Goal: Task Accomplishment & Management: Use online tool/utility

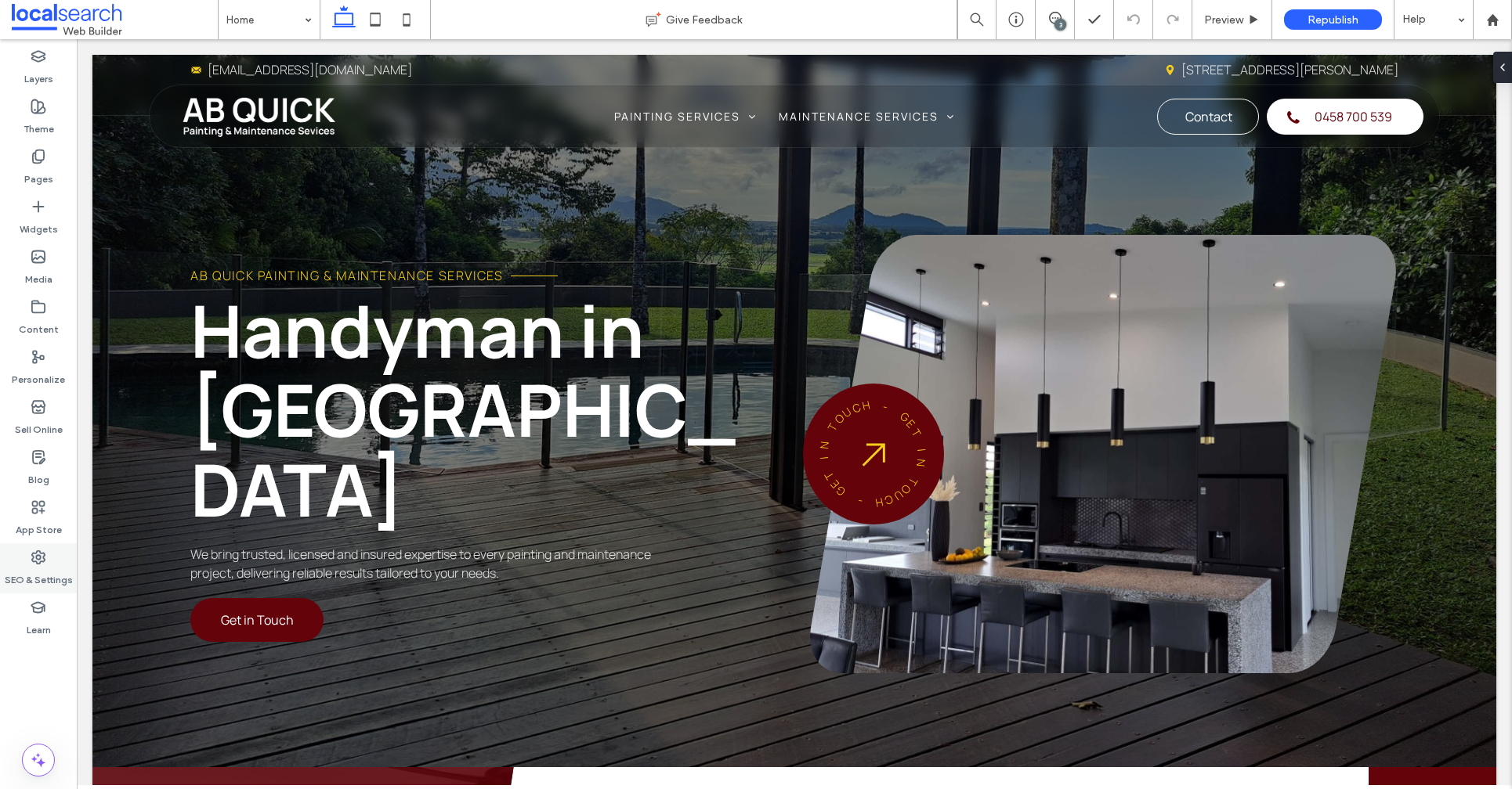
click at [25, 562] on div "SEO & Settings" at bounding box center [39, 568] width 77 height 50
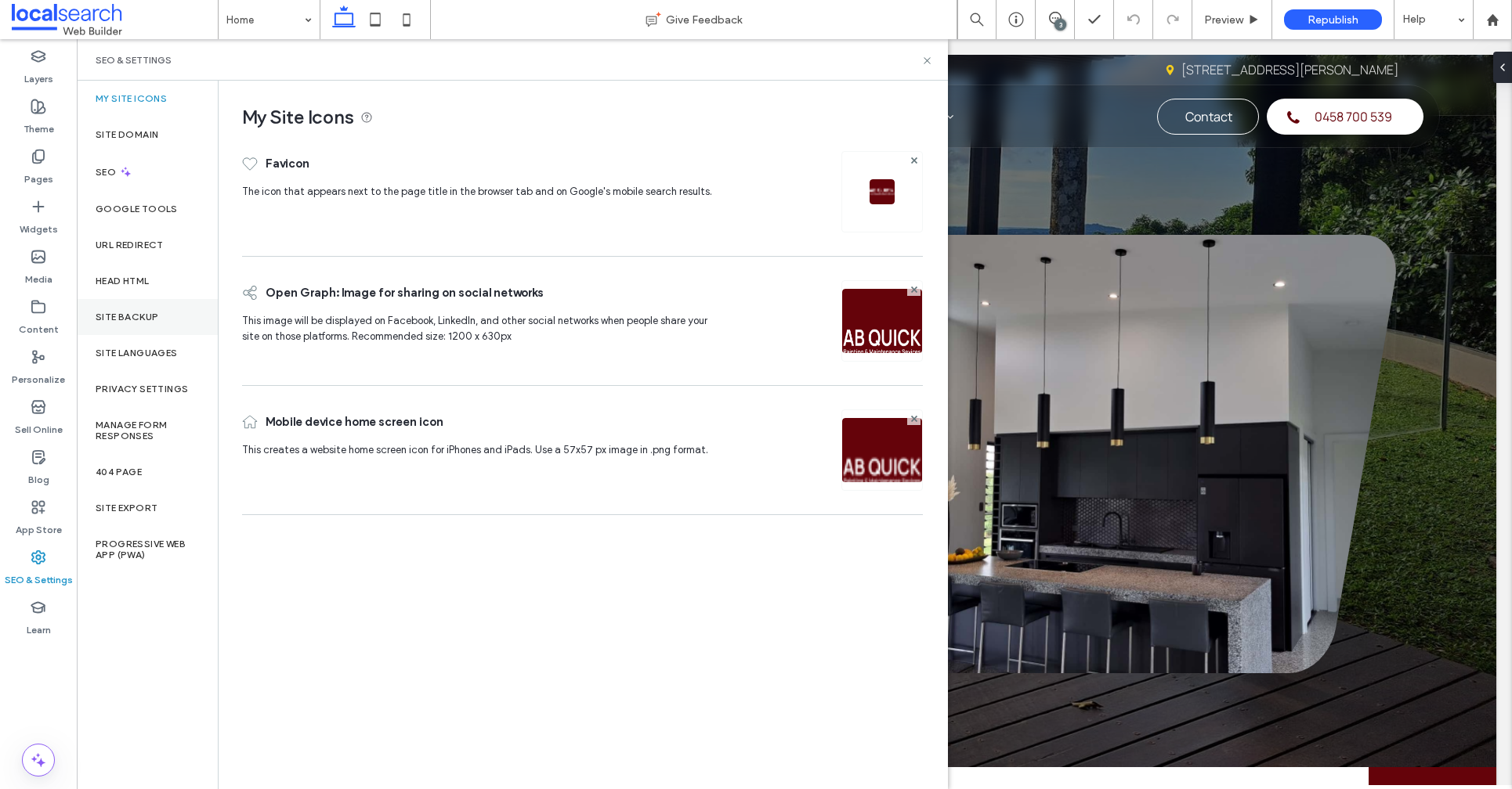
click at [157, 316] on label "Site Backup" at bounding box center [127, 318] width 63 height 11
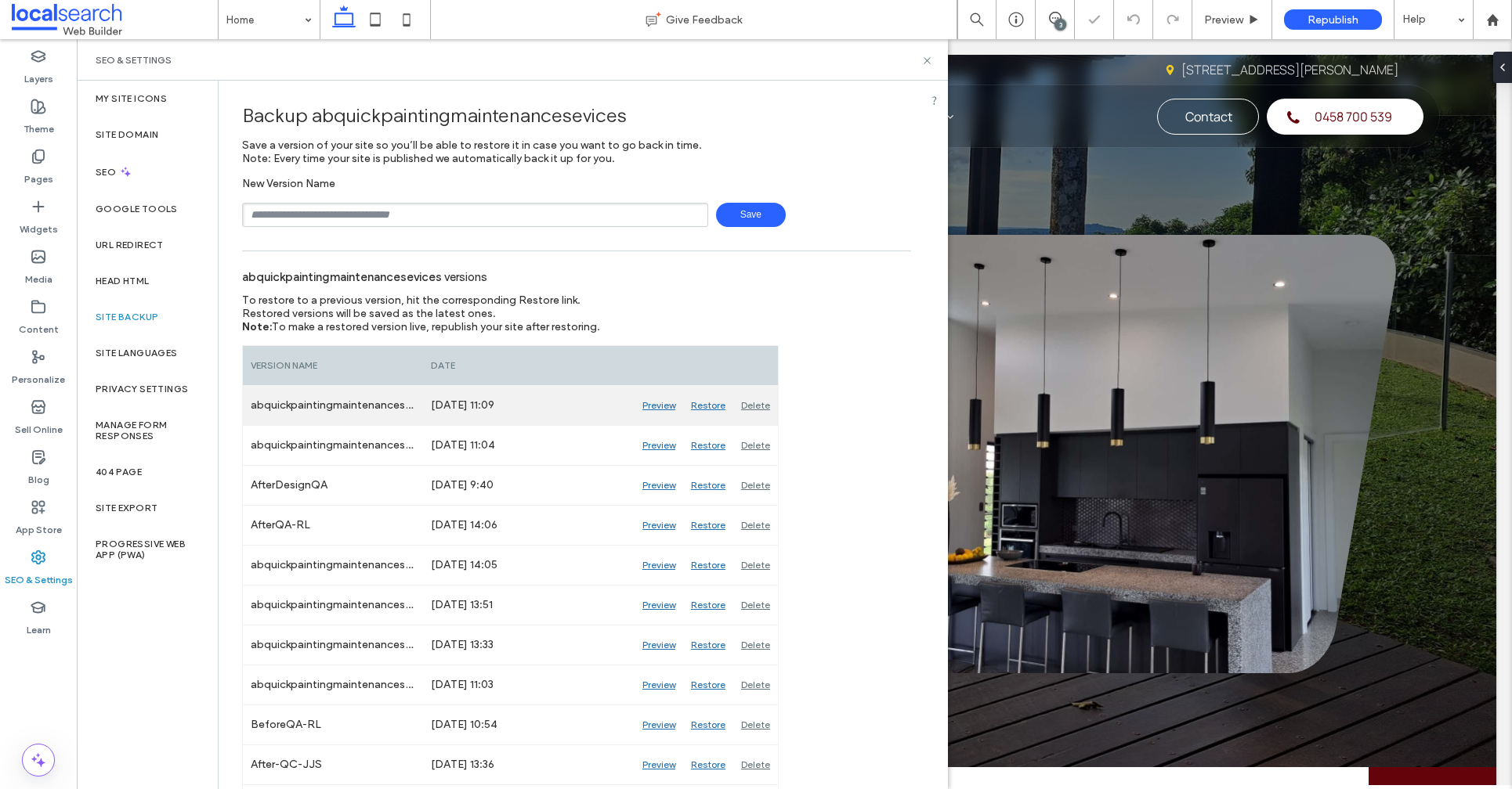
click at [377, 407] on div "abquickpaintingmaintenancesevices_Auto_19" at bounding box center [333, 405] width 180 height 39
click at [378, 407] on div "abquickpaintingmaintenancesevices_Auto_19" at bounding box center [333, 405] width 180 height 39
copy div "abquickpaintingmaintenancesevices_Auto_19"
click at [429, 192] on div "New Version Name Save" at bounding box center [577, 202] width 669 height 50
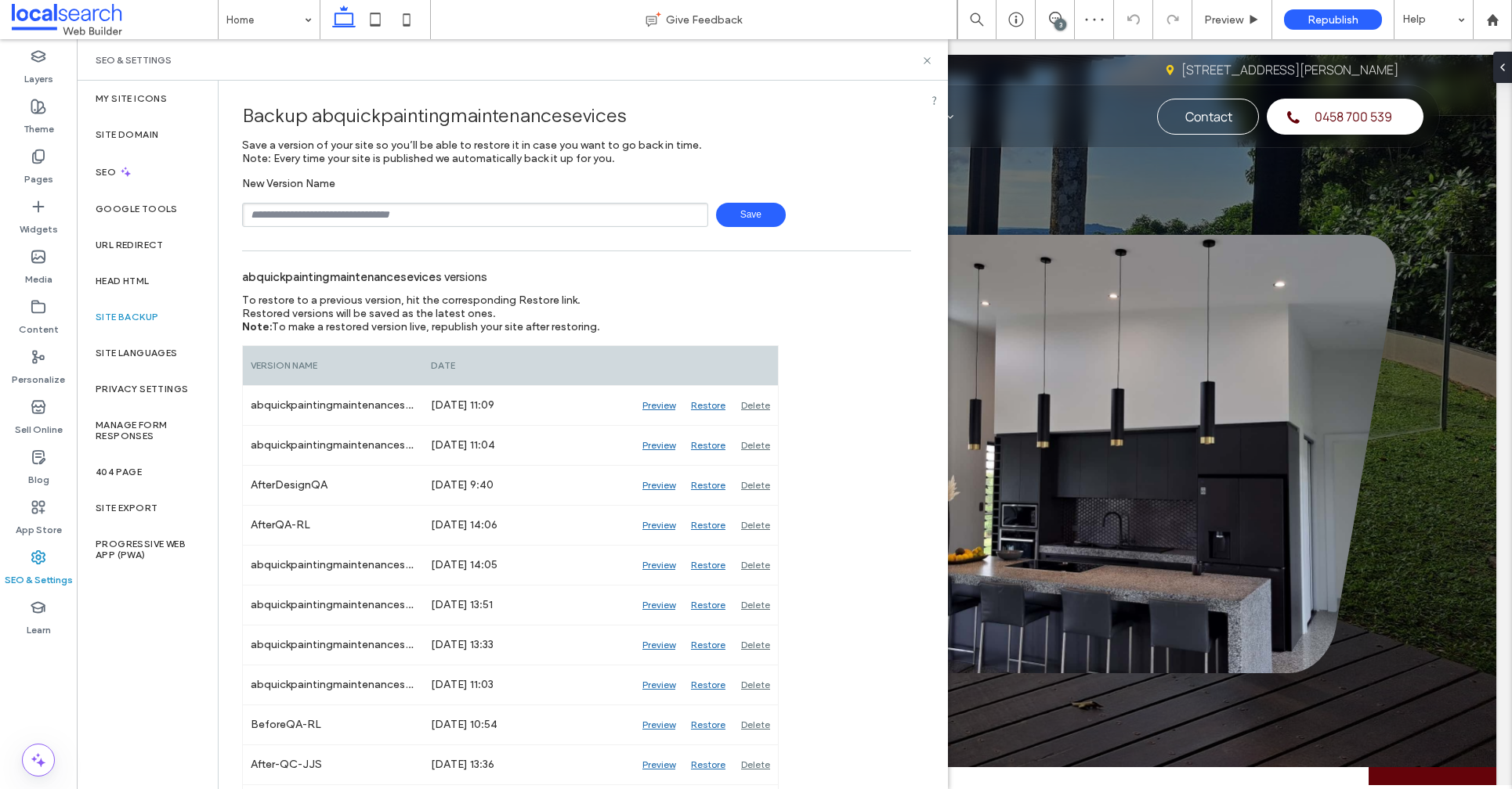
click at [426, 204] on input "text" at bounding box center [475, 215] width 466 height 24
paste input "**********"
type input "**********"
click at [746, 208] on span "Save" at bounding box center [750, 215] width 70 height 24
click at [930, 62] on icon at bounding box center [926, 60] width 12 height 12
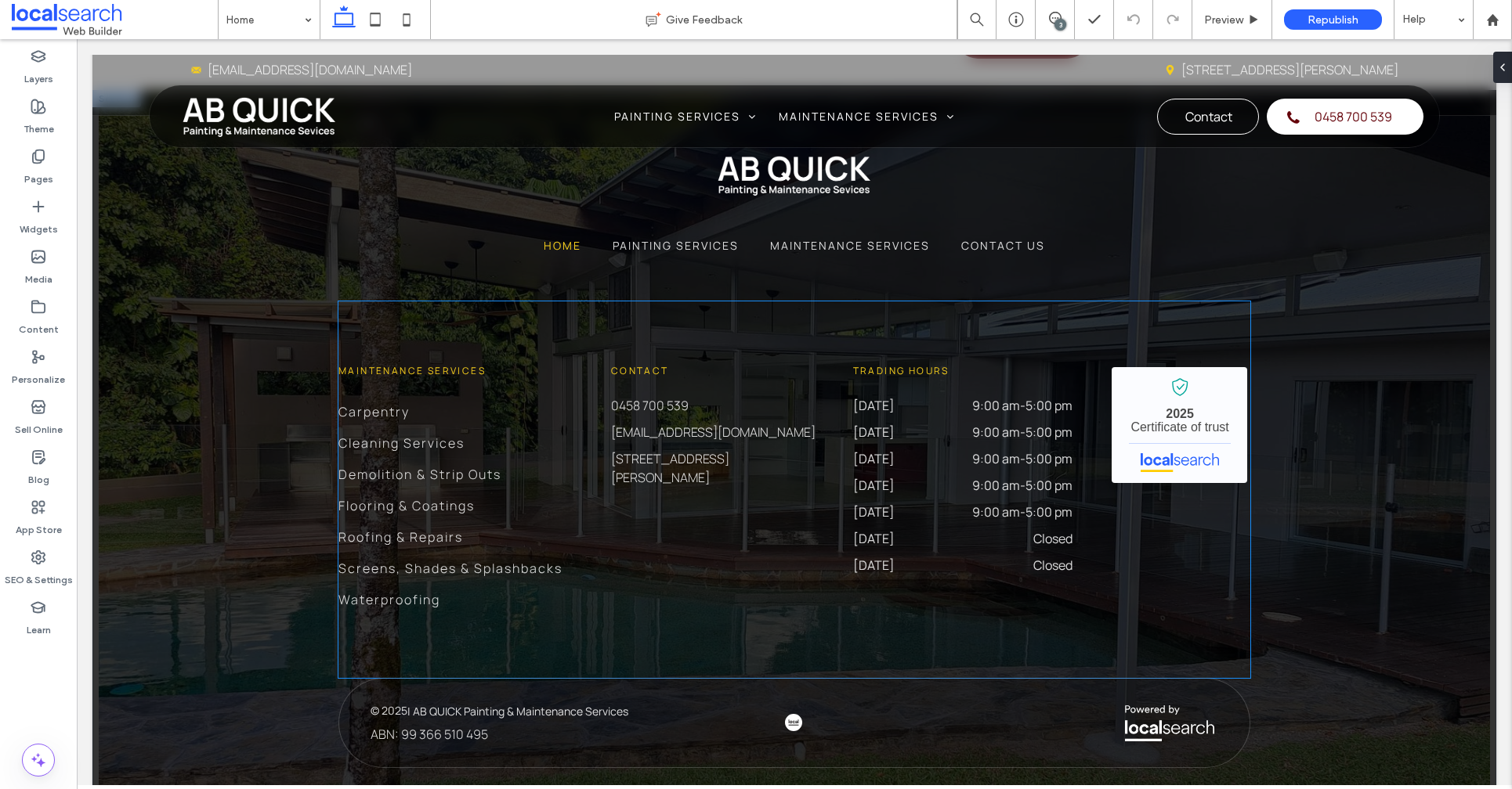
scroll to position [4336, 0]
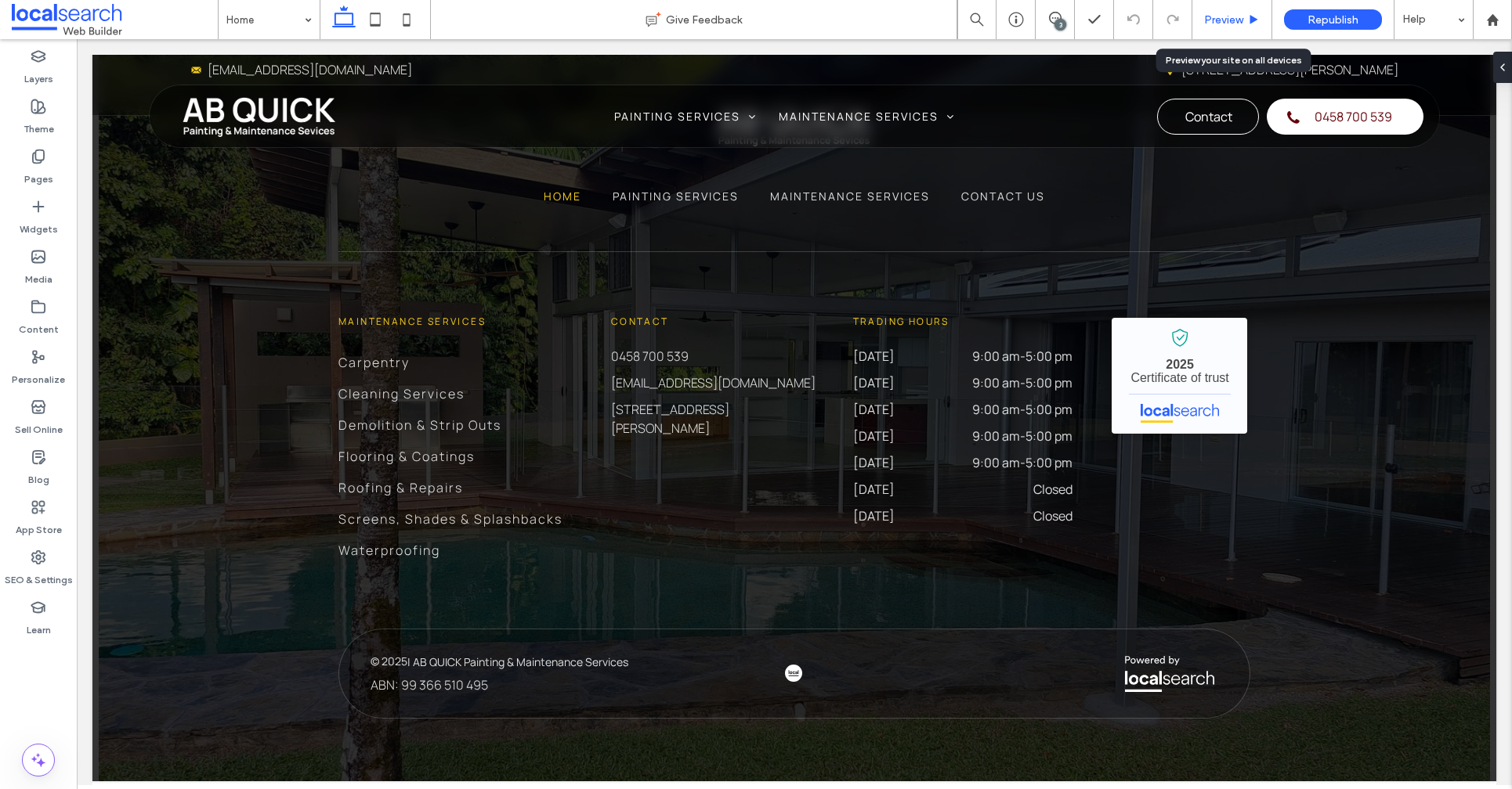
click at [1230, 24] on span "Preview" at bounding box center [1223, 20] width 39 height 14
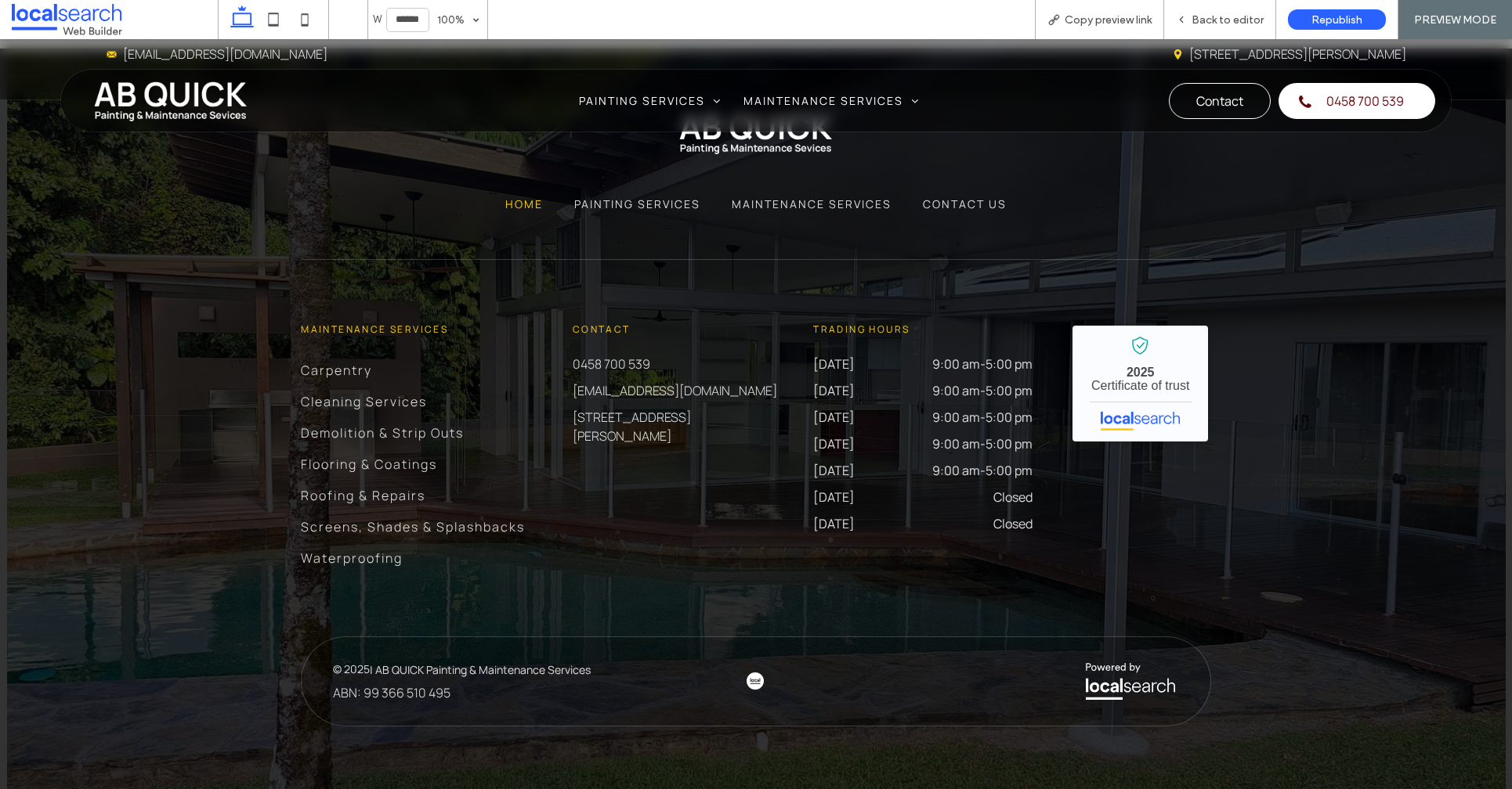
scroll to position [4230, 0]
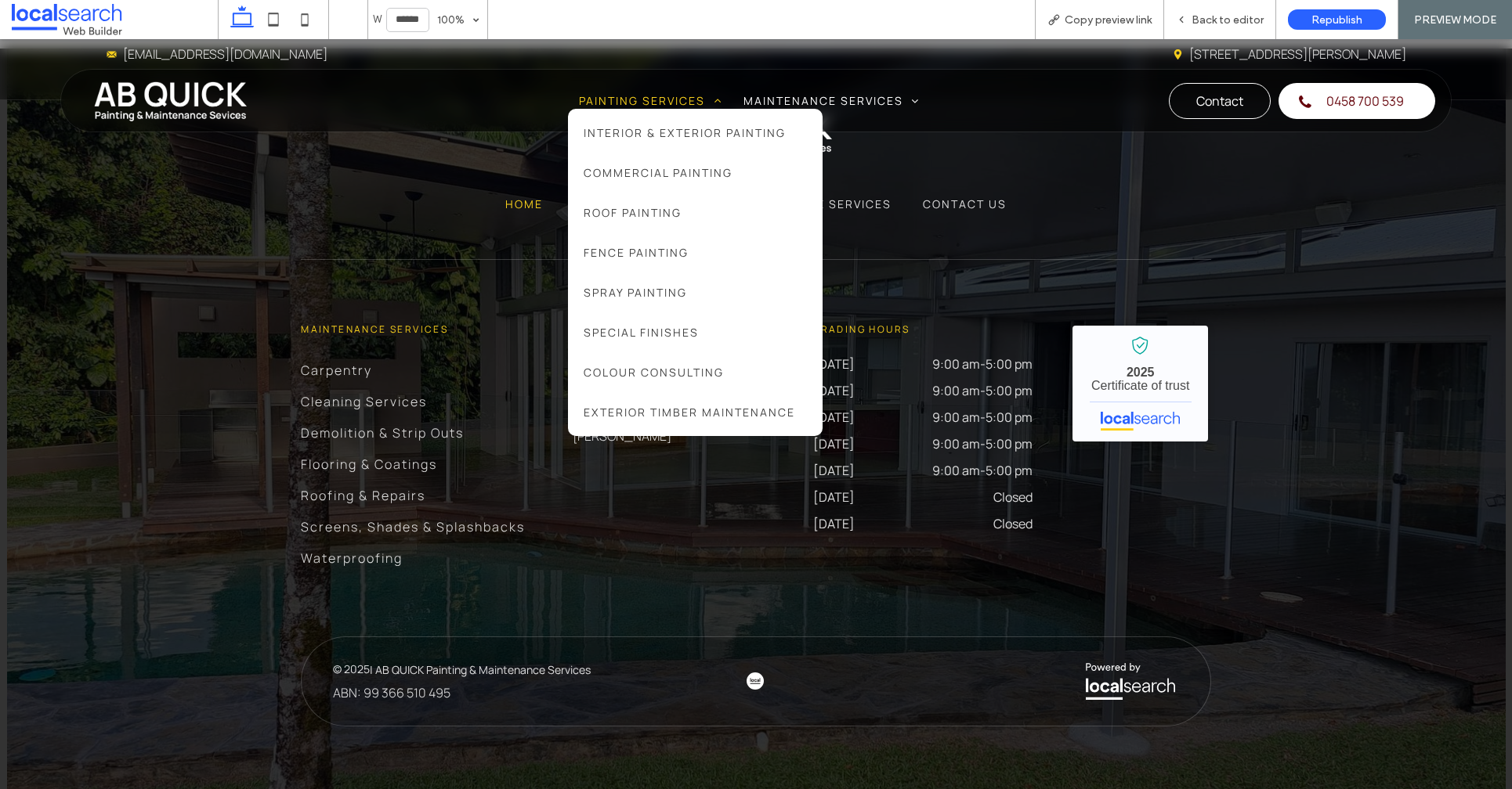
click at [614, 93] on span "Painting Services" at bounding box center [651, 100] width 143 height 17
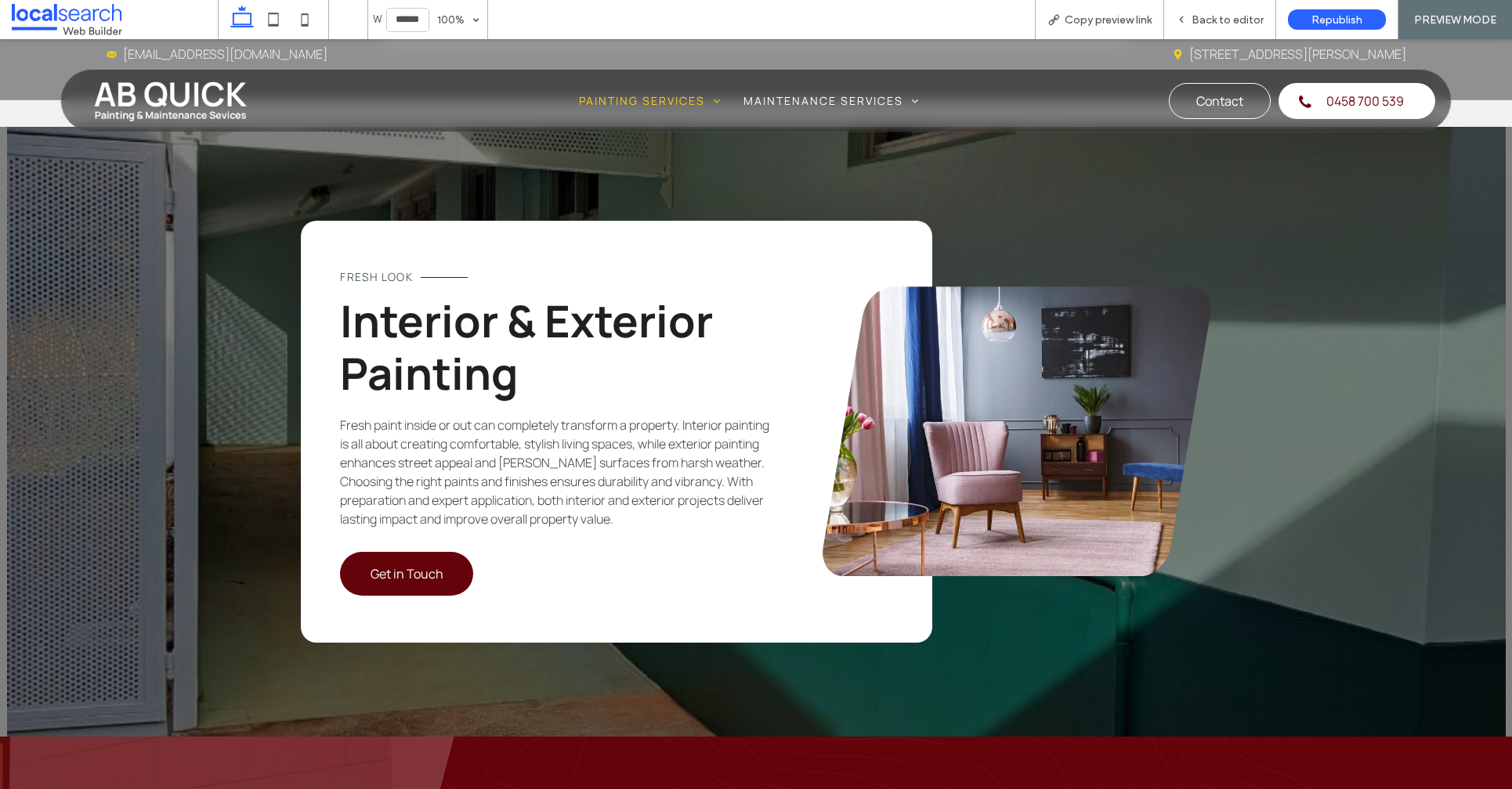
scroll to position [2042, 0]
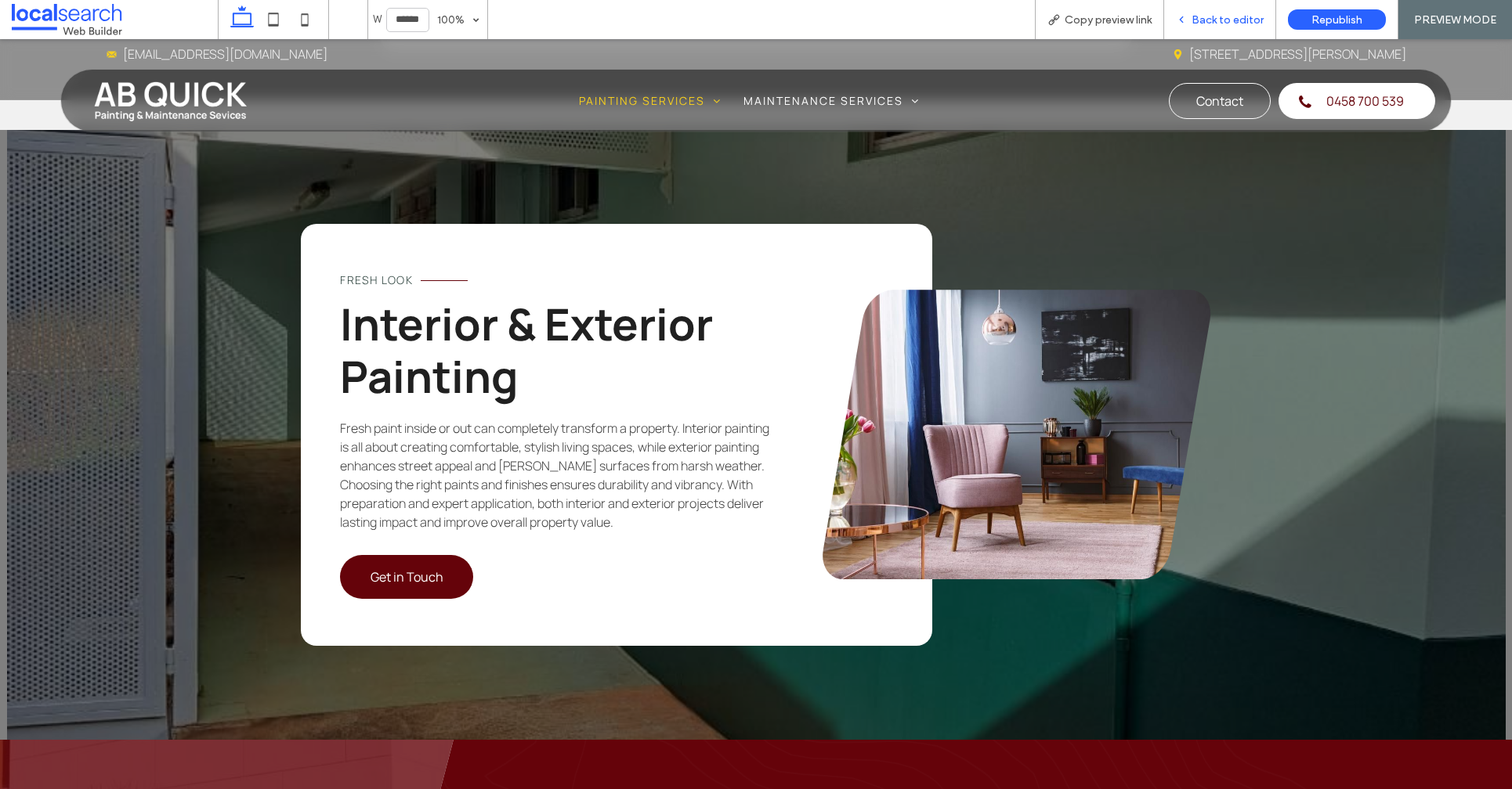
click at [1230, 10] on div "Back to editor" at bounding box center [1220, 19] width 112 height 39
click at [1210, 21] on span "Back to editor" at bounding box center [1227, 20] width 72 height 14
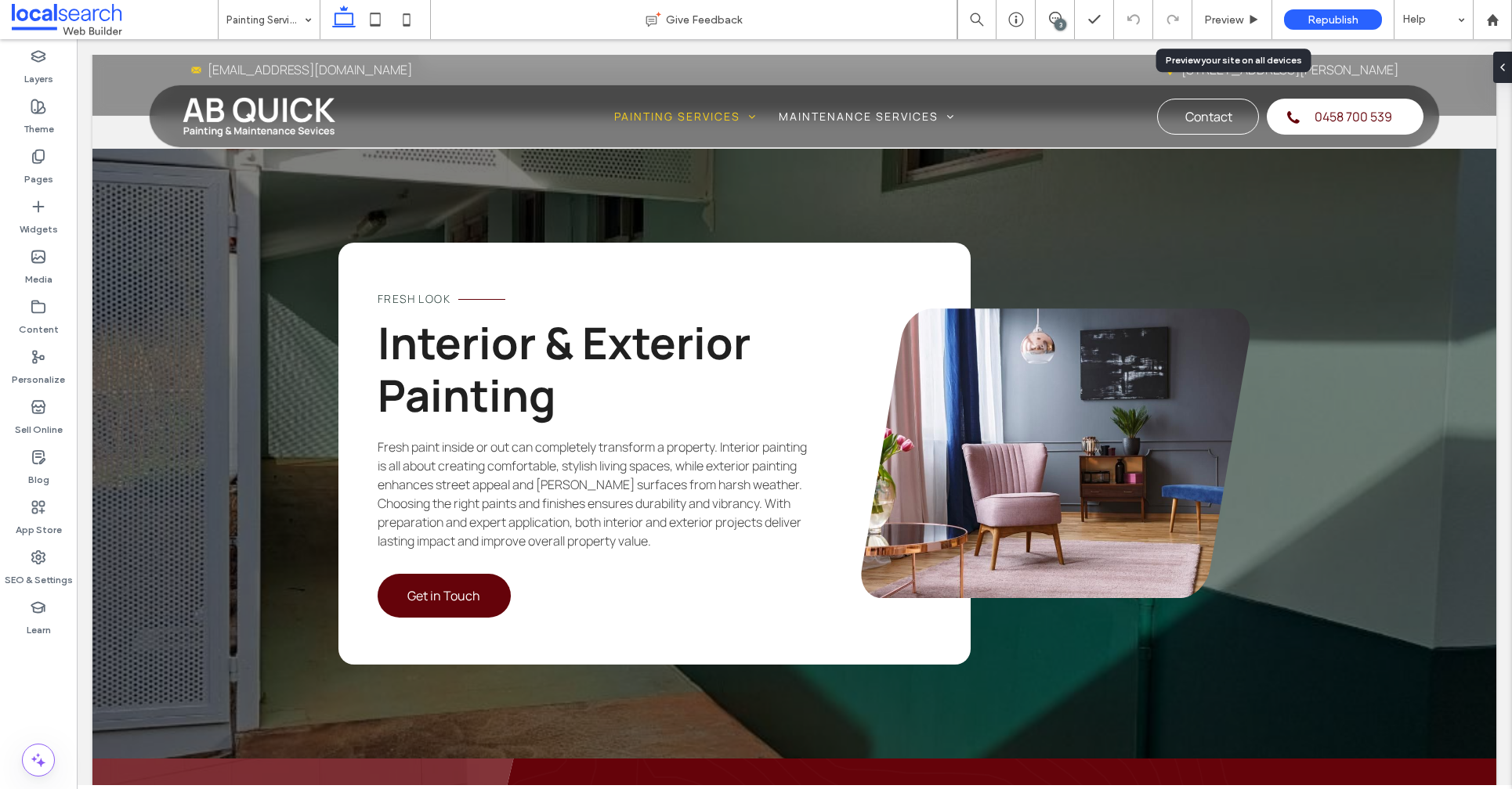
scroll to position [2078, 0]
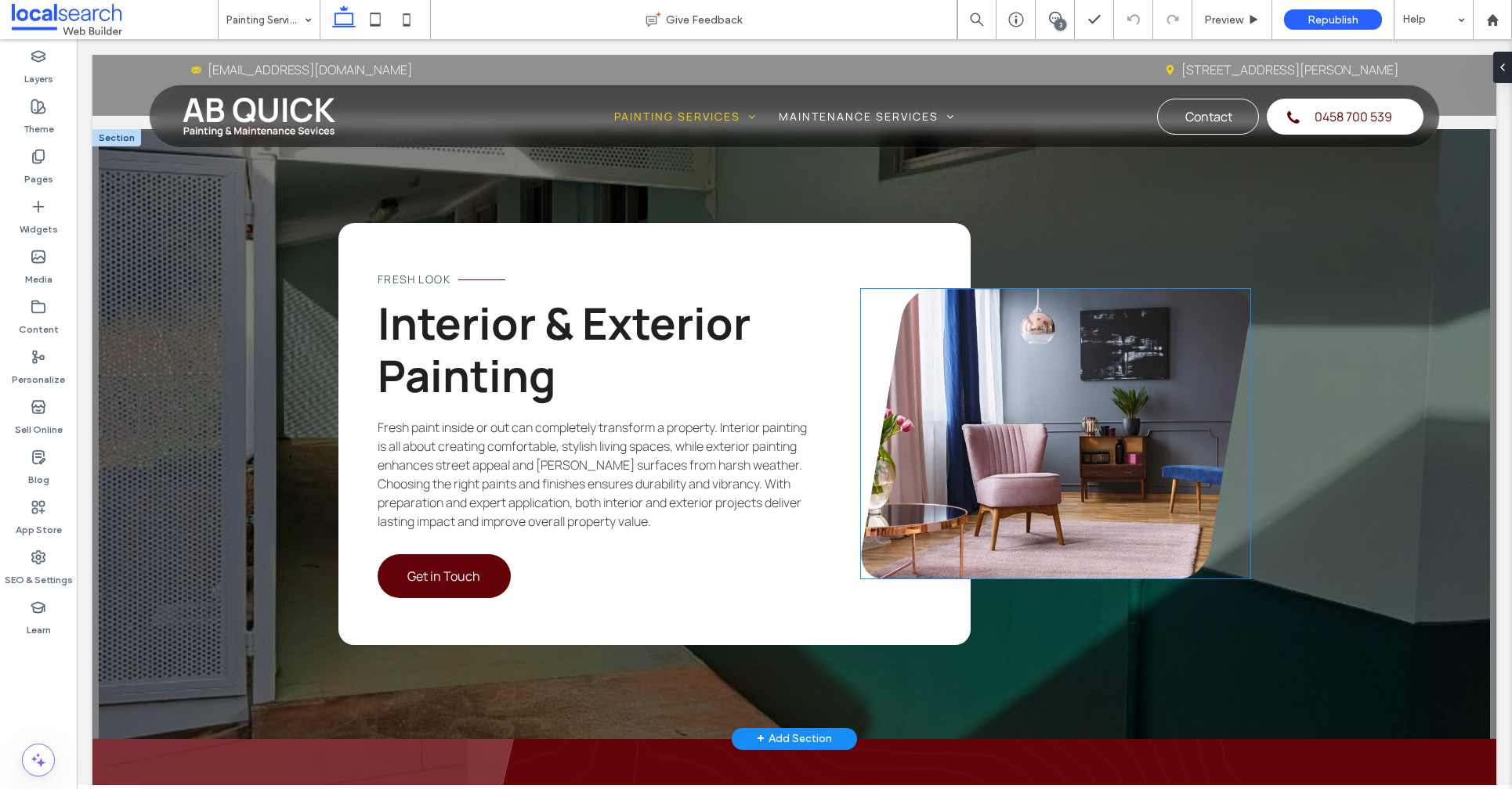
click at [1042, 362] on link at bounding box center [1055, 433] width 389 height 289
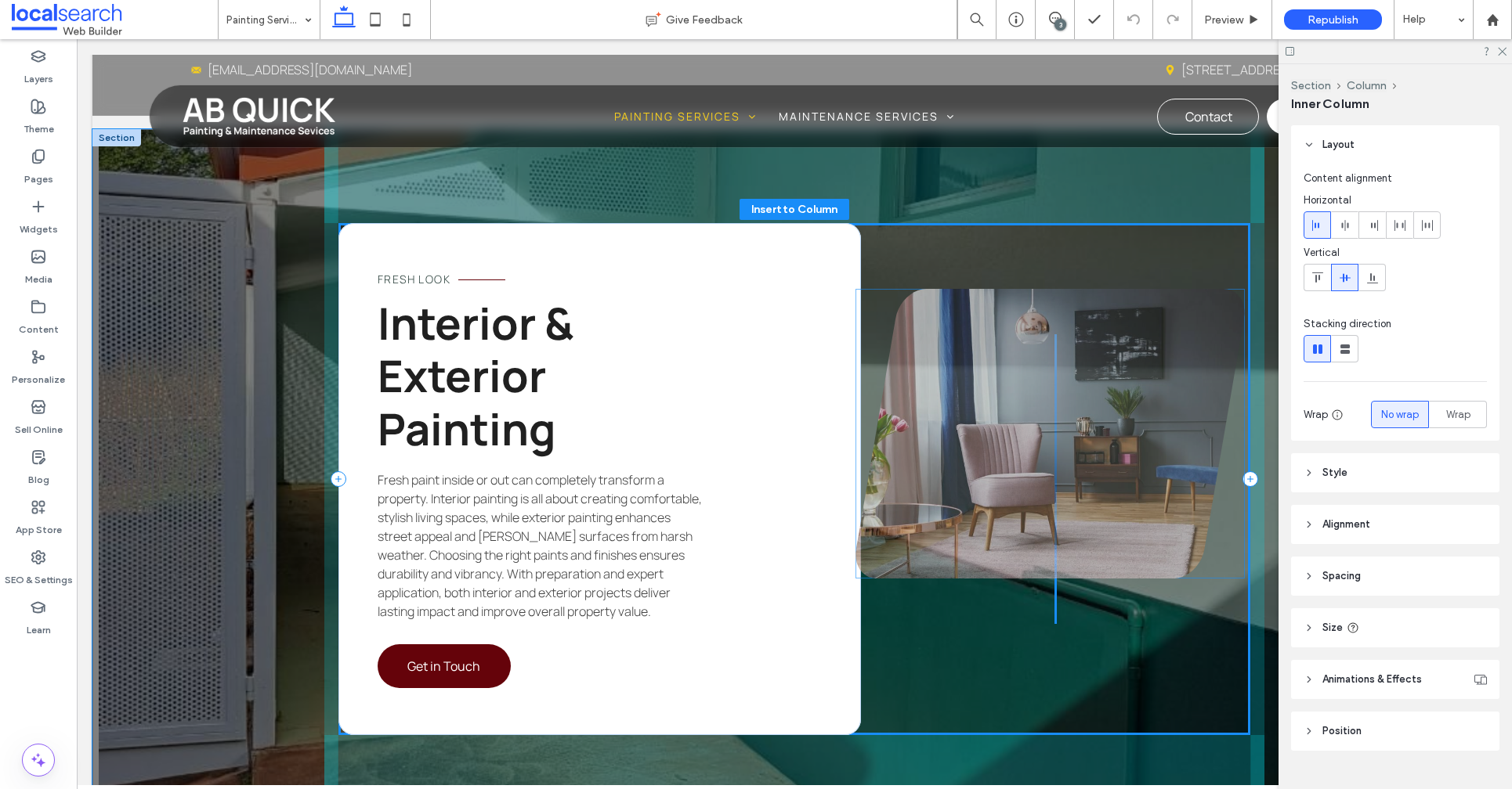
scroll to position [29, 0]
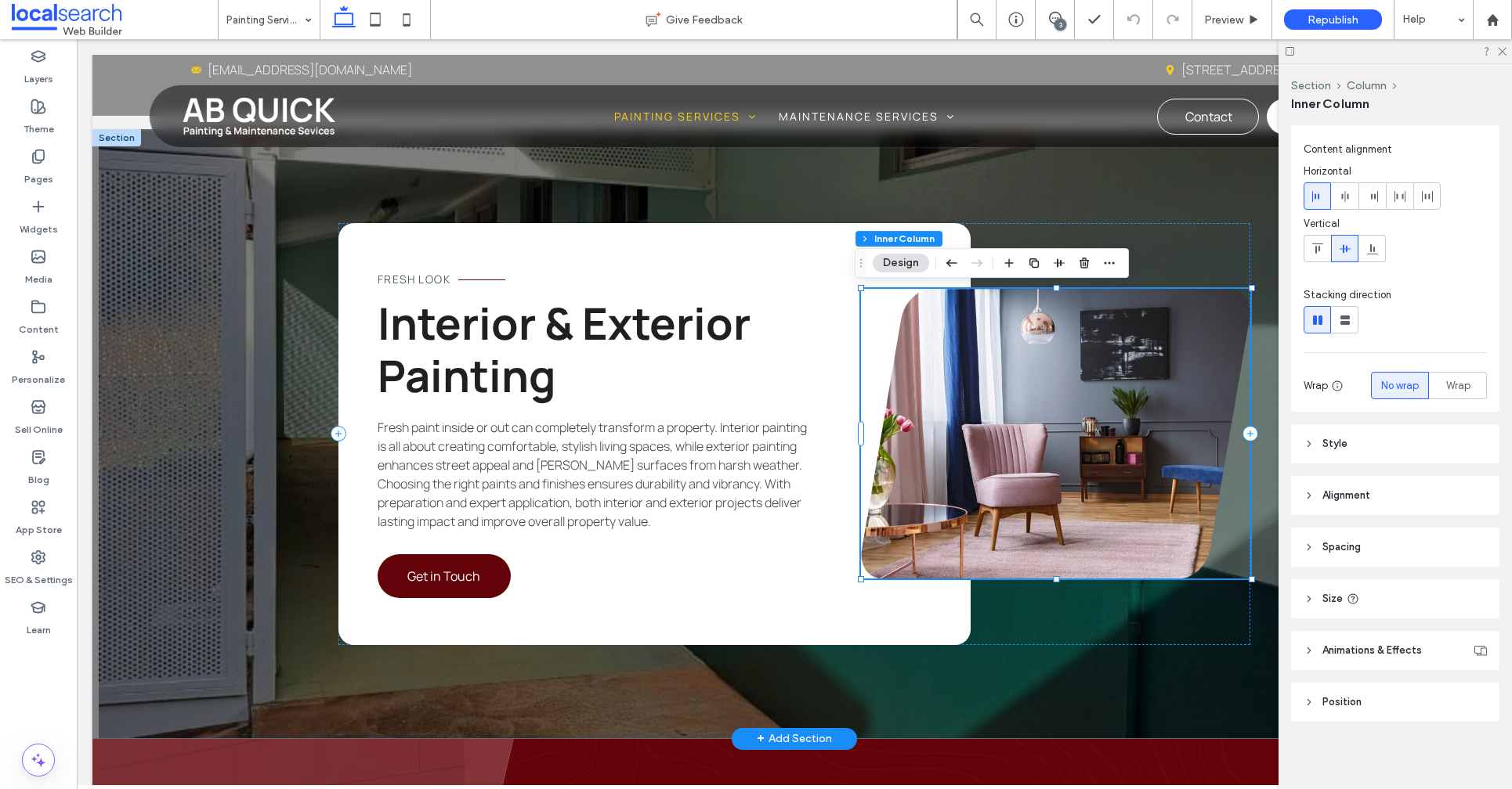
click at [1032, 347] on link at bounding box center [1055, 433] width 389 height 289
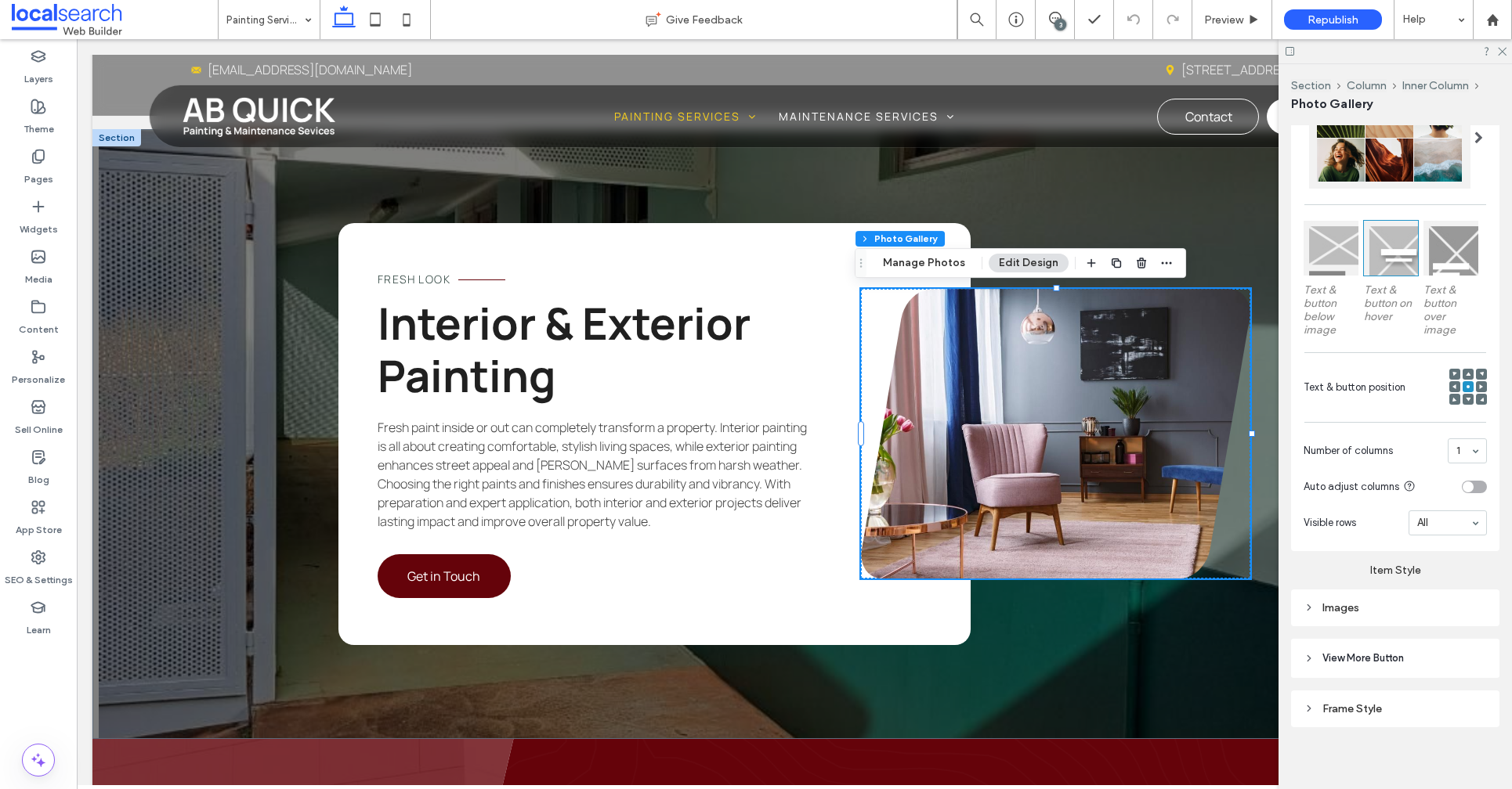
scroll to position [397, 0]
click at [928, 268] on button "Manage Photos" at bounding box center [924, 262] width 103 height 18
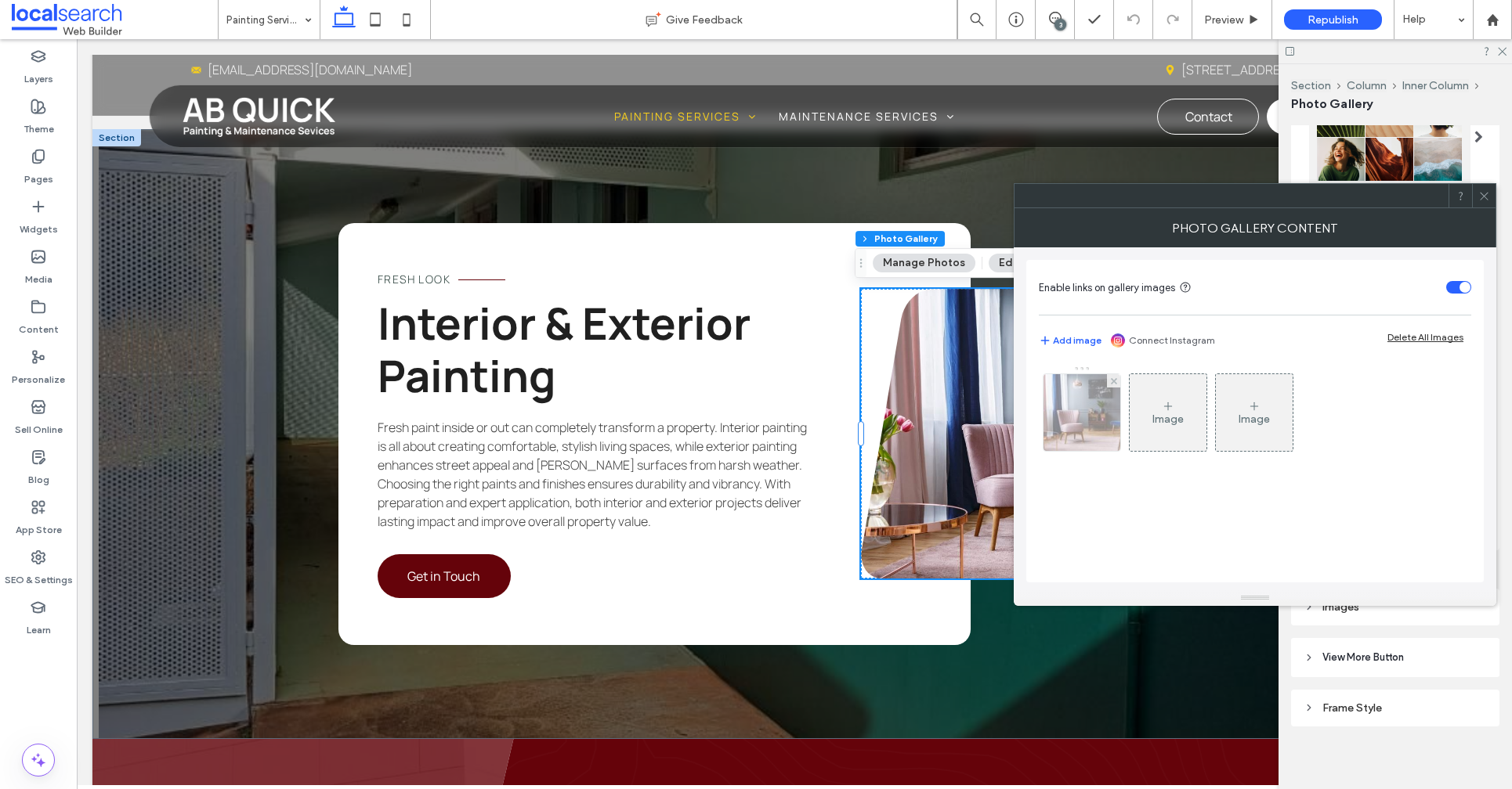
click at [1087, 417] on img at bounding box center [1081, 413] width 116 height 77
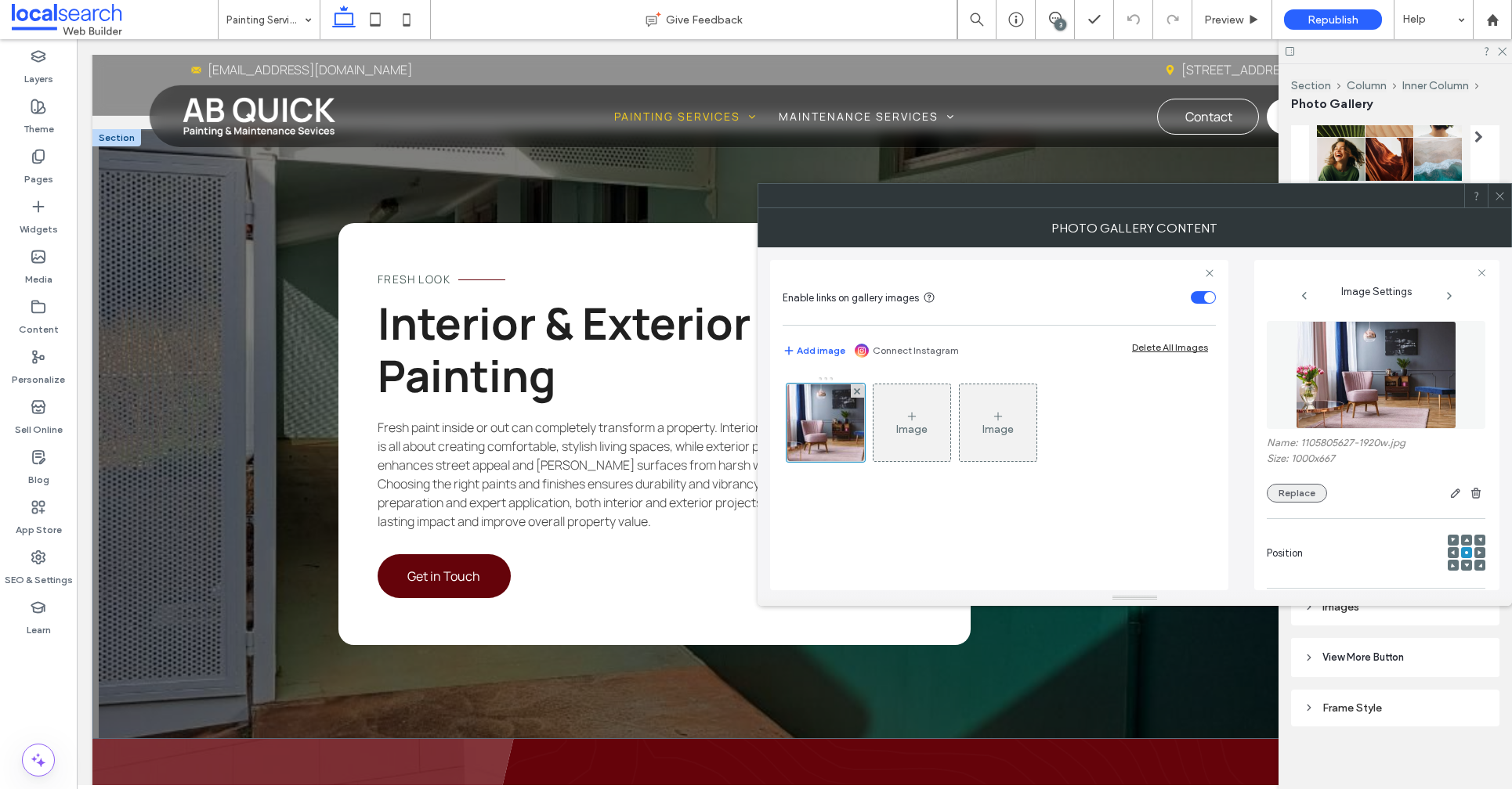
click at [1304, 493] on button "Replace" at bounding box center [1296, 492] width 60 height 18
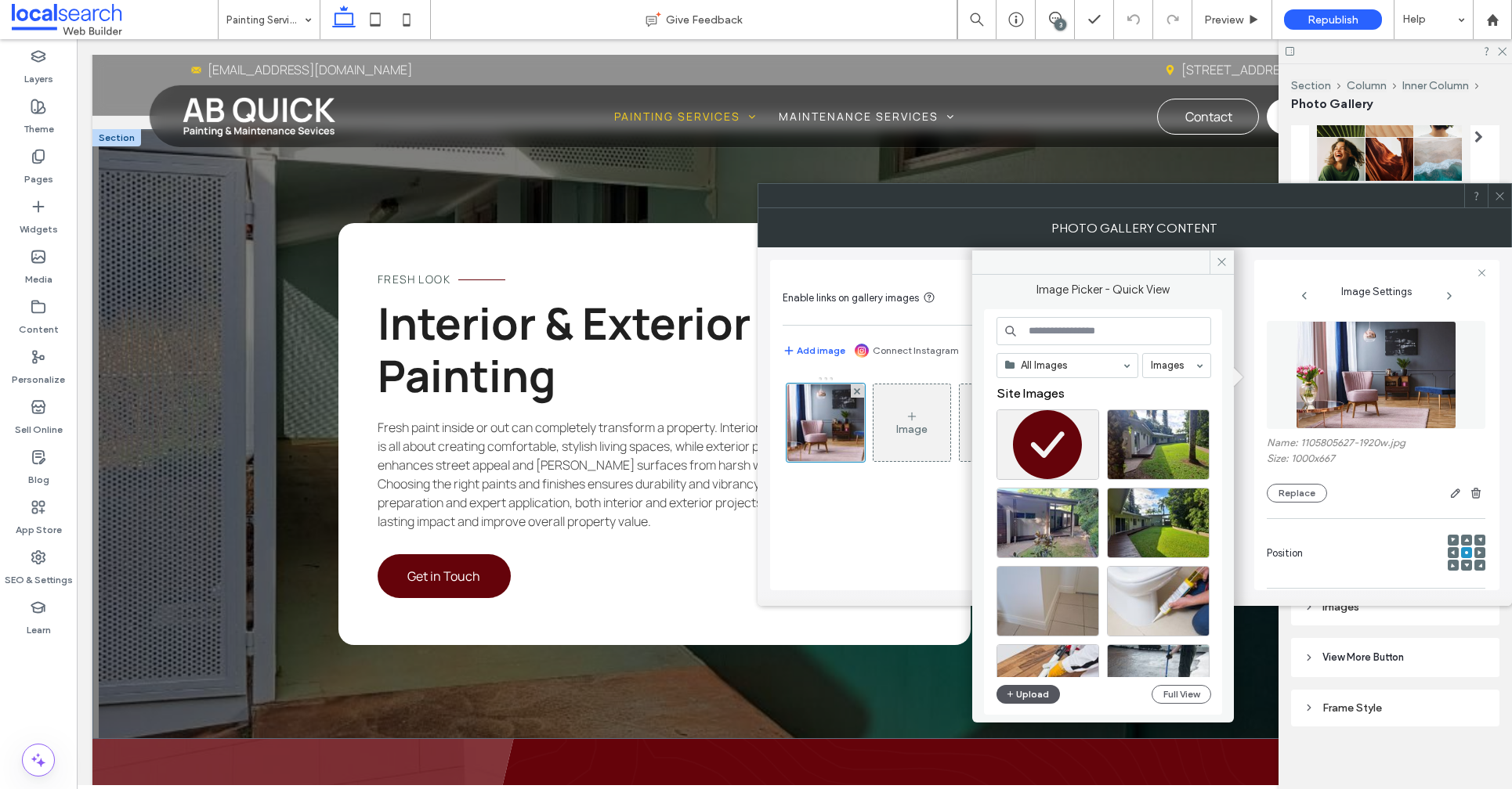
click at [1022, 685] on button "Upload" at bounding box center [1028, 694] width 64 height 18
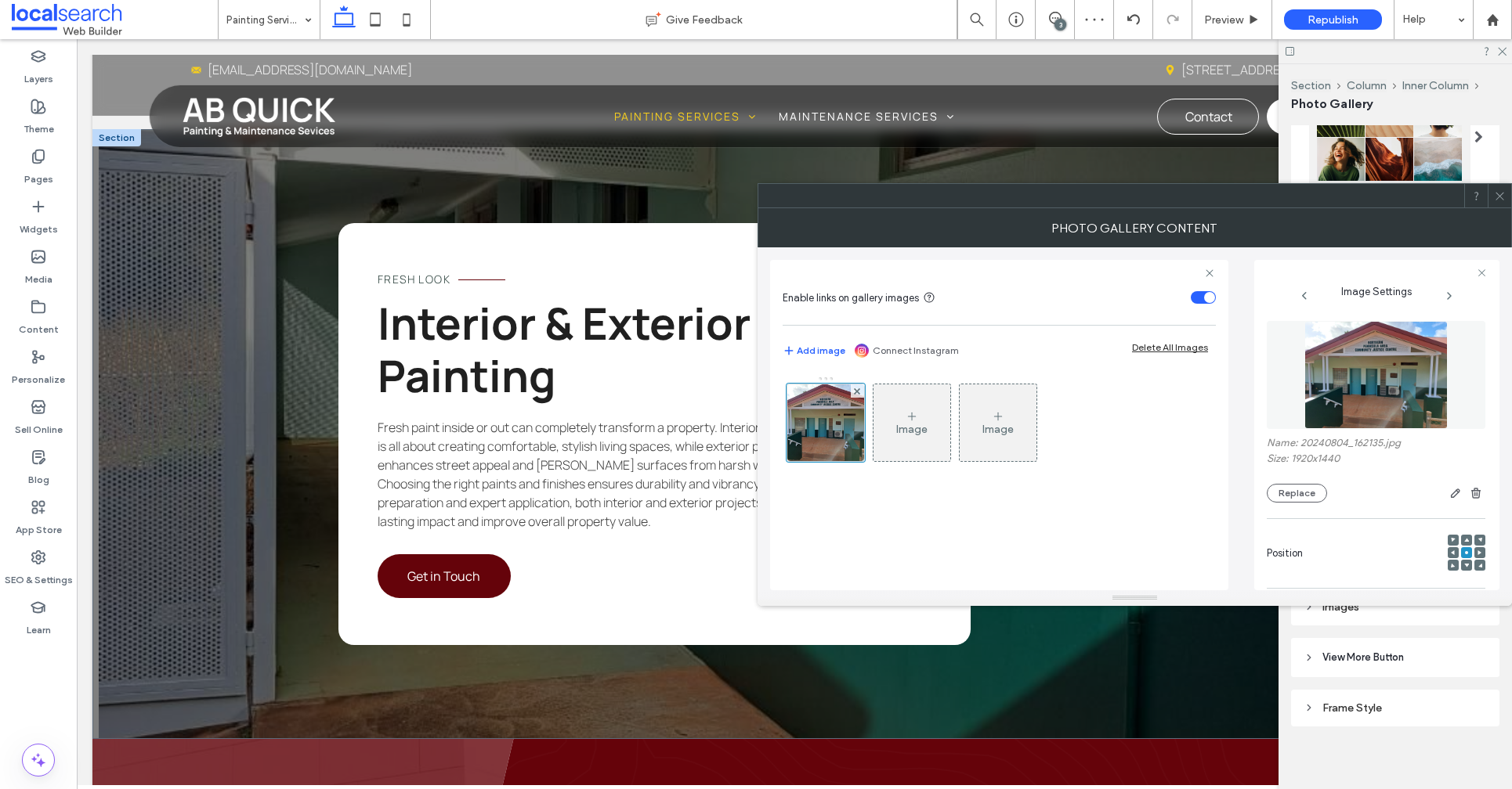
drag, startPoint x: 1497, startPoint y: 196, endPoint x: 1482, endPoint y: 212, distance: 21.9
click at [1498, 196] on icon at bounding box center [1499, 196] width 12 height 12
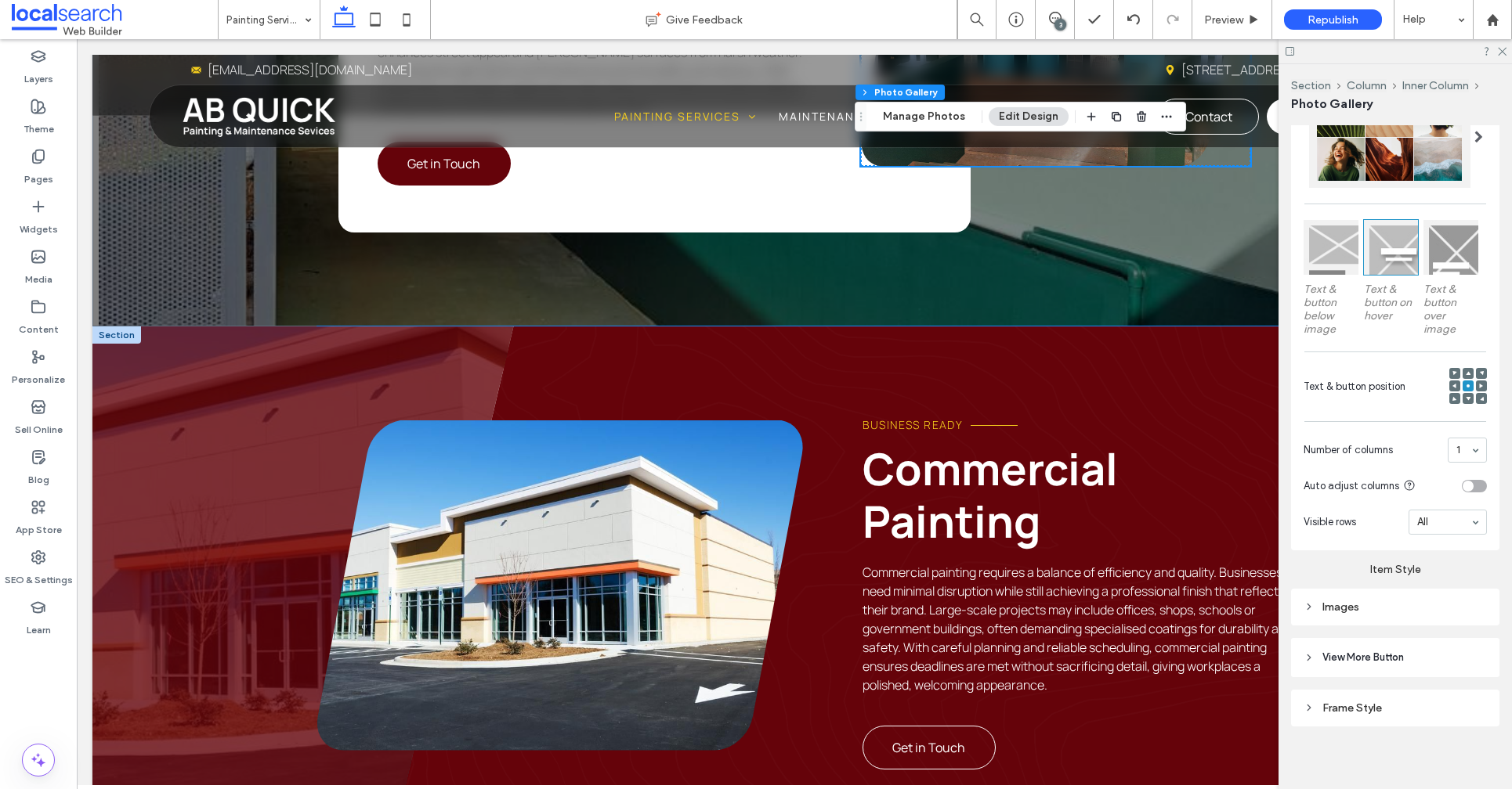
scroll to position [2670, 0]
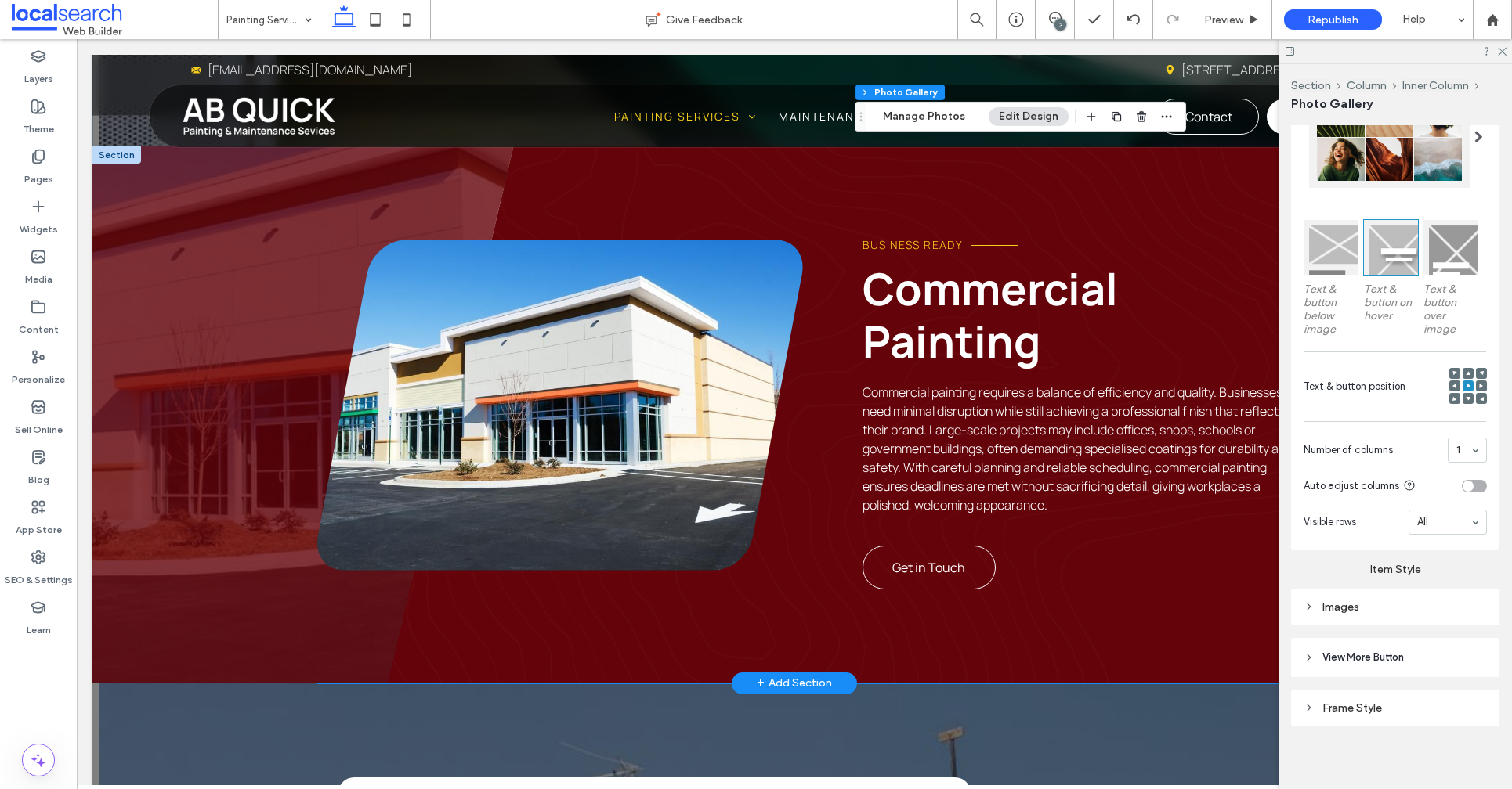
click at [654, 361] on link at bounding box center [560, 406] width 486 height 330
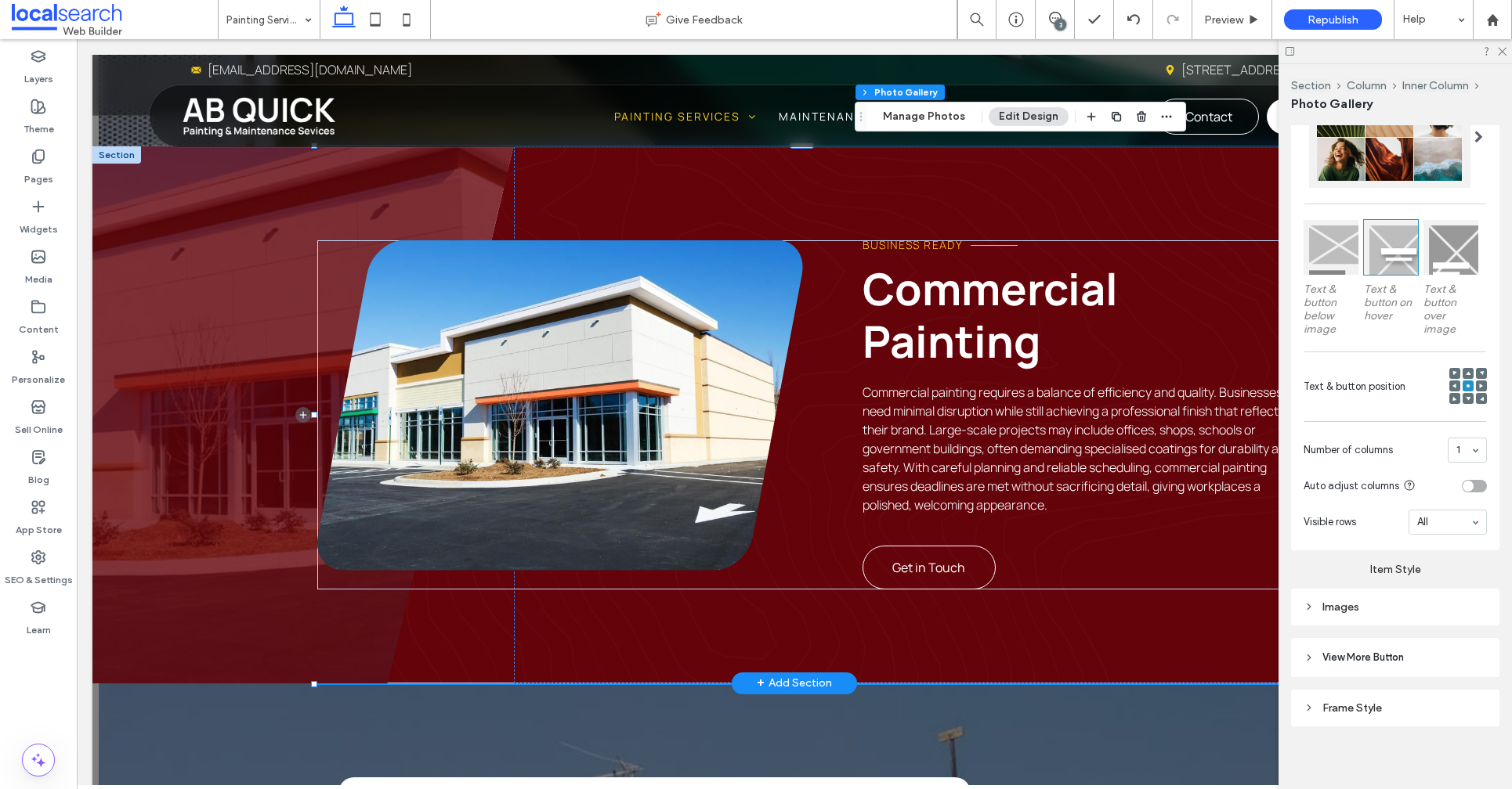
click at [654, 361] on link at bounding box center [560, 406] width 486 height 330
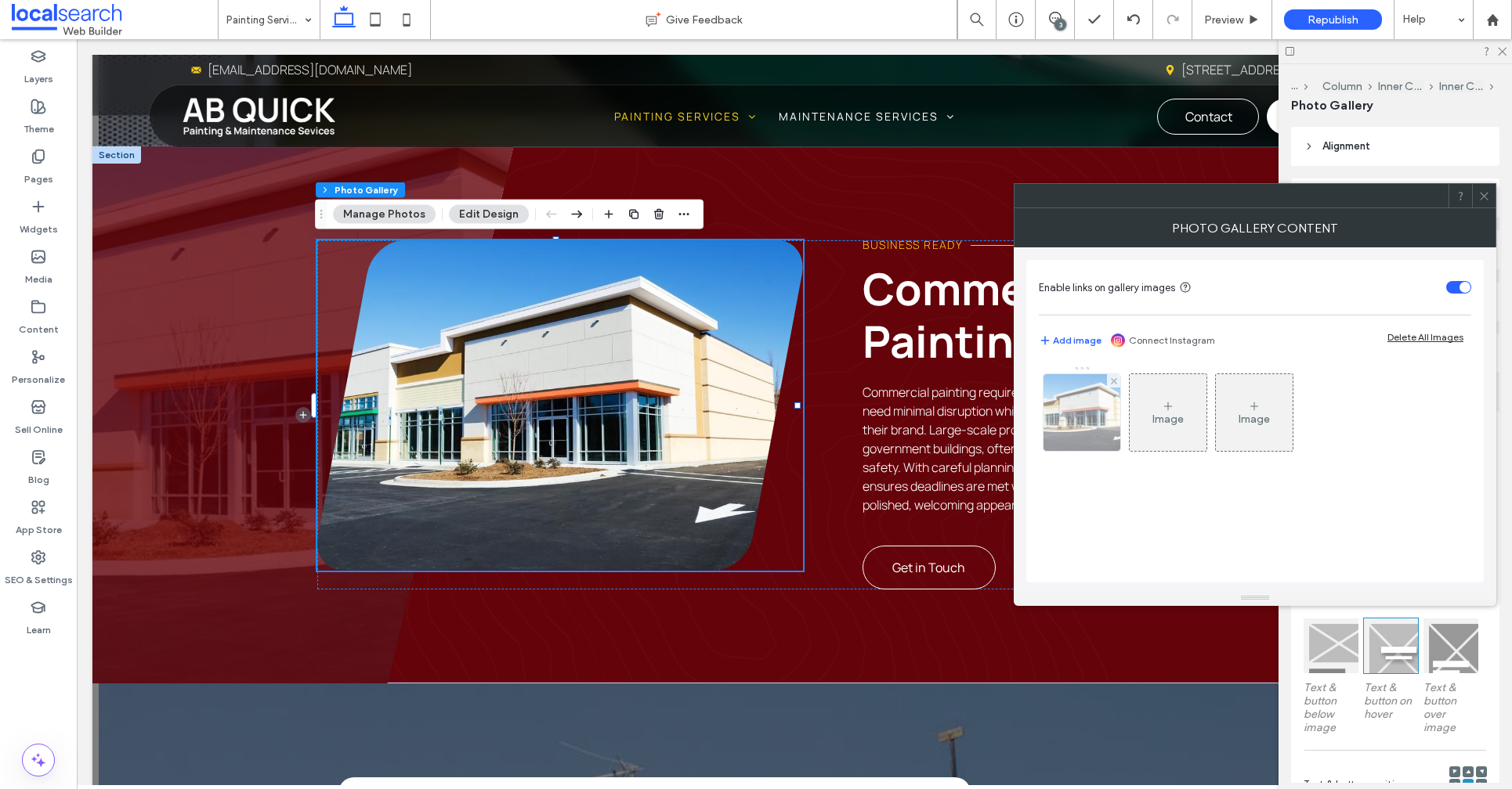
click at [1063, 418] on img at bounding box center [1081, 413] width 116 height 77
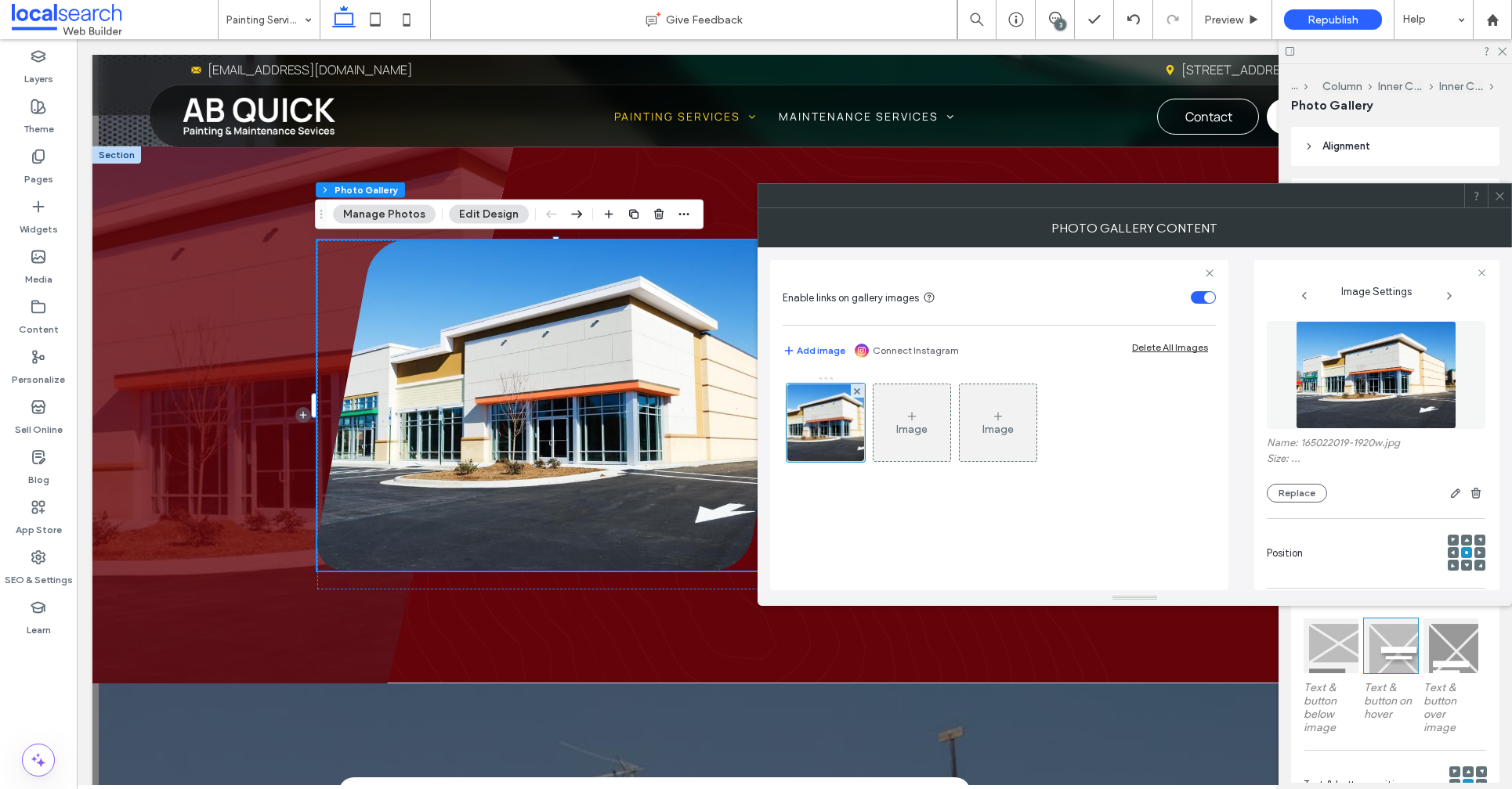
click at [1291, 484] on div "Name: 165022019-1920w.jpg Size: ... Replace" at bounding box center [1376, 470] width 218 height 66
click at [1292, 496] on button "Replace" at bounding box center [1296, 492] width 60 height 18
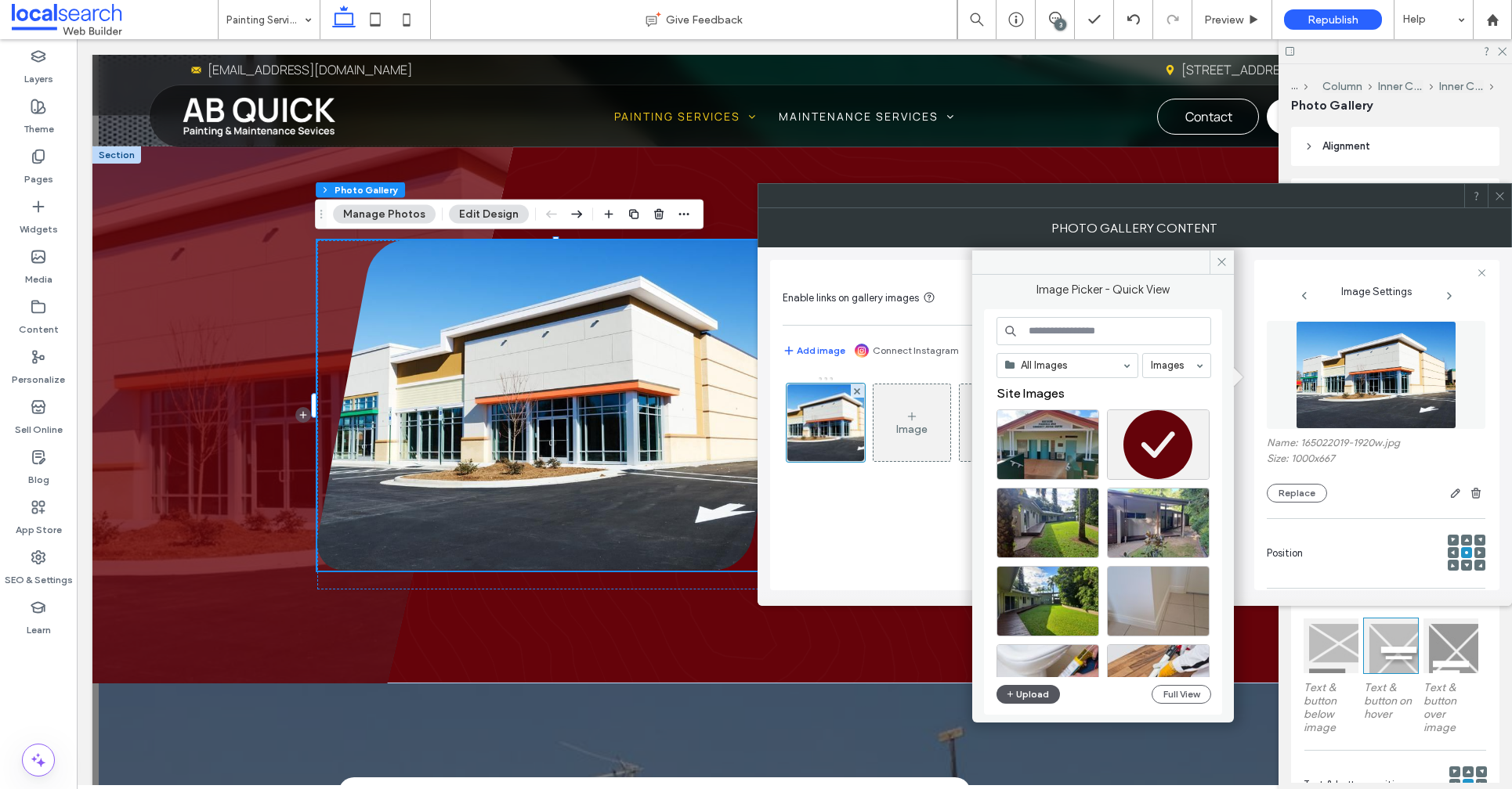
click at [1038, 697] on button "Upload" at bounding box center [1028, 694] width 64 height 18
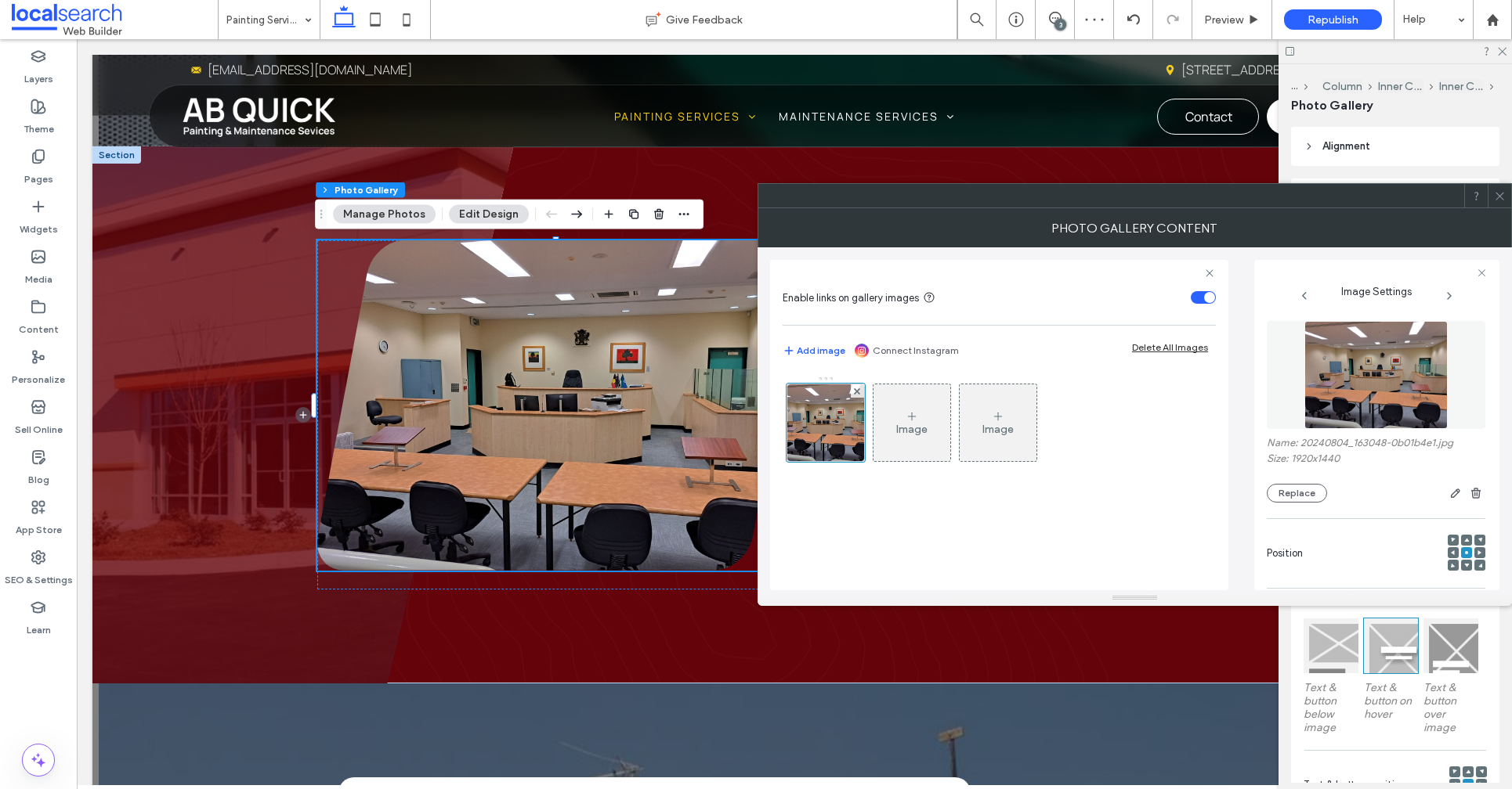
click at [1497, 196] on icon at bounding box center [1499, 196] width 12 height 12
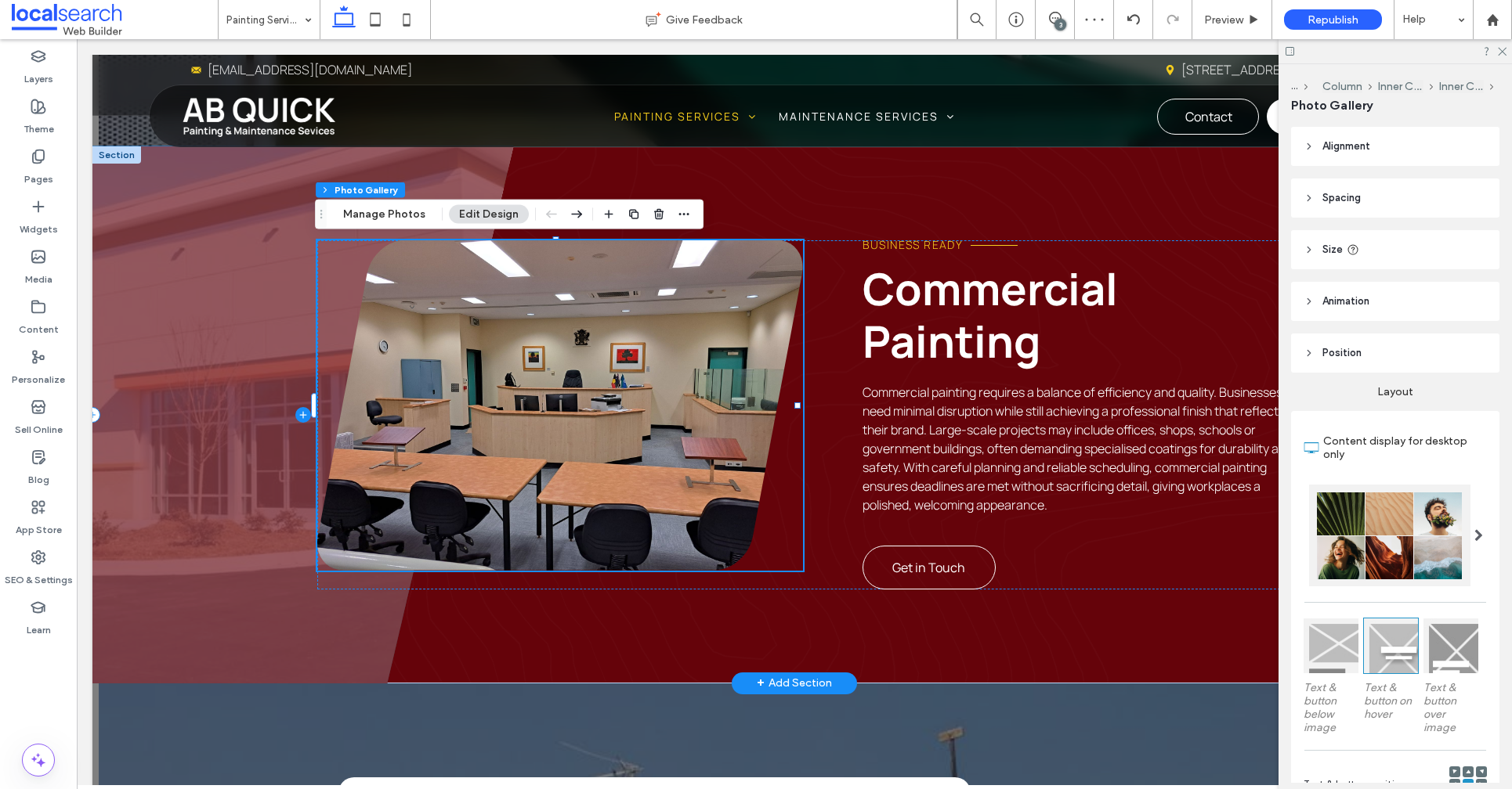
click at [218, 399] on span at bounding box center [302, 415] width 421 height 537
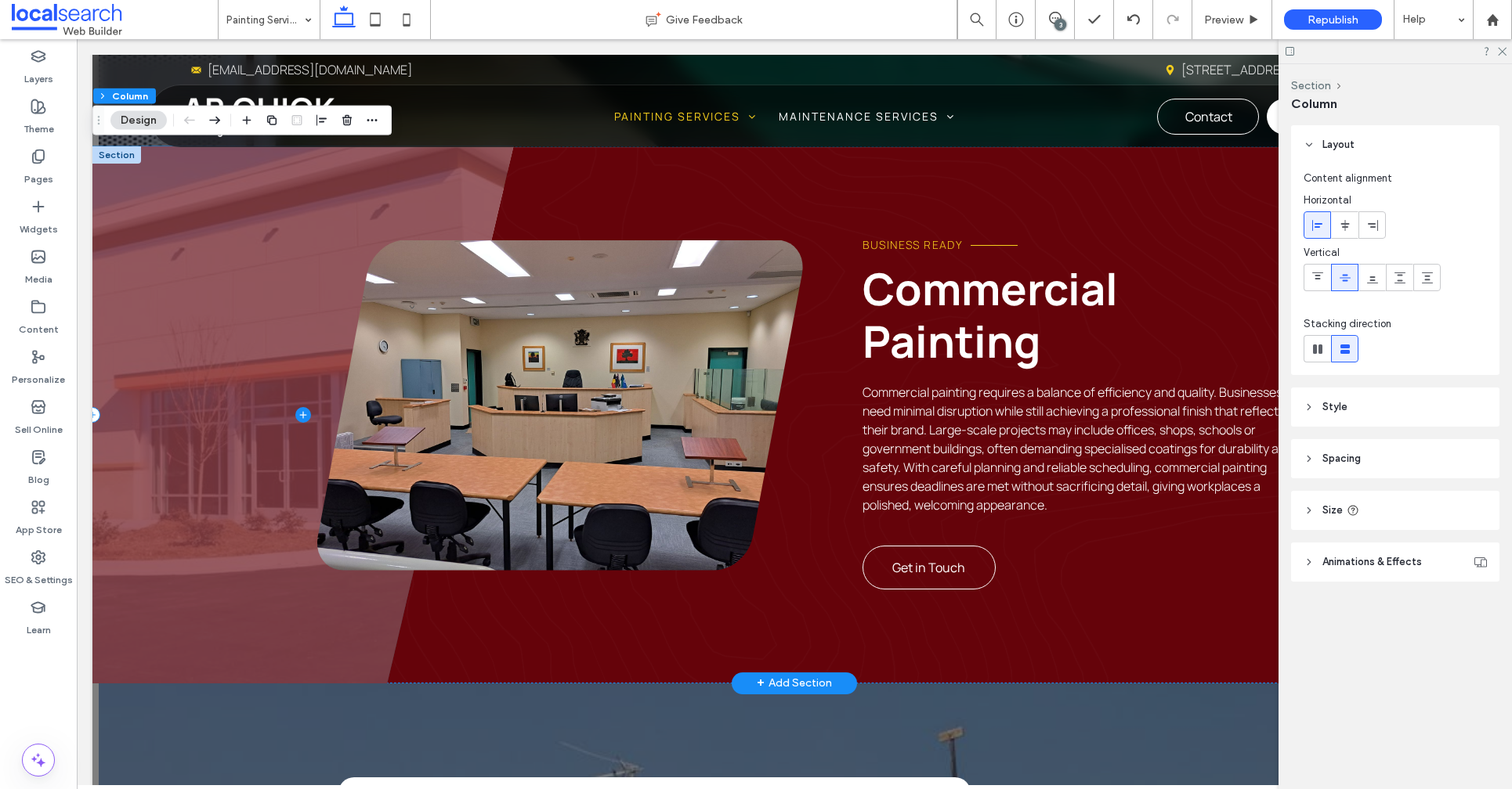
click at [219, 399] on span at bounding box center [302, 415] width 421 height 537
click at [233, 257] on span at bounding box center [302, 415] width 421 height 537
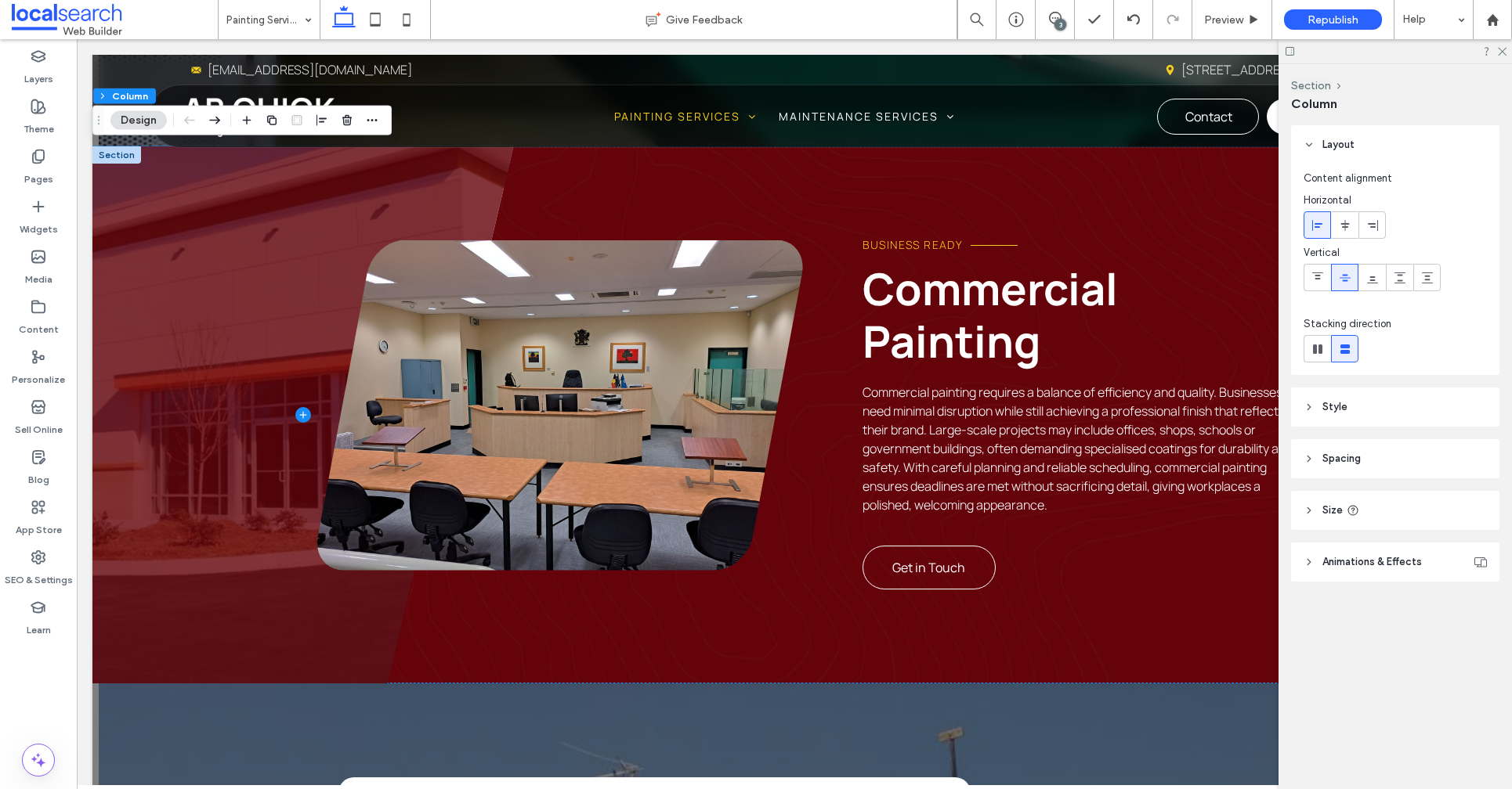
click at [136, 119] on button "Design" at bounding box center [139, 120] width 56 height 18
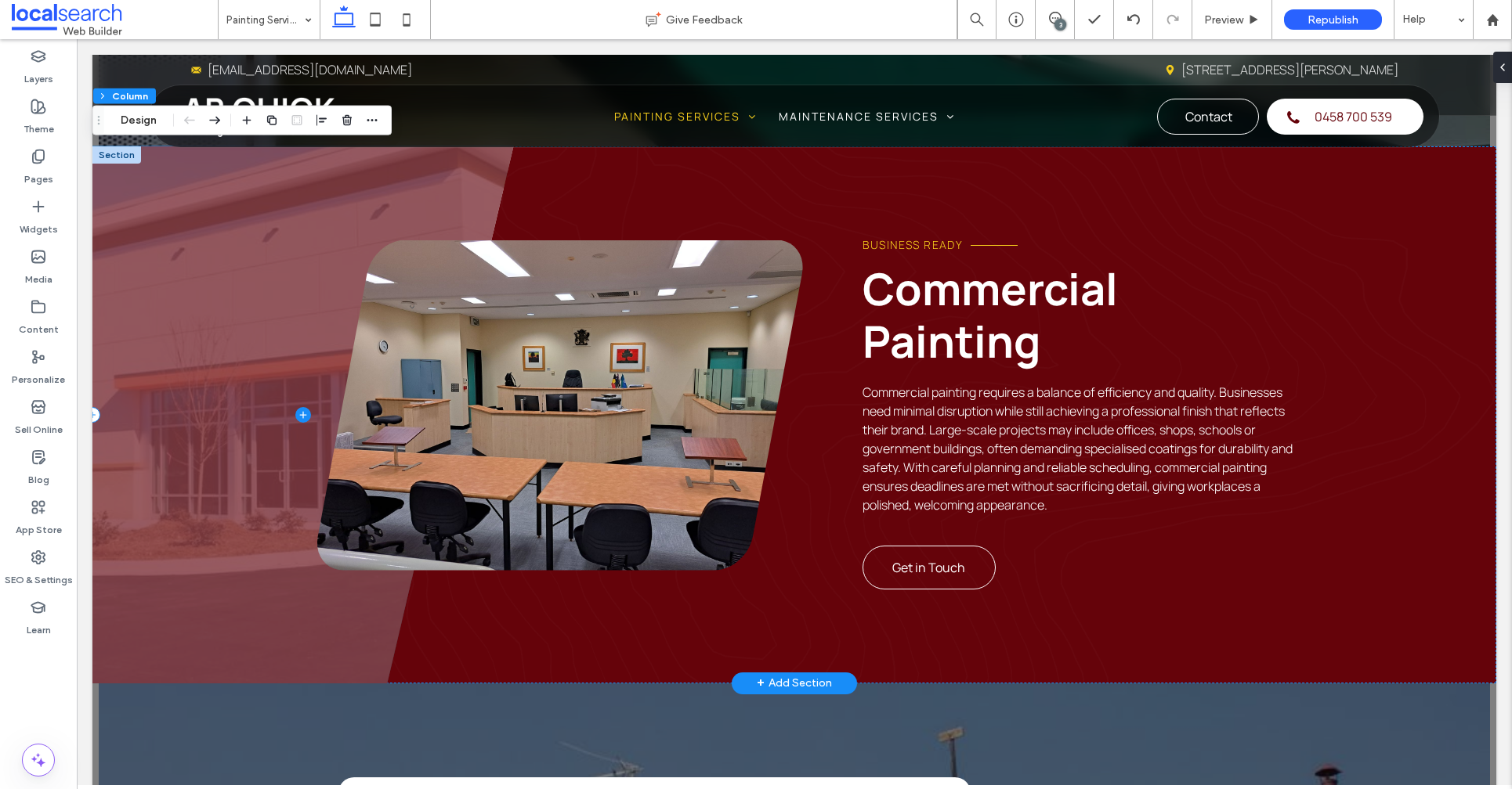
click at [200, 257] on span at bounding box center [302, 415] width 421 height 537
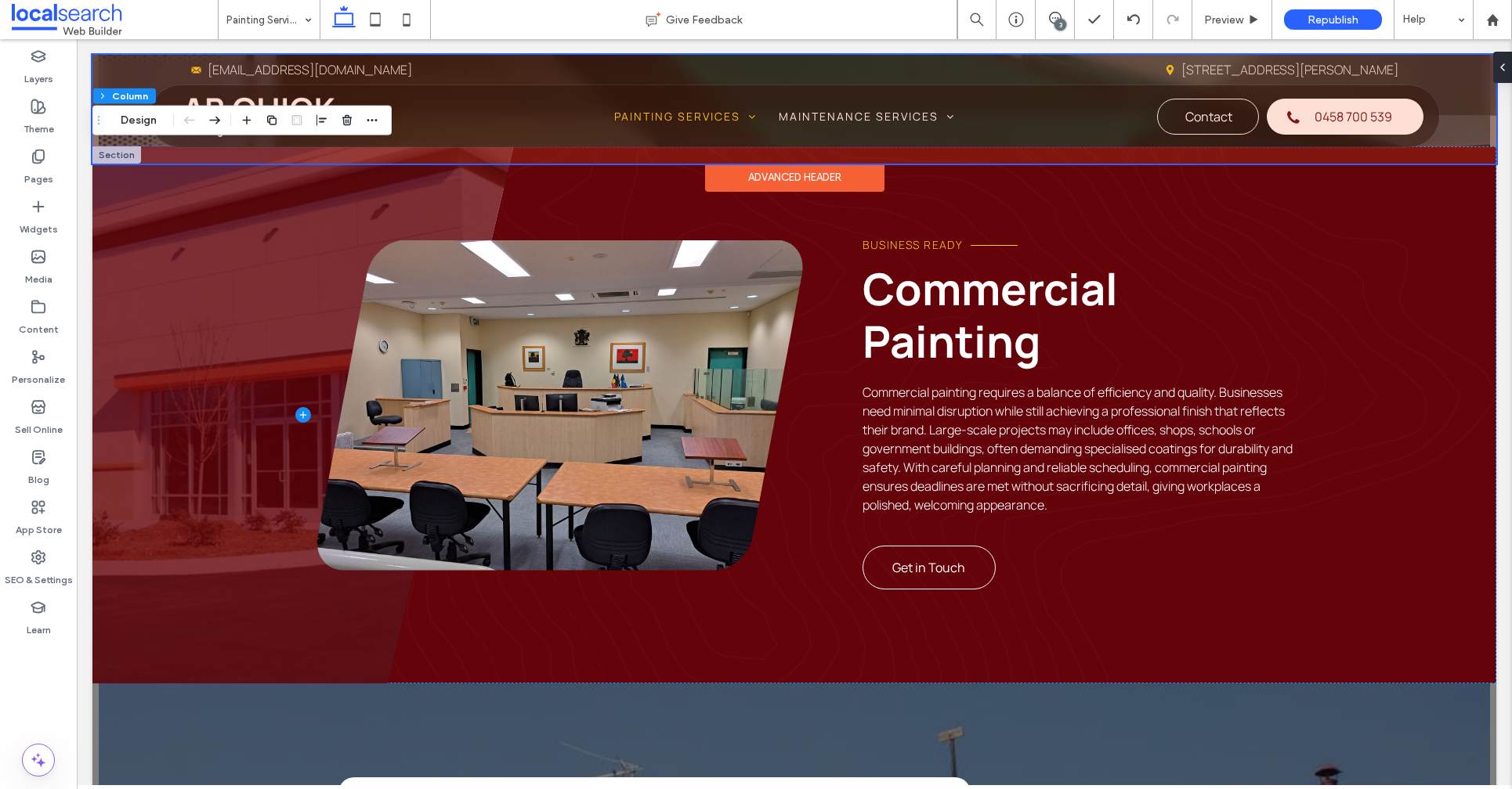
click at [124, 158] on div at bounding box center [794, 109] width 1404 height 109
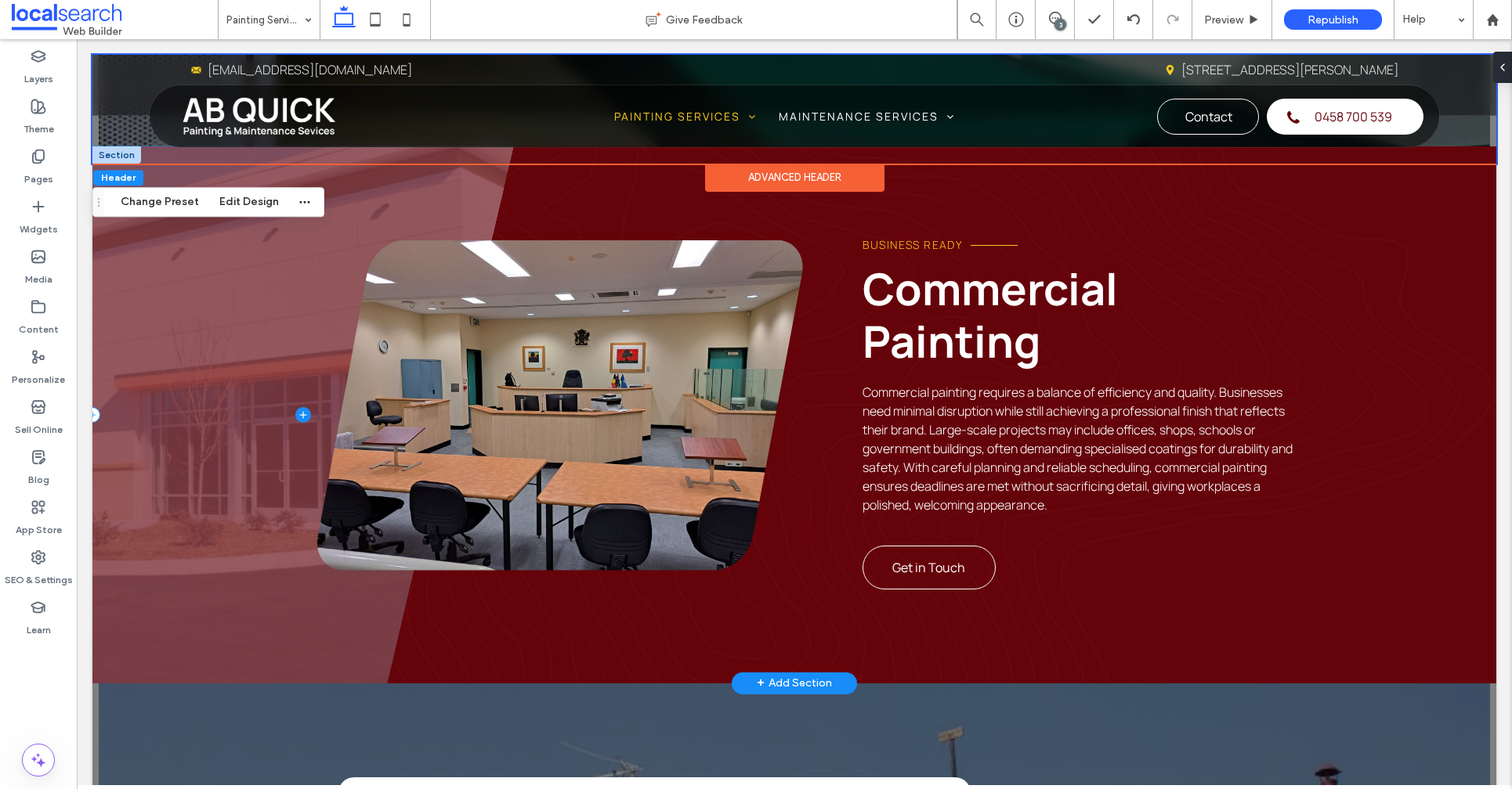
click at [197, 287] on span at bounding box center [302, 415] width 421 height 537
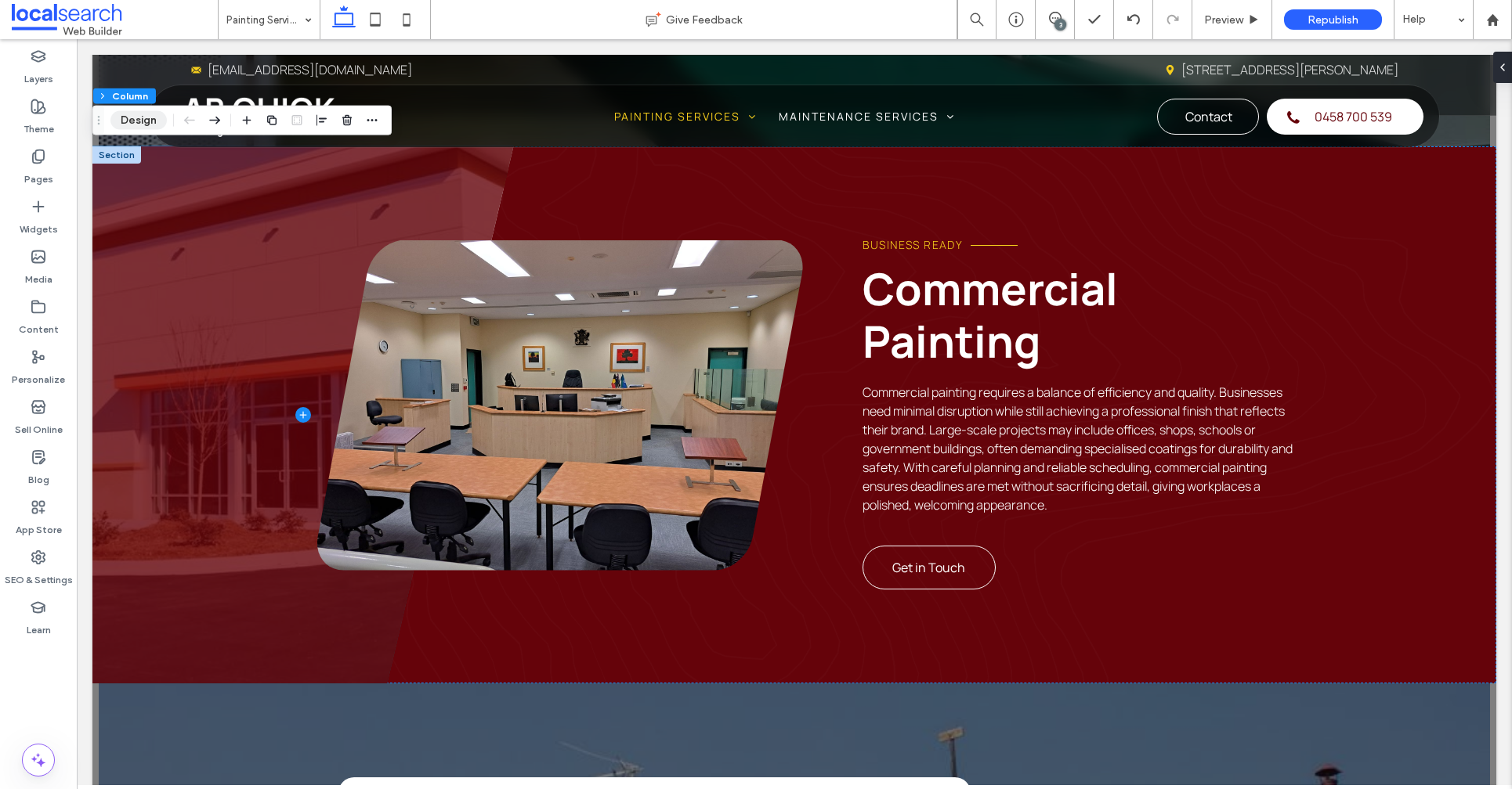
click at [144, 123] on button "Design" at bounding box center [139, 120] width 56 height 18
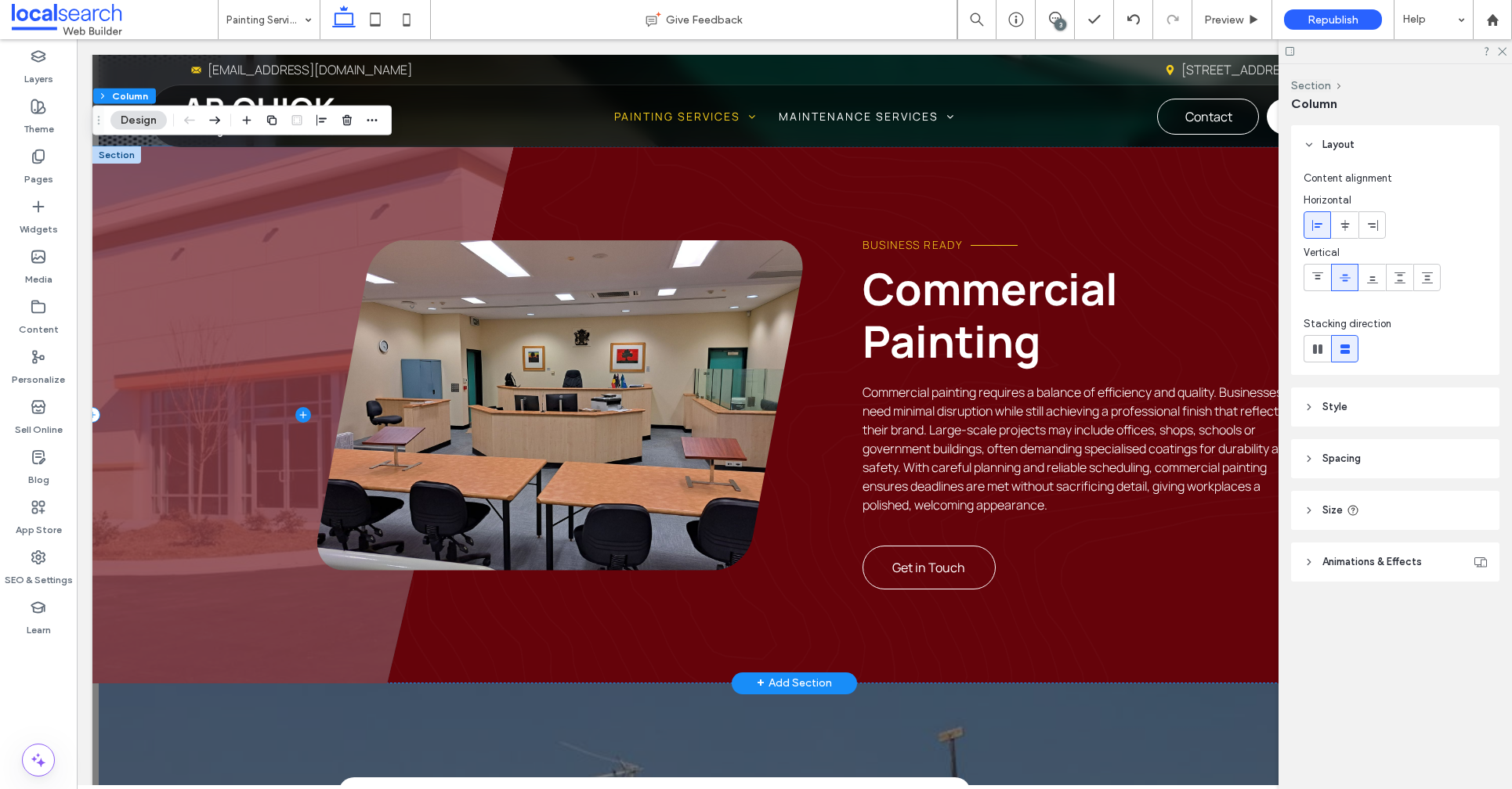
click at [261, 393] on span at bounding box center [302, 415] width 421 height 537
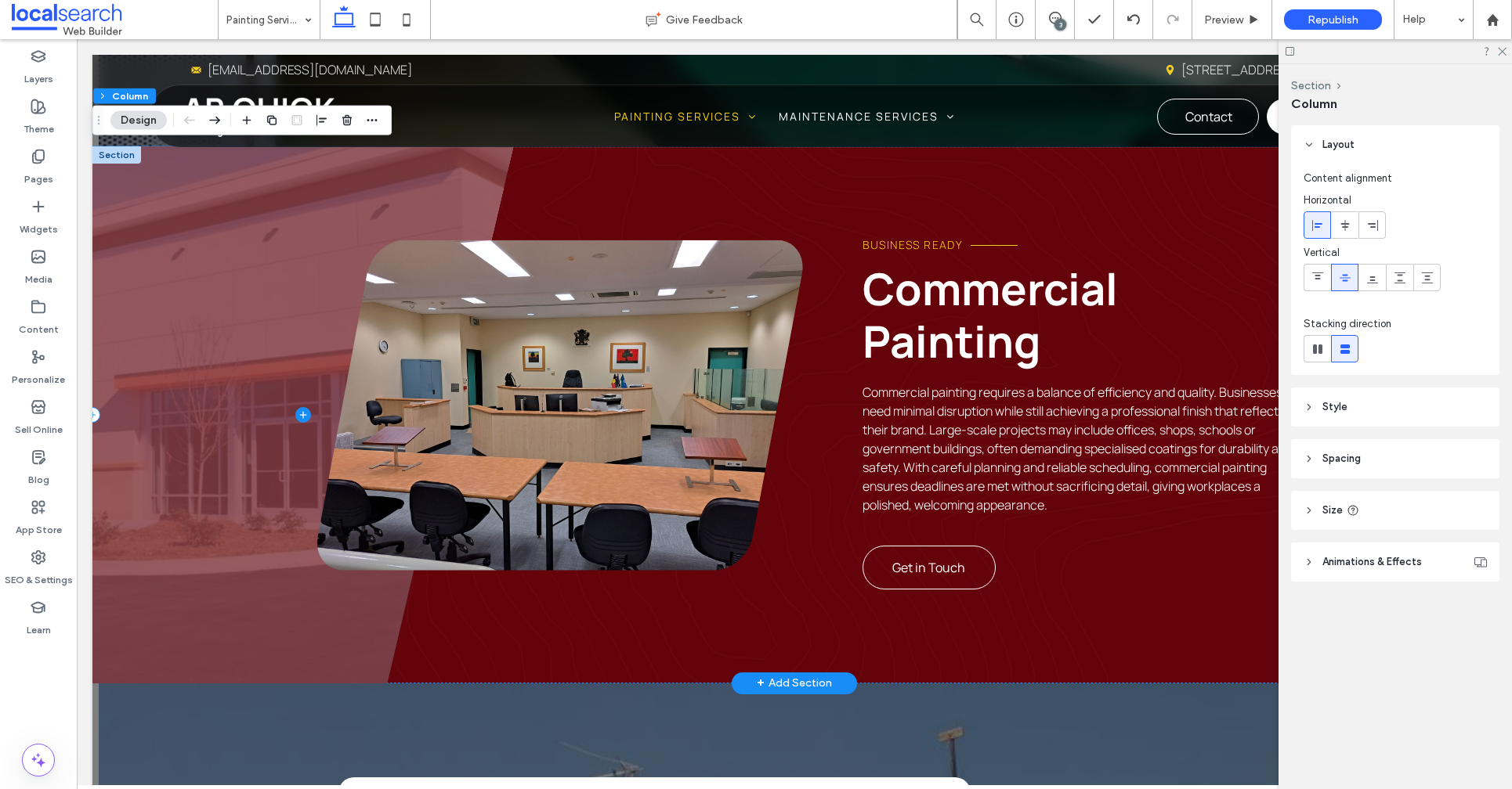
click at [261, 393] on span at bounding box center [302, 415] width 421 height 537
click at [237, 502] on span at bounding box center [302, 415] width 421 height 537
click at [356, 676] on span at bounding box center [302, 415] width 421 height 537
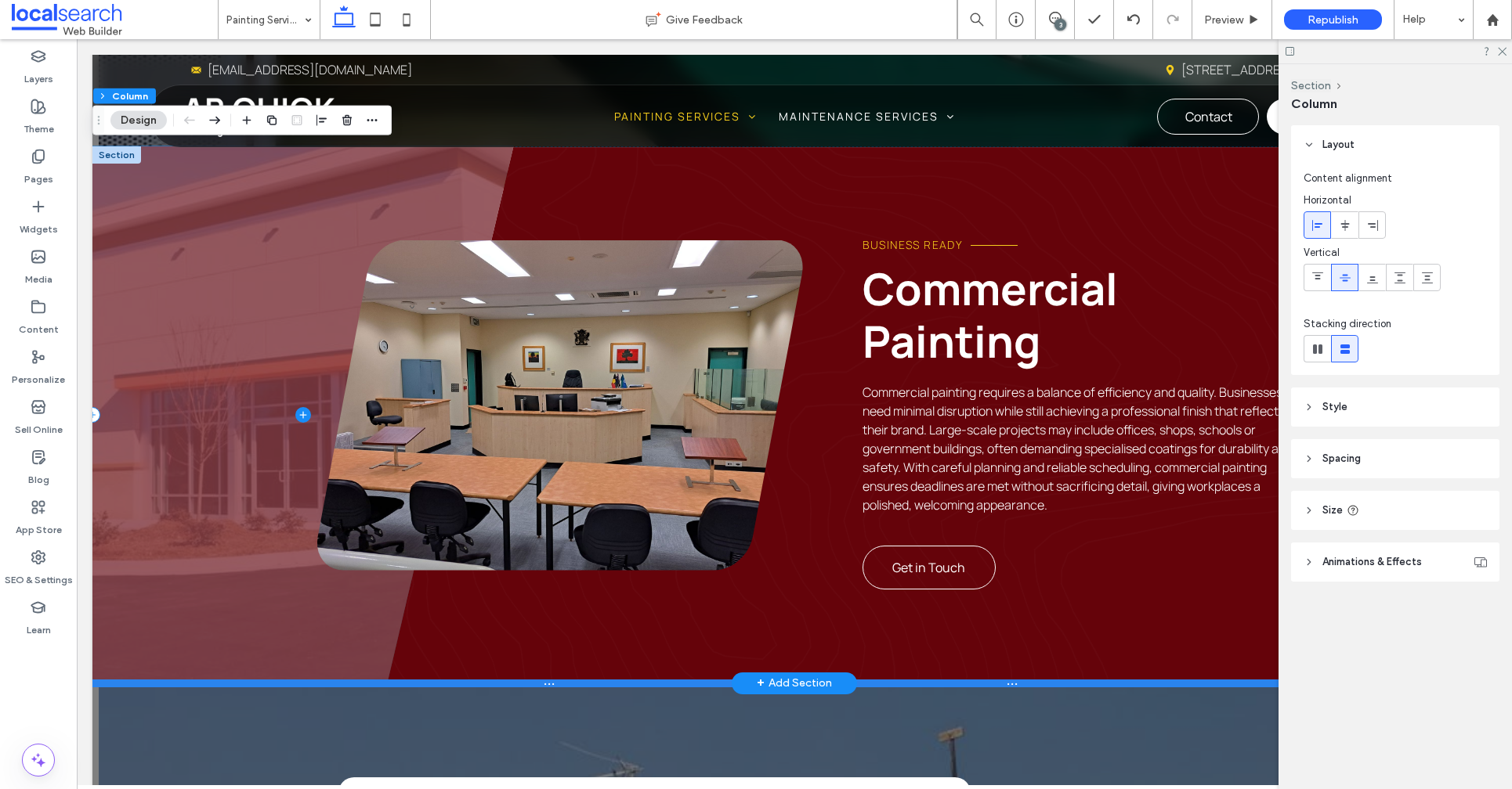
click at [353, 684] on div at bounding box center [788, 684] width 1391 height 8
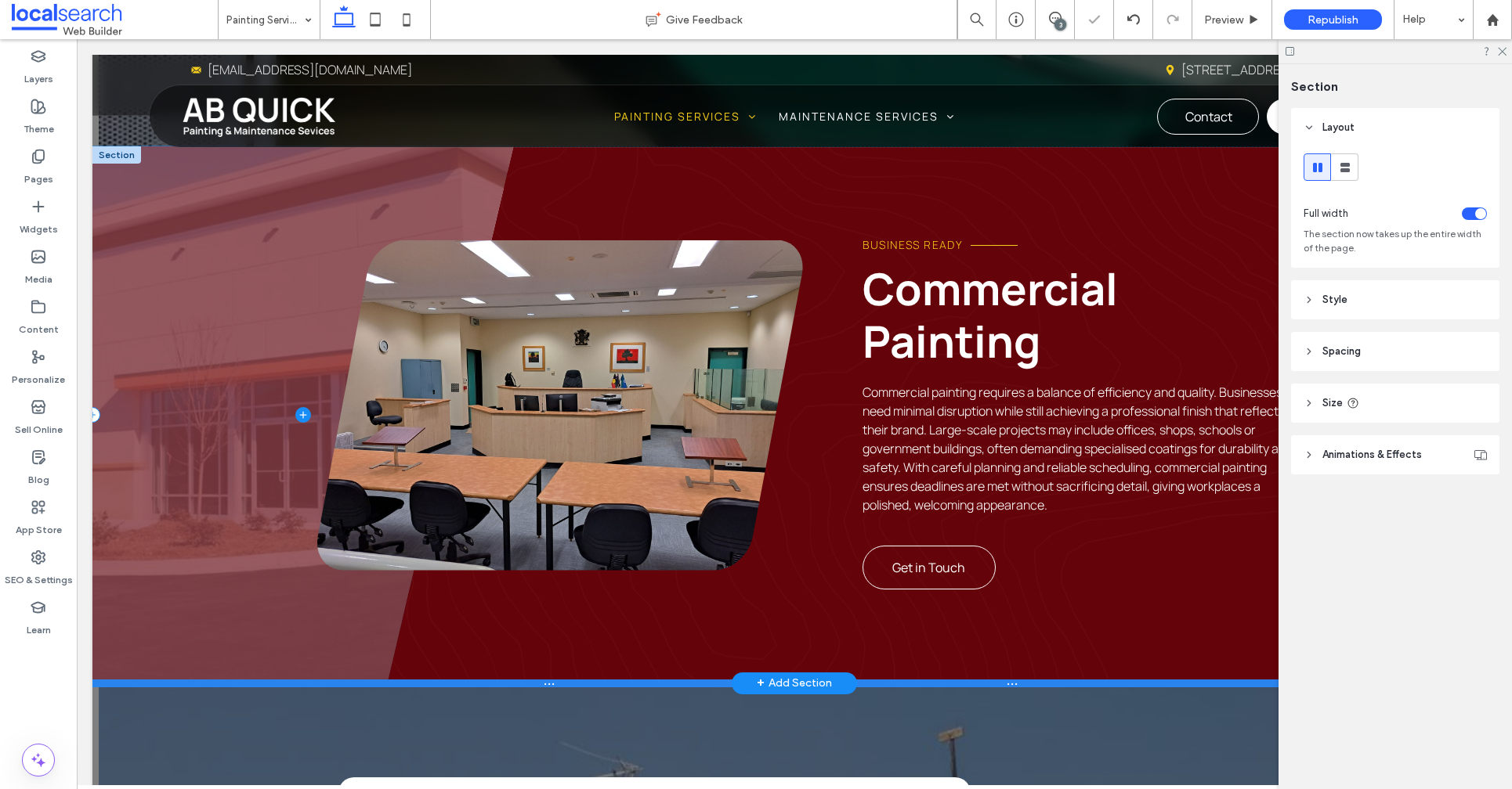
type input "***"
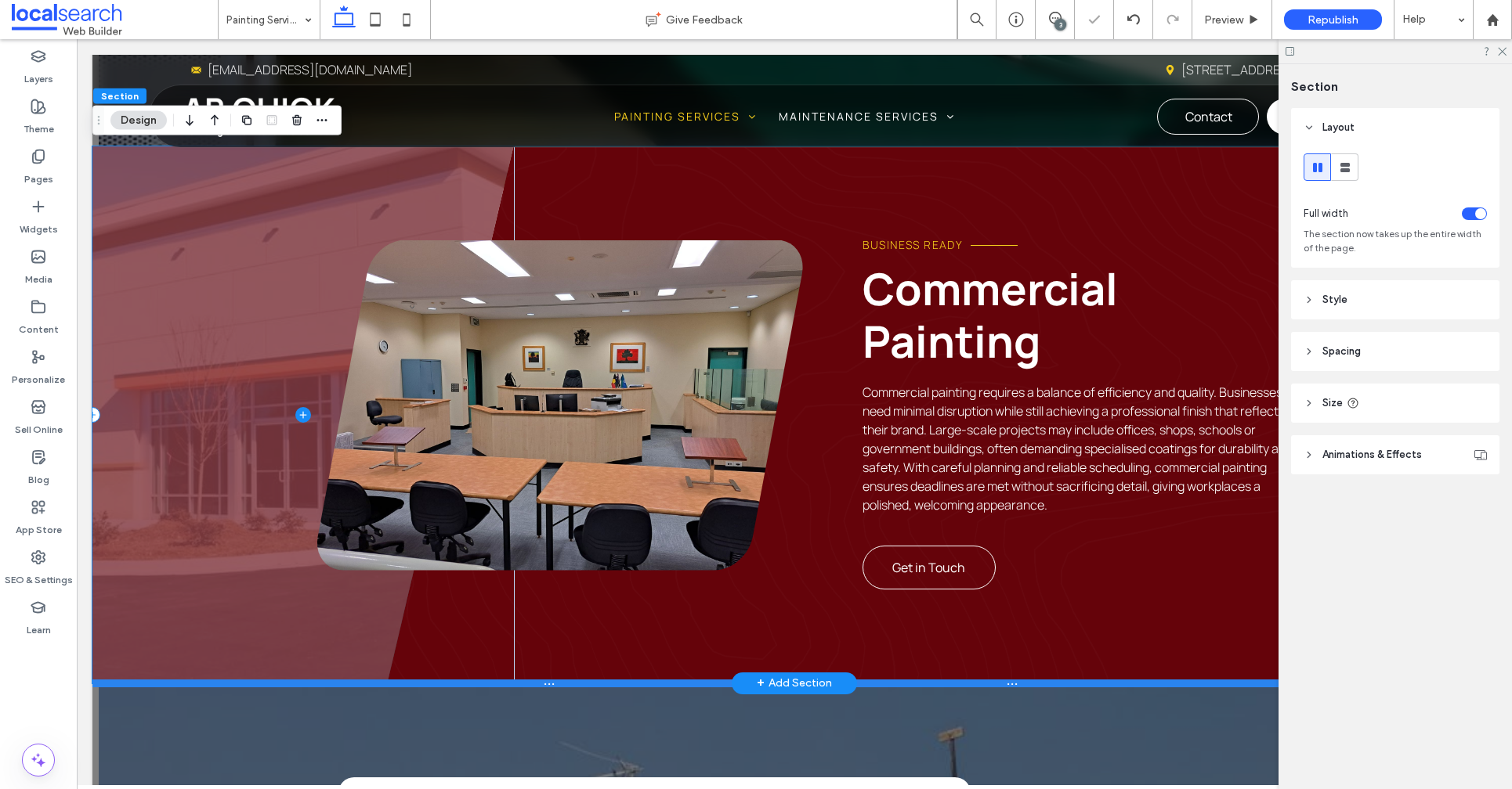
click at [353, 684] on div at bounding box center [788, 684] width 1391 height 8
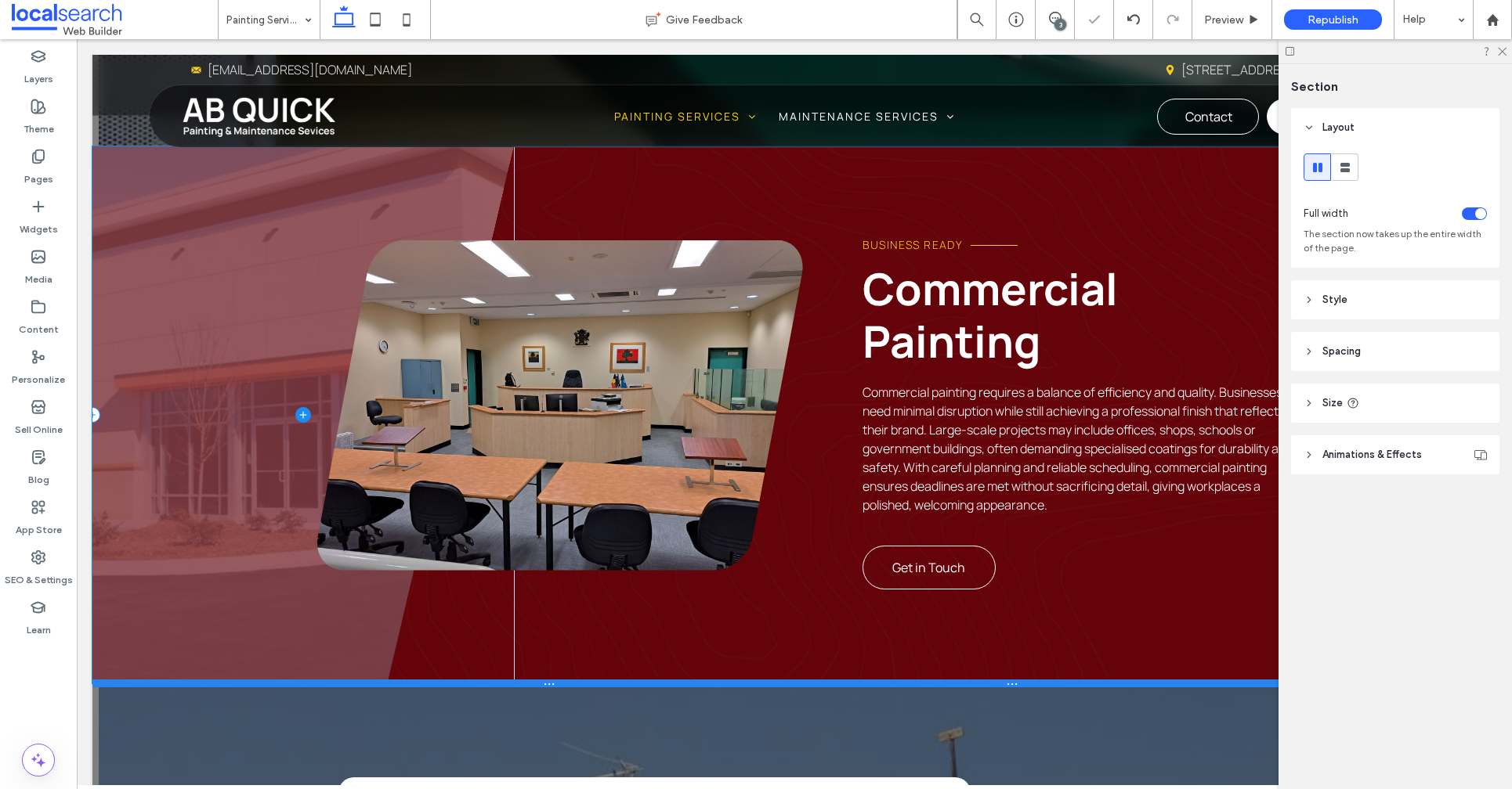
click at [353, 684] on div at bounding box center [788, 684] width 1391 height 8
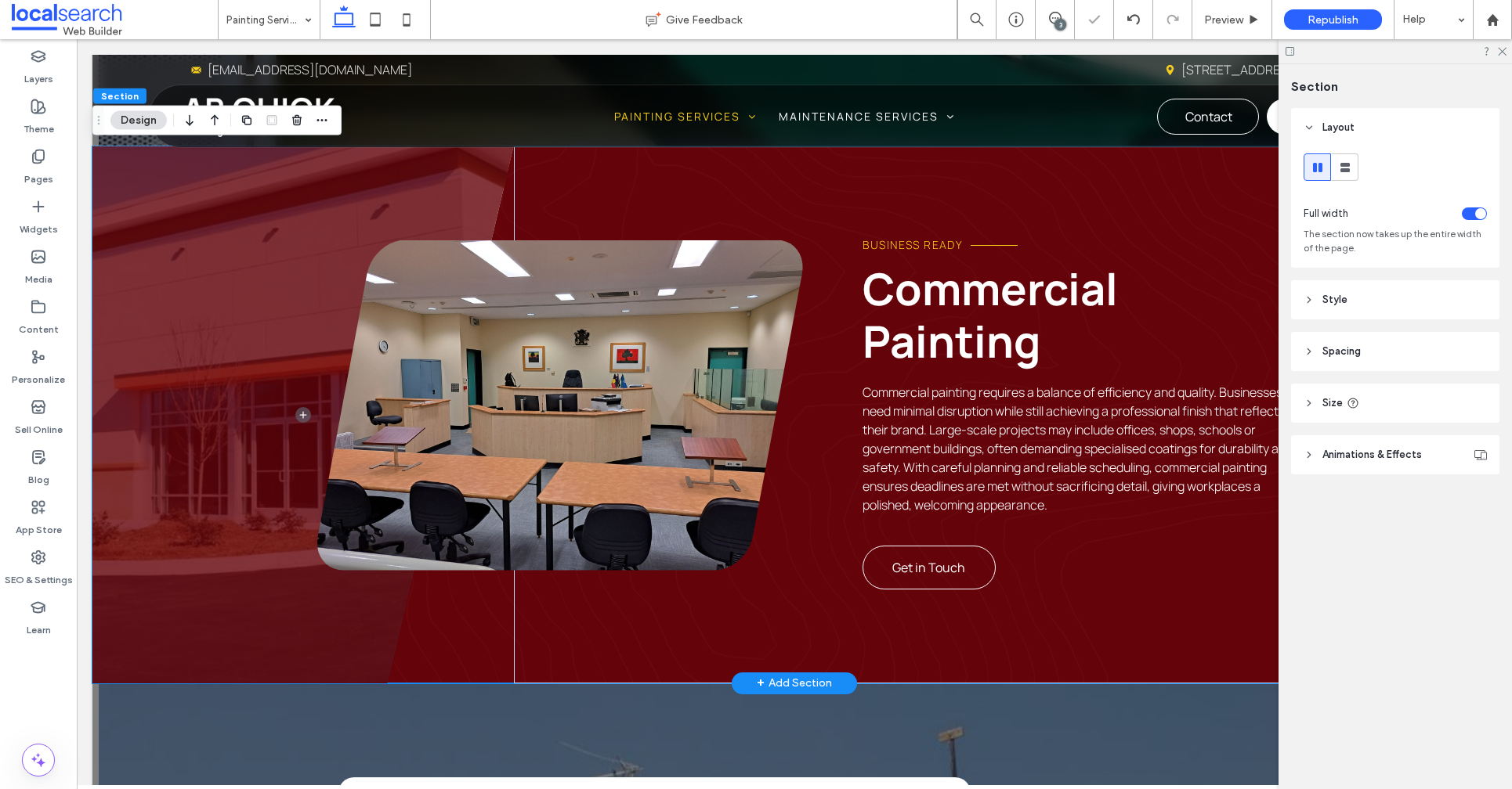
click at [507, 637] on div "Business Ready Commercial Painting Commercial painting requires a balance of ef…" at bounding box center [808, 415] width 982 height 537
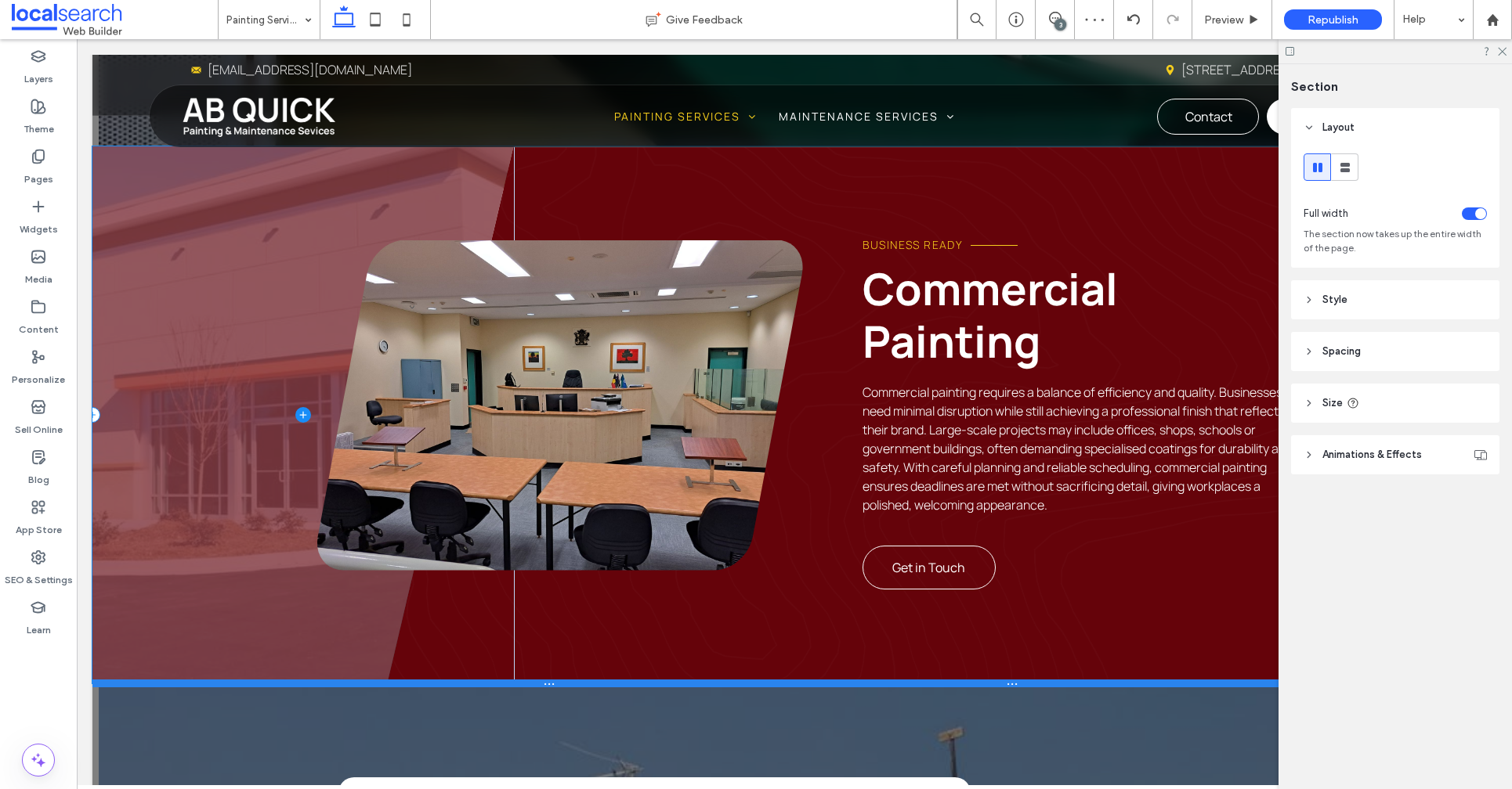
click at [312, 682] on div at bounding box center [788, 684] width 1391 height 8
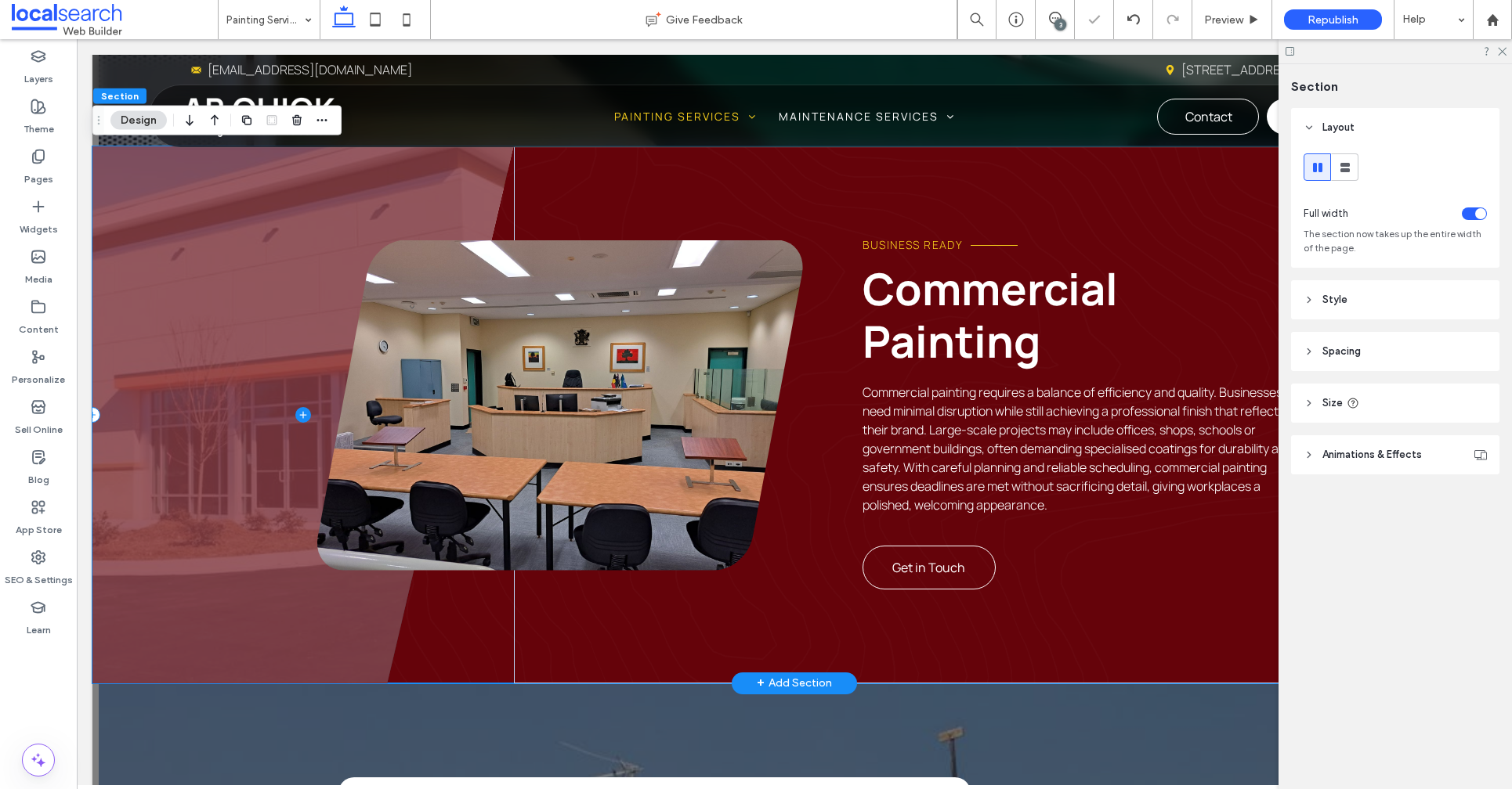
click at [448, 195] on span at bounding box center [302, 415] width 421 height 537
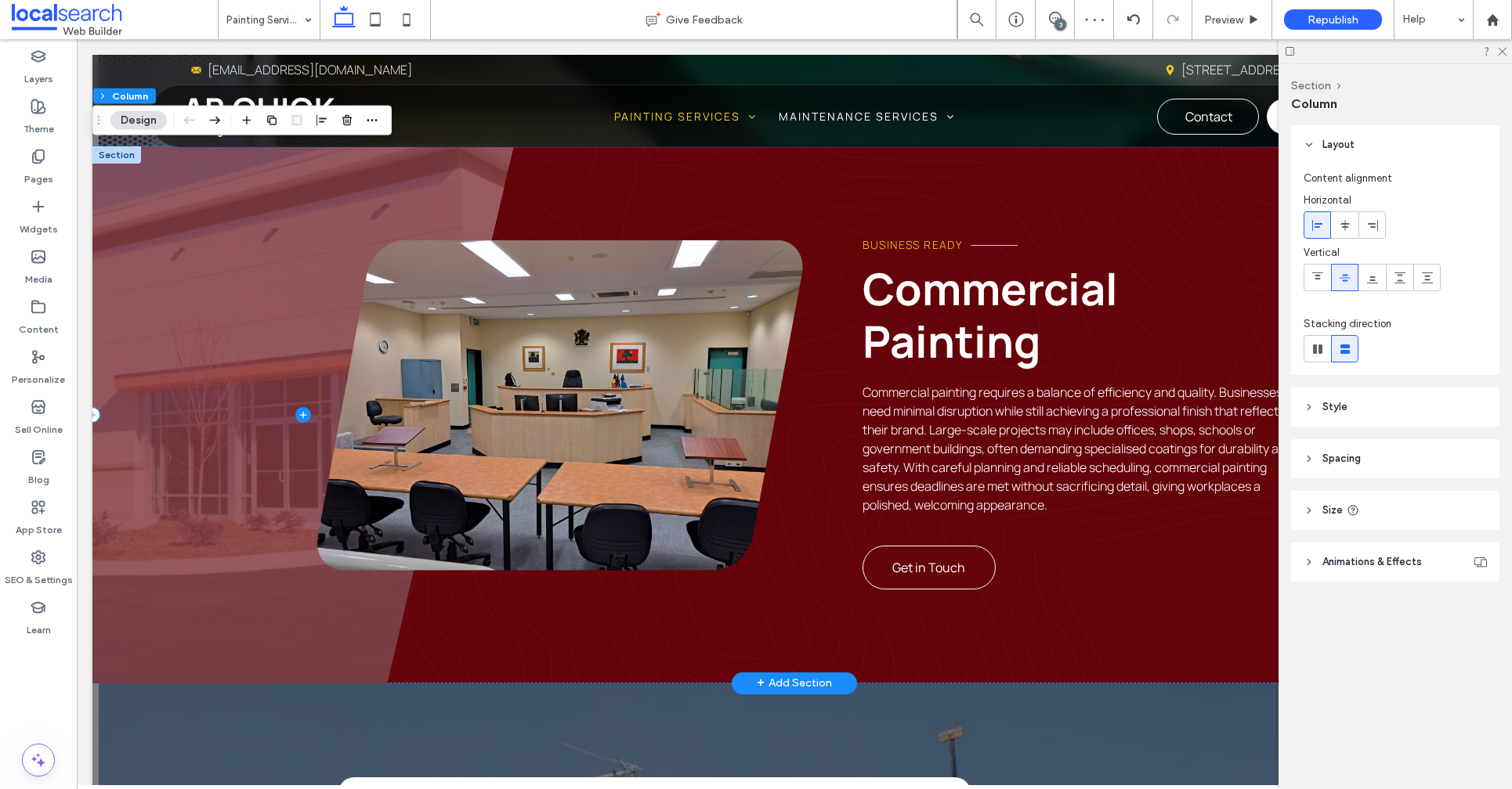
click at [367, 179] on span at bounding box center [302, 415] width 421 height 537
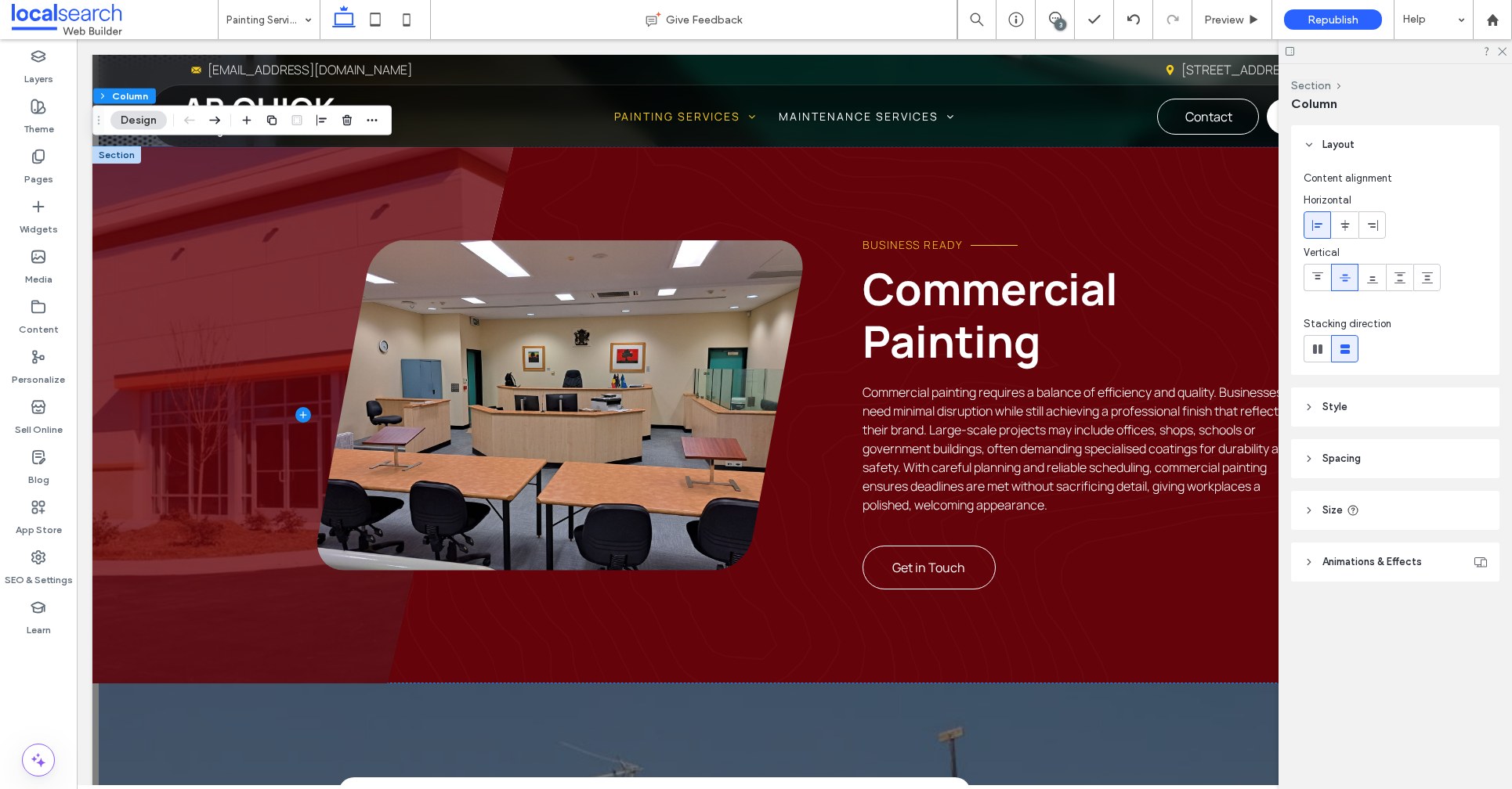
click at [136, 123] on button "Design" at bounding box center [139, 120] width 56 height 18
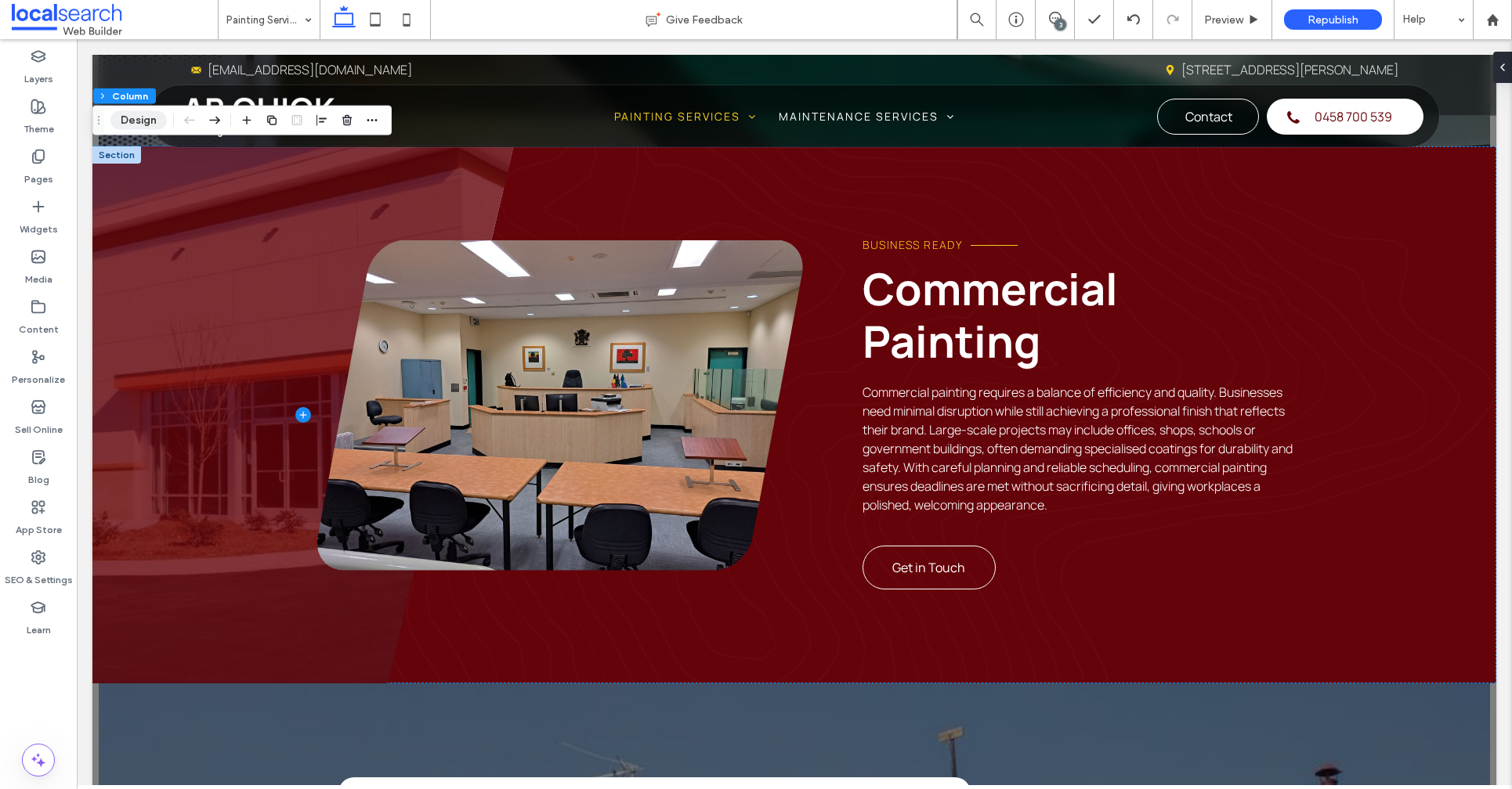
click at [136, 123] on button "Design" at bounding box center [139, 120] width 56 height 18
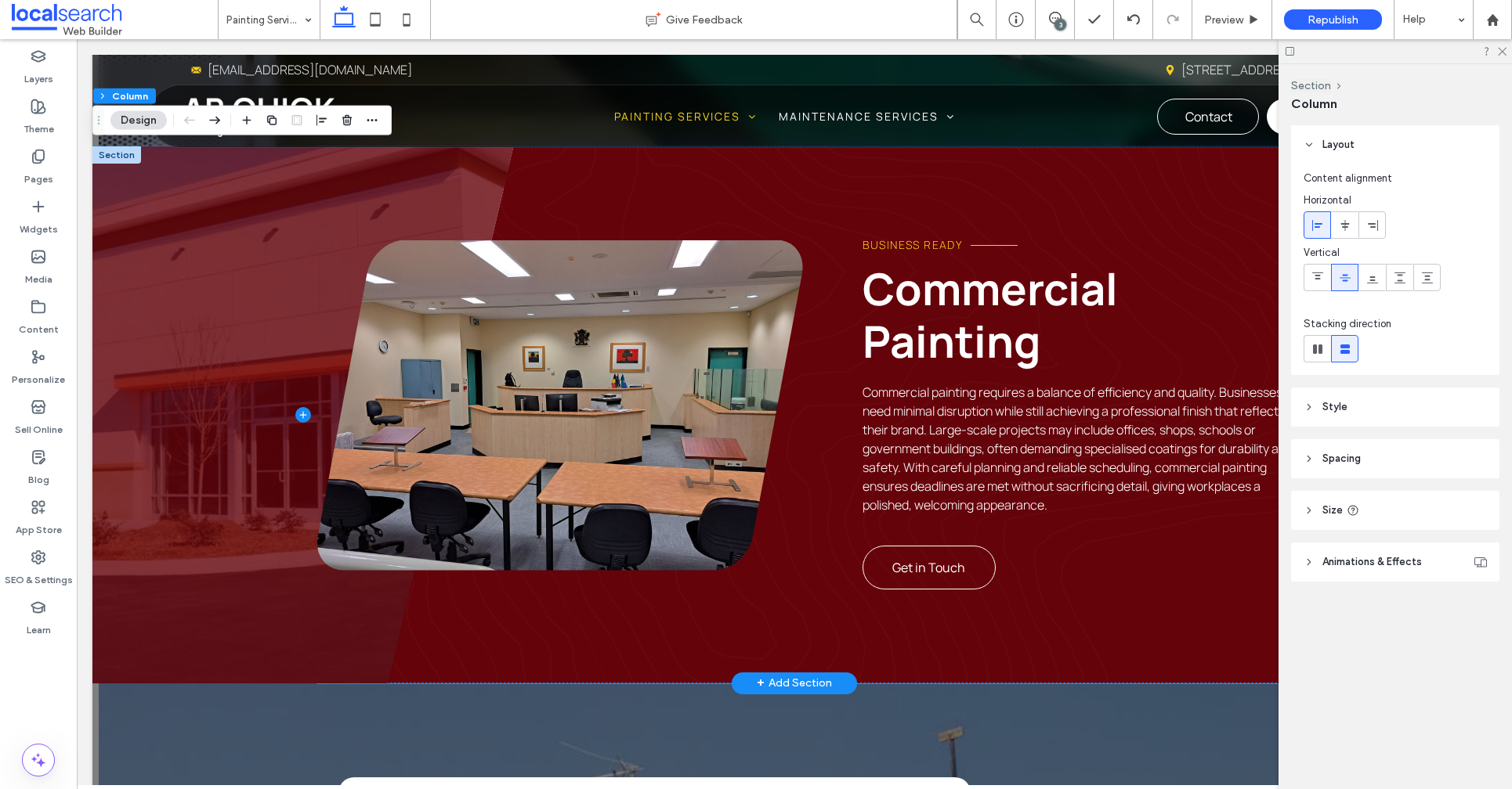
click at [324, 299] on div at bounding box center [560, 406] width 486 height 330
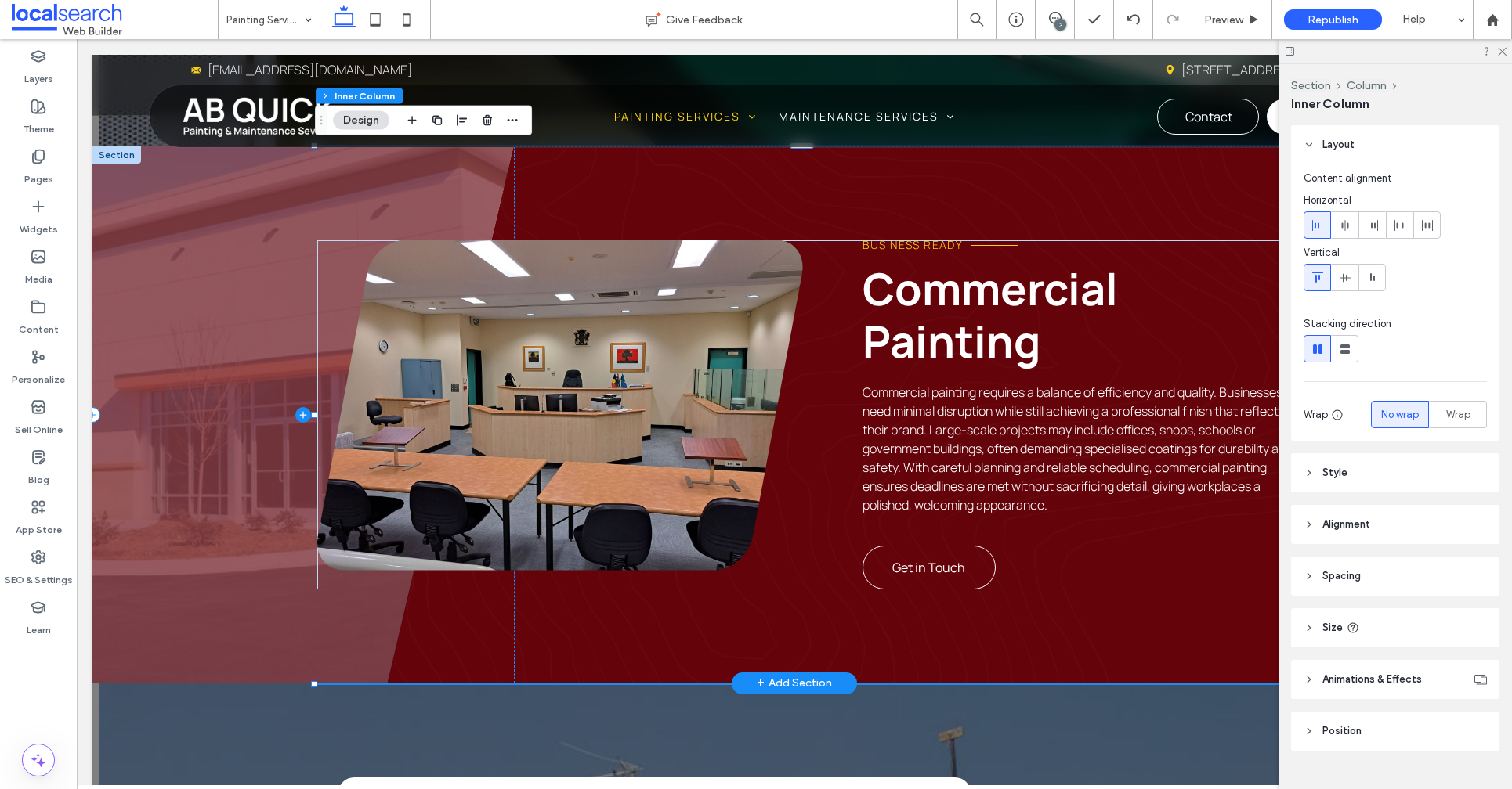
click at [186, 311] on span at bounding box center [302, 415] width 421 height 537
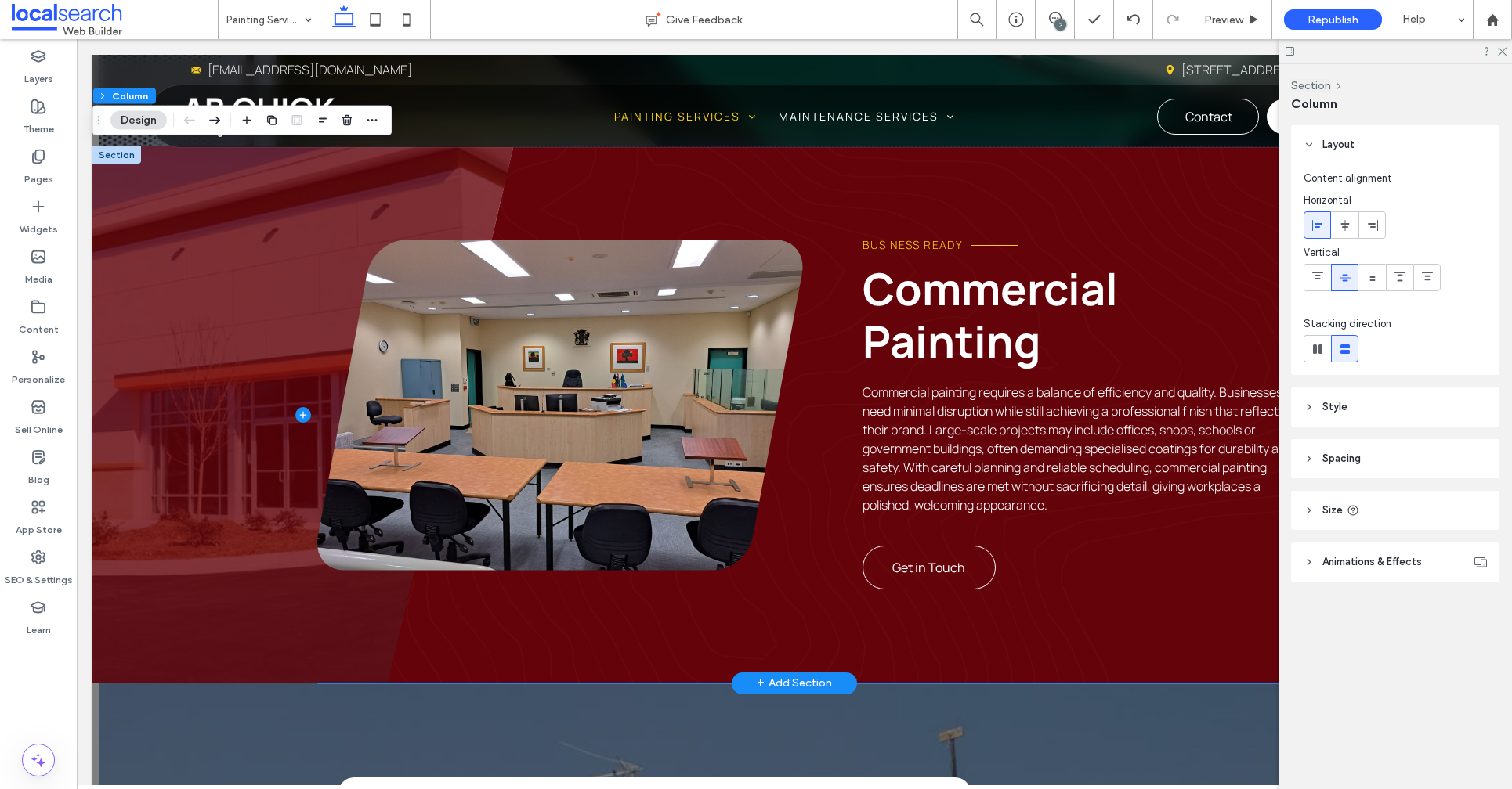
click at [504, 191] on div "Business Ready Commercial Painting Commercial painting requires a balance of ef…" at bounding box center [808, 415] width 982 height 537
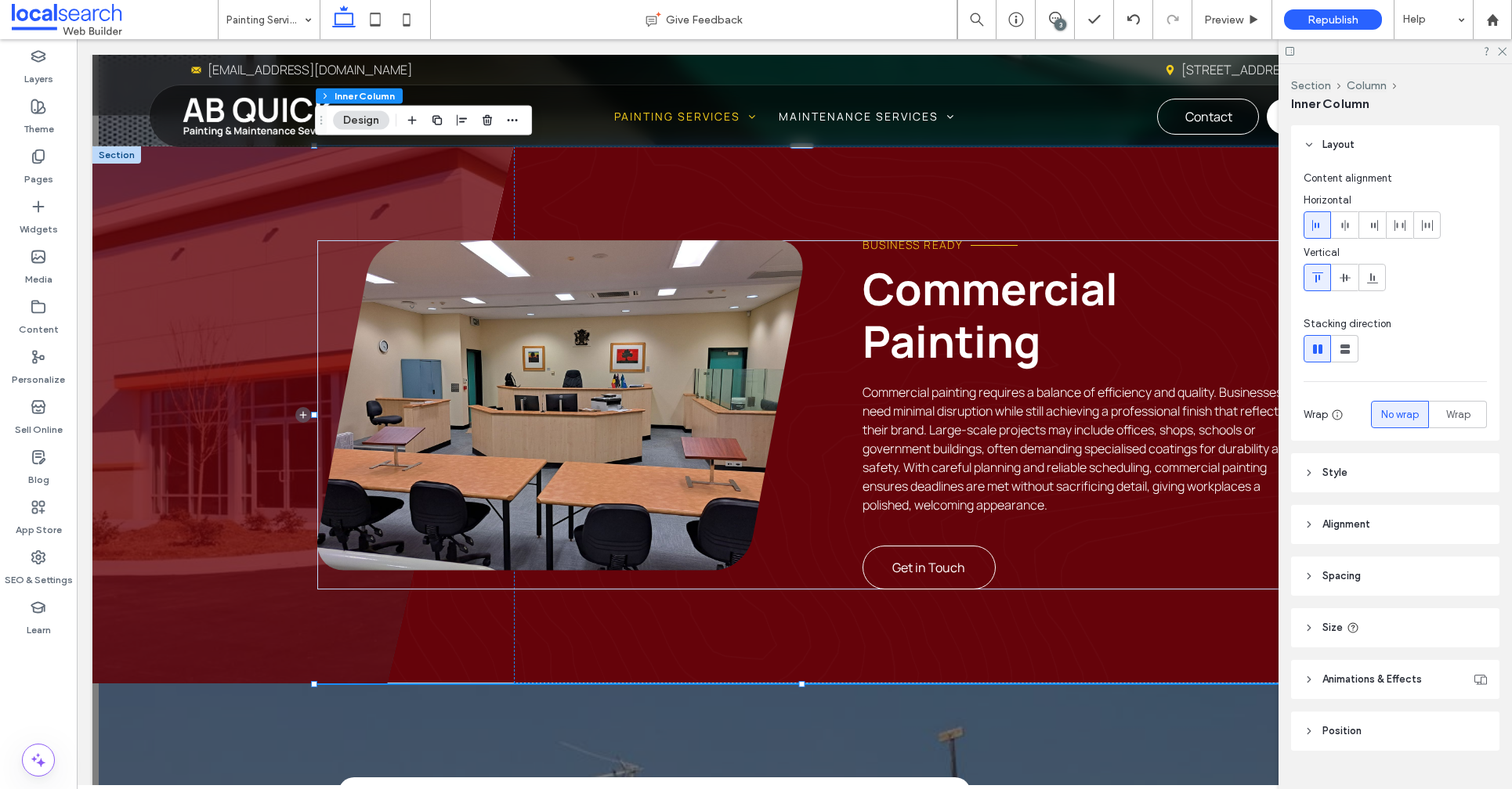
click at [1319, 714] on header "Position" at bounding box center [1395, 731] width 209 height 39
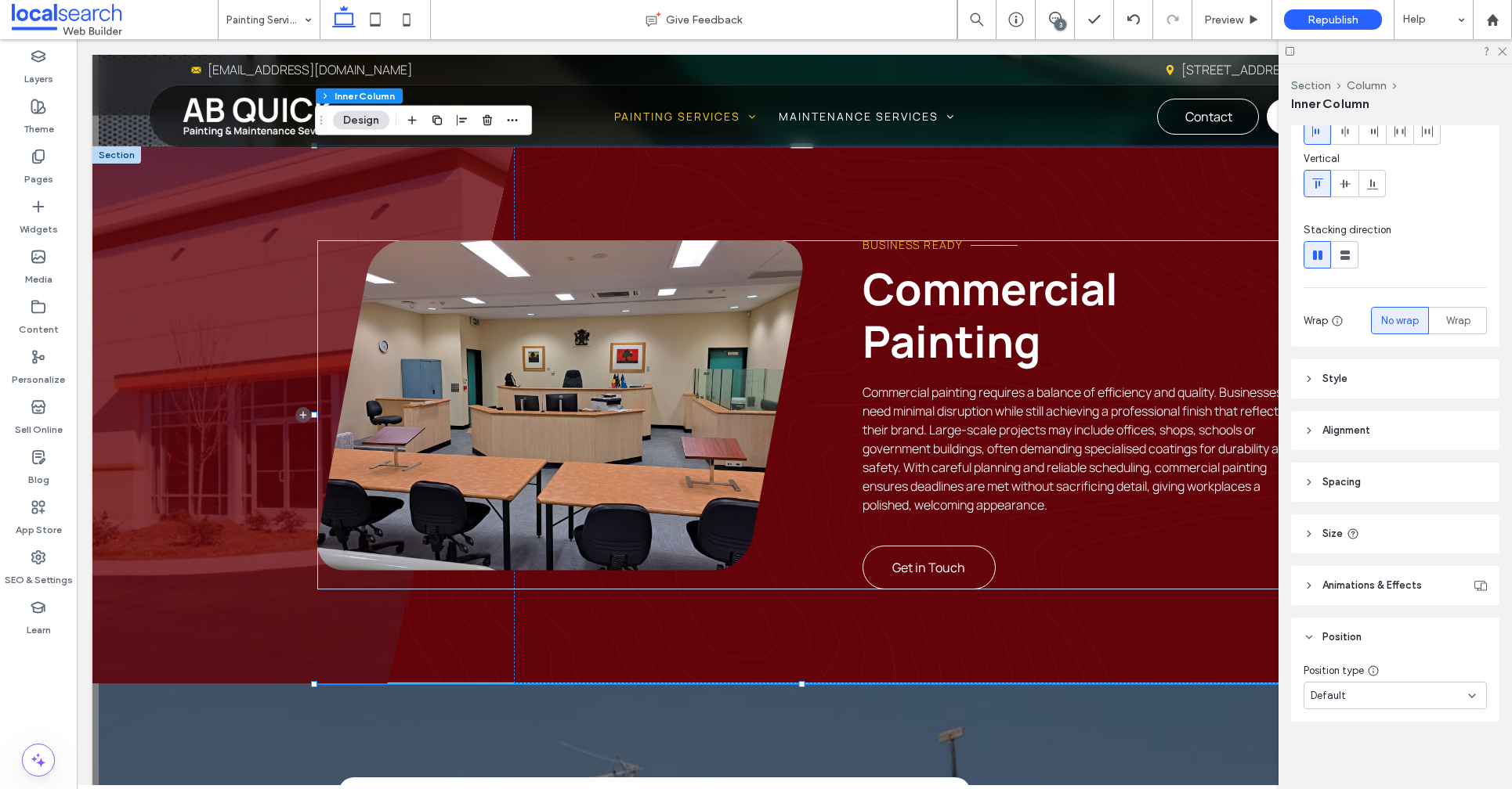
scroll to position [95, 0]
click at [1347, 431] on span "Alignment" at bounding box center [1346, 430] width 48 height 16
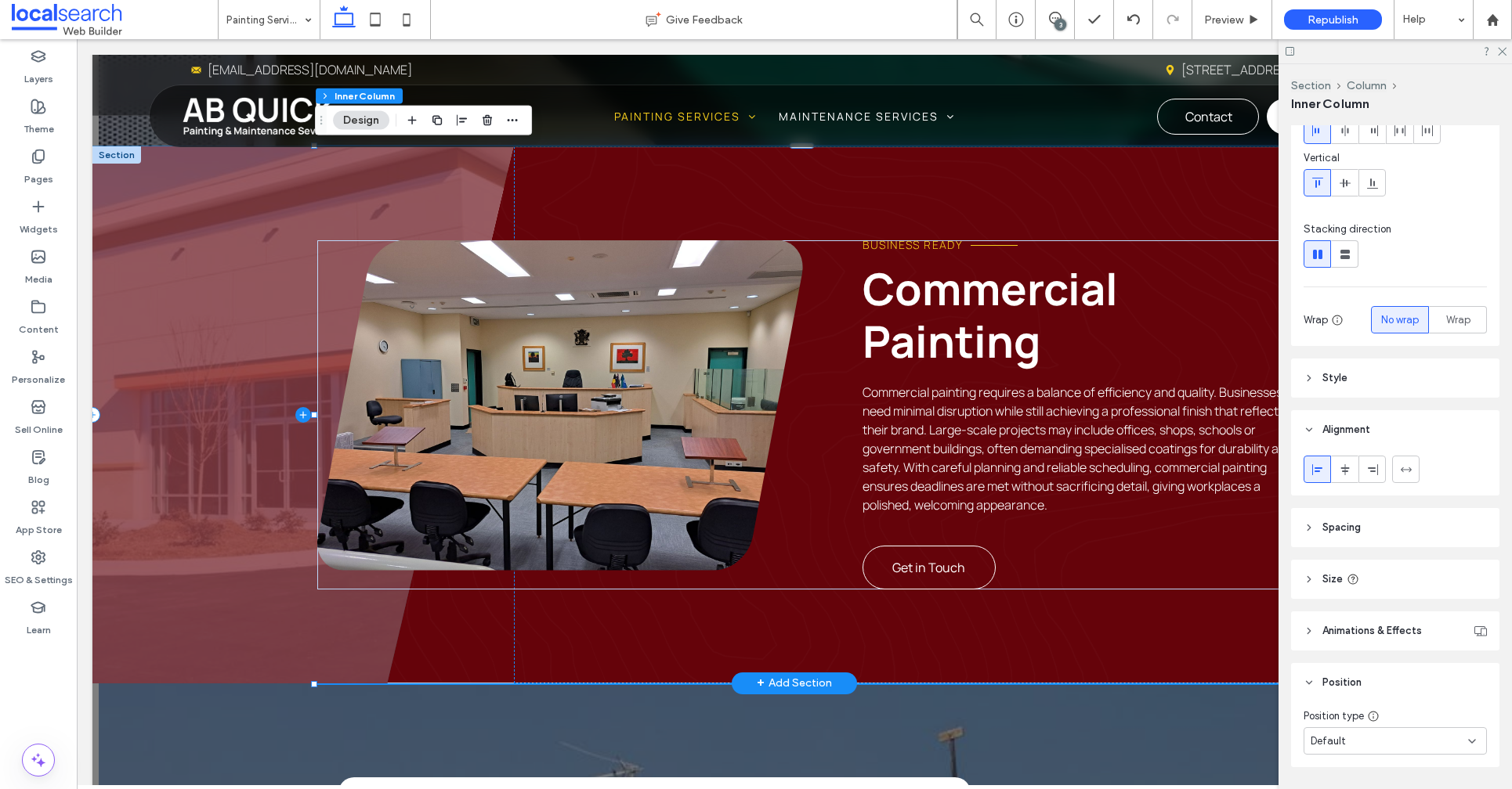
click at [428, 192] on span at bounding box center [302, 415] width 421 height 537
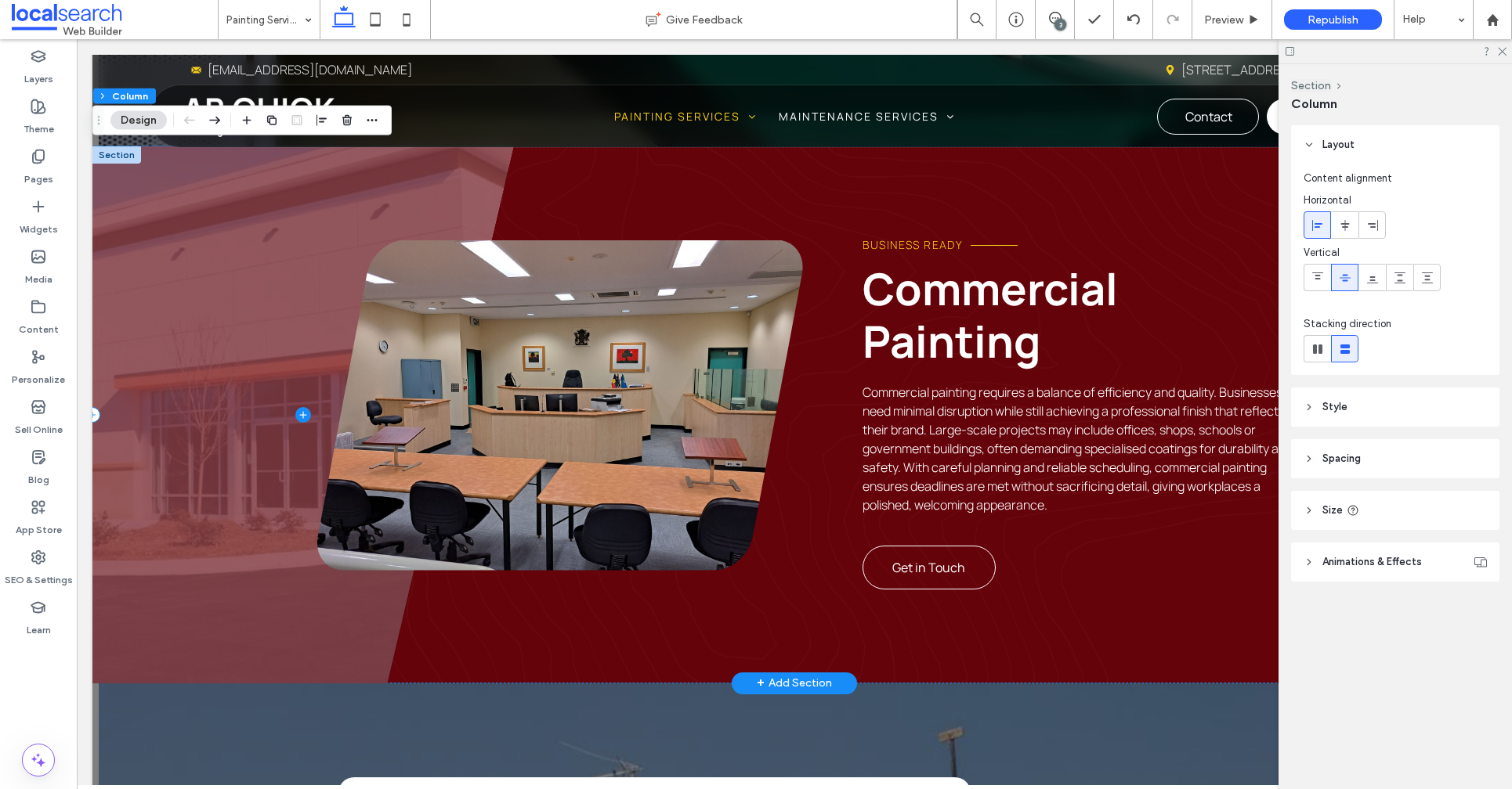
click at [460, 184] on span at bounding box center [302, 415] width 421 height 537
click at [379, 197] on span at bounding box center [302, 415] width 421 height 537
click at [491, 216] on span at bounding box center [302, 415] width 421 height 537
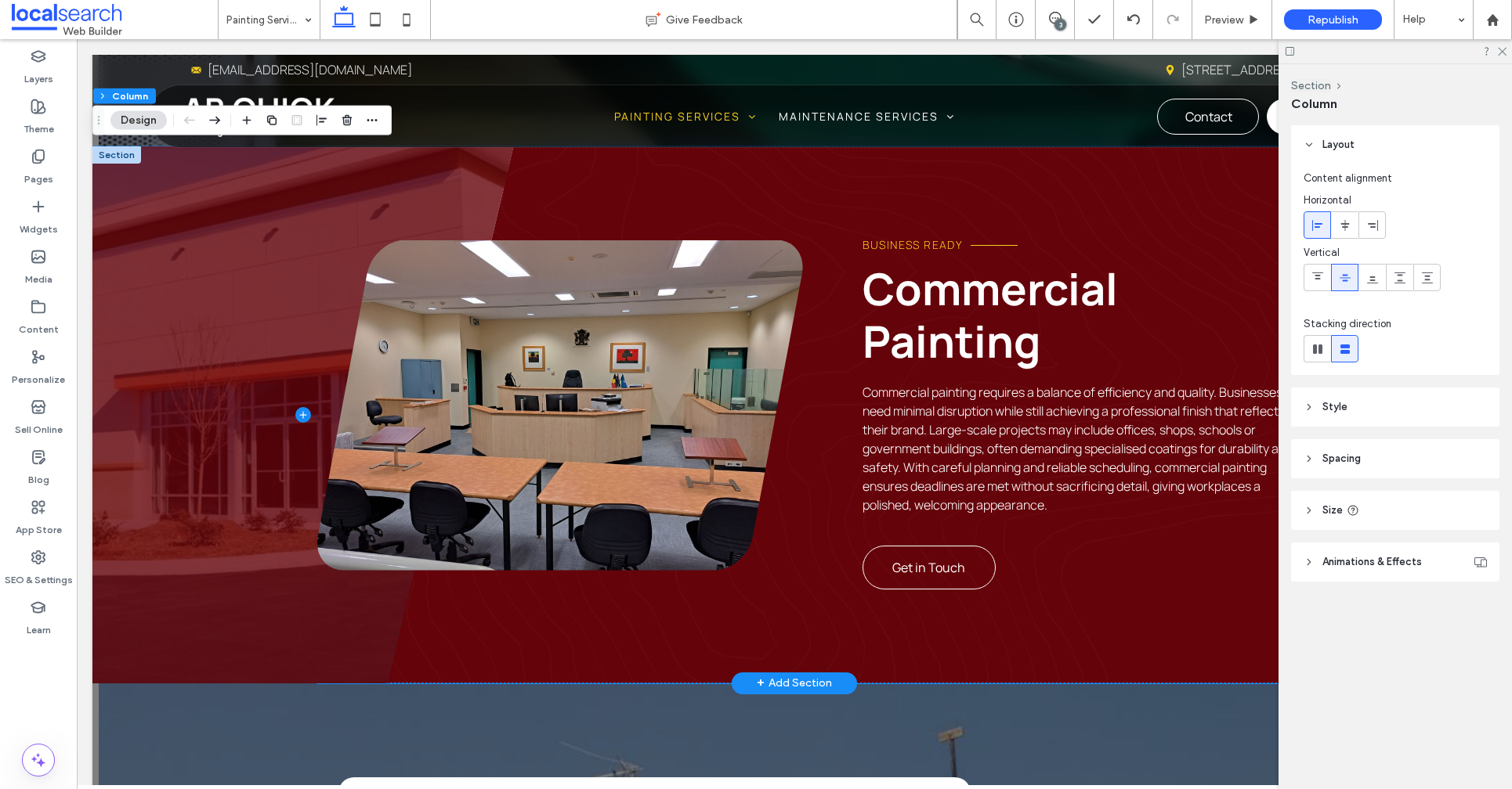
click at [494, 221] on div "Business Ready Commercial Painting Commercial painting requires a balance of ef…" at bounding box center [808, 415] width 982 height 537
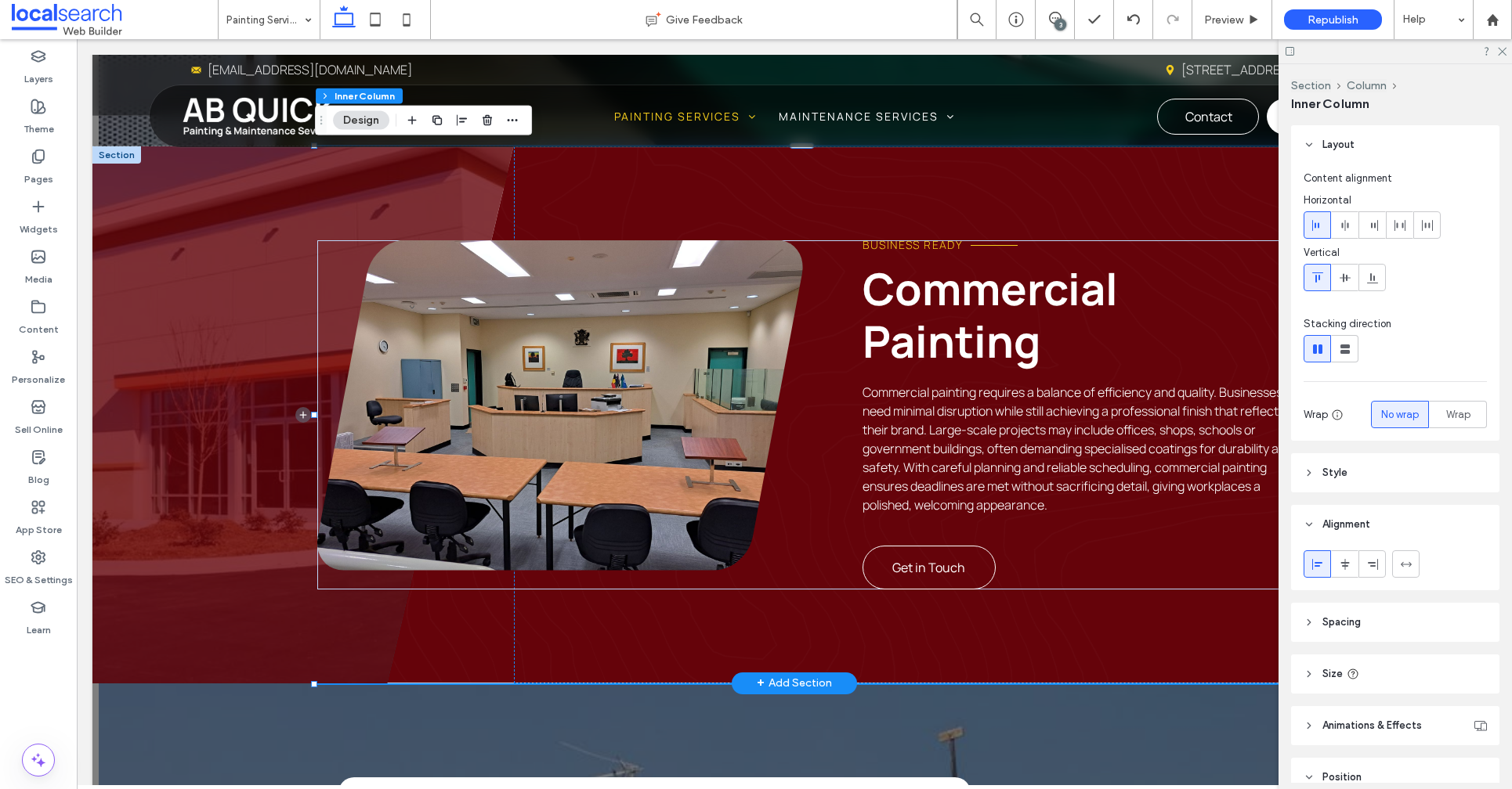
click at [509, 221] on div "Business Ready Commercial Painting Commercial painting requires a balance of ef…" at bounding box center [808, 415] width 982 height 537
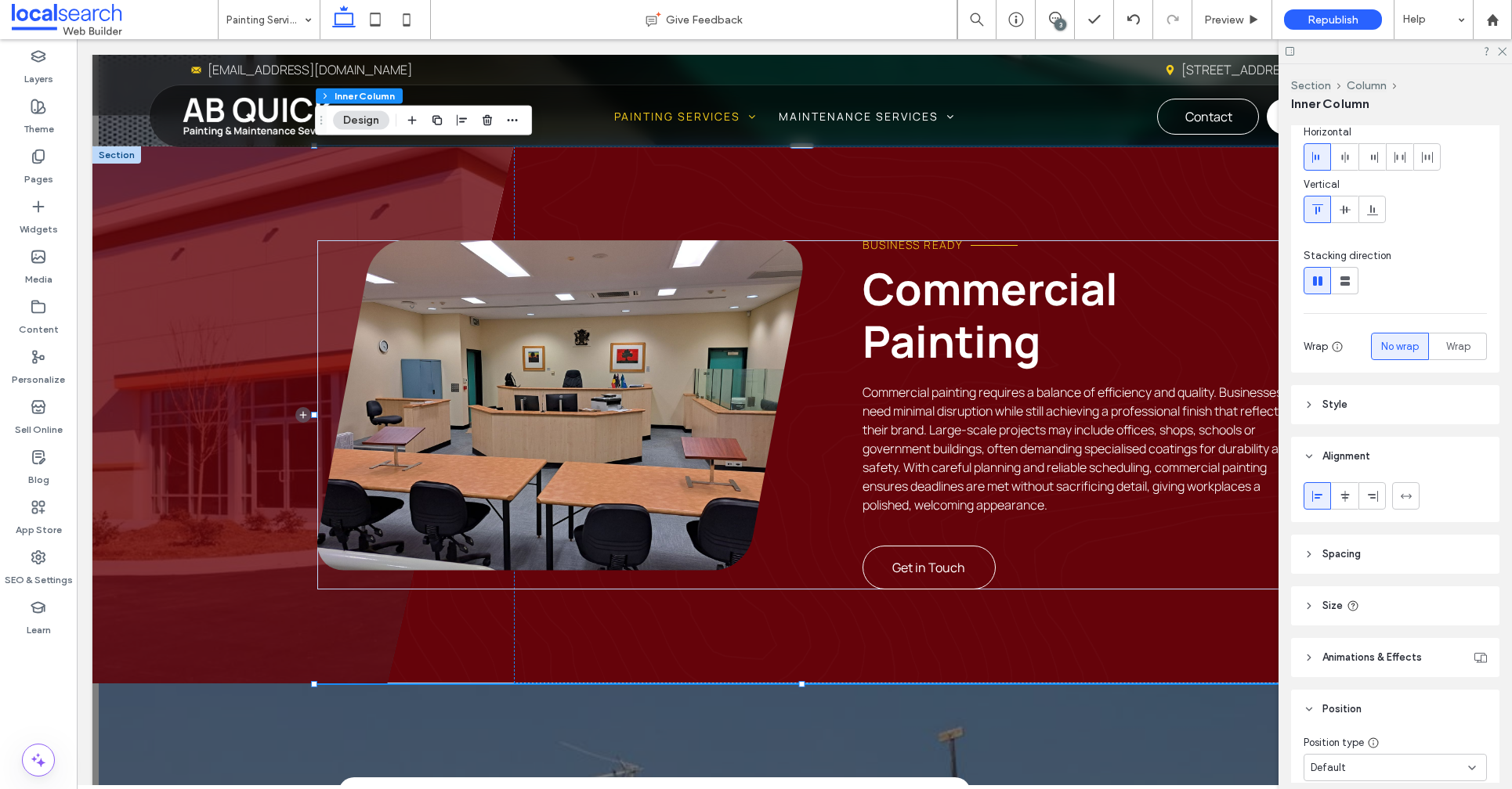
scroll to position [0, 0]
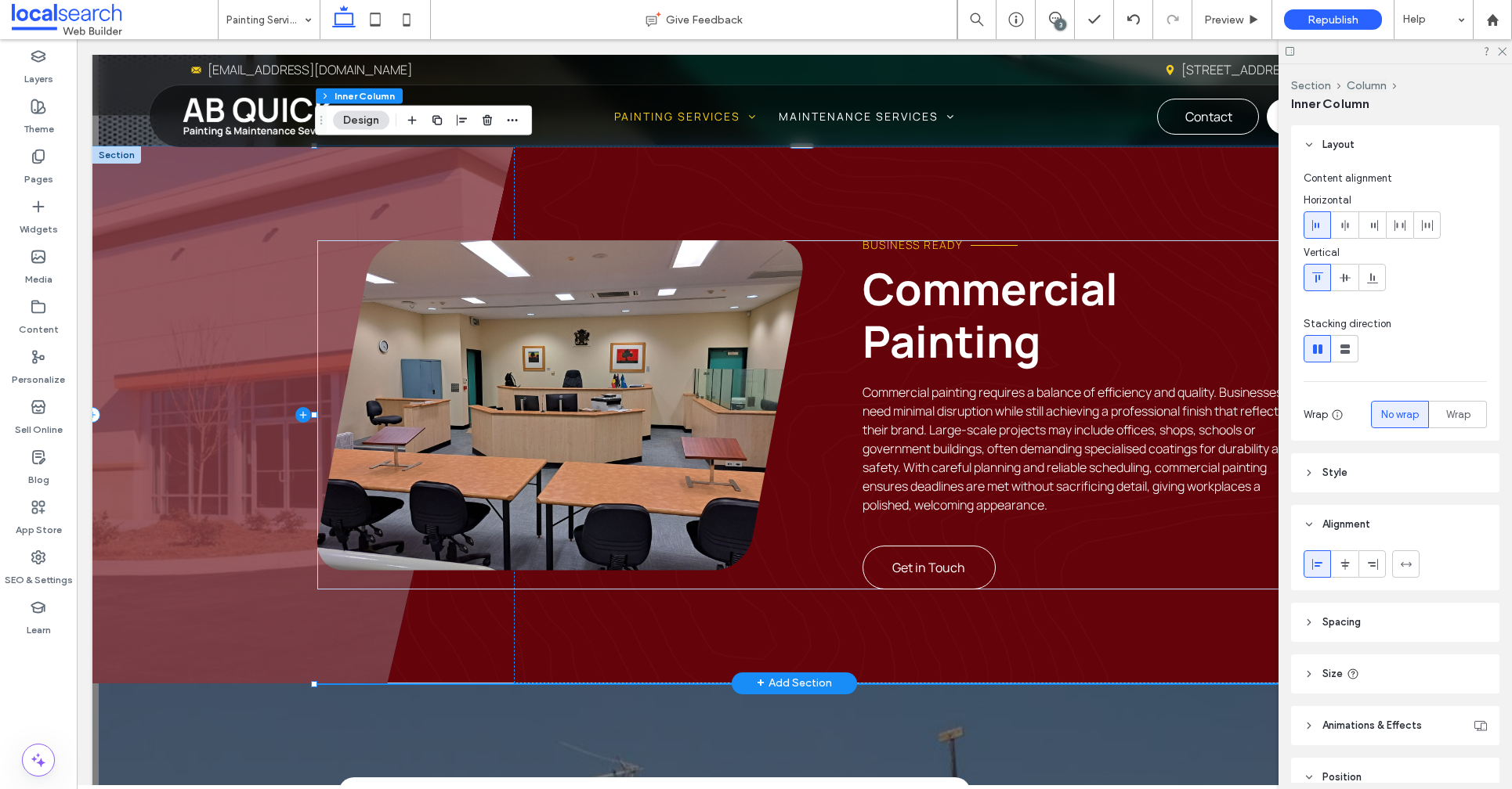
click at [221, 372] on span at bounding box center [302, 415] width 421 height 537
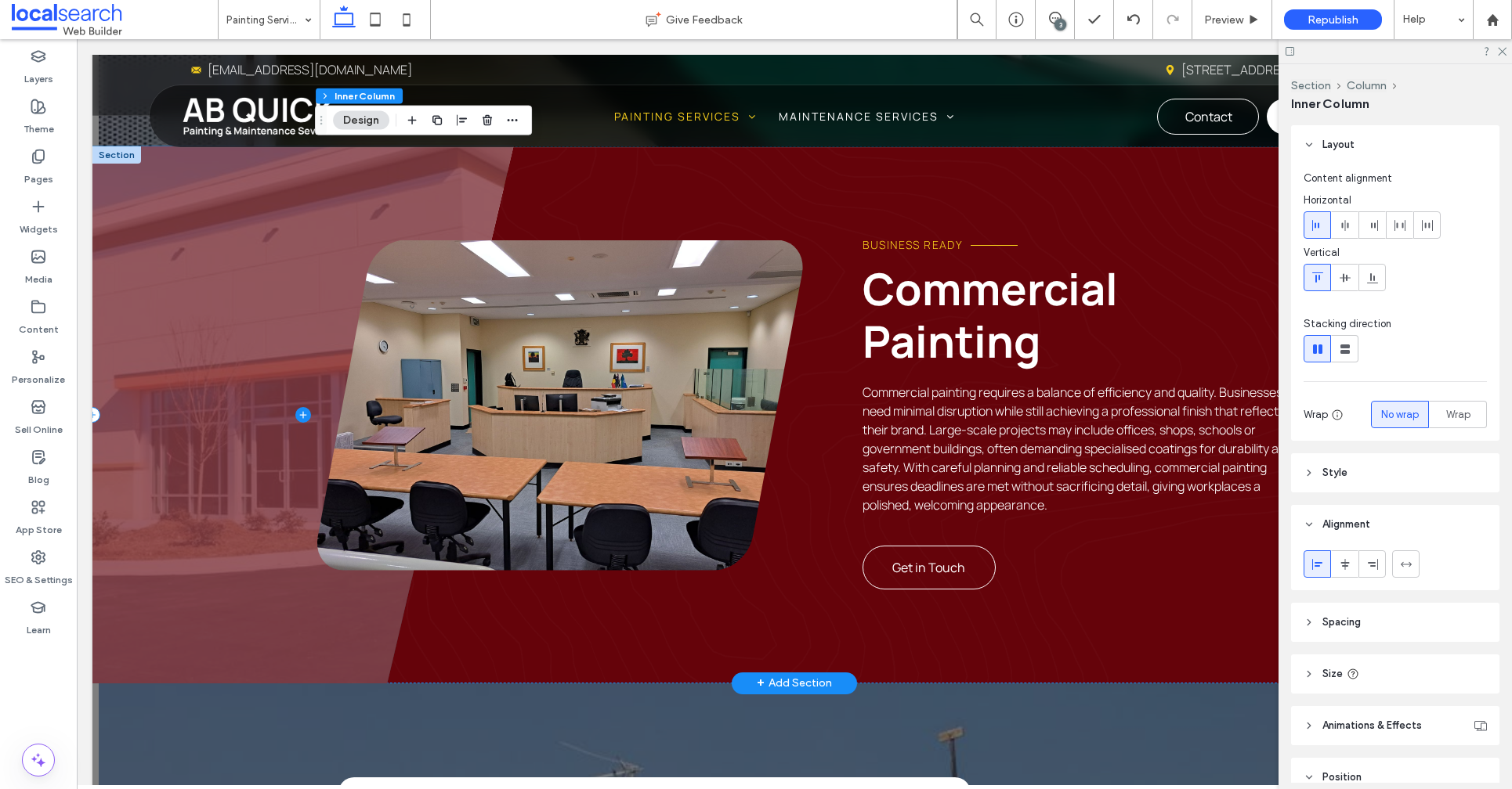
click at [221, 372] on span at bounding box center [302, 415] width 421 height 537
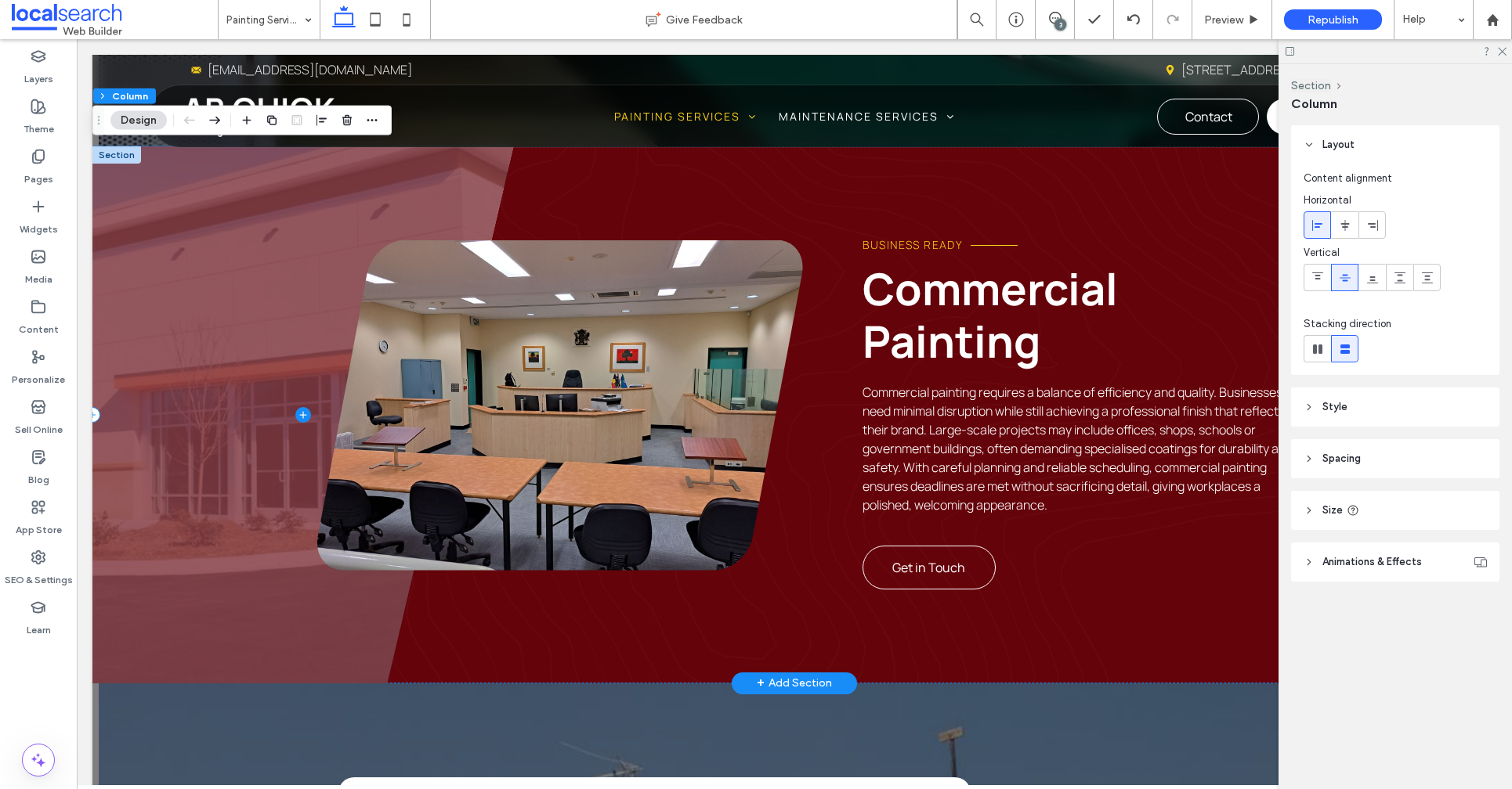
click at [221, 373] on span at bounding box center [302, 415] width 421 height 537
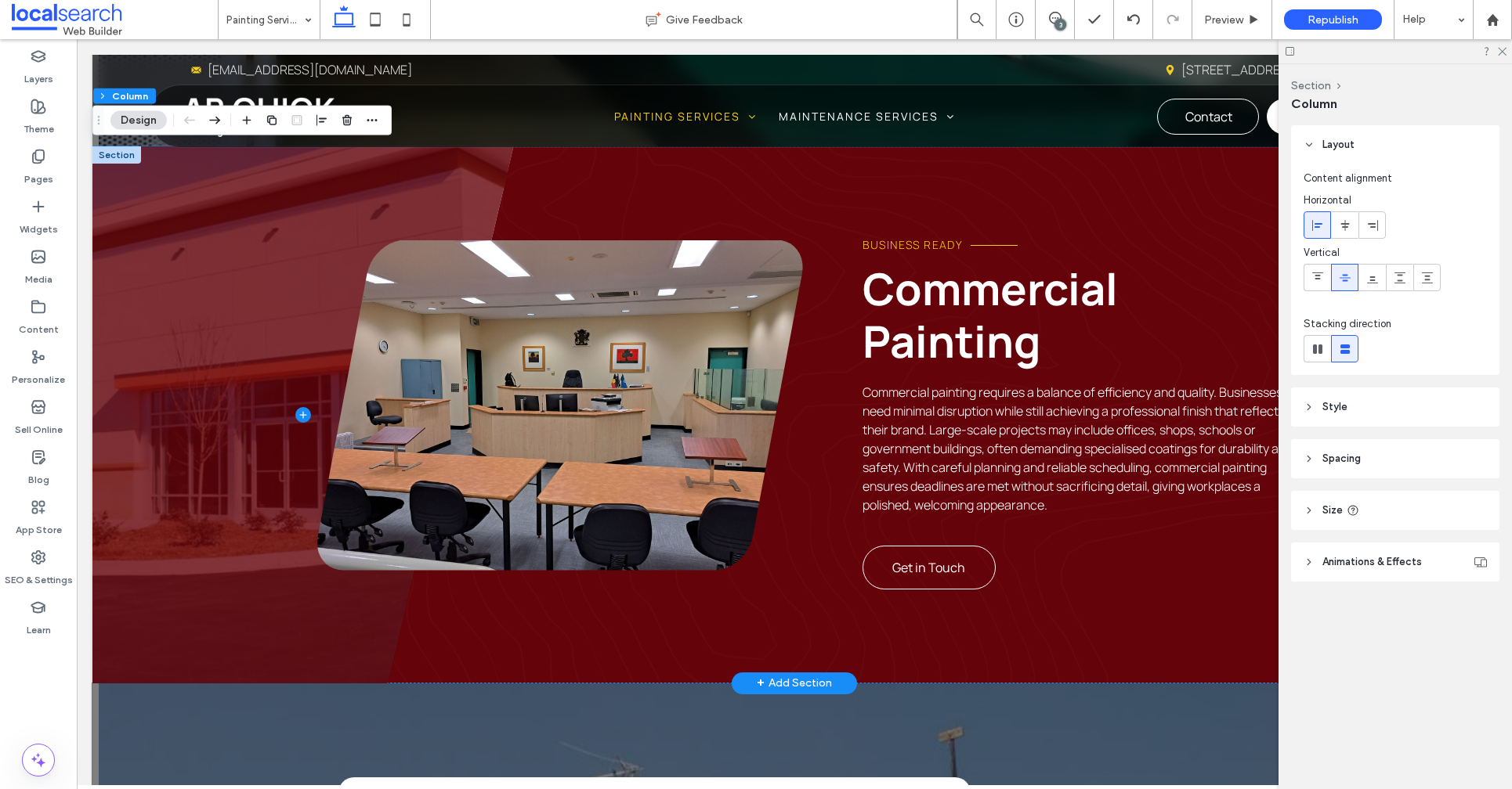
click at [468, 682] on div "Business Ready Commercial Painting Commercial painting requires a balance of ef…" at bounding box center [794, 415] width 1404 height 537
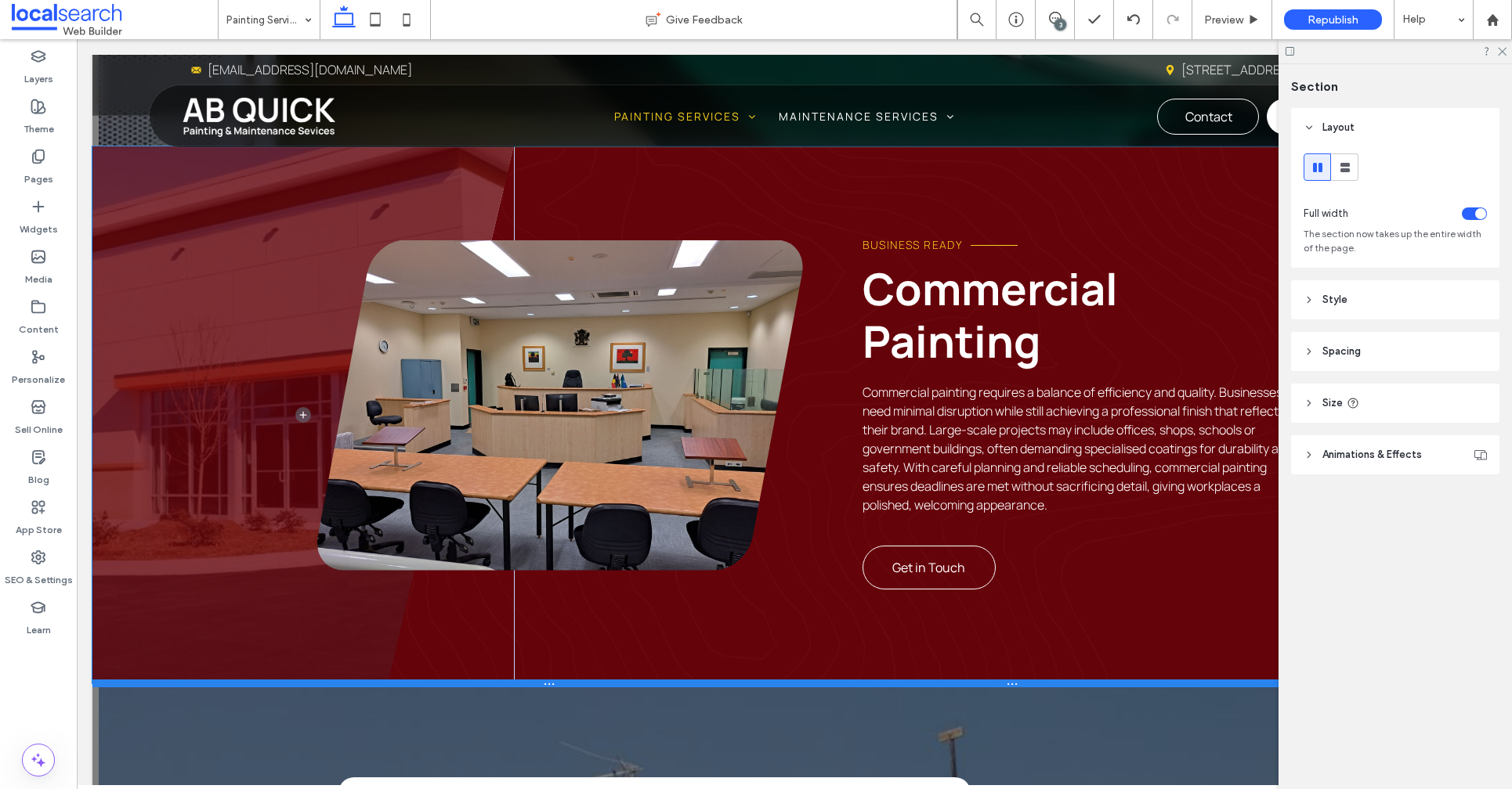
click at [480, 683] on div at bounding box center [788, 684] width 1391 height 8
click at [480, 683] on div at bounding box center [788, 684] width 1391 height 8
click at [479, 683] on div at bounding box center [788, 684] width 1391 height 8
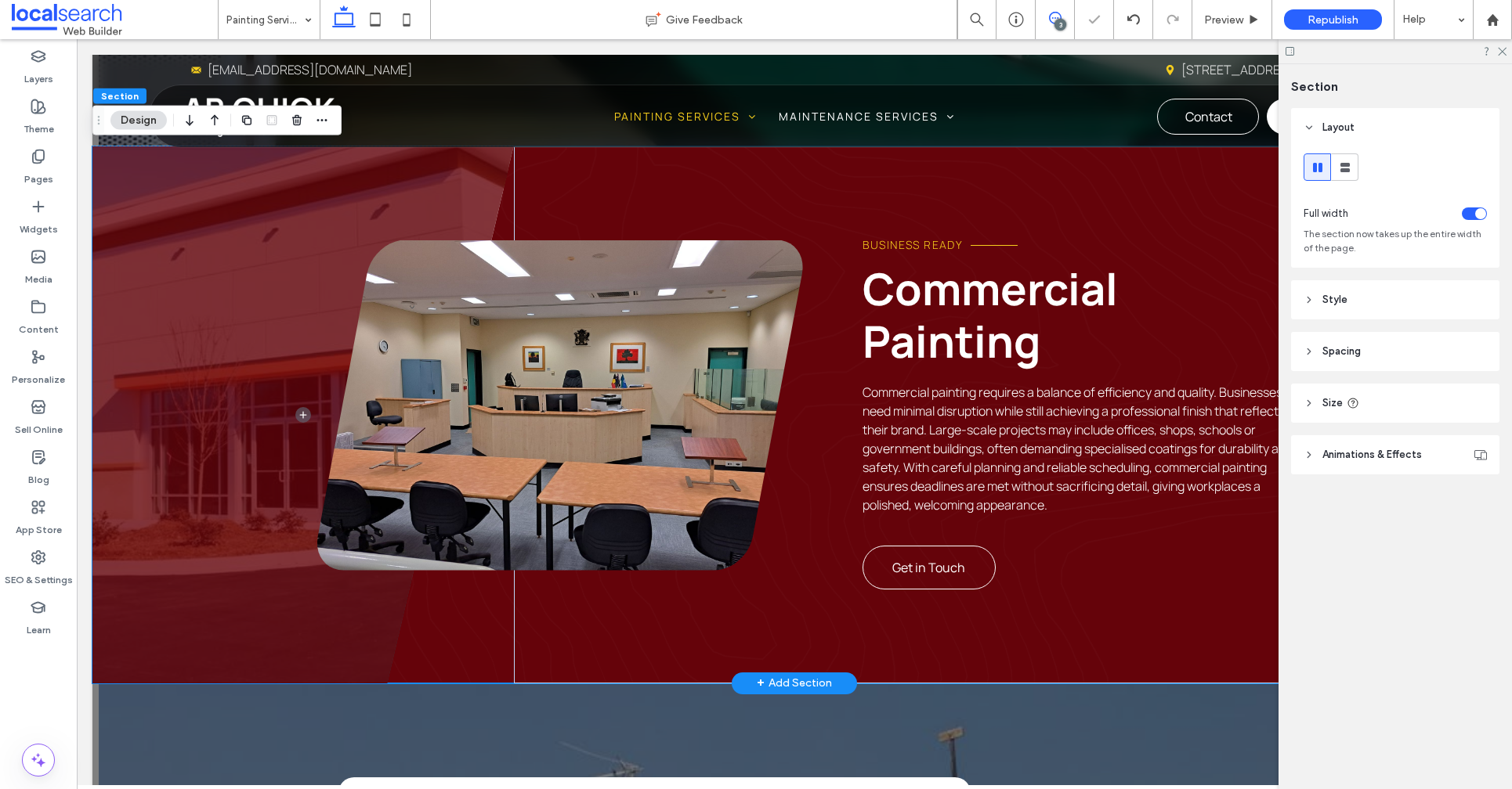
click at [1068, 21] on span at bounding box center [1055, 18] width 39 height 13
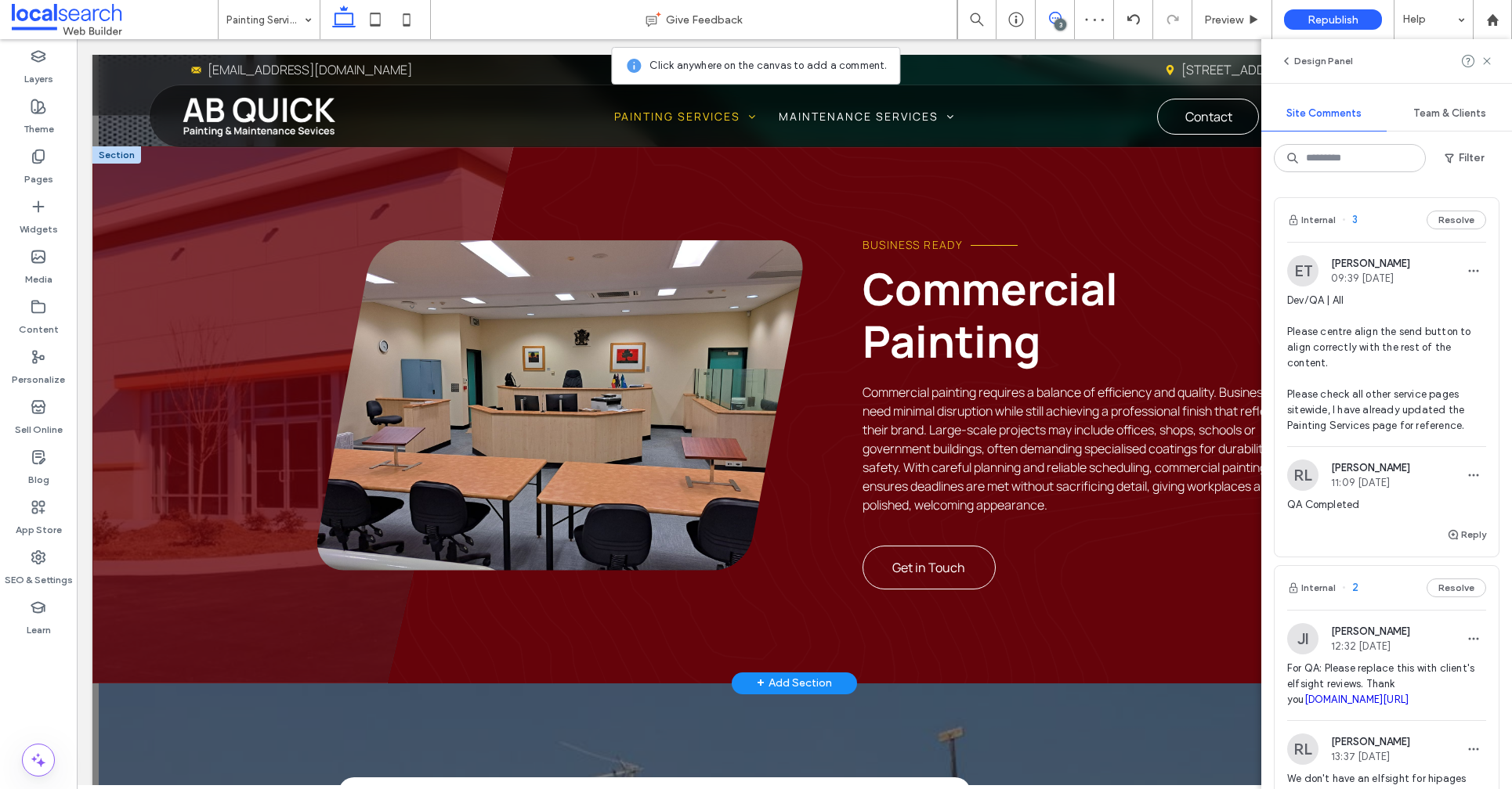
click at [180, 283] on span at bounding box center [302, 415] width 421 height 537
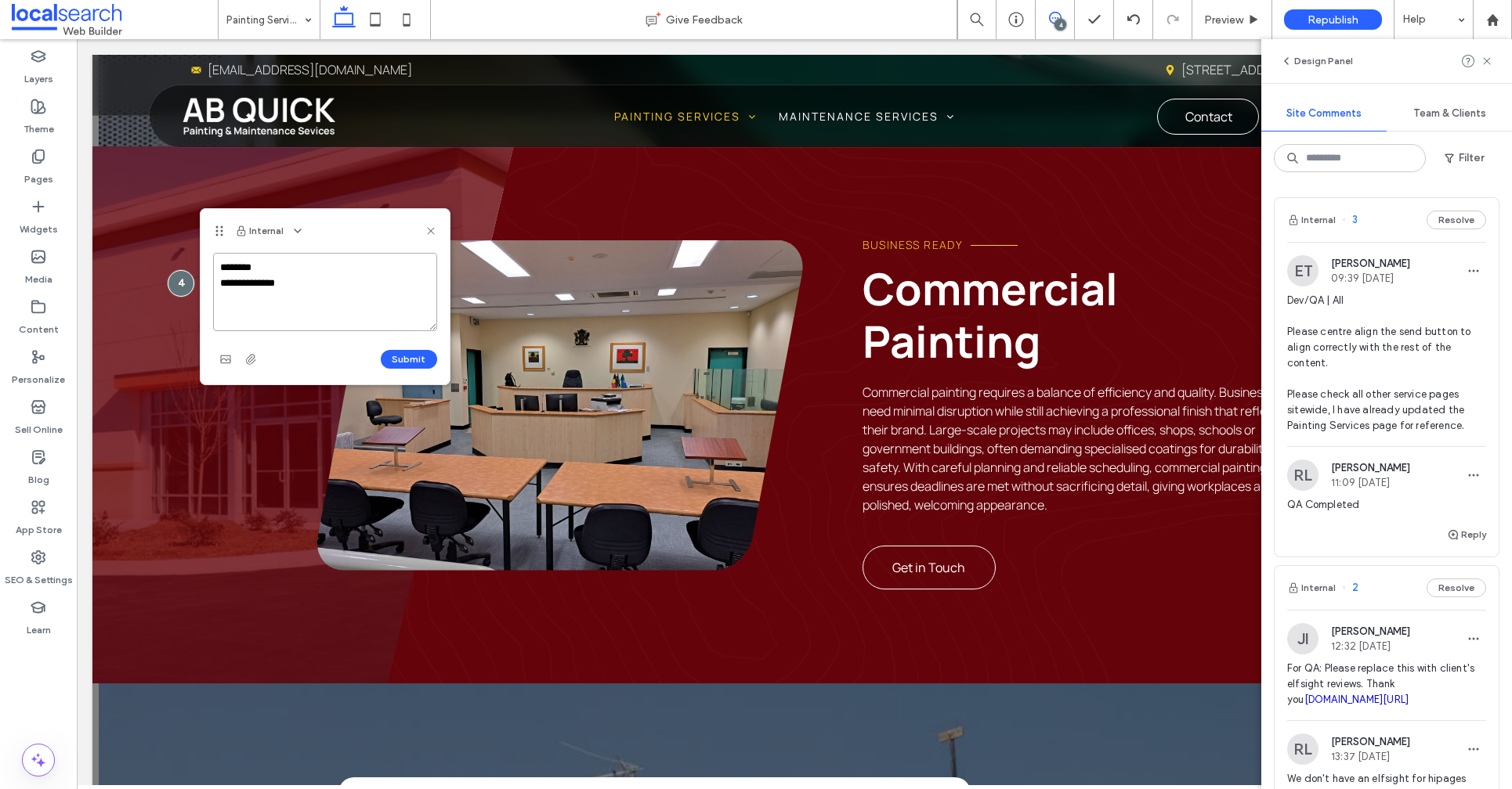
click at [235, 287] on textarea "**********" at bounding box center [325, 292] width 224 height 79
click at [302, 280] on textarea "**********" at bounding box center [325, 292] width 224 height 79
type textarea "**********"
click at [255, 362] on icon "button" at bounding box center [251, 359] width 13 height 13
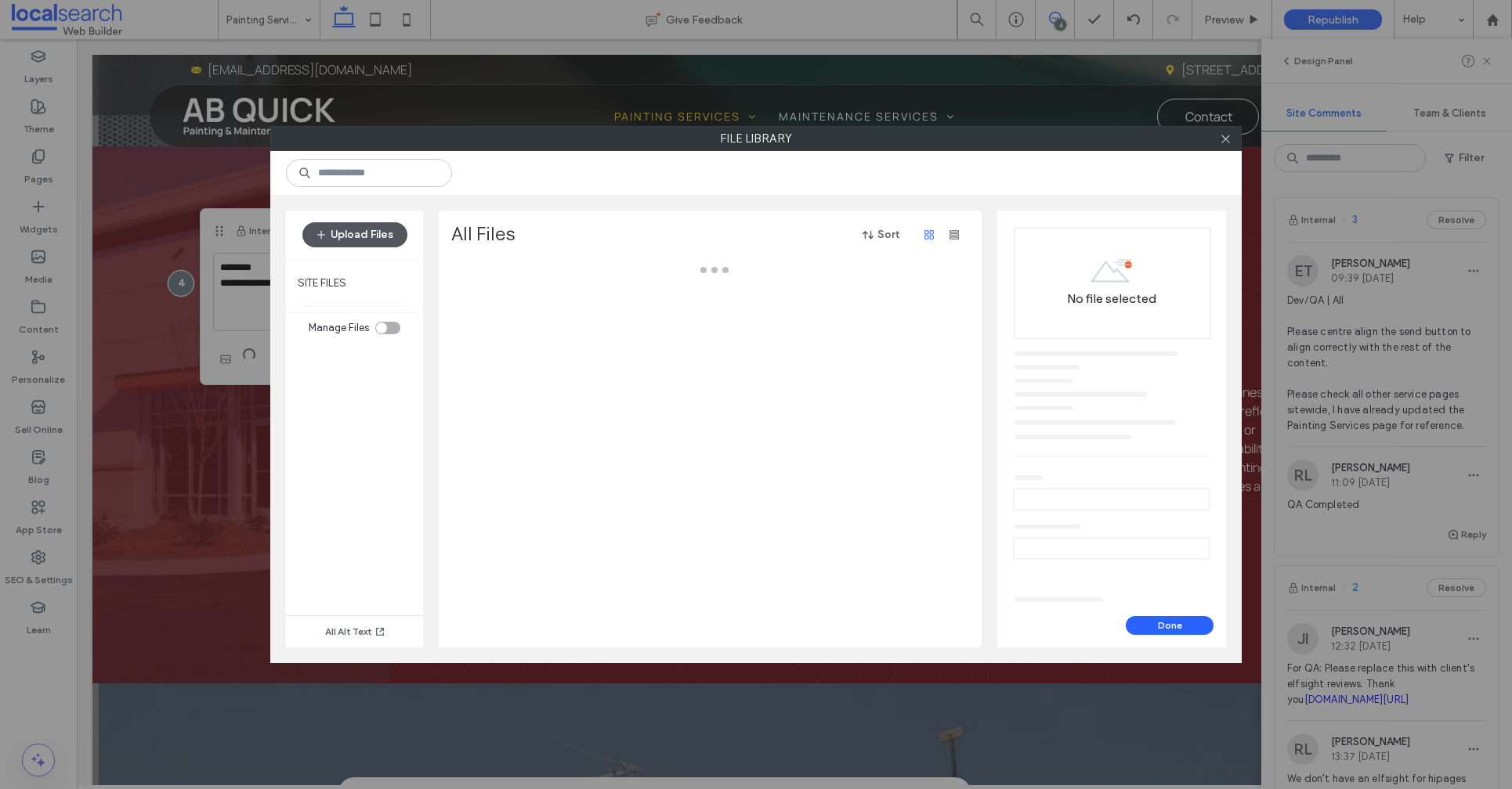
click at [341, 240] on button "Upload Files" at bounding box center [355, 234] width 105 height 25
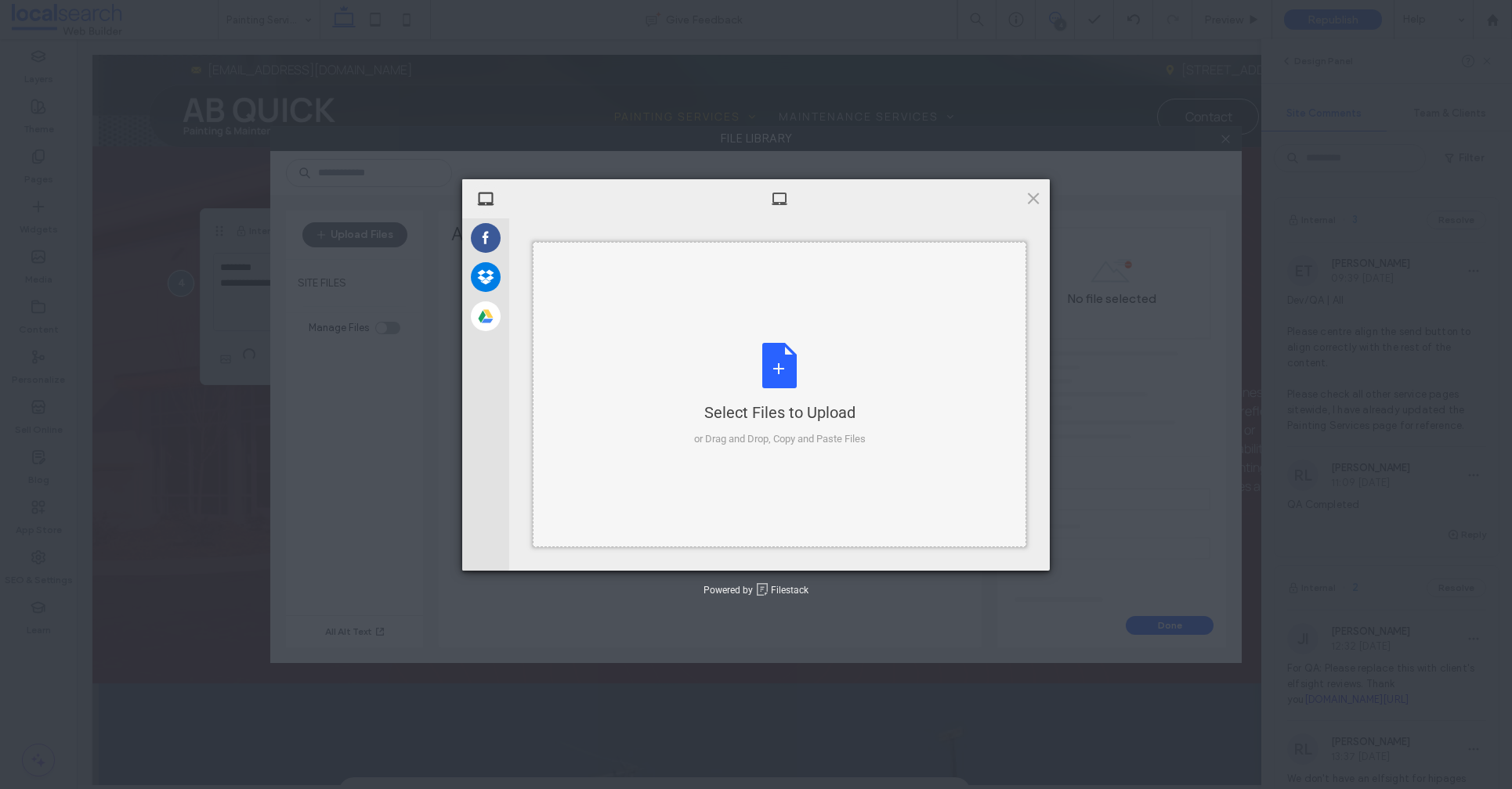
click at [783, 381] on div "Select Files to Upload or Drag and Drop, Copy and Paste Files" at bounding box center [780, 395] width 172 height 104
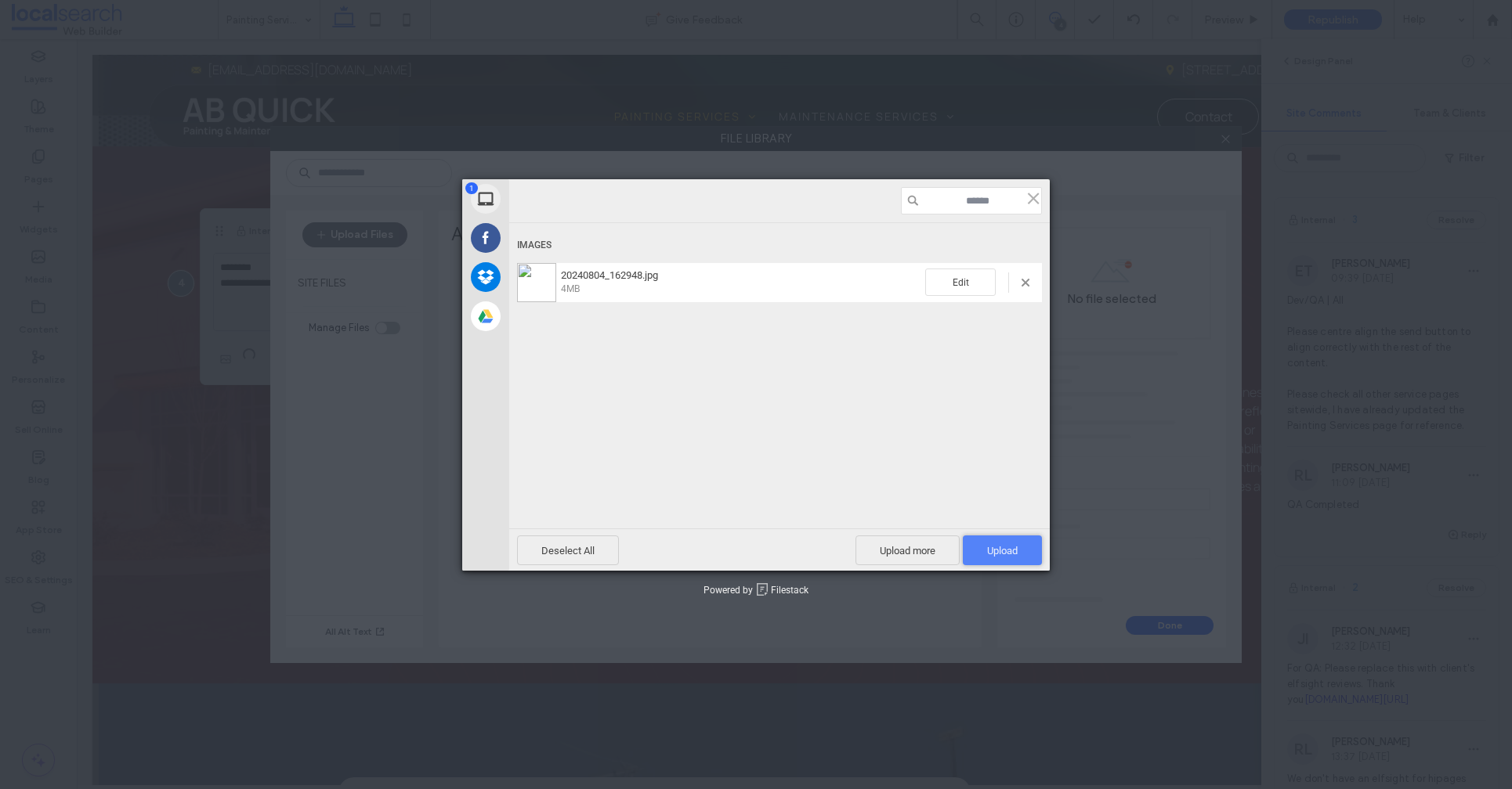
click at [1003, 550] on span "Upload 1" at bounding box center [1002, 551] width 30 height 12
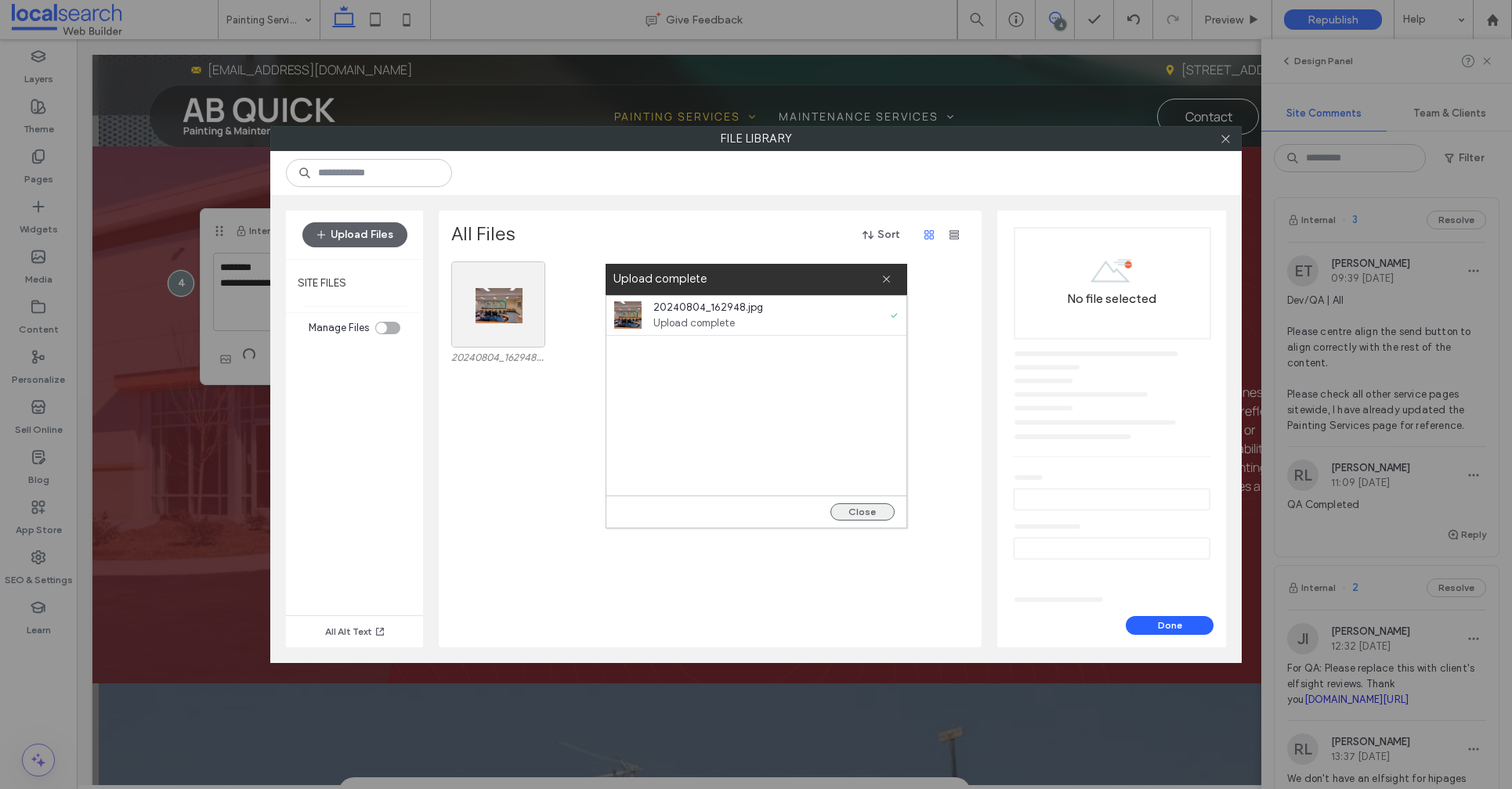
click at [882, 515] on button "Close" at bounding box center [862, 512] width 64 height 17
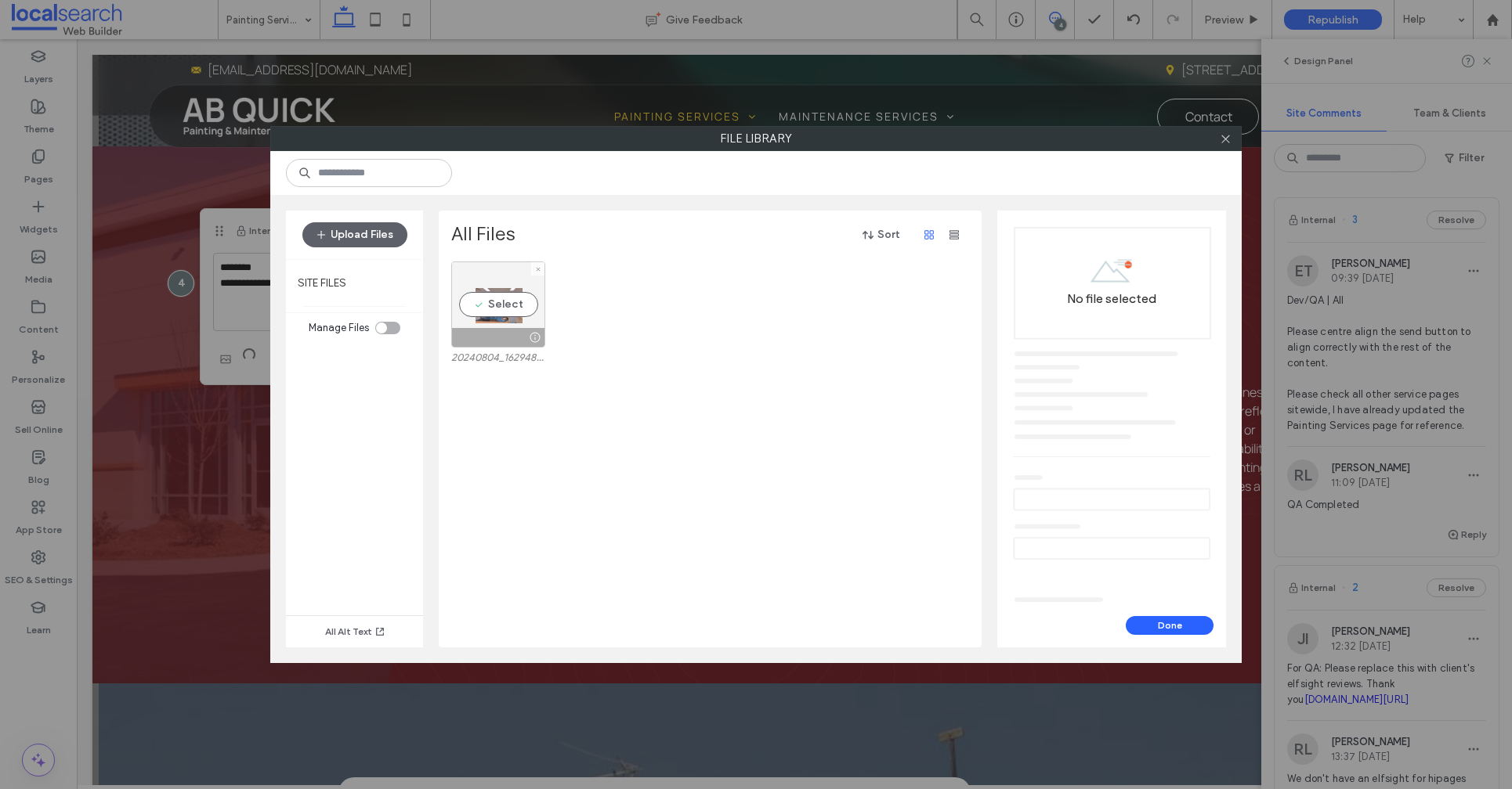
click at [480, 303] on div "Select" at bounding box center [497, 304] width 94 height 86
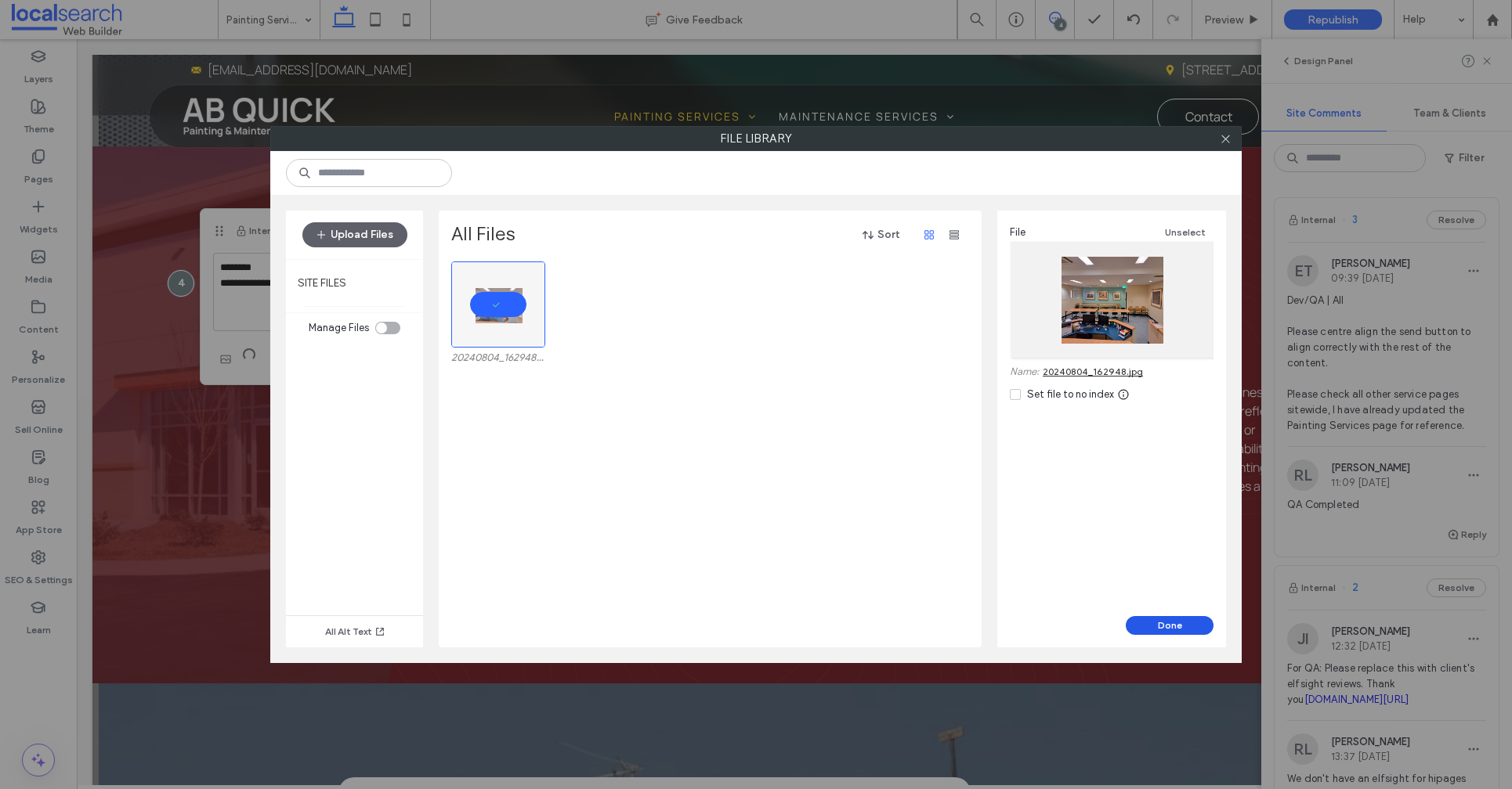
drag, startPoint x: 1165, startPoint y: 626, endPoint x: 1109, endPoint y: 556, distance: 89.6
click at [1165, 626] on button "Done" at bounding box center [1169, 625] width 87 height 18
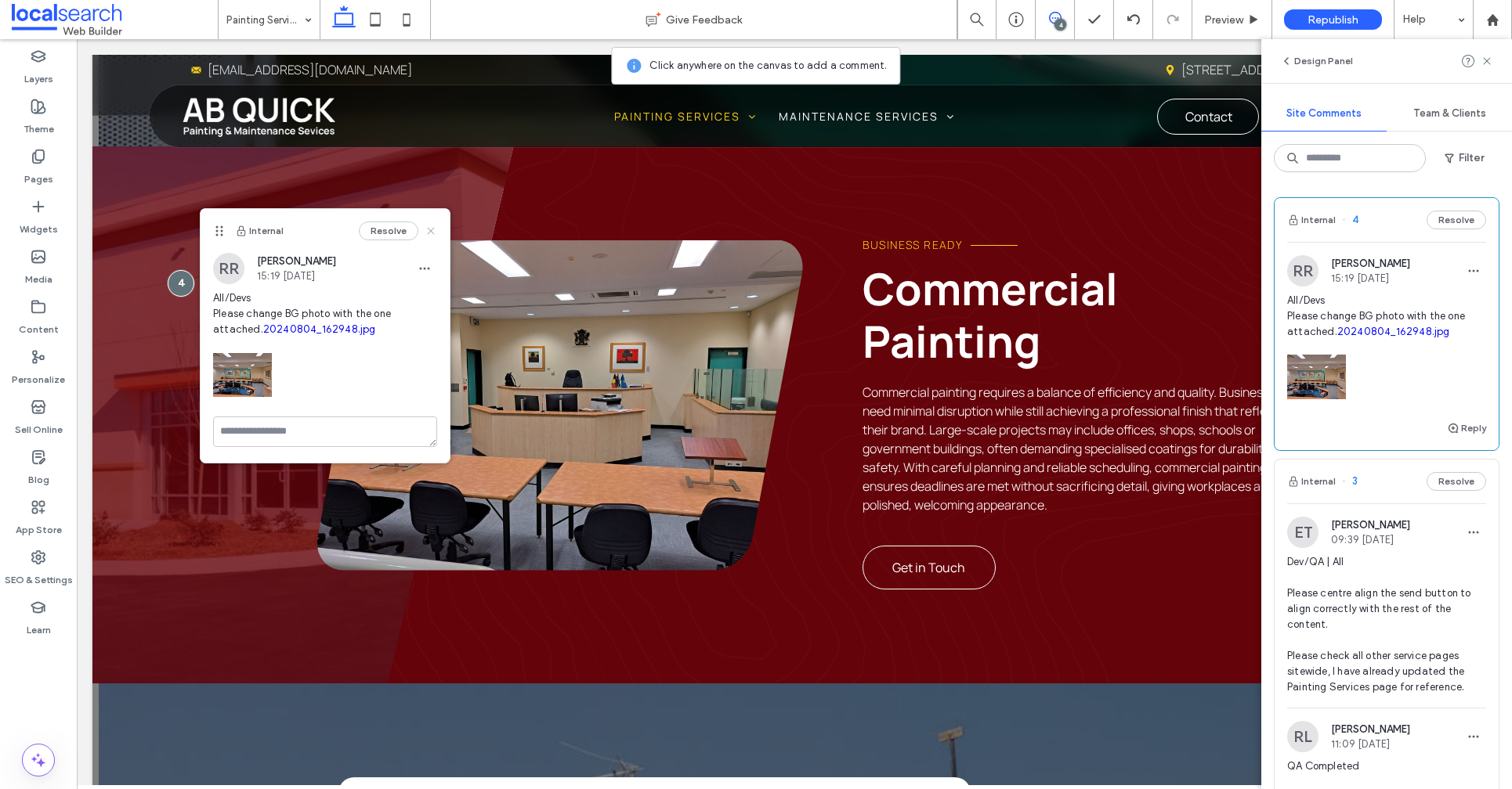
drag, startPoint x: 432, startPoint y: 230, endPoint x: 437, endPoint y: 207, distance: 23.5
click at [432, 230] on icon at bounding box center [431, 231] width 13 height 13
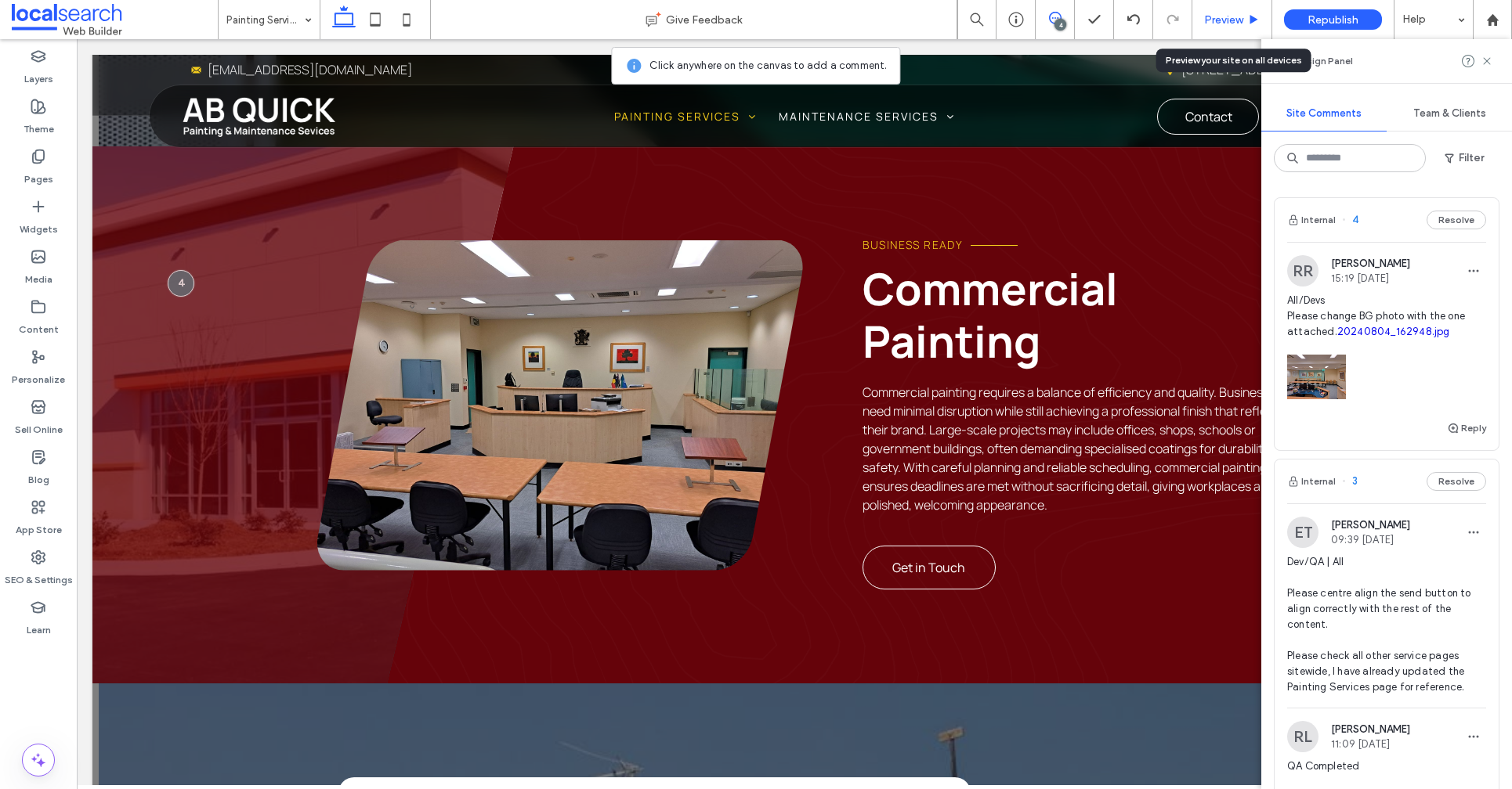
click at [1199, 20] on div "Preview" at bounding box center [1231, 20] width 79 height 14
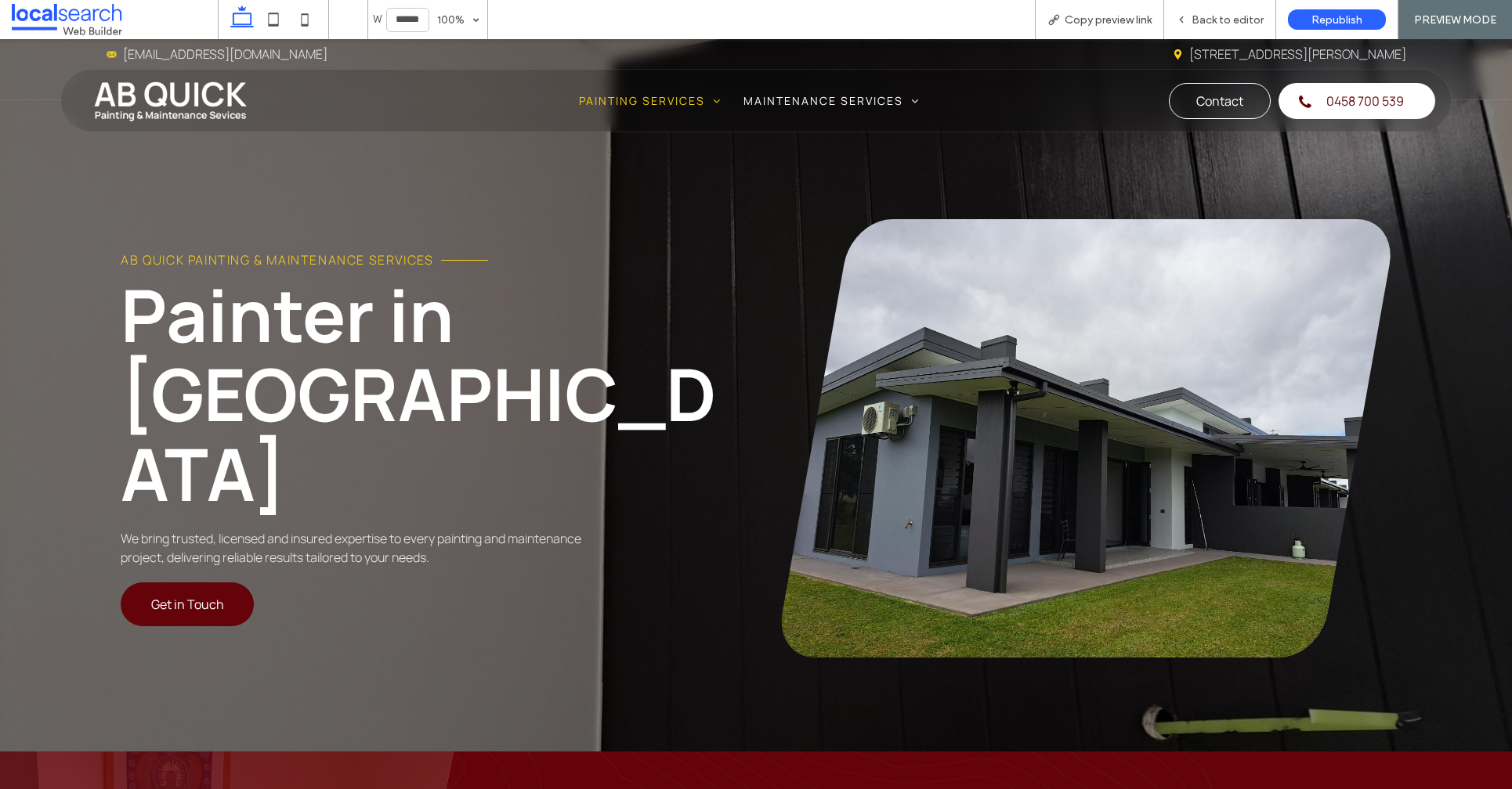
click at [1146, 397] on link at bounding box center [1086, 438] width 610 height 439
click at [1146, 396] on link at bounding box center [1086, 438] width 610 height 439
click at [992, 334] on link at bounding box center [1086, 438] width 610 height 439
click at [1170, 419] on link at bounding box center [1086, 438] width 610 height 439
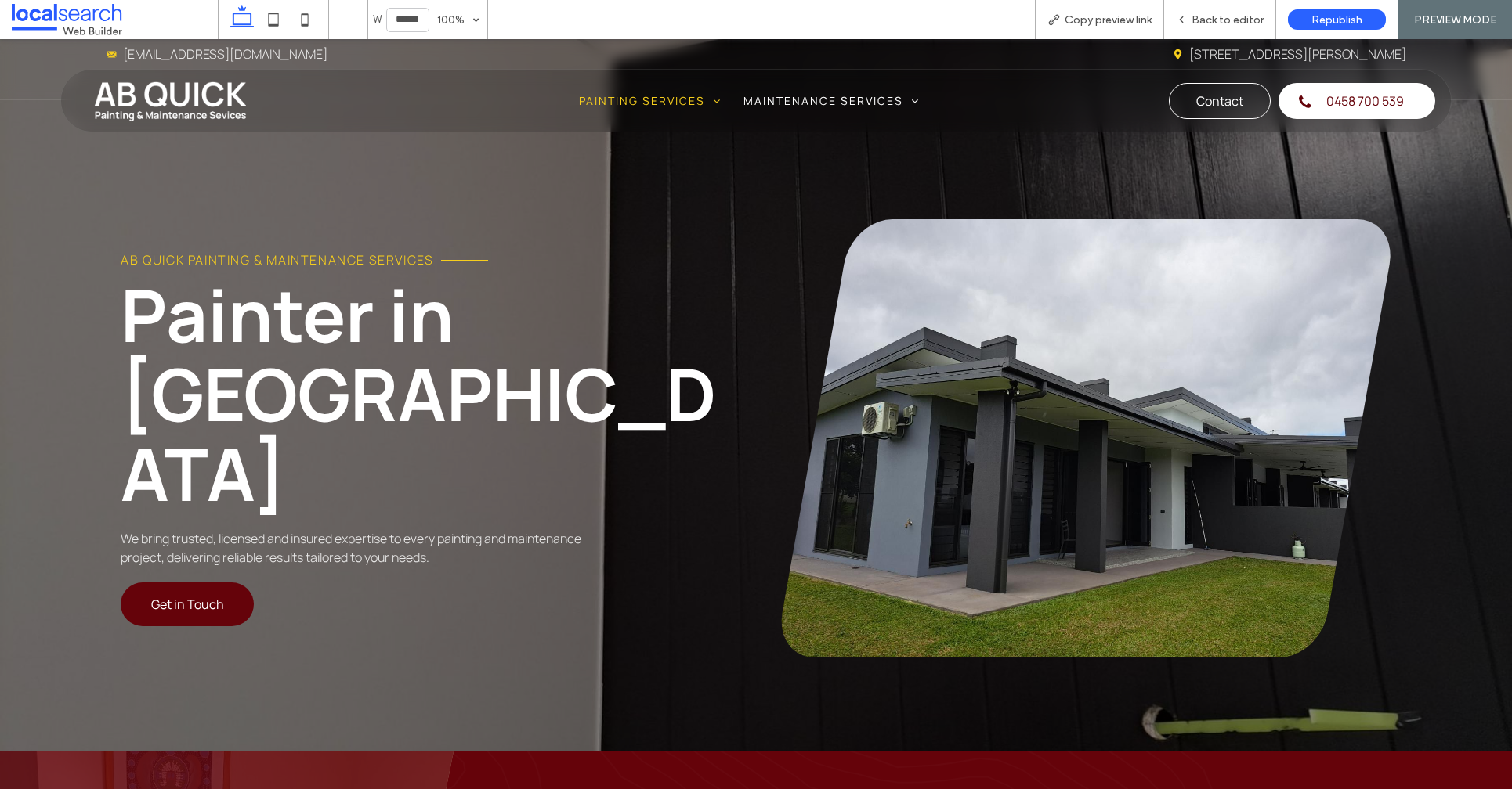
click at [1169, 418] on link at bounding box center [1086, 438] width 610 height 439
click at [1206, 23] on span "Back to editor" at bounding box center [1227, 20] width 72 height 14
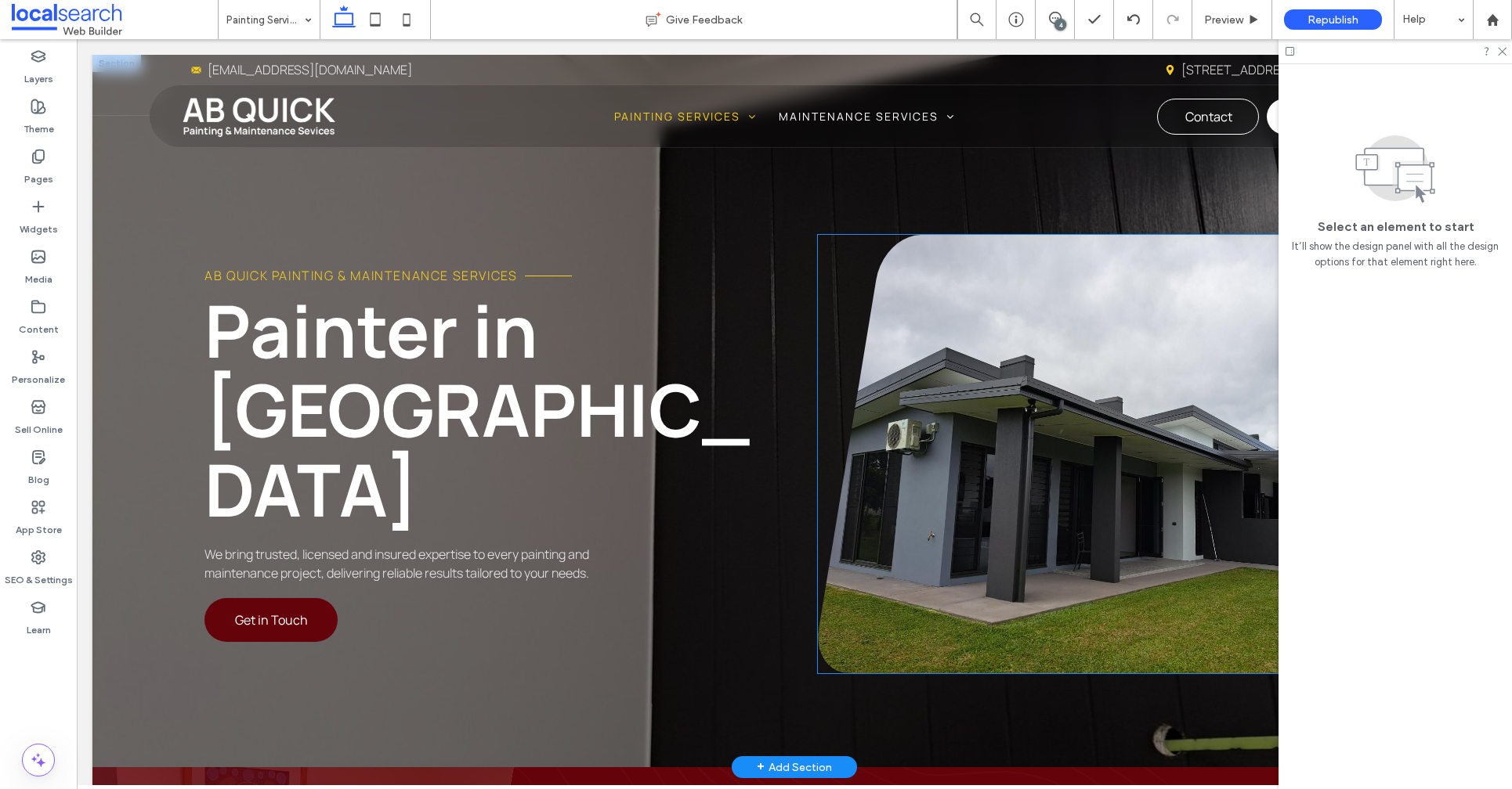
click at [1071, 492] on link at bounding box center [1101, 454] width 566 height 439
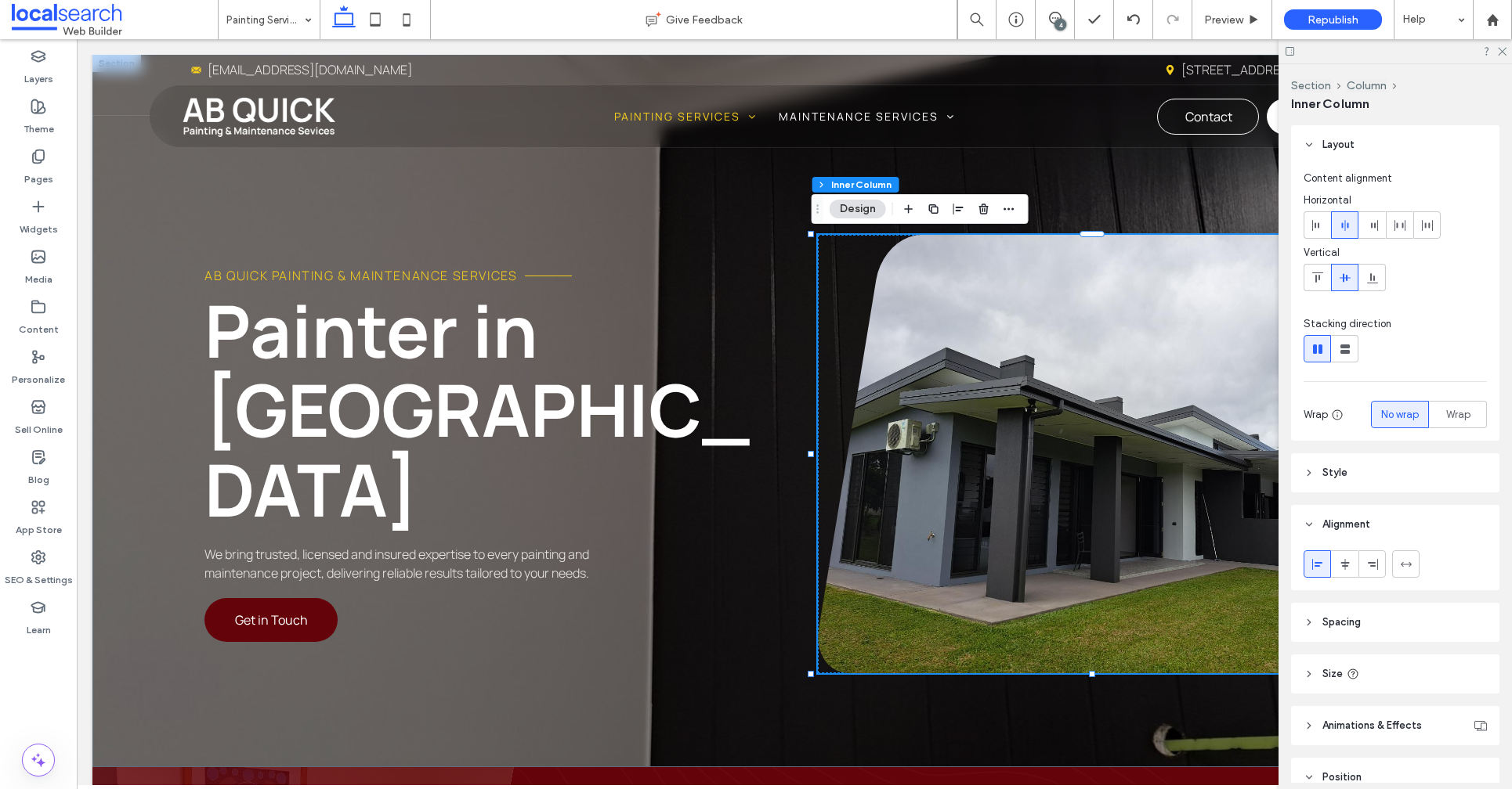
click at [864, 209] on button "Design" at bounding box center [857, 208] width 56 height 18
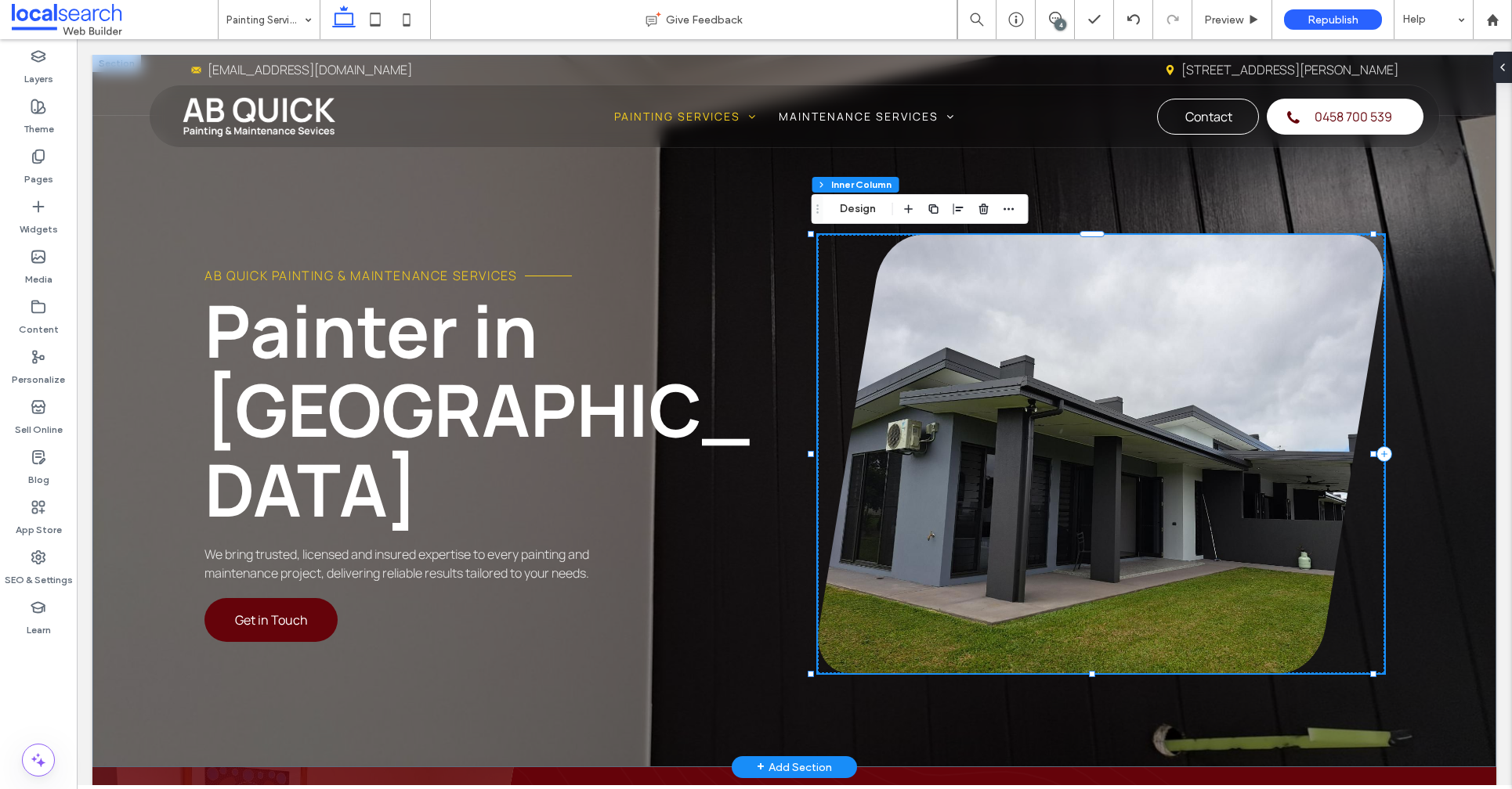
click at [1111, 439] on link at bounding box center [1101, 454] width 566 height 439
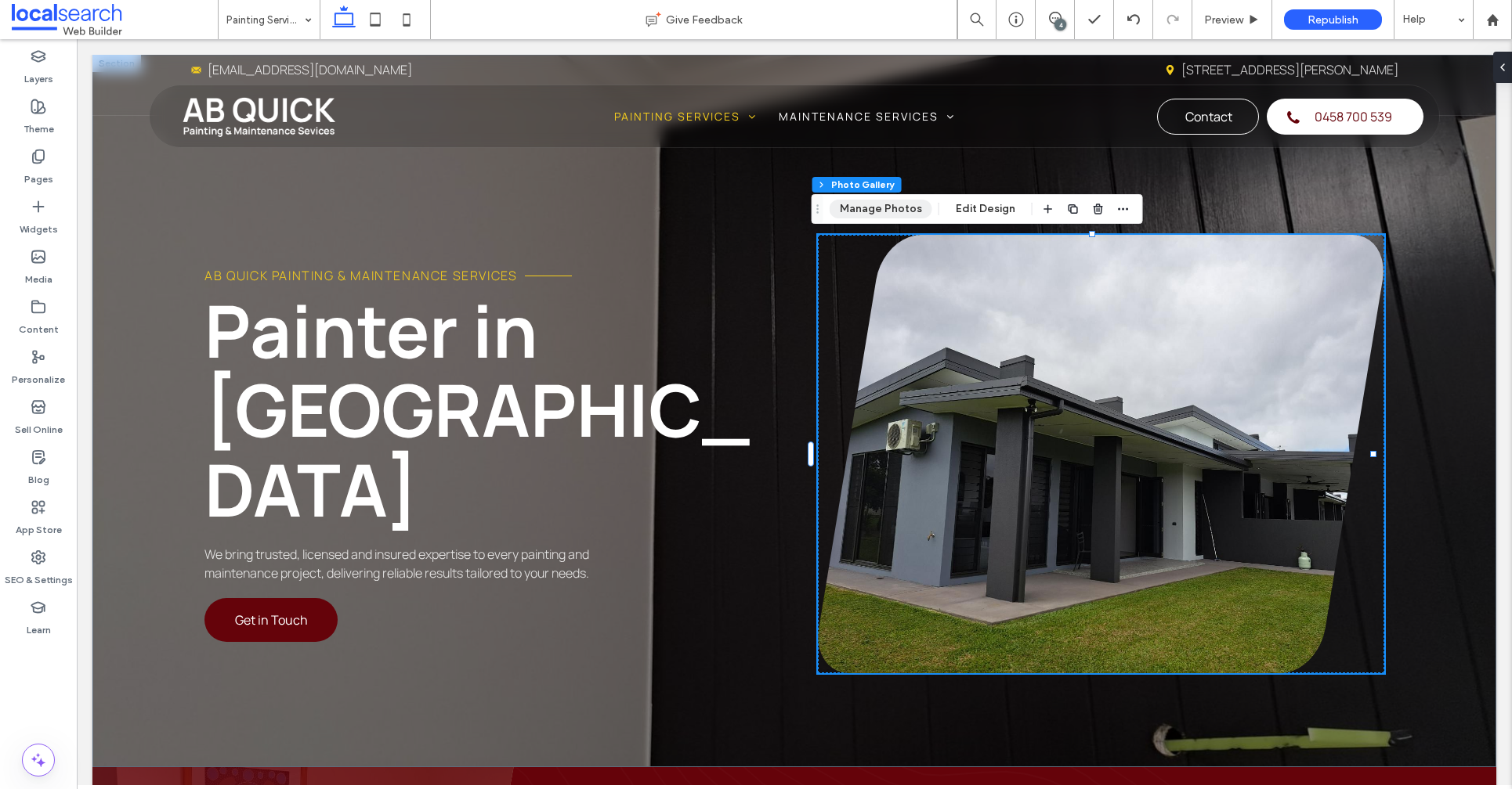
click at [863, 211] on button "Manage Photos" at bounding box center [881, 208] width 103 height 18
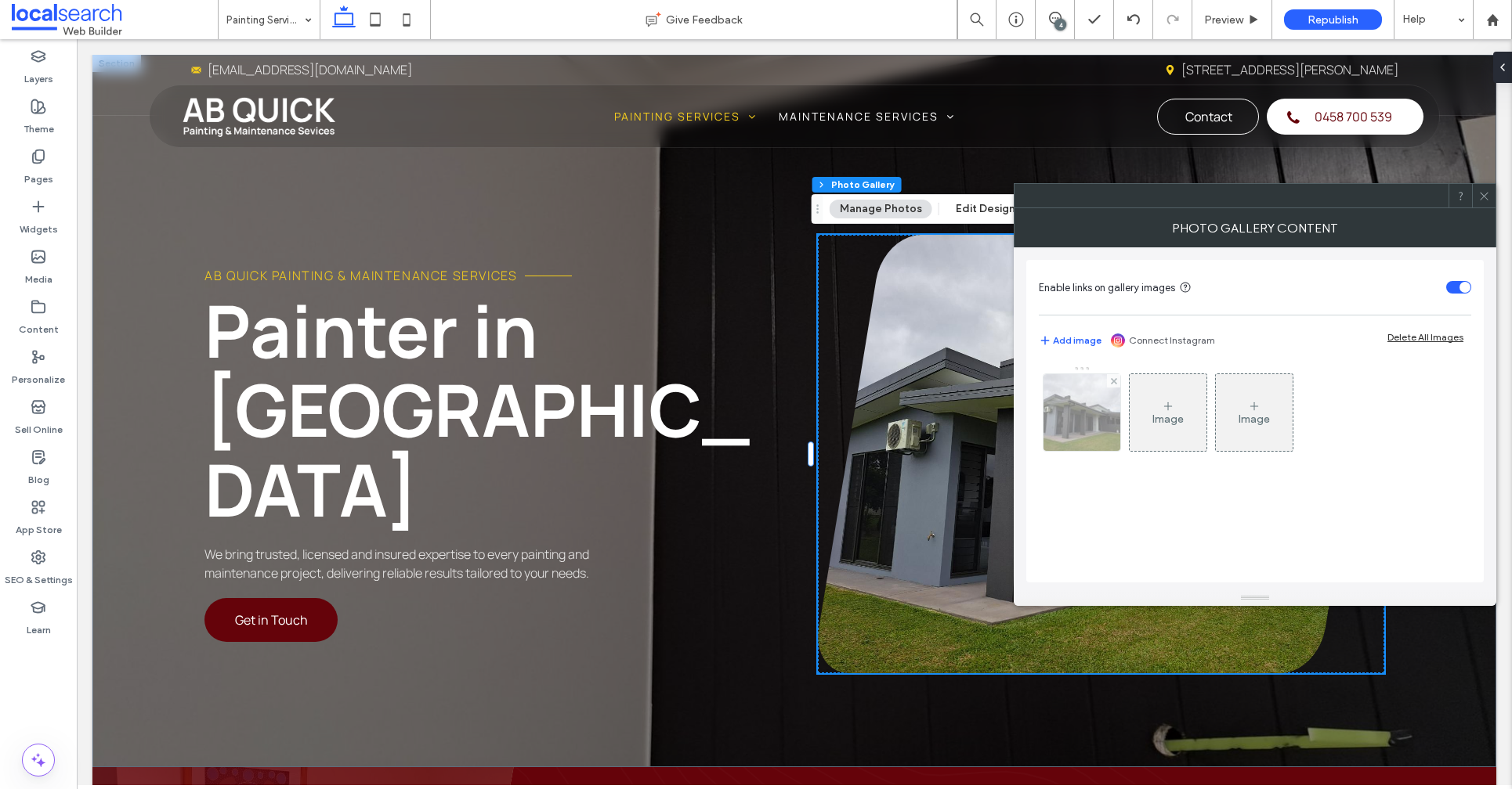
click at [1085, 436] on img at bounding box center [1082, 413] width 103 height 77
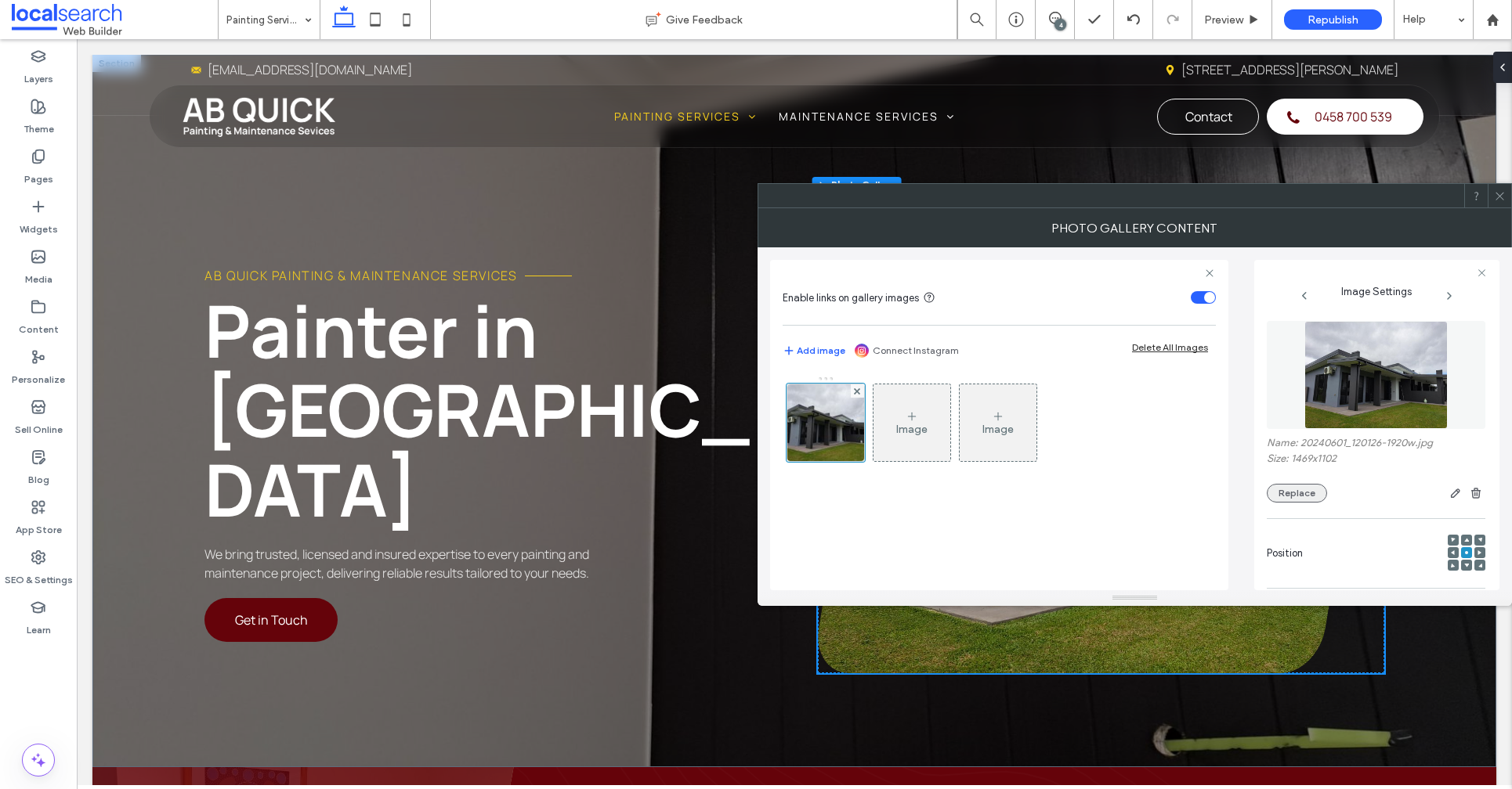
click at [1319, 497] on button "Replace" at bounding box center [1296, 492] width 60 height 18
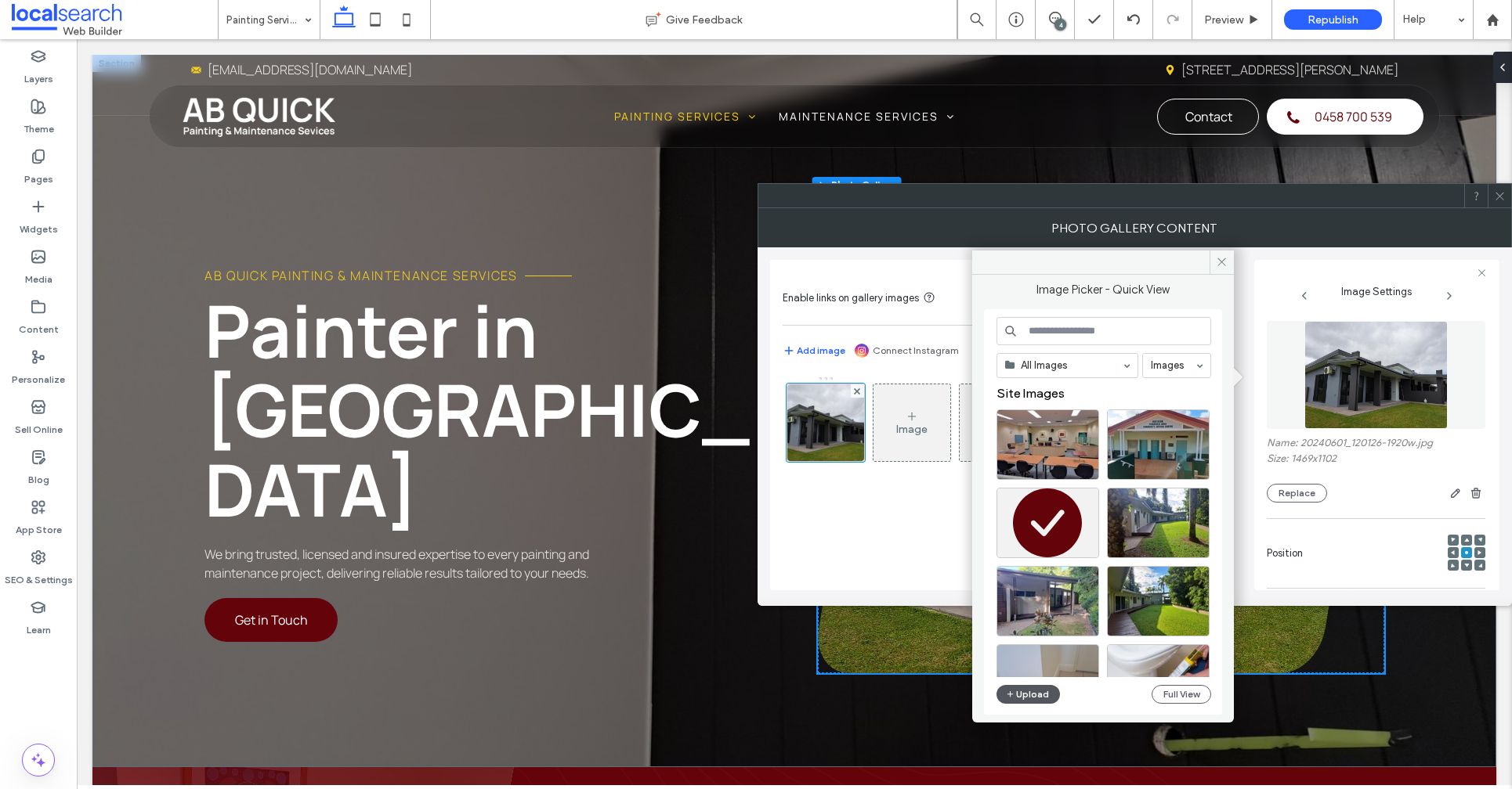
click at [1038, 698] on button "Upload" at bounding box center [1028, 694] width 64 height 18
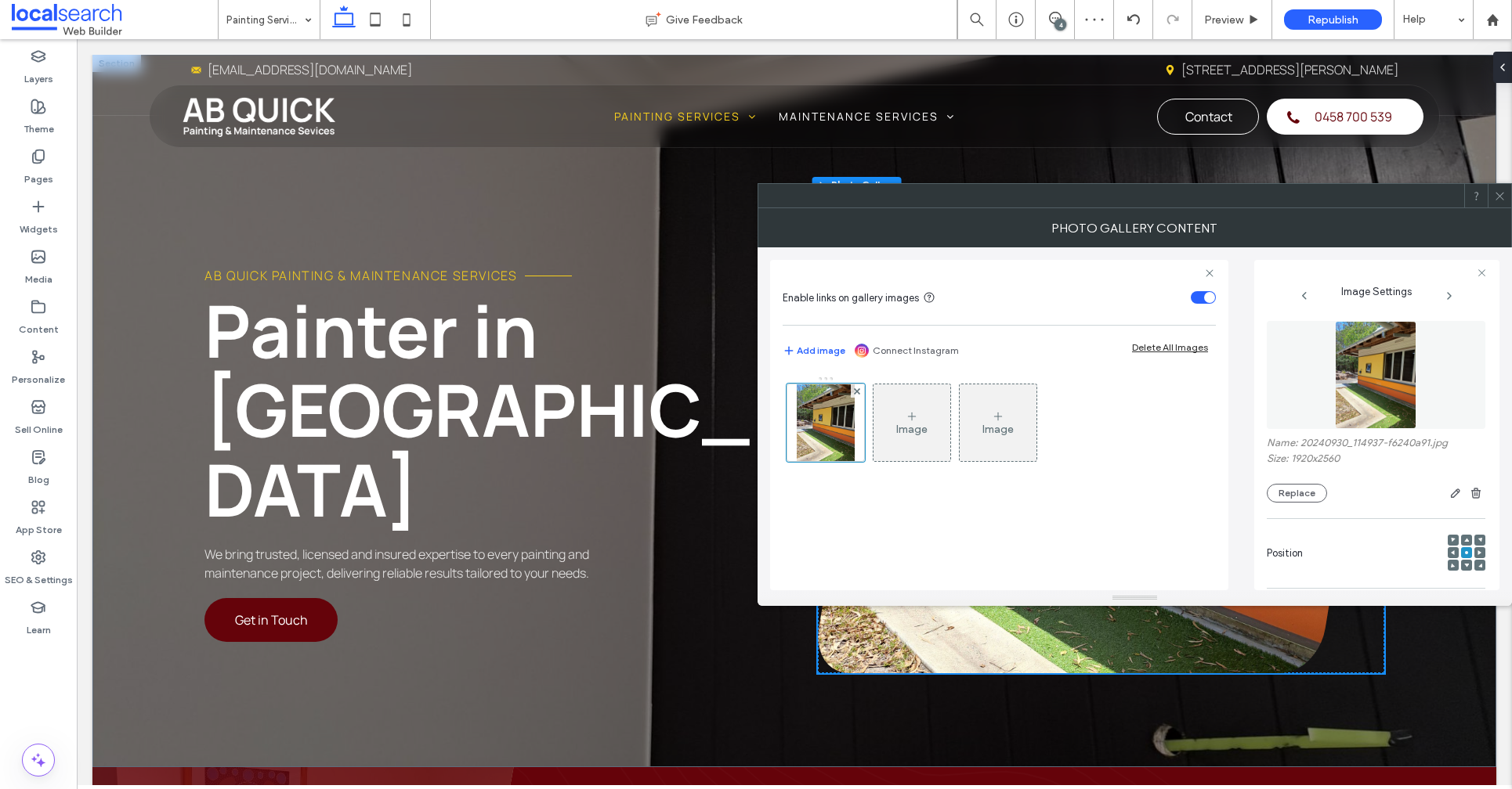
click at [1494, 191] on icon at bounding box center [1499, 196] width 12 height 12
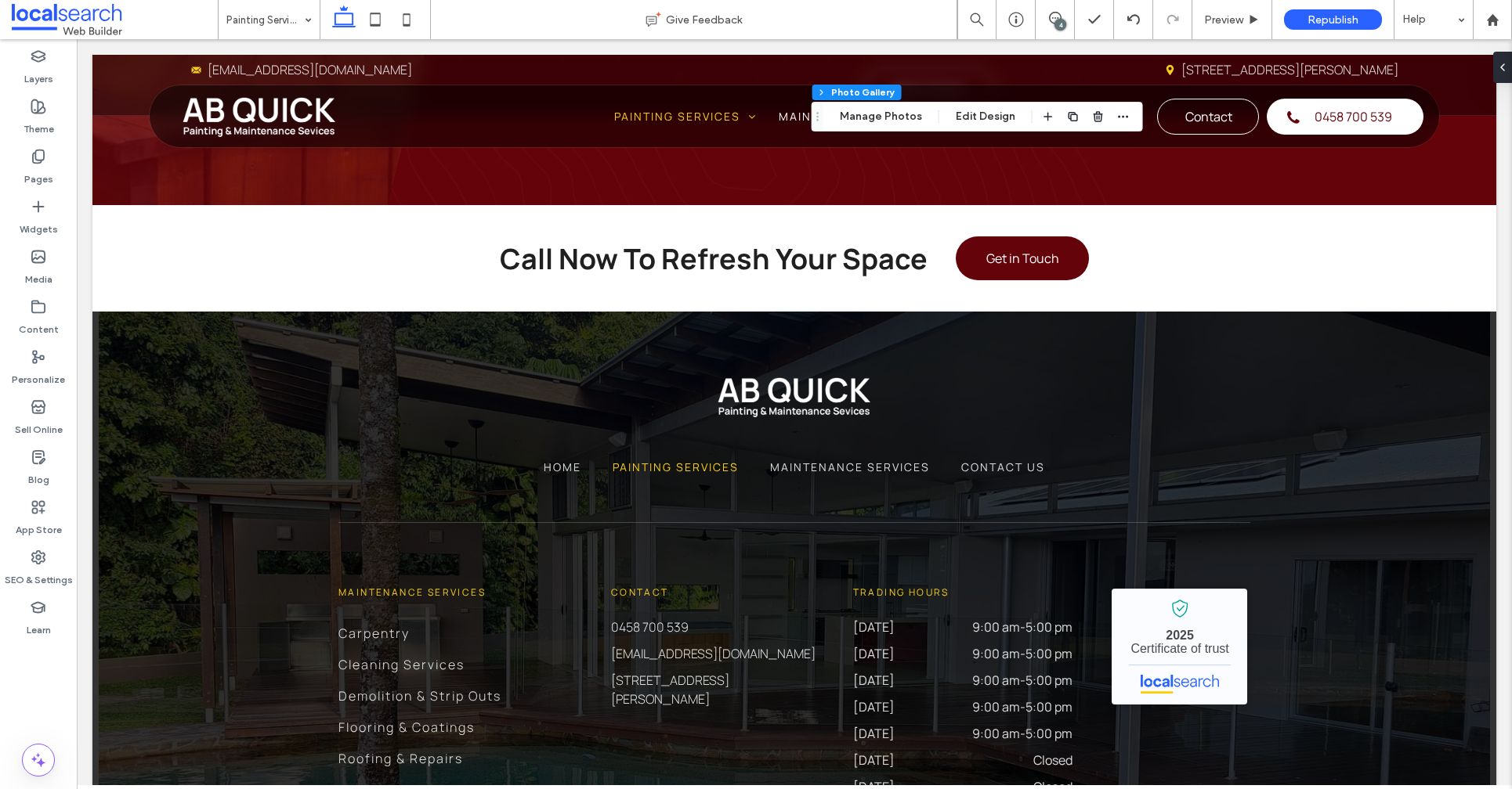
scroll to position [6676, 0]
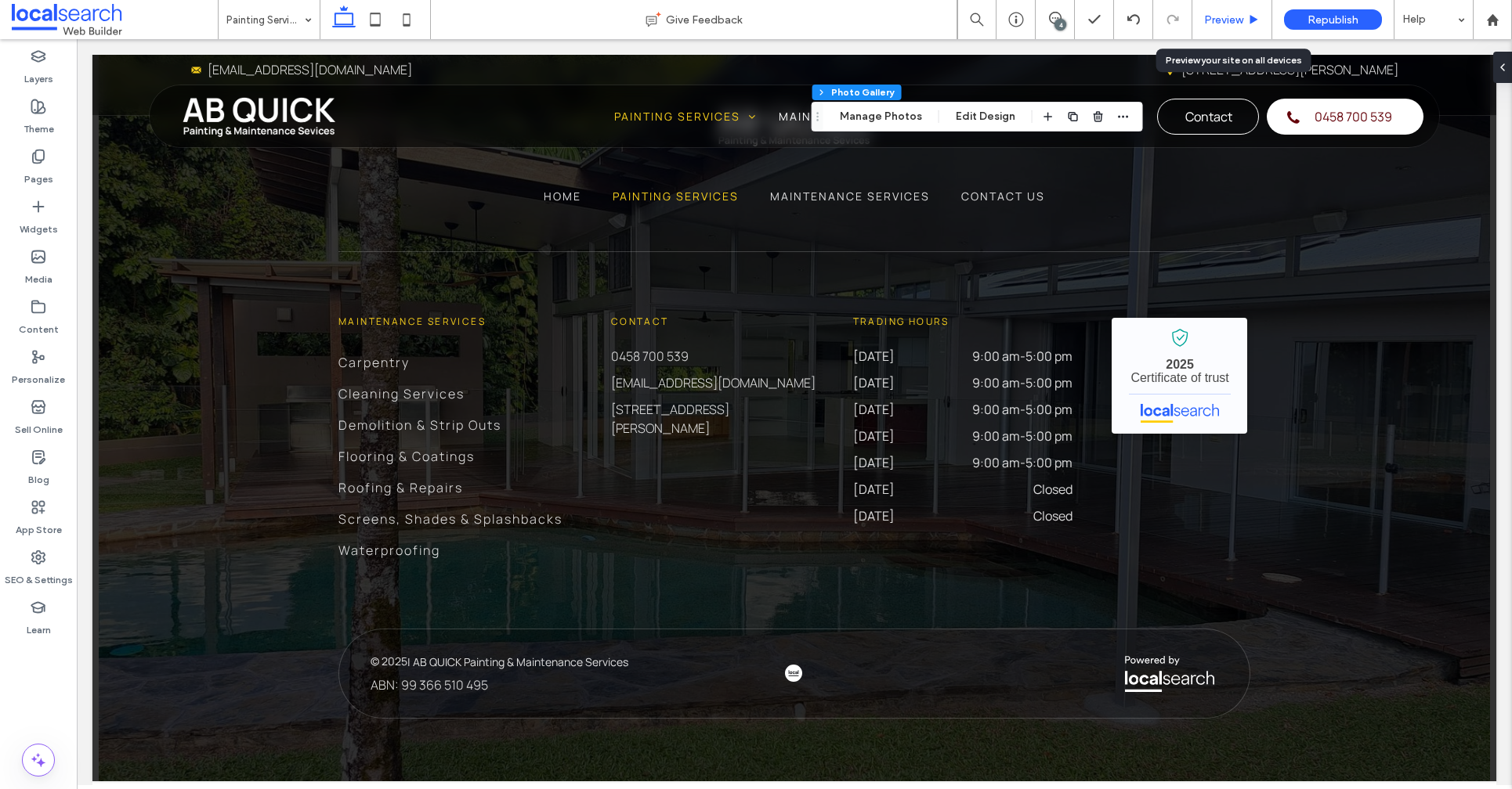
click at [1214, 25] on span "Preview" at bounding box center [1223, 20] width 39 height 14
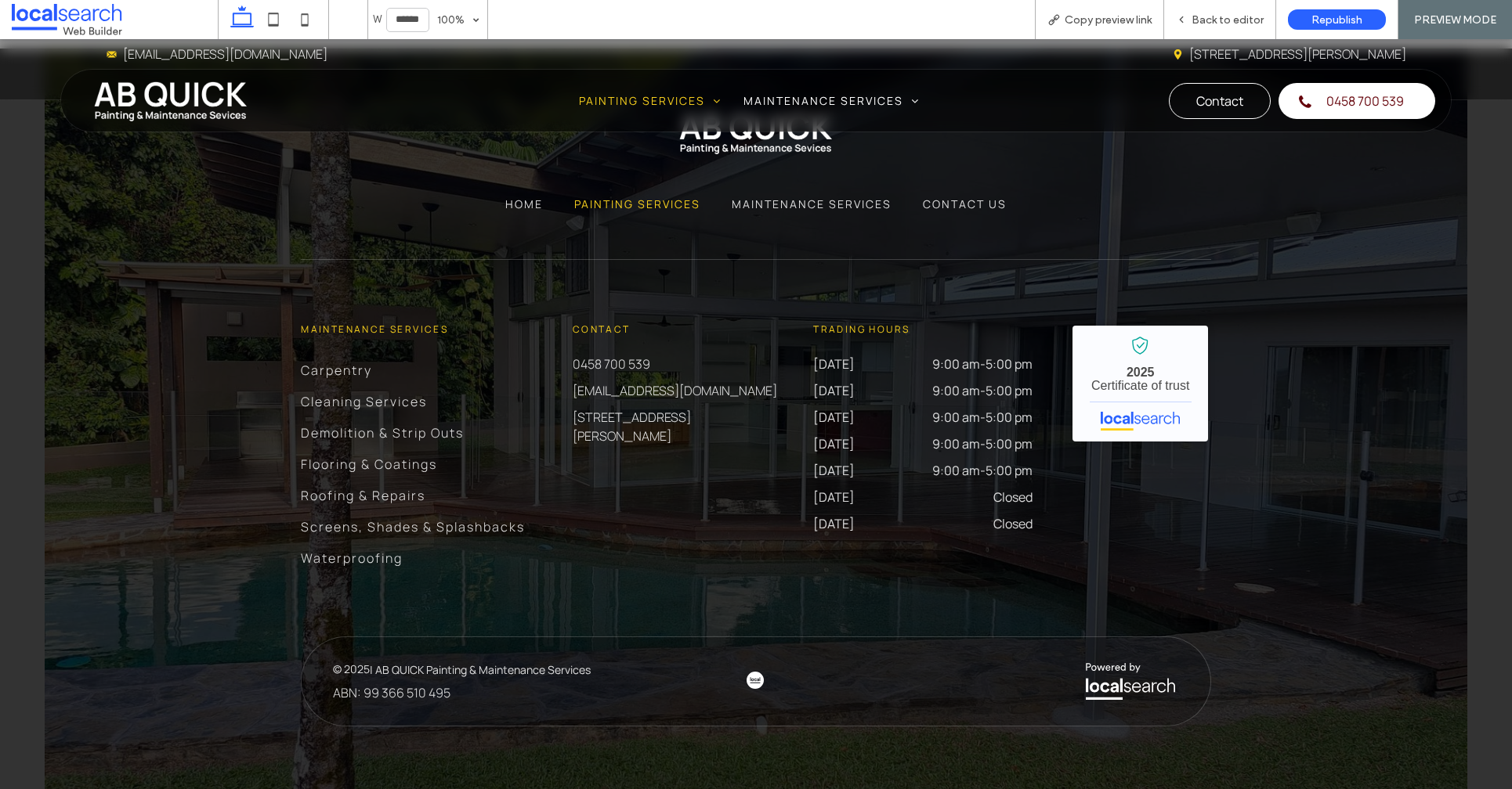
scroll to position [6634, 0]
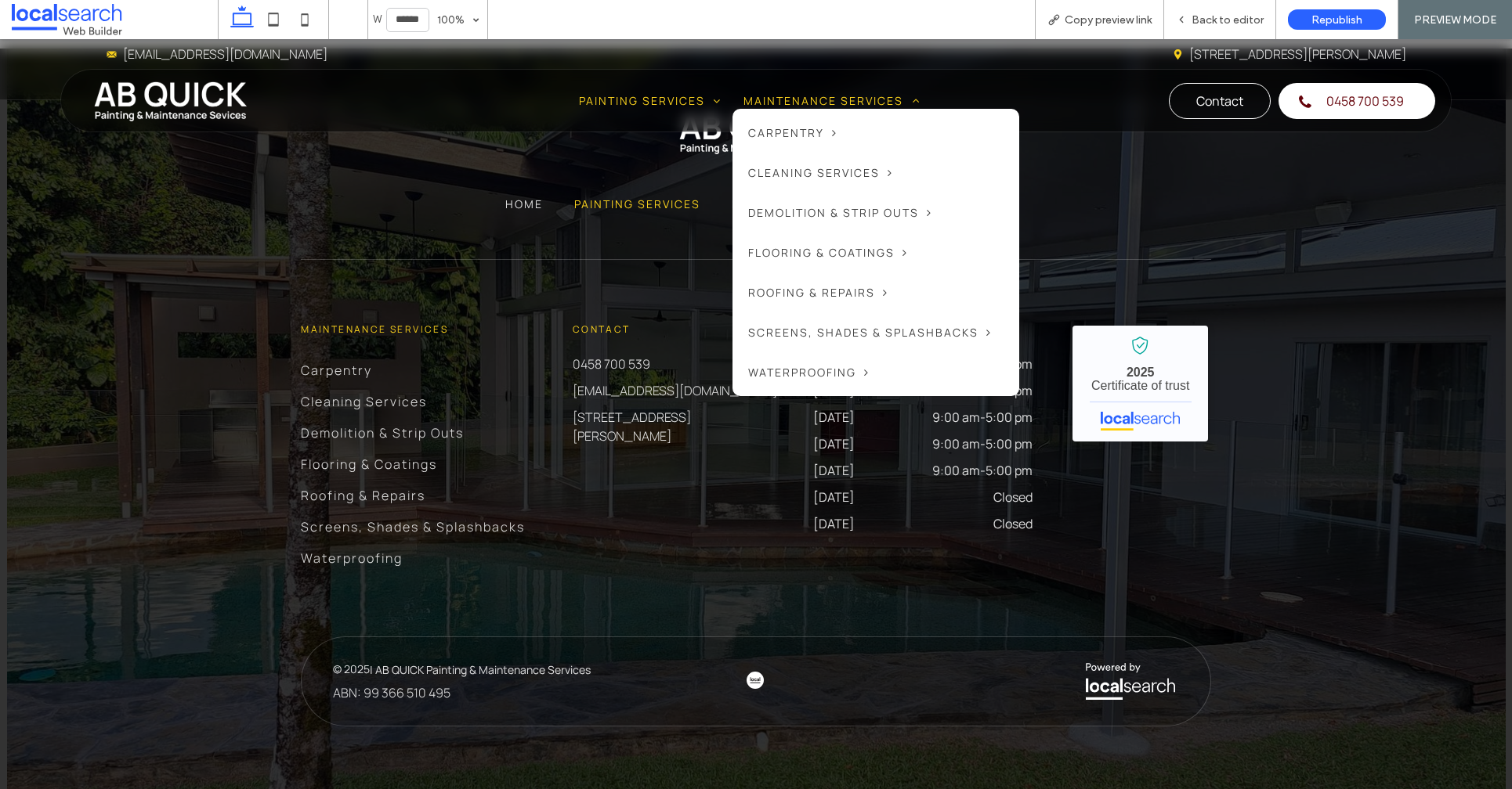
click at [768, 98] on span "Maintenance Services" at bounding box center [832, 100] width 176 height 17
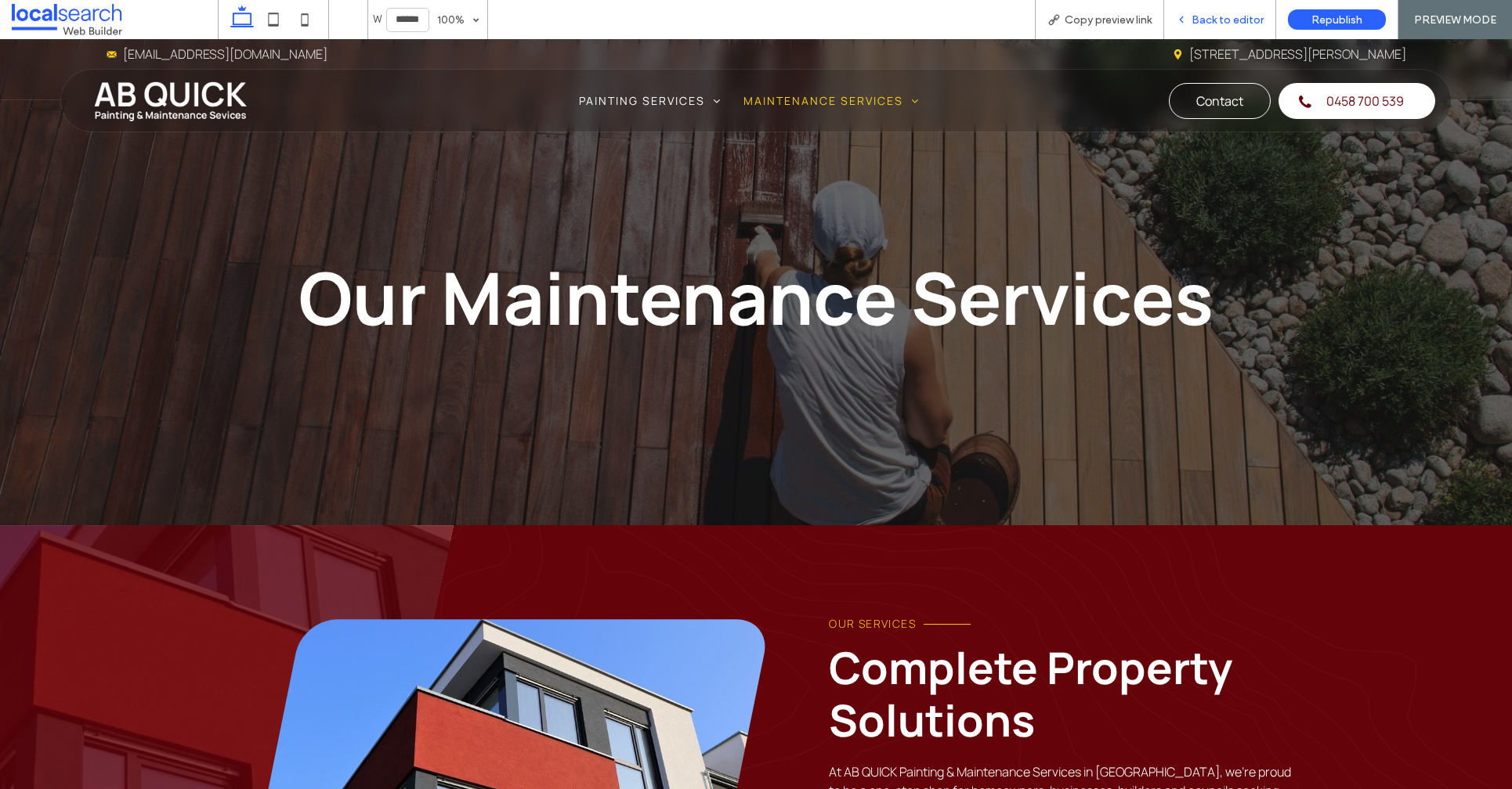
click at [1221, 25] on span "Back to editor" at bounding box center [1227, 20] width 72 height 14
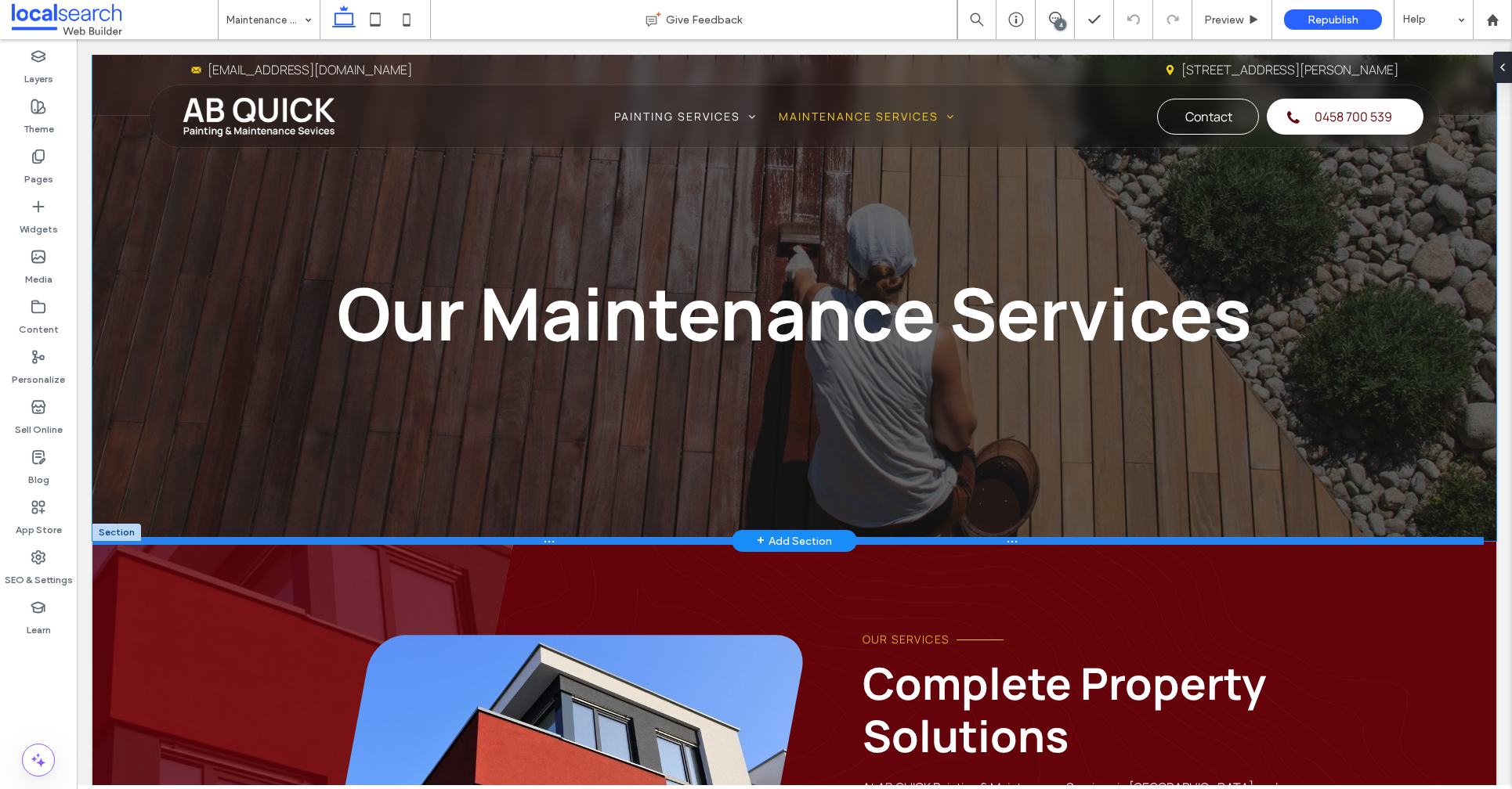
click at [434, 540] on div at bounding box center [788, 541] width 1391 height 8
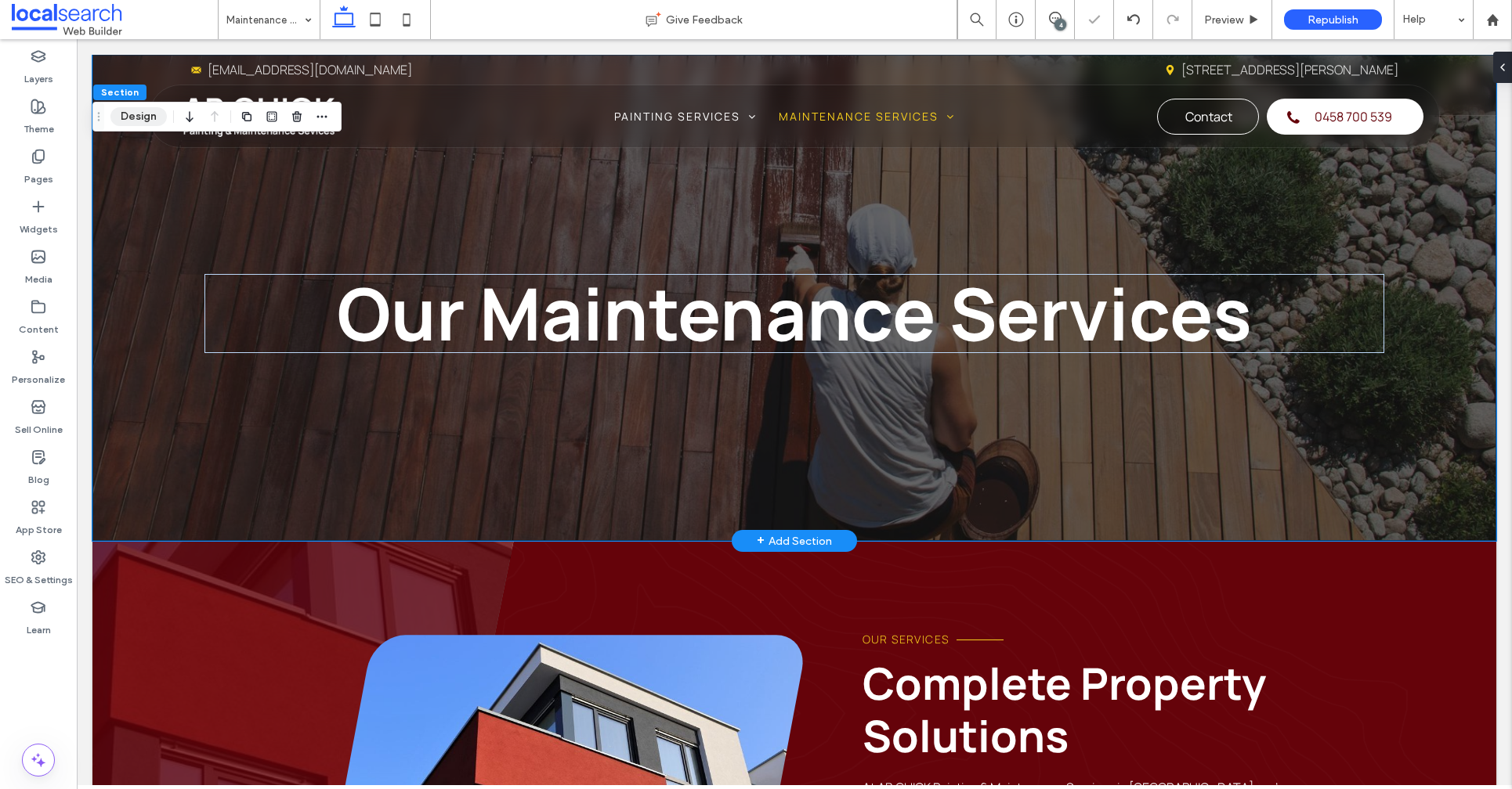
click at [140, 107] on button "Design" at bounding box center [139, 116] width 56 height 18
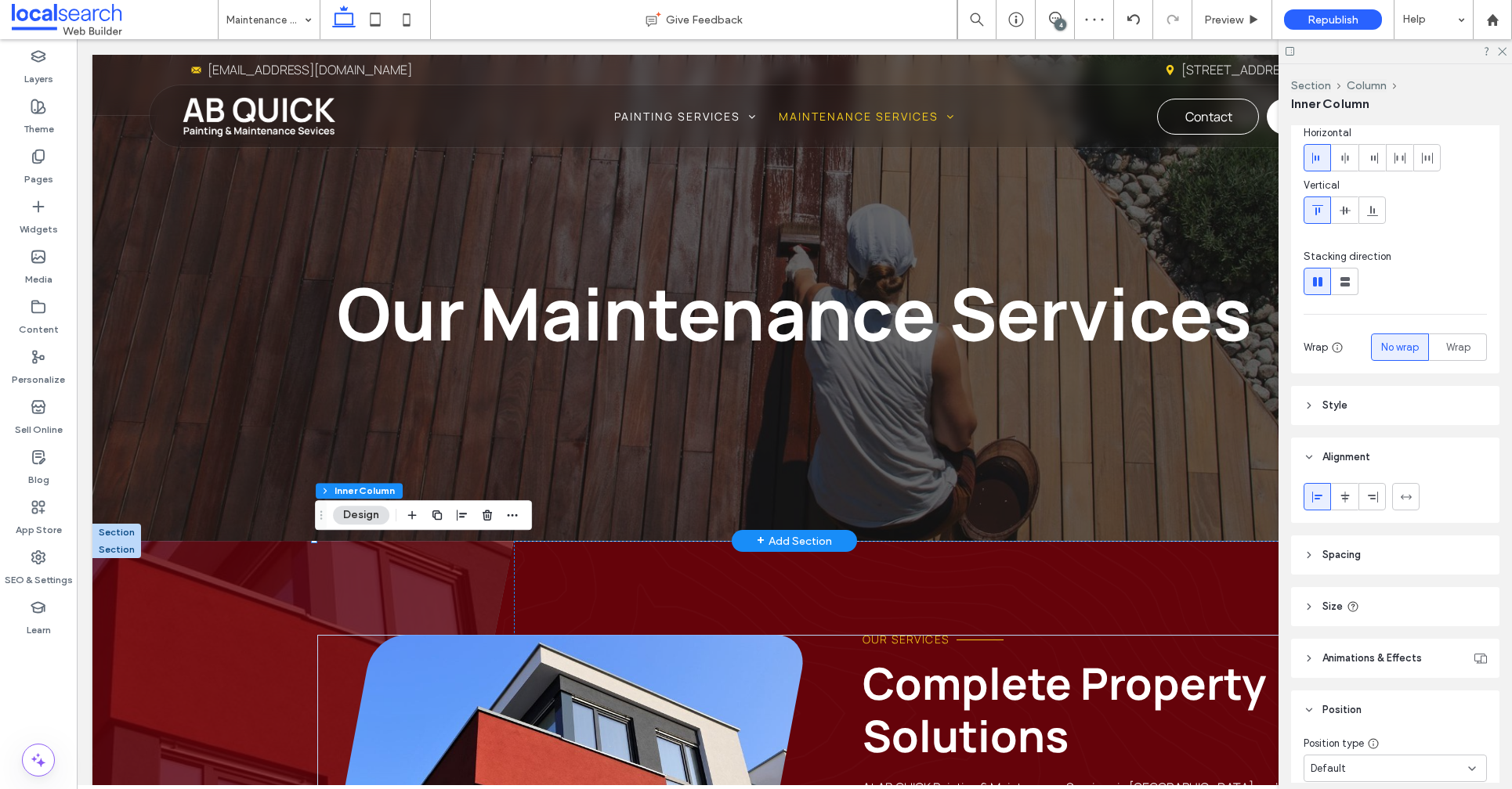
scroll to position [141, 0]
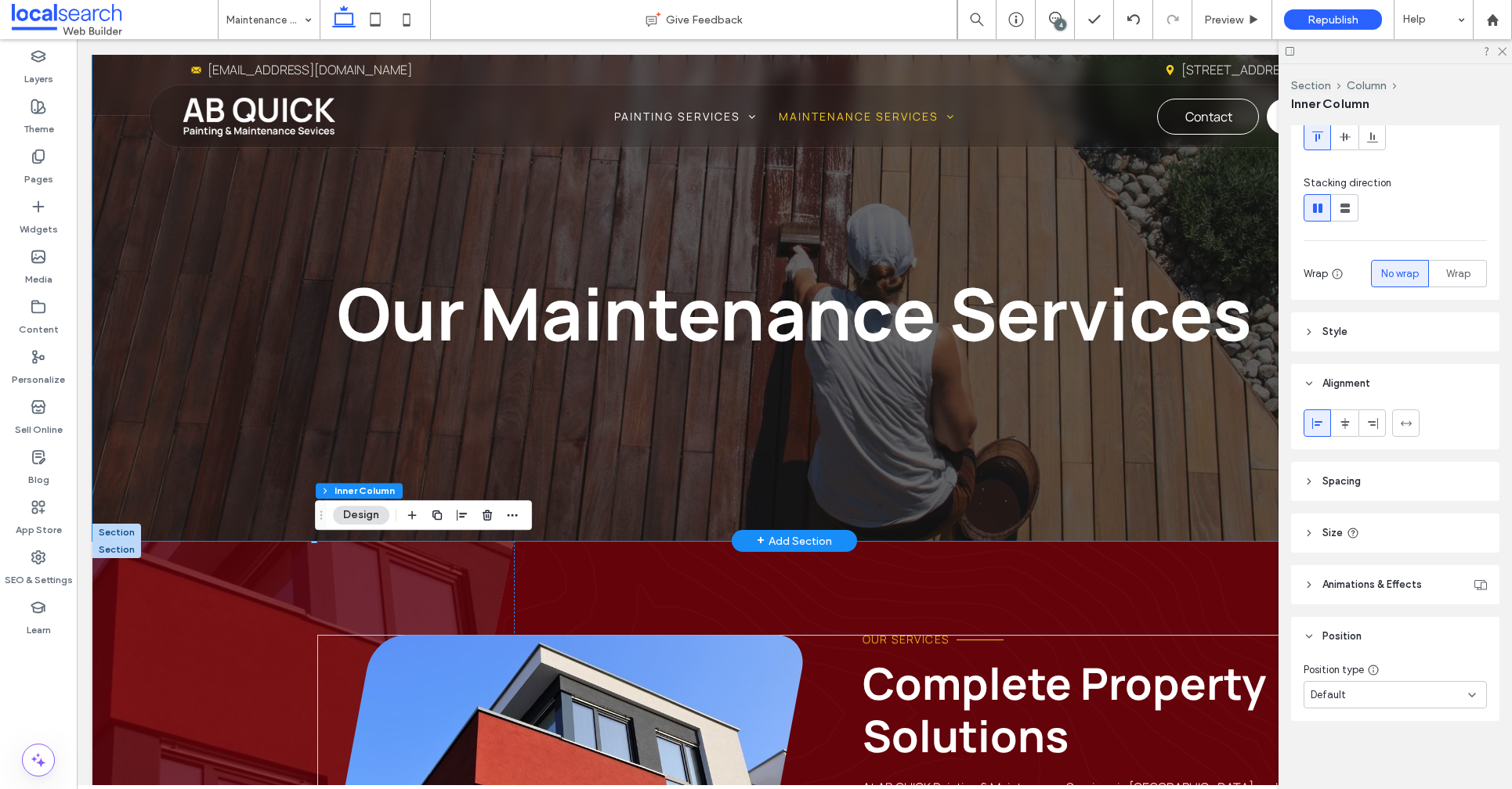
click at [235, 531] on div "Our Maintenance Services" at bounding box center [794, 297] width 1404 height 486
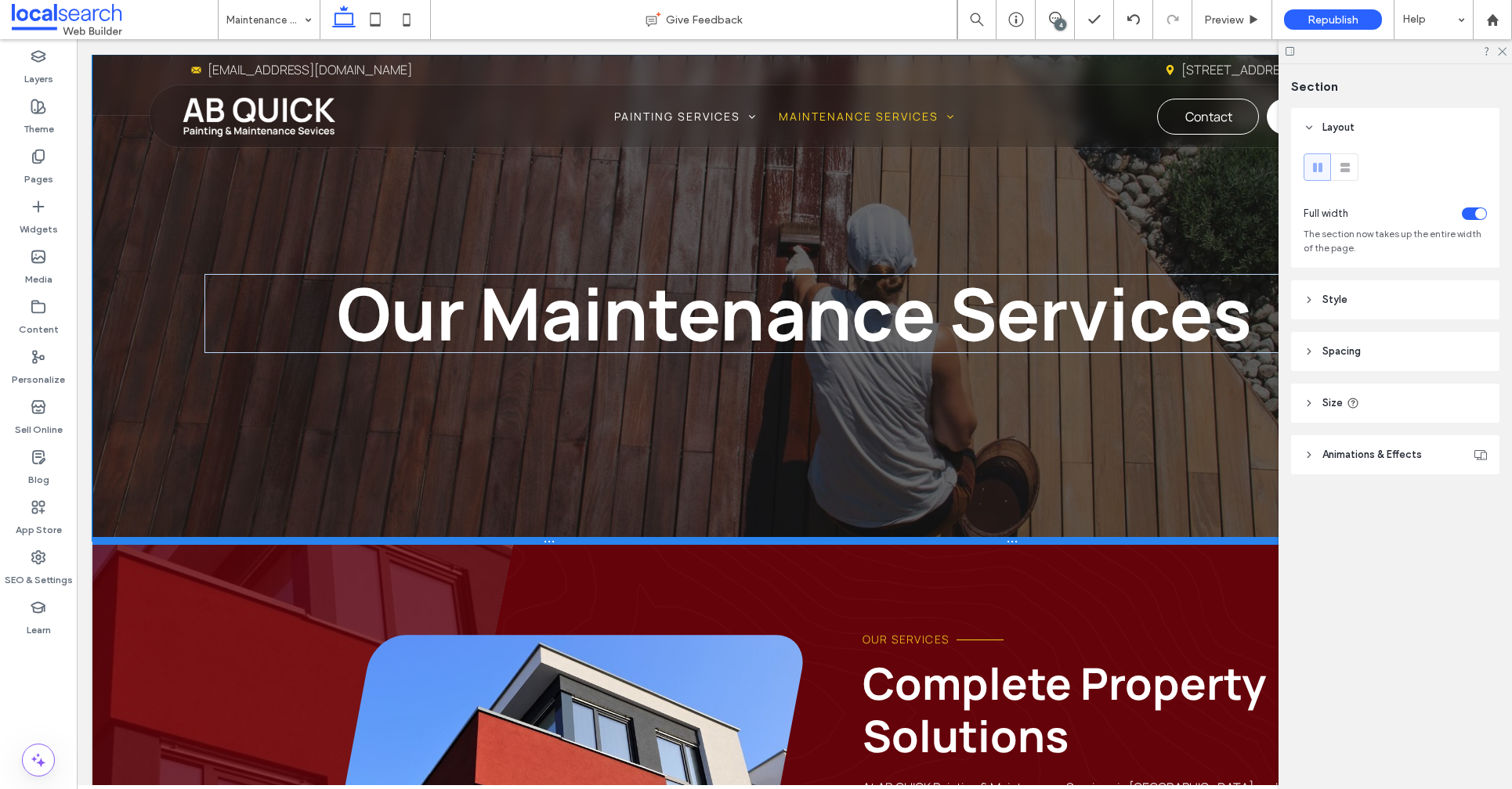
click at [217, 540] on div at bounding box center [788, 541] width 1391 height 8
click at [217, 540] on div at bounding box center [788, 541] width 1391 height 8
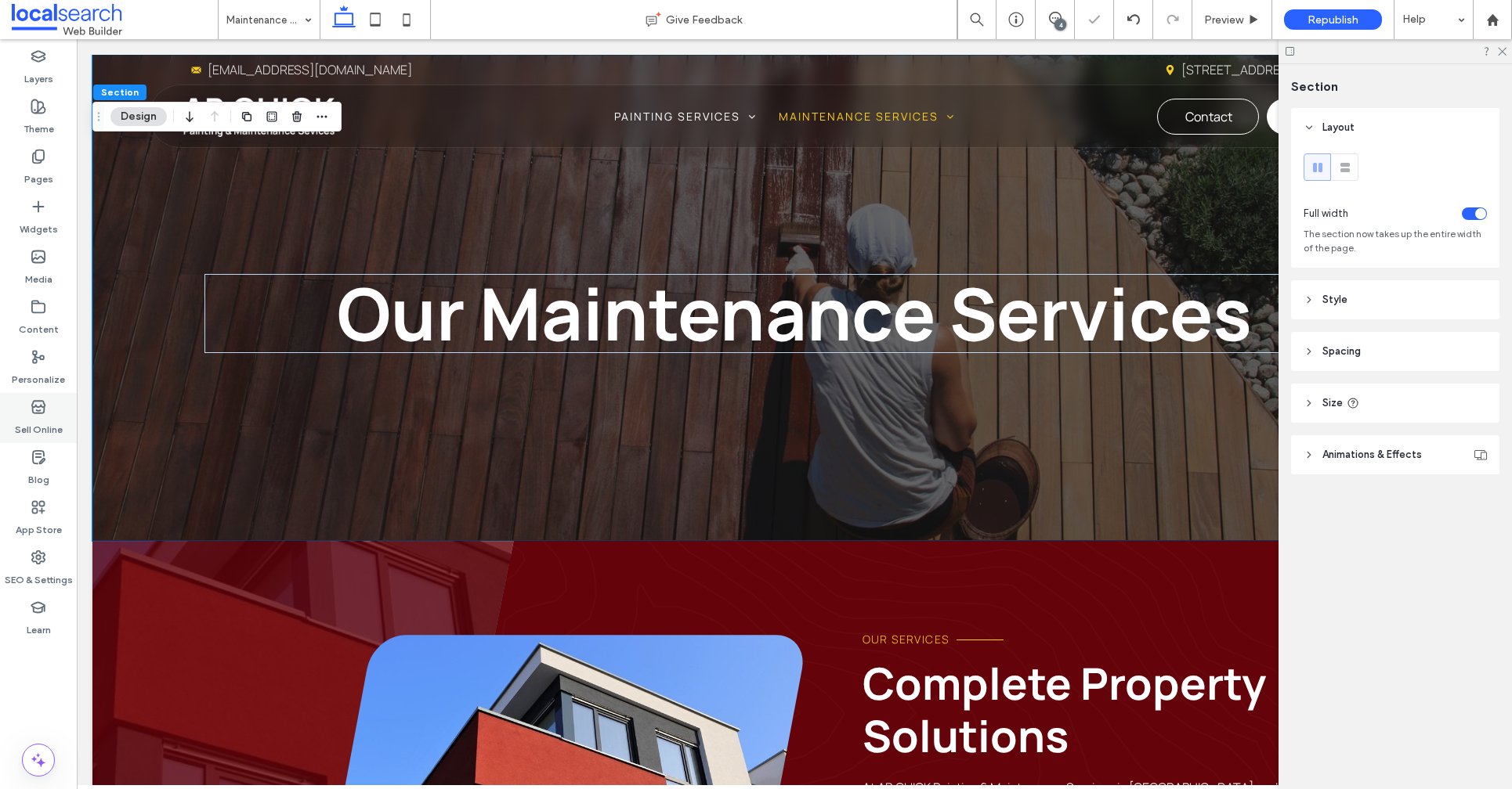
click at [75, 415] on div "Sell Online" at bounding box center [39, 418] width 77 height 50
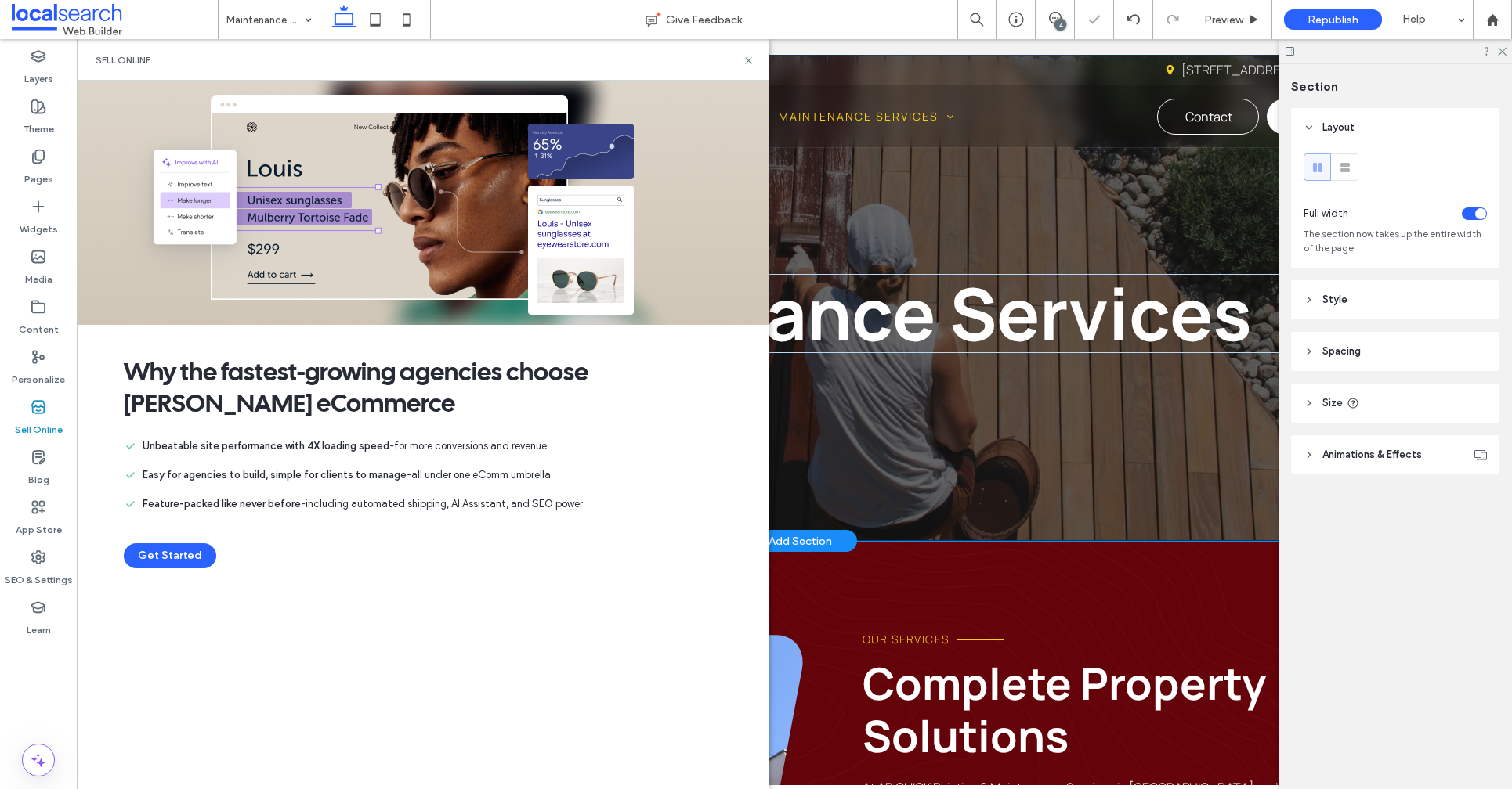
drag, startPoint x: 1017, startPoint y: 469, endPoint x: 999, endPoint y: 469, distance: 18.0
click at [1017, 469] on div "Our Maintenance Services" at bounding box center [794, 297] width 1404 height 486
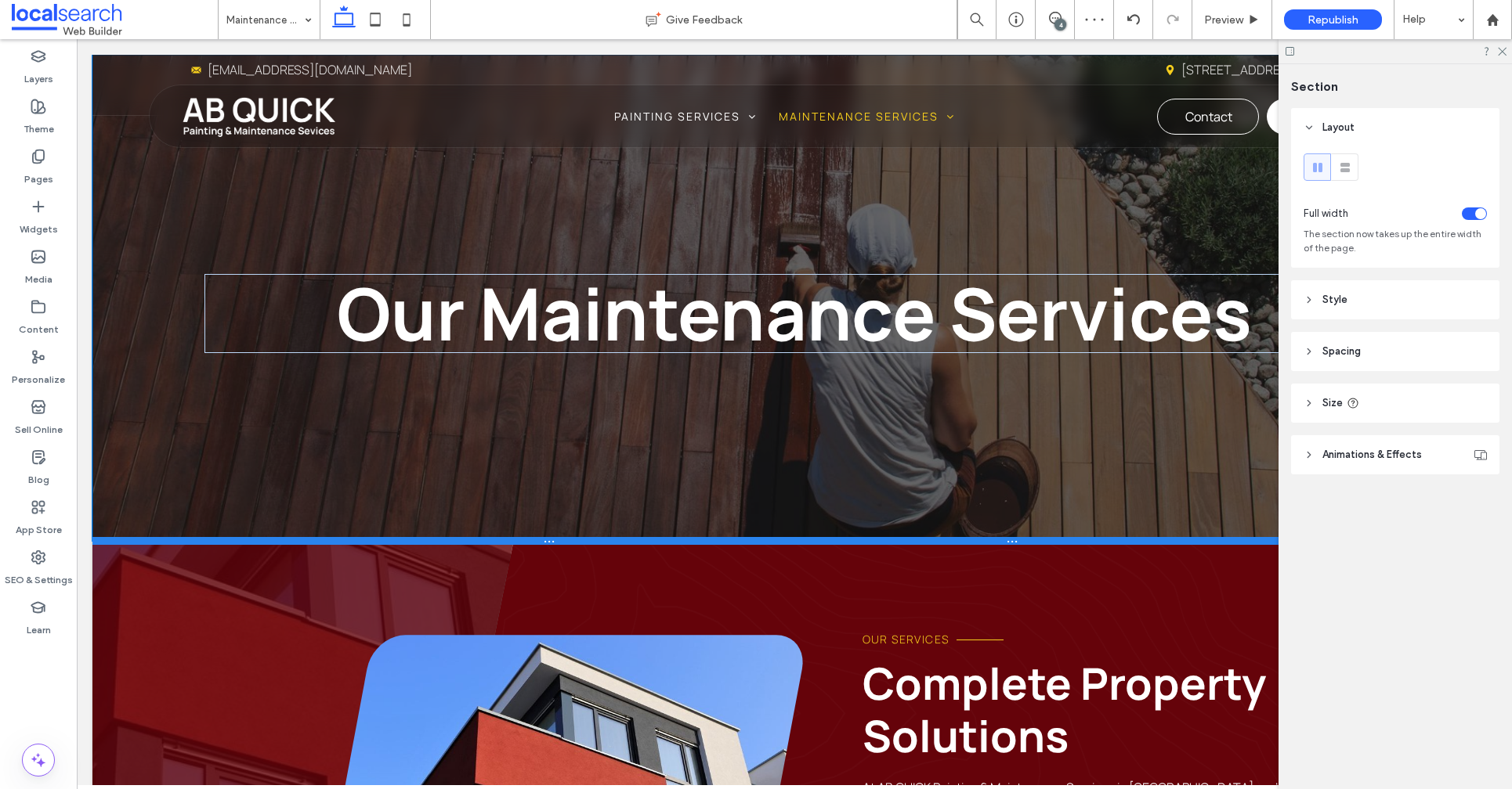
click at [154, 540] on div at bounding box center [788, 541] width 1391 height 8
click at [154, 540] on div at bounding box center [788, 541] width 1391 height 8
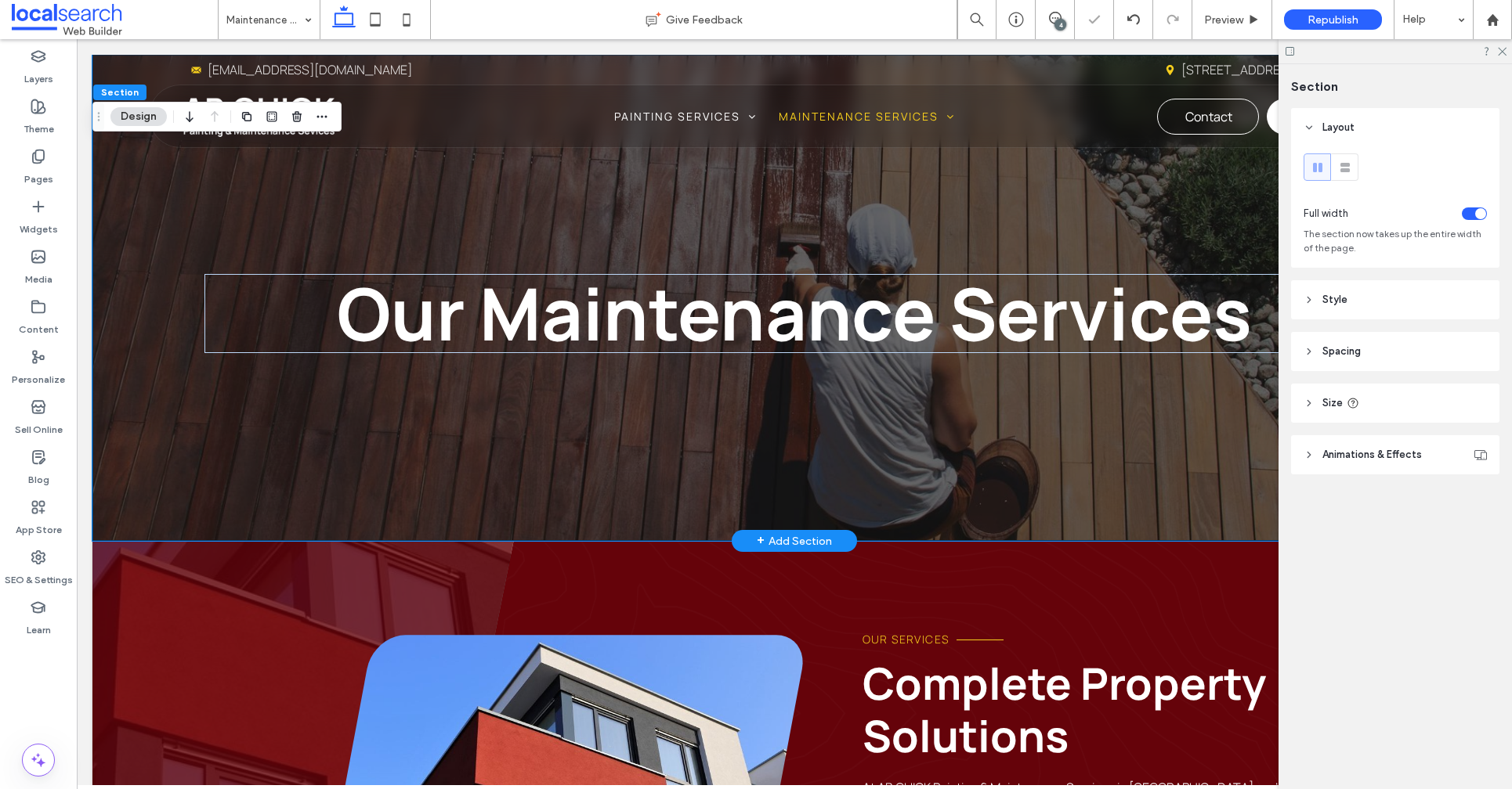
click at [177, 217] on div "Our Maintenance Services" at bounding box center [794, 297] width 1404 height 486
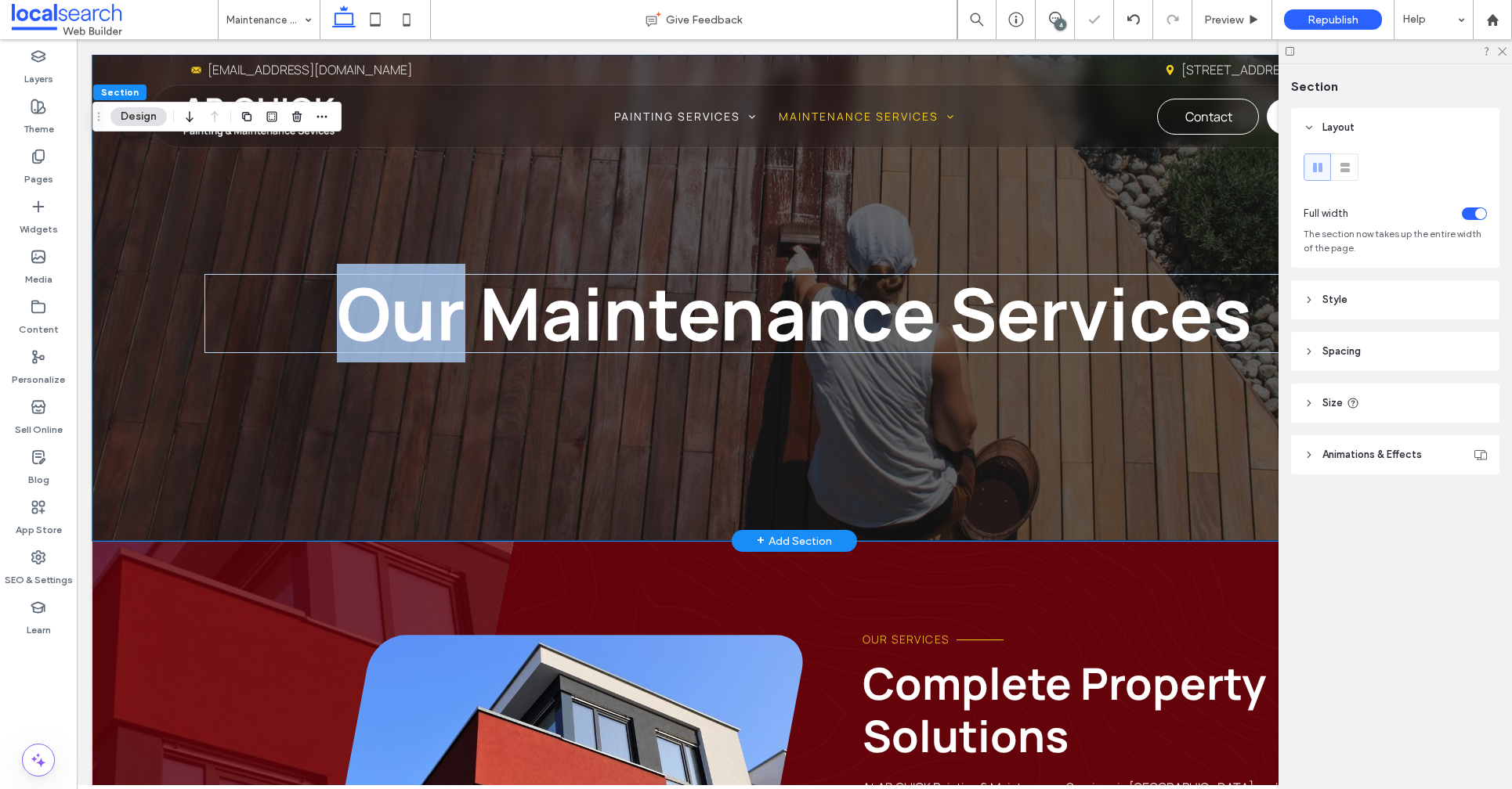
click at [177, 217] on div "Our Maintenance Services" at bounding box center [794, 297] width 1404 height 486
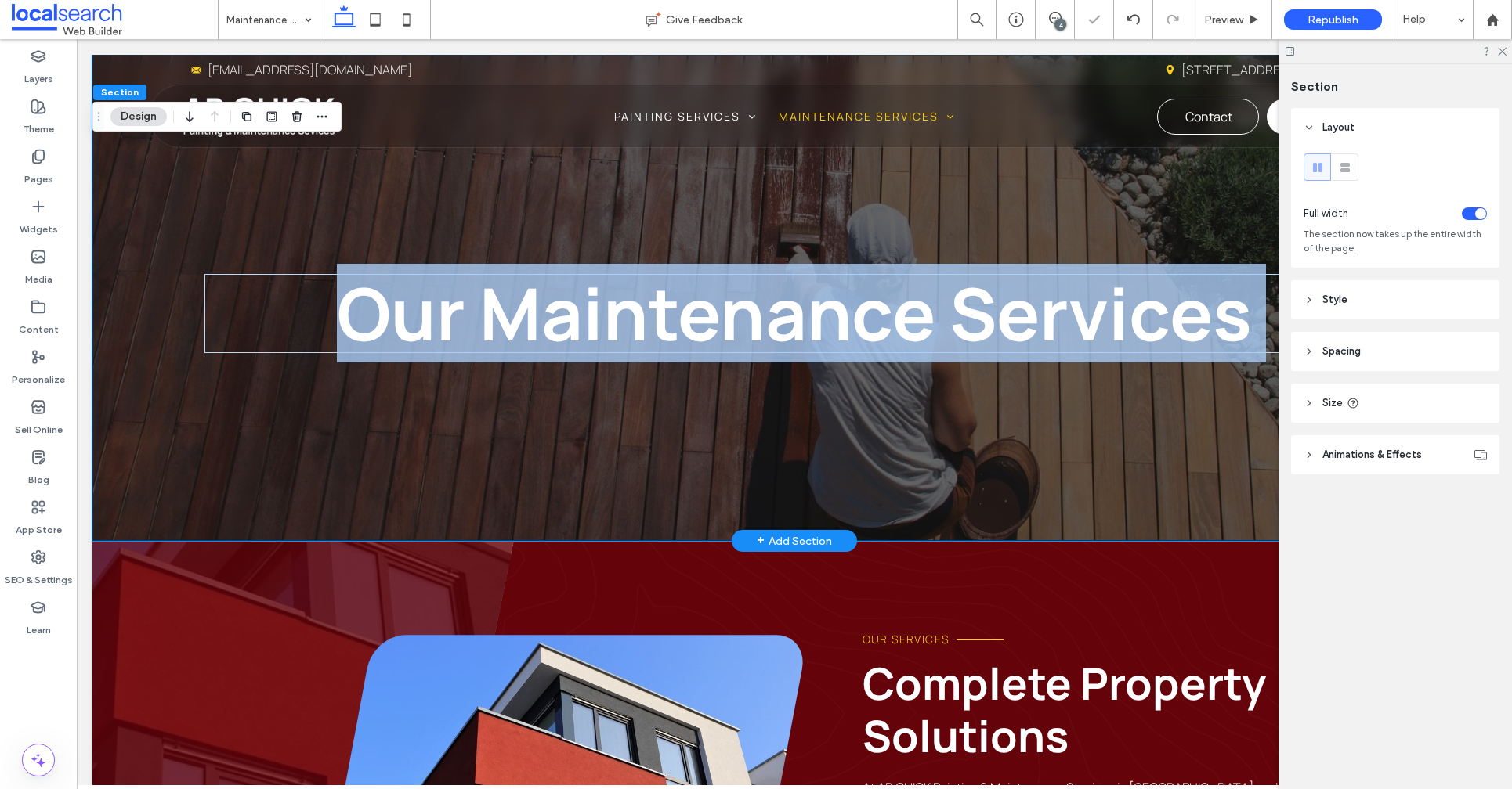
click at [177, 217] on div "Our Maintenance Services" at bounding box center [794, 297] width 1404 height 486
click at [545, 221] on div "Our Maintenance Services" at bounding box center [794, 297] width 1404 height 486
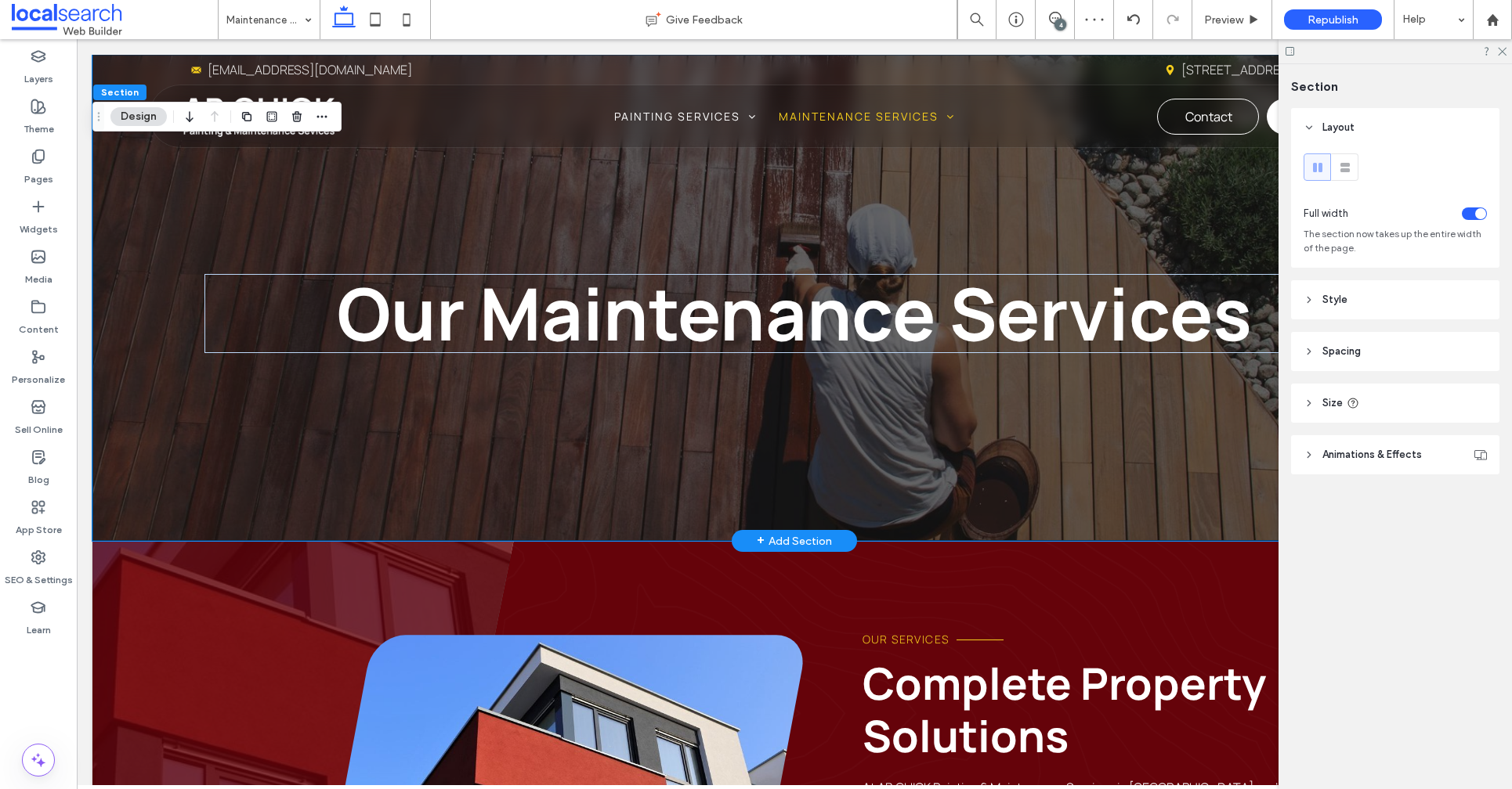
click at [204, 172] on div "Our Maintenance Services" at bounding box center [794, 297] width 1404 height 486
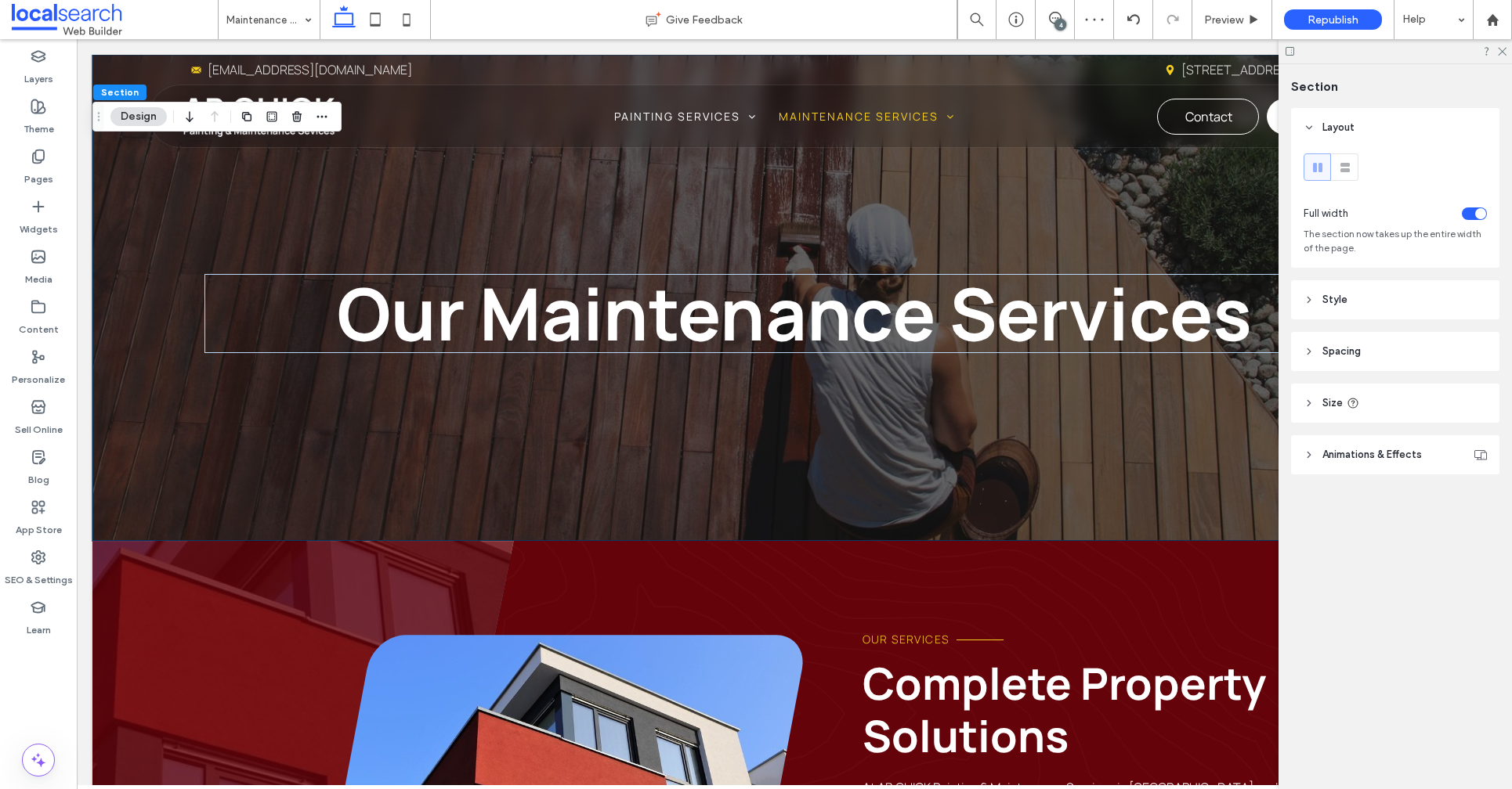
click at [139, 115] on button "Design" at bounding box center [139, 116] width 56 height 18
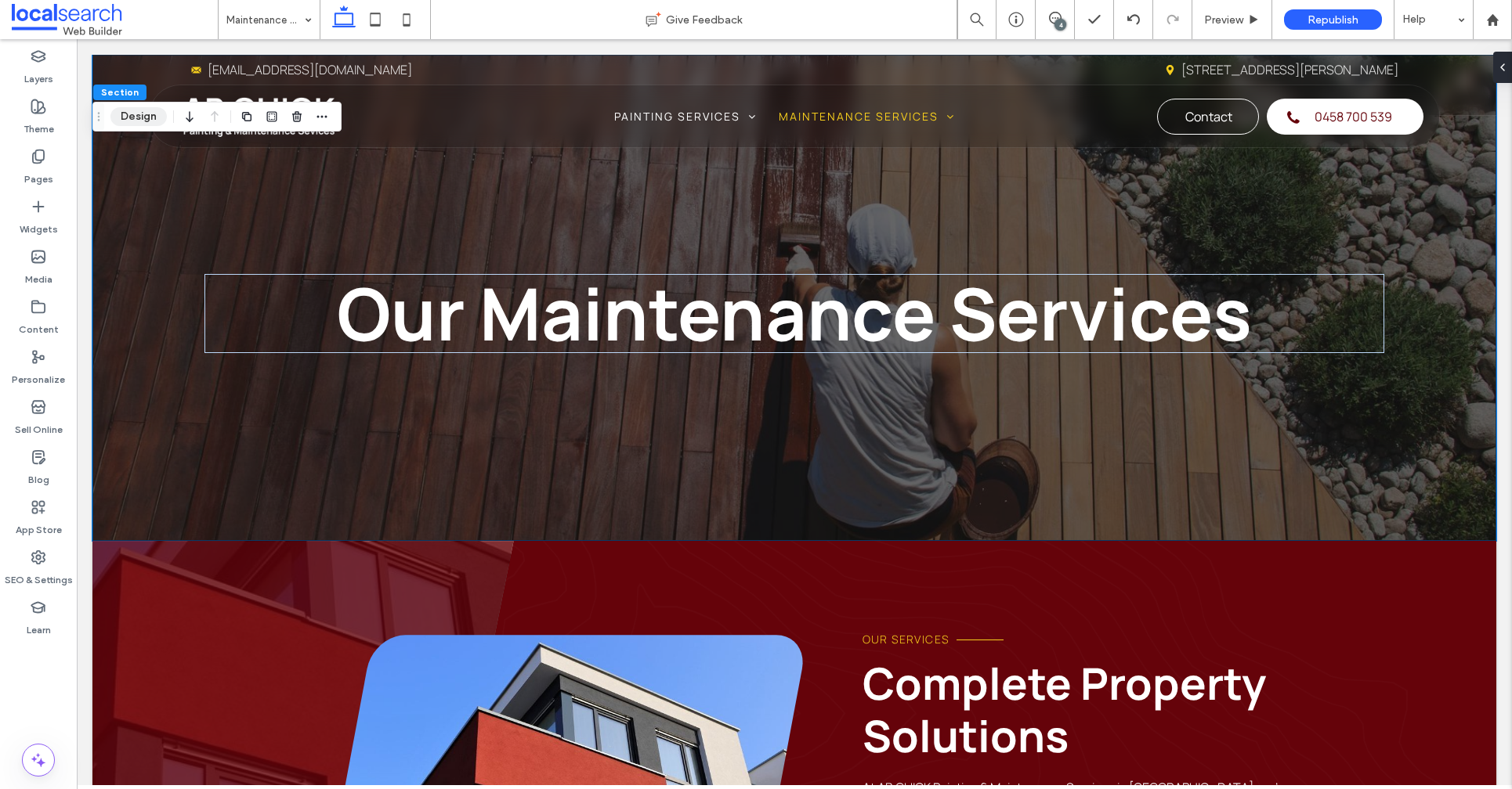
click at [139, 115] on button "Design" at bounding box center [139, 116] width 56 height 18
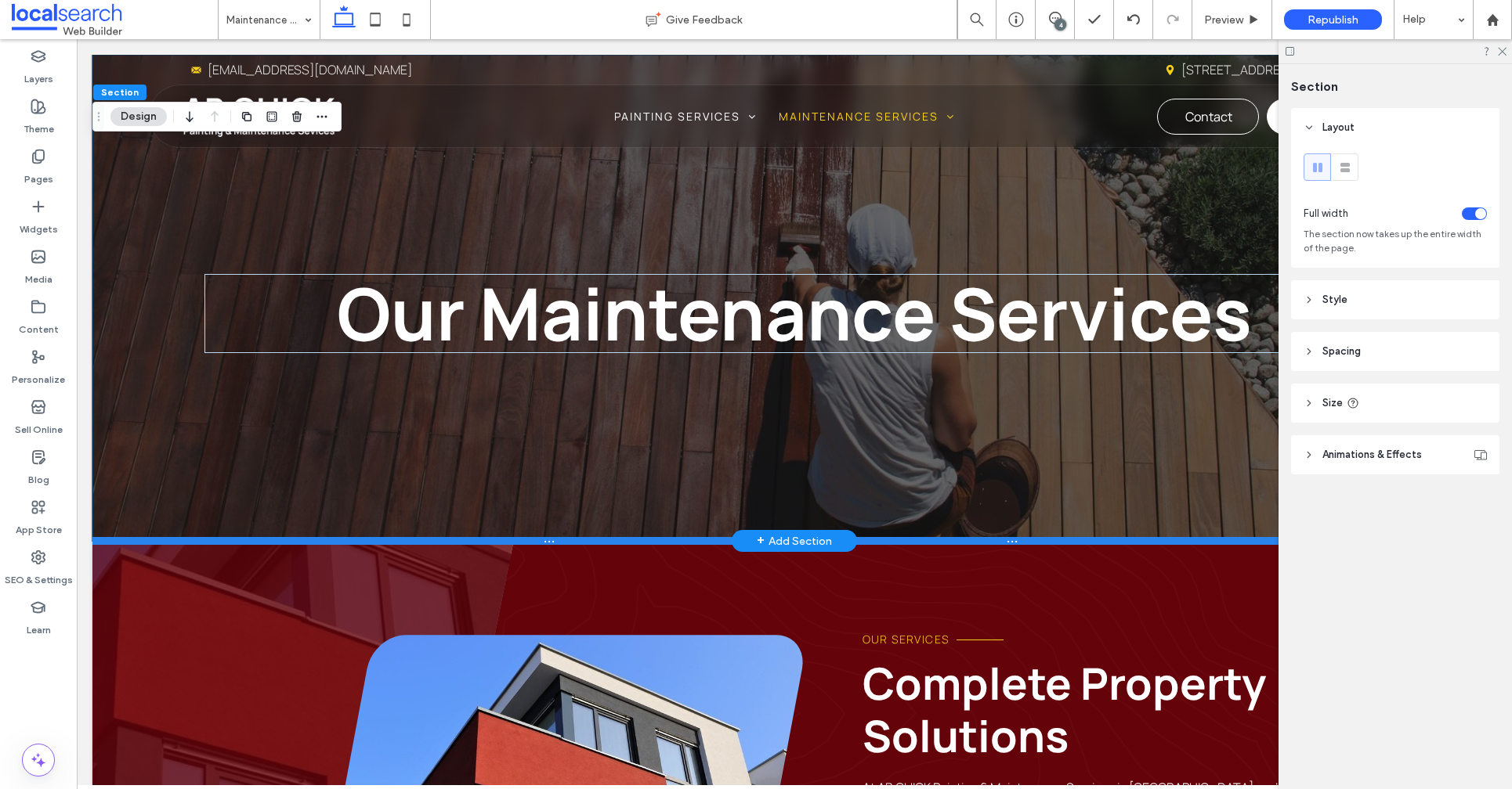
click at [636, 539] on div at bounding box center [788, 541] width 1391 height 8
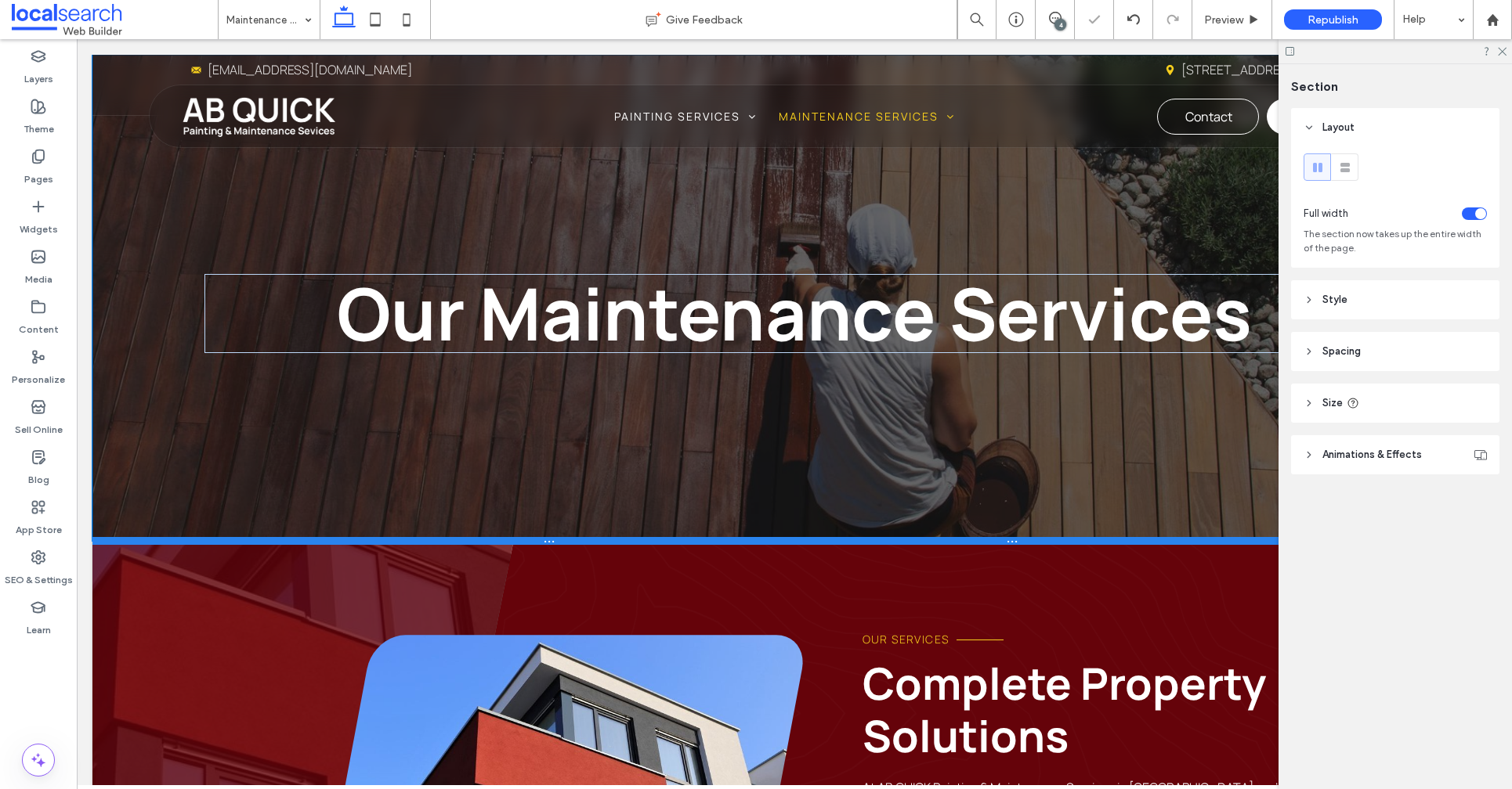
click at [636, 539] on div at bounding box center [788, 541] width 1391 height 8
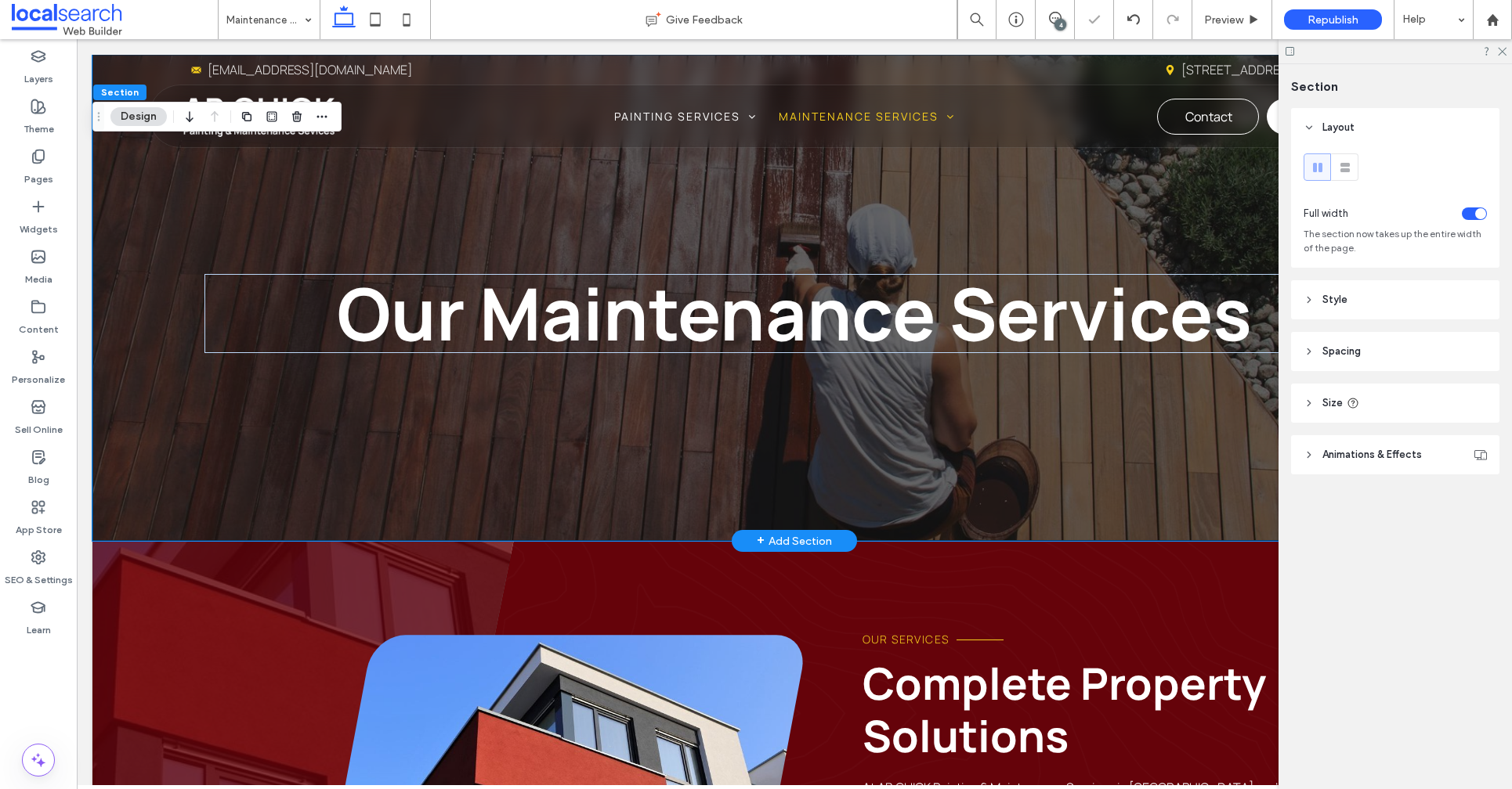
click at [226, 431] on div "Our Maintenance Services" at bounding box center [794, 297] width 1404 height 486
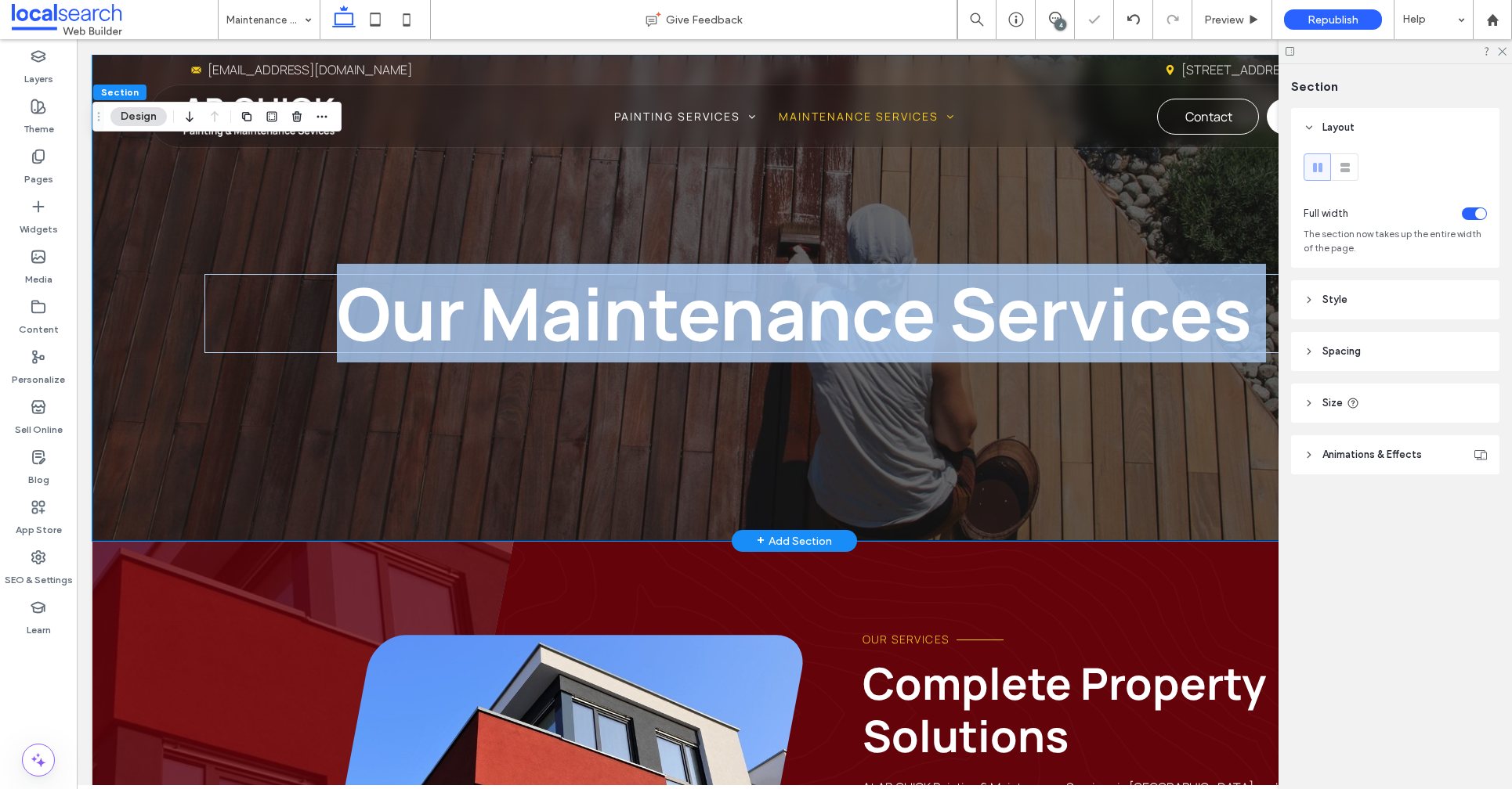
click at [226, 431] on div "Our Maintenance Services" at bounding box center [794, 297] width 1404 height 486
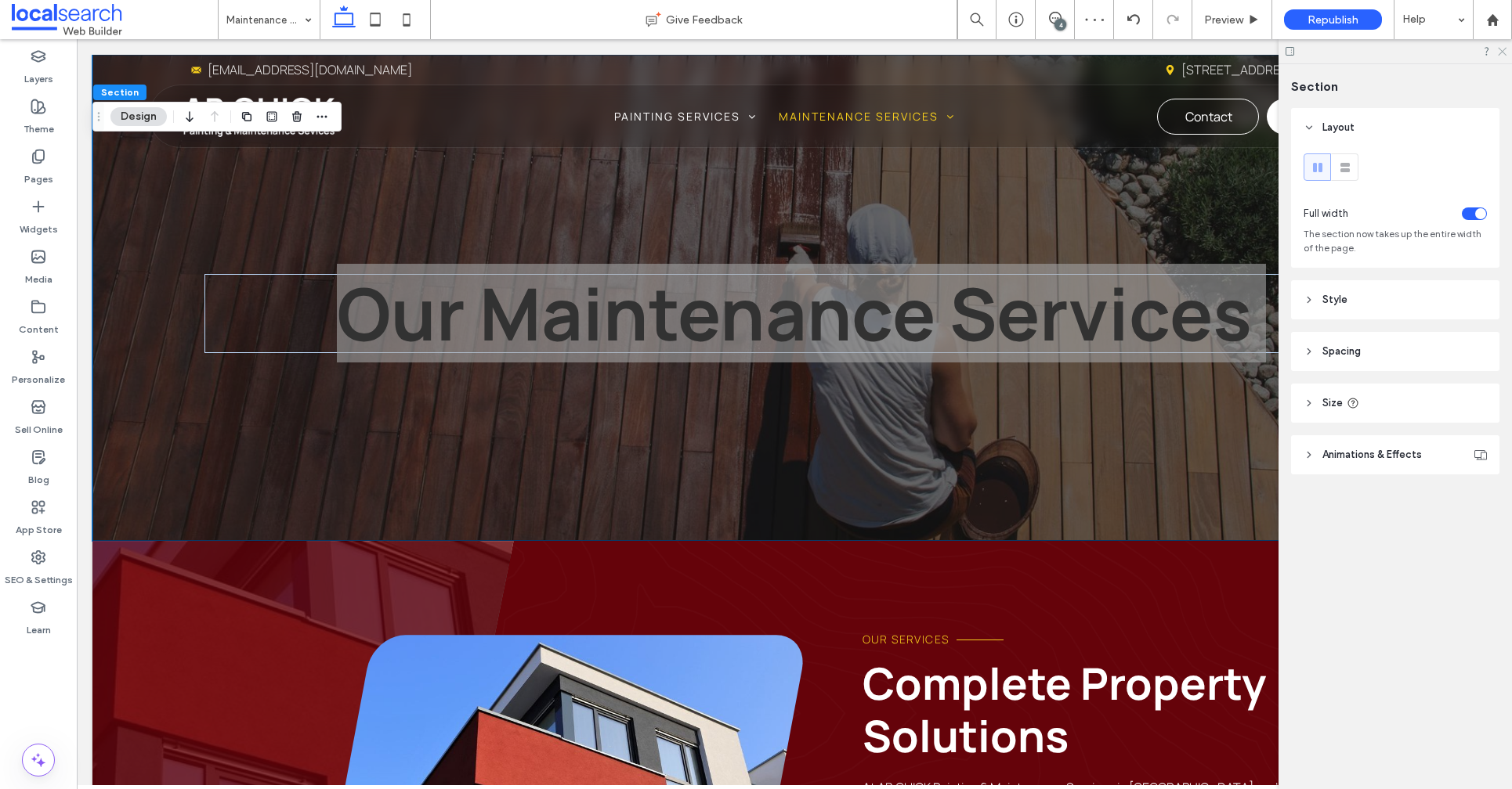
click at [1498, 50] on icon at bounding box center [1501, 51] width 10 height 10
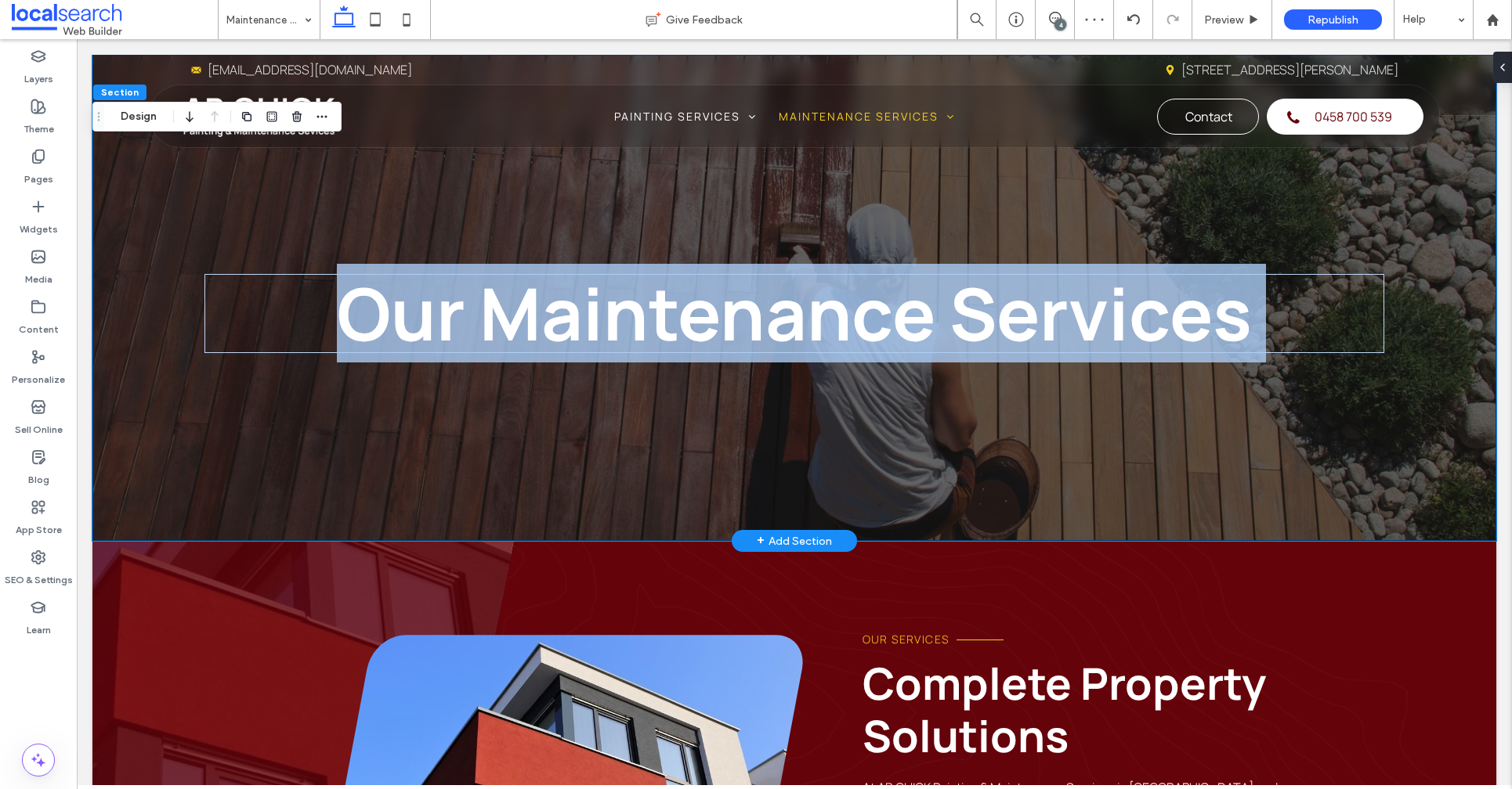
click at [1433, 202] on div "Our Maintenance Services" at bounding box center [794, 297] width 1404 height 486
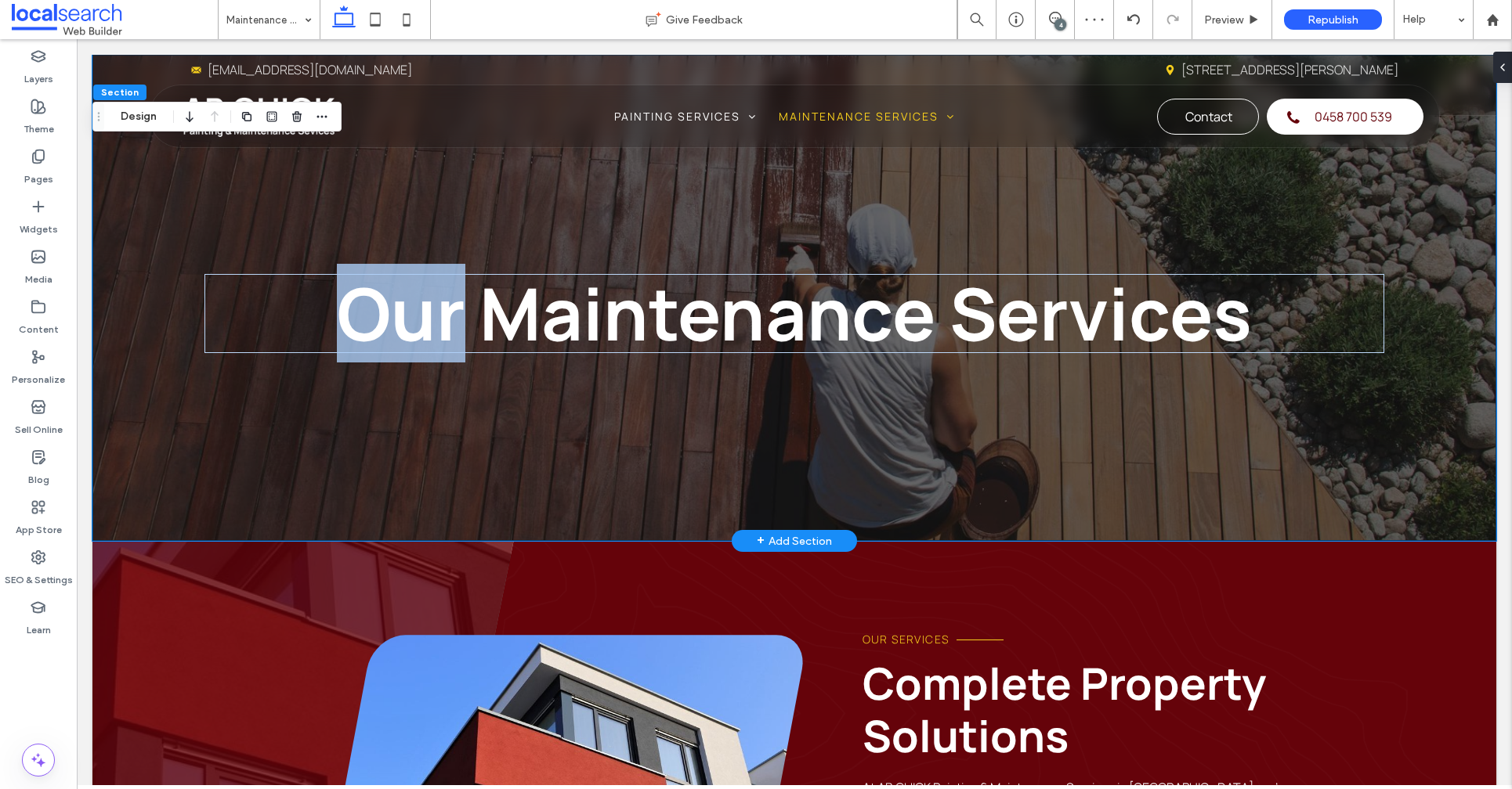
click at [1433, 202] on div "Our Maintenance Services" at bounding box center [794, 297] width 1404 height 486
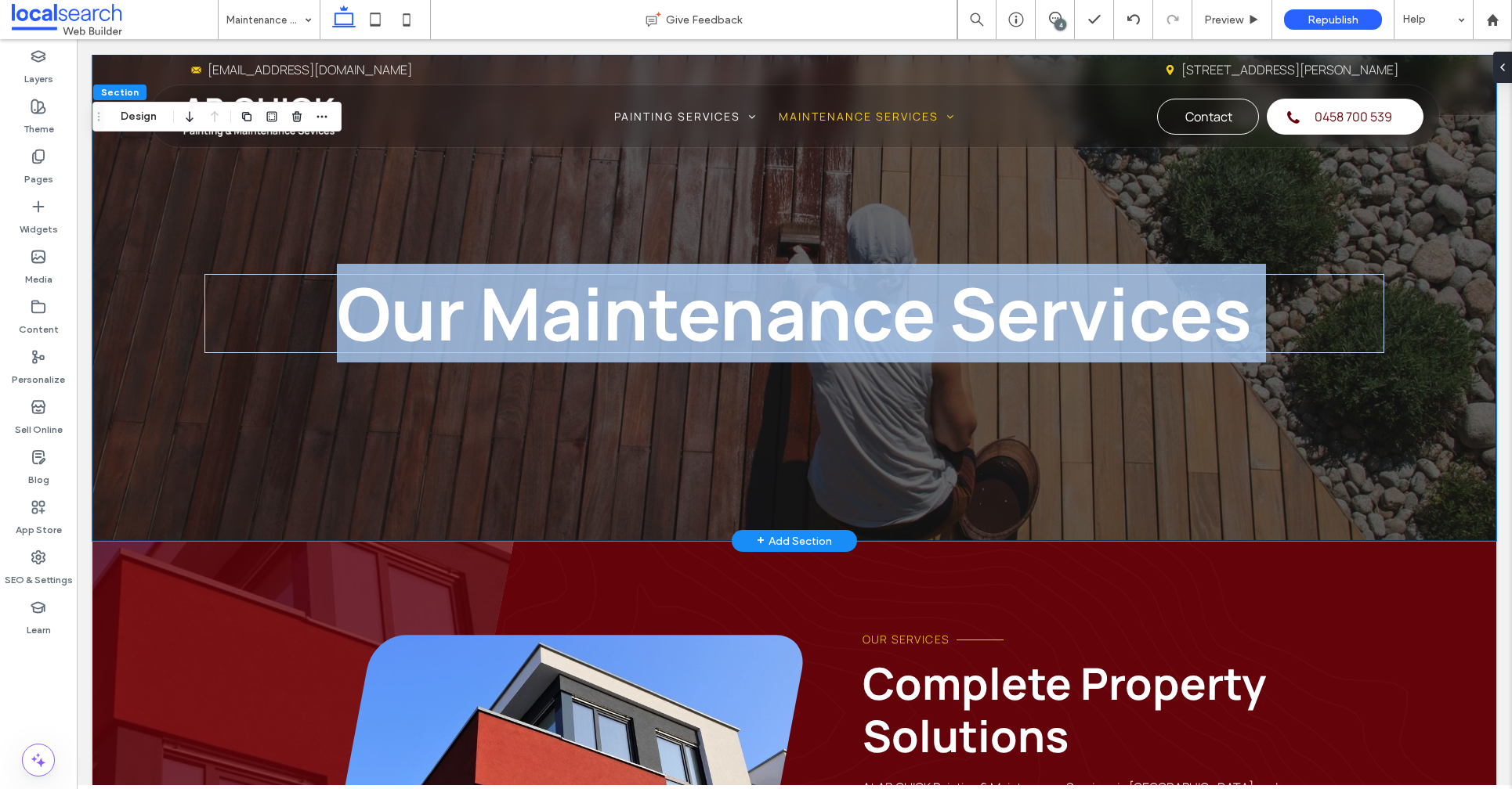
click at [1433, 202] on div "Our Maintenance Services" at bounding box center [794, 297] width 1404 height 486
click at [1432, 202] on div "Our Maintenance Services" at bounding box center [794, 297] width 1404 height 486
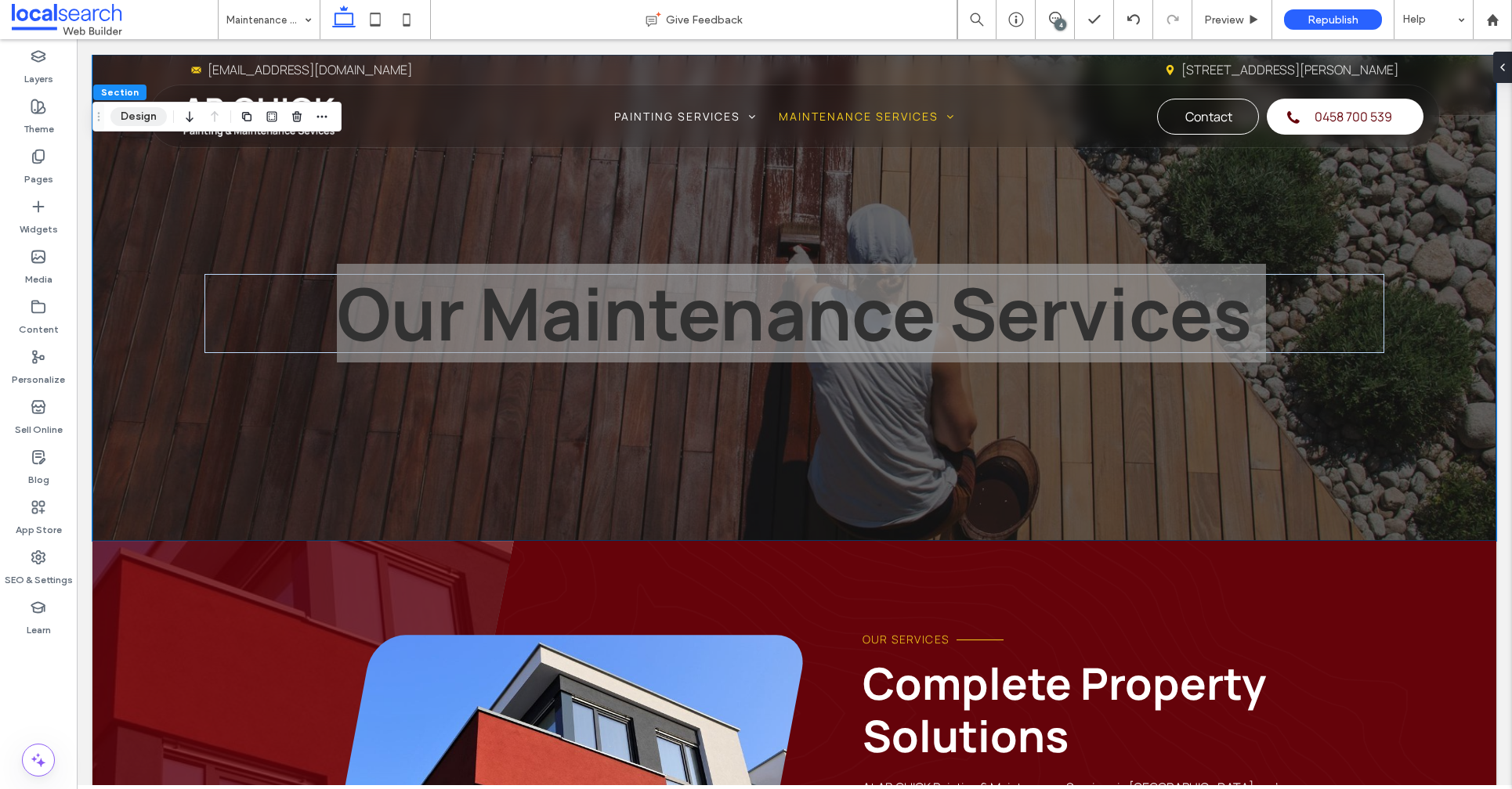
click at [140, 120] on button "Design" at bounding box center [139, 116] width 56 height 18
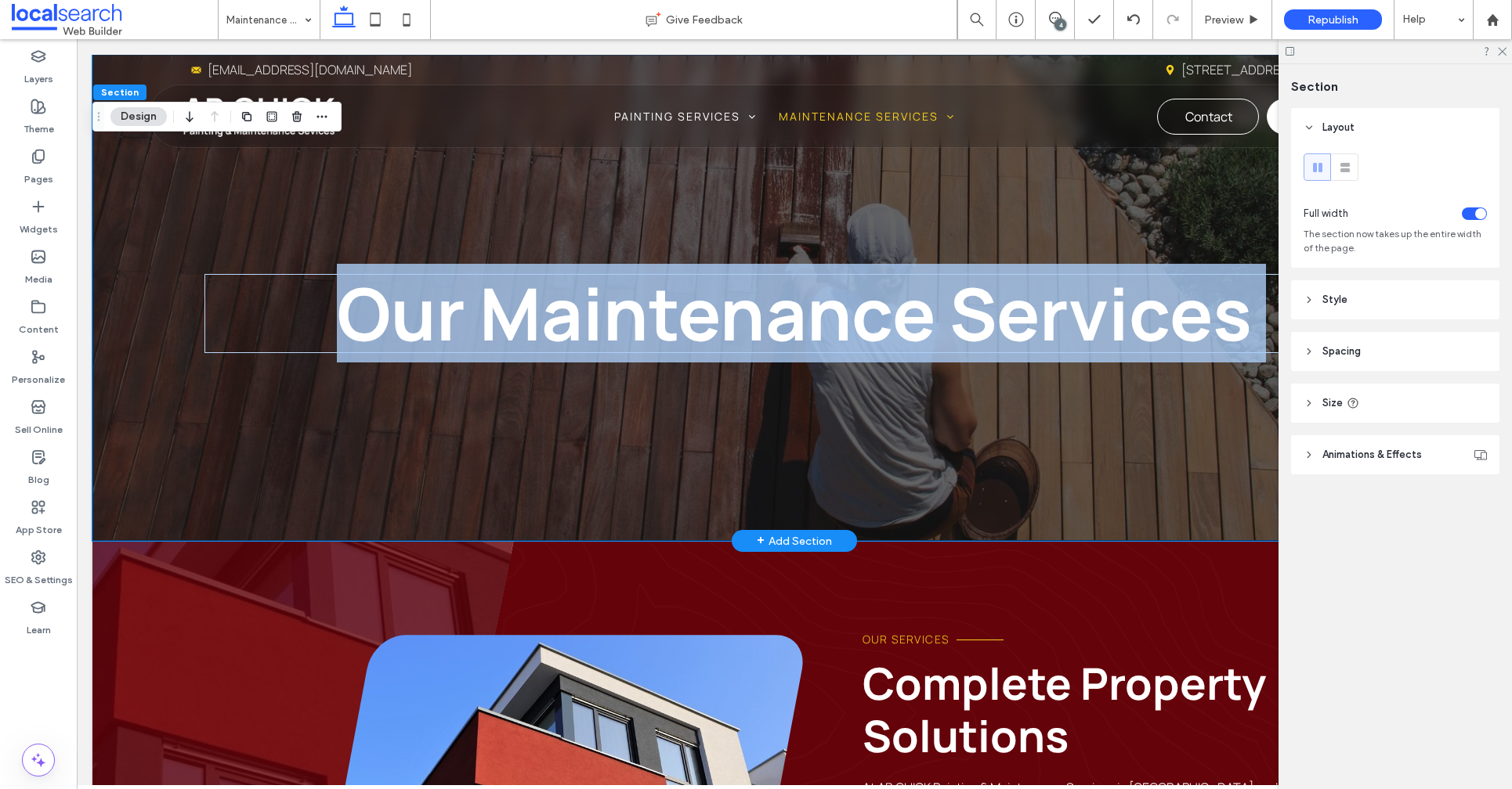
click at [183, 413] on div "Our Maintenance Services" at bounding box center [794, 297] width 1404 height 486
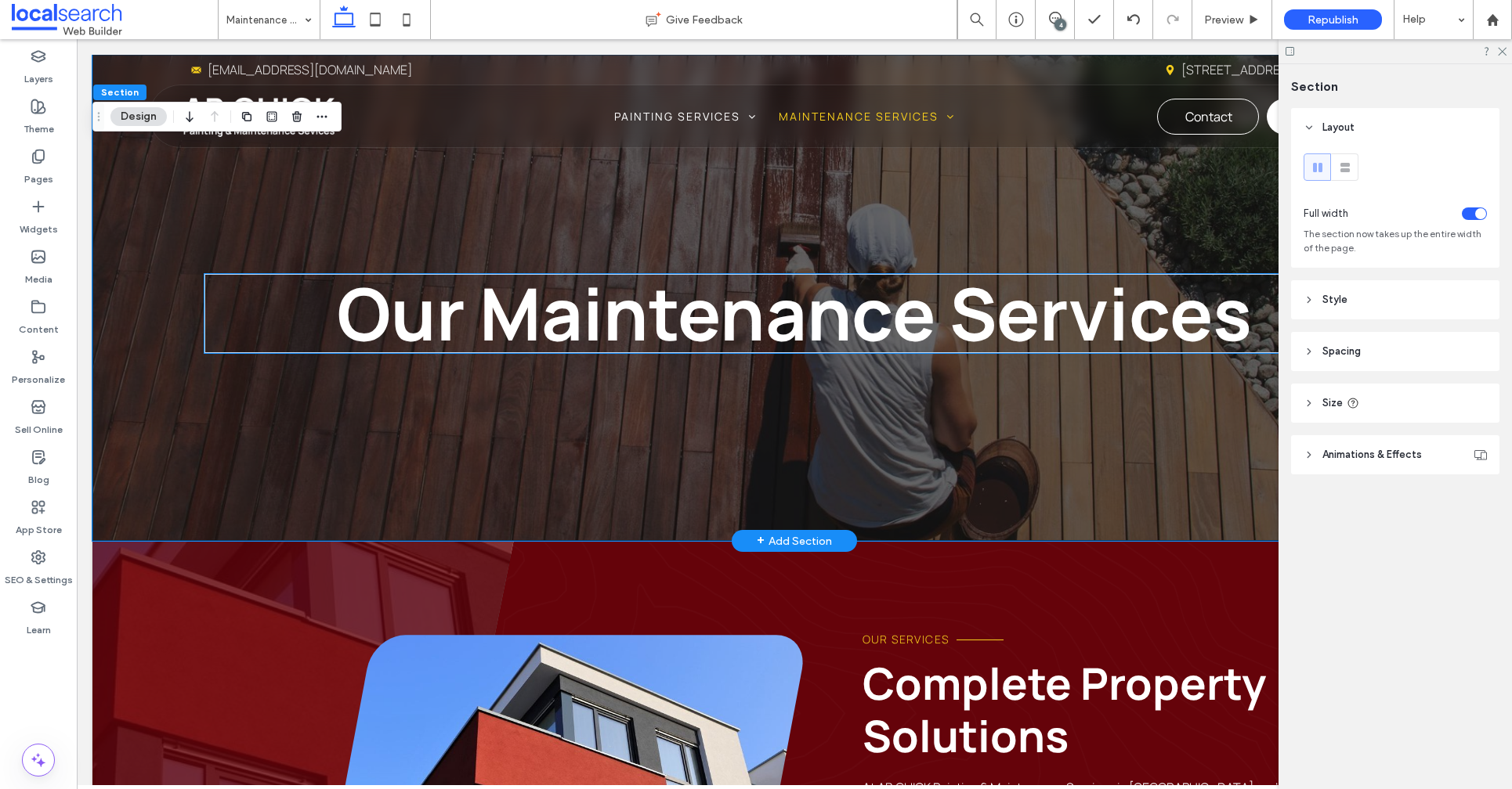
click at [304, 335] on h1 "Our Maintenance Services" at bounding box center [794, 314] width 1179 height 79
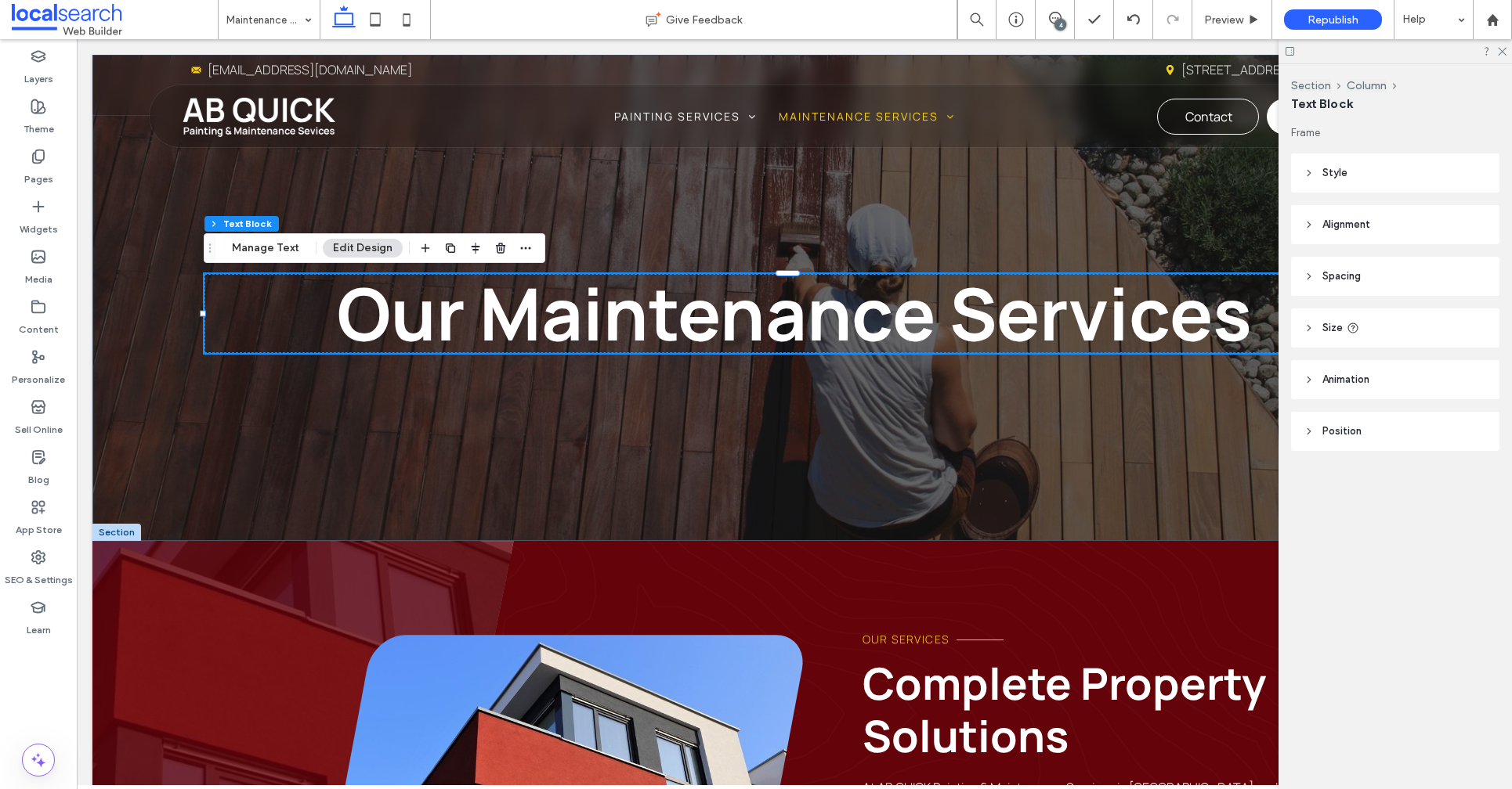
click at [385, 249] on button "Edit Design" at bounding box center [363, 248] width 80 height 18
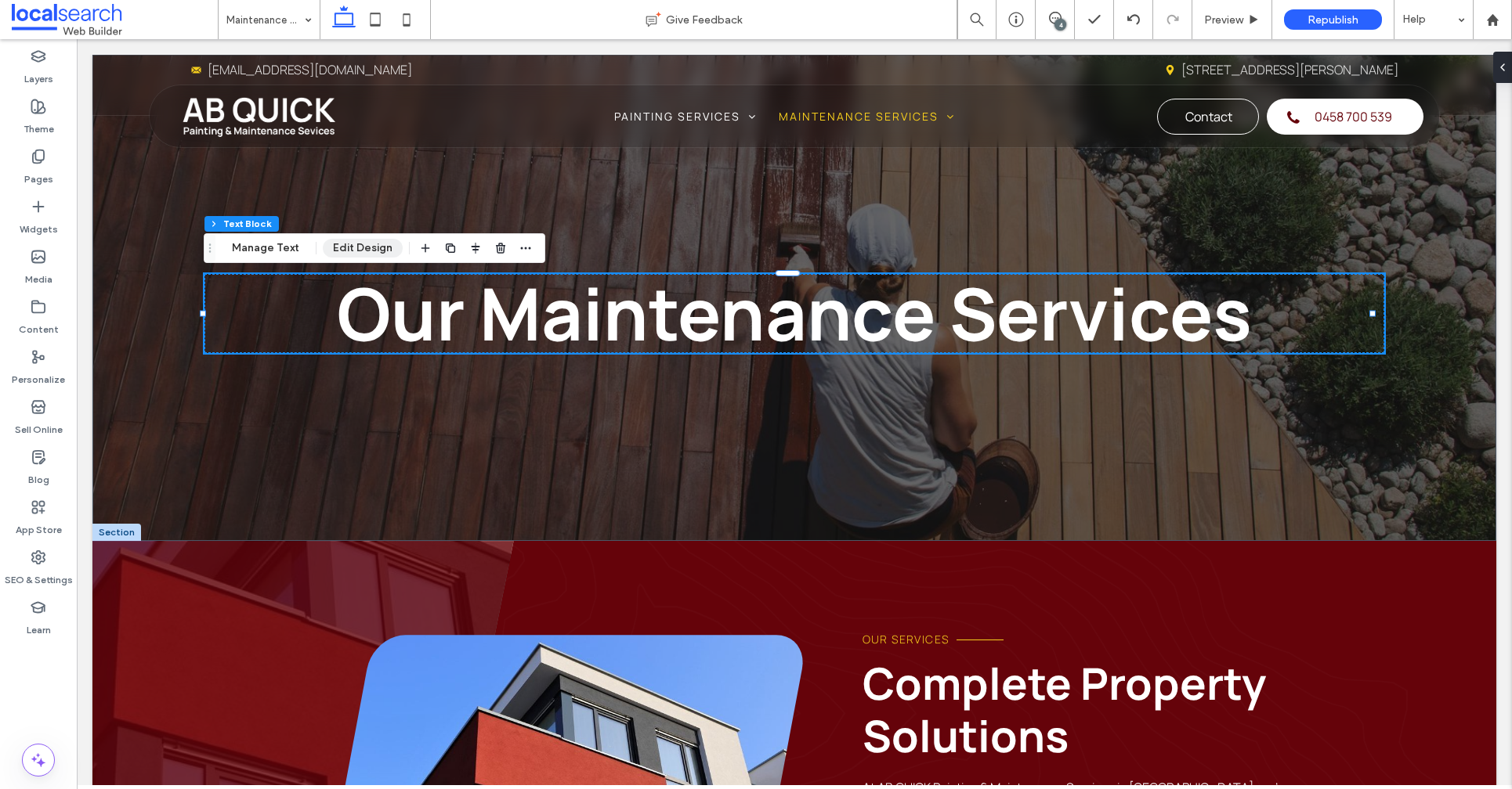
click at [385, 249] on button "Edit Design" at bounding box center [363, 248] width 80 height 18
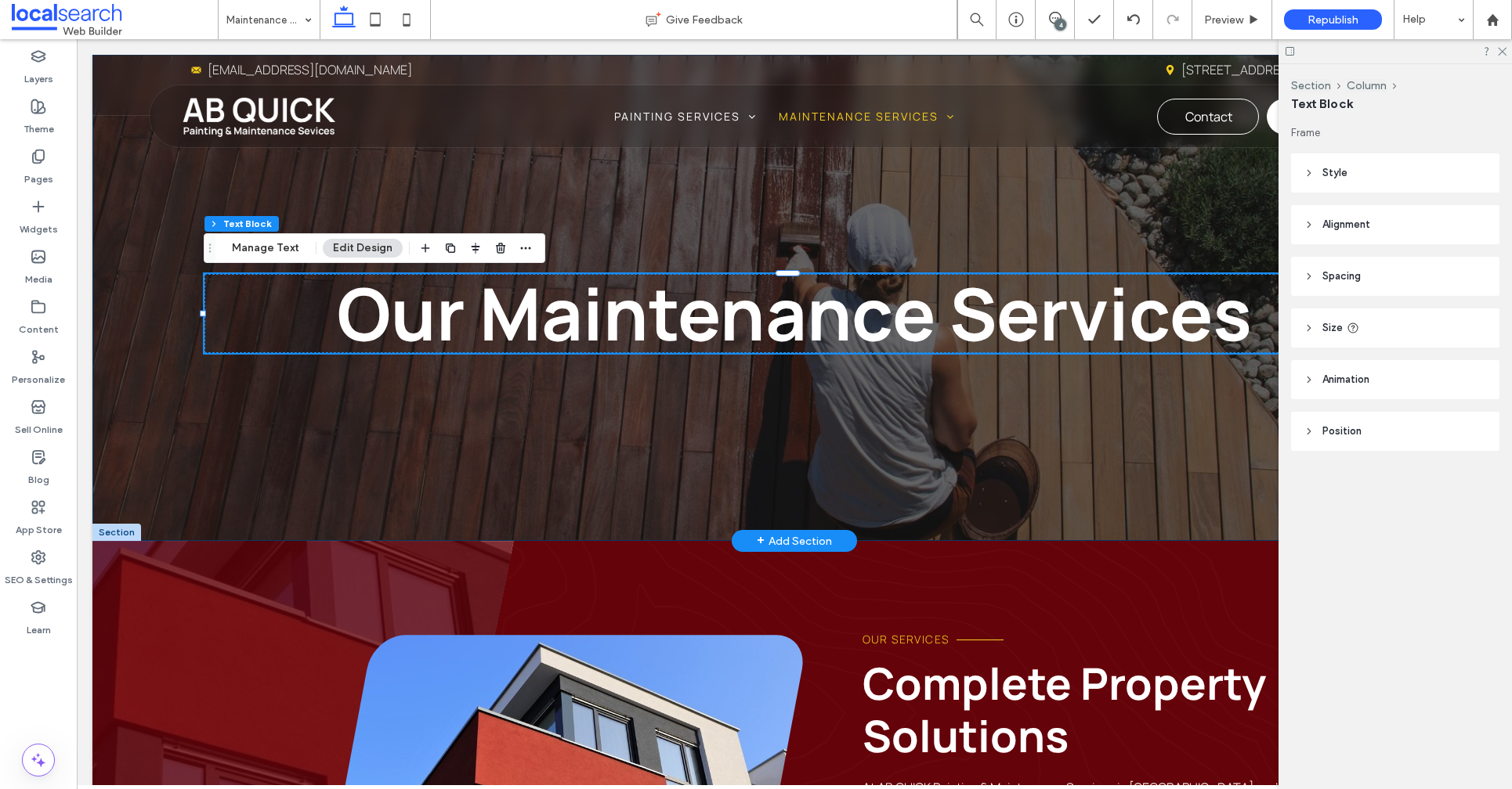
click at [879, 469] on div "Our Maintenance Services" at bounding box center [794, 297] width 1404 height 486
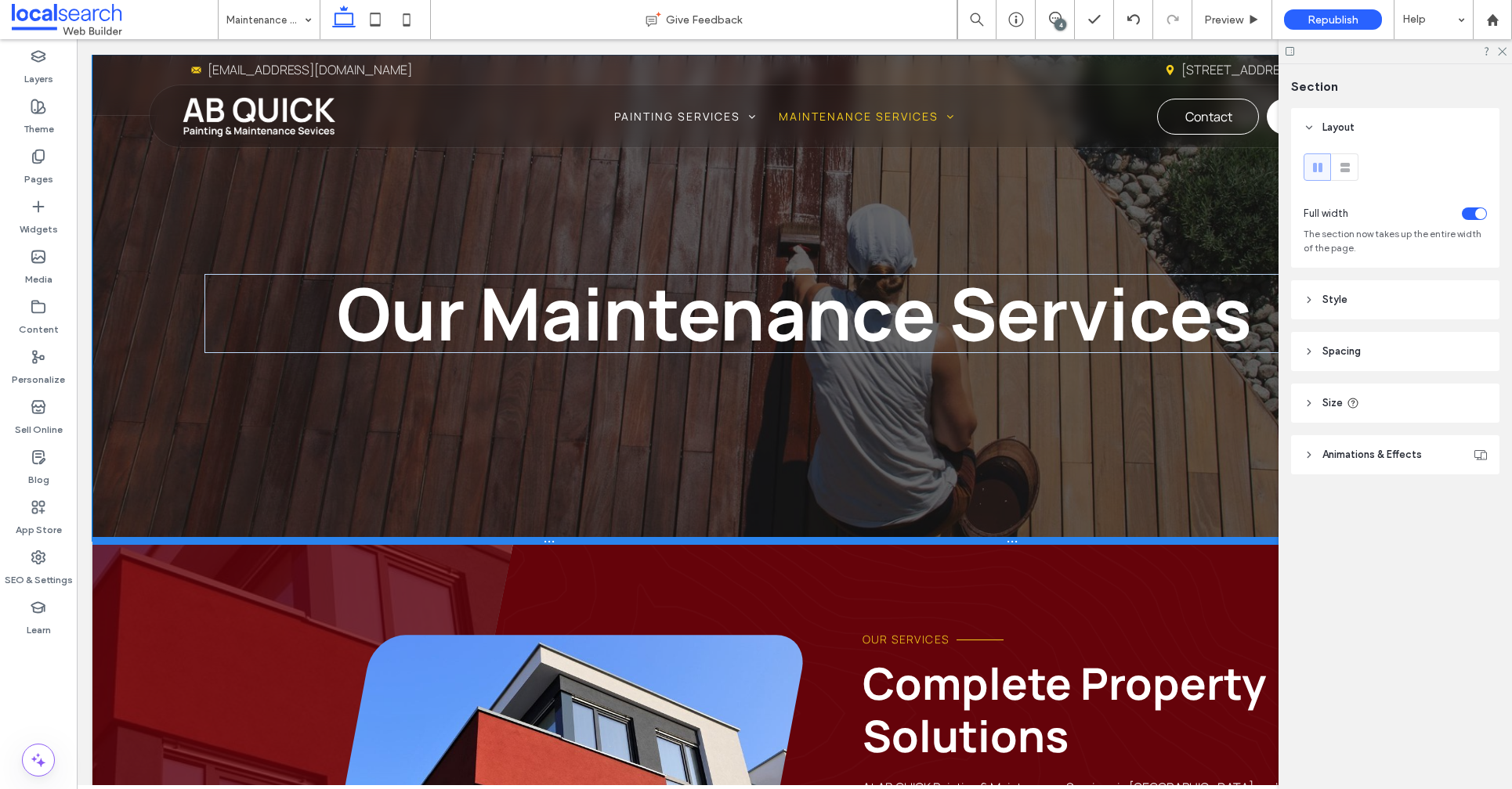
click at [934, 537] on div at bounding box center [788, 541] width 1391 height 8
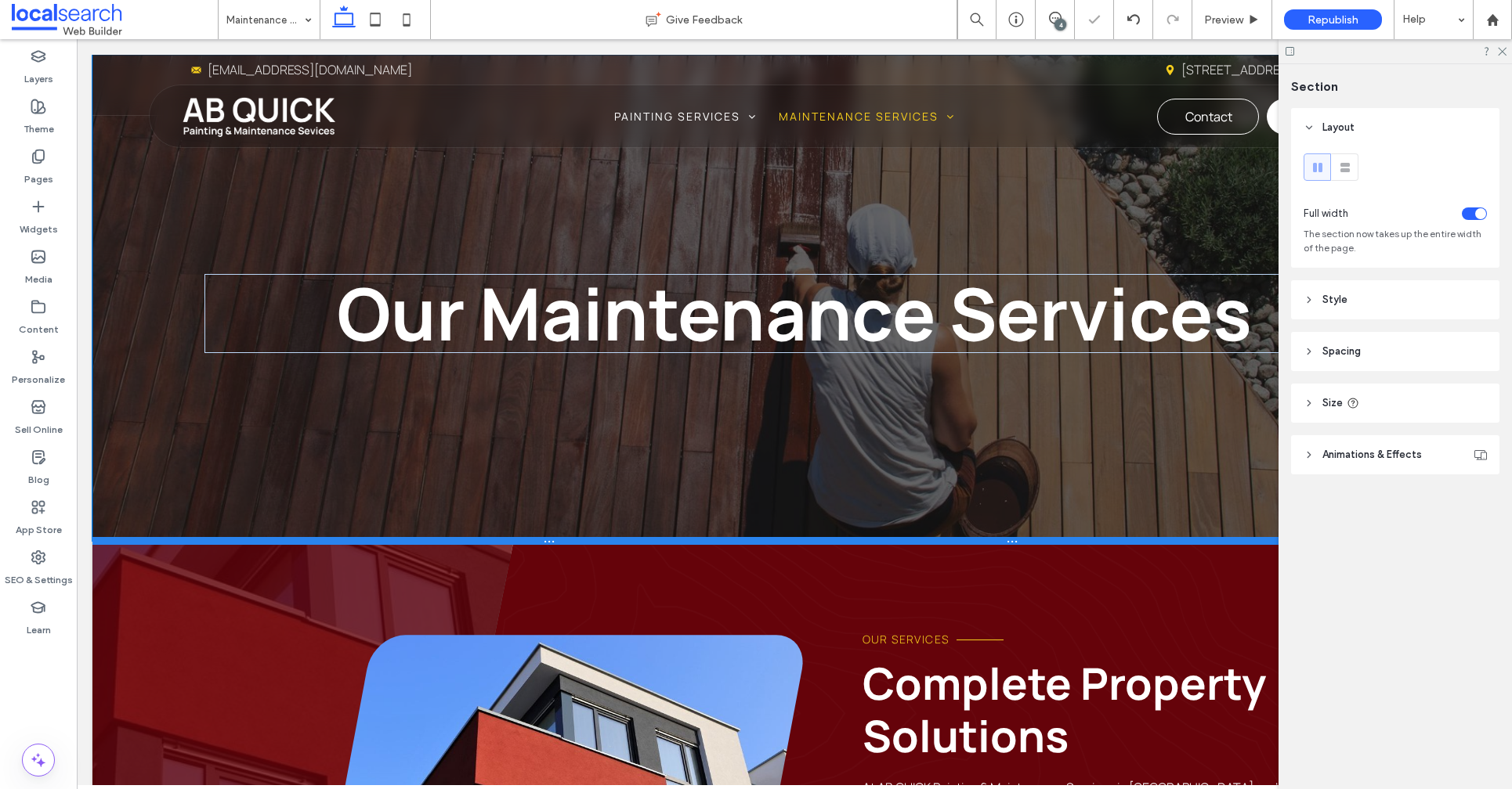
click at [934, 537] on div at bounding box center [788, 541] width 1391 height 8
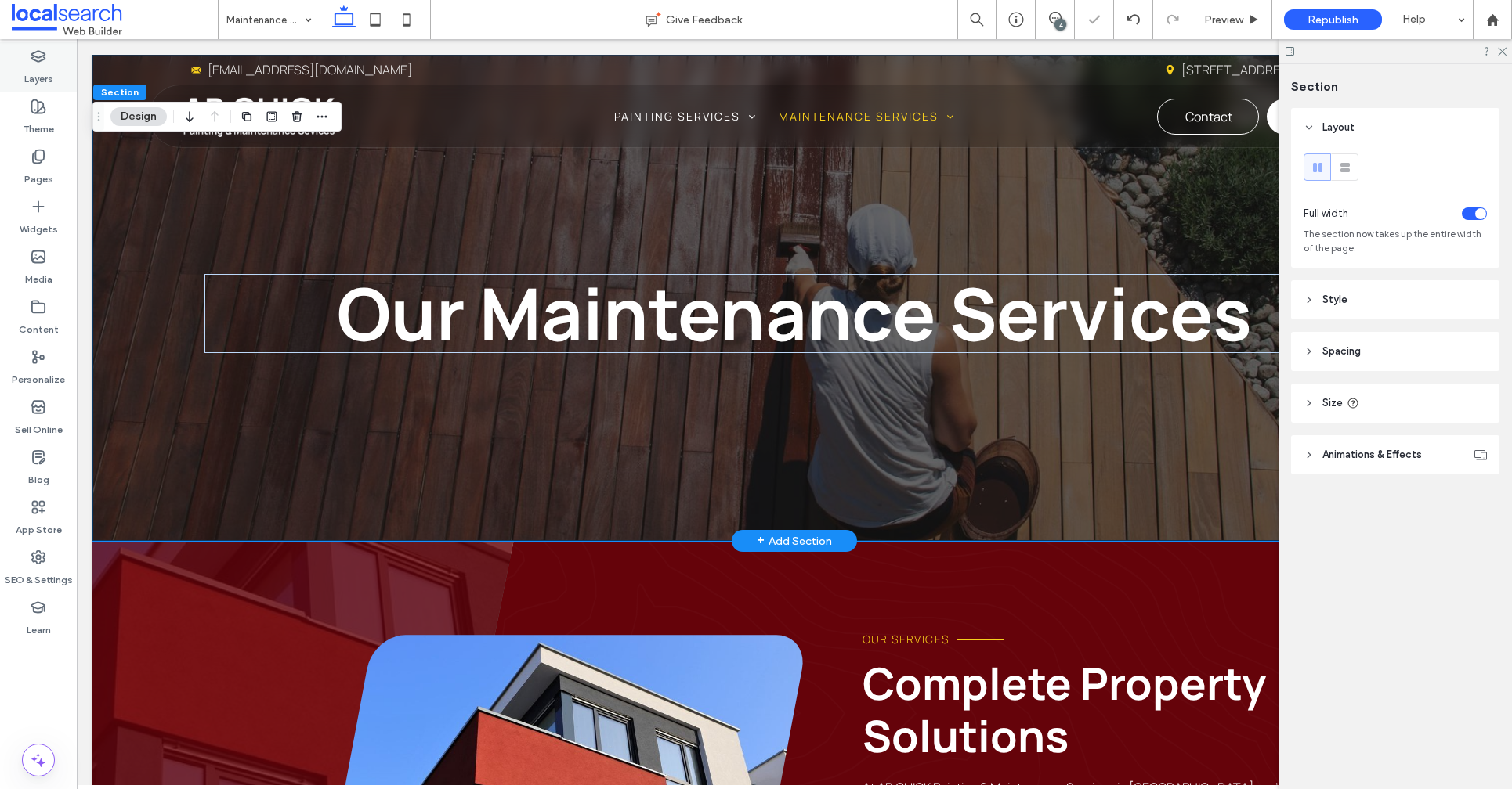
click at [34, 73] on label "Layers" at bounding box center [39, 75] width 29 height 22
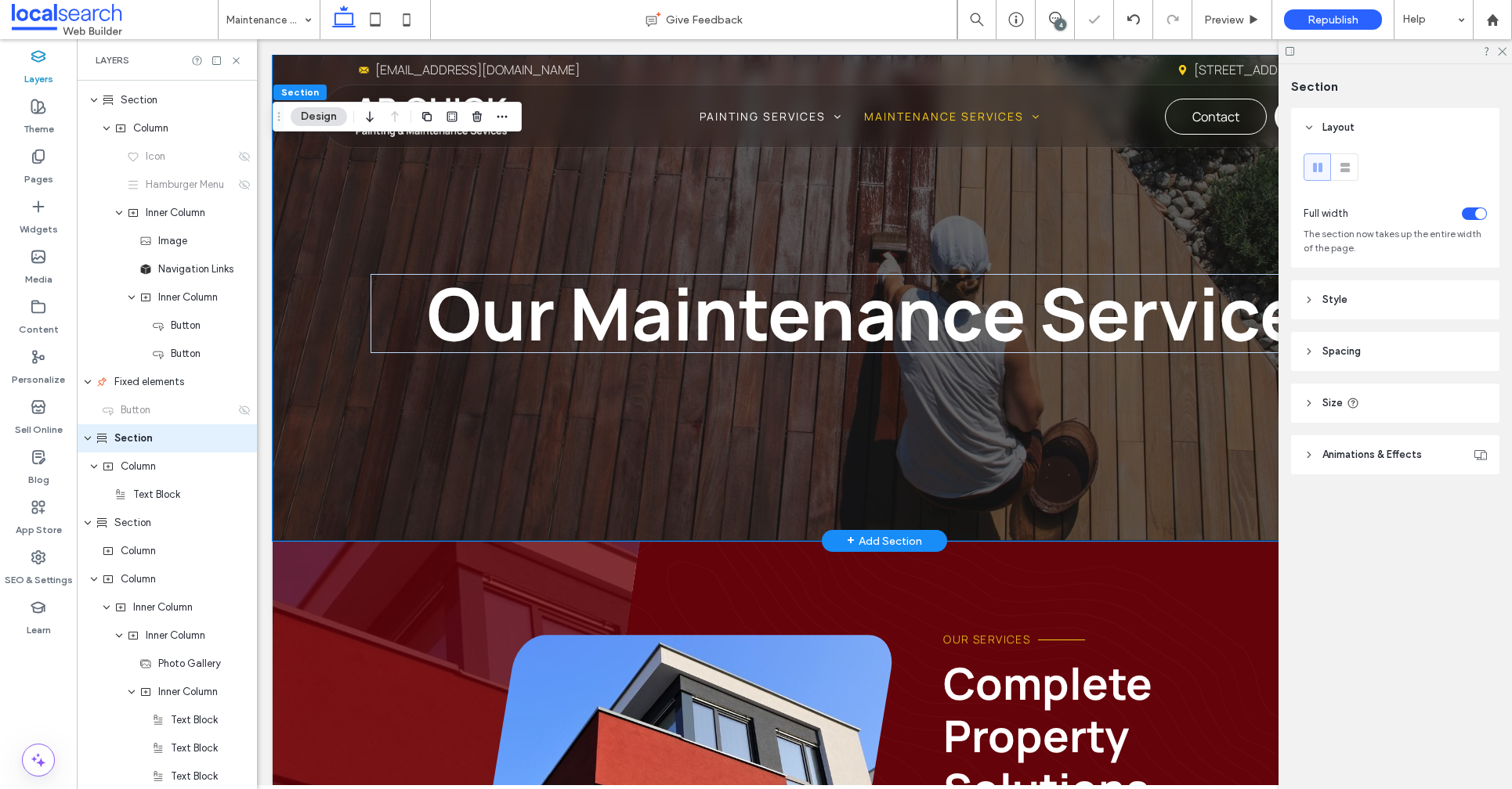
scroll to position [279, 0]
click at [156, 469] on span "Column" at bounding box center [138, 464] width 35 height 16
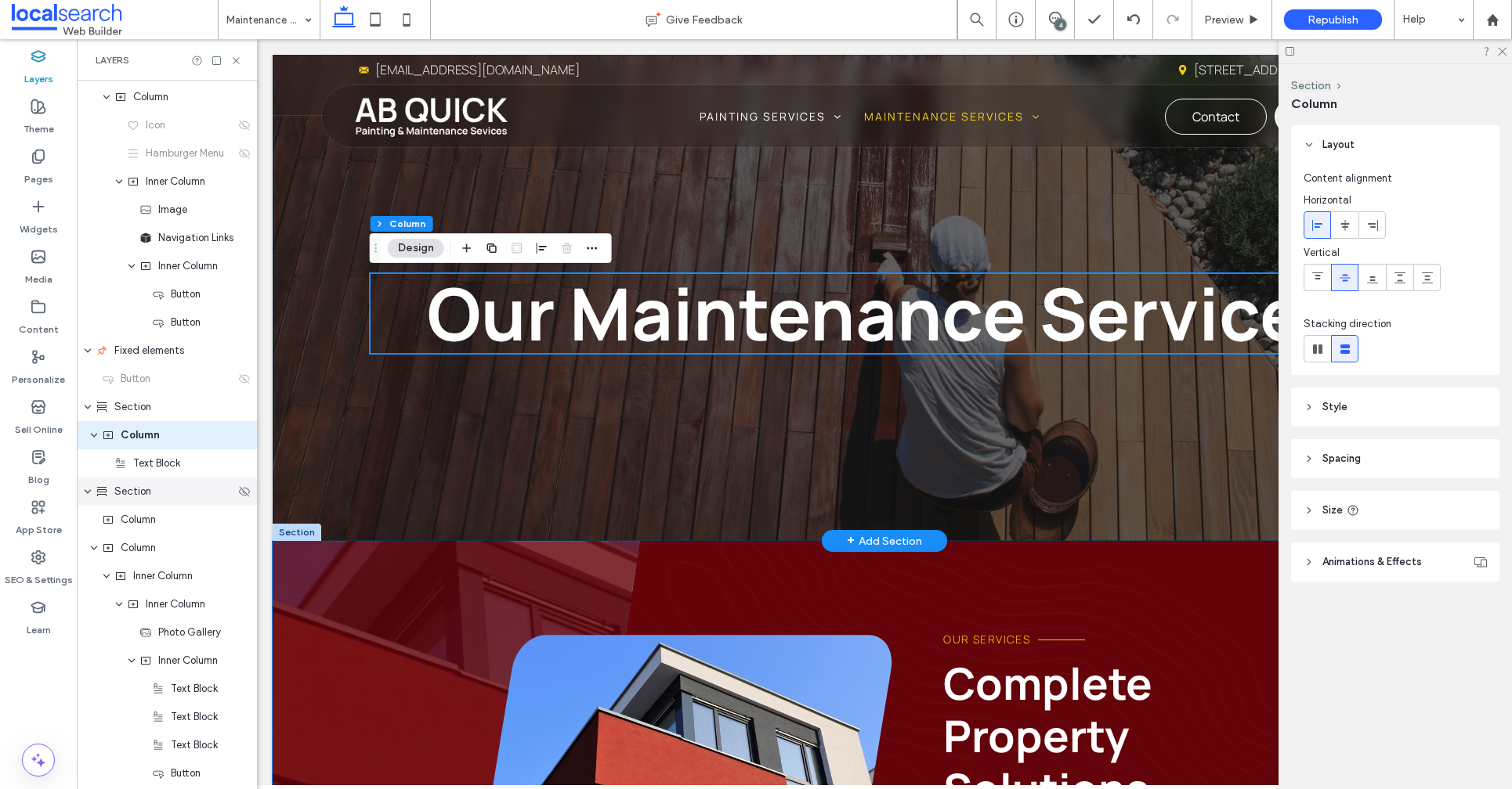
click at [157, 502] on div "Section" at bounding box center [167, 492] width 180 height 28
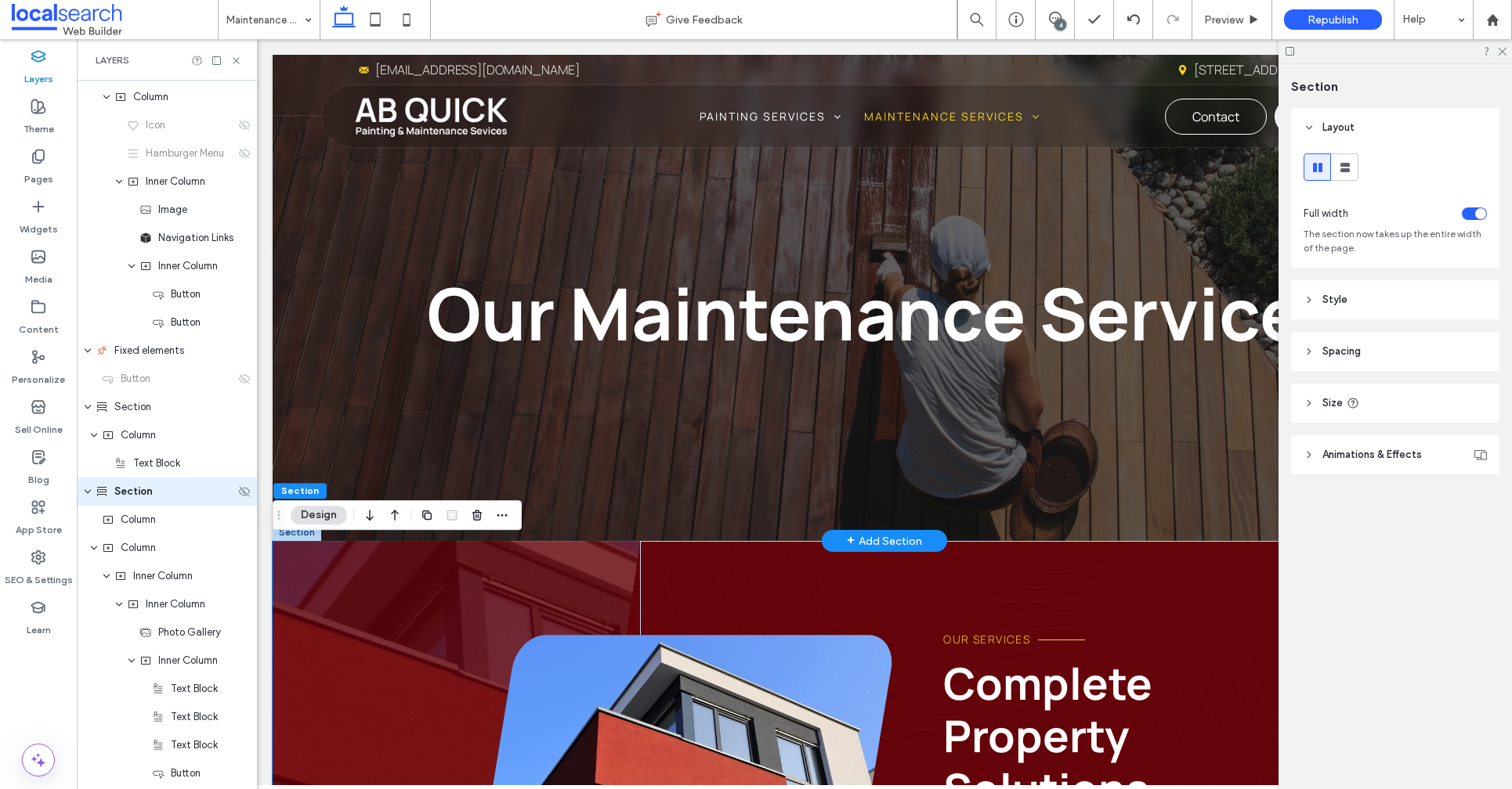
scroll to position [363, 0]
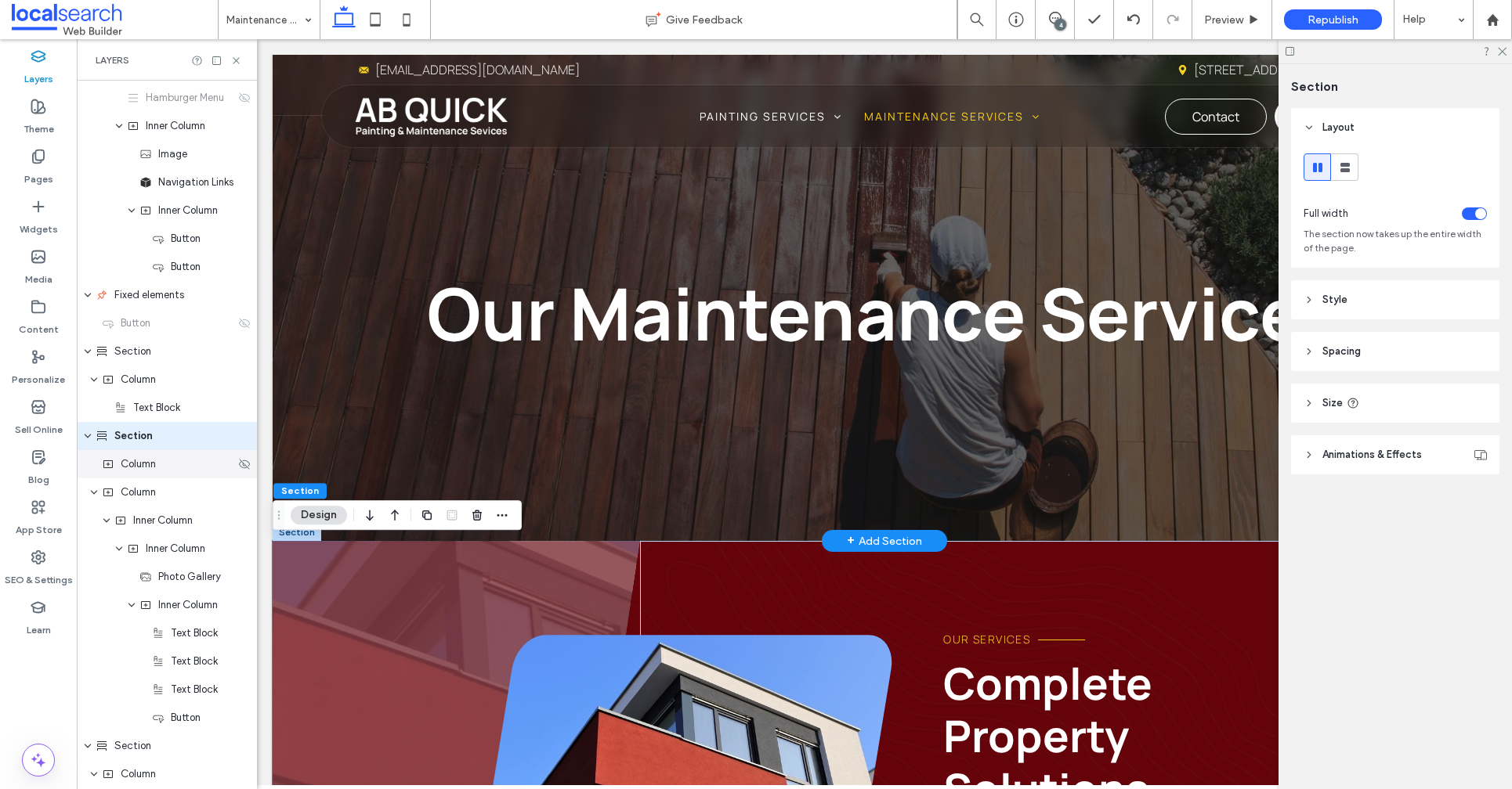
click at [150, 476] on div "Column" at bounding box center [167, 463] width 180 height 28
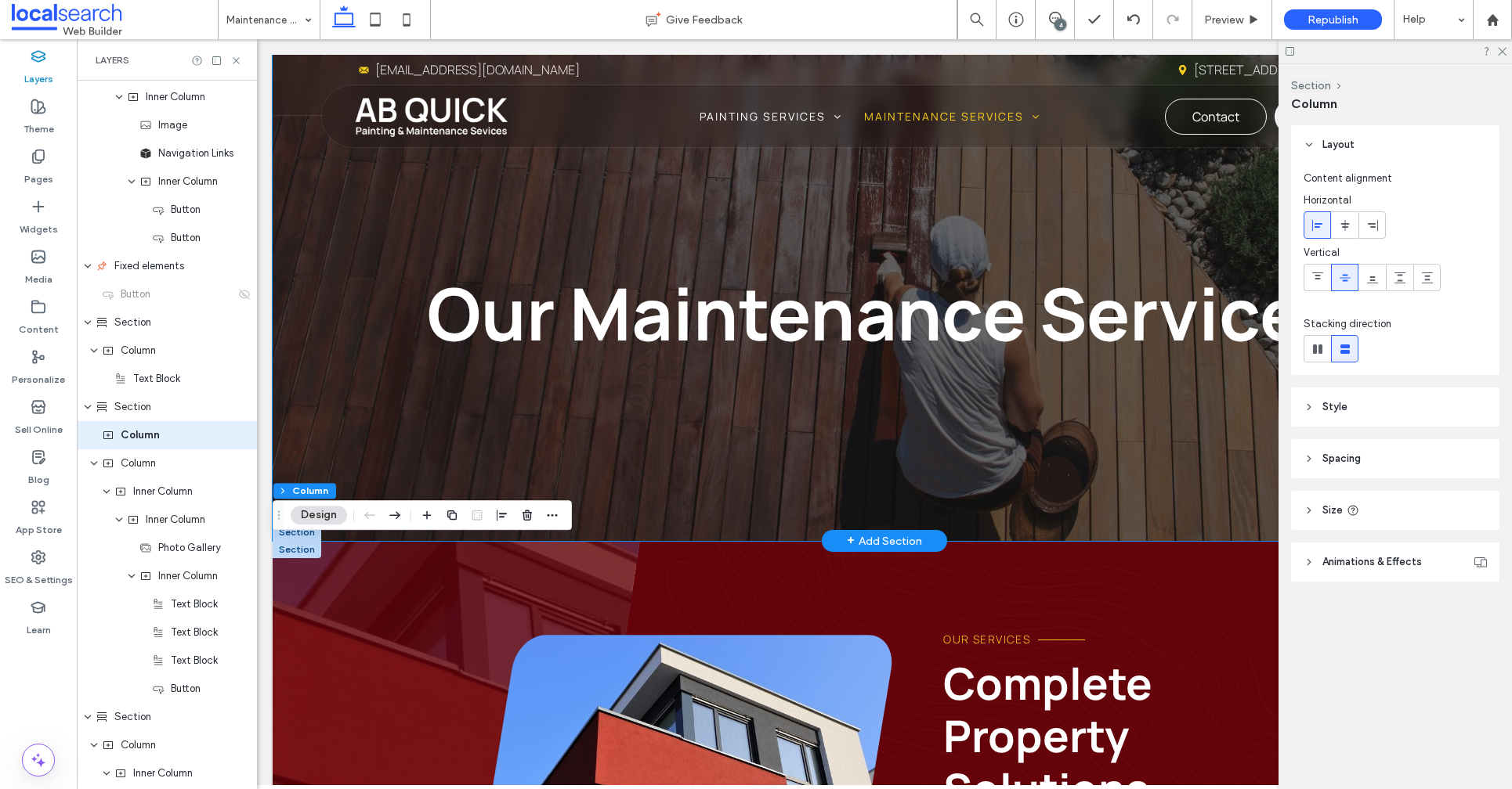
click at [485, 474] on div "Our Maintenance Services" at bounding box center [884, 297] width 1223 height 486
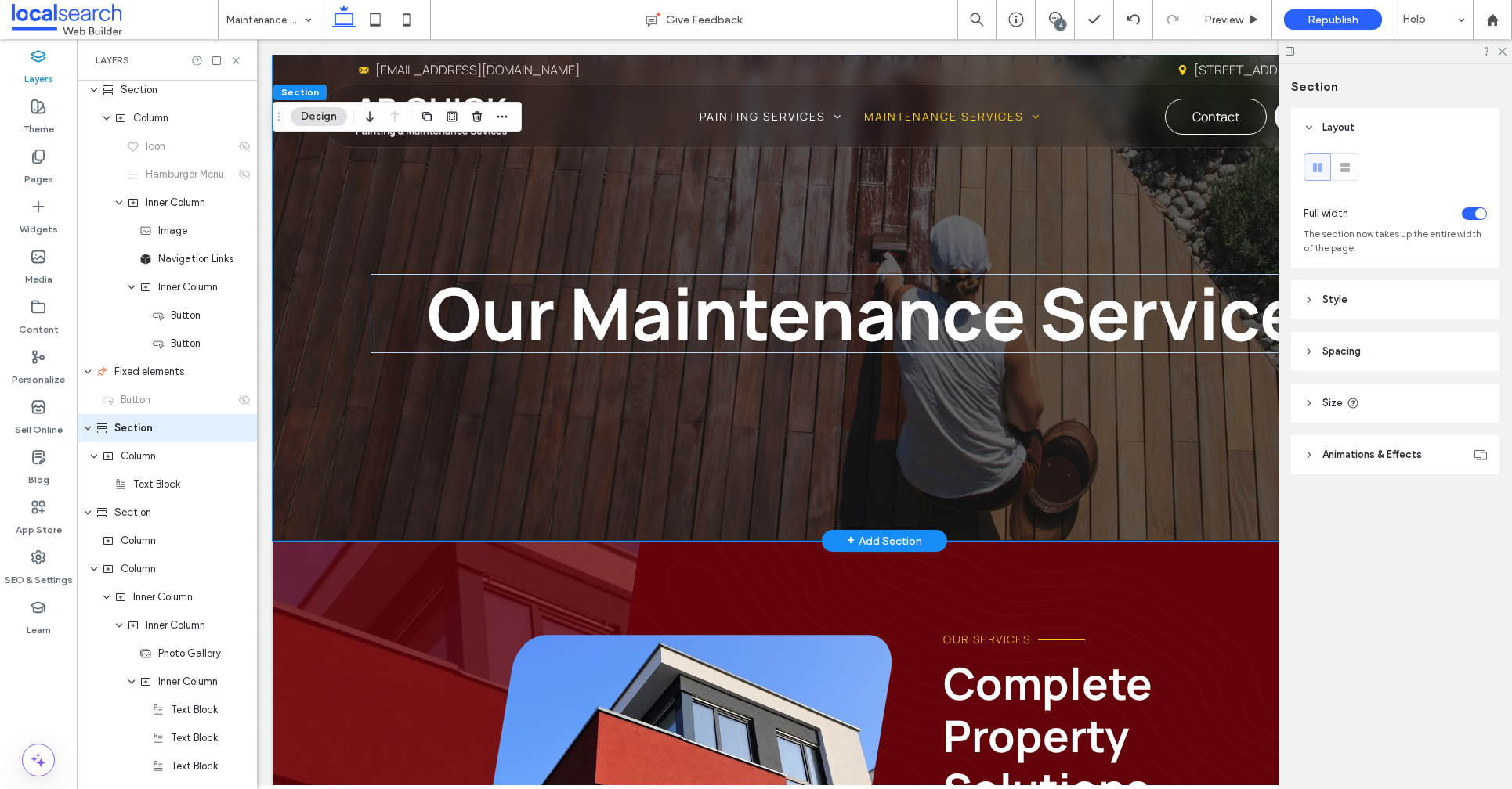
scroll to position [279, 0]
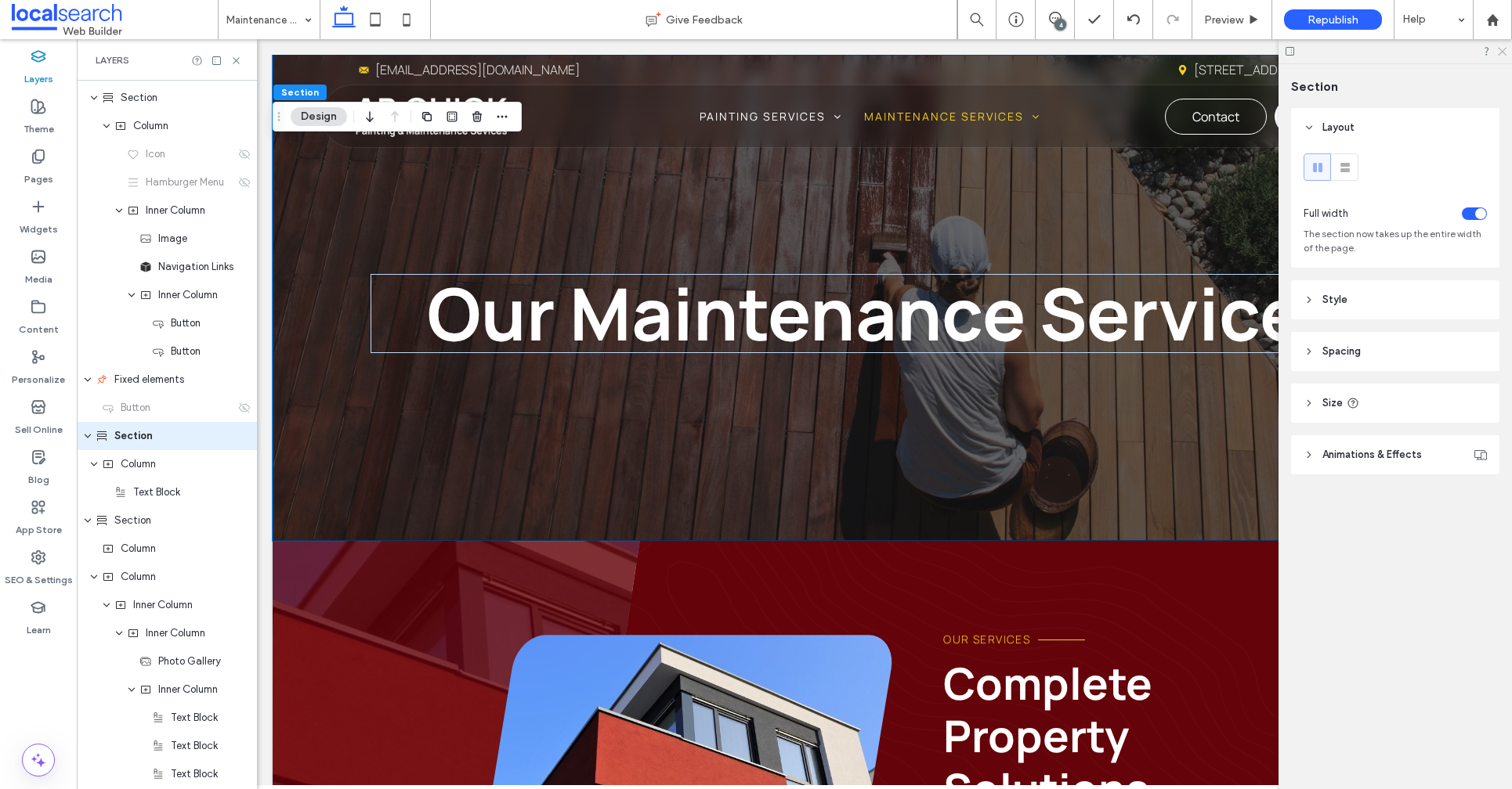
click at [1502, 54] on icon at bounding box center [1501, 51] width 10 height 10
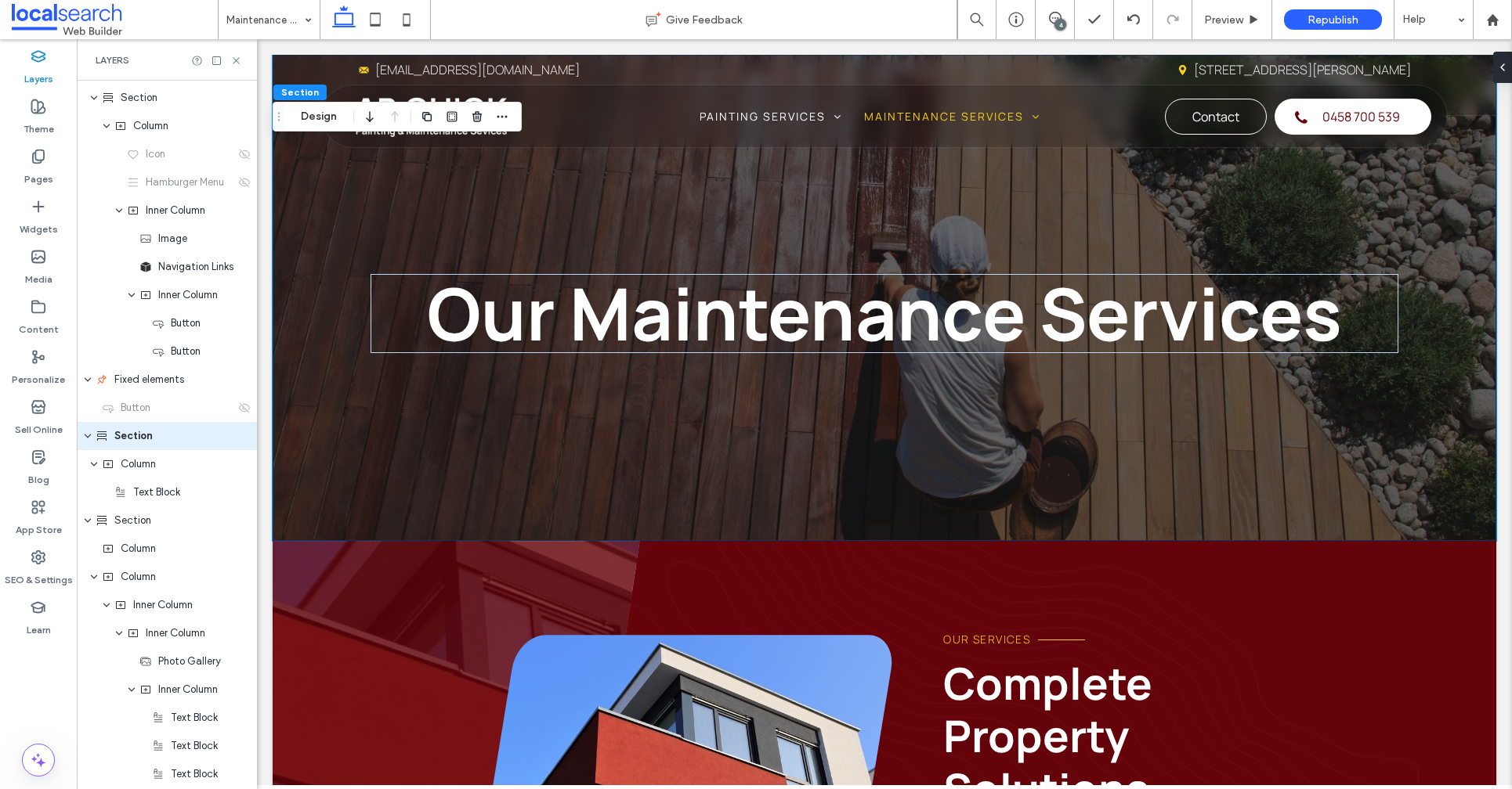
click at [242, 63] on div "Layers" at bounding box center [167, 60] width 180 height 42
click at [237, 64] on icon at bounding box center [236, 60] width 12 height 12
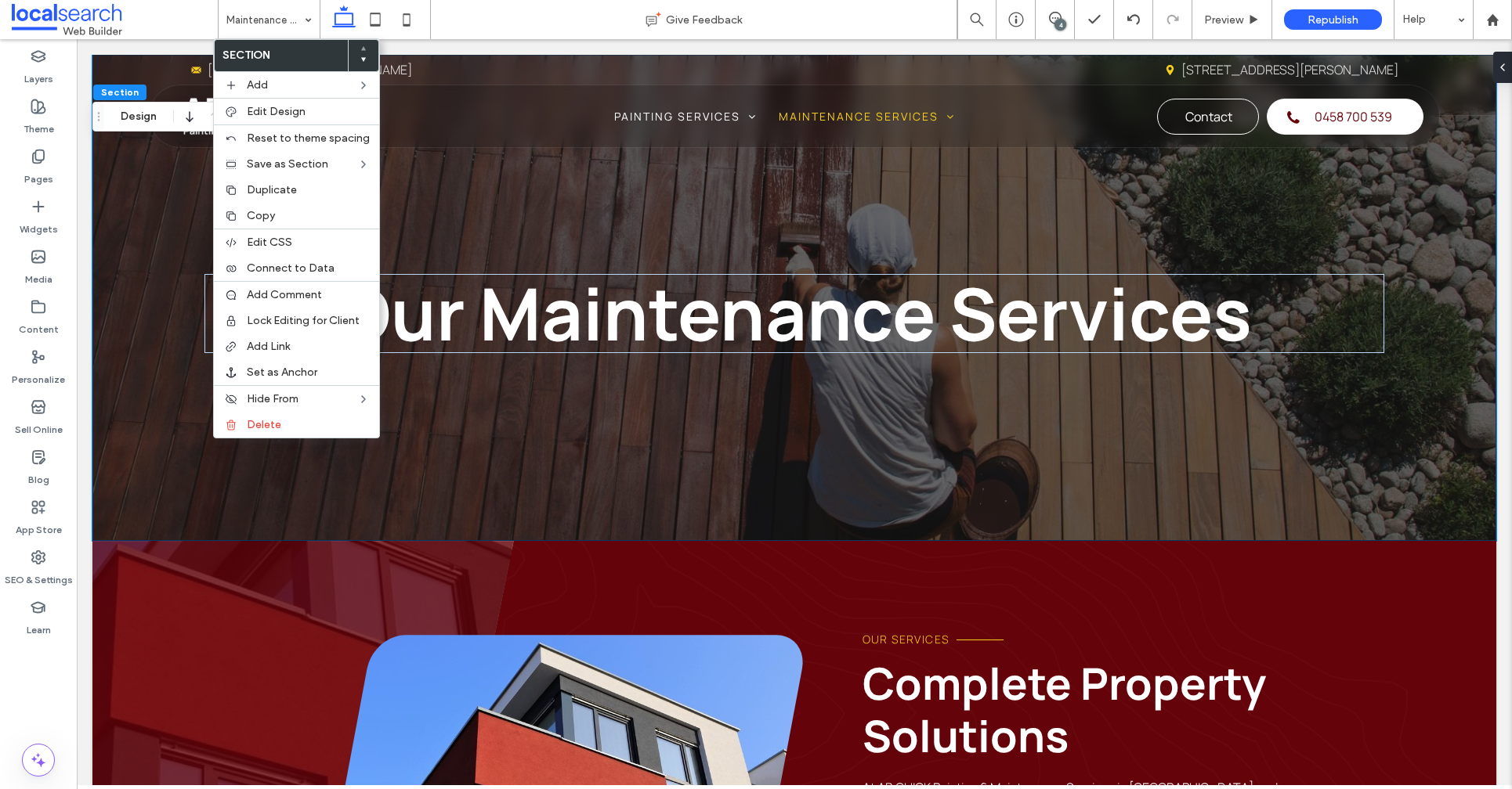
click at [1055, 25] on div "4" at bounding box center [1060, 24] width 12 height 12
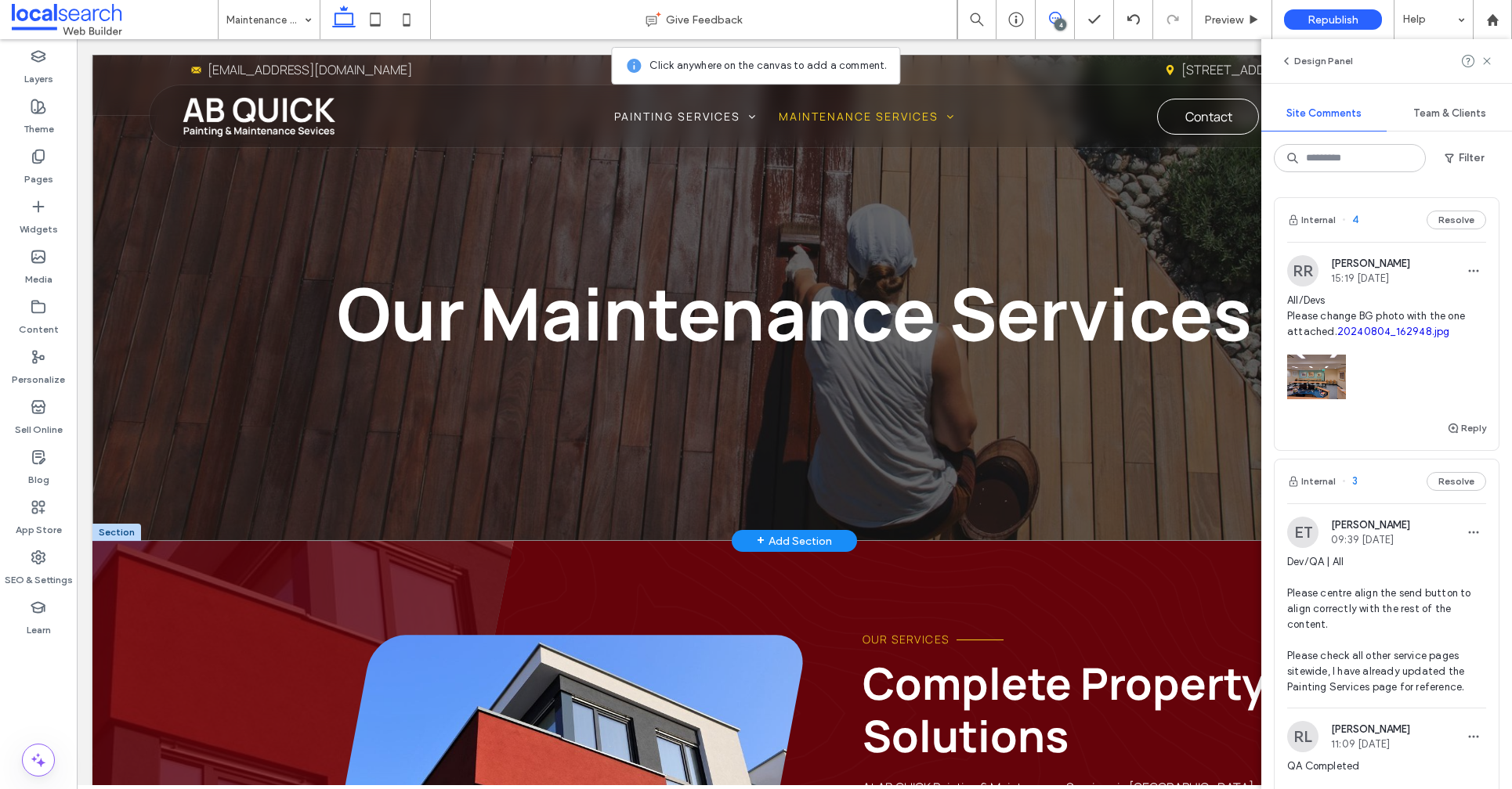
click at [245, 441] on div "Our Maintenance Services" at bounding box center [794, 297] width 1404 height 486
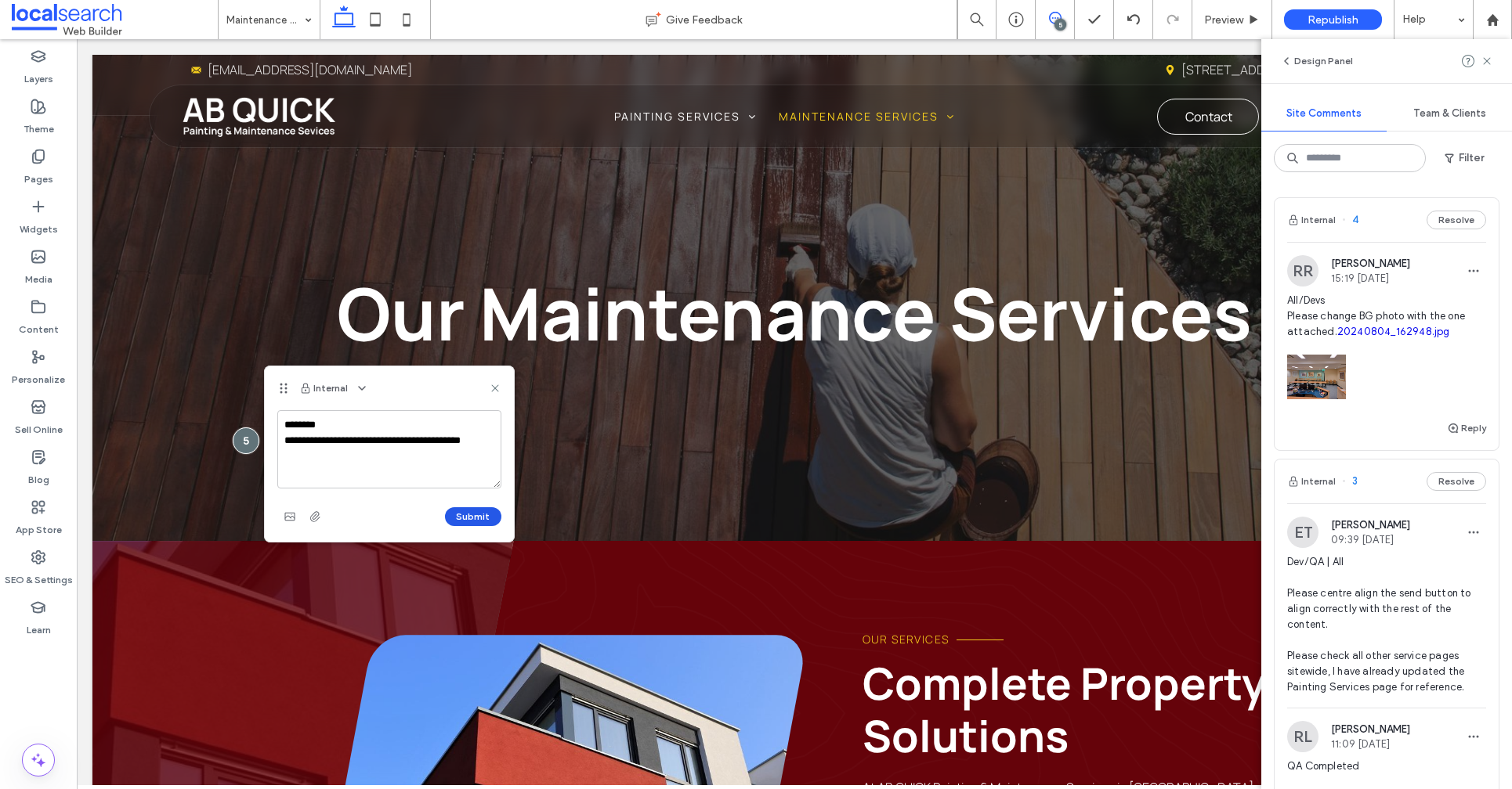
type textarea "**********"
click at [464, 518] on button "Submit" at bounding box center [473, 516] width 56 height 18
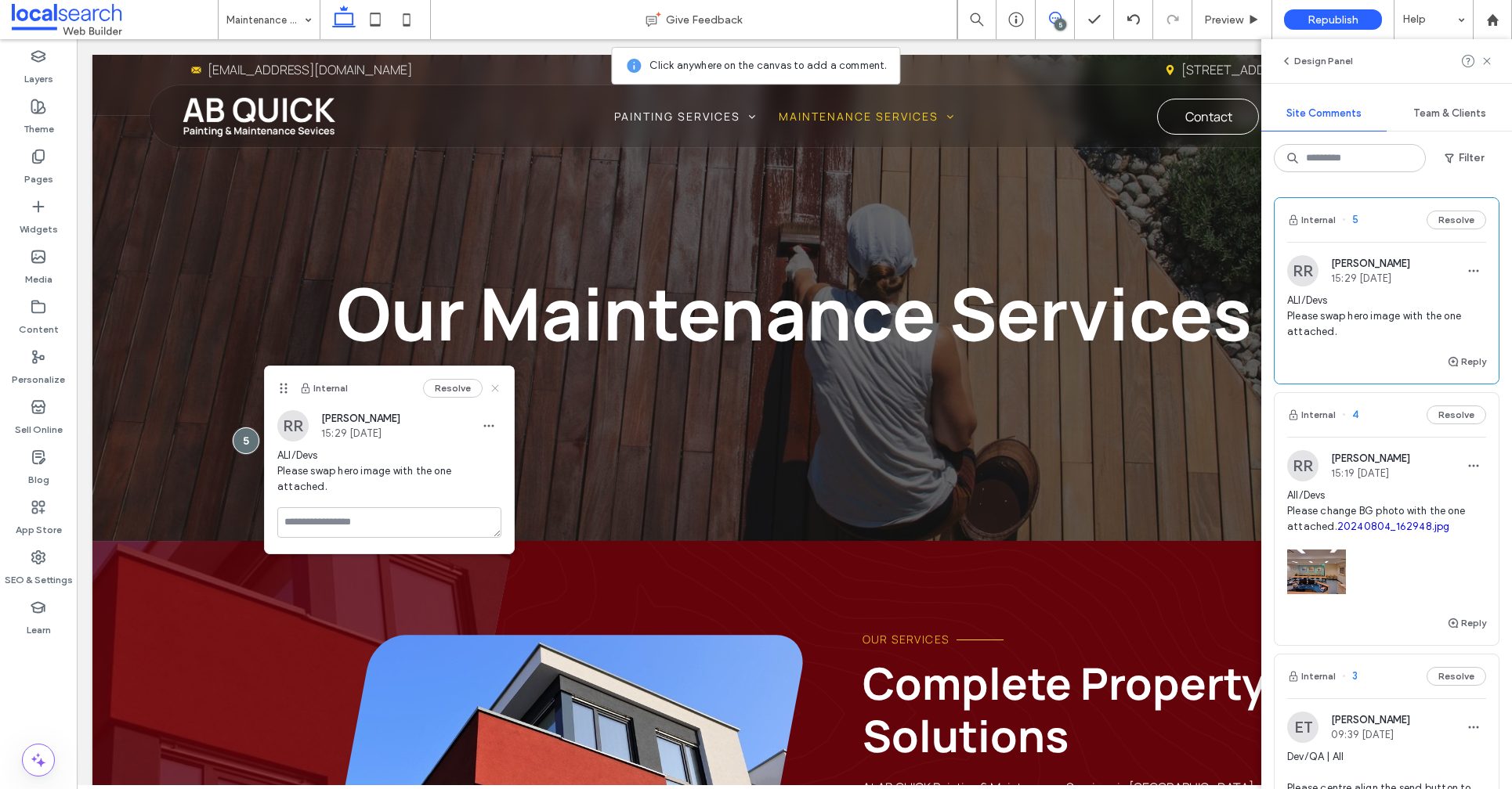
click at [493, 386] on use at bounding box center [494, 388] width 7 height 7
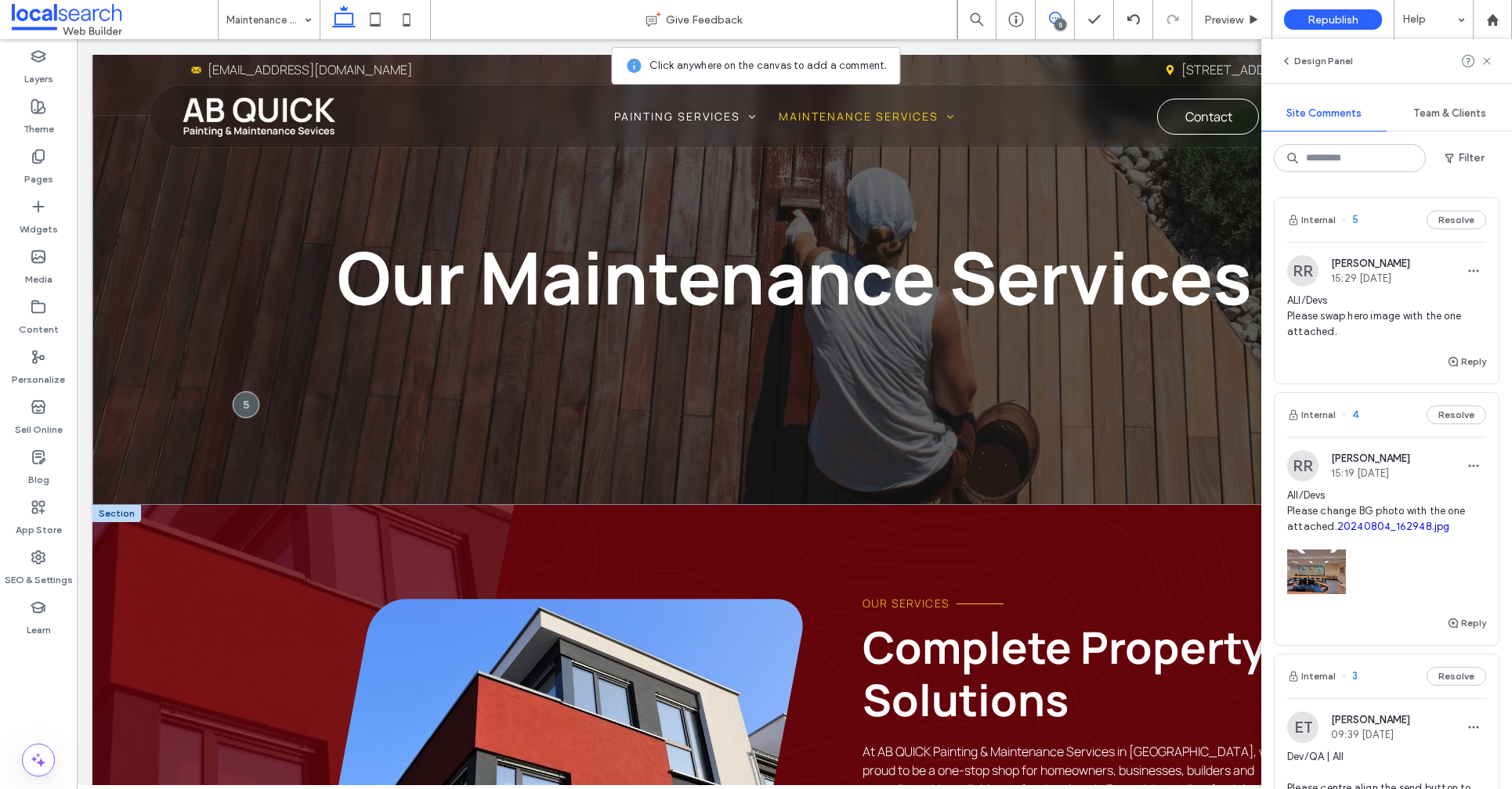
scroll to position [317, 0]
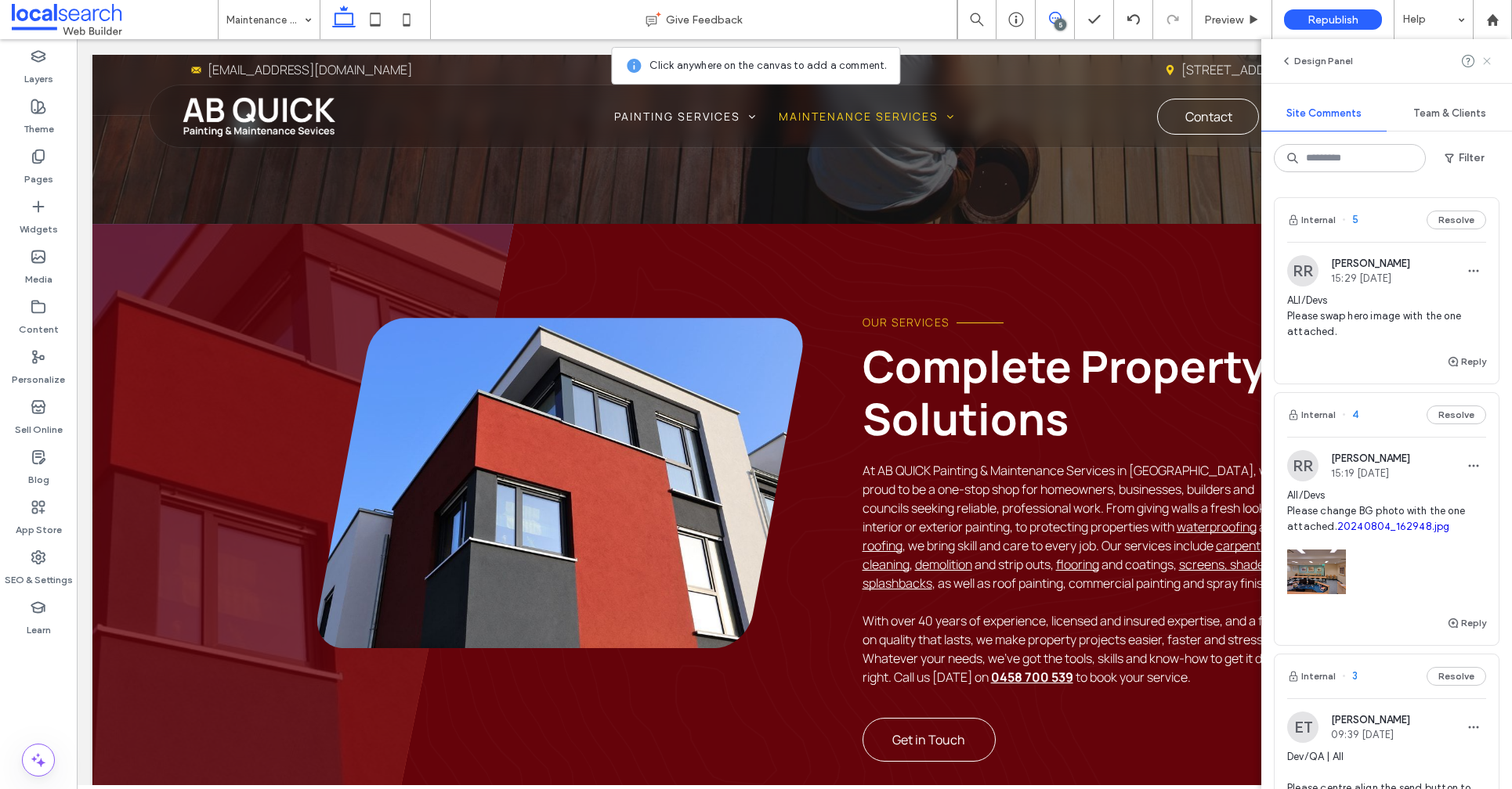
click at [1484, 59] on use at bounding box center [1486, 60] width 7 height 7
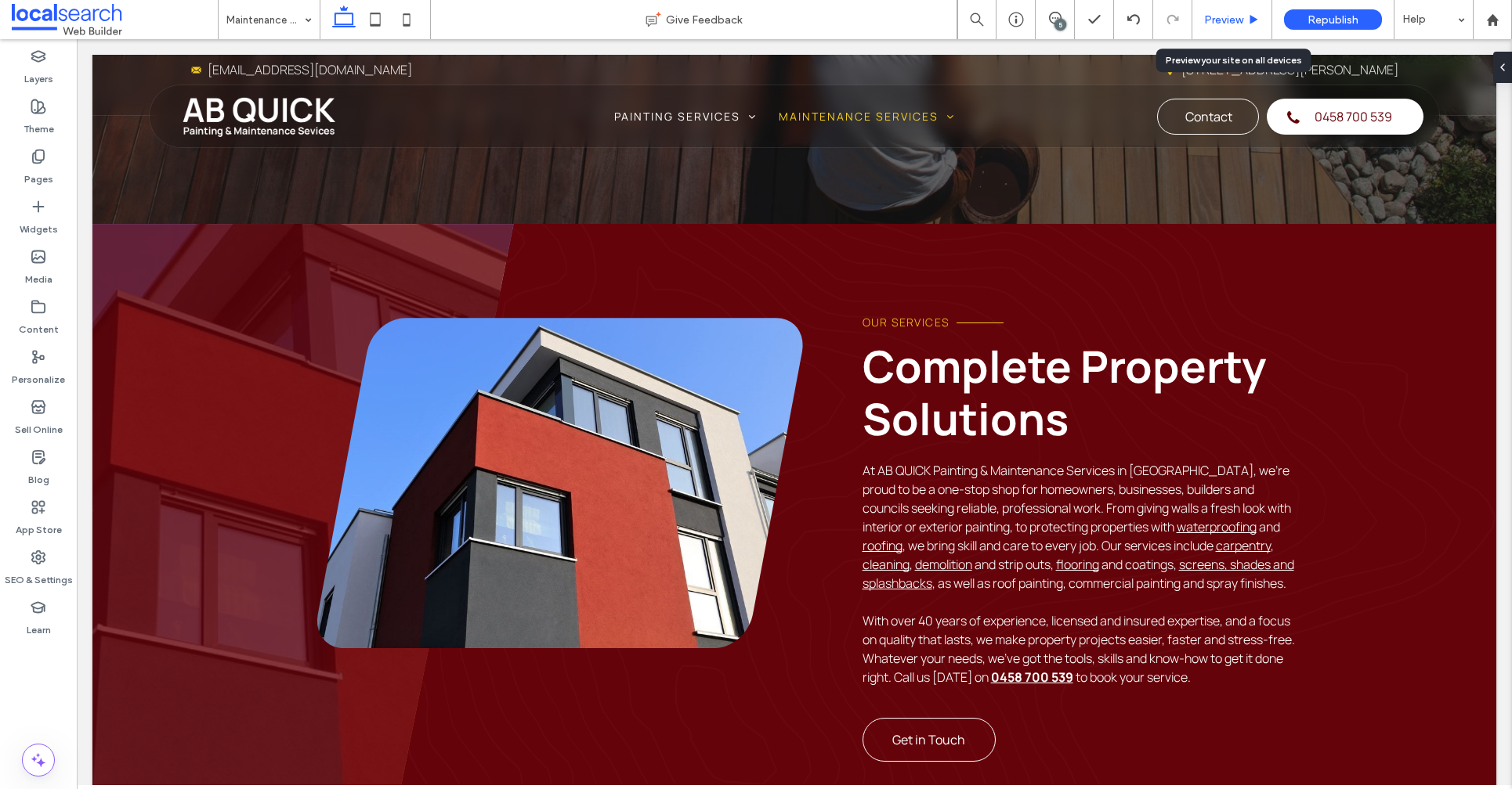
click at [1238, 14] on span "Preview" at bounding box center [1223, 20] width 39 height 14
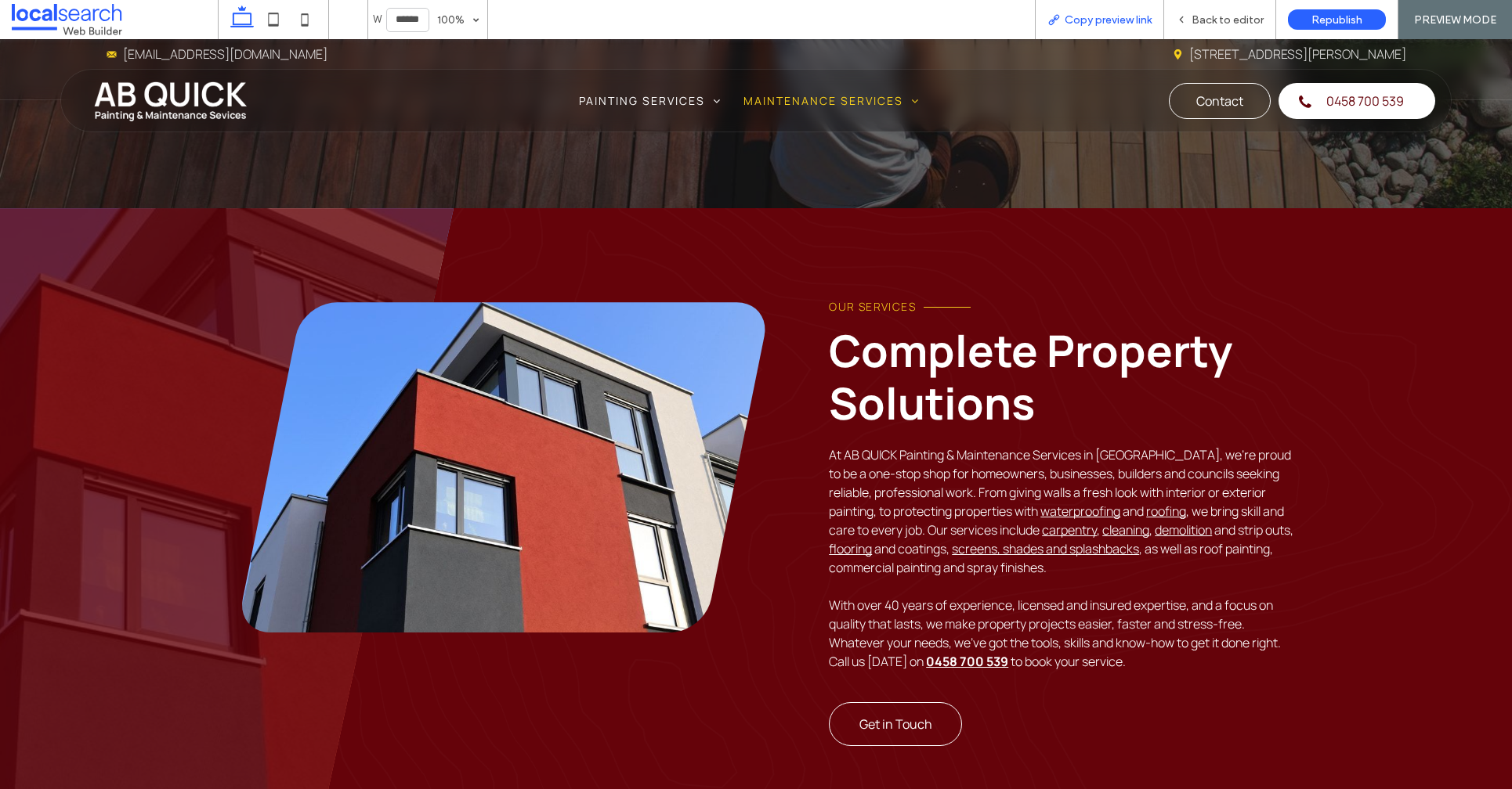
scroll to position [301, 0]
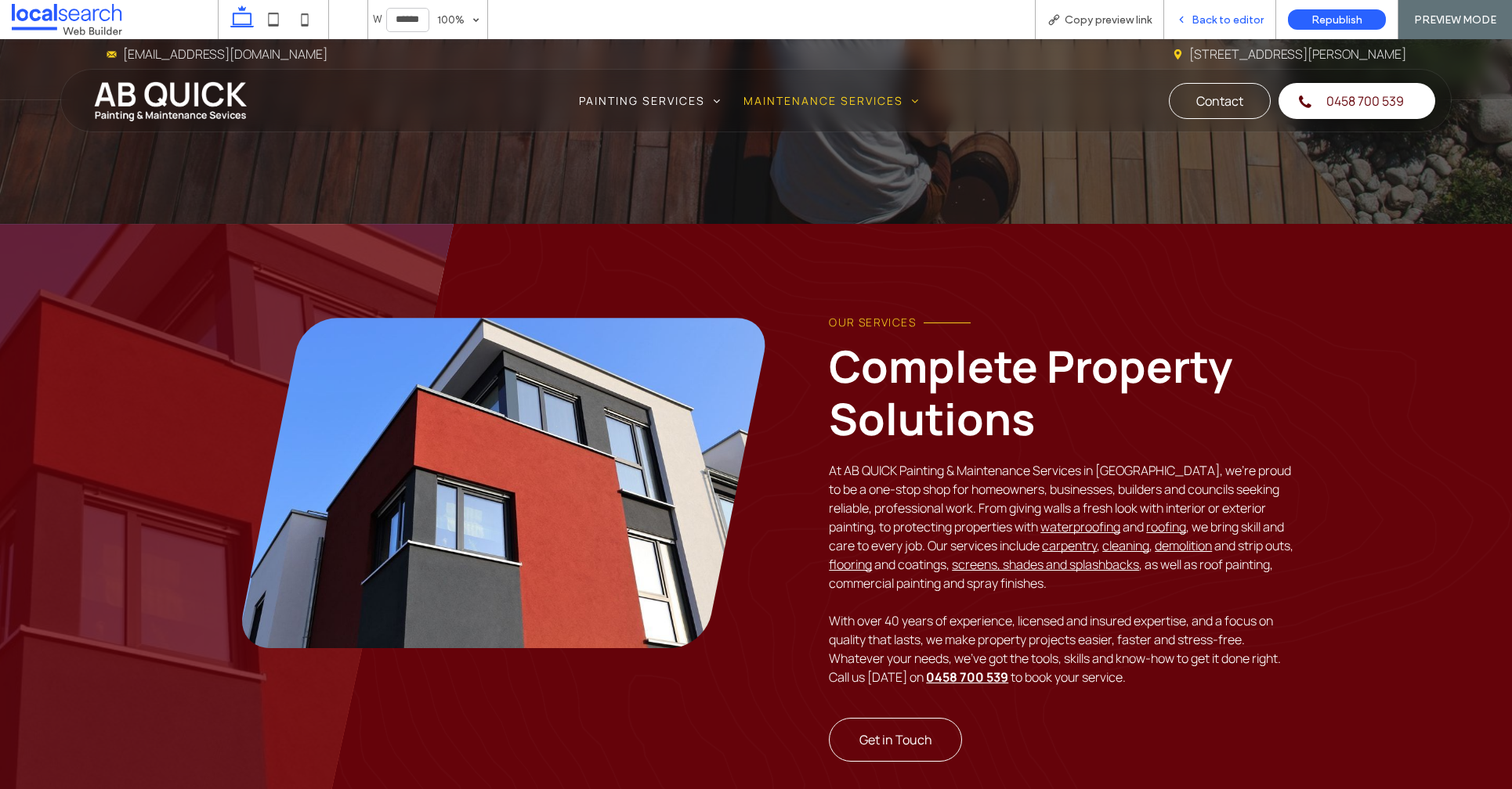
click at [1237, 23] on span "Back to editor" at bounding box center [1227, 20] width 72 height 14
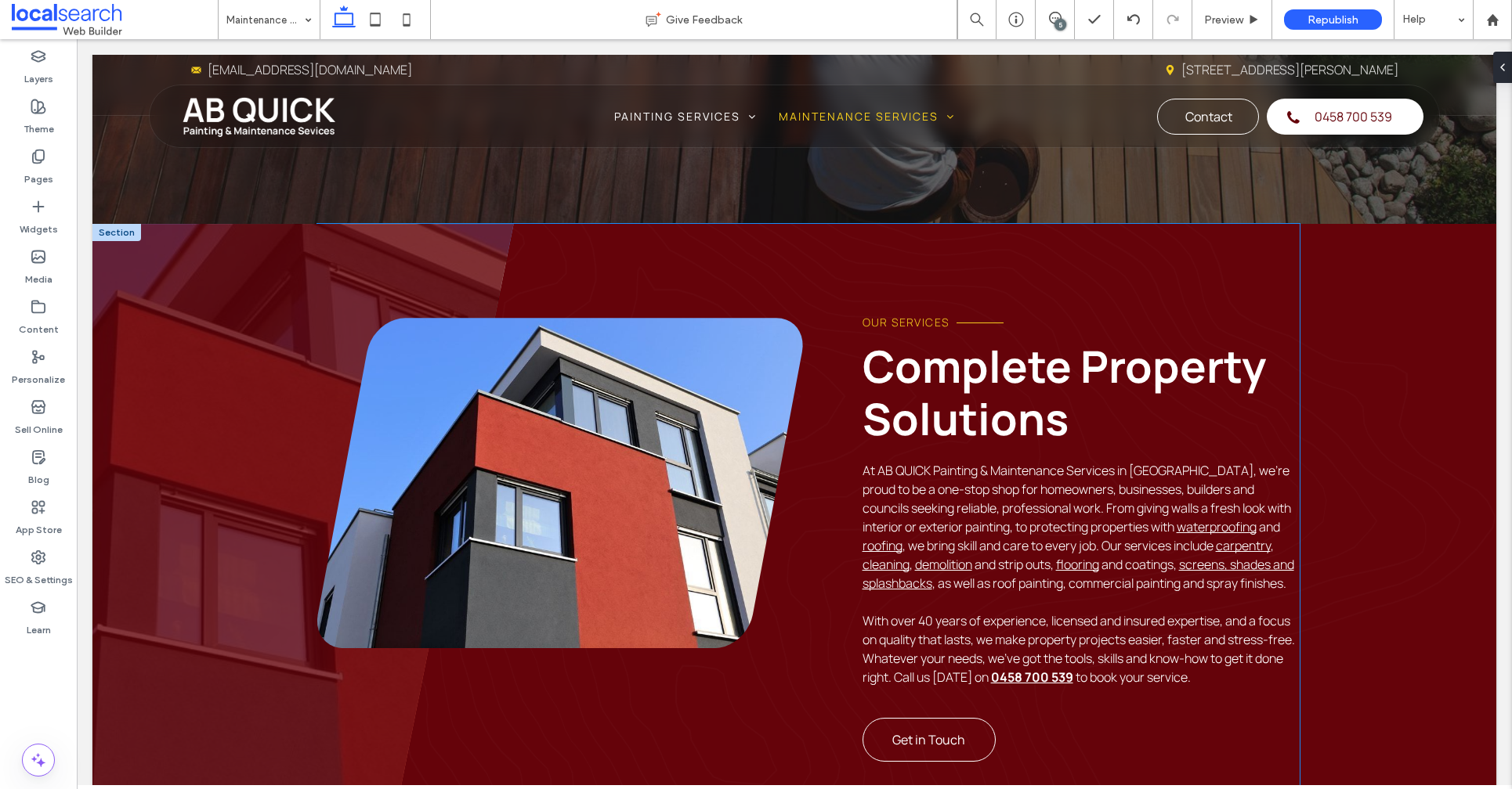
click at [526, 447] on link at bounding box center [560, 483] width 486 height 330
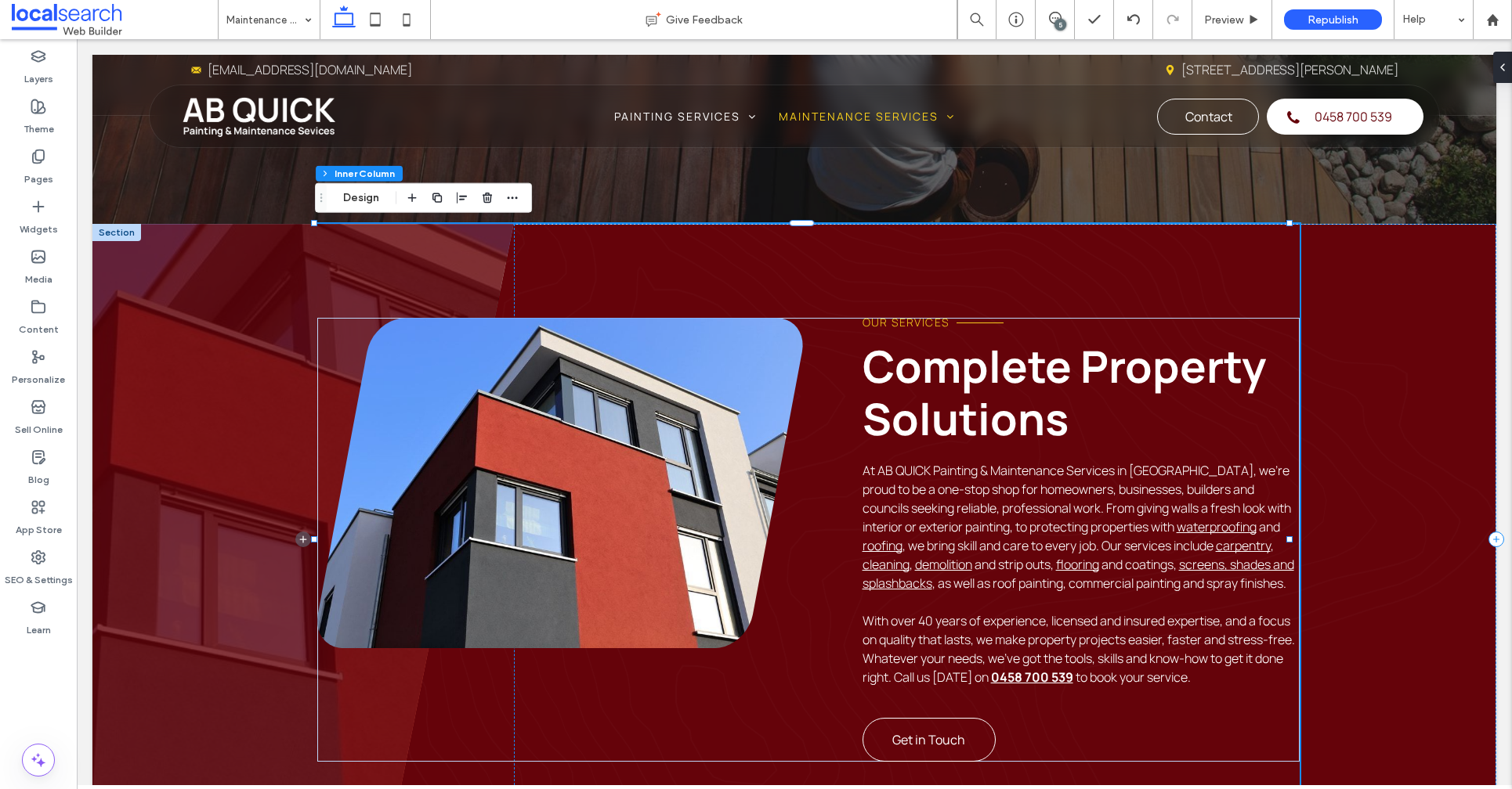
click at [525, 447] on link at bounding box center [560, 483] width 486 height 330
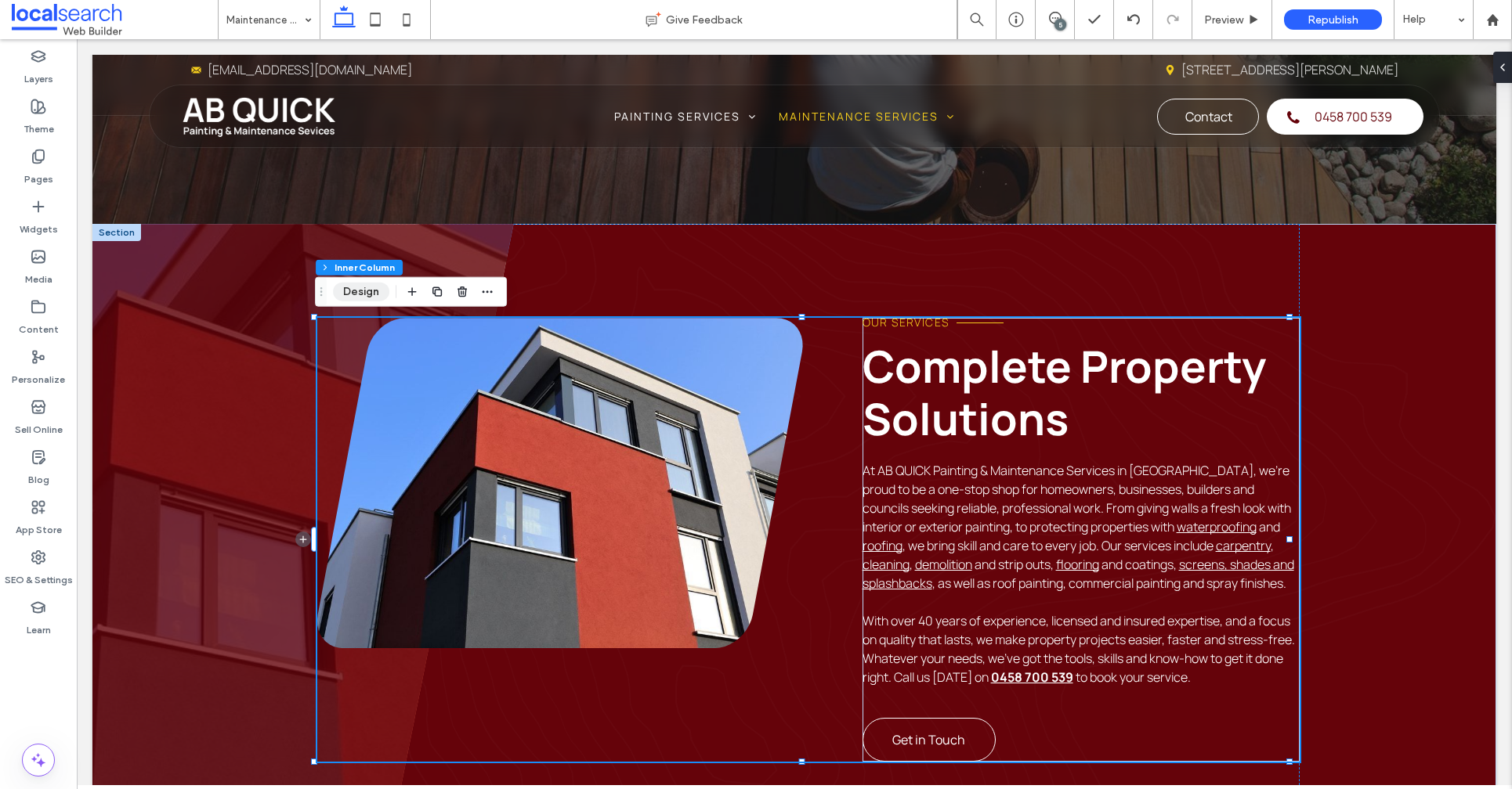
click at [371, 297] on button "Design" at bounding box center [361, 291] width 56 height 18
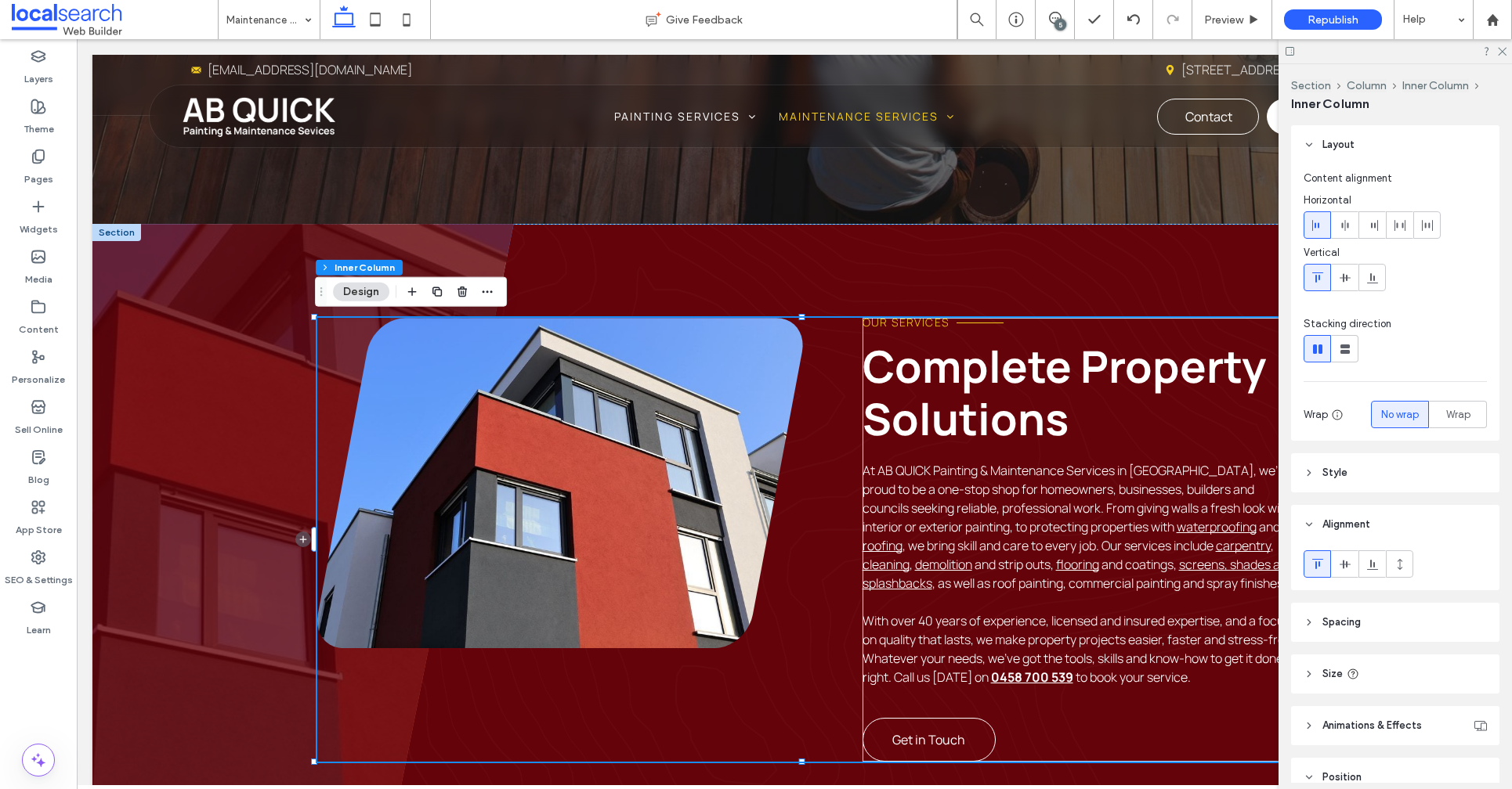
scroll to position [141, 0]
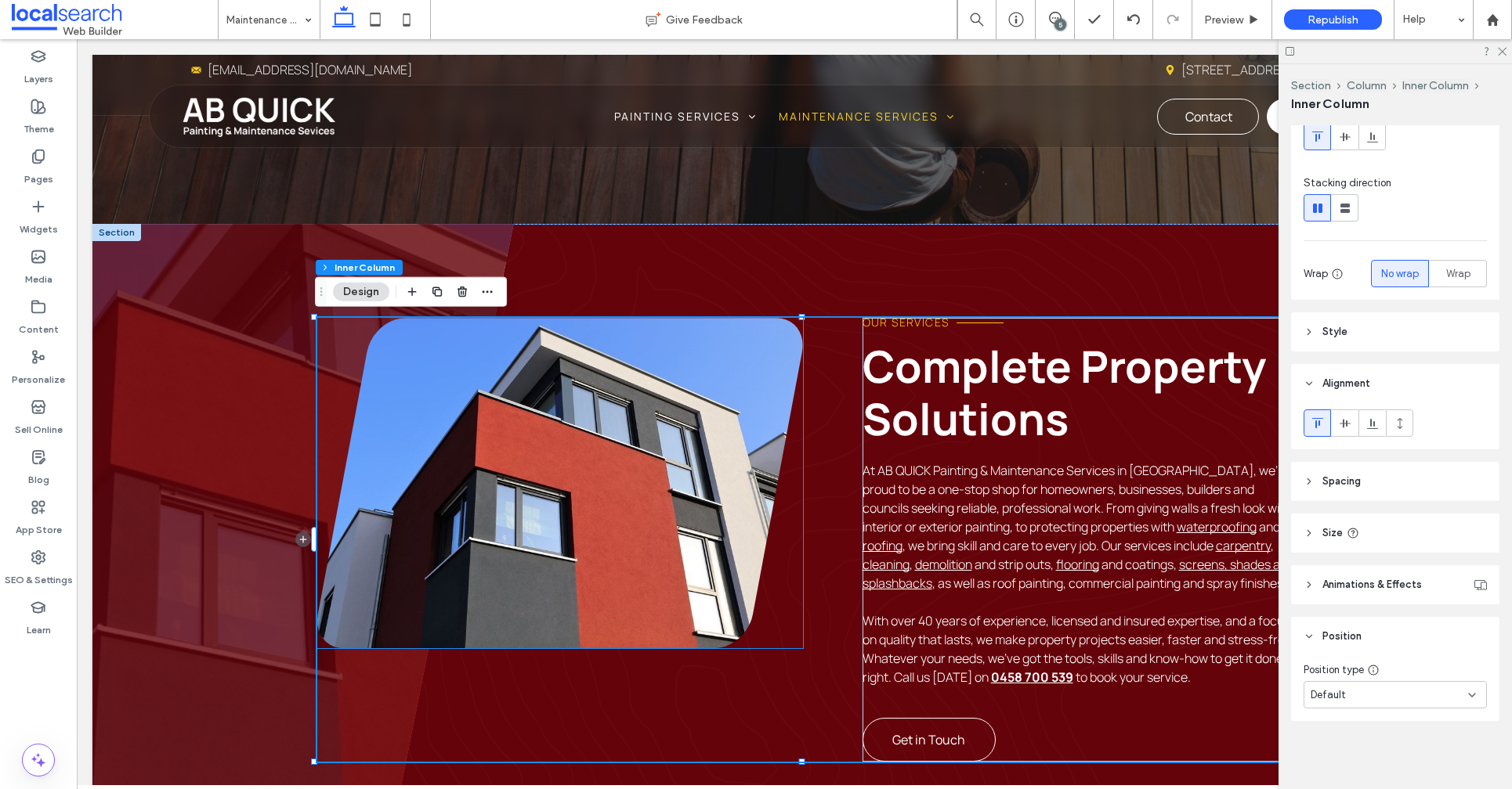
click at [534, 386] on link at bounding box center [560, 483] width 486 height 330
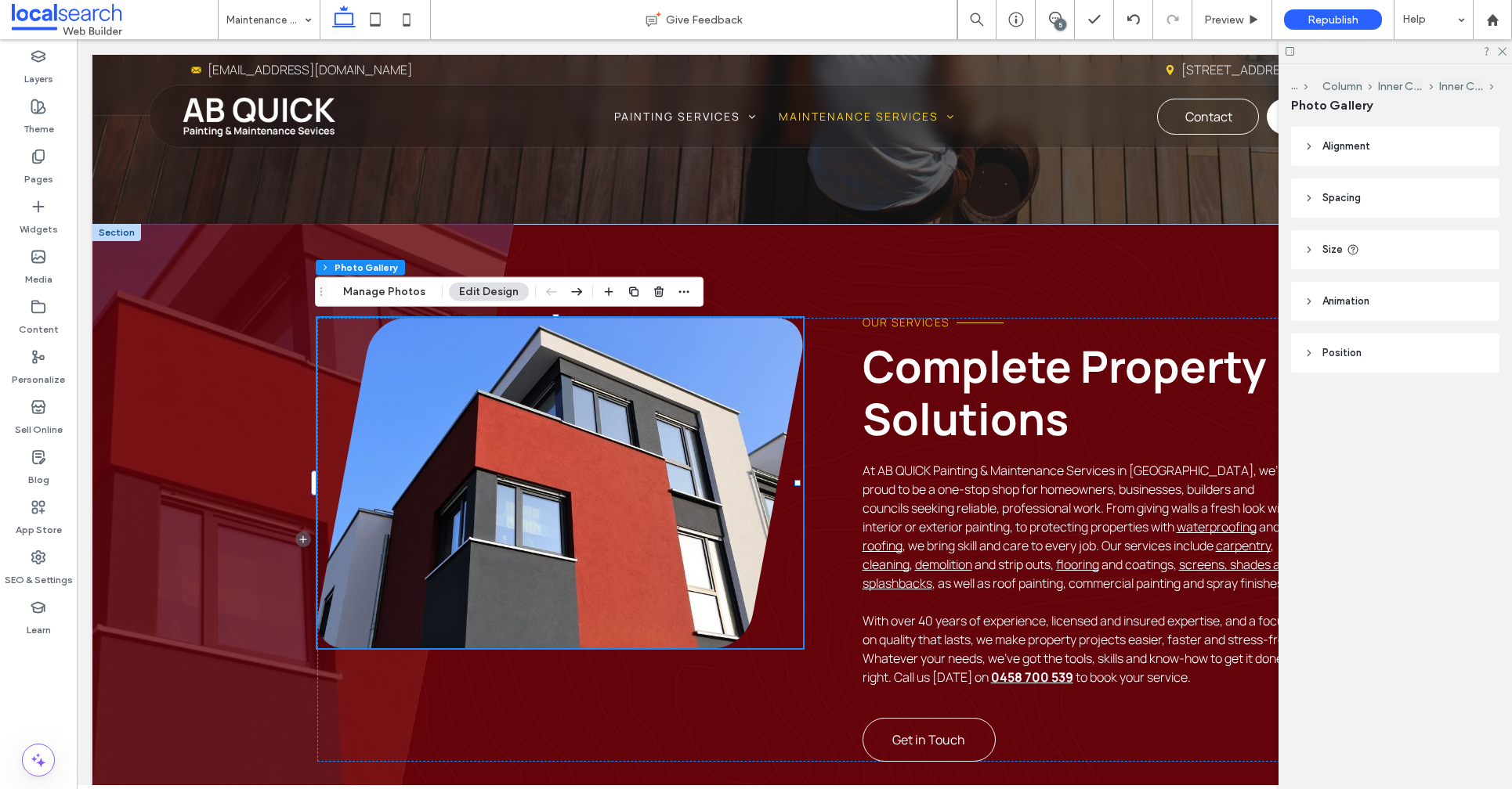
click at [534, 386] on link at bounding box center [560, 483] width 486 height 330
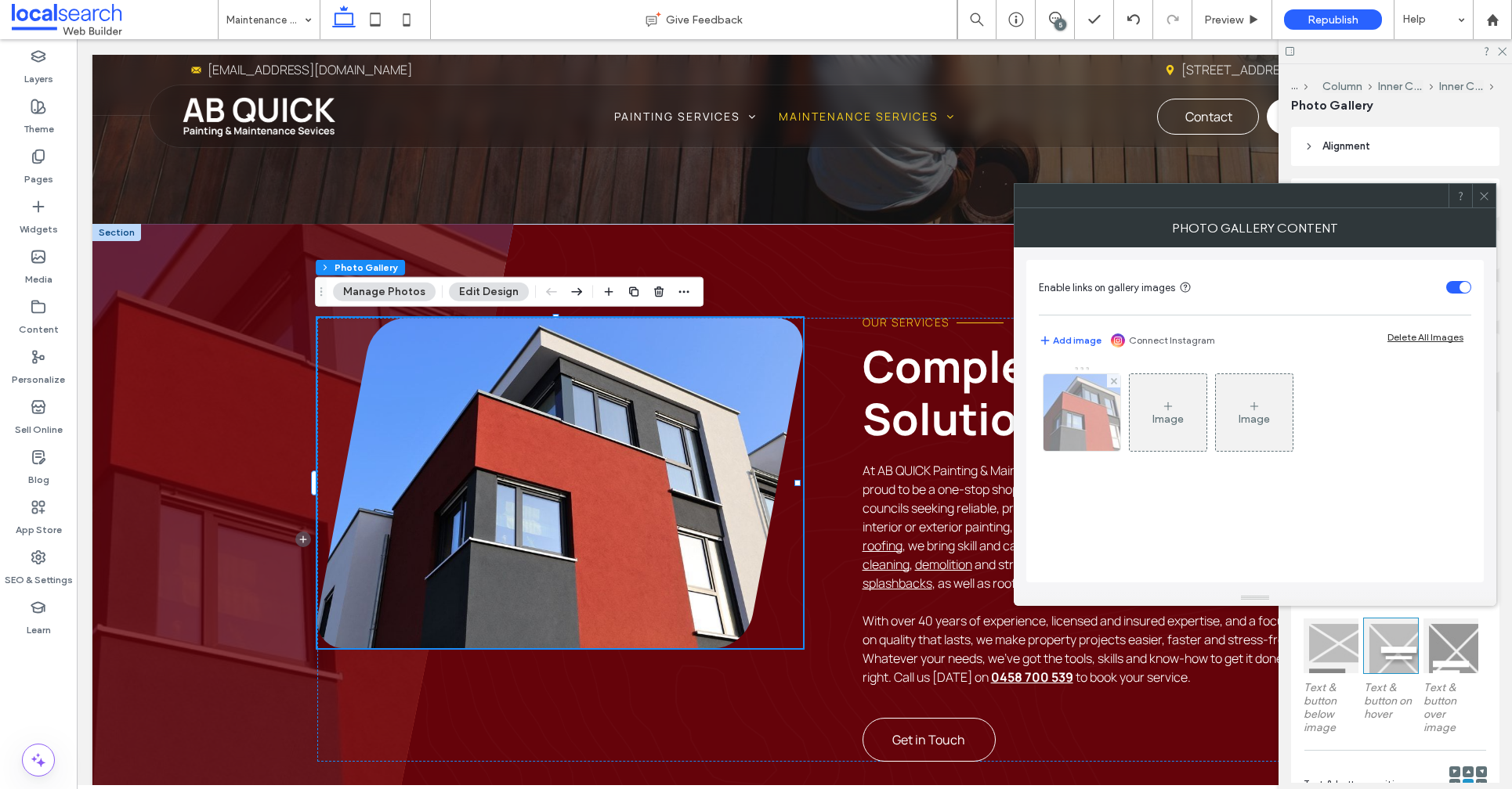
click at [1076, 419] on img at bounding box center [1081, 413] width 116 height 77
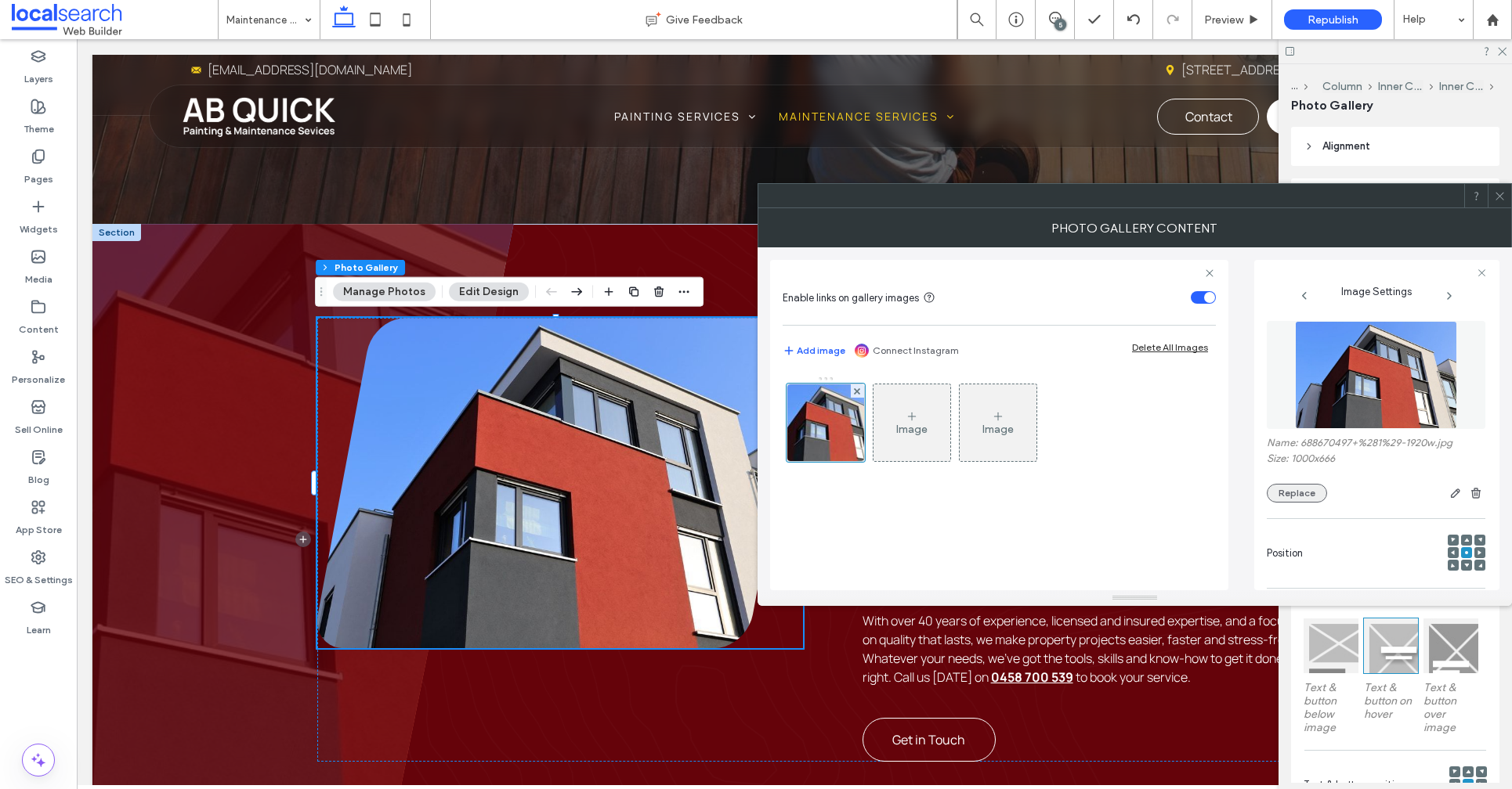
click at [1307, 491] on button "Replace" at bounding box center [1296, 492] width 60 height 18
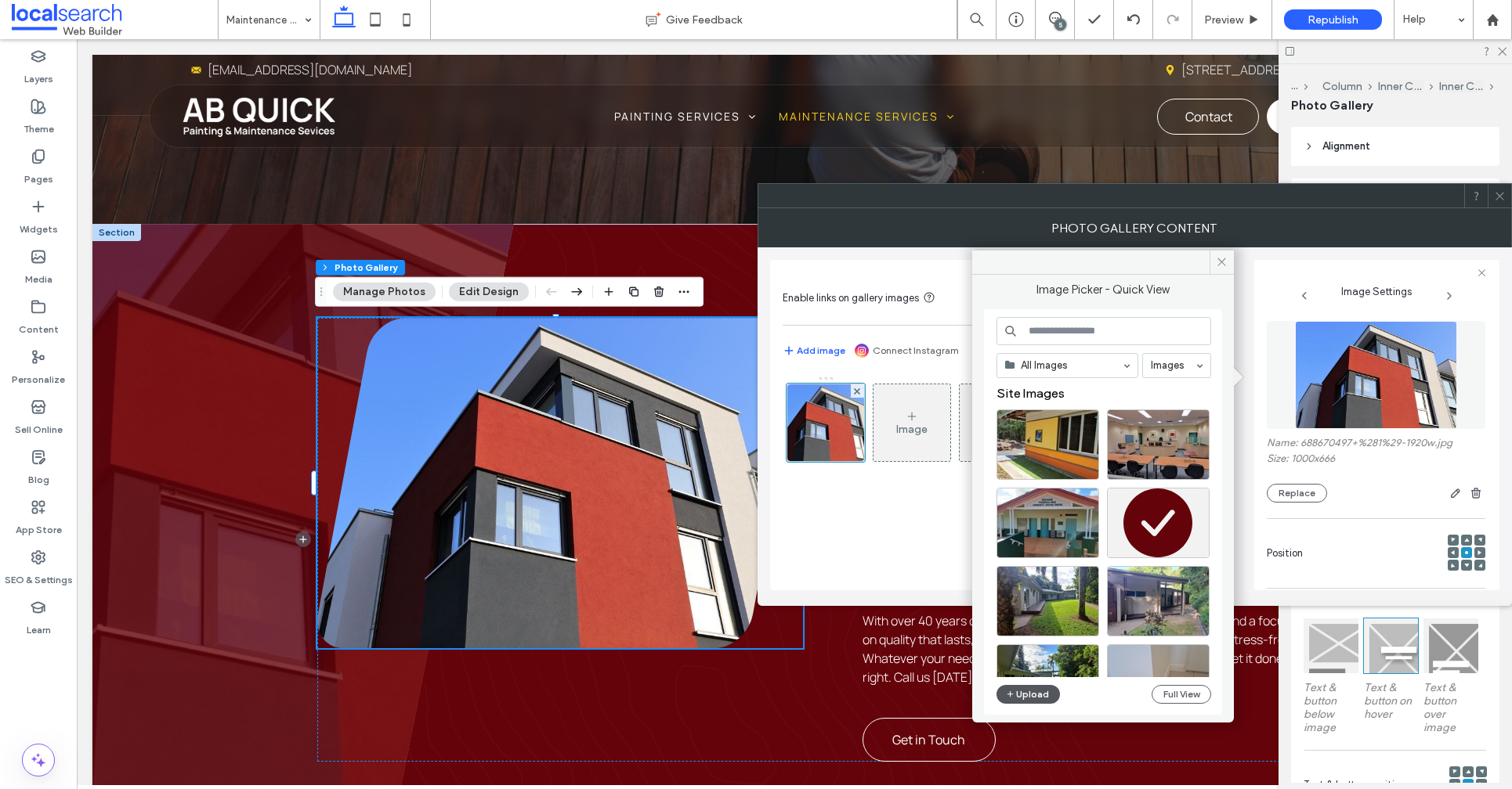
click at [1022, 698] on button "Upload" at bounding box center [1028, 694] width 64 height 18
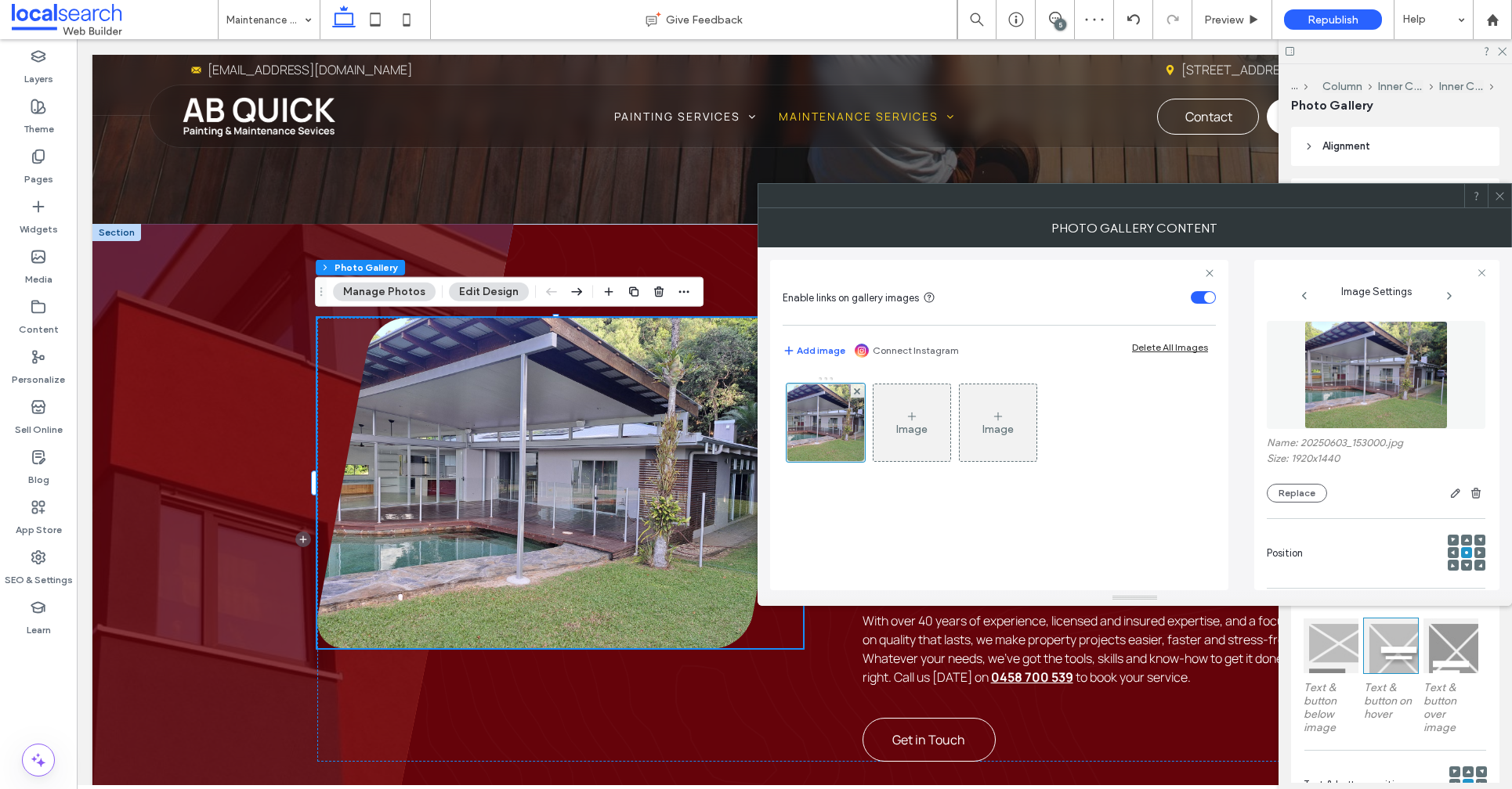
click at [1502, 194] on icon at bounding box center [1499, 196] width 12 height 12
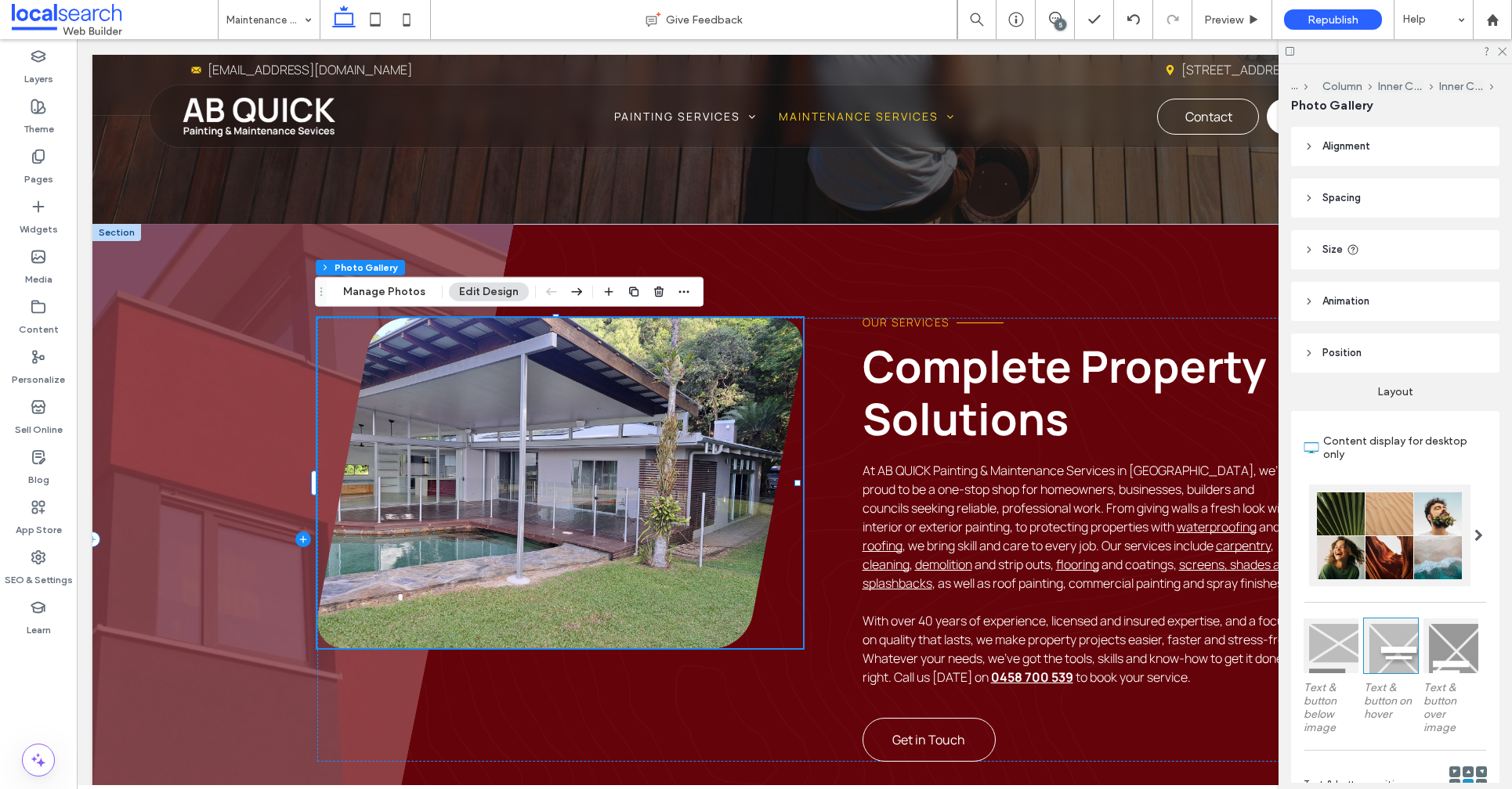
click at [193, 455] on span at bounding box center [302, 539] width 421 height 631
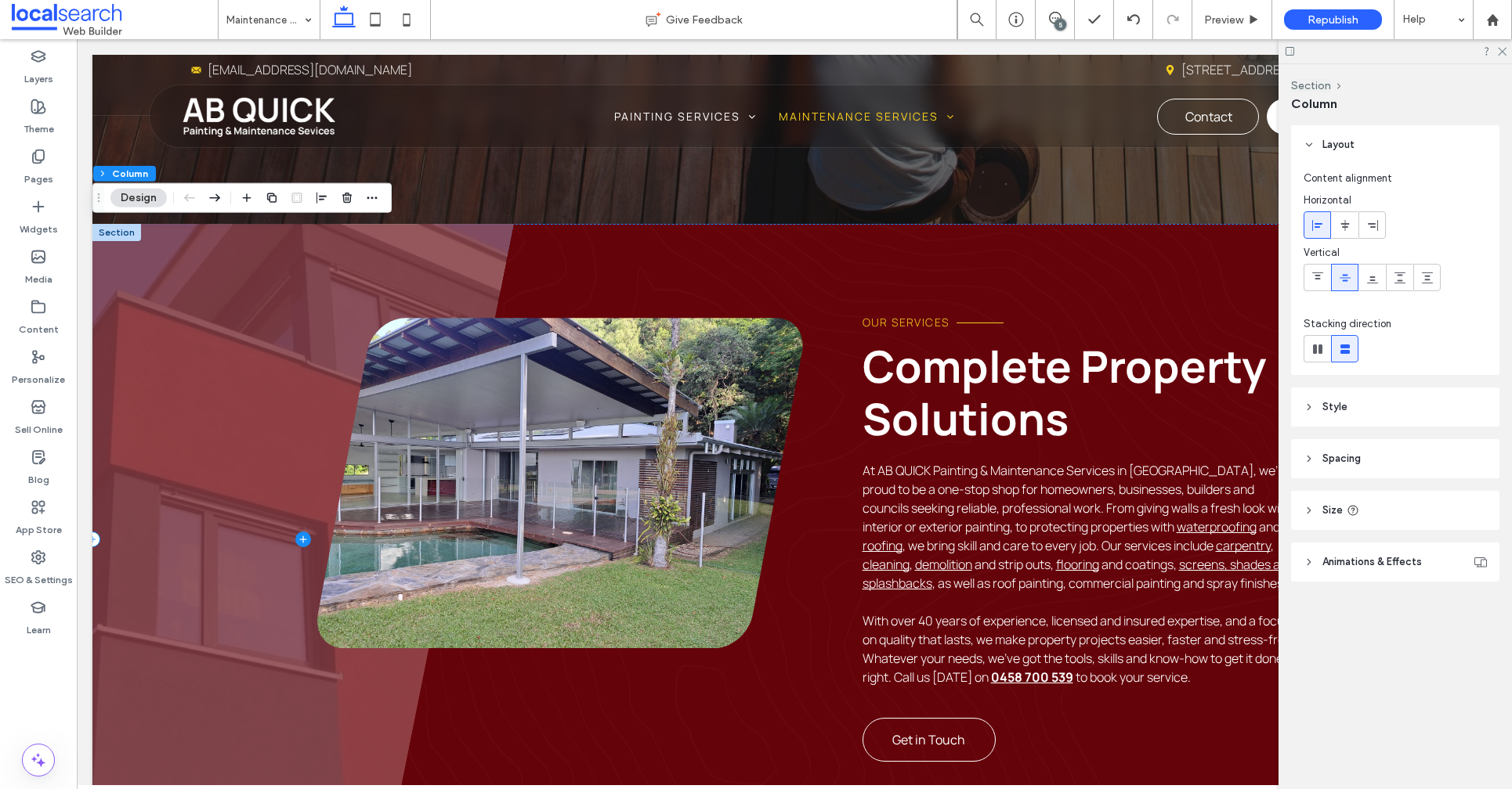
click at [193, 456] on span at bounding box center [302, 539] width 421 height 631
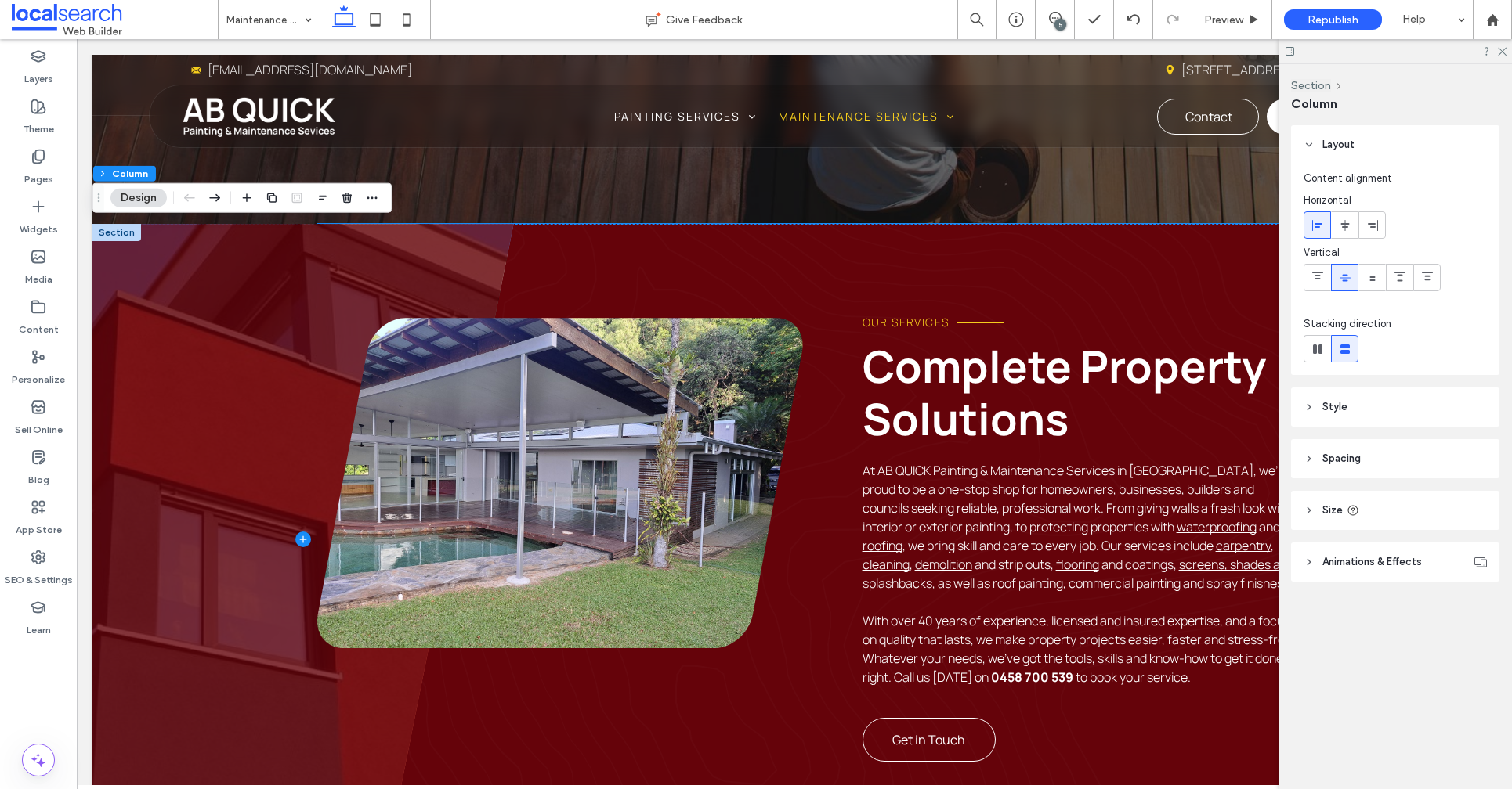
click at [391, 712] on div "Our Services Complete Property Solutions At AB QUICK Painting & Maintenance Ser…" at bounding box center [808, 539] width 982 height 443
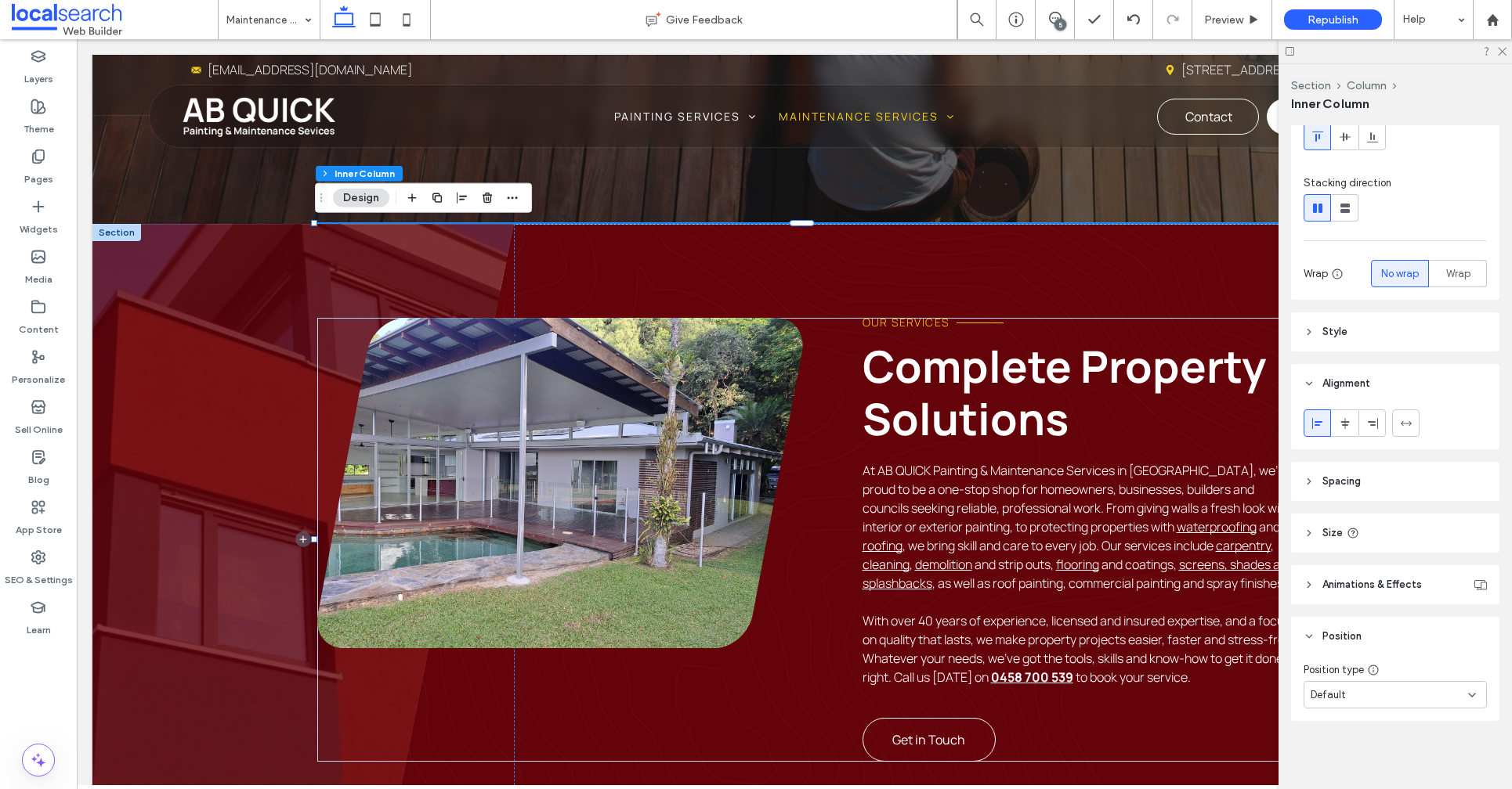
click at [1352, 591] on span "Animations & Effects" at bounding box center [1372, 585] width 99 height 16
click at [1338, 526] on span "Size" at bounding box center [1332, 533] width 20 height 16
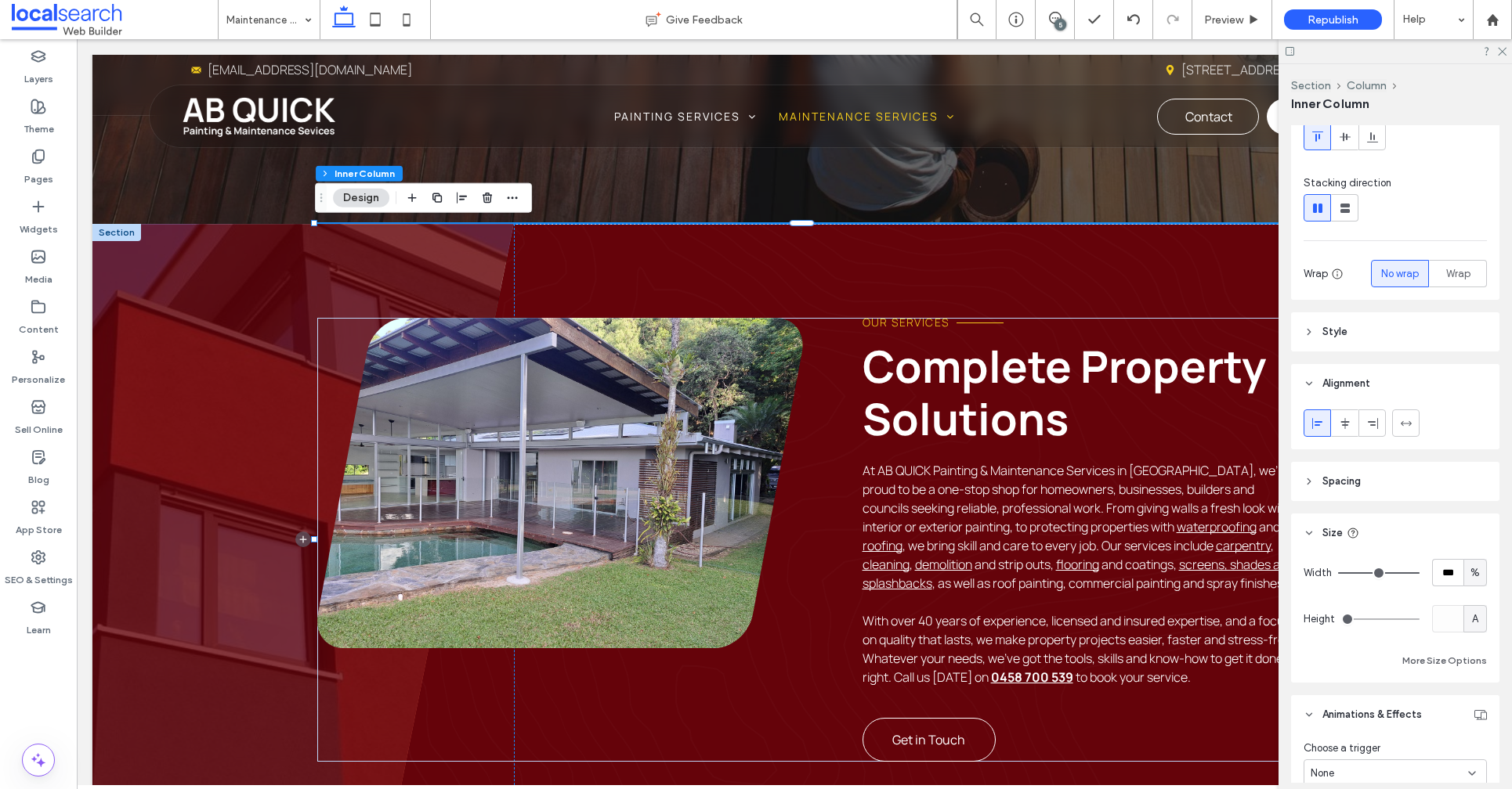
click at [1335, 476] on span "Spacing" at bounding box center [1341, 482] width 39 height 16
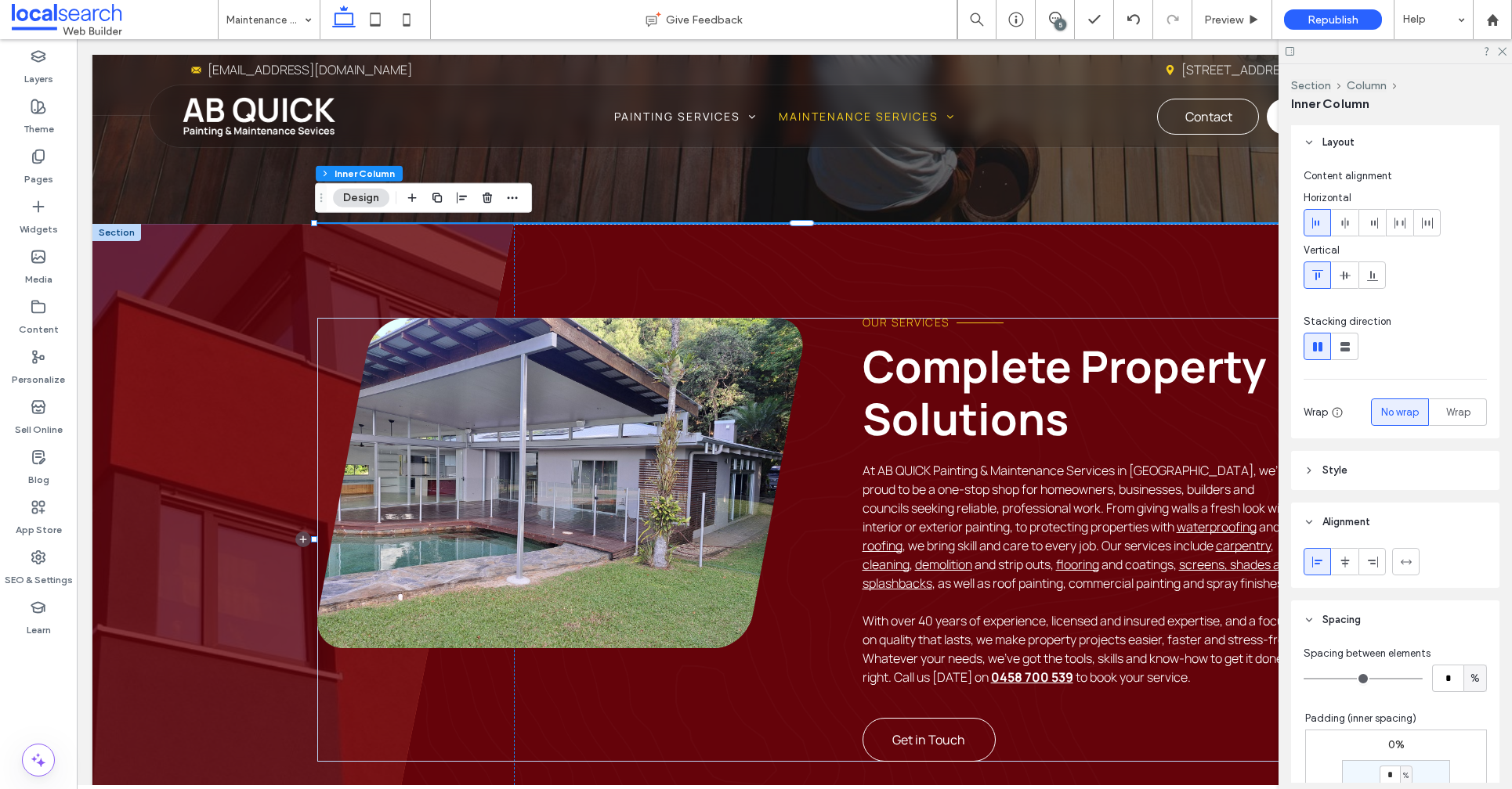
scroll to position [0, 0]
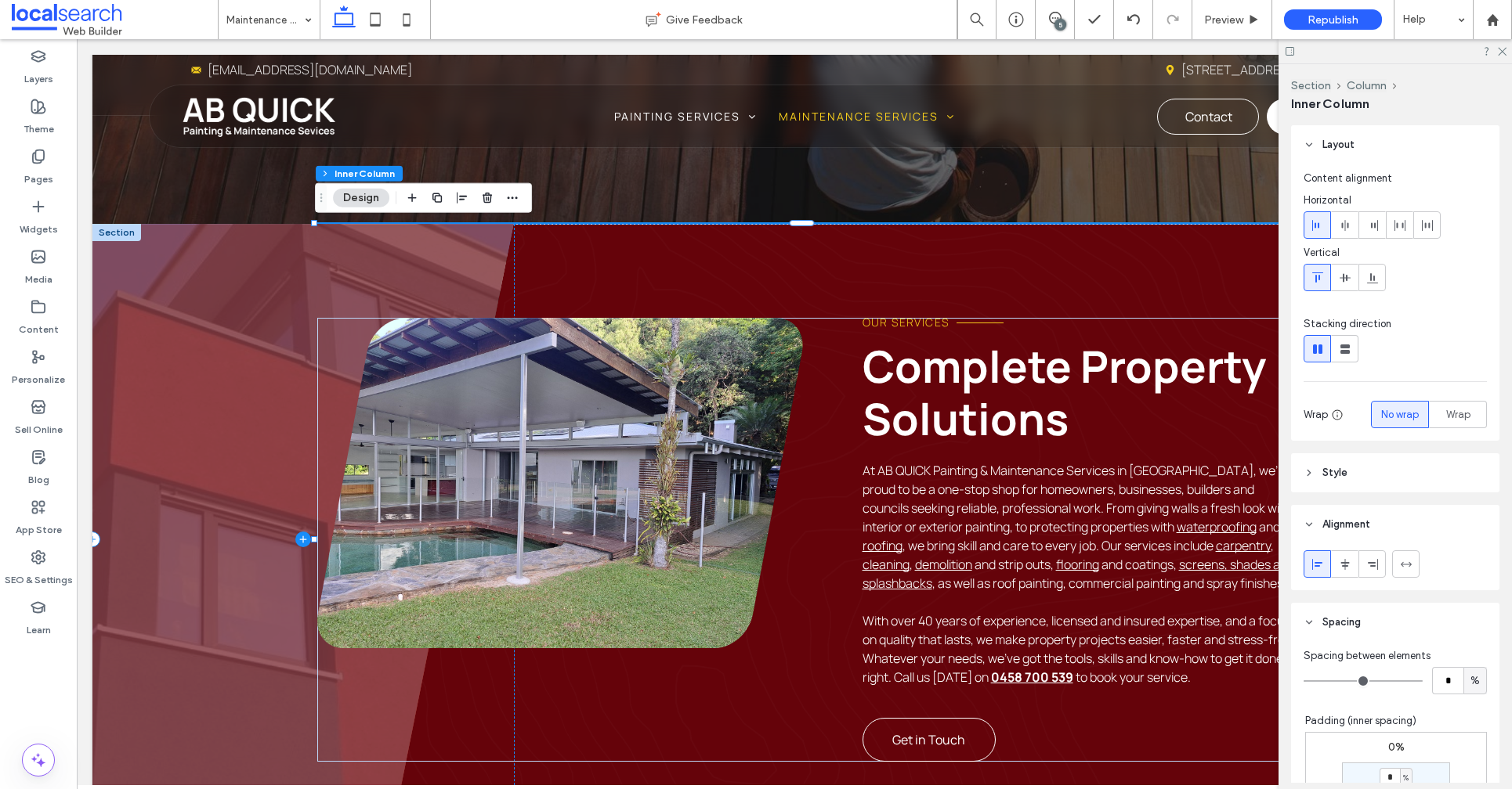
click at [265, 471] on span at bounding box center [302, 539] width 421 height 631
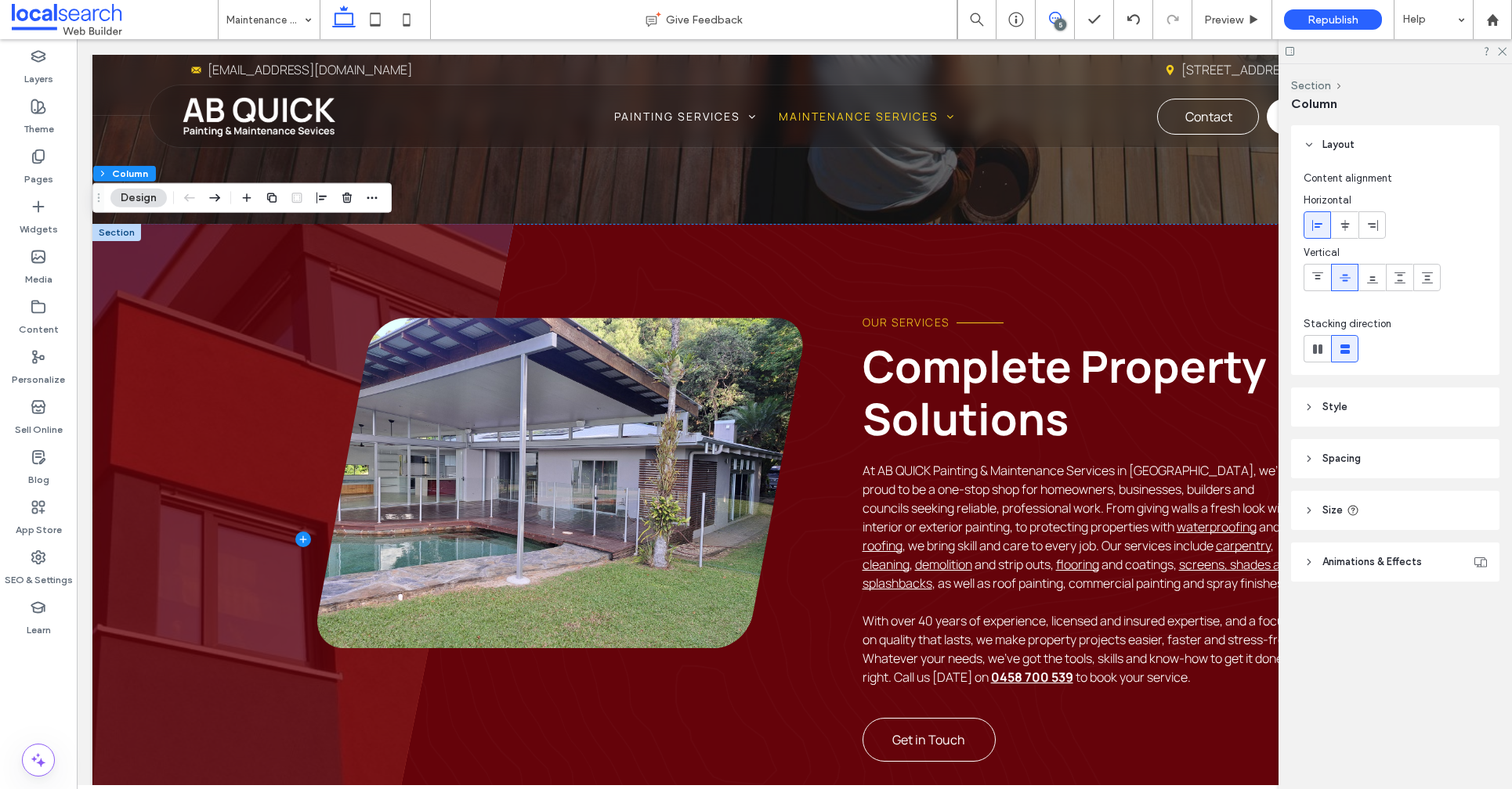
click at [1065, 17] on span at bounding box center [1055, 18] width 39 height 13
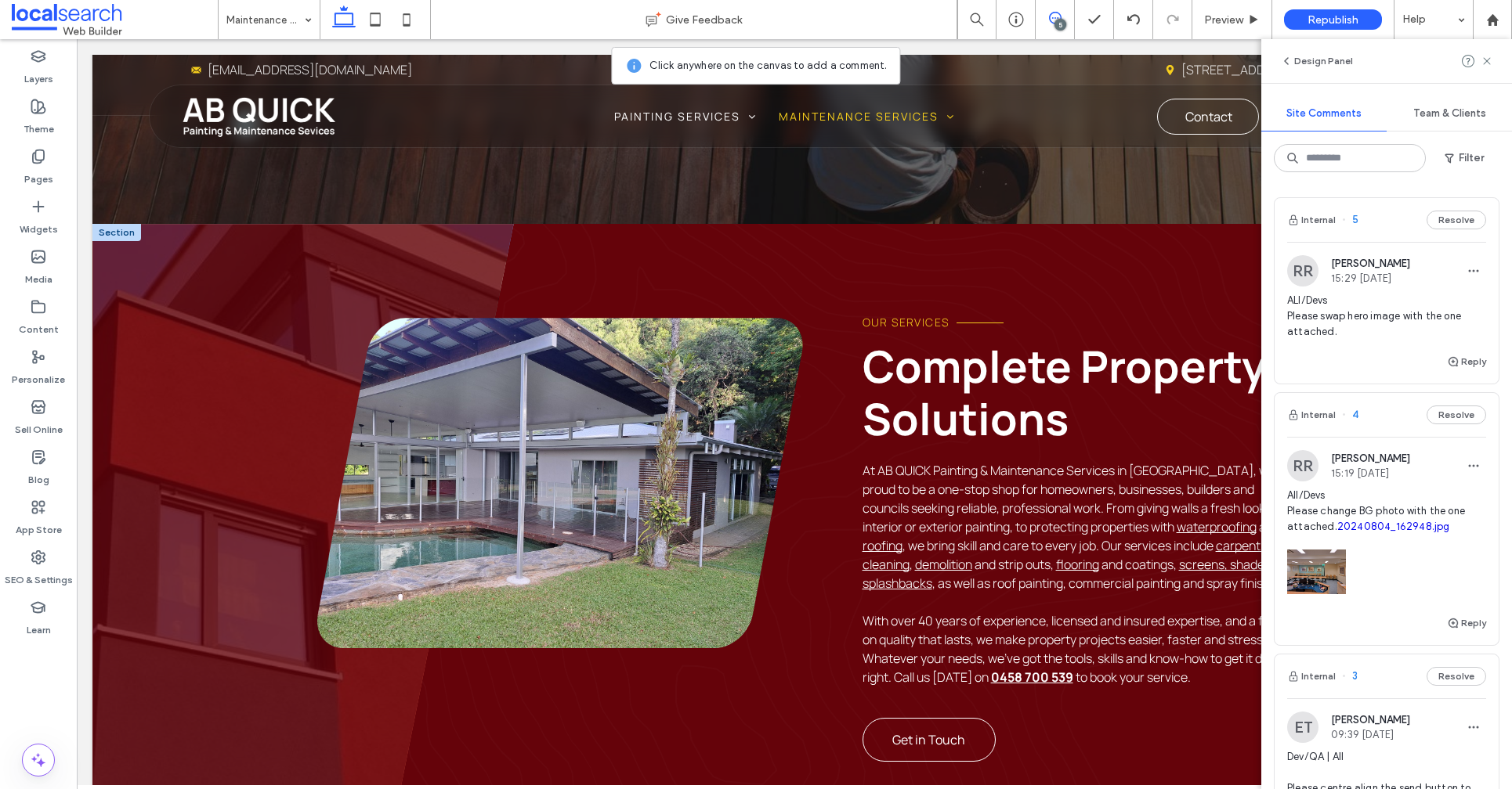
click at [230, 386] on span at bounding box center [302, 539] width 421 height 631
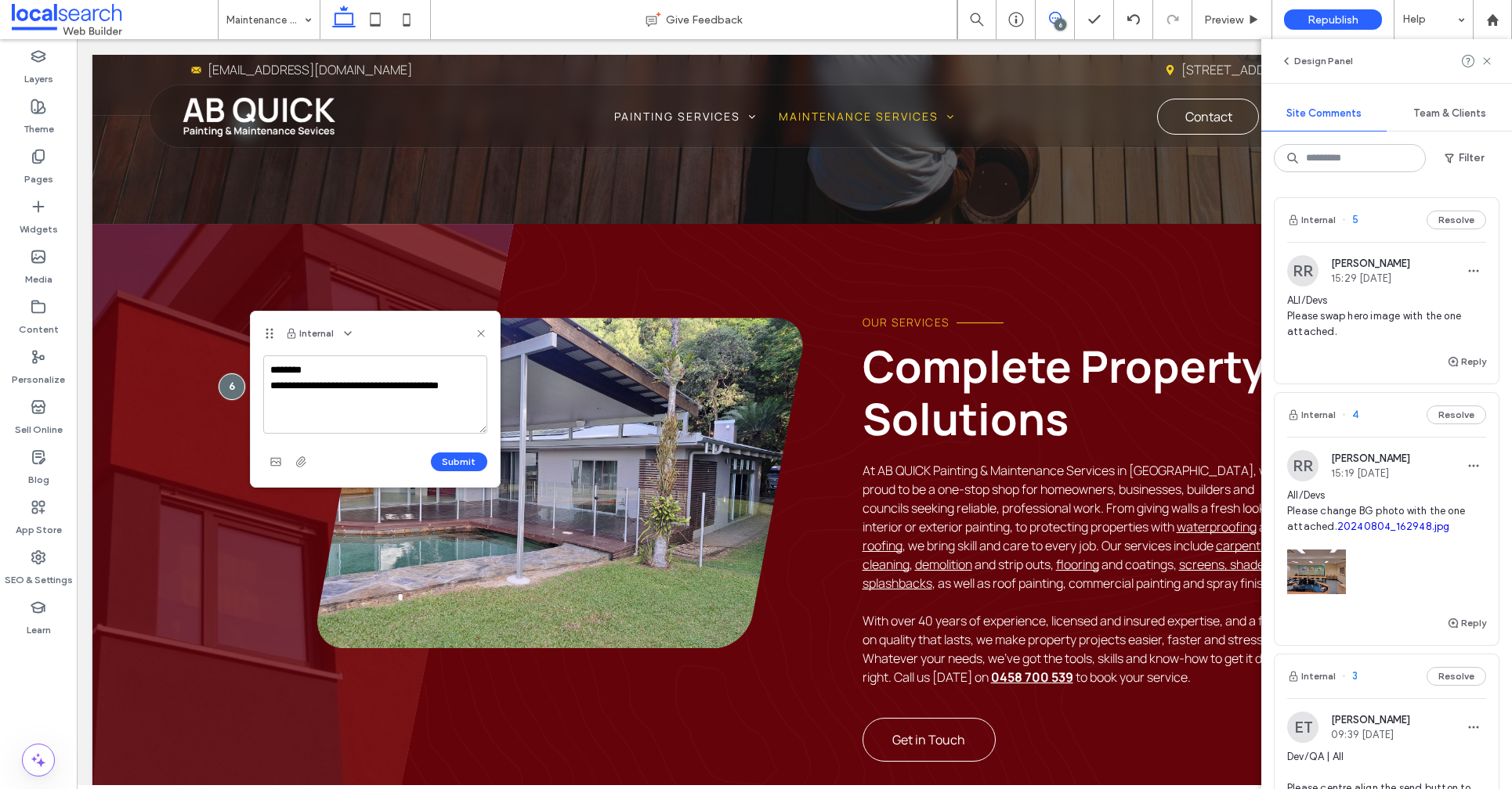
click at [340, 386] on textarea "**********" at bounding box center [375, 394] width 224 height 79
click at [340, 385] on textarea "**********" at bounding box center [375, 394] width 224 height 79
drag, startPoint x: 278, startPoint y: 387, endPoint x: 293, endPoint y: 371, distance: 21.9
click at [278, 386] on textarea "**********" at bounding box center [375, 394] width 224 height 79
type textarea "**********"
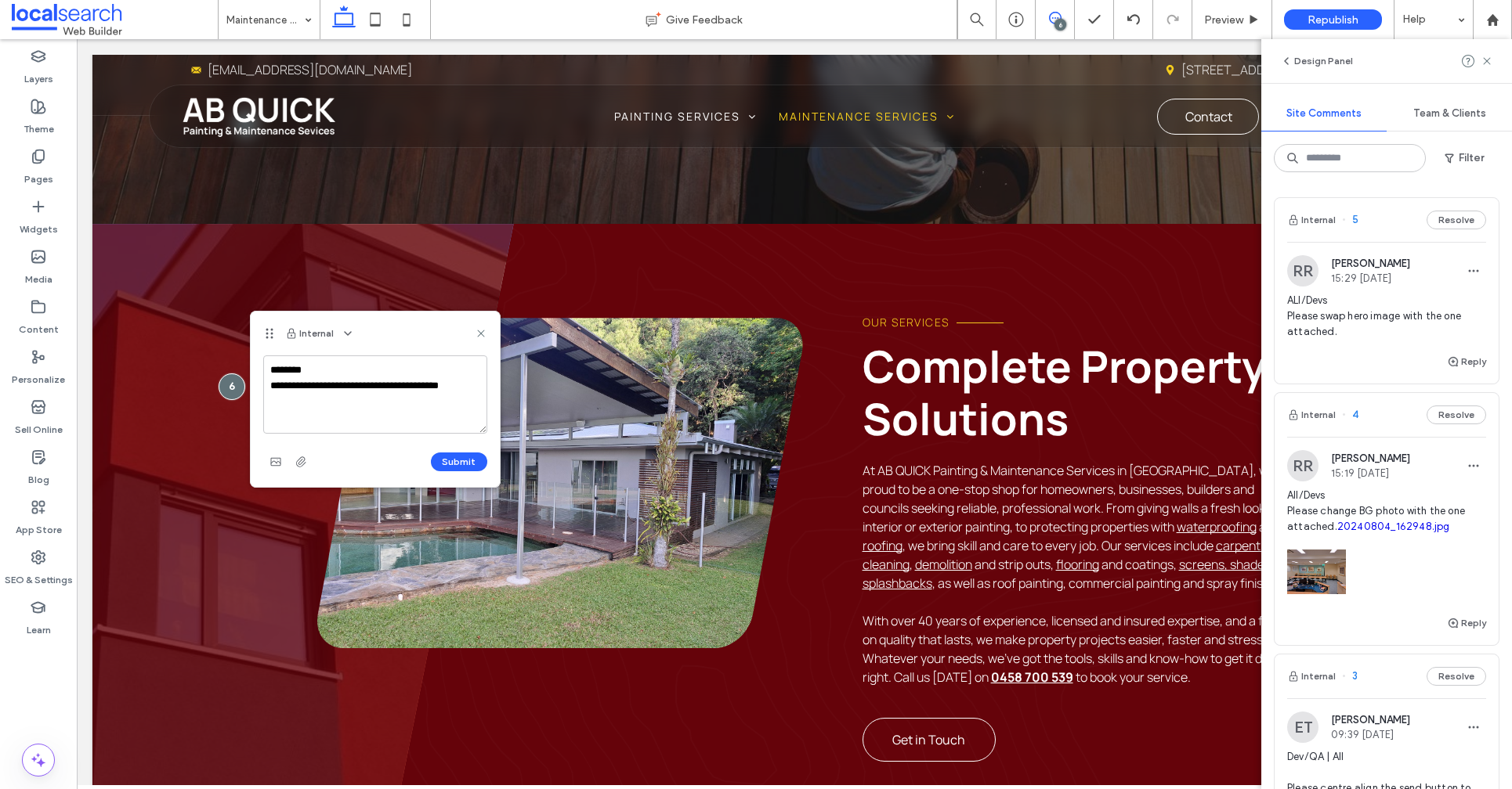
click at [448, 463] on button "Submit" at bounding box center [459, 461] width 56 height 18
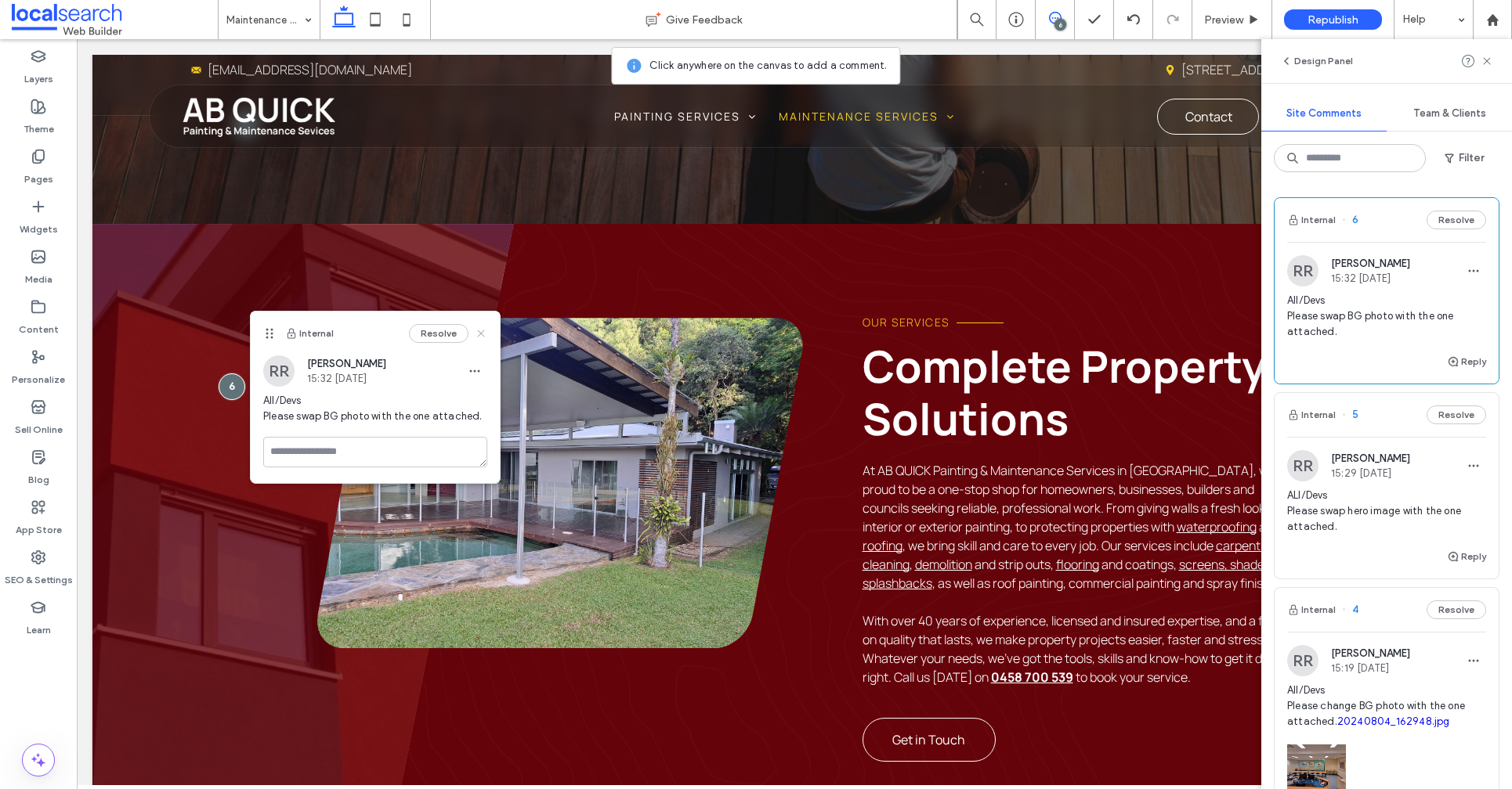
click at [480, 332] on use at bounding box center [480, 334] width 7 height 7
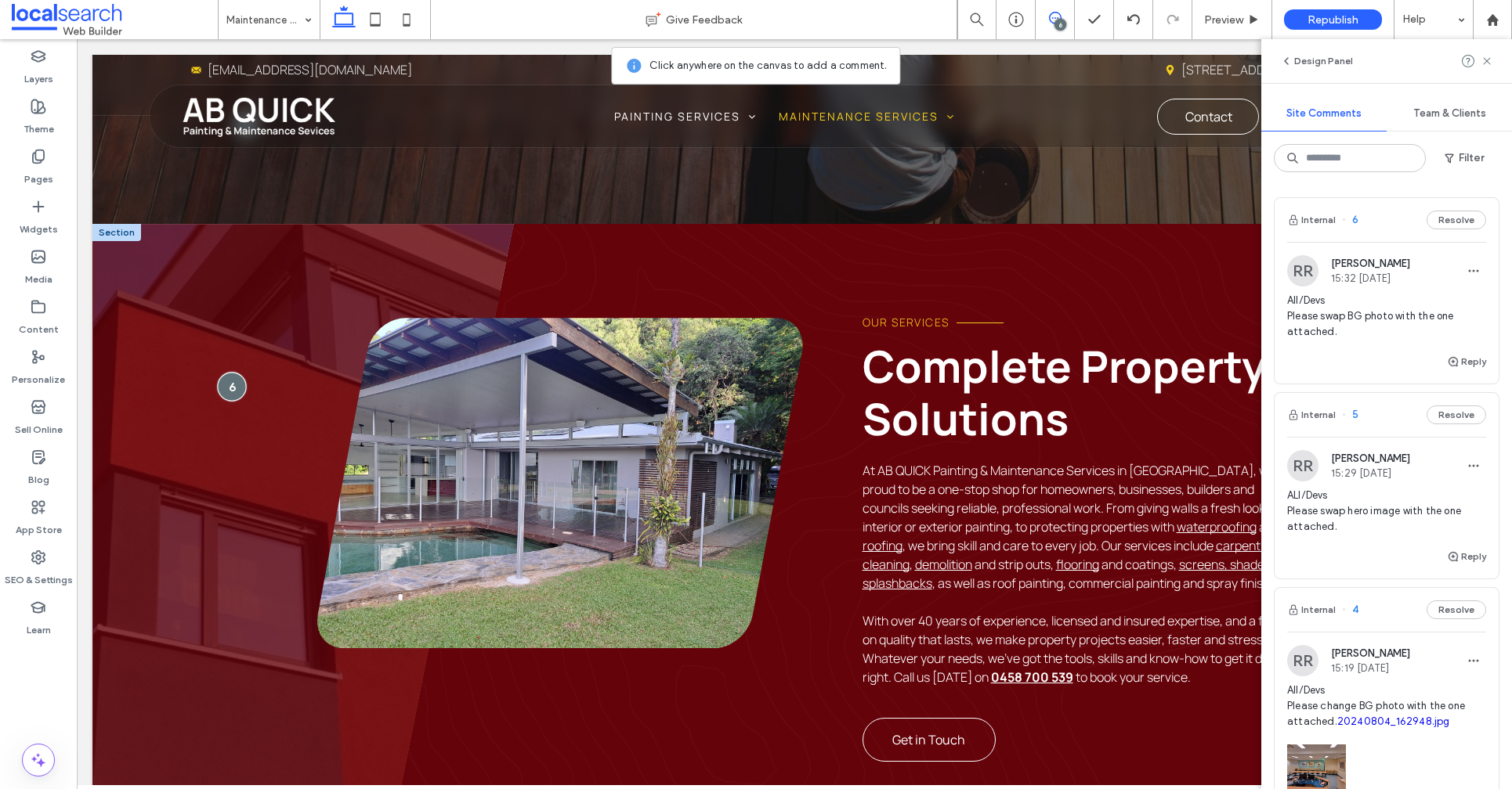
click at [225, 391] on div at bounding box center [231, 386] width 29 height 29
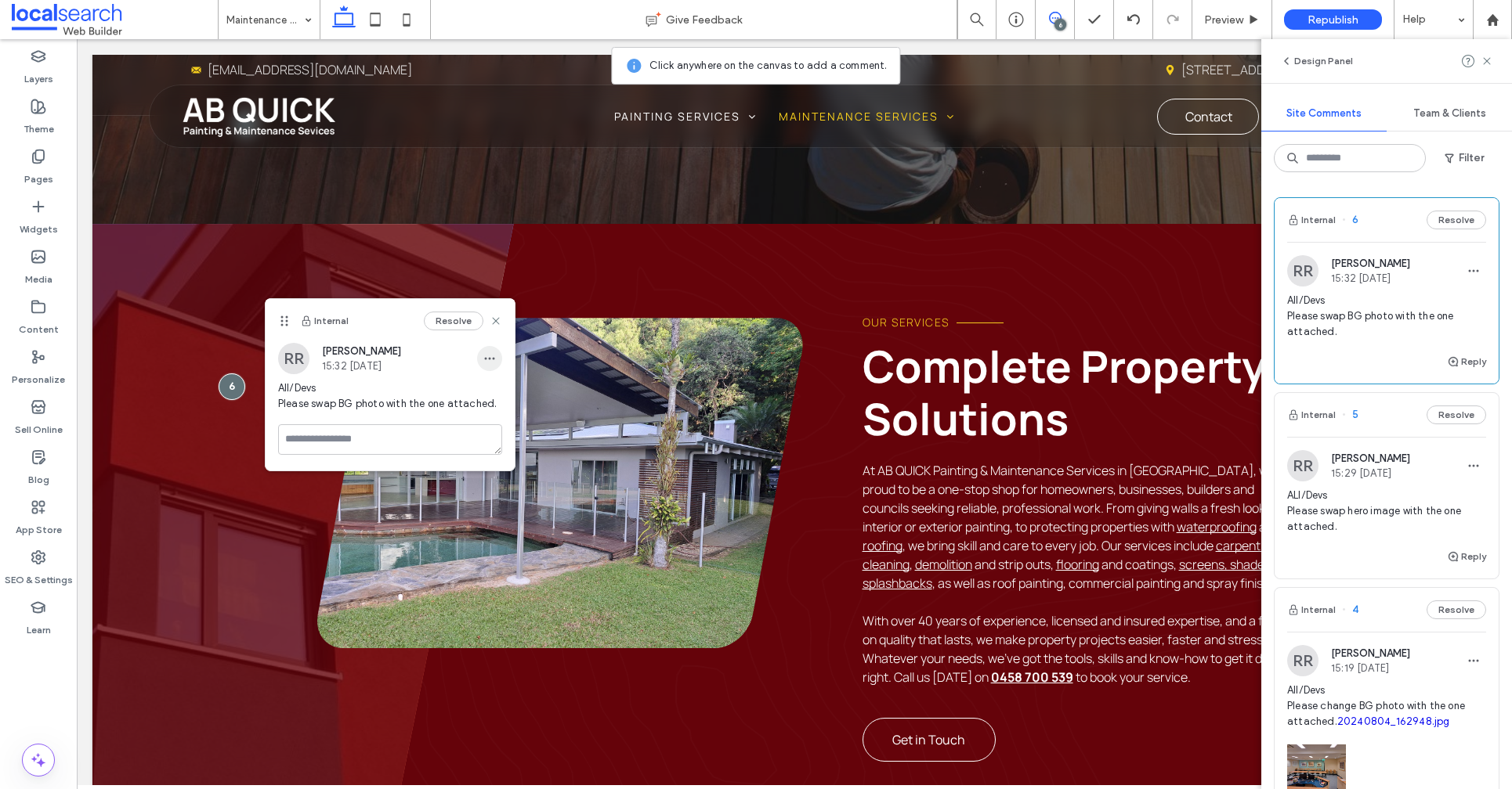
click at [488, 357] on use "button" at bounding box center [488, 358] width 10 height 2
click at [497, 403] on span "Edit" at bounding box center [500, 399] width 20 height 16
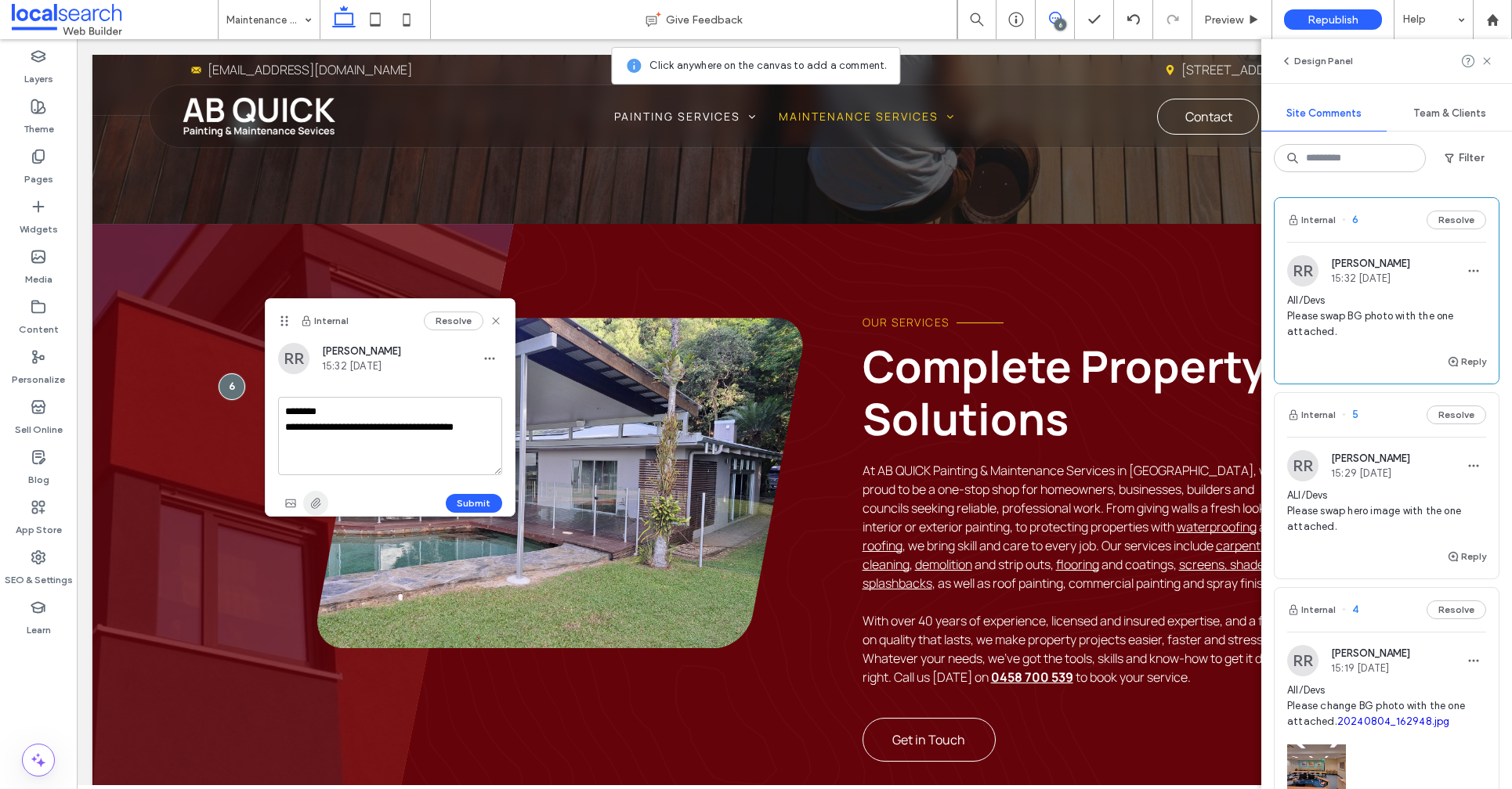
click at [316, 501] on icon "button" at bounding box center [316, 504] width 13 height 13
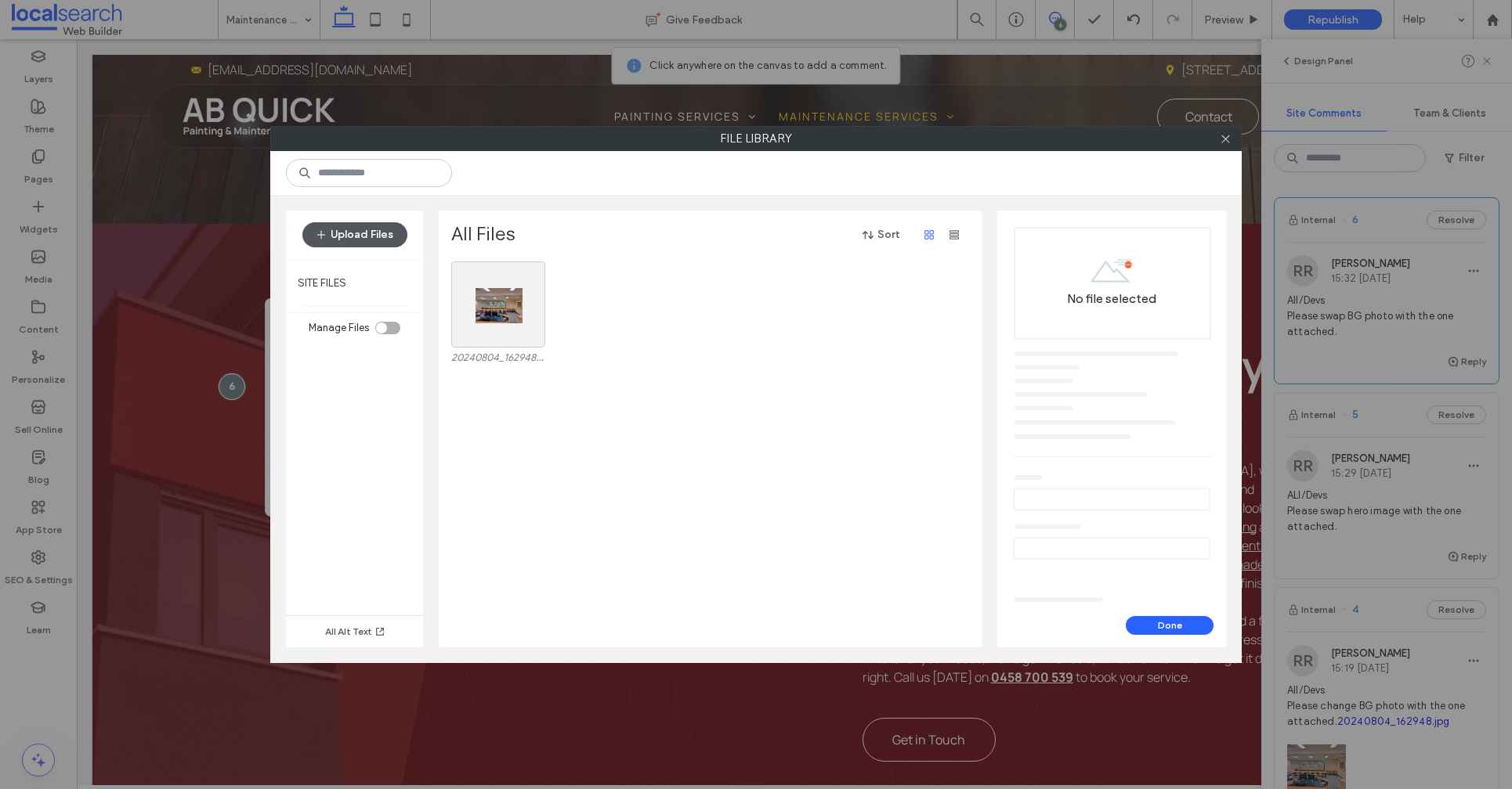
click at [371, 236] on button "Upload Files" at bounding box center [355, 234] width 105 height 25
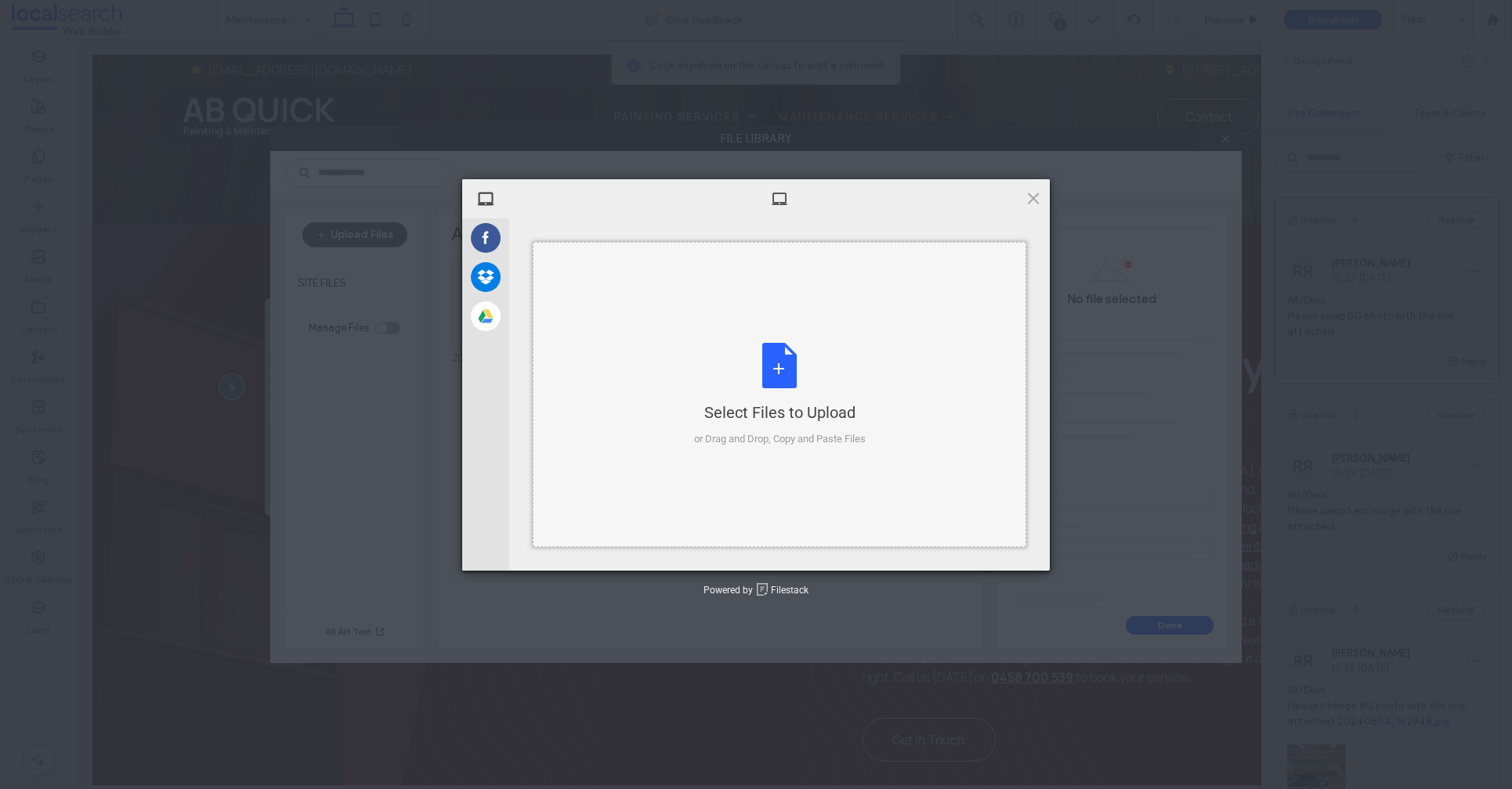
click at [776, 362] on div "Select Files to Upload or Drag and Drop, Copy and Paste Files" at bounding box center [780, 395] width 172 height 104
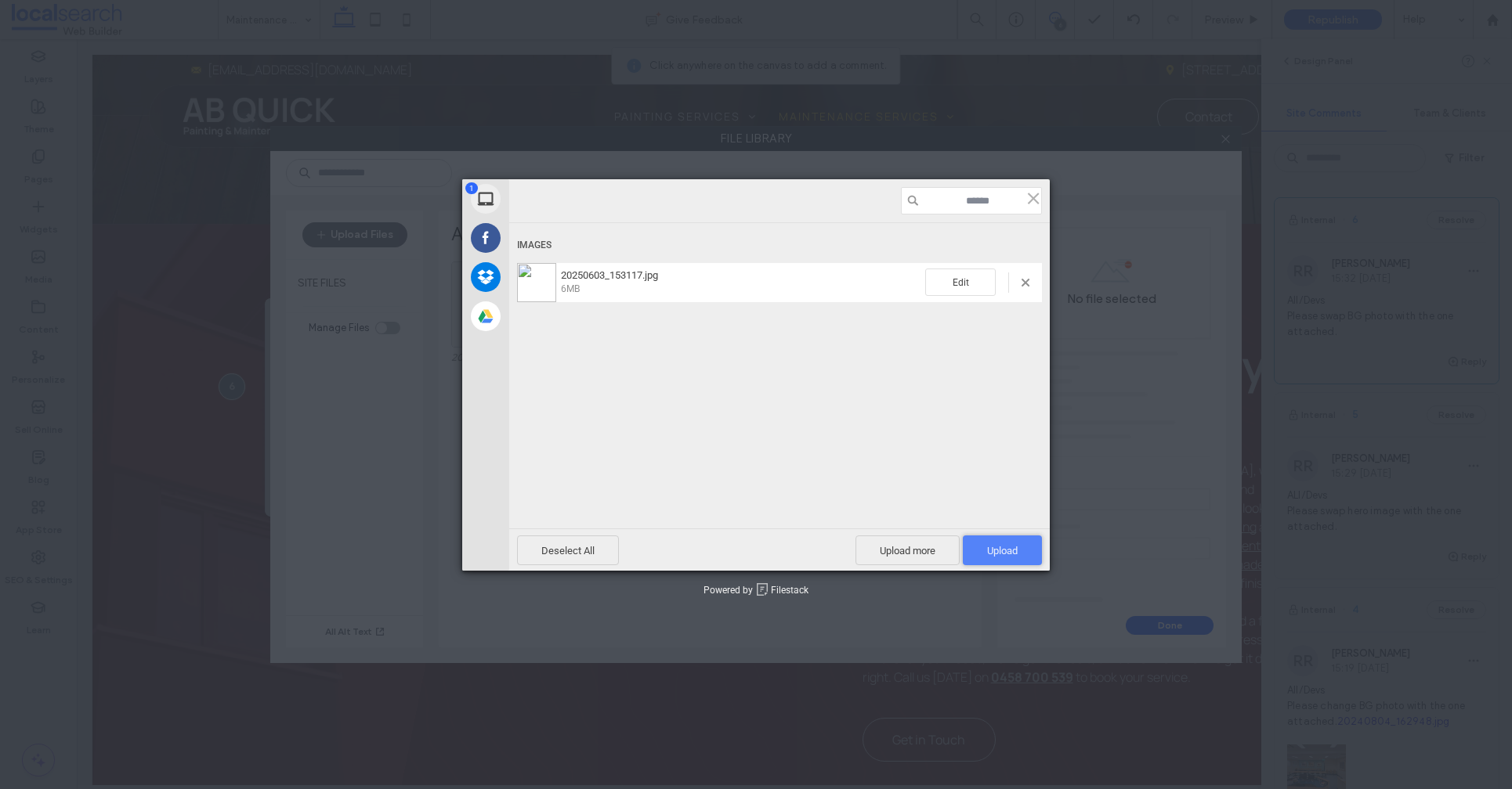
click at [989, 556] on span "Upload 1" at bounding box center [1002, 550] width 79 height 30
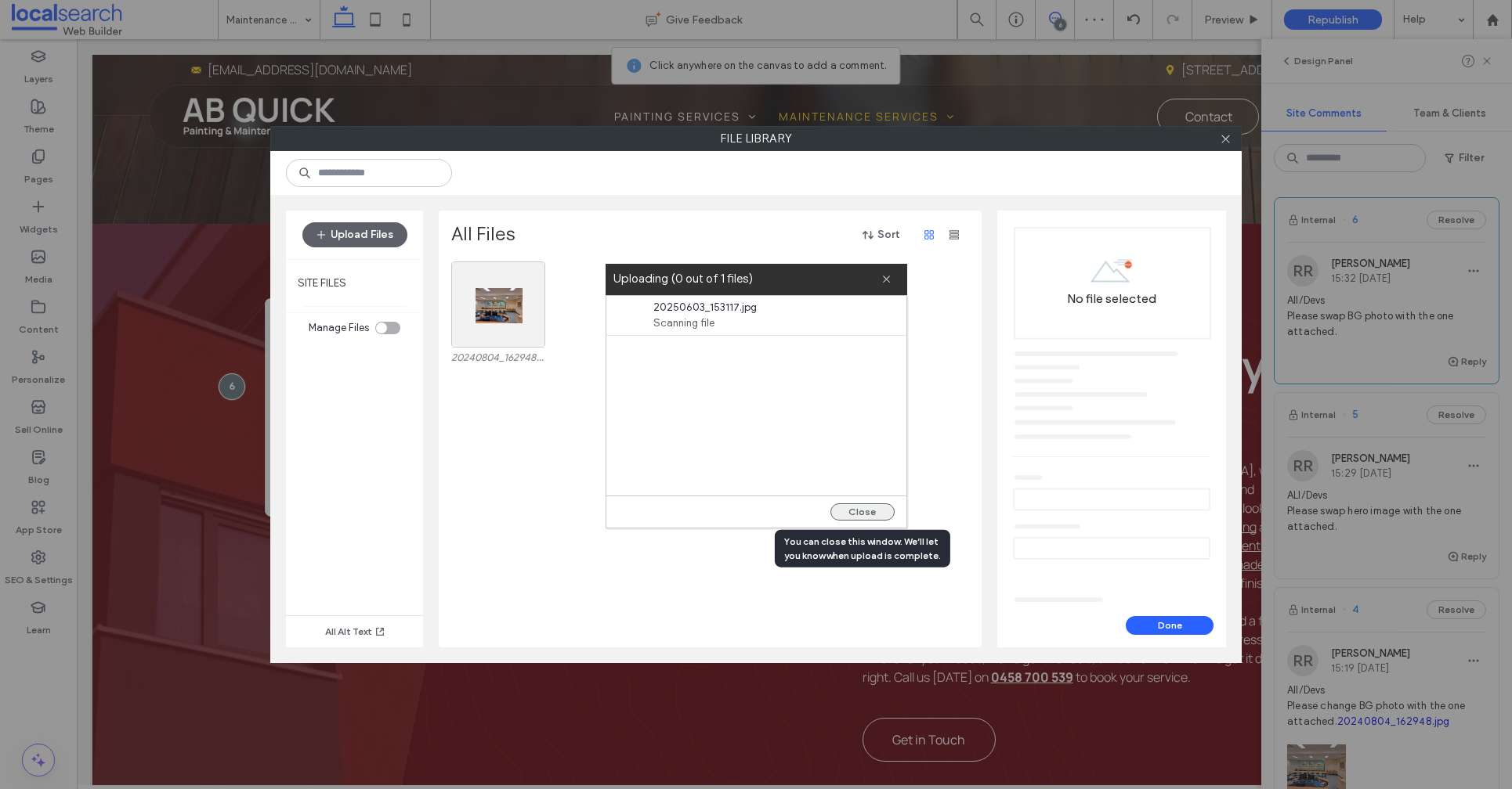
click at [870, 517] on button "Close" at bounding box center [862, 512] width 64 height 17
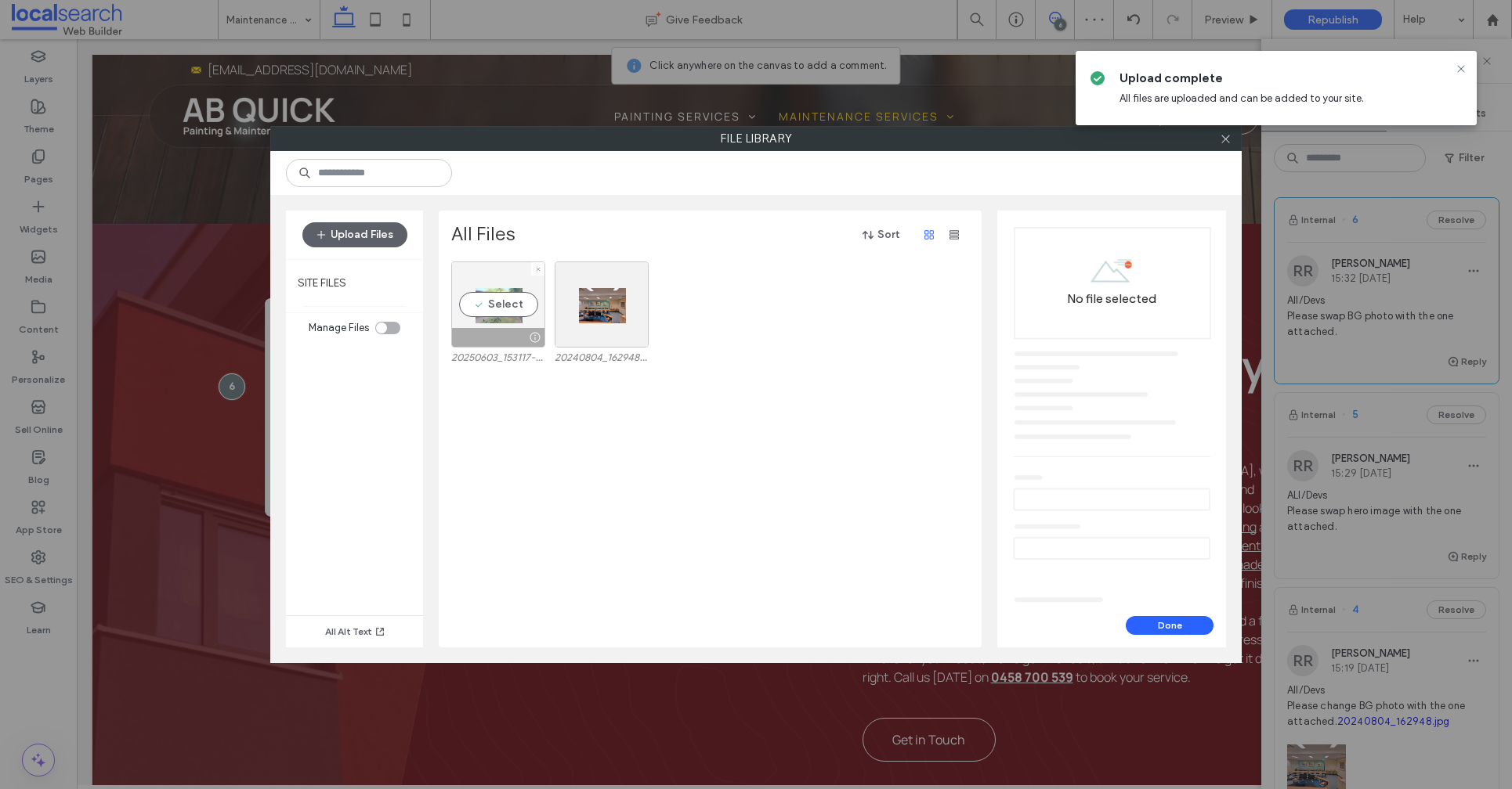
click at [506, 288] on div "Select" at bounding box center [497, 304] width 94 height 86
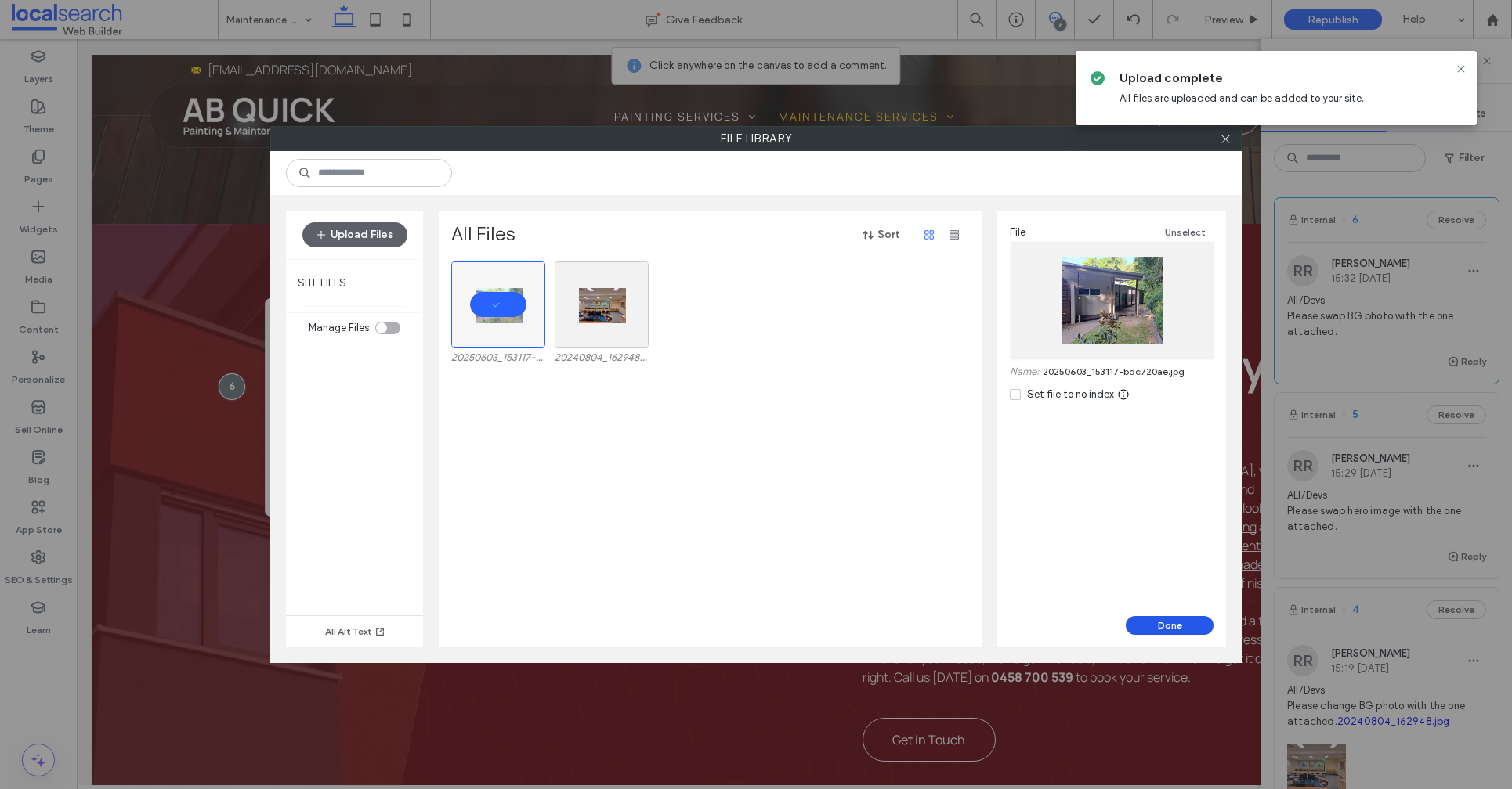
click at [1139, 633] on button "Done" at bounding box center [1169, 625] width 87 height 18
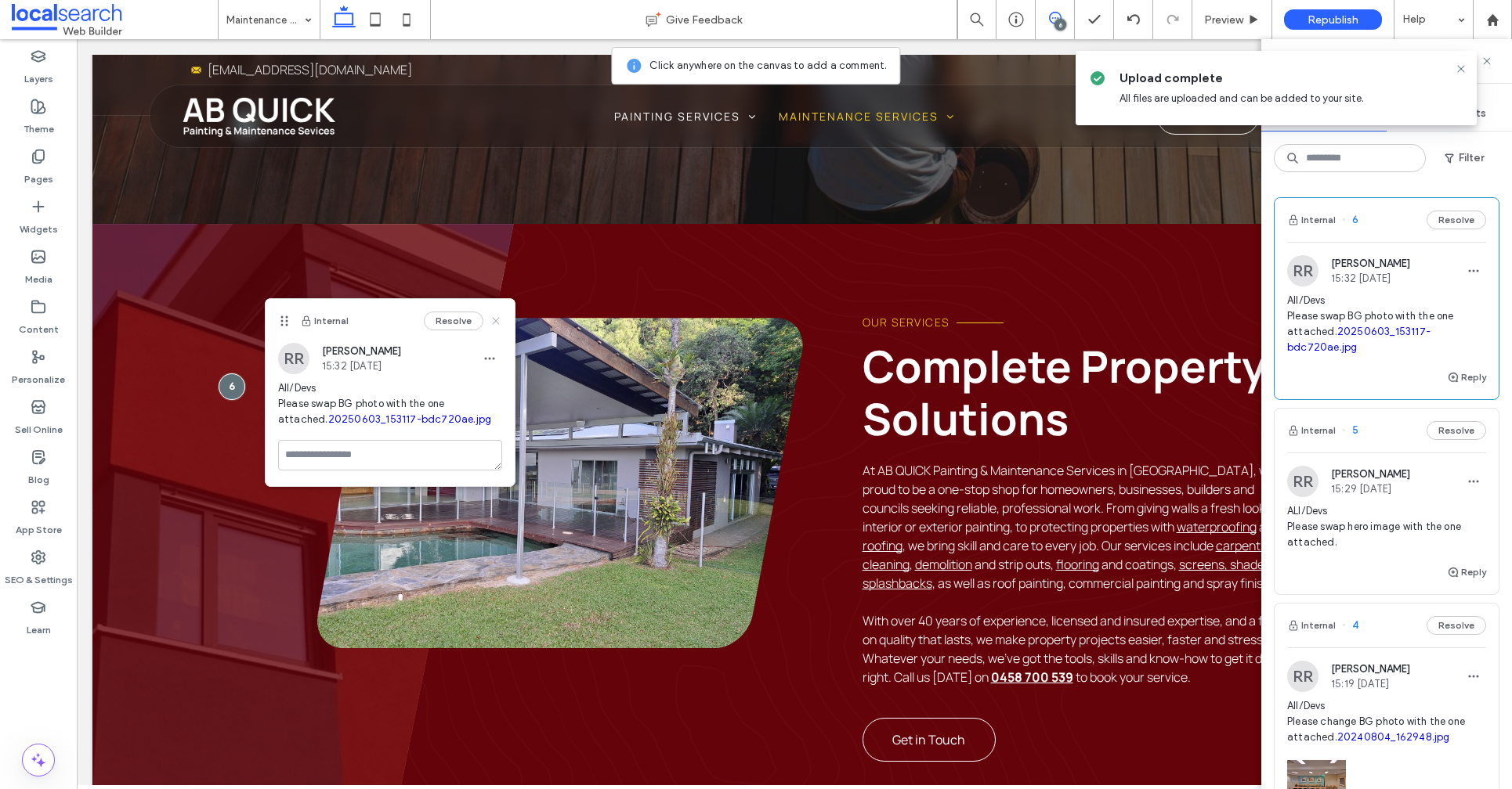
click at [492, 318] on use at bounding box center [495, 320] width 7 height 7
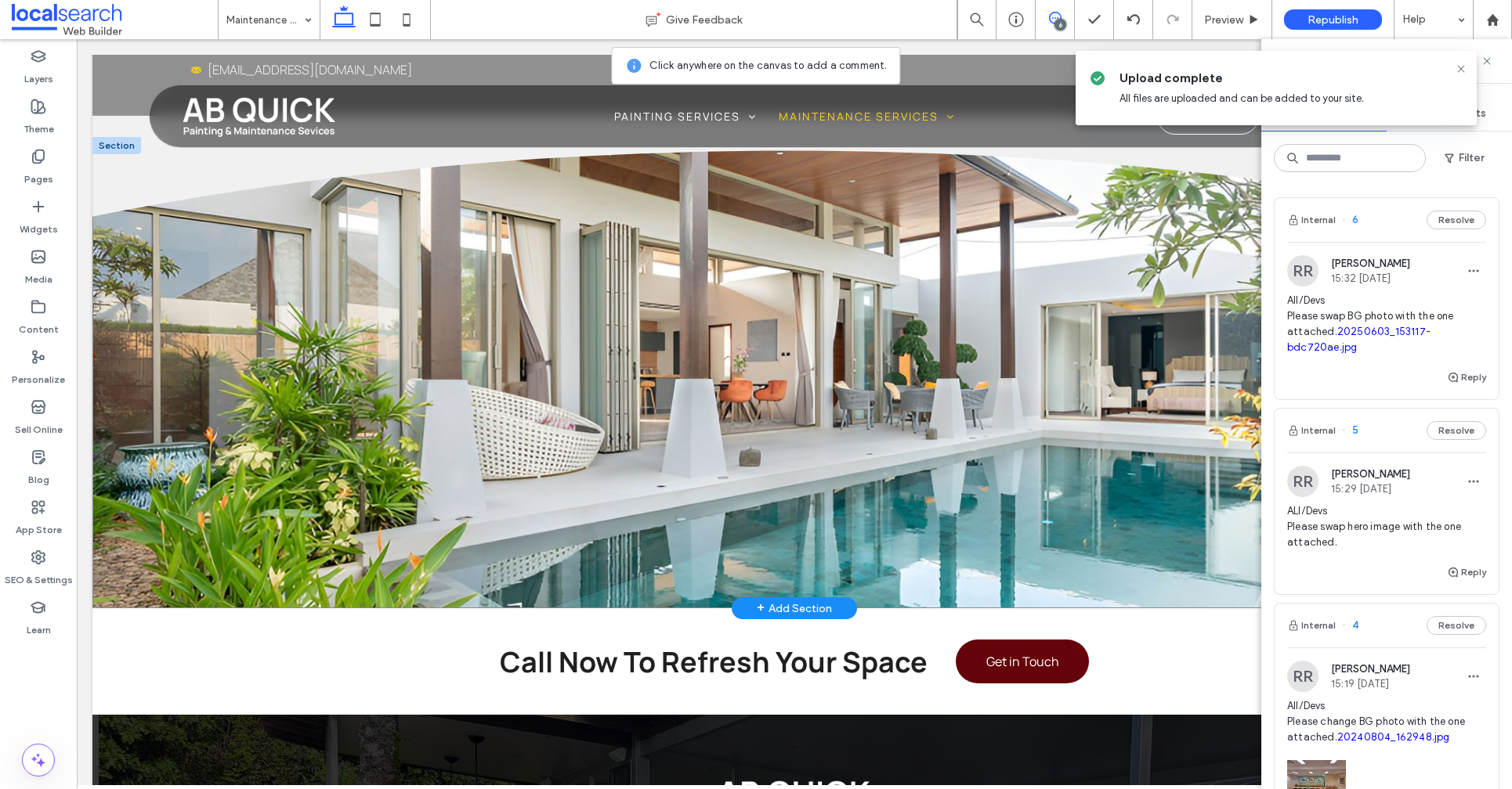
scroll to position [2531, 0]
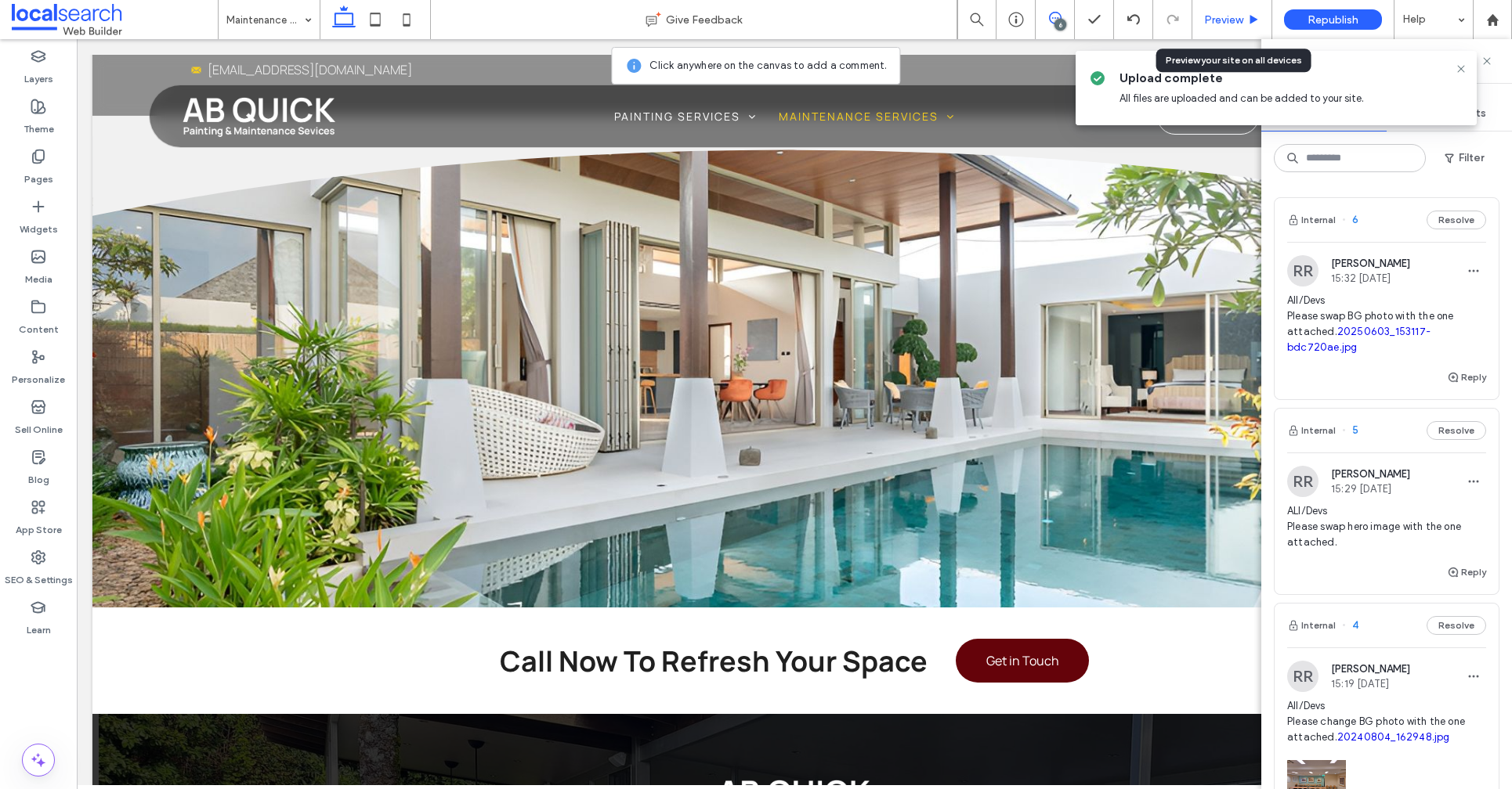
click at [1226, 24] on span "Preview" at bounding box center [1223, 20] width 39 height 14
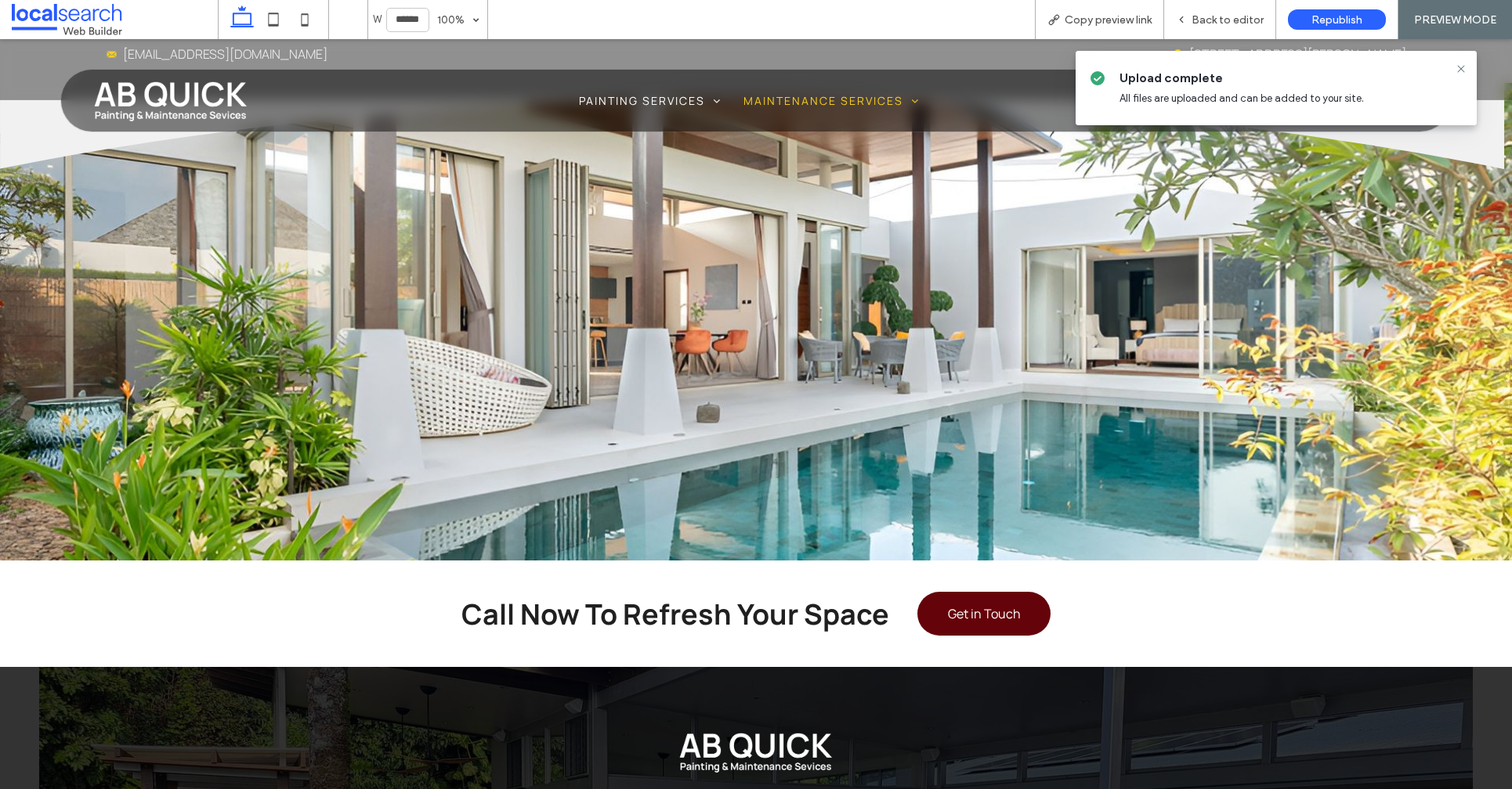
scroll to position [2515, 0]
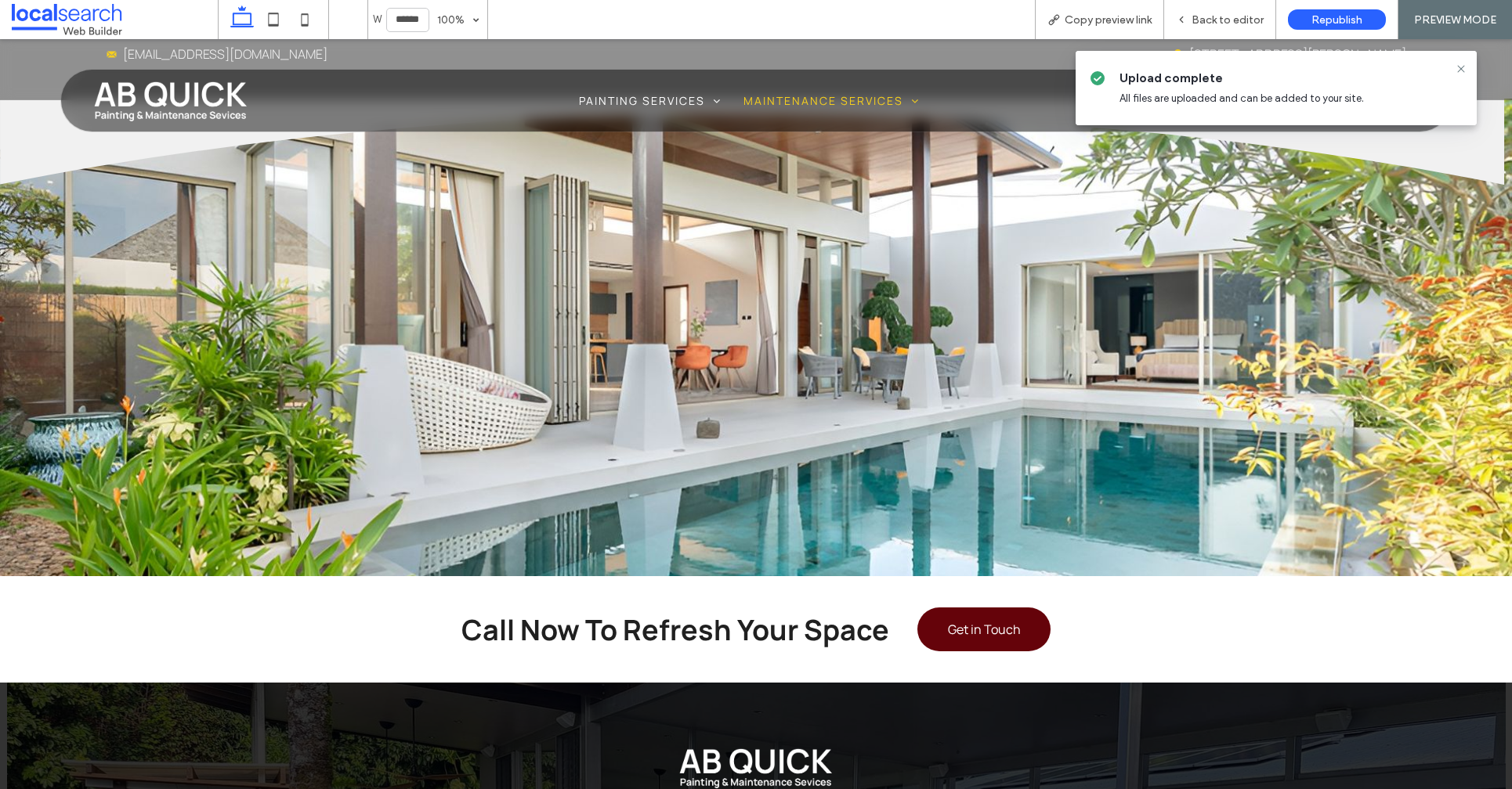
click at [415, 361] on div "Divider Icon" at bounding box center [756, 338] width 1512 height 479
drag, startPoint x: 1215, startPoint y: 18, endPoint x: 570, endPoint y: 253, distance: 686.5
click at [1215, 18] on span "Back to editor" at bounding box center [1227, 20] width 72 height 14
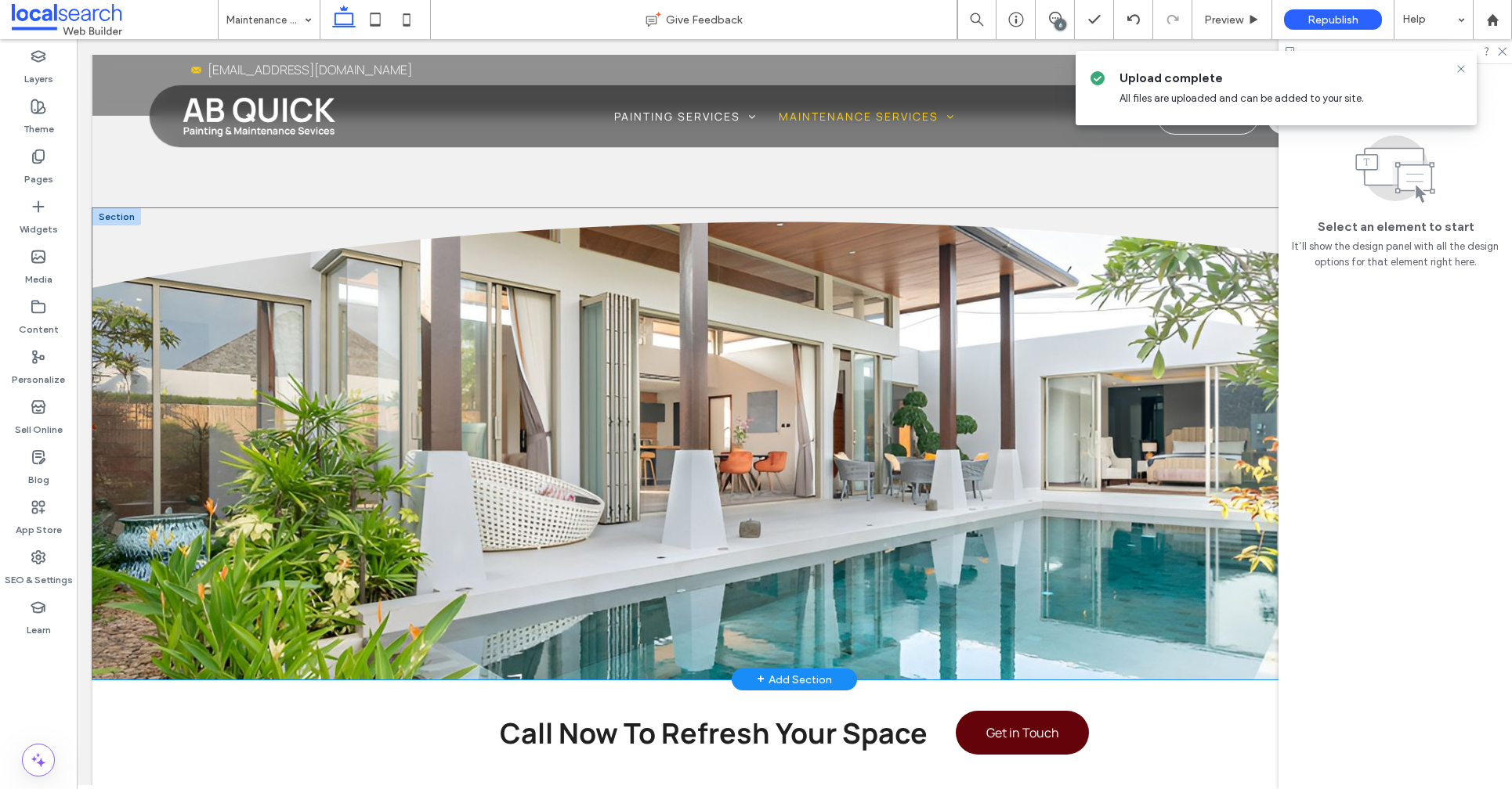
scroll to position [2385, 0]
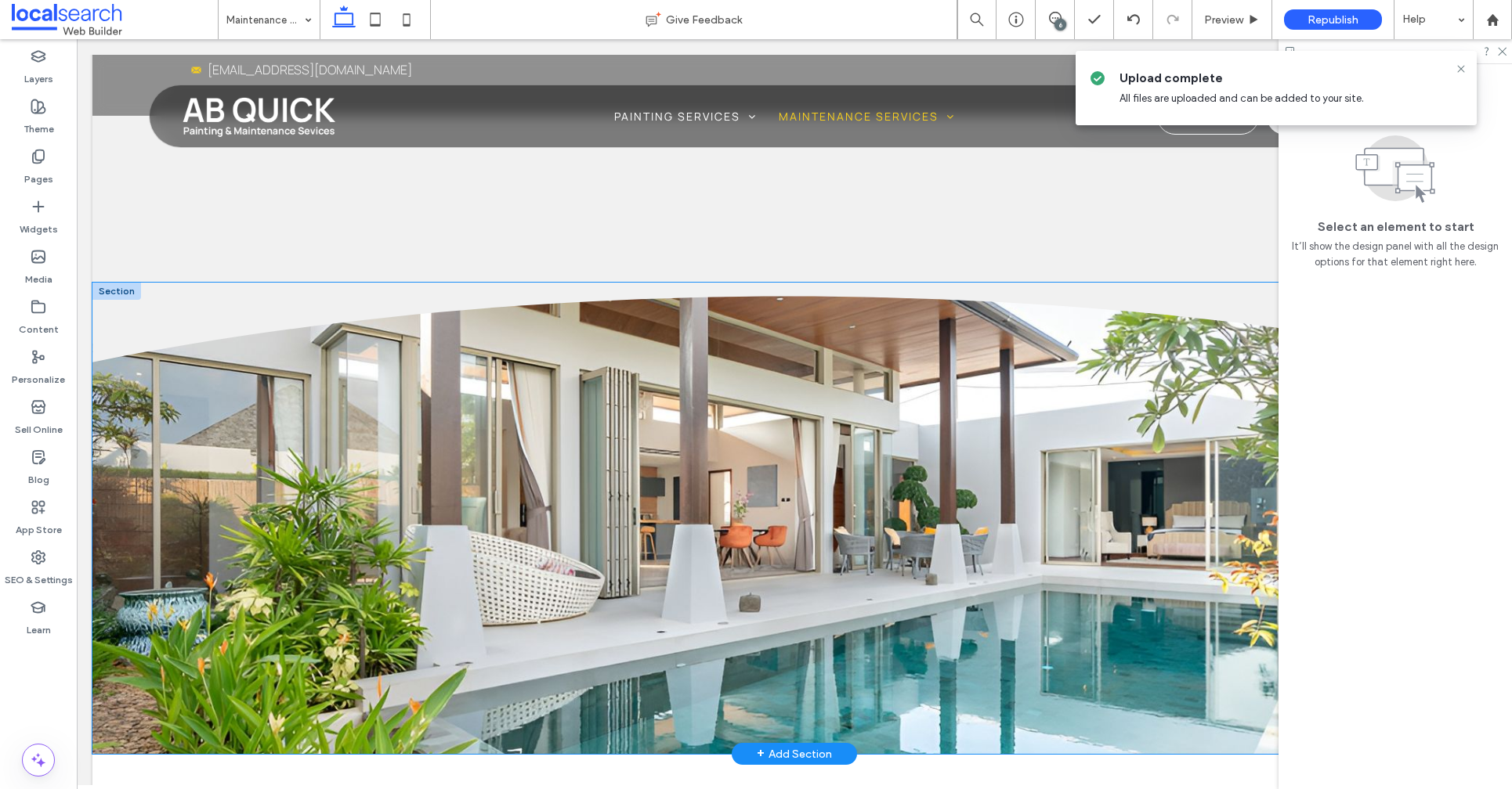
click at [384, 502] on div "Divider Icon" at bounding box center [794, 518] width 1404 height 472
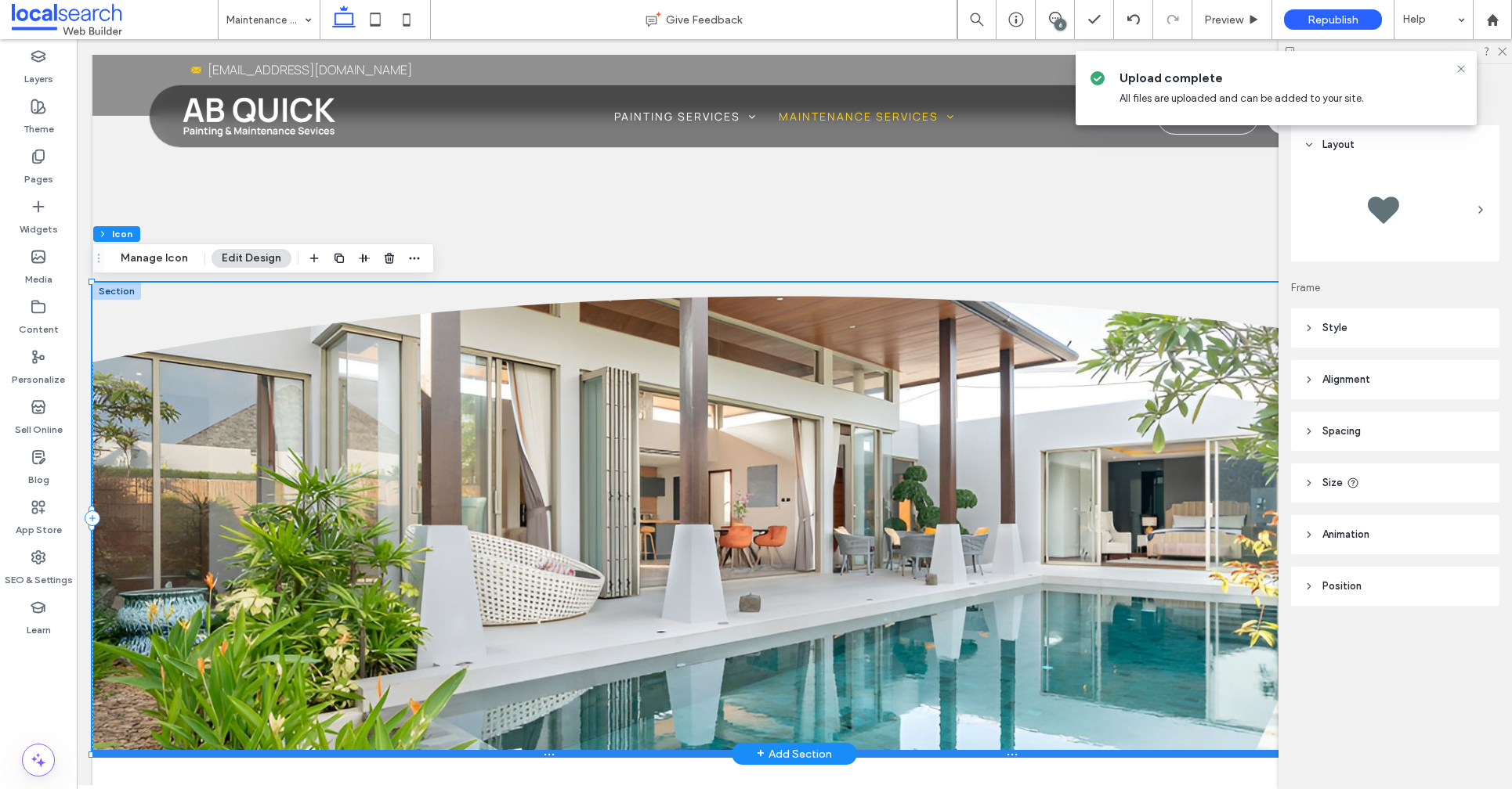
click at [610, 757] on div at bounding box center [788, 754] width 1391 height 8
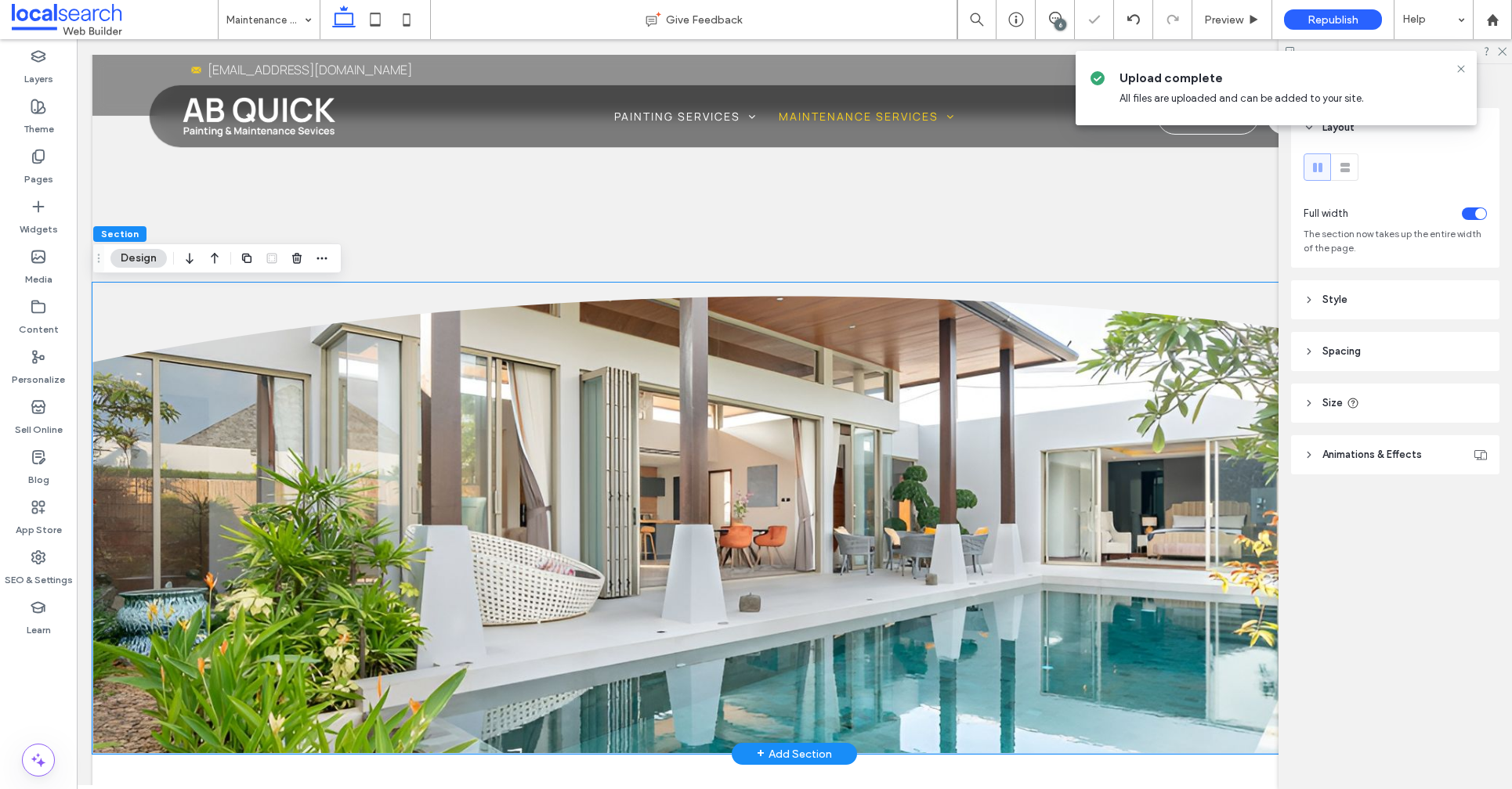
click at [480, 479] on div "Divider Icon" at bounding box center [794, 518] width 1404 height 472
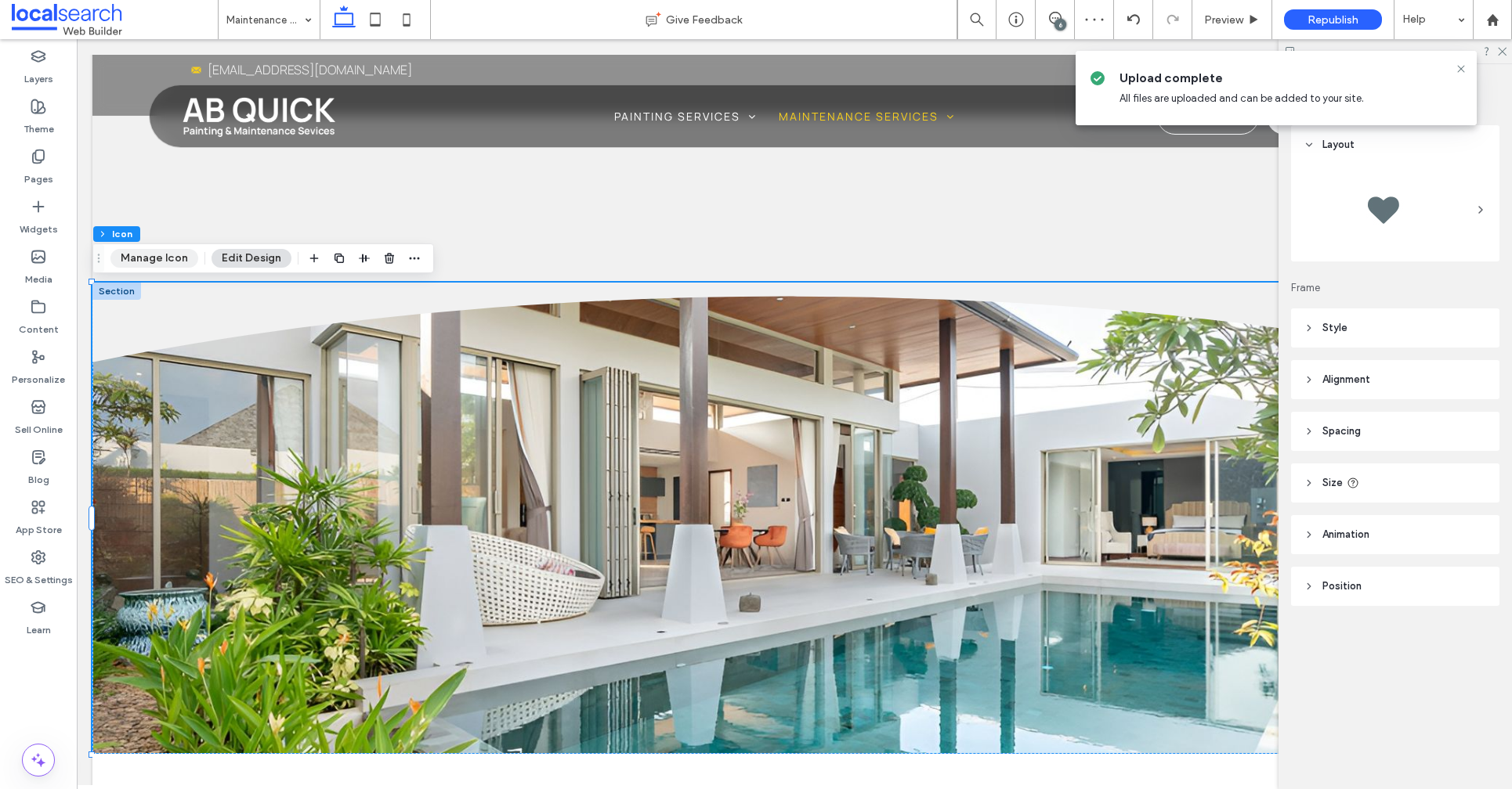
click at [153, 257] on button "Manage Icon" at bounding box center [154, 258] width 87 height 18
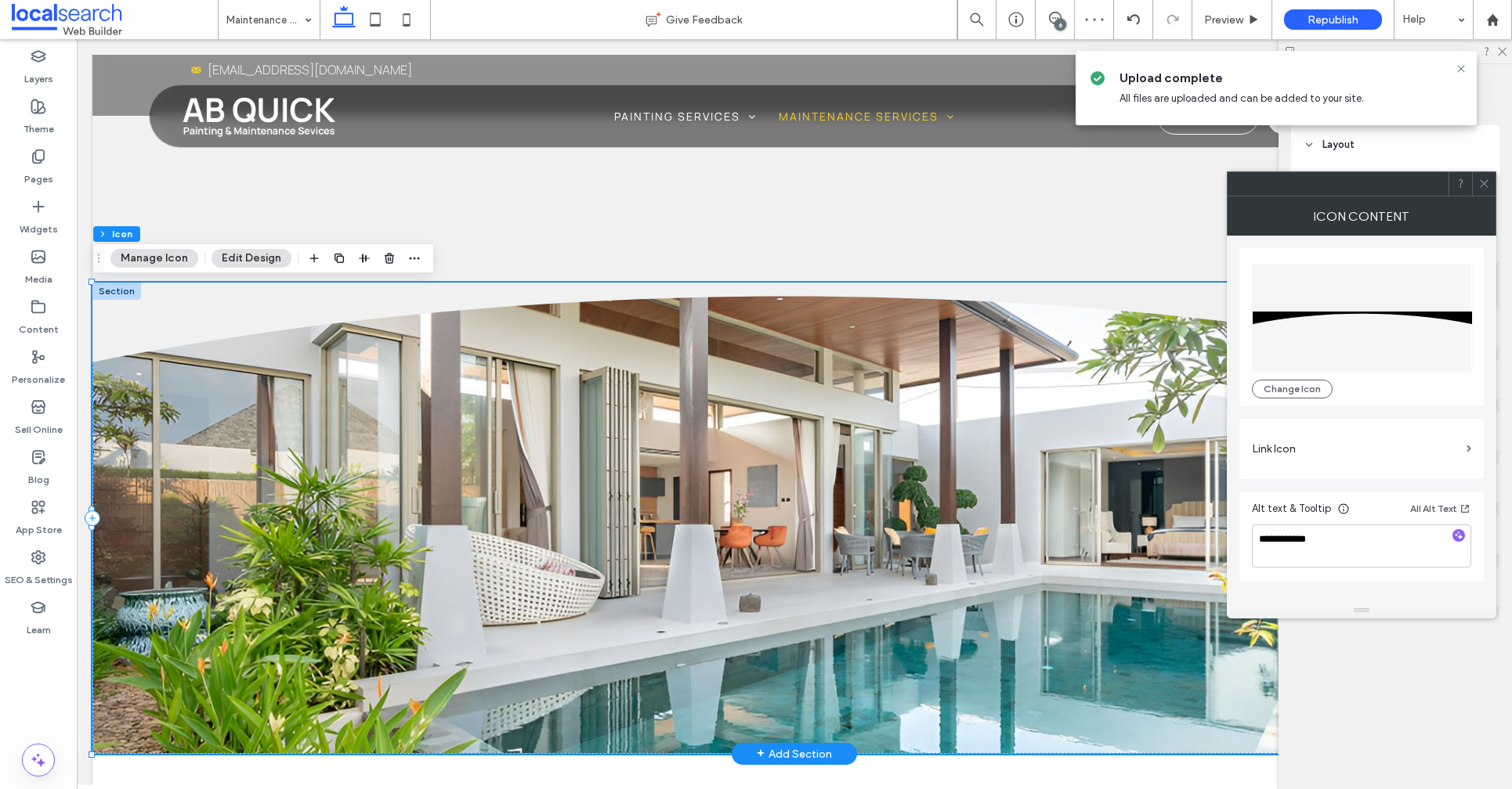
click at [286, 445] on div "Divider Icon" at bounding box center [794, 518] width 1404 height 472
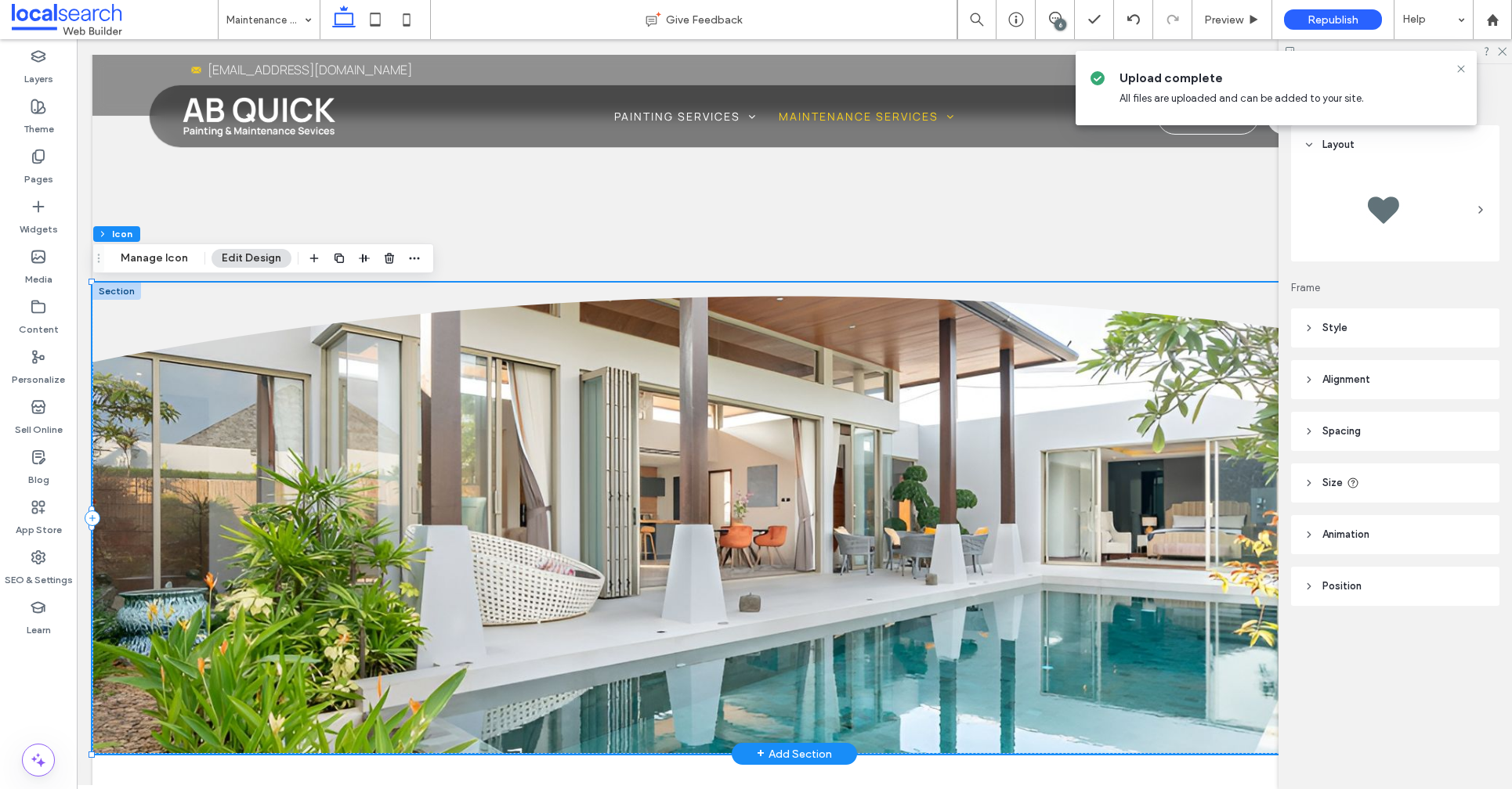
click at [347, 515] on div "Divider Icon" at bounding box center [794, 518] width 1404 height 472
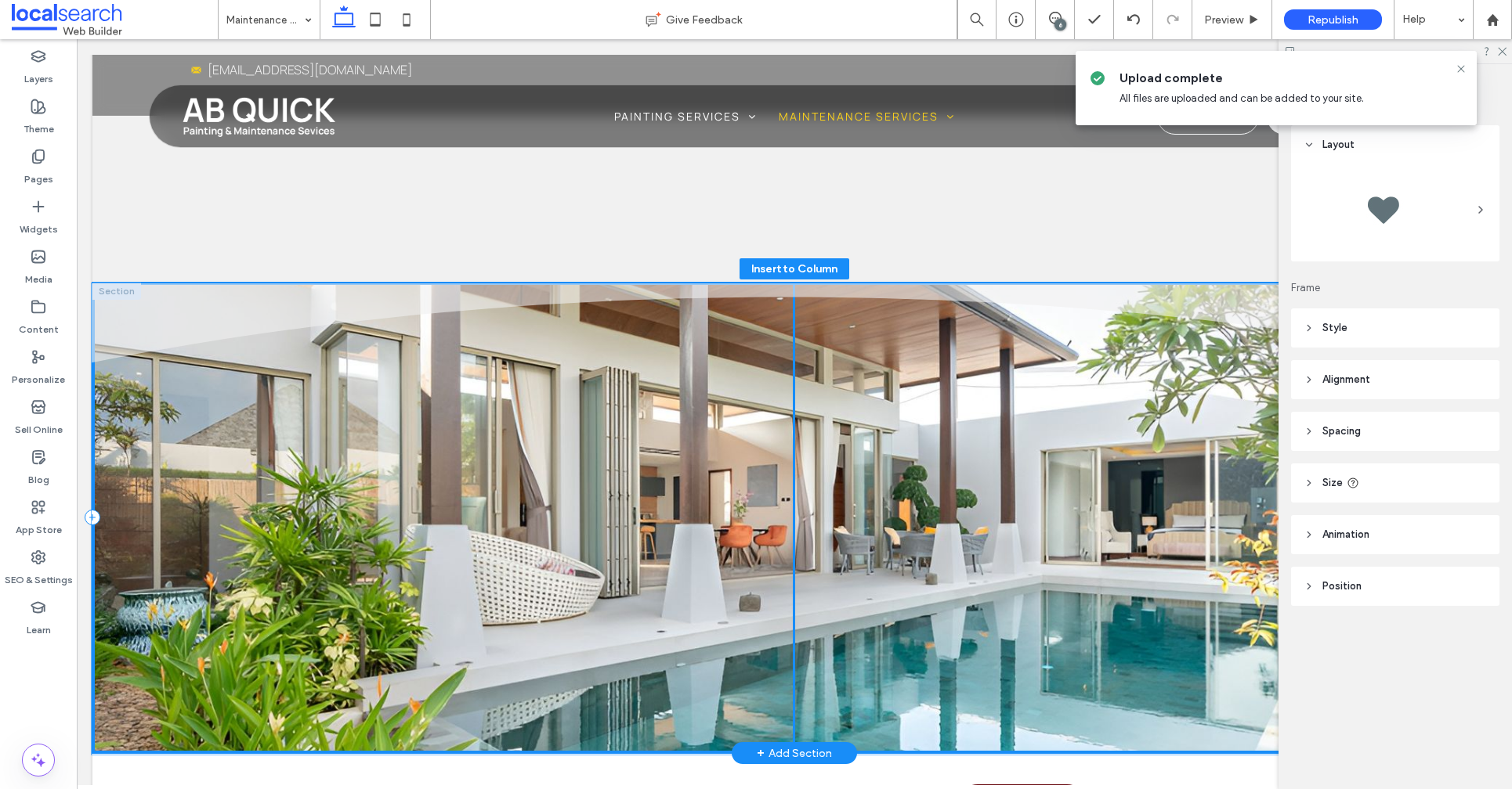
click at [280, 466] on div "Divider Icon" at bounding box center [787, 519] width 1391 height 471
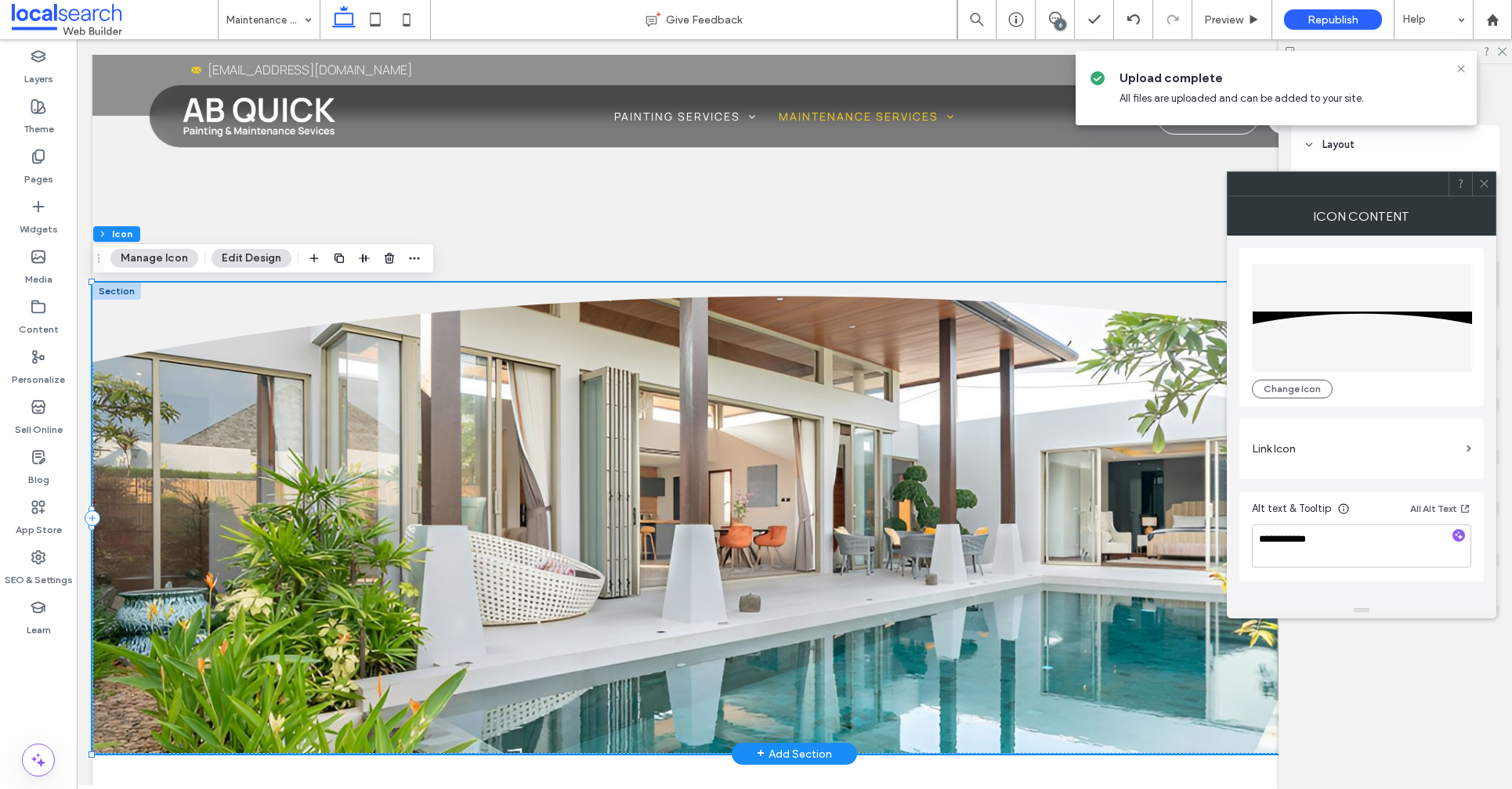
click at [281, 469] on div "Divider Icon" at bounding box center [794, 518] width 1404 height 472
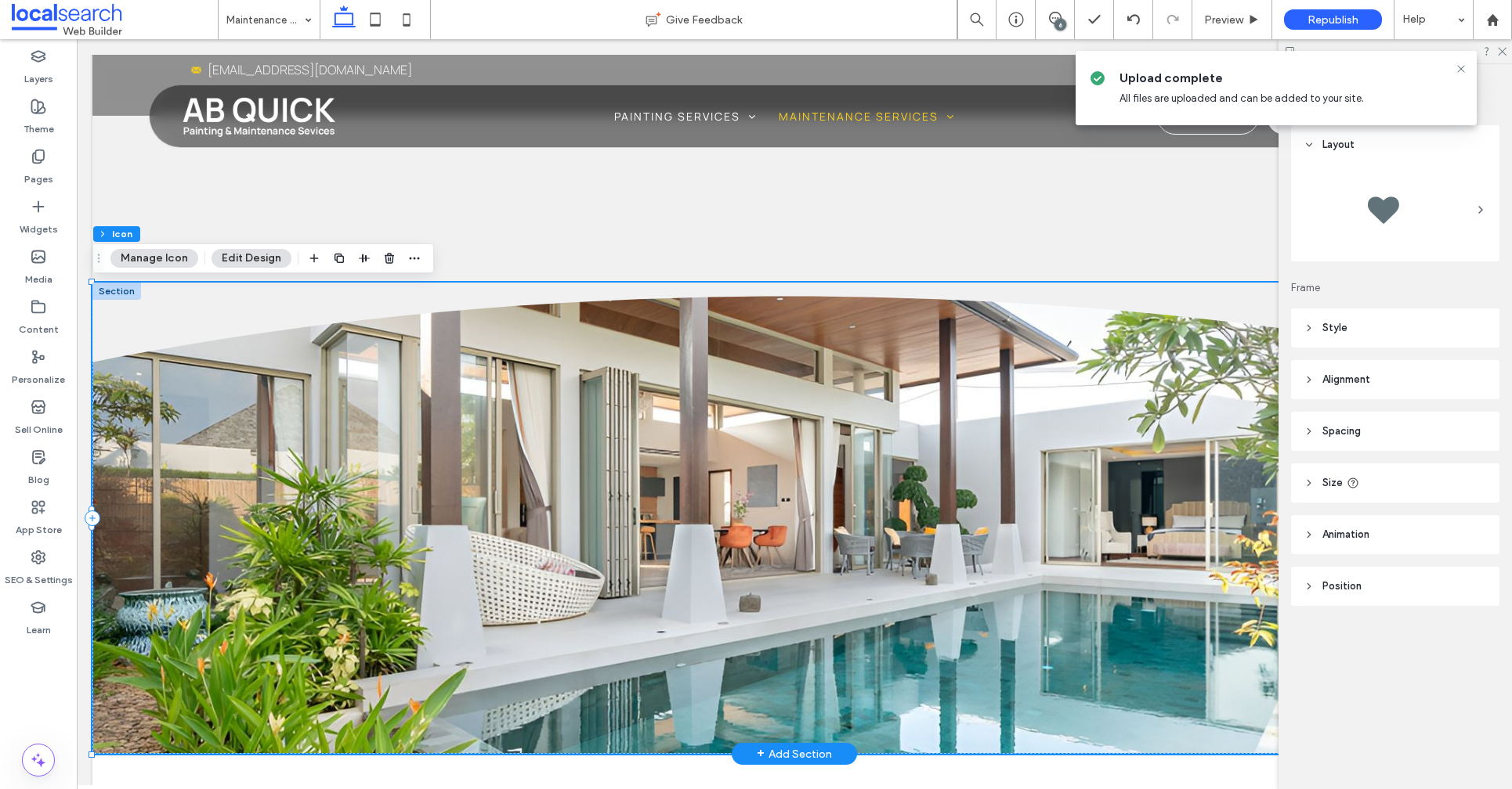
click at [281, 469] on div "Divider Icon" at bounding box center [794, 518] width 1404 height 472
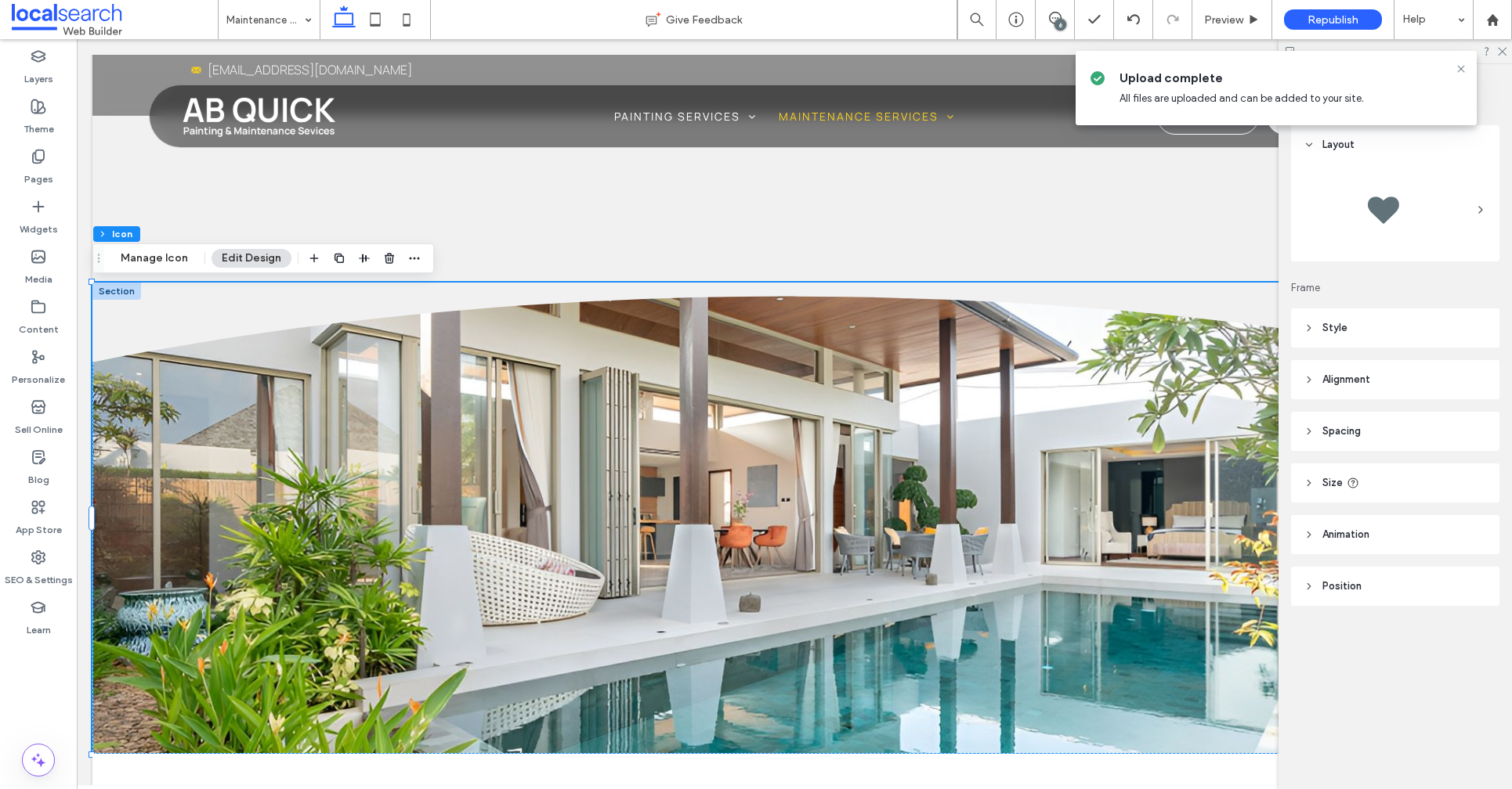
click at [239, 258] on button "Edit Design" at bounding box center [252, 258] width 80 height 18
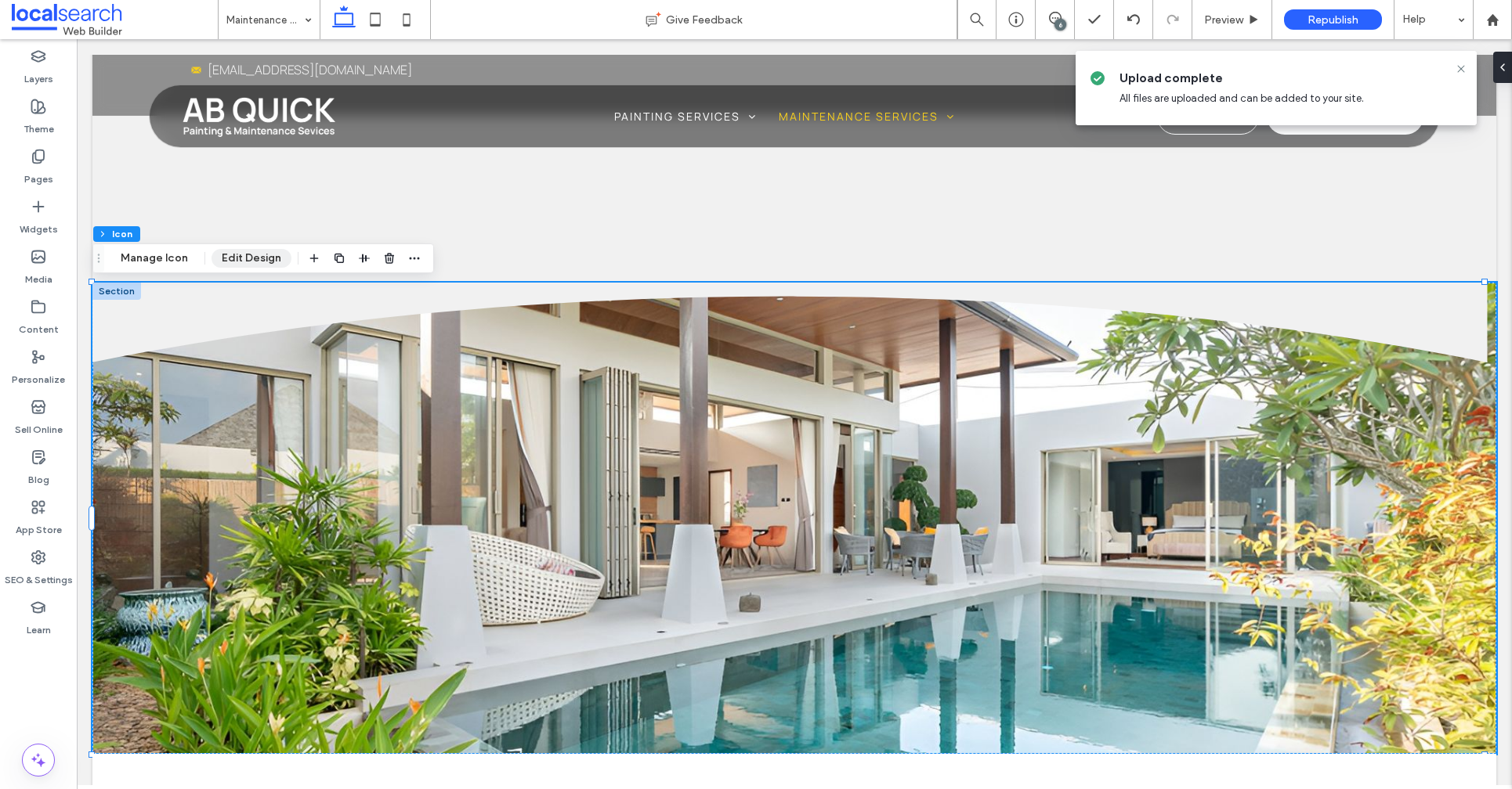
click at [239, 257] on button "Edit Design" at bounding box center [252, 258] width 80 height 18
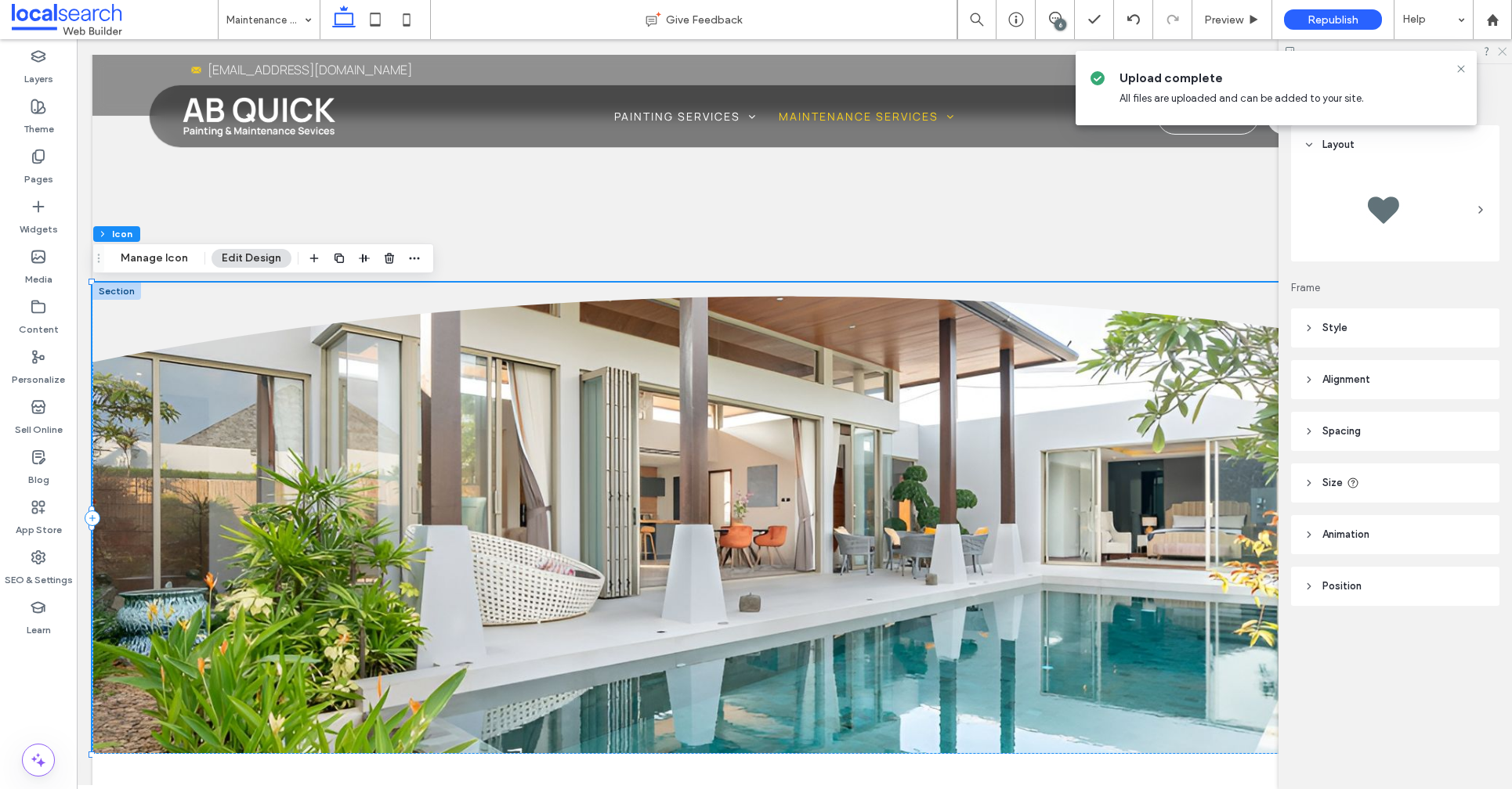
click at [1498, 52] on icon at bounding box center [1501, 51] width 10 height 10
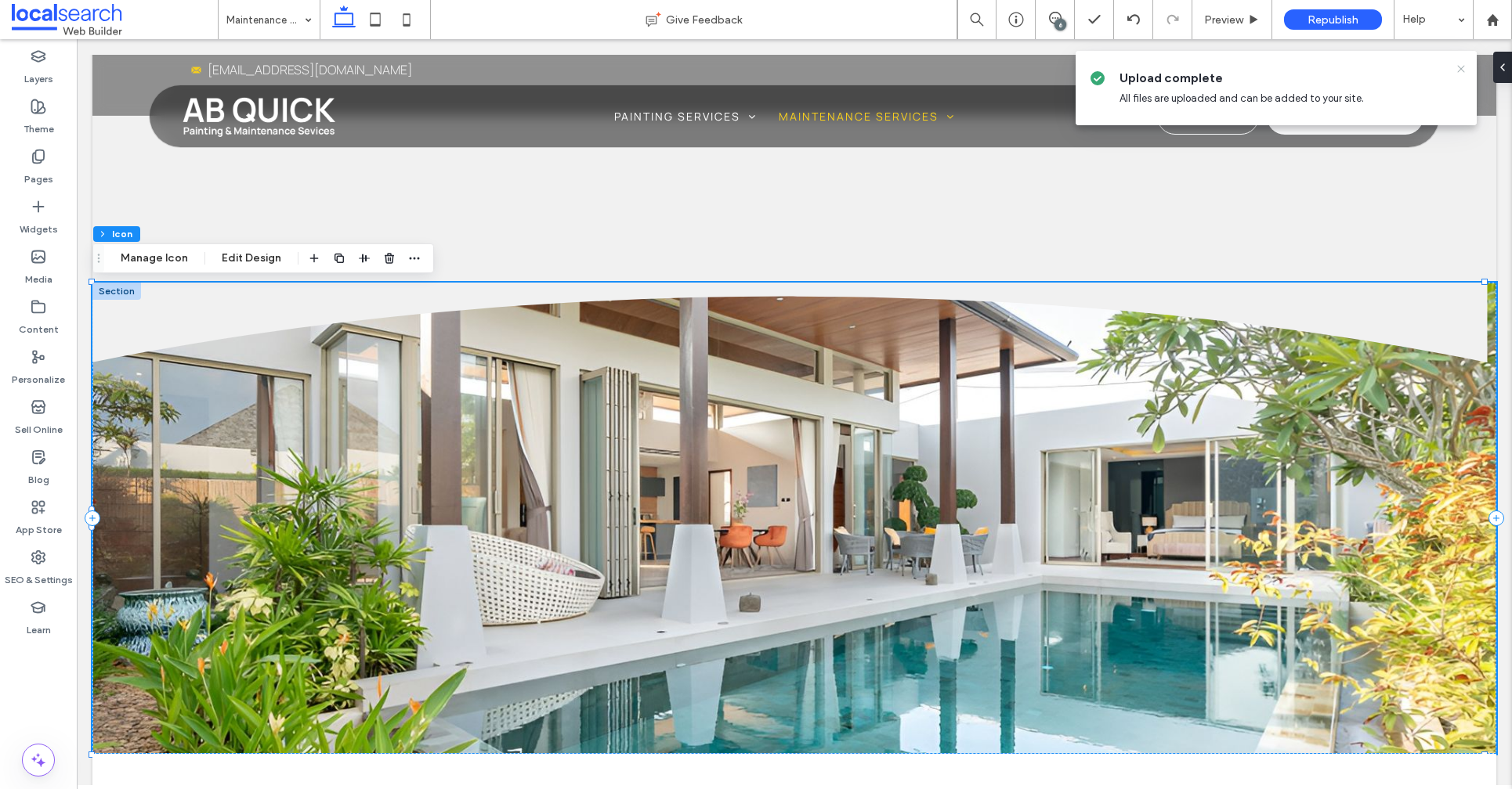
click at [1459, 67] on use at bounding box center [1460, 68] width 7 height 7
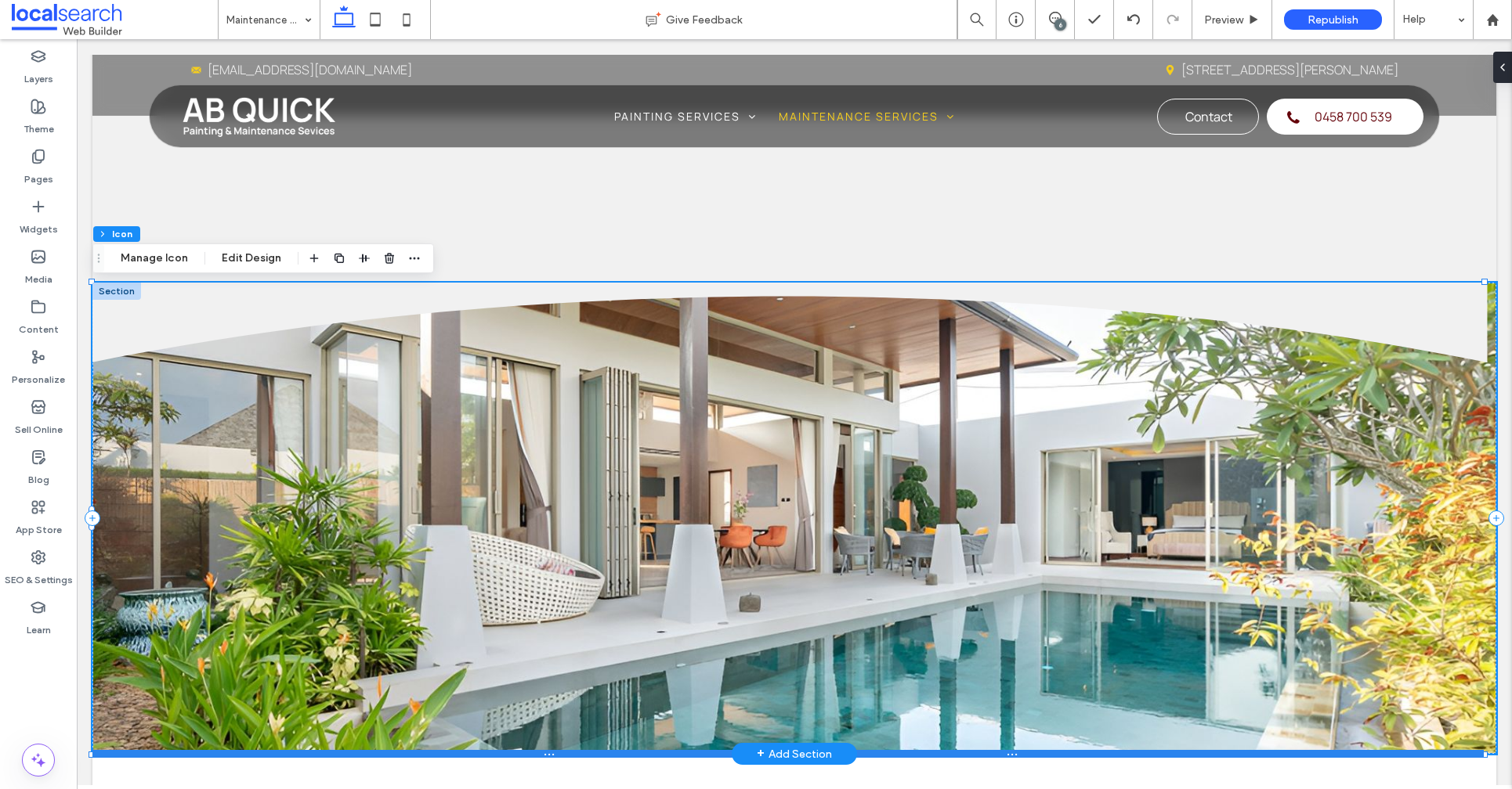
click at [1386, 756] on div at bounding box center [788, 754] width 1391 height 8
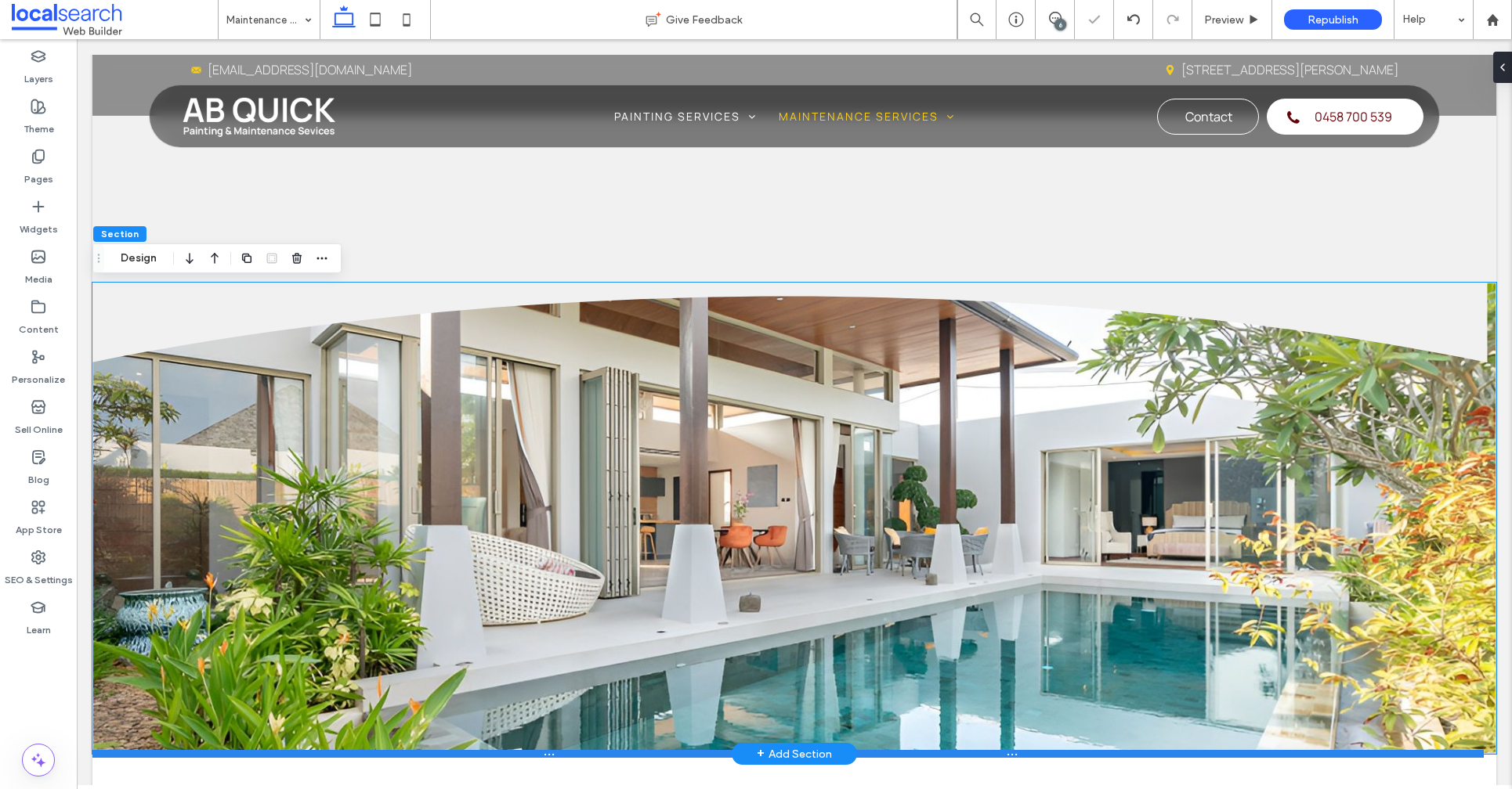
click at [1386, 756] on div at bounding box center [788, 754] width 1391 height 8
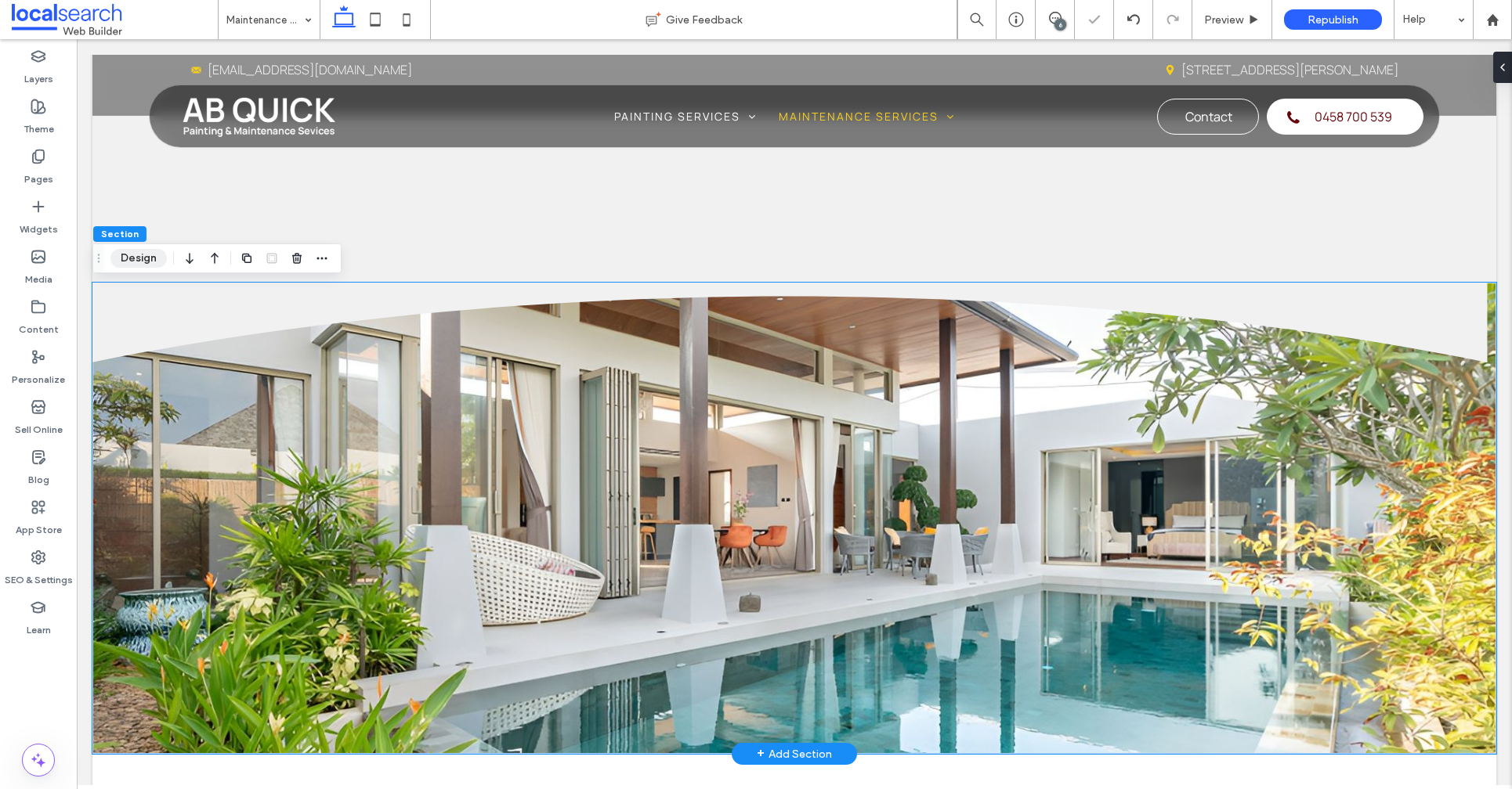
click at [138, 258] on button "Design" at bounding box center [139, 258] width 56 height 18
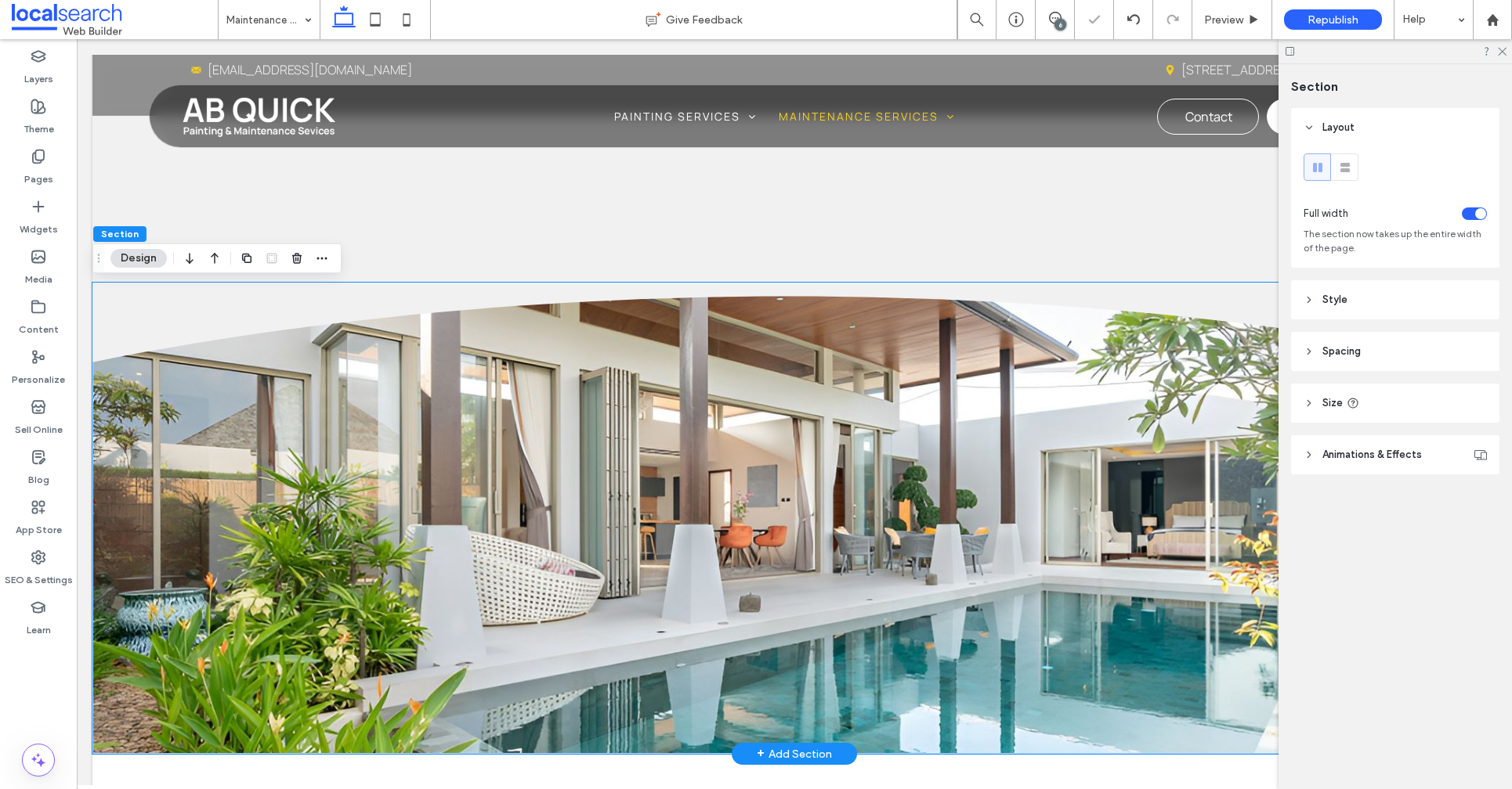
click at [1377, 445] on header "Animations & Effects" at bounding box center [1395, 455] width 209 height 39
click at [1379, 453] on span "Animations & Effects" at bounding box center [1372, 455] width 99 height 16
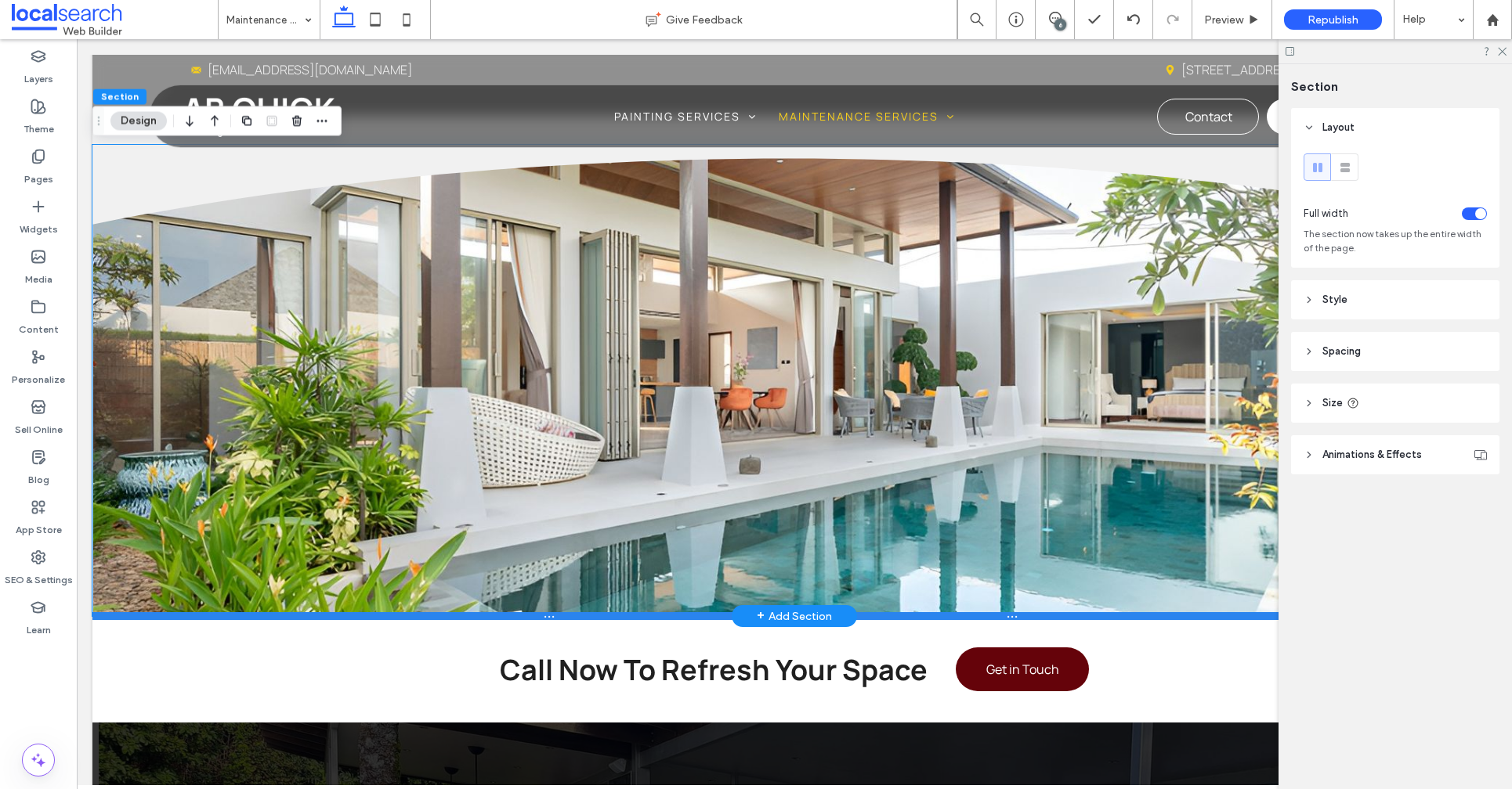
click at [286, 618] on div at bounding box center [788, 617] width 1391 height 8
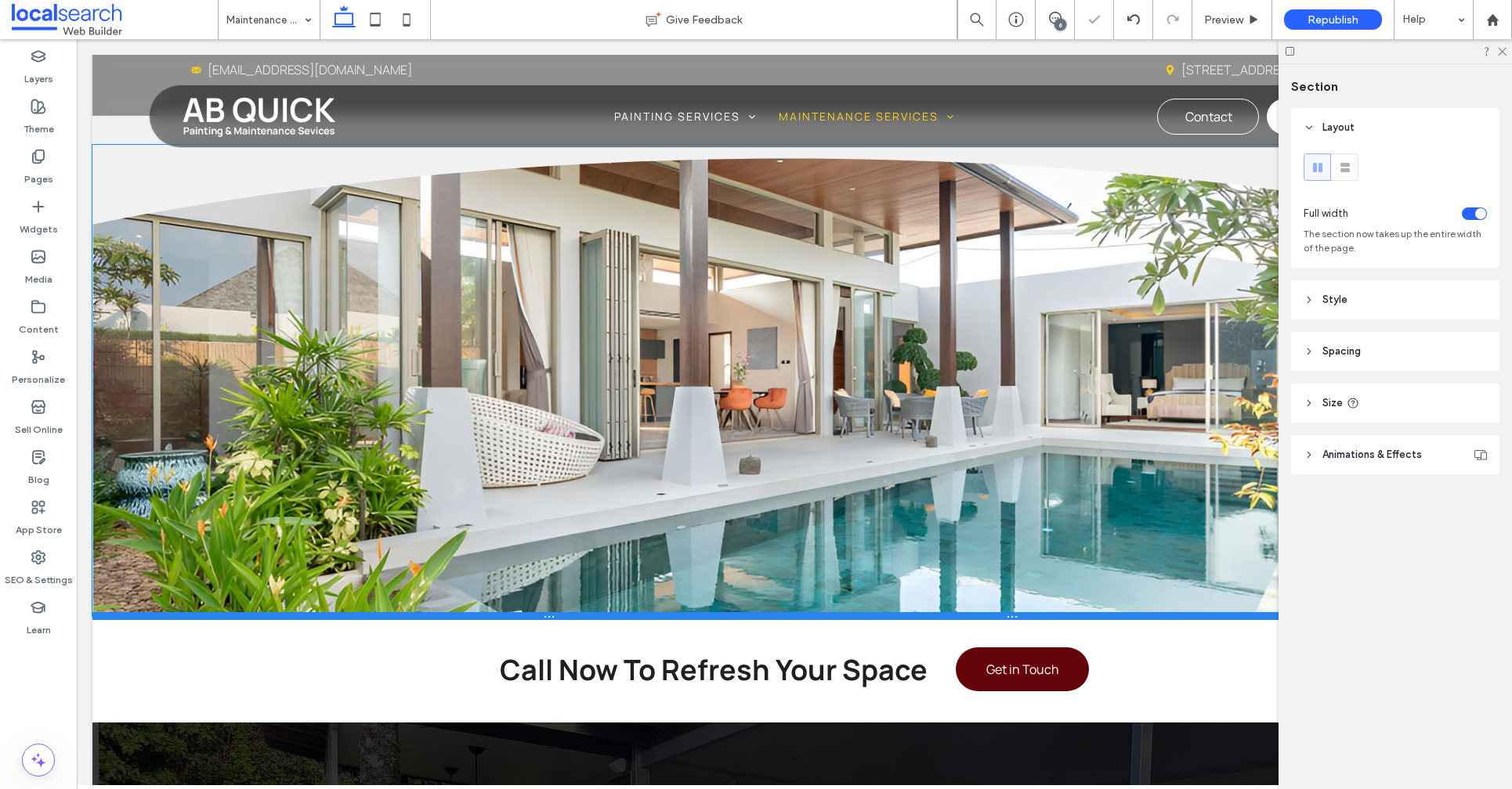
click at [286, 618] on div at bounding box center [788, 617] width 1391 height 8
click at [286, 618] on div at bounding box center [788, 617] width 1391 height 8
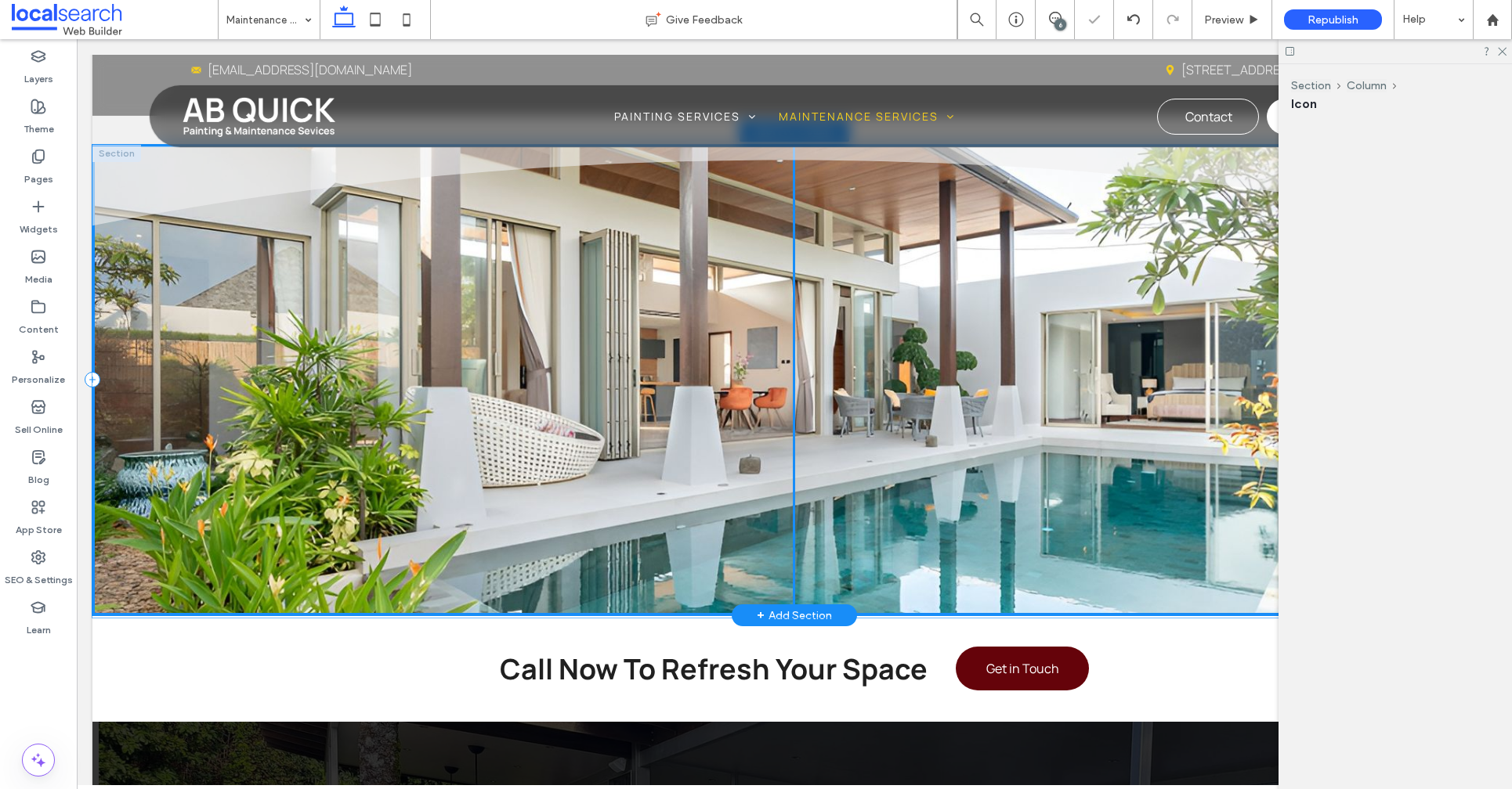
click at [279, 515] on div "Divider Icon" at bounding box center [788, 382] width 1391 height 471
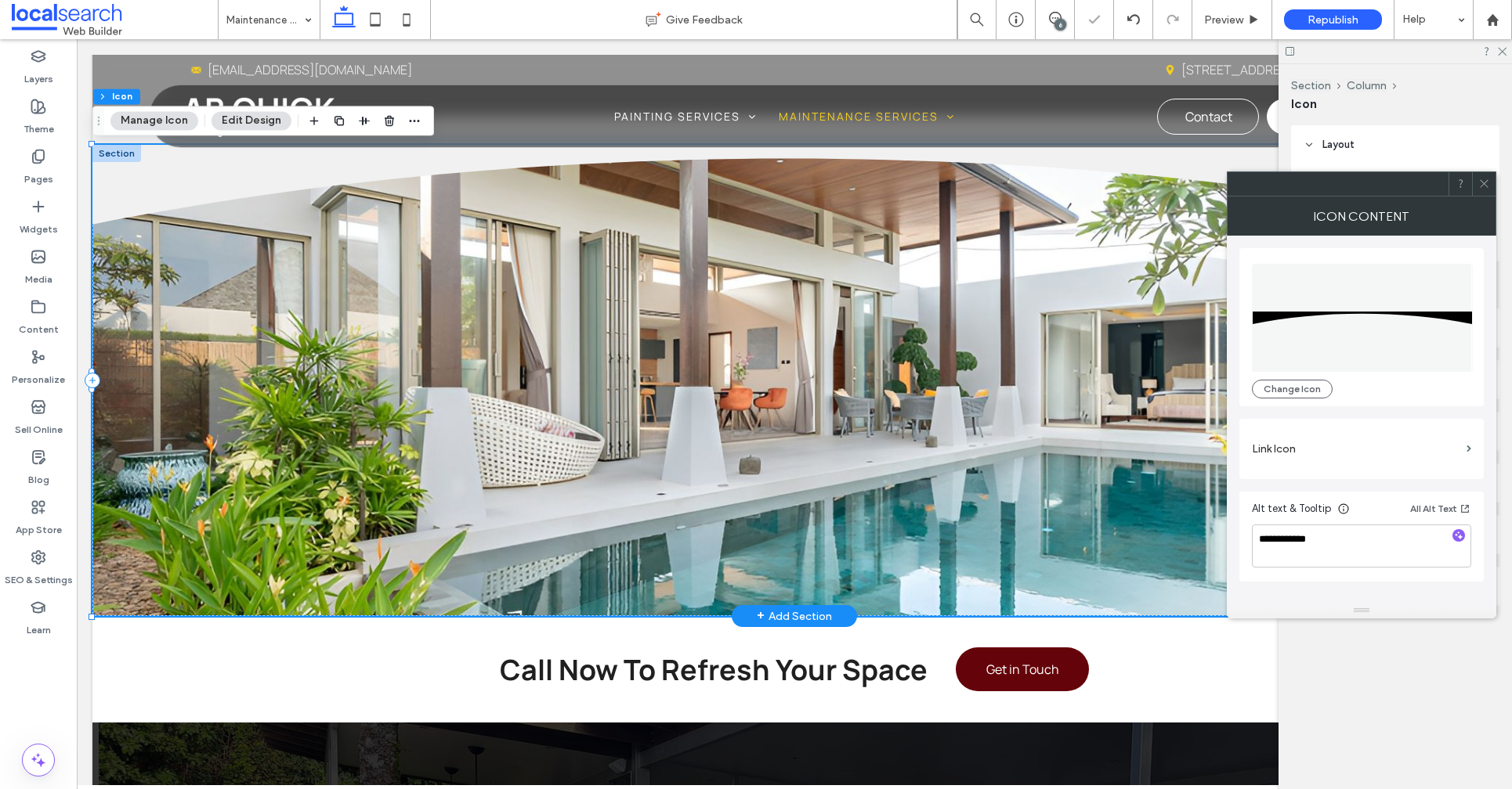
click at [279, 515] on div "Divider Icon" at bounding box center [794, 381] width 1404 height 472
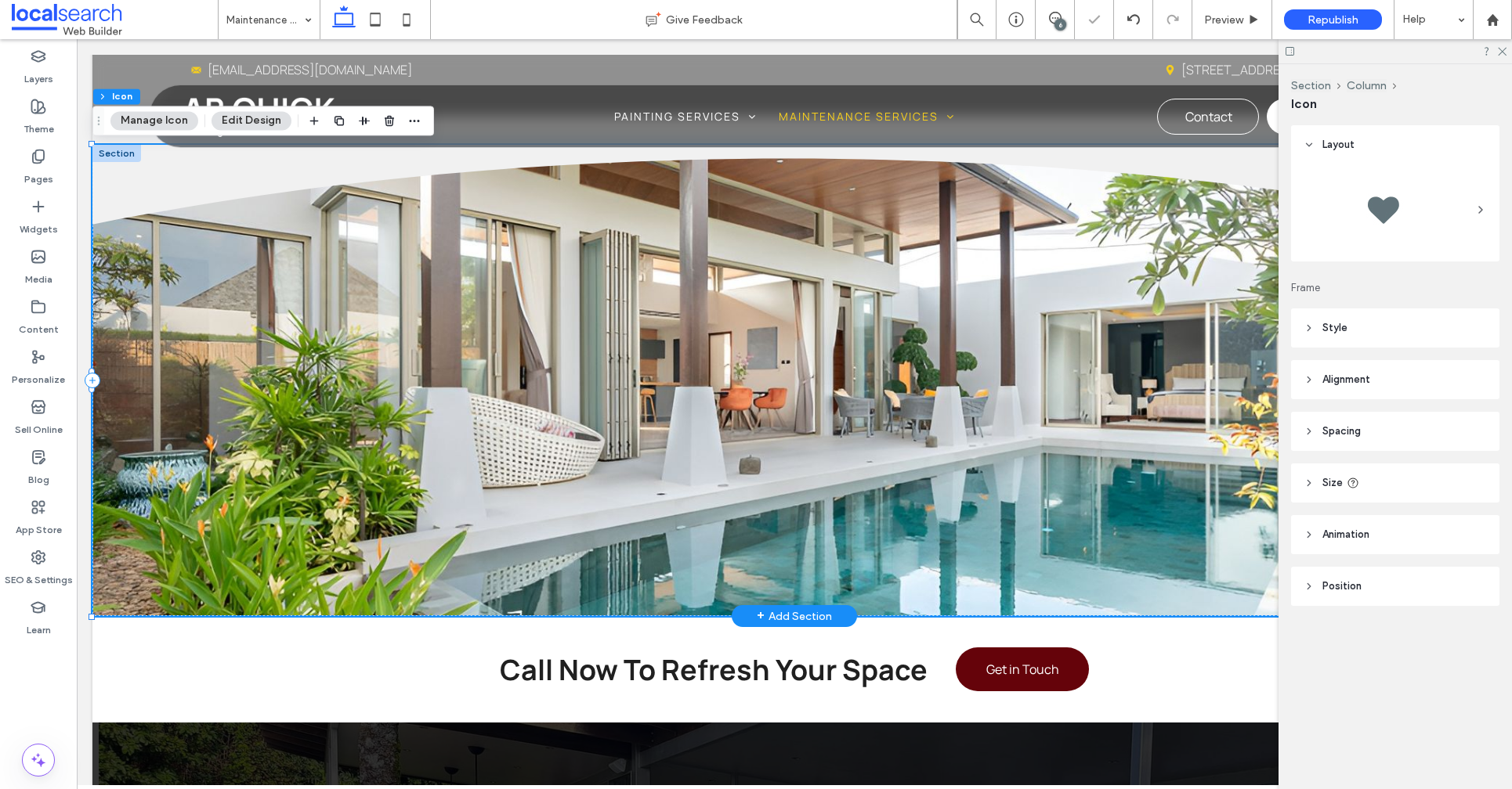
click at [279, 515] on div "Divider Icon" at bounding box center [794, 381] width 1404 height 472
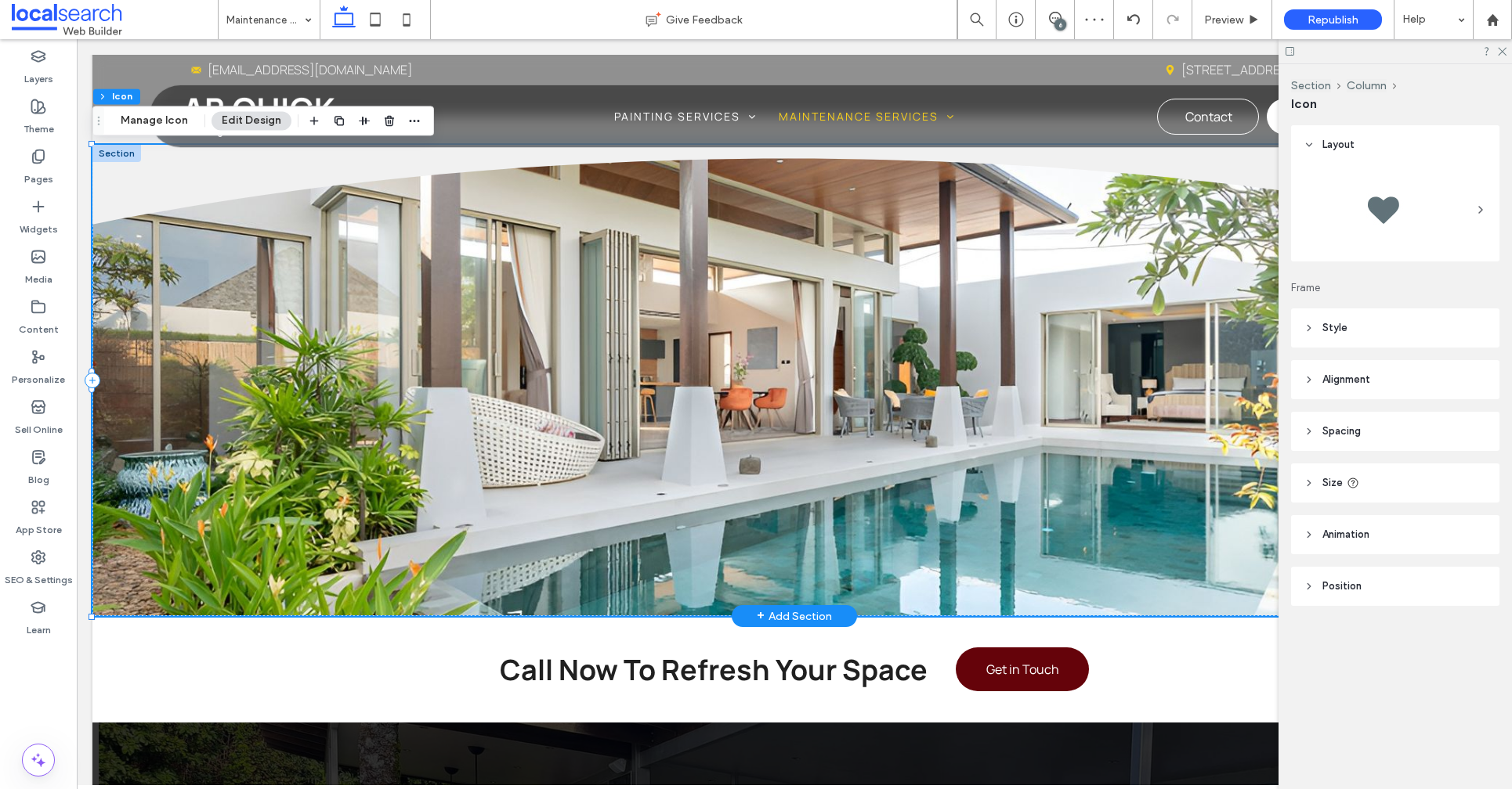
click at [279, 515] on div "Divider Icon" at bounding box center [794, 381] width 1404 height 472
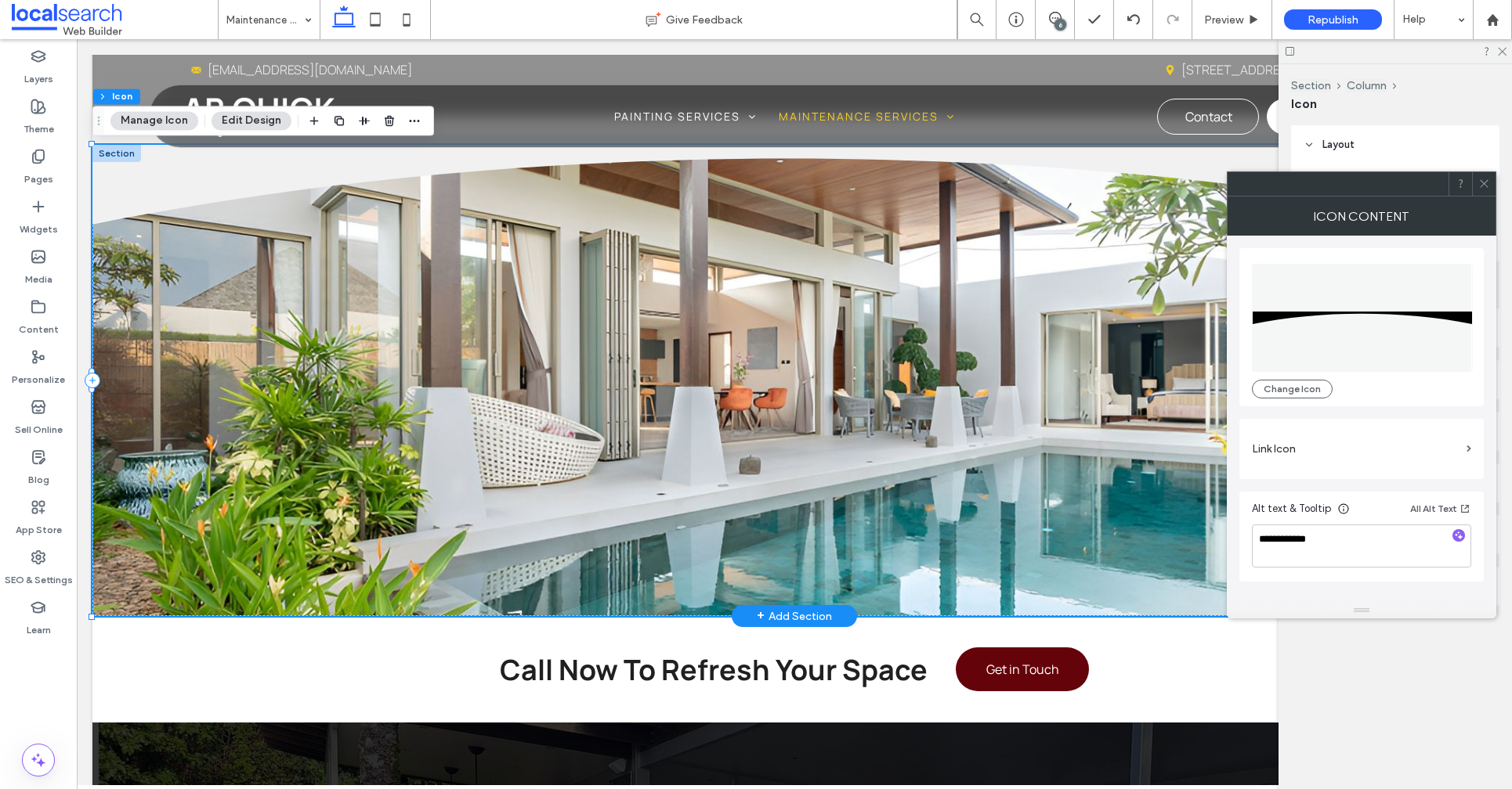
click at [185, 327] on div "Divider Icon" at bounding box center [794, 381] width 1404 height 472
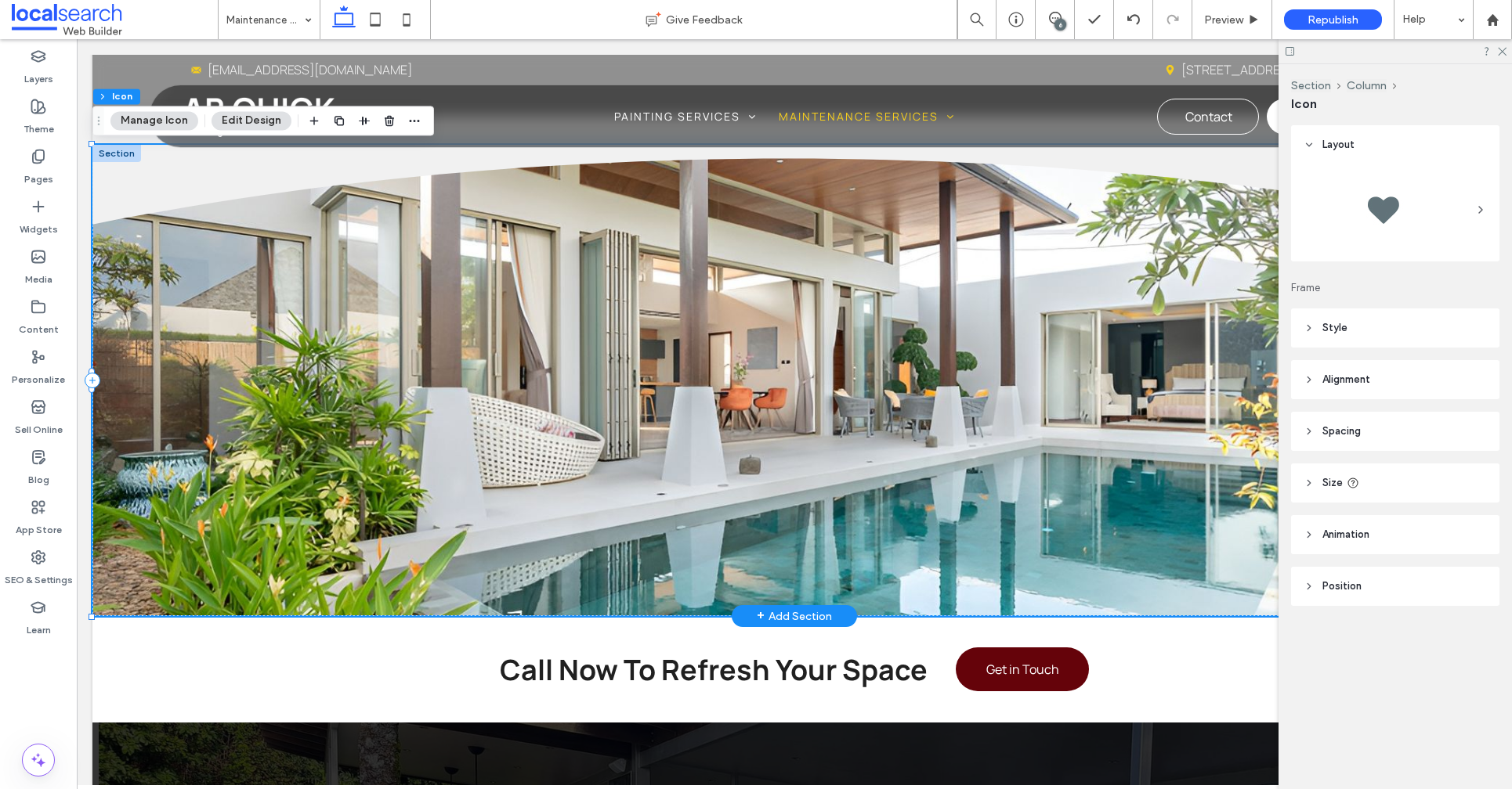
click at [185, 327] on div "Divider Icon" at bounding box center [794, 381] width 1404 height 472
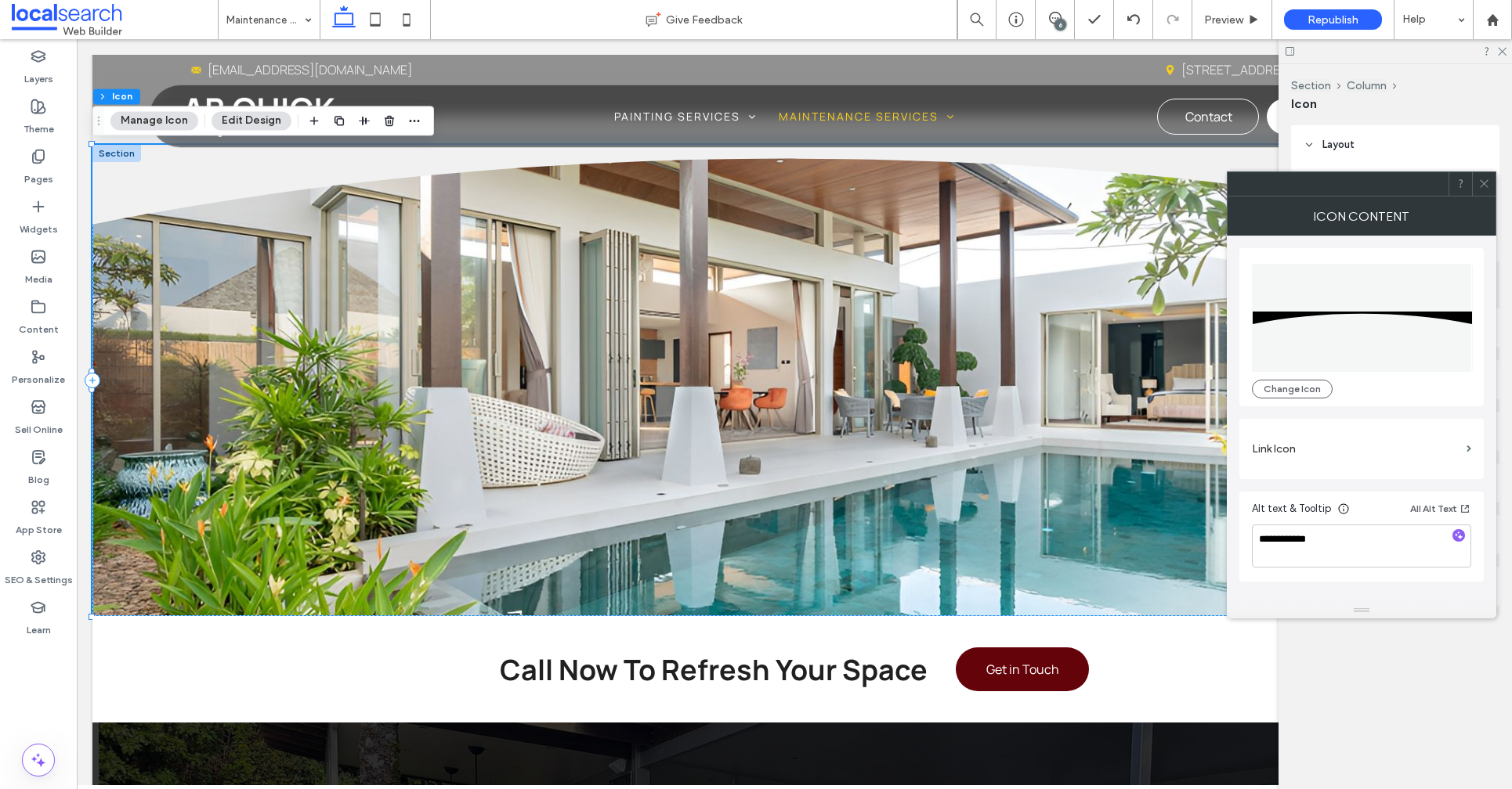
click at [146, 124] on button "Manage Icon" at bounding box center [154, 120] width 87 height 18
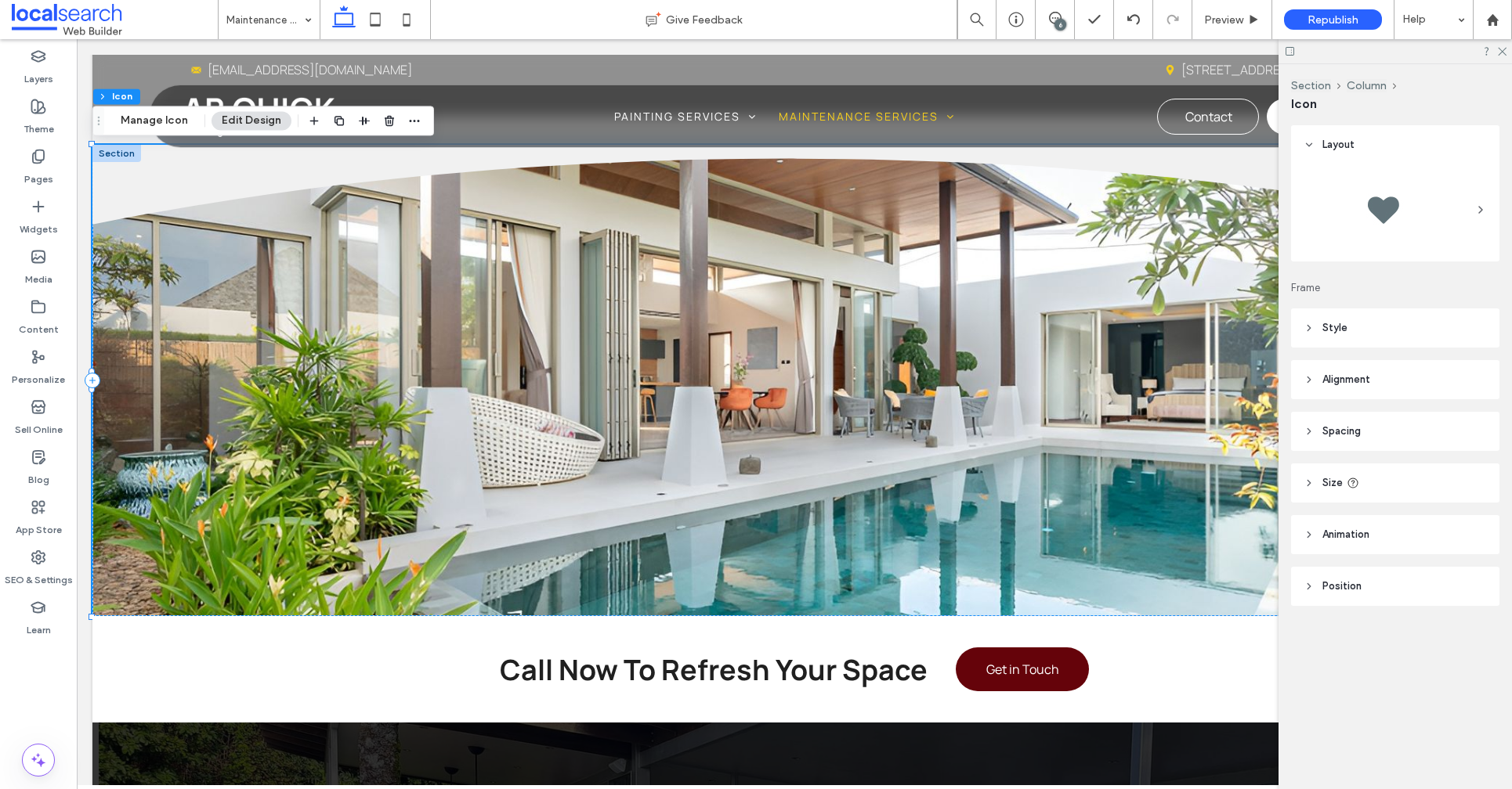
click at [256, 127] on button "Edit Design" at bounding box center [252, 120] width 80 height 18
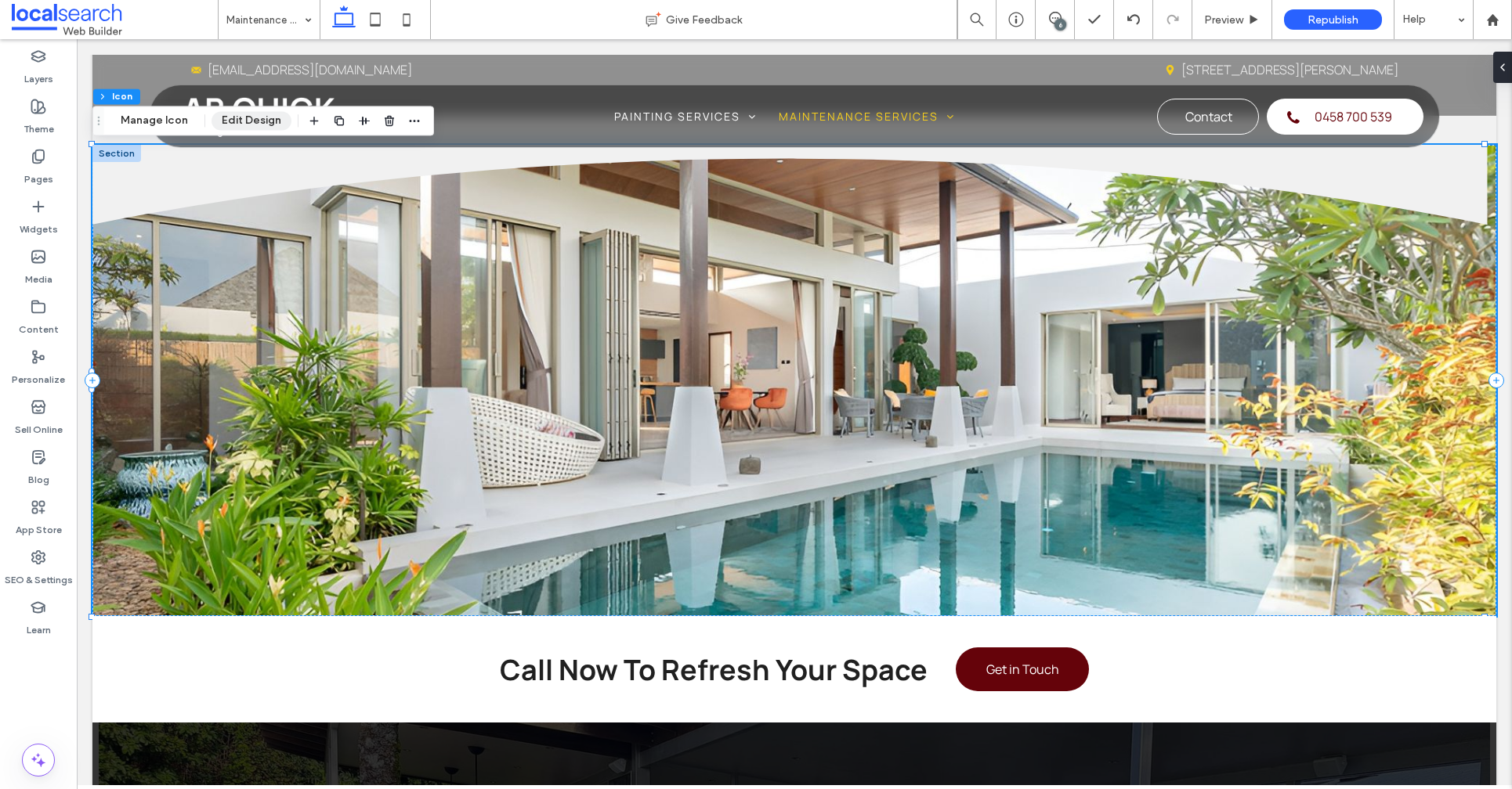
click at [256, 127] on button "Edit Design" at bounding box center [252, 120] width 80 height 18
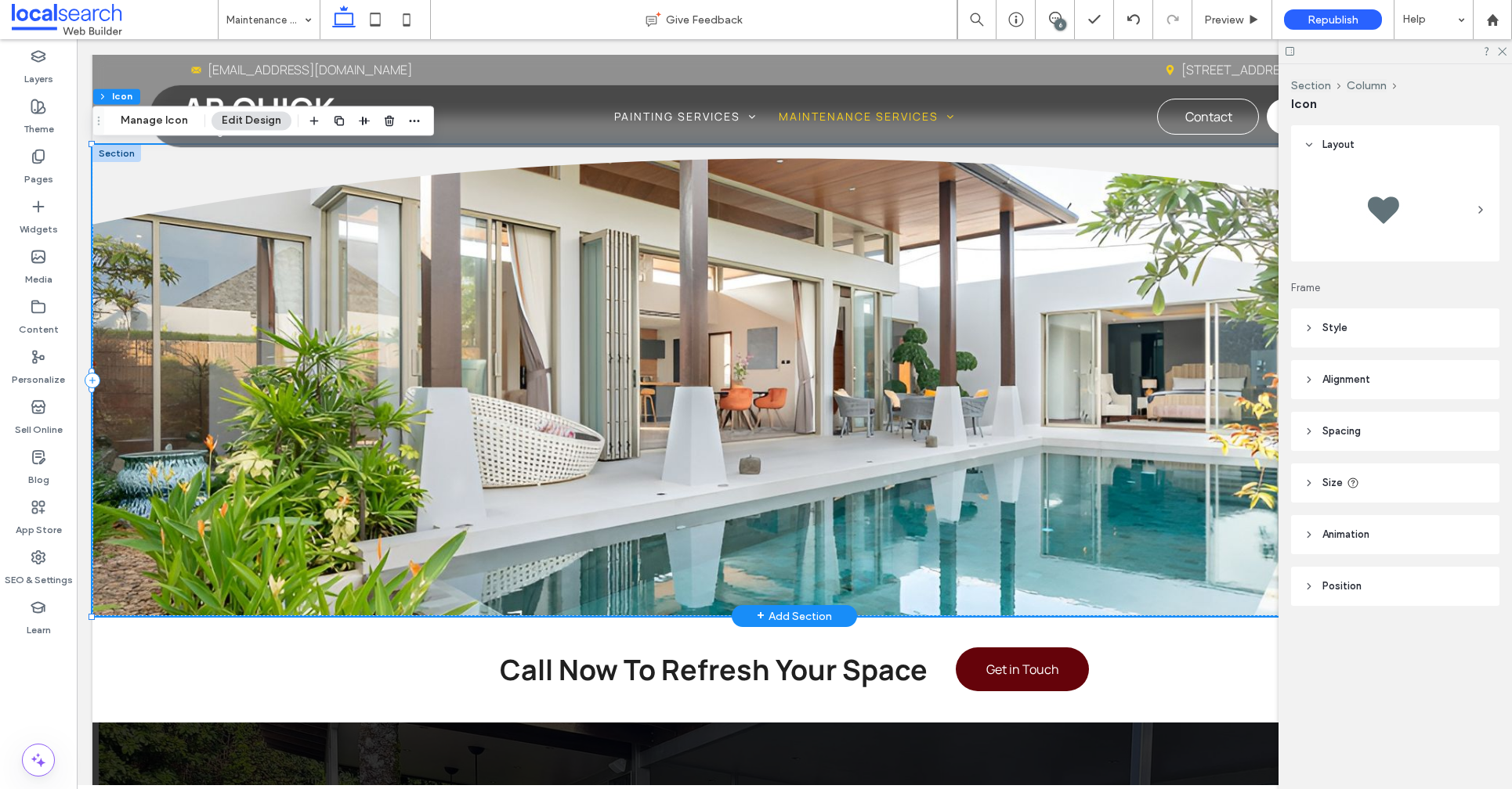
click at [968, 462] on div "Divider Icon" at bounding box center [794, 381] width 1404 height 472
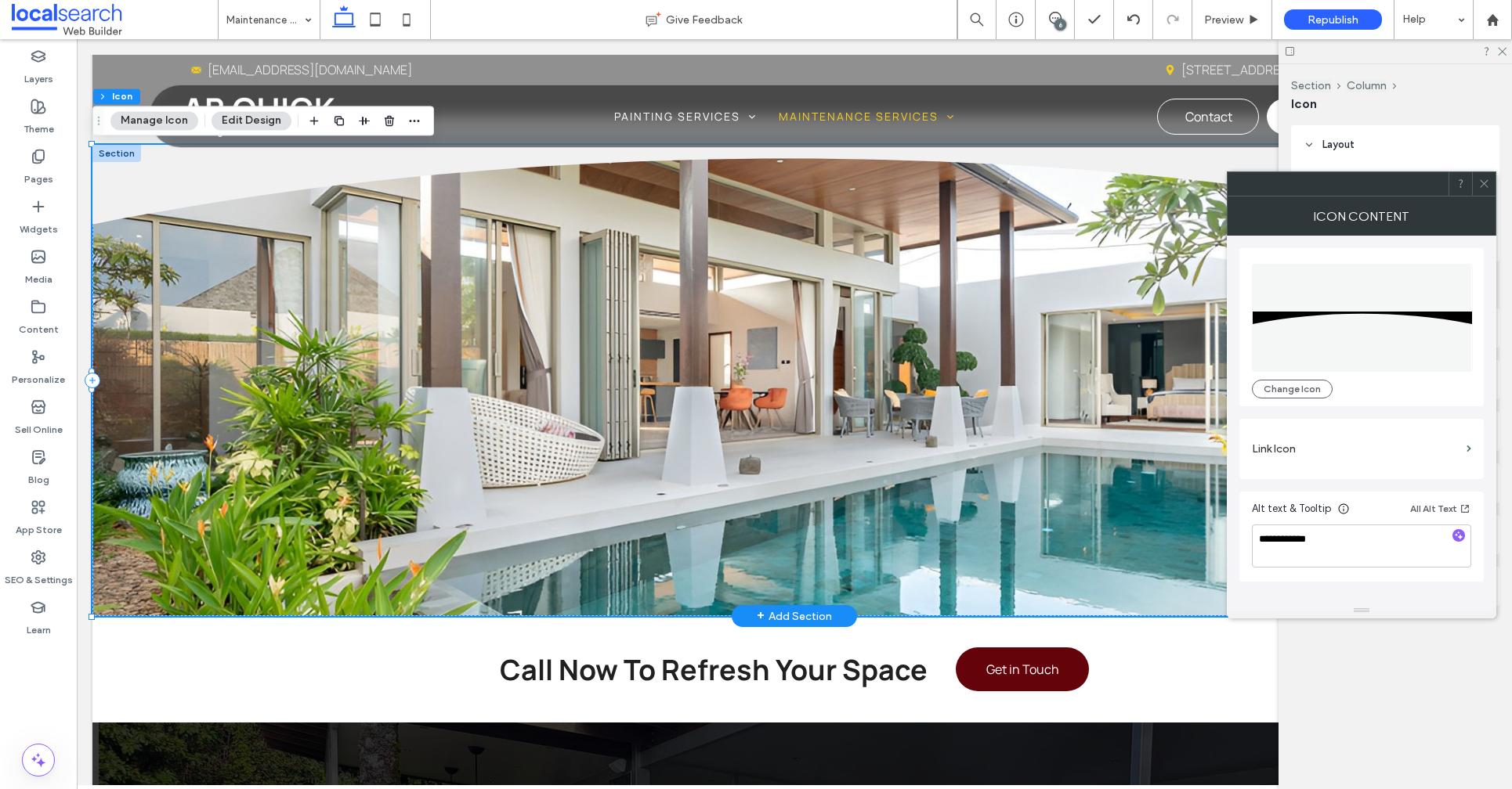
click at [807, 437] on div "Divider Icon" at bounding box center [794, 381] width 1404 height 472
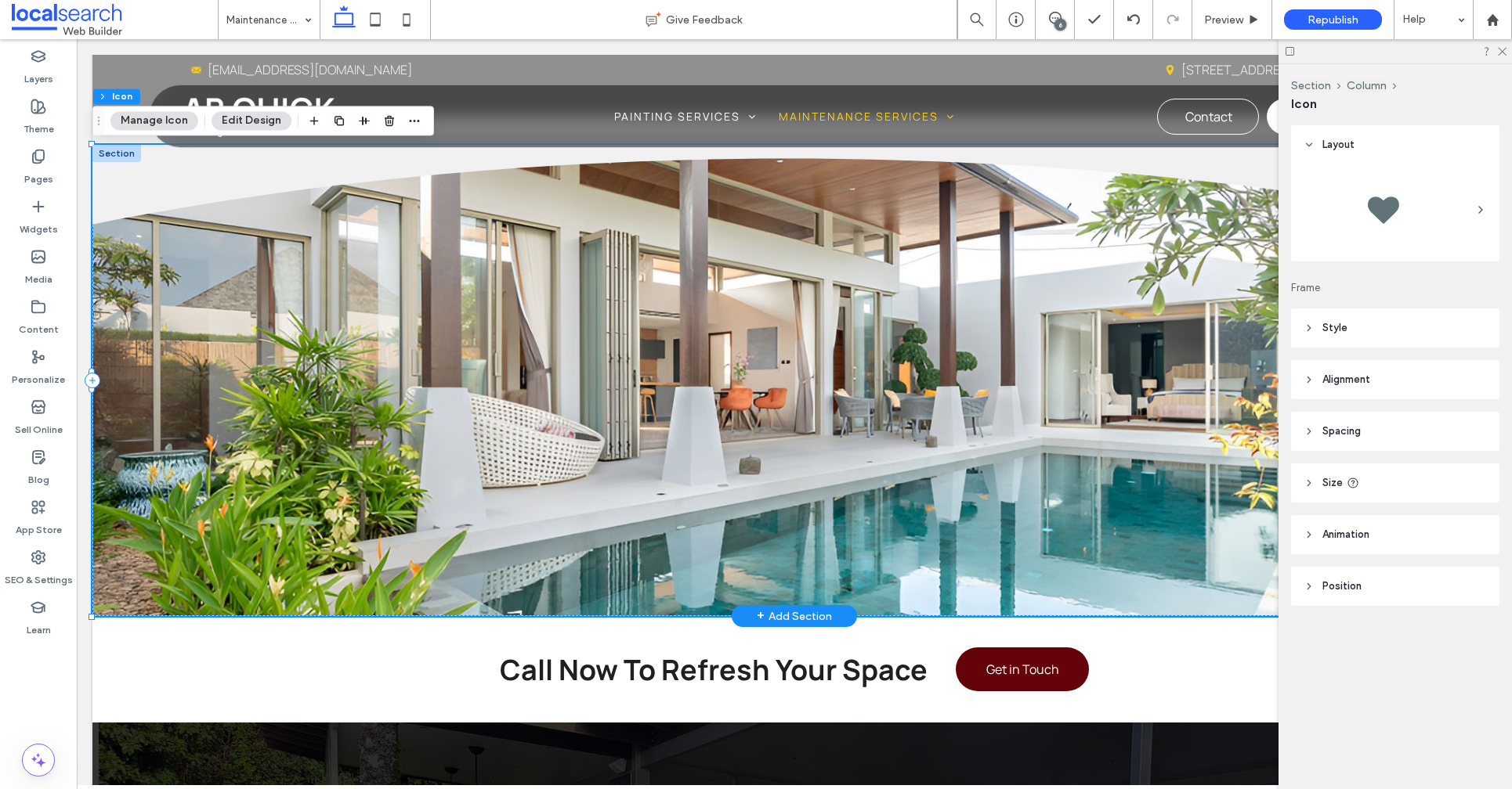
click at [807, 437] on div "Divider Icon" at bounding box center [794, 381] width 1404 height 472
click at [753, 435] on div "Divider Icon" at bounding box center [794, 381] width 1404 height 472
click at [753, 435] on div "Divider Icon" at bounding box center [794, 381] width 1404 height 472
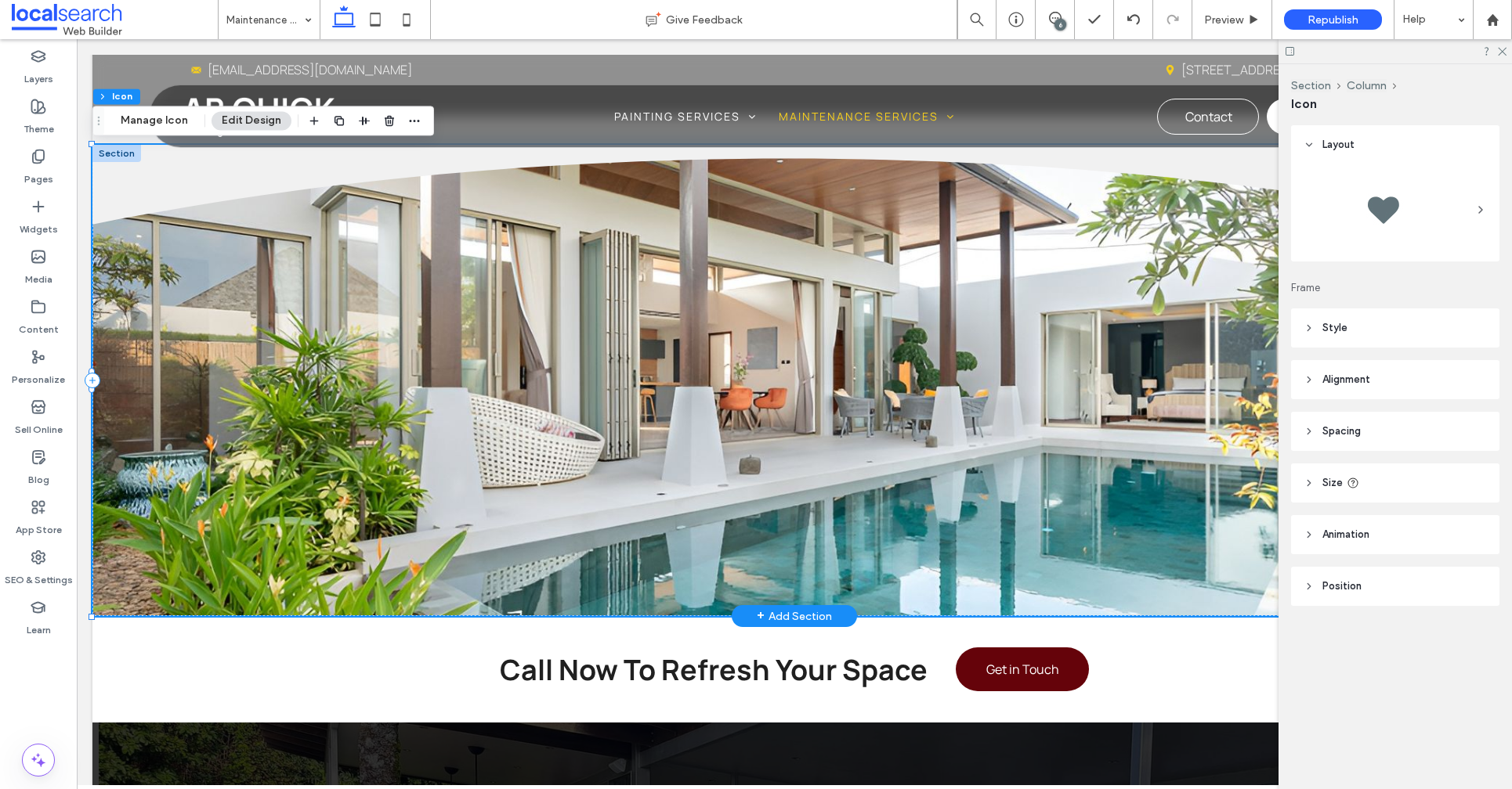
click at [753, 435] on div "Divider Icon" at bounding box center [794, 381] width 1404 height 472
click at [1494, 49] on div at bounding box center [1395, 51] width 233 height 24
click at [1056, 22] on div "6" at bounding box center [1060, 24] width 12 height 12
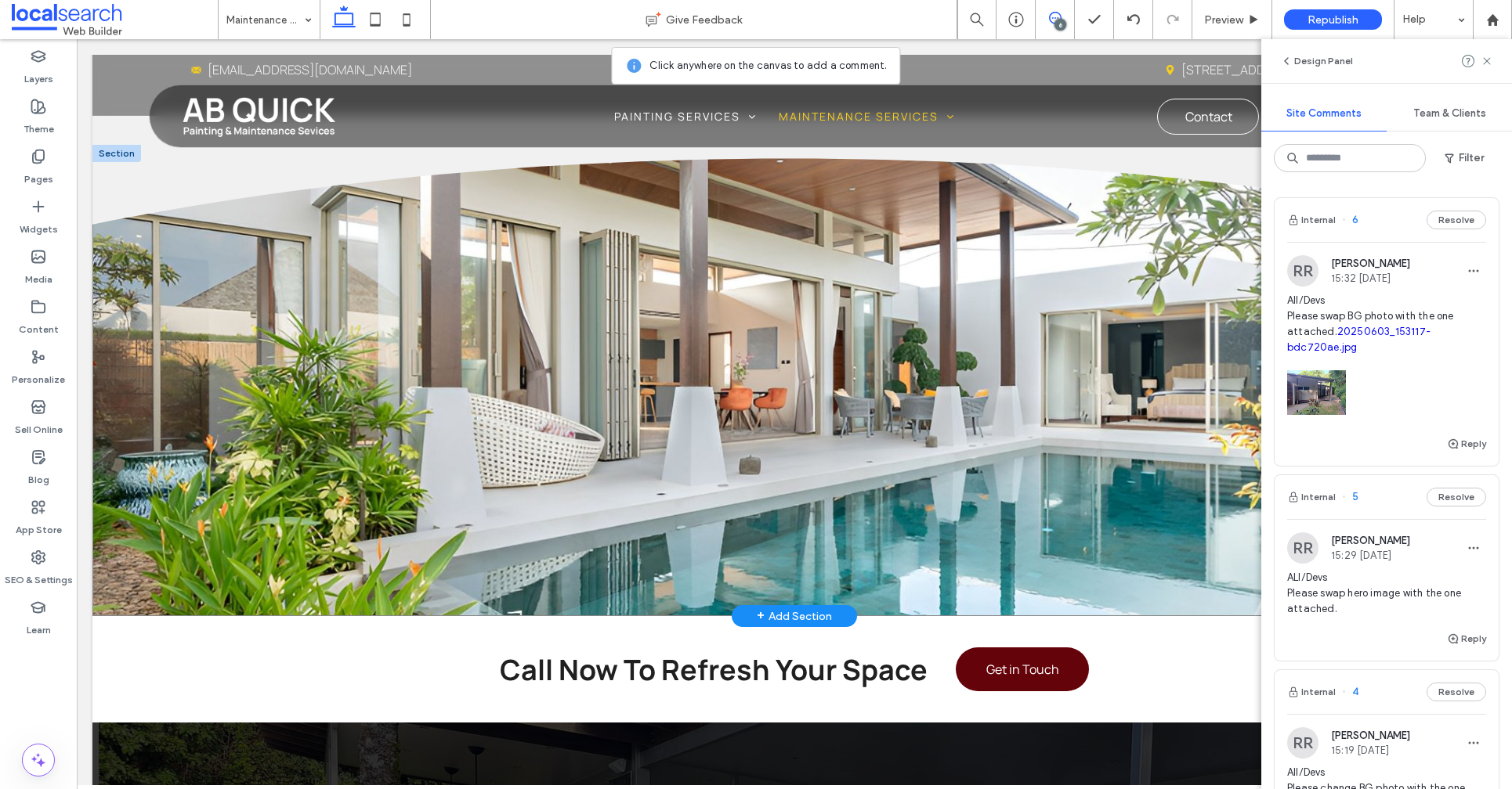
click at [367, 444] on div "Divider Icon" at bounding box center [794, 381] width 1404 height 472
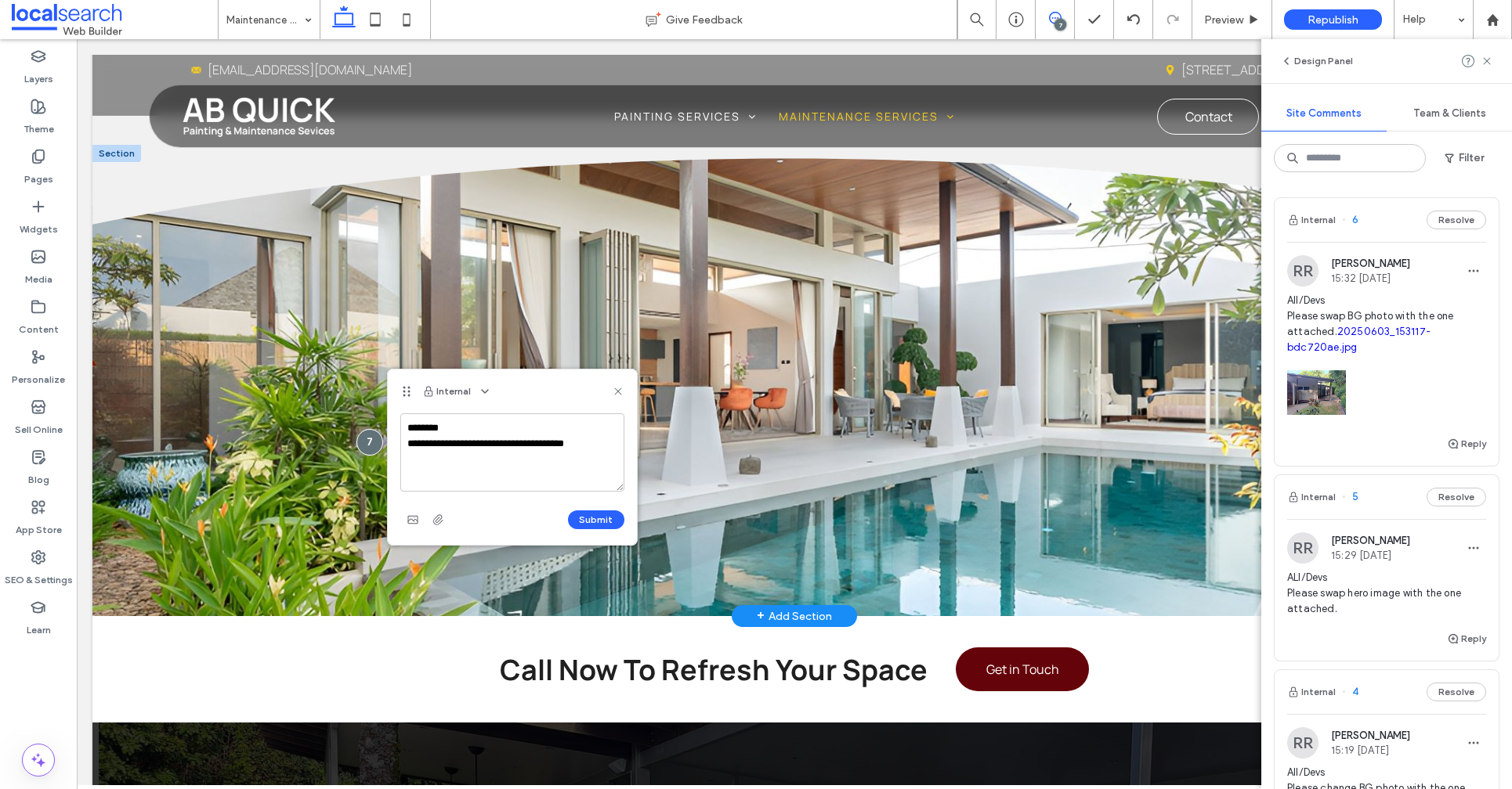
type textarea "**********"
click at [440, 519] on use "button" at bounding box center [438, 520] width 10 height 10
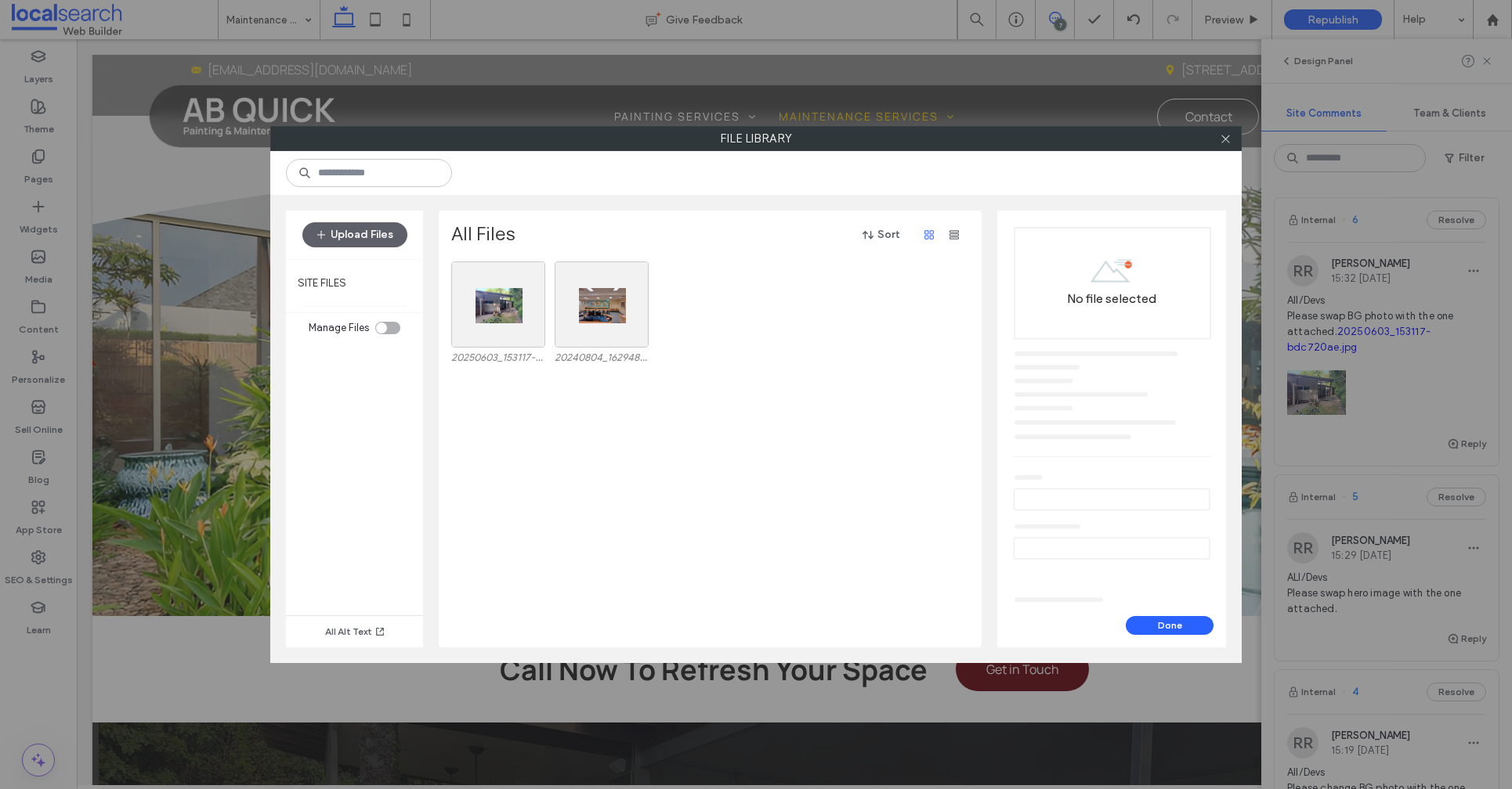
click at [375, 252] on div "Upload Files" at bounding box center [354, 235] width 137 height 49
click at [369, 237] on button "Upload Files" at bounding box center [355, 234] width 105 height 25
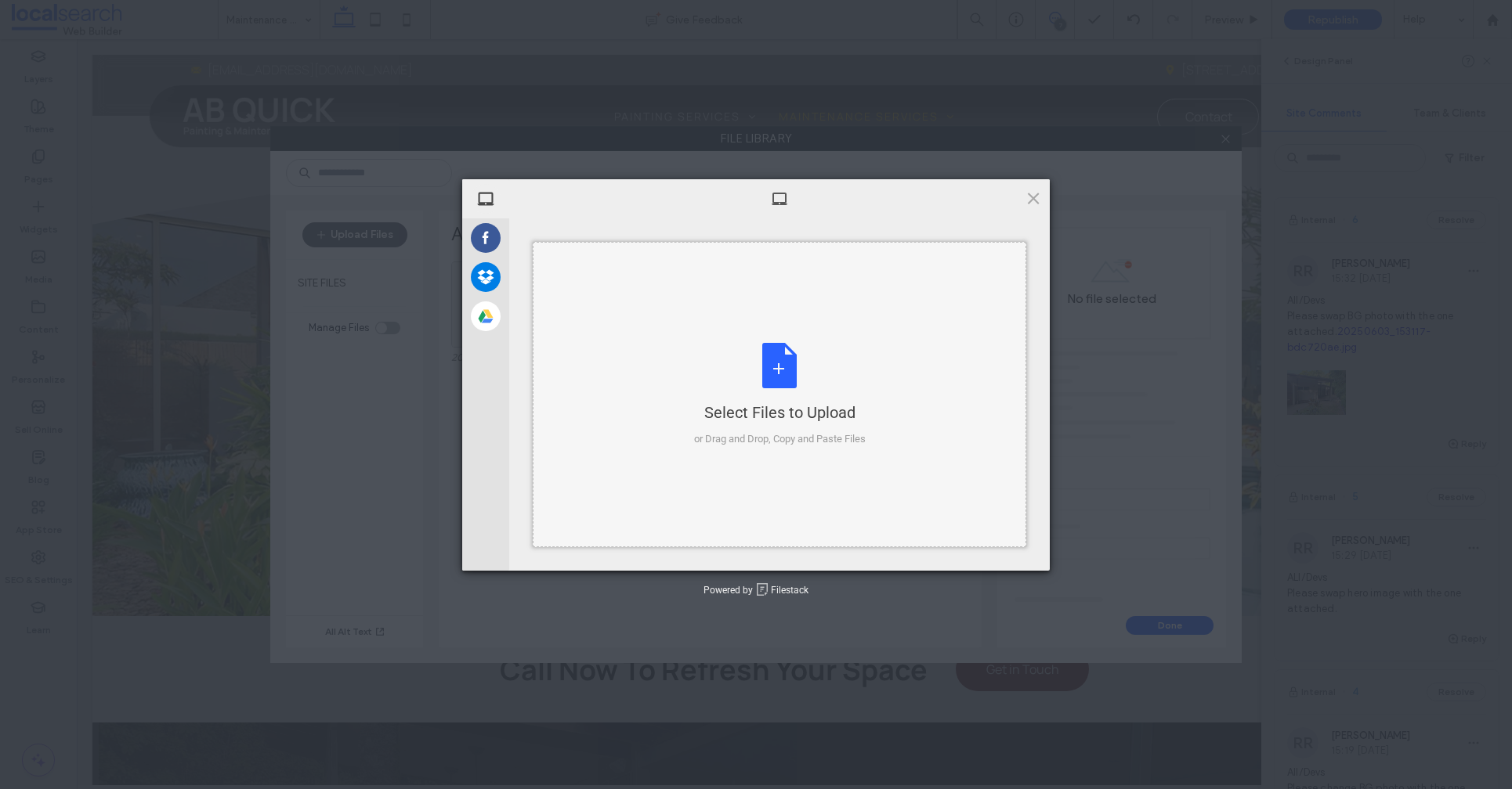
click at [761, 377] on div "Select Files to Upload or Drag and Drop, Copy and Paste Files" at bounding box center [780, 395] width 172 height 104
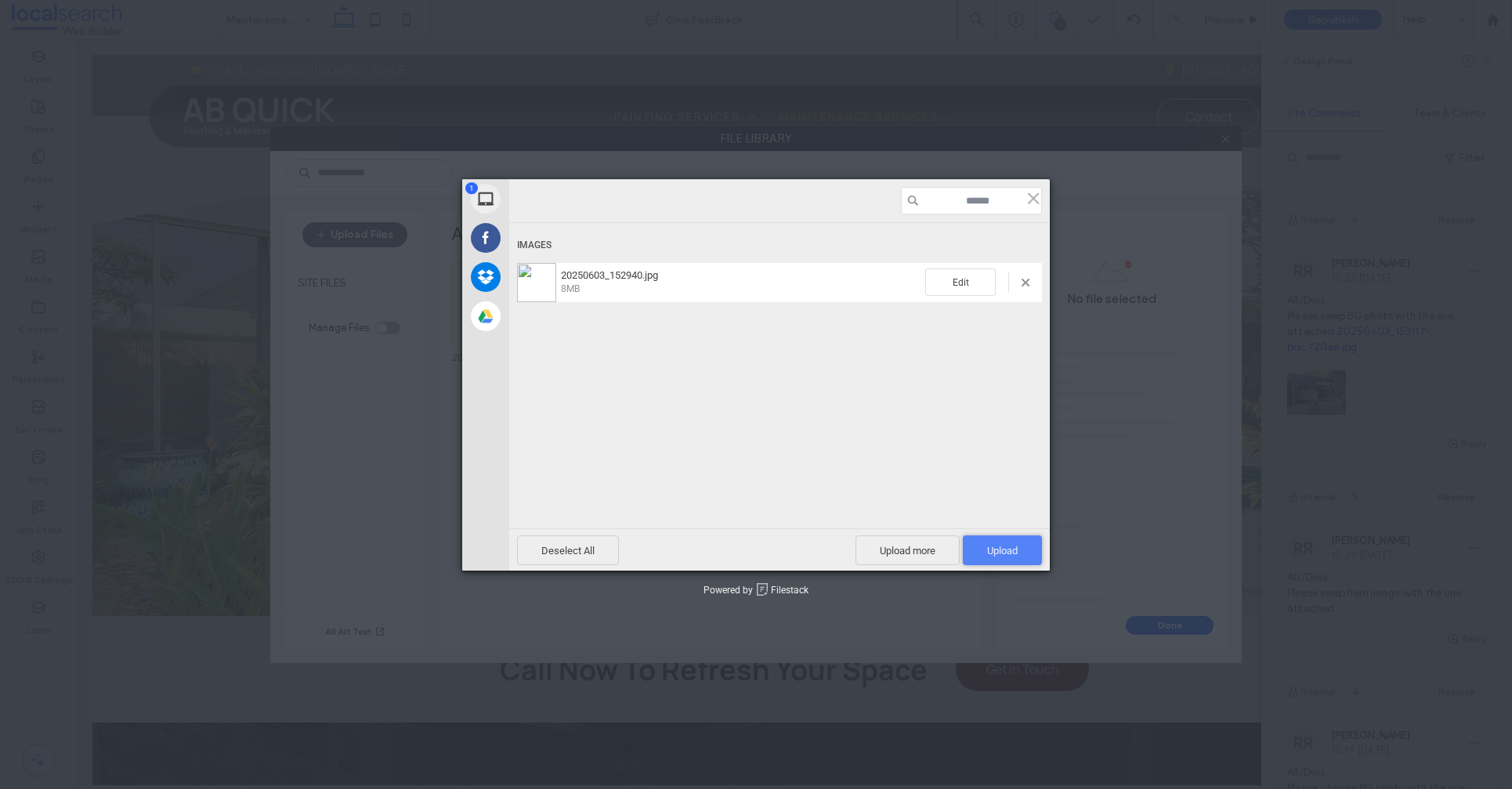
click at [995, 550] on span "Upload 1" at bounding box center [1002, 551] width 30 height 12
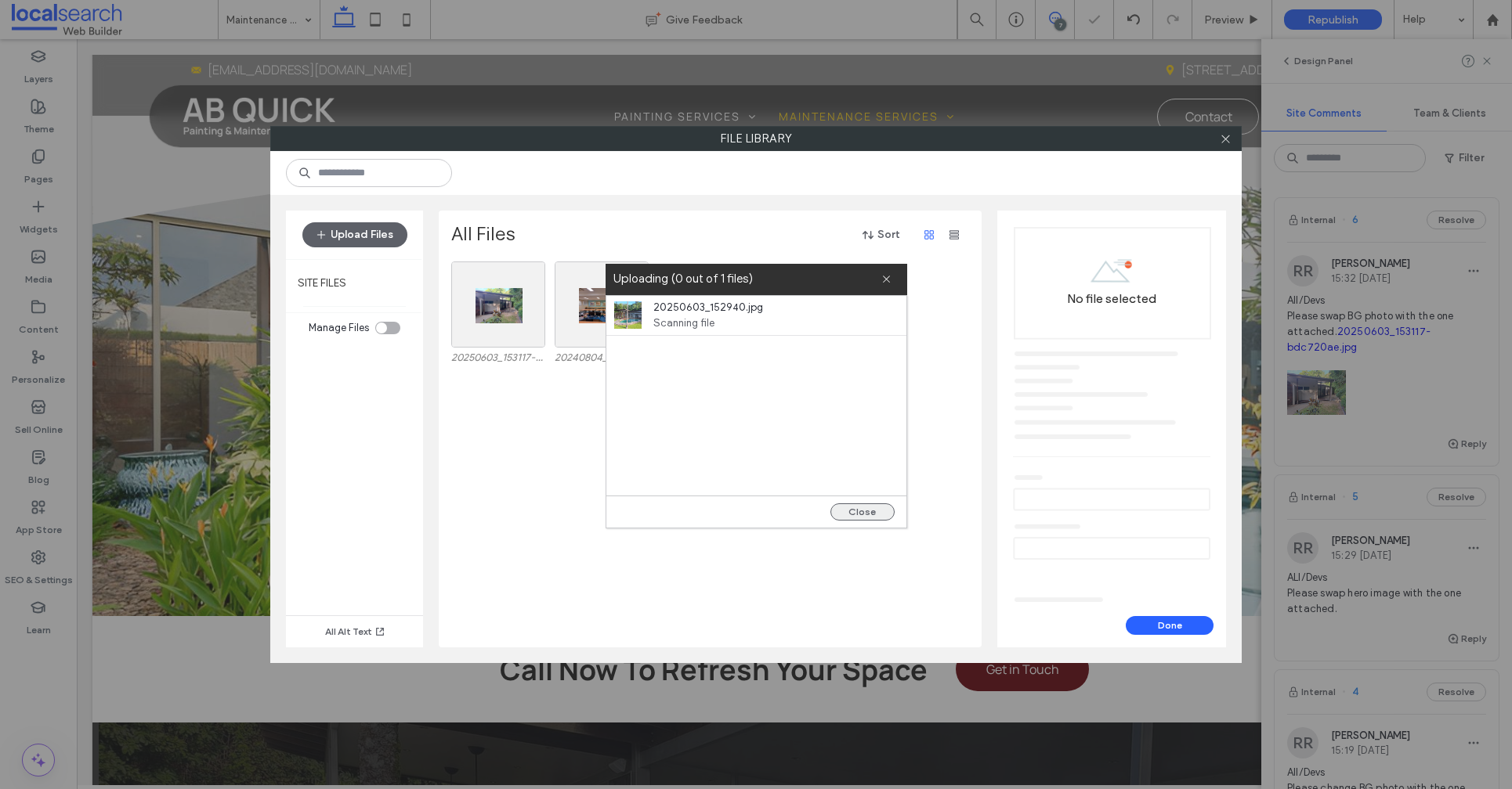
click at [874, 504] on button "Close" at bounding box center [862, 512] width 64 height 17
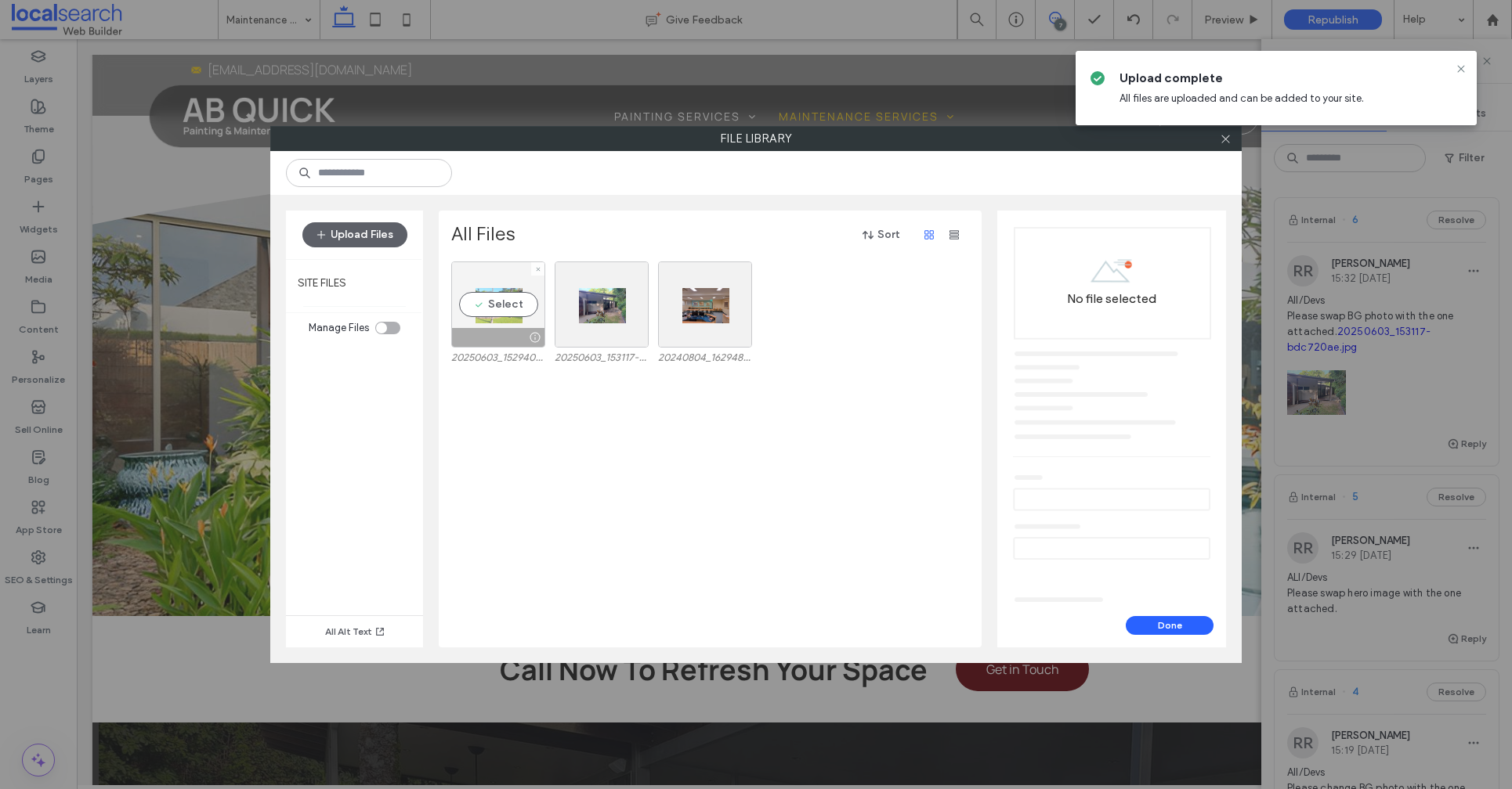
click at [508, 322] on div "Select" at bounding box center [497, 304] width 94 height 86
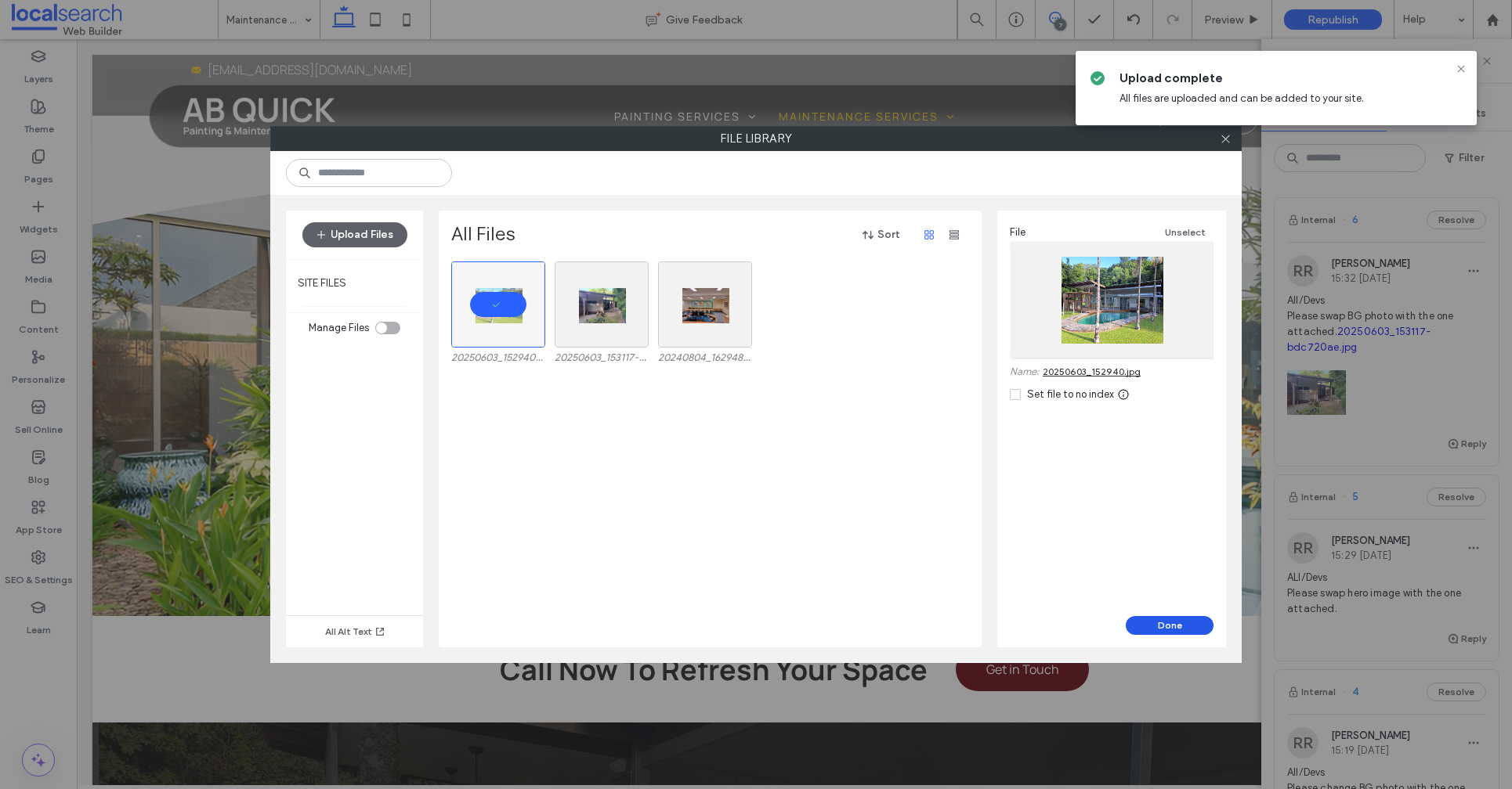
click at [1165, 621] on button "Done" at bounding box center [1169, 625] width 87 height 18
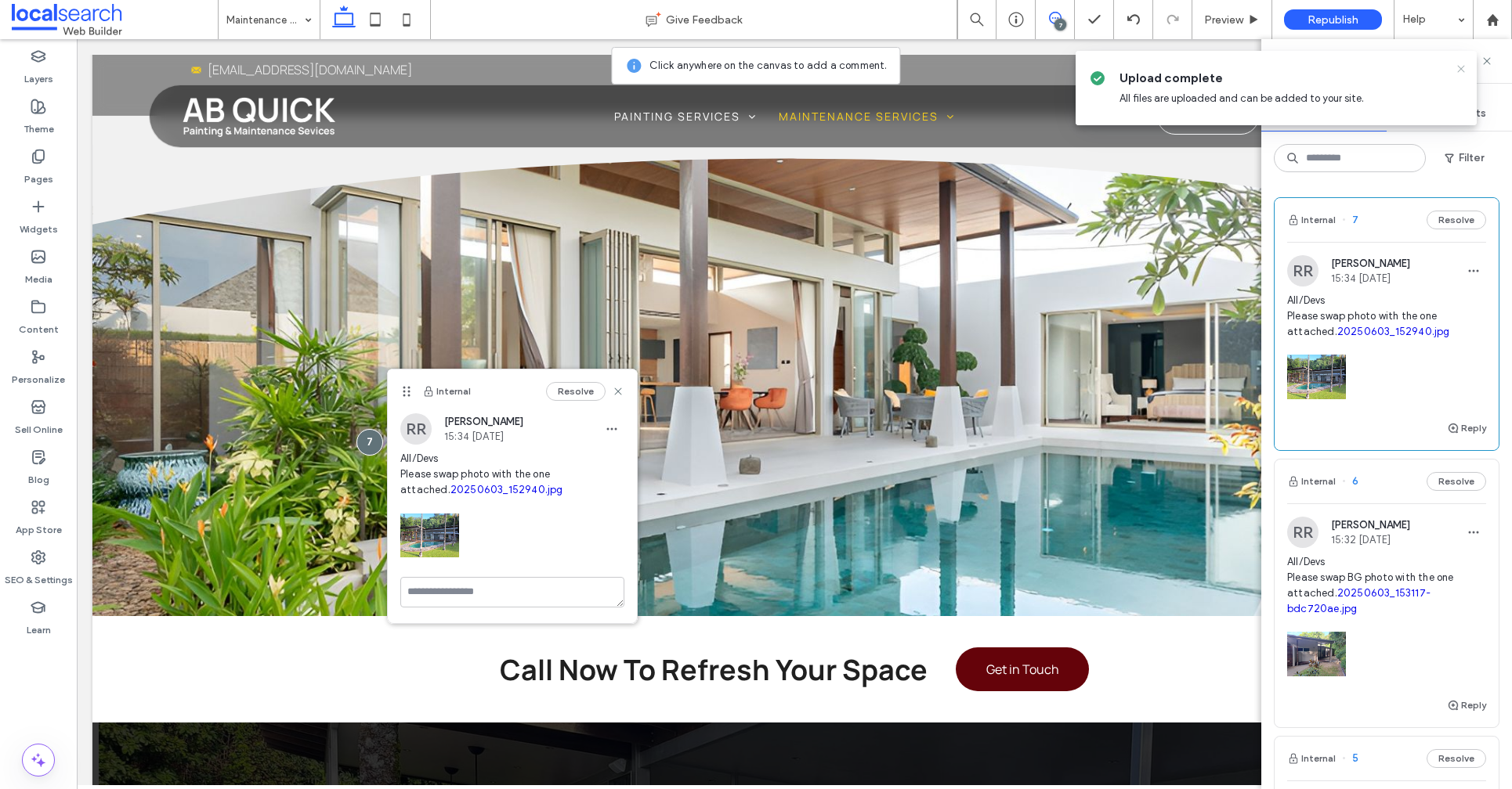
click at [1457, 69] on icon at bounding box center [1461, 69] width 13 height 13
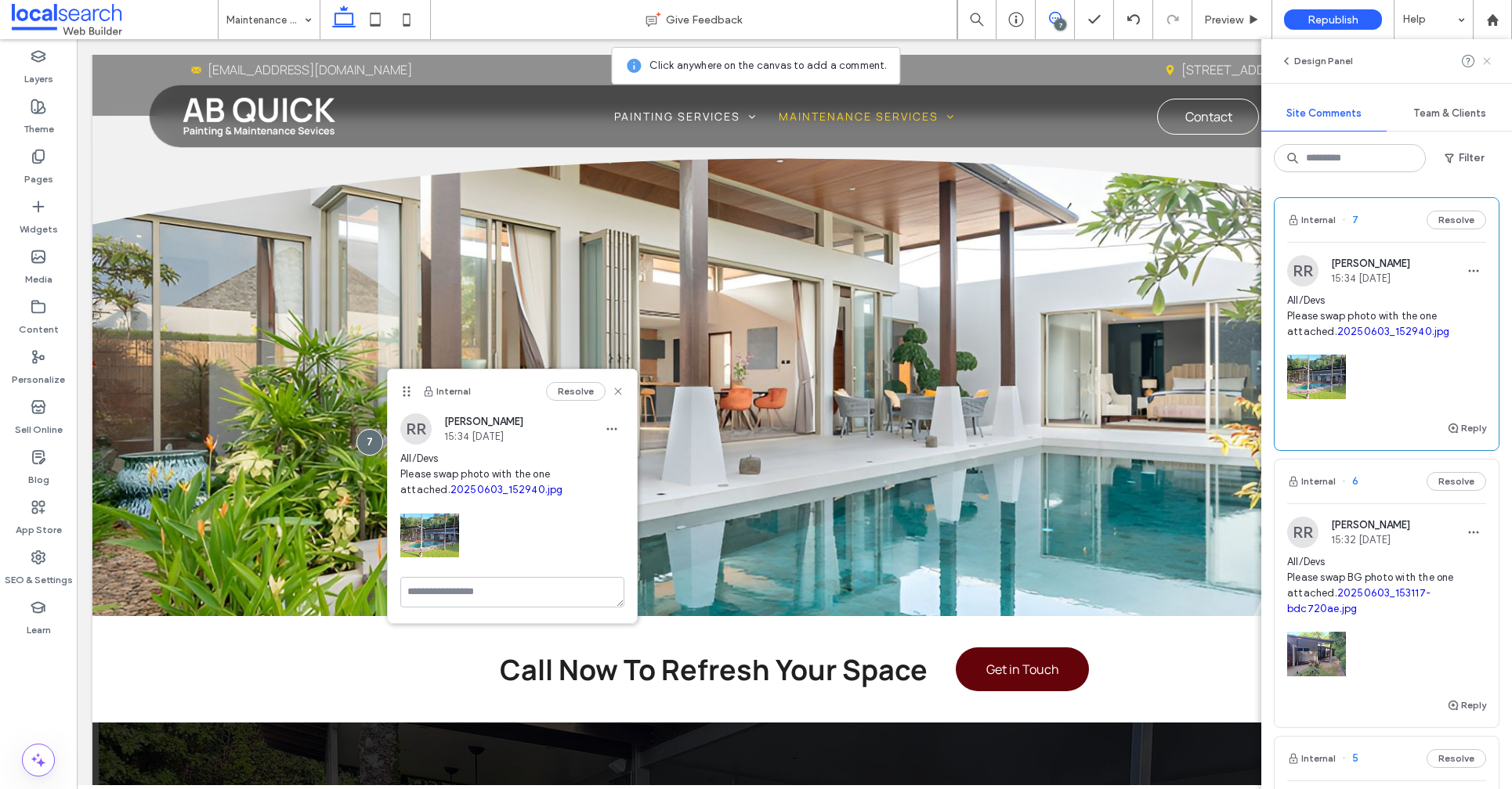
click at [1490, 62] on icon at bounding box center [1486, 61] width 13 height 13
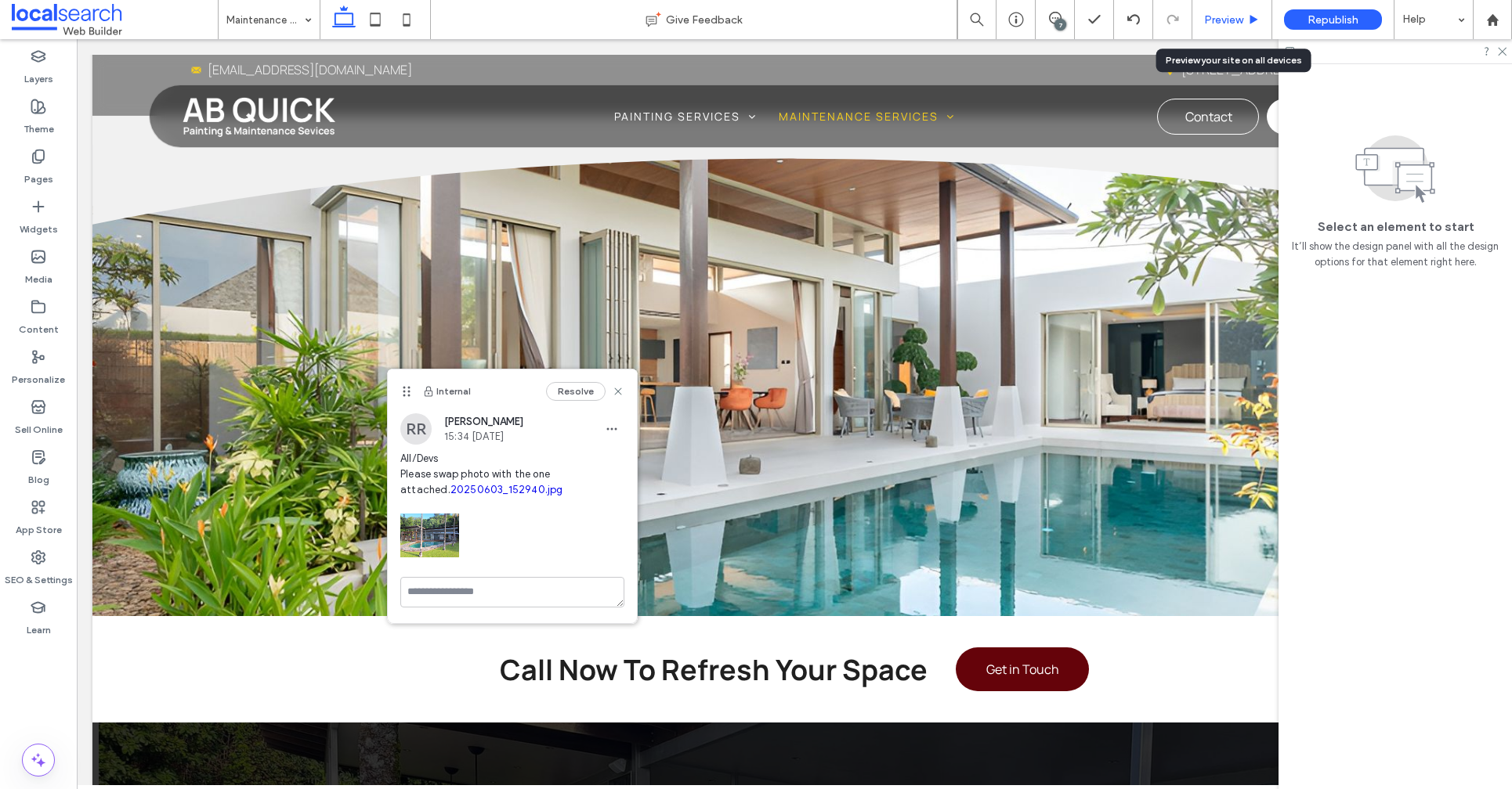
click at [1216, 14] on span "Preview" at bounding box center [1223, 20] width 39 height 14
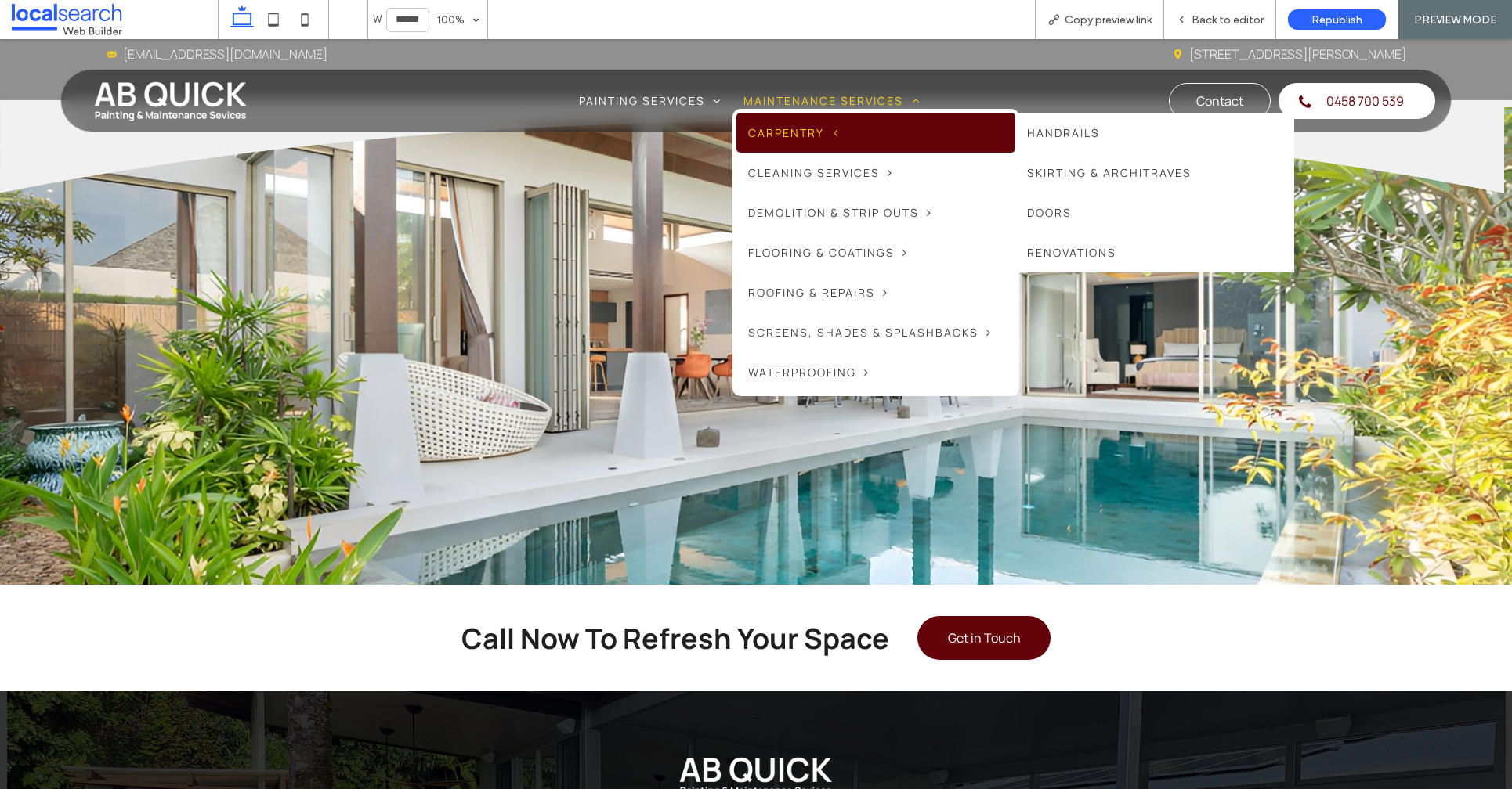
click at [841, 135] on link "Carpentry" at bounding box center [876, 133] width 279 height 40
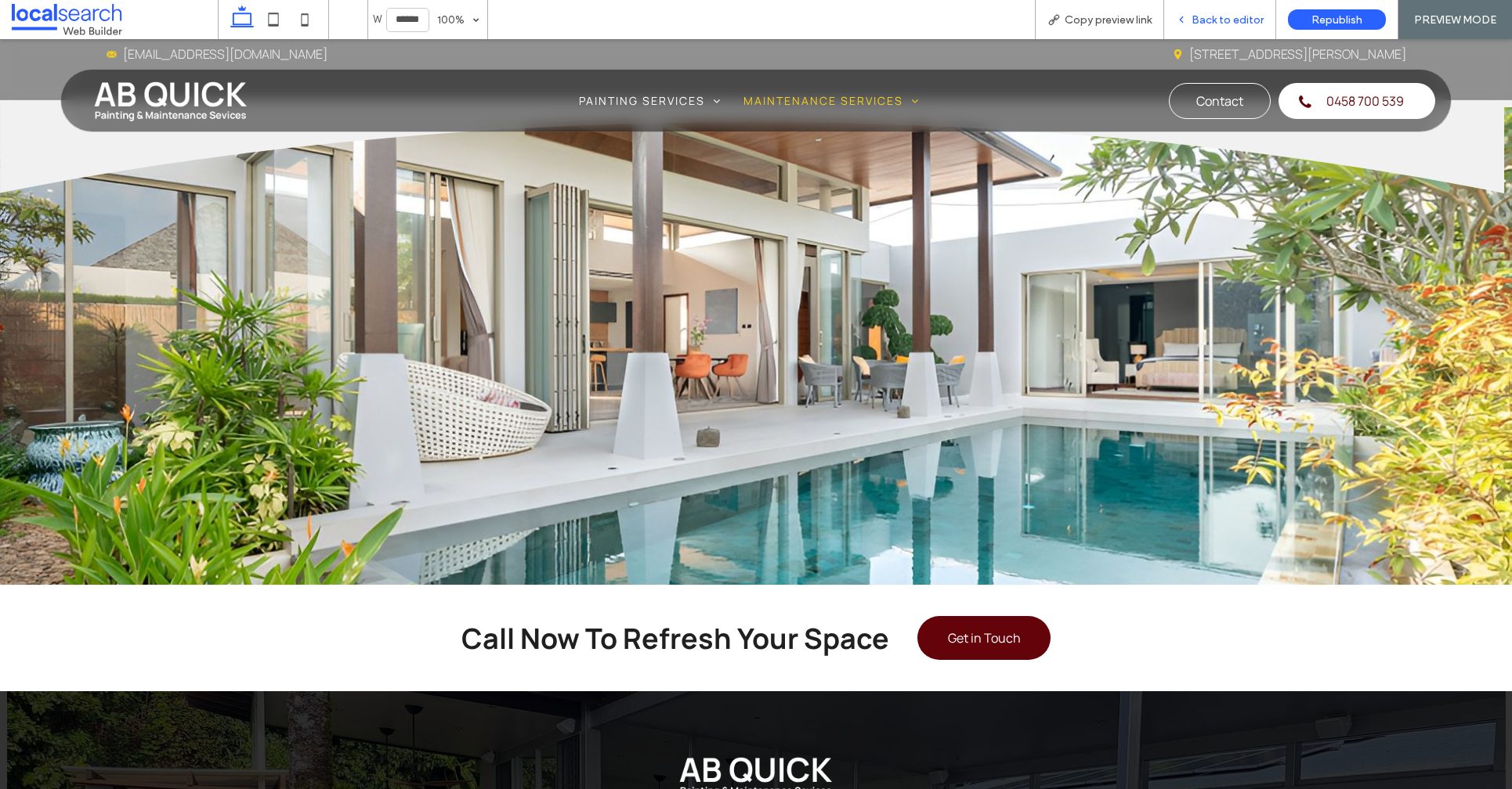
click at [1232, 15] on span "Back to editor" at bounding box center [1227, 20] width 72 height 14
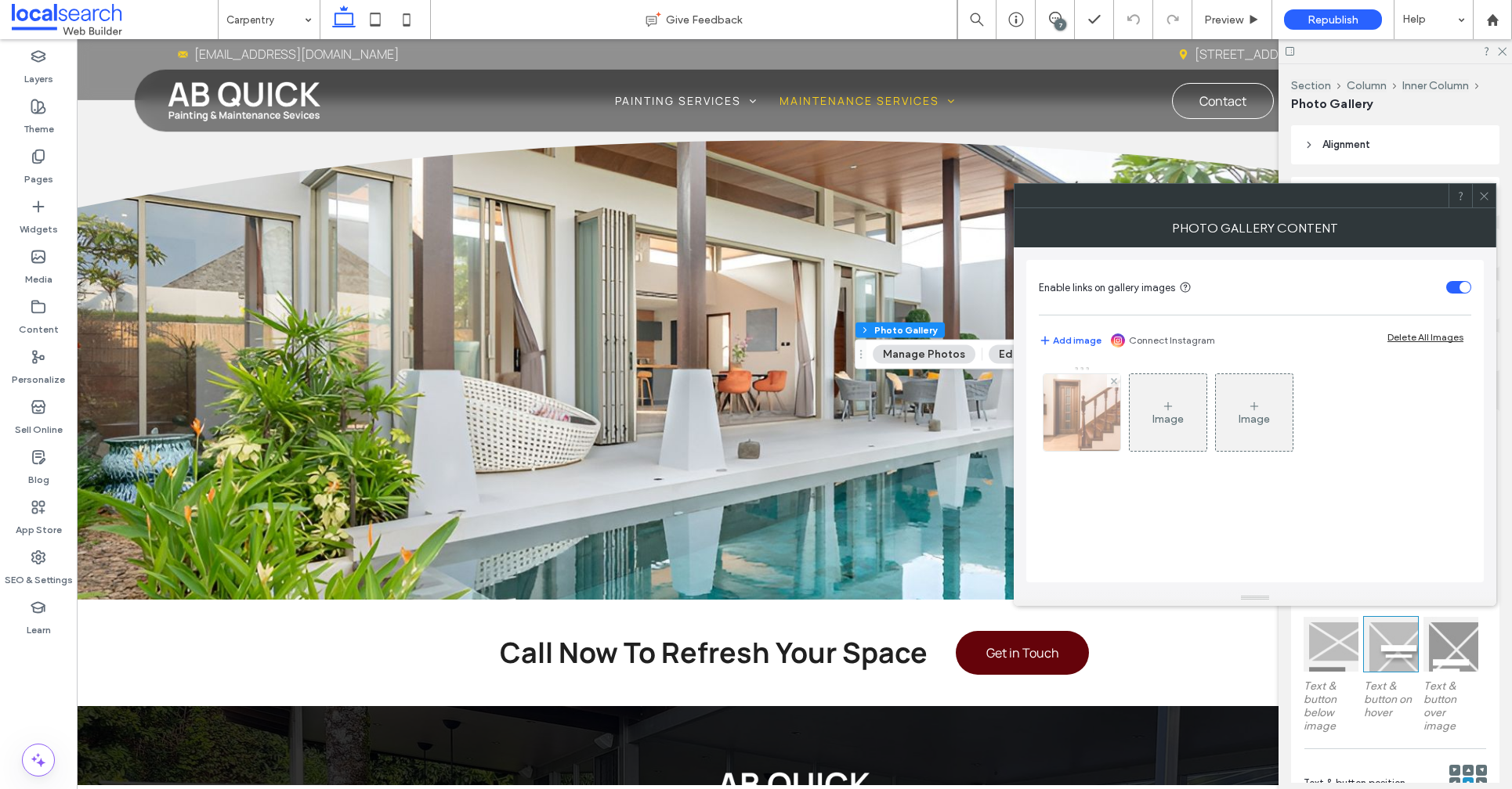
click at [1068, 395] on img at bounding box center [1081, 413] width 116 height 77
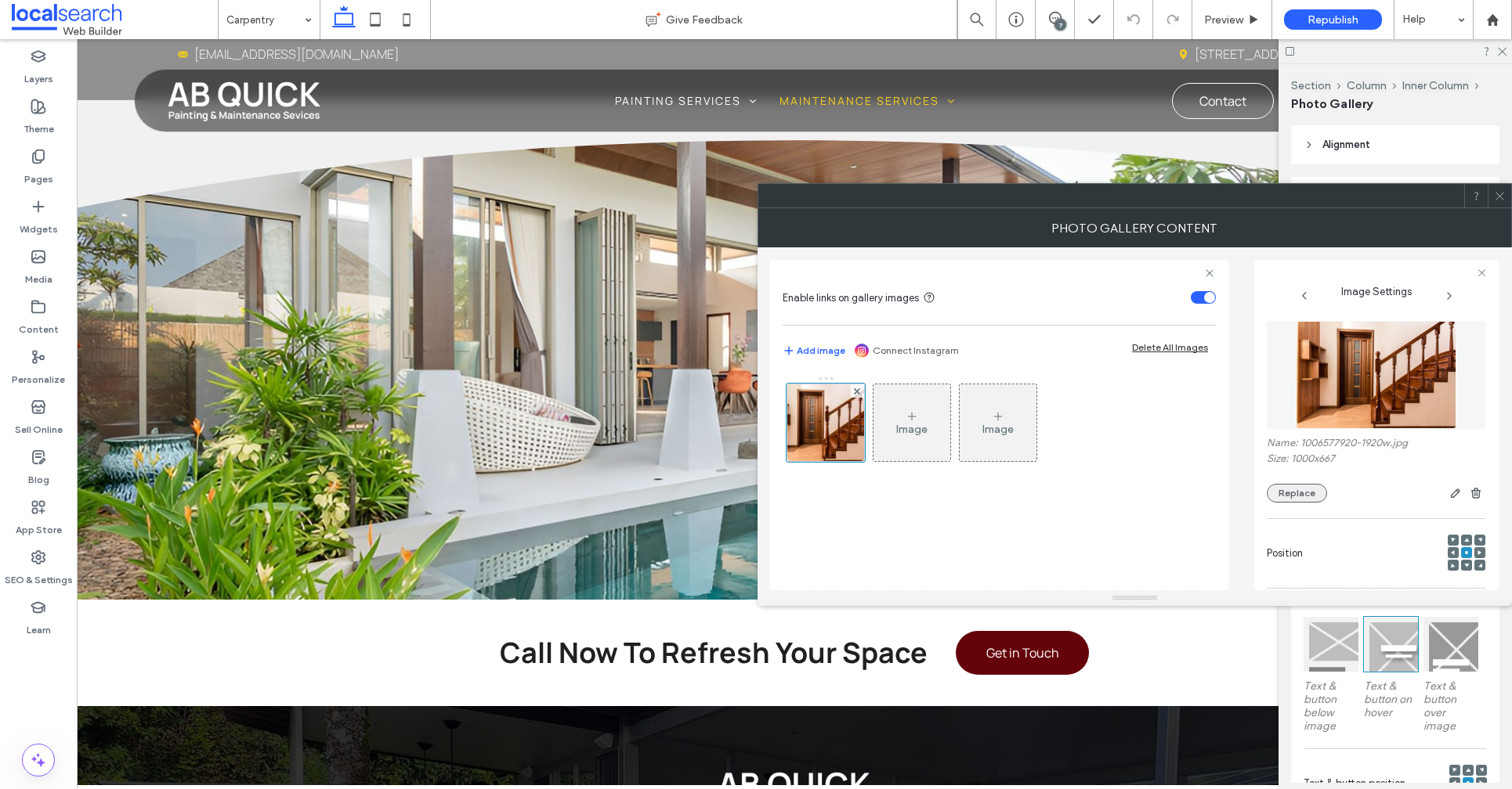
click at [1287, 493] on button "Replace" at bounding box center [1296, 492] width 60 height 18
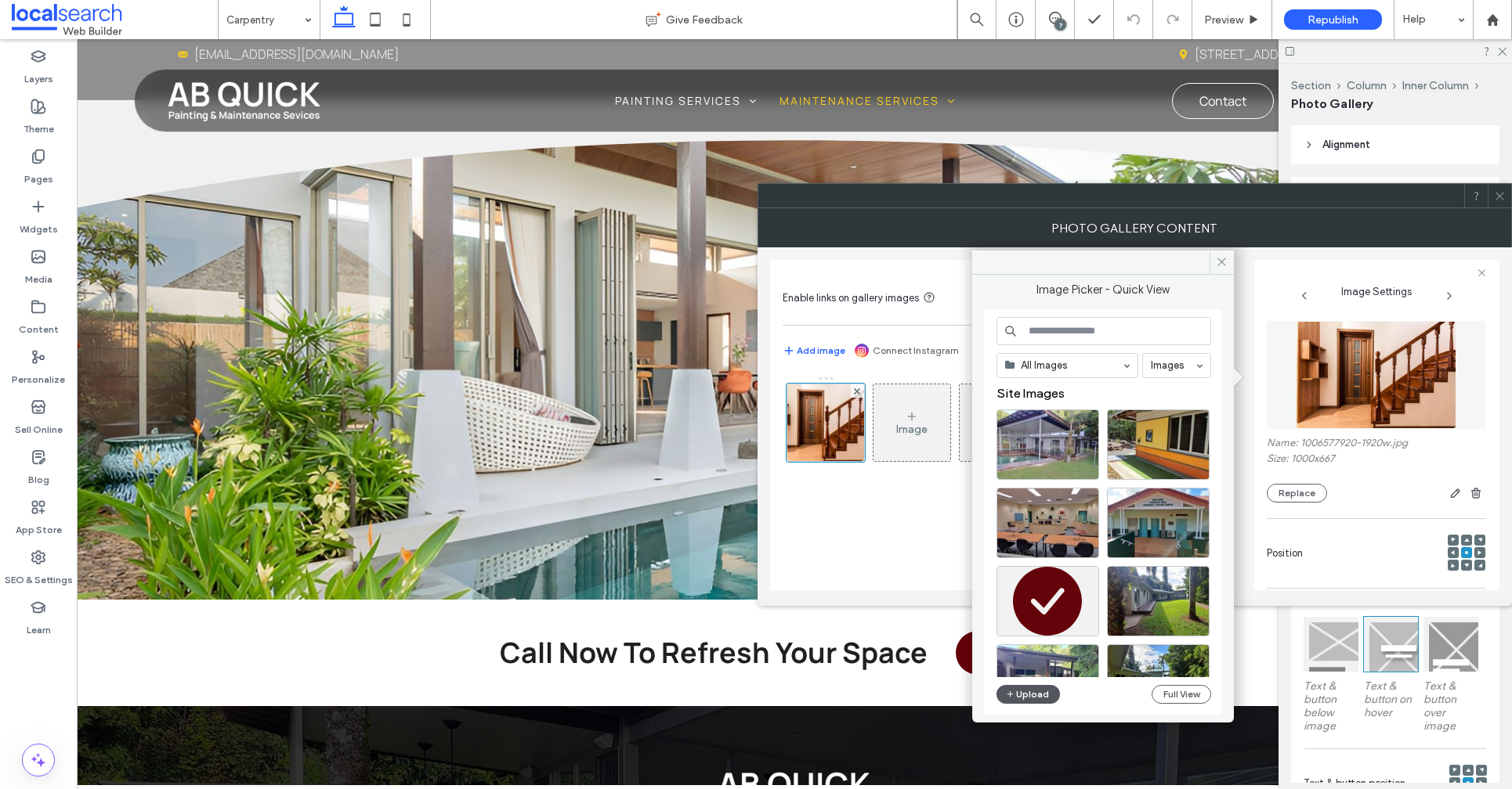
click at [1039, 694] on button "Upload" at bounding box center [1028, 694] width 64 height 18
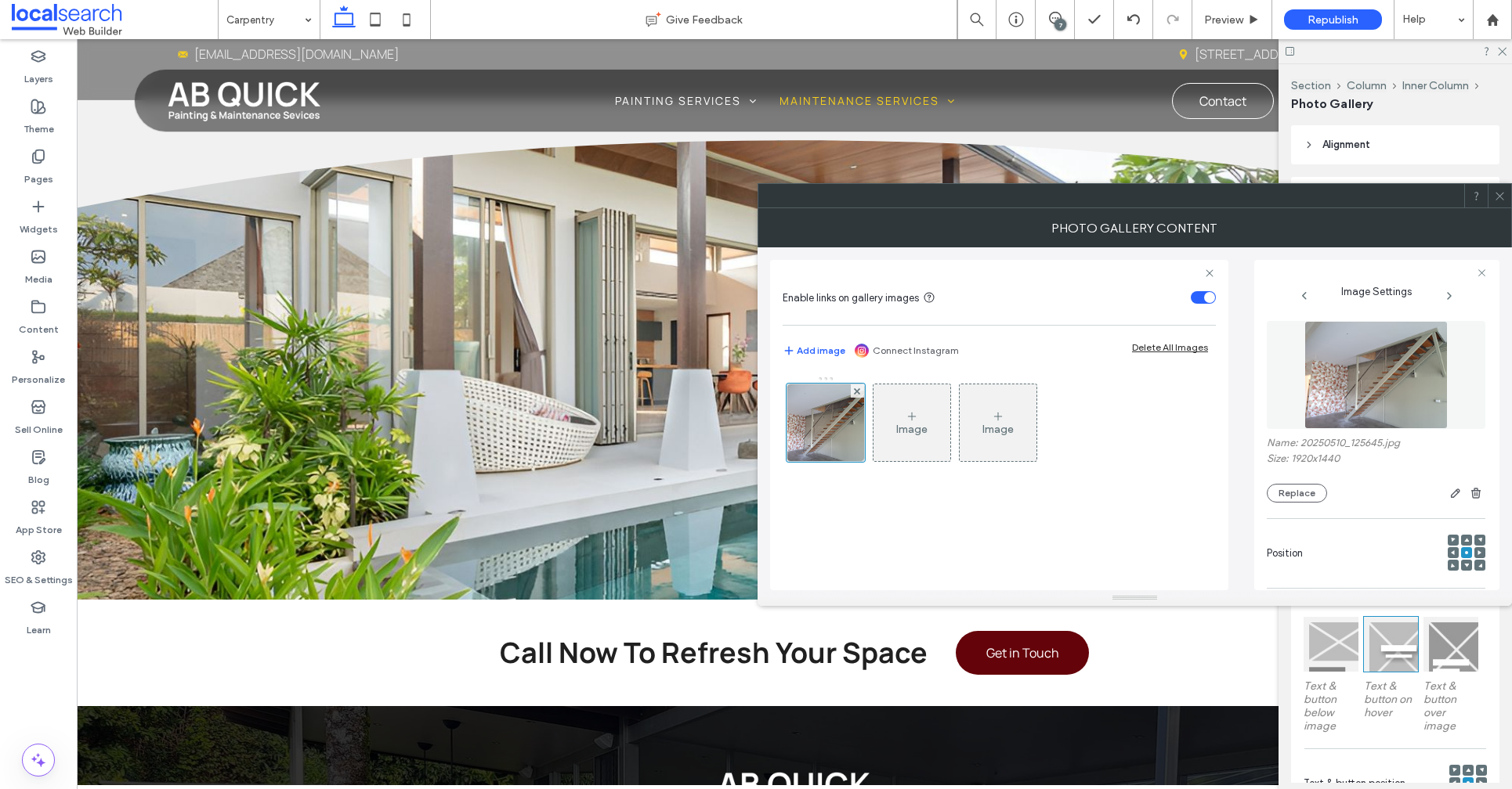
drag, startPoint x: 1498, startPoint y: 191, endPoint x: 1453, endPoint y: 204, distance: 46.8
click at [1497, 191] on icon at bounding box center [1499, 196] width 12 height 12
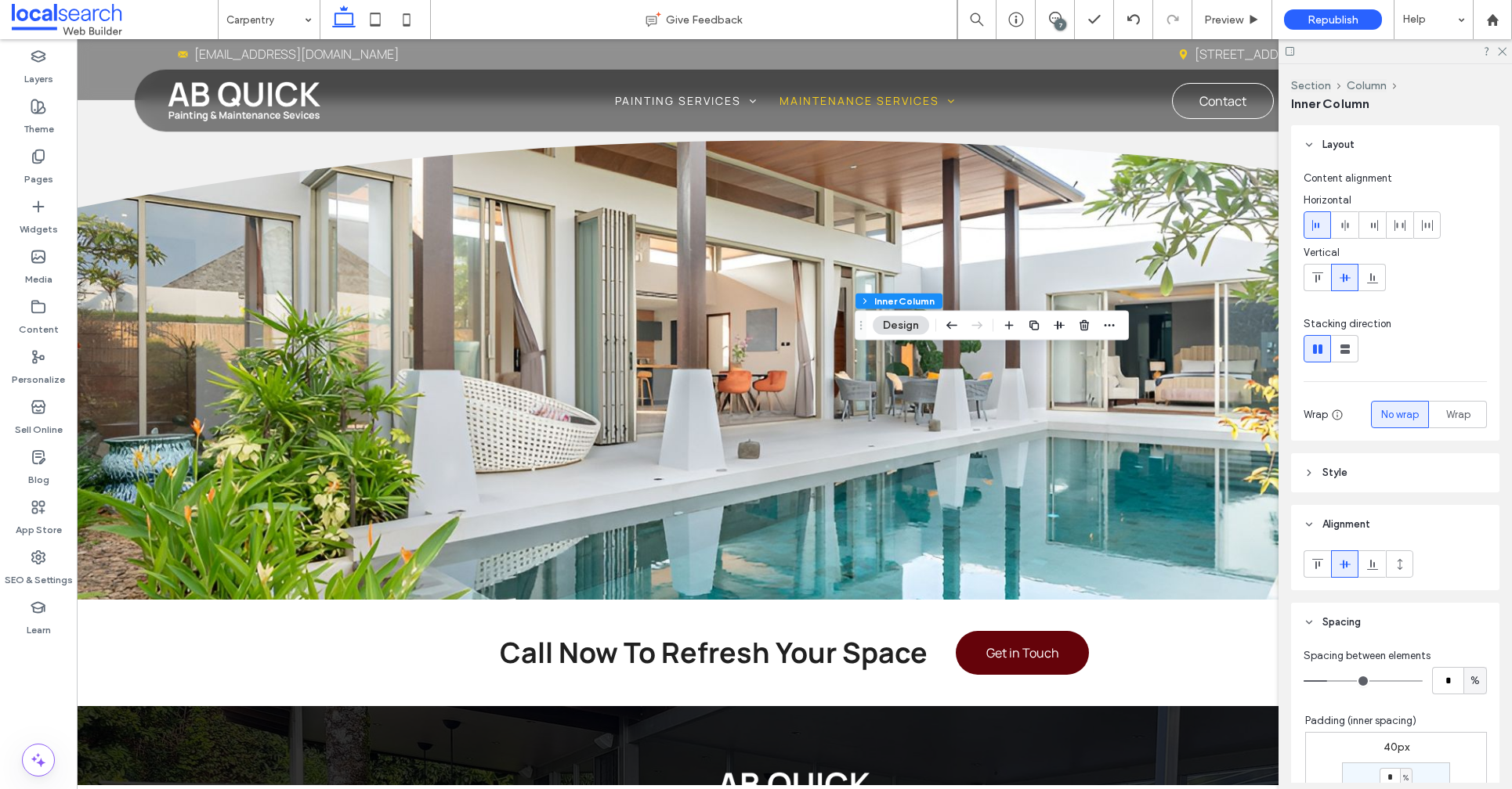
click at [923, 332] on button "Design" at bounding box center [901, 325] width 56 height 18
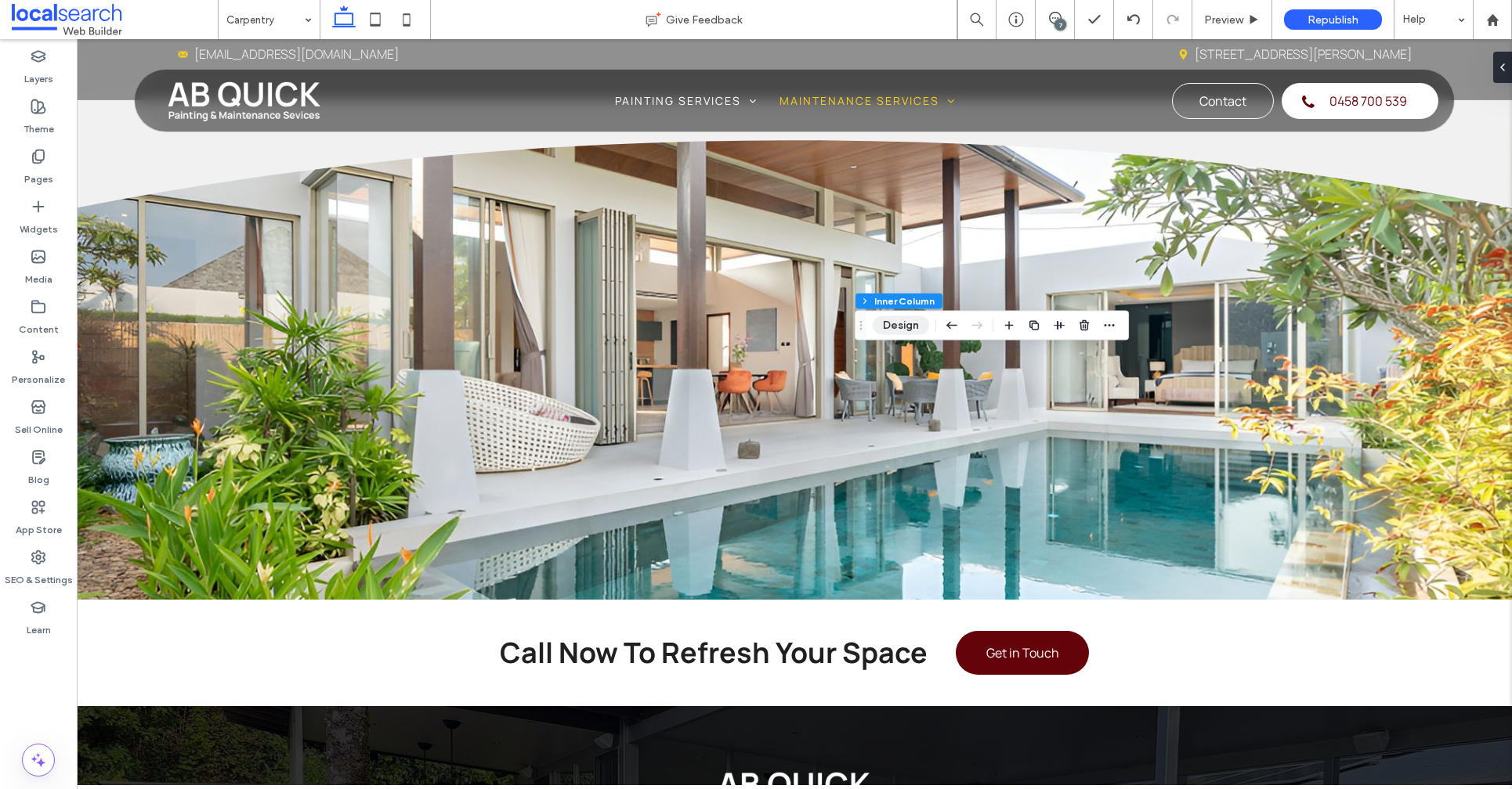
click at [898, 324] on button "Design" at bounding box center [901, 325] width 56 height 18
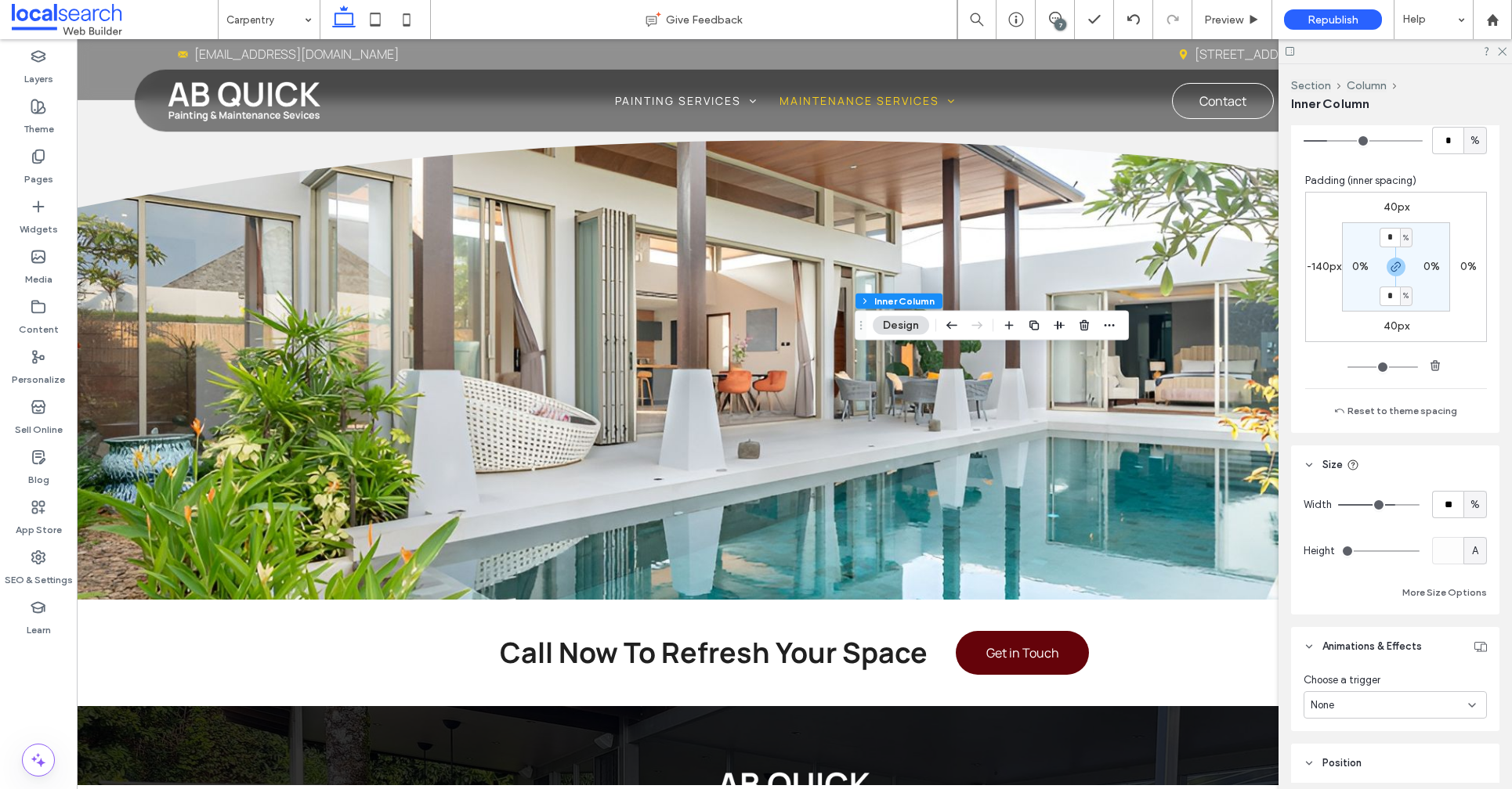
scroll to position [667, 0]
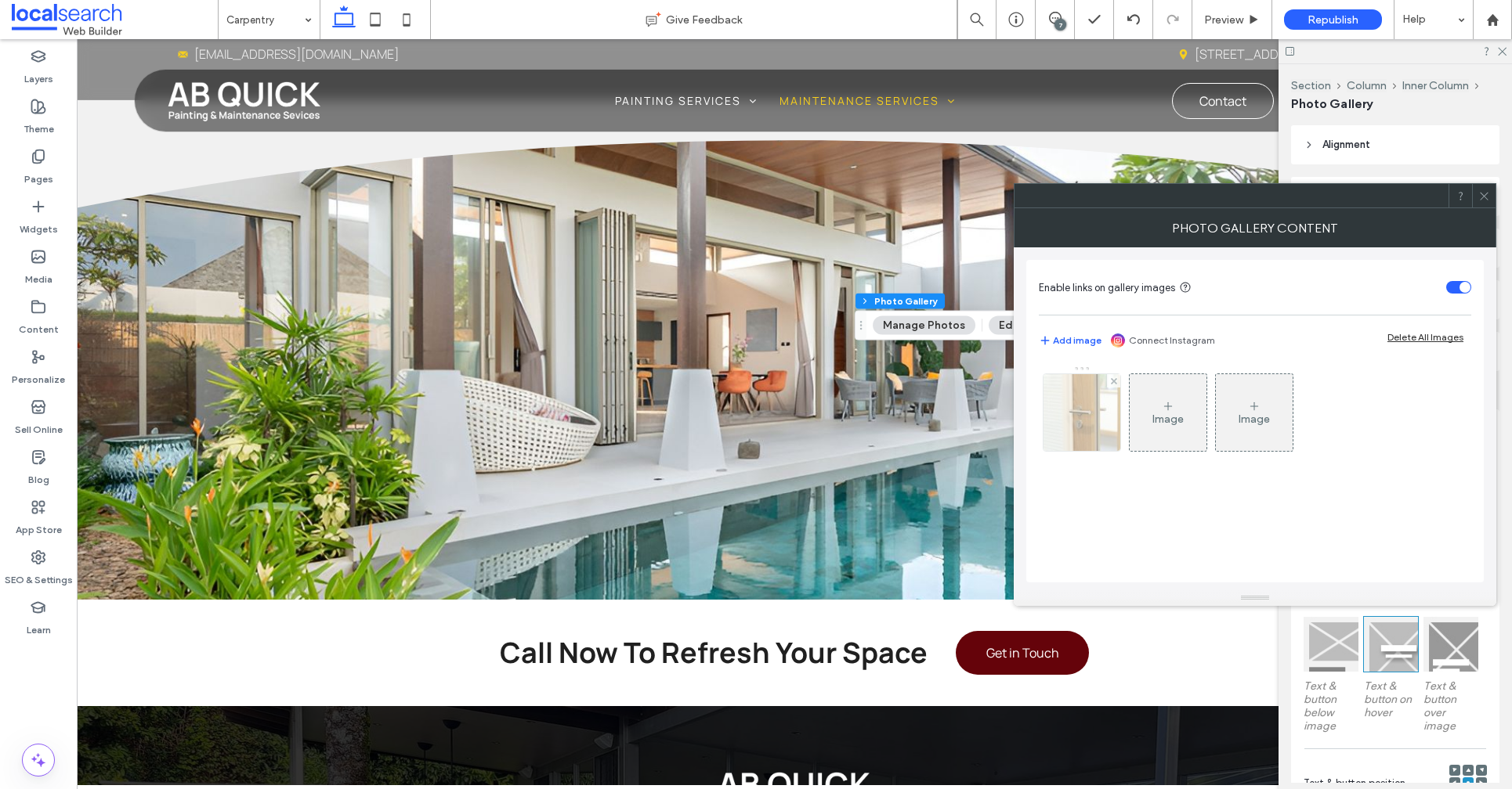
click at [1104, 415] on img at bounding box center [1081, 413] width 116 height 77
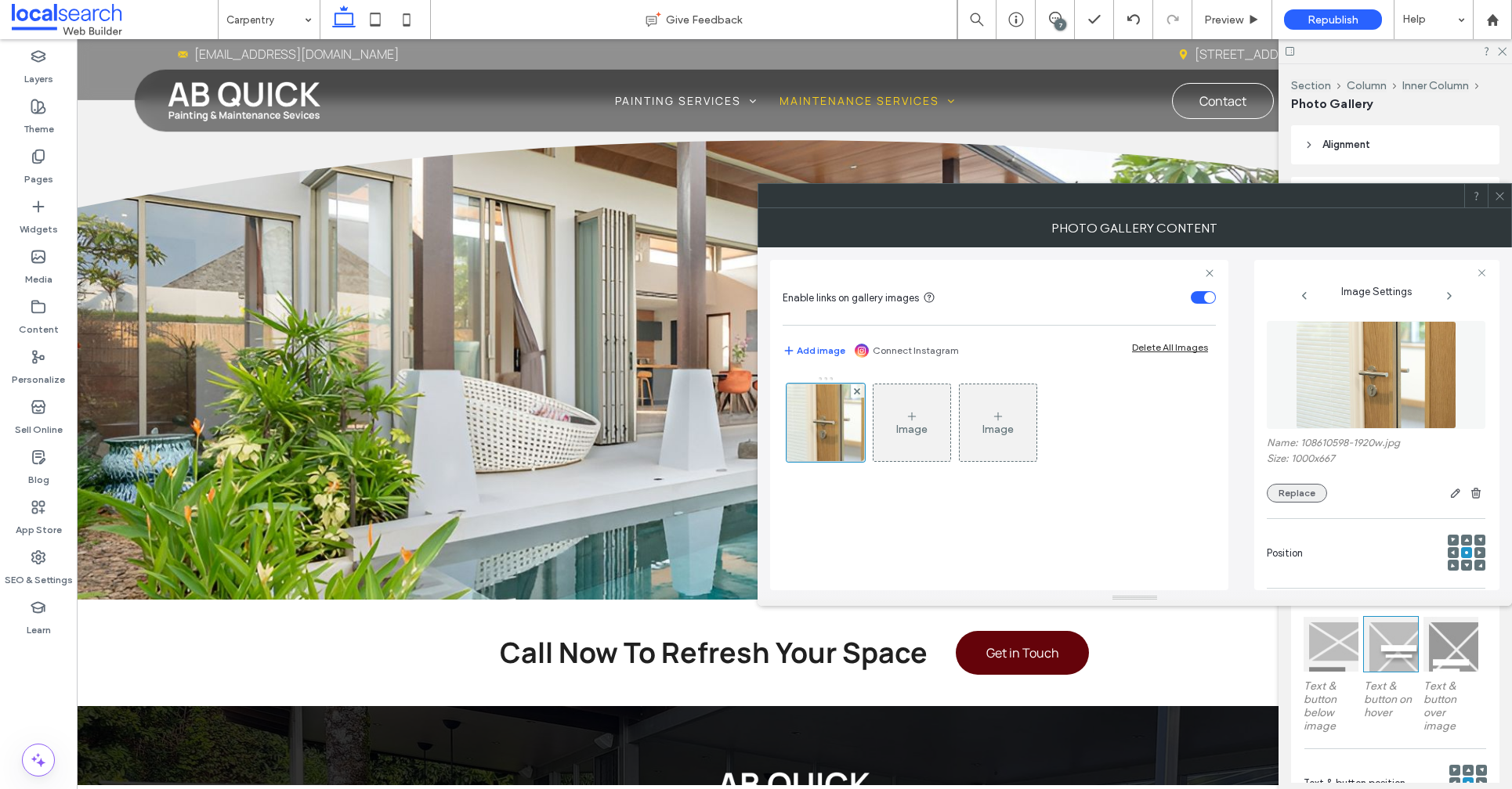
click at [1306, 496] on button "Replace" at bounding box center [1296, 492] width 60 height 18
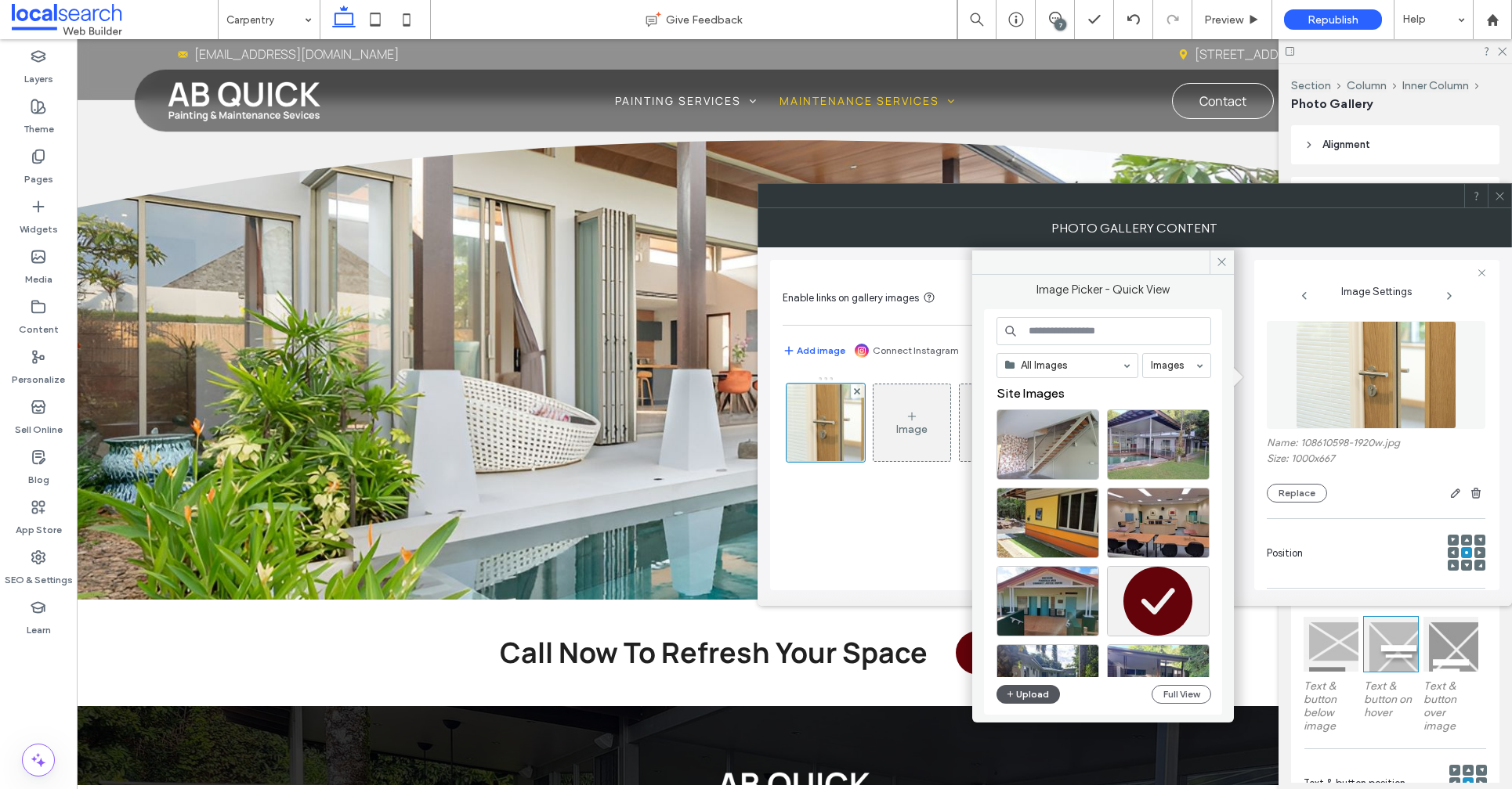
click at [1040, 695] on button "Upload" at bounding box center [1028, 694] width 64 height 18
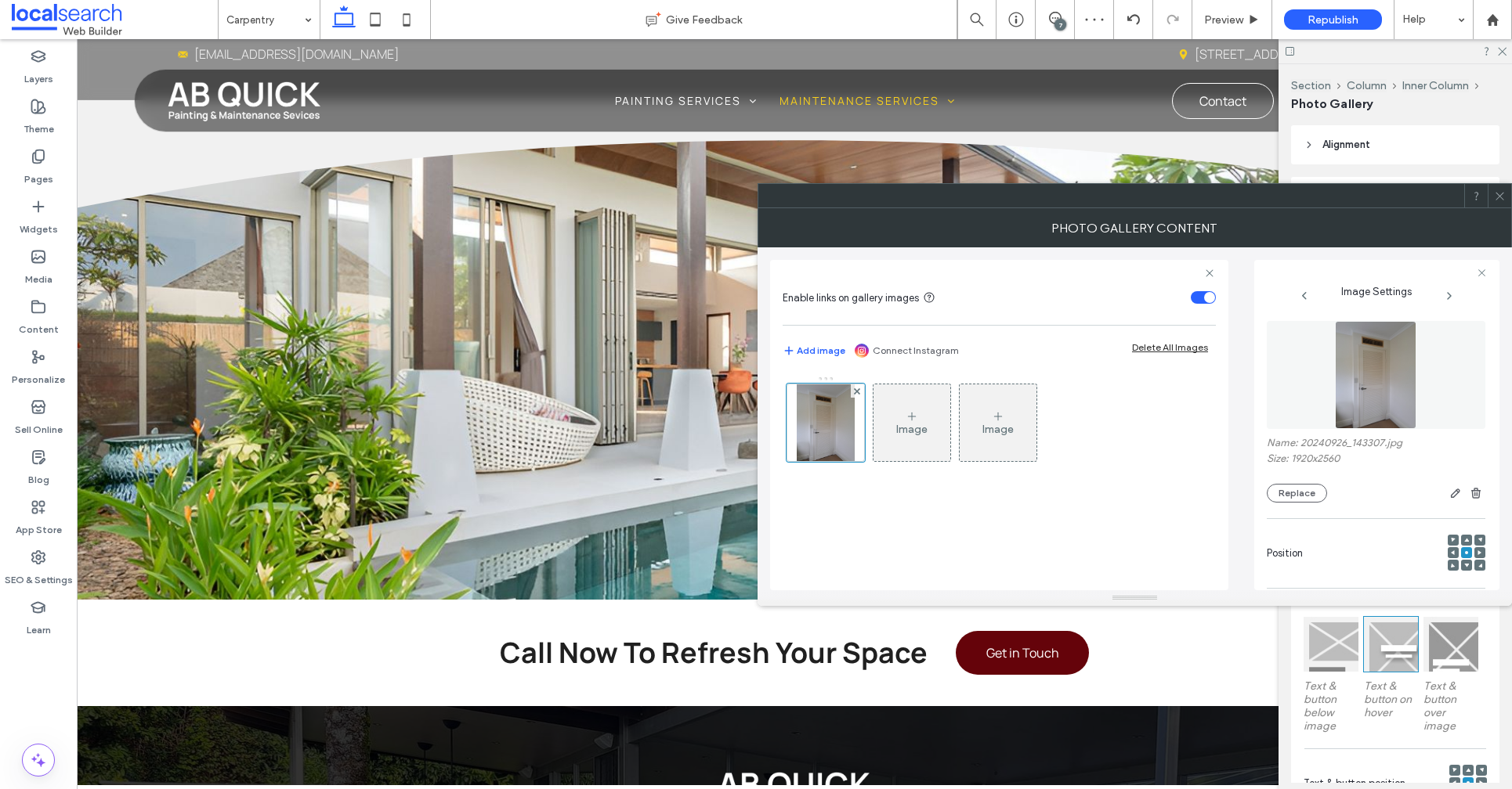
click at [1502, 200] on icon at bounding box center [1499, 196] width 12 height 12
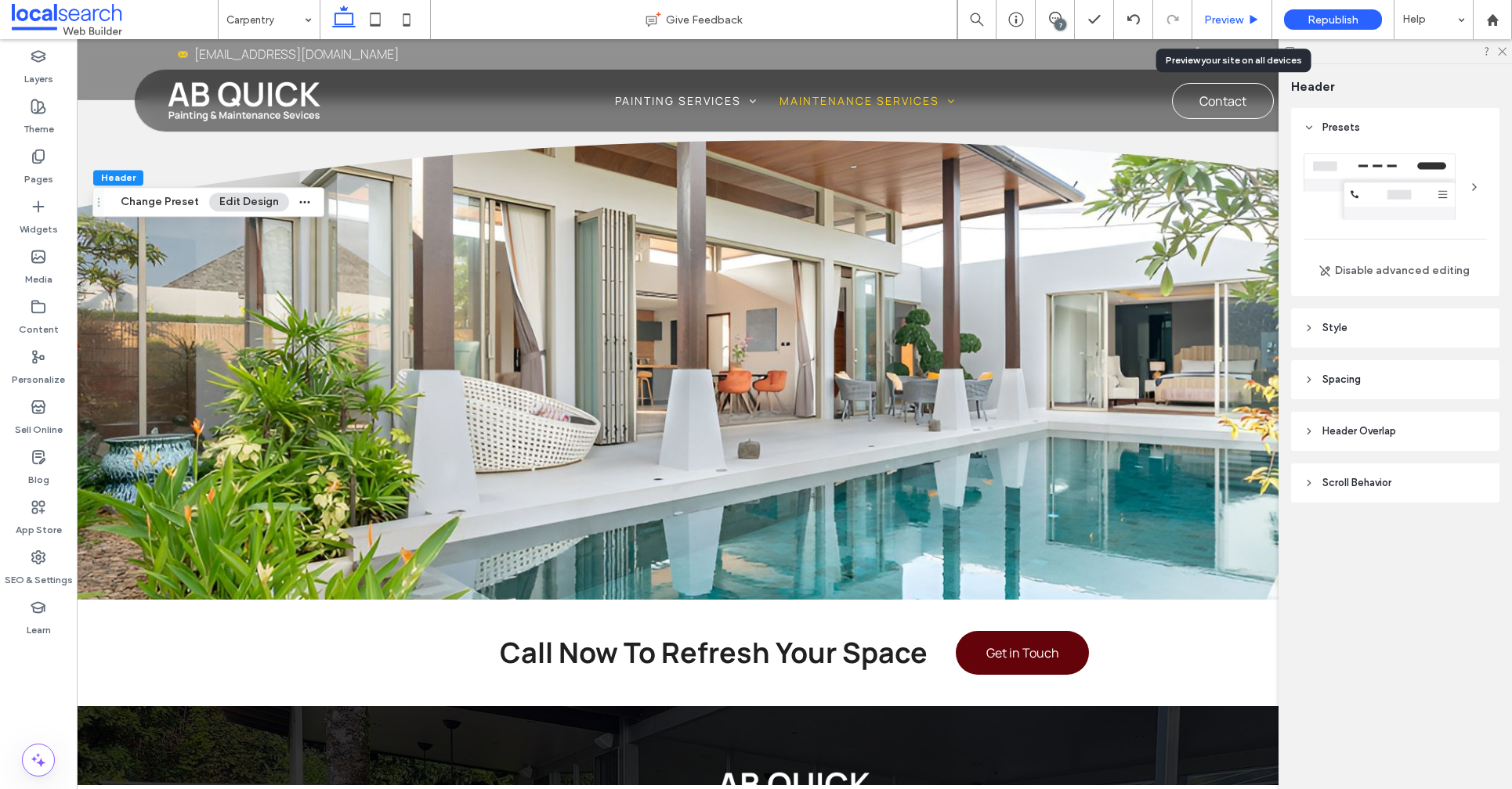
click at [1223, 17] on span "Preview" at bounding box center [1223, 20] width 39 height 14
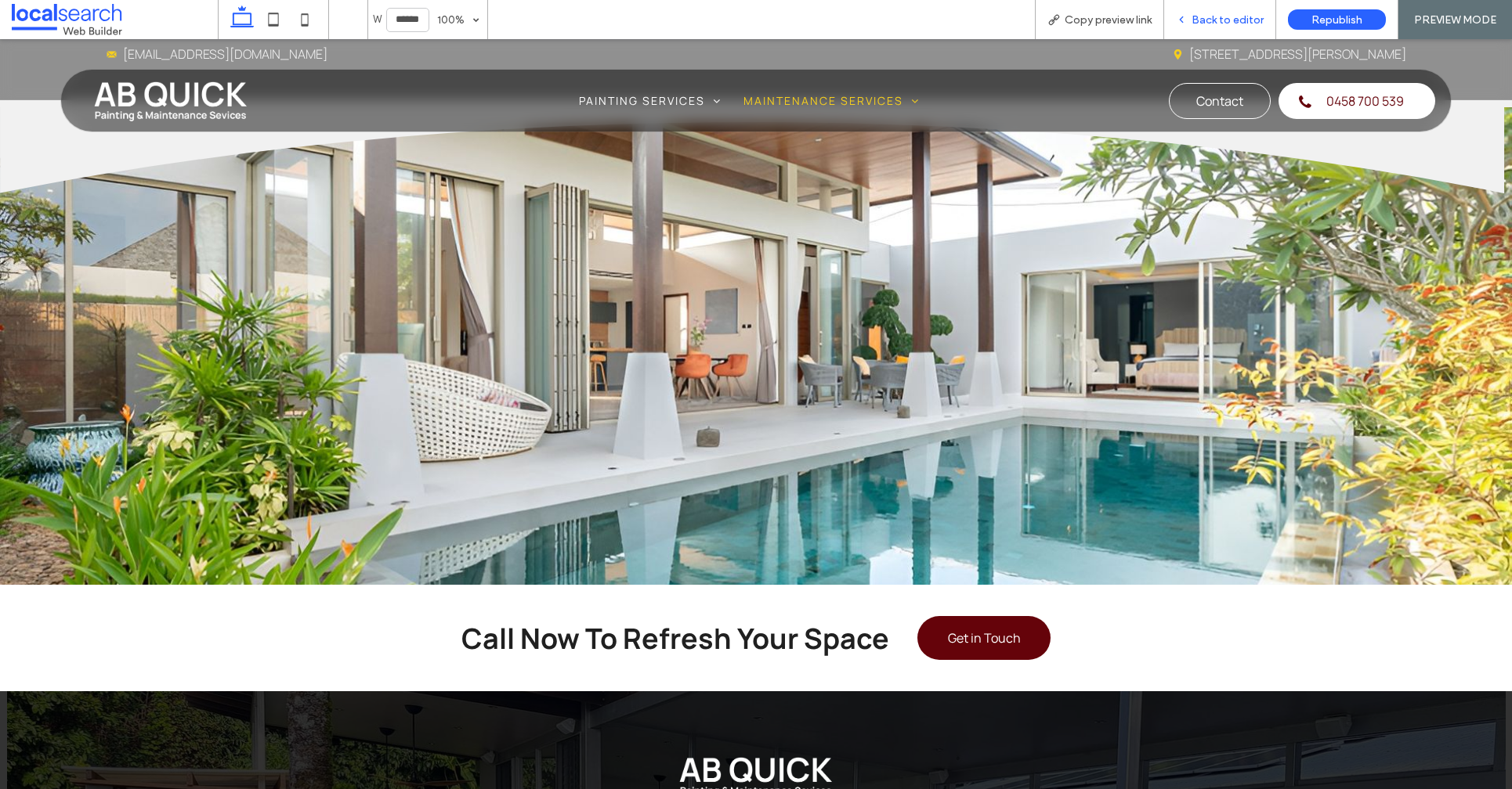
click at [1225, 14] on span "Back to editor" at bounding box center [1227, 20] width 72 height 14
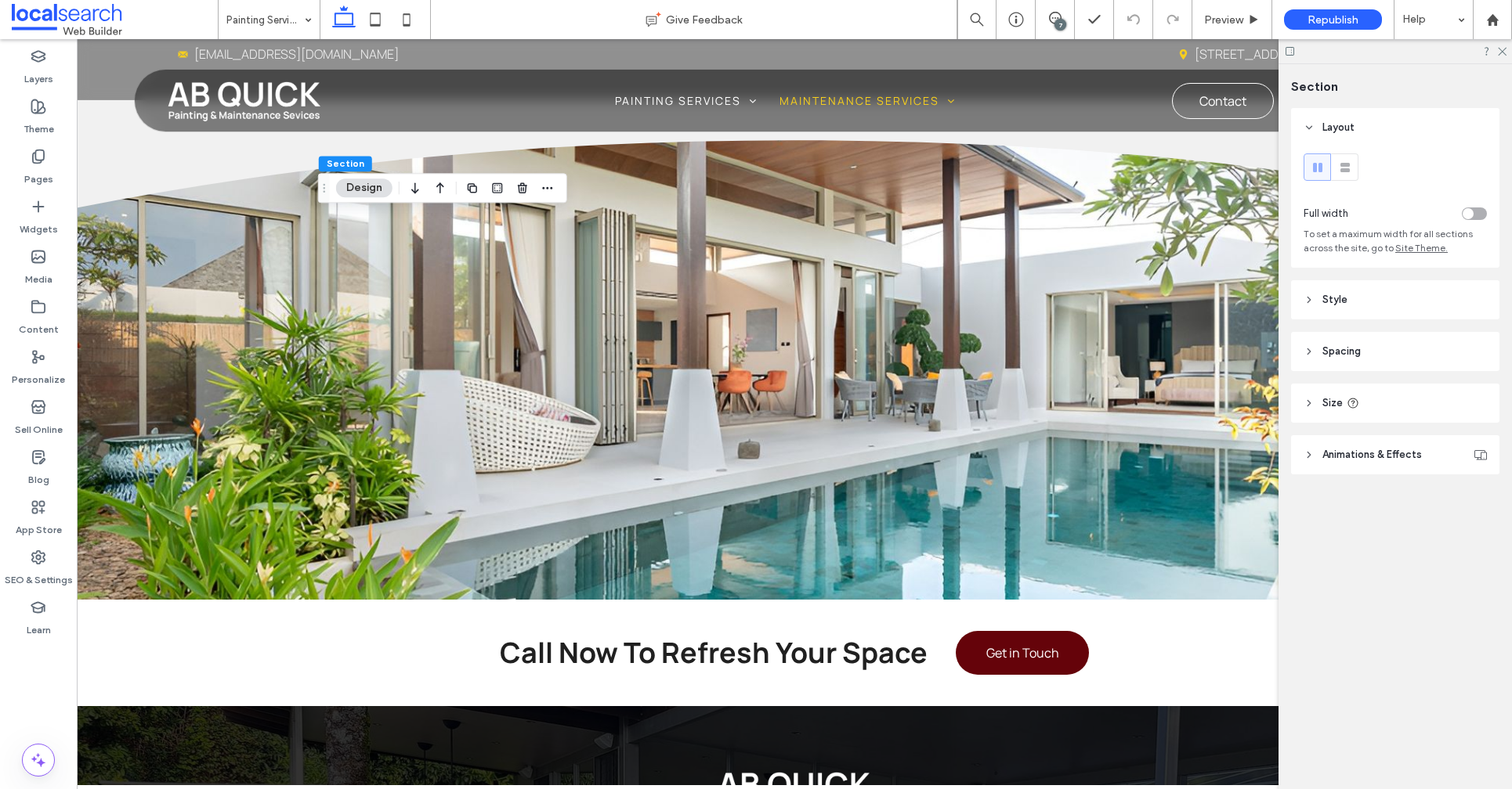
click at [354, 186] on button "Design" at bounding box center [364, 188] width 56 height 18
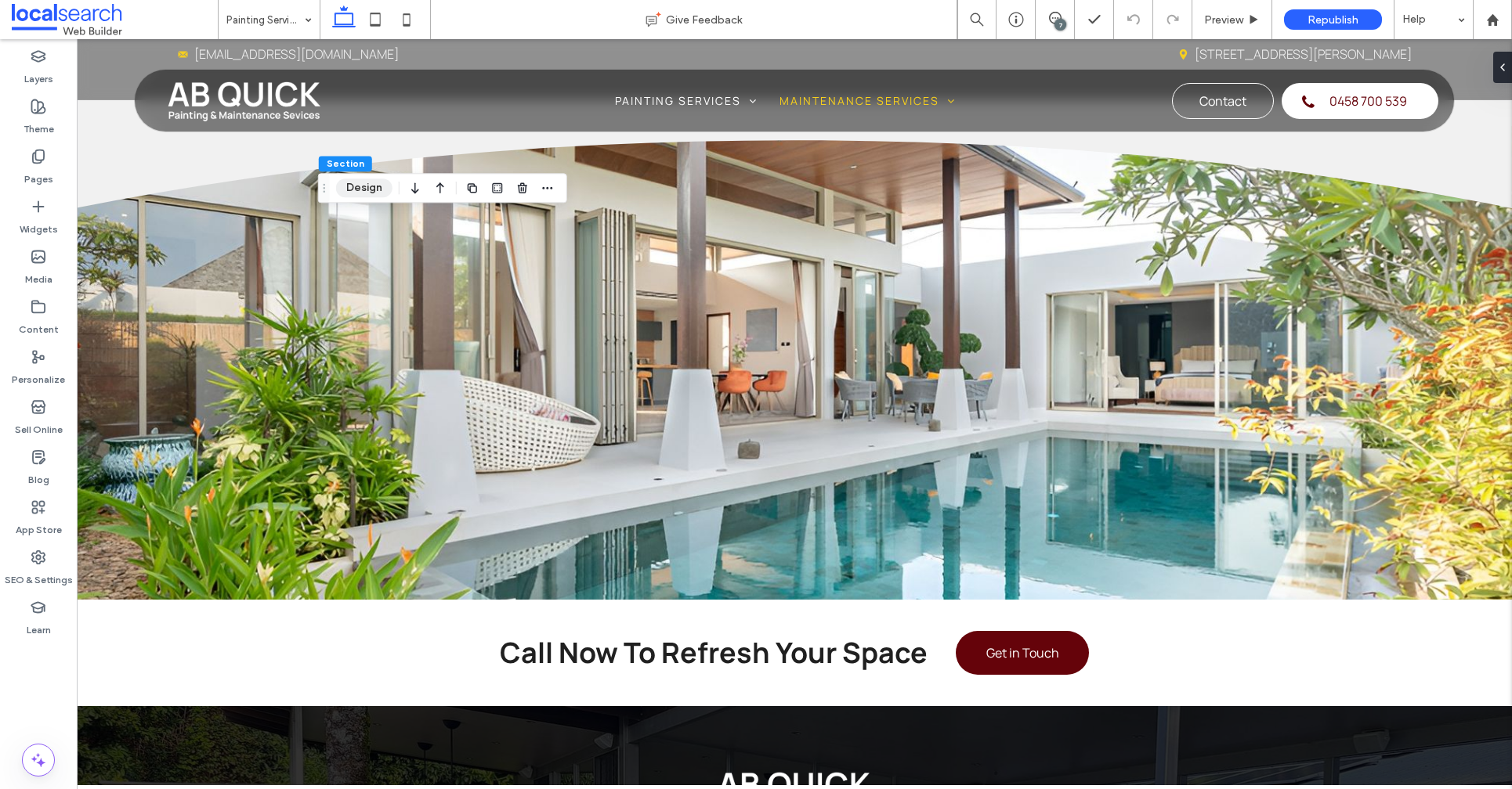
click at [355, 186] on button "Design" at bounding box center [364, 188] width 56 height 18
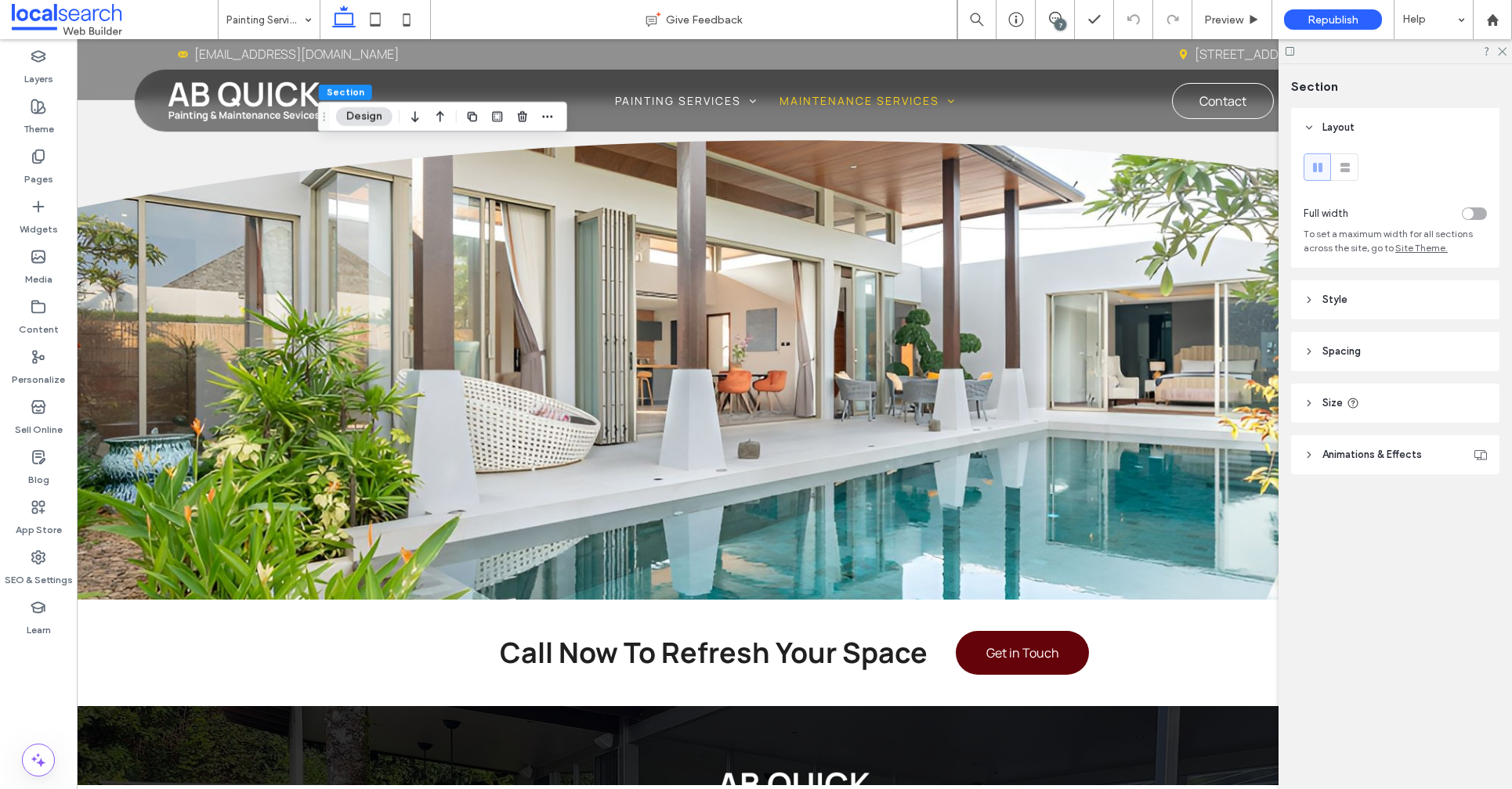
type input "***"
click at [359, 125] on button "Design" at bounding box center [364, 116] width 56 height 18
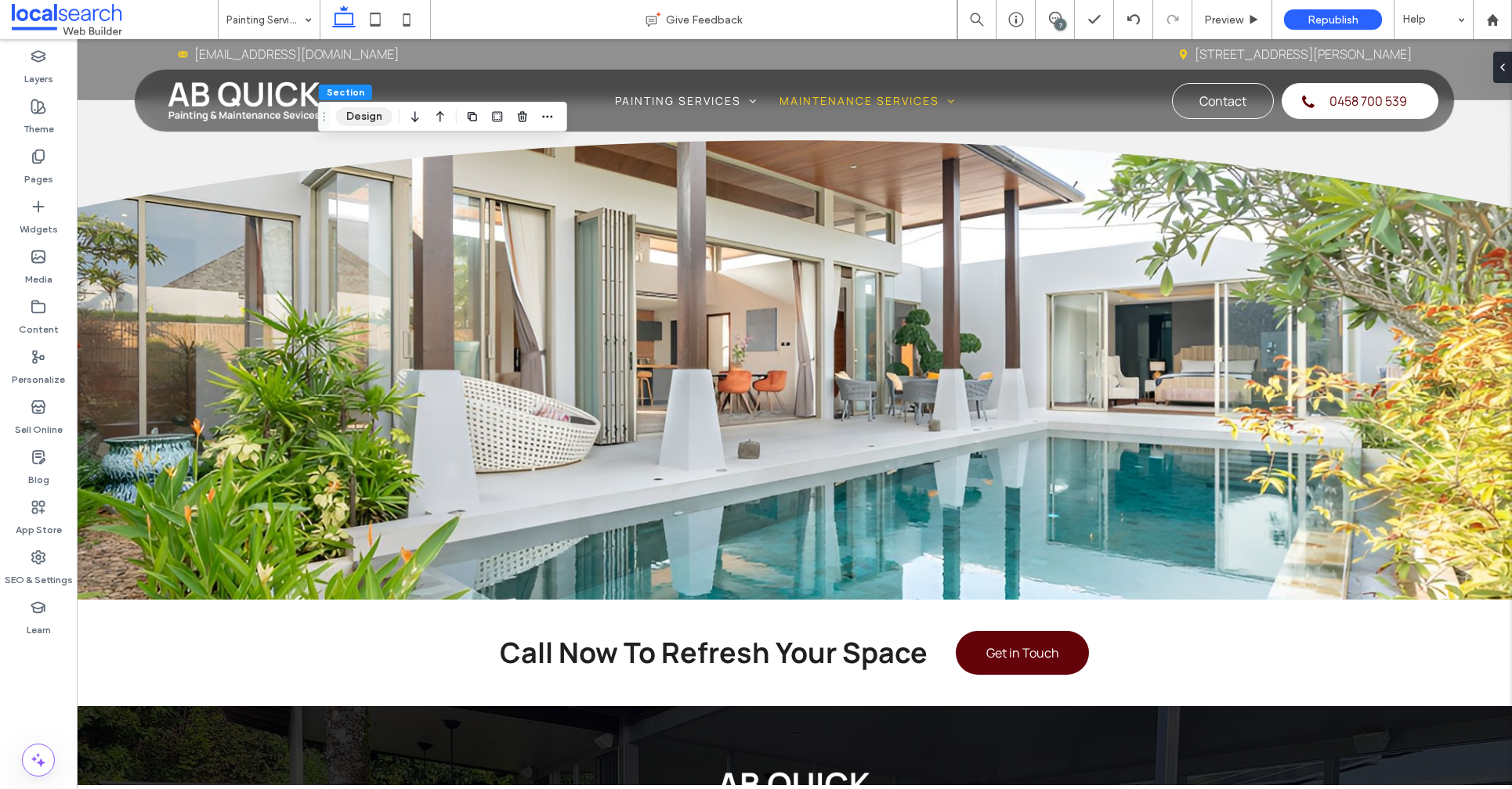
click at [359, 125] on button "Design" at bounding box center [364, 116] width 56 height 18
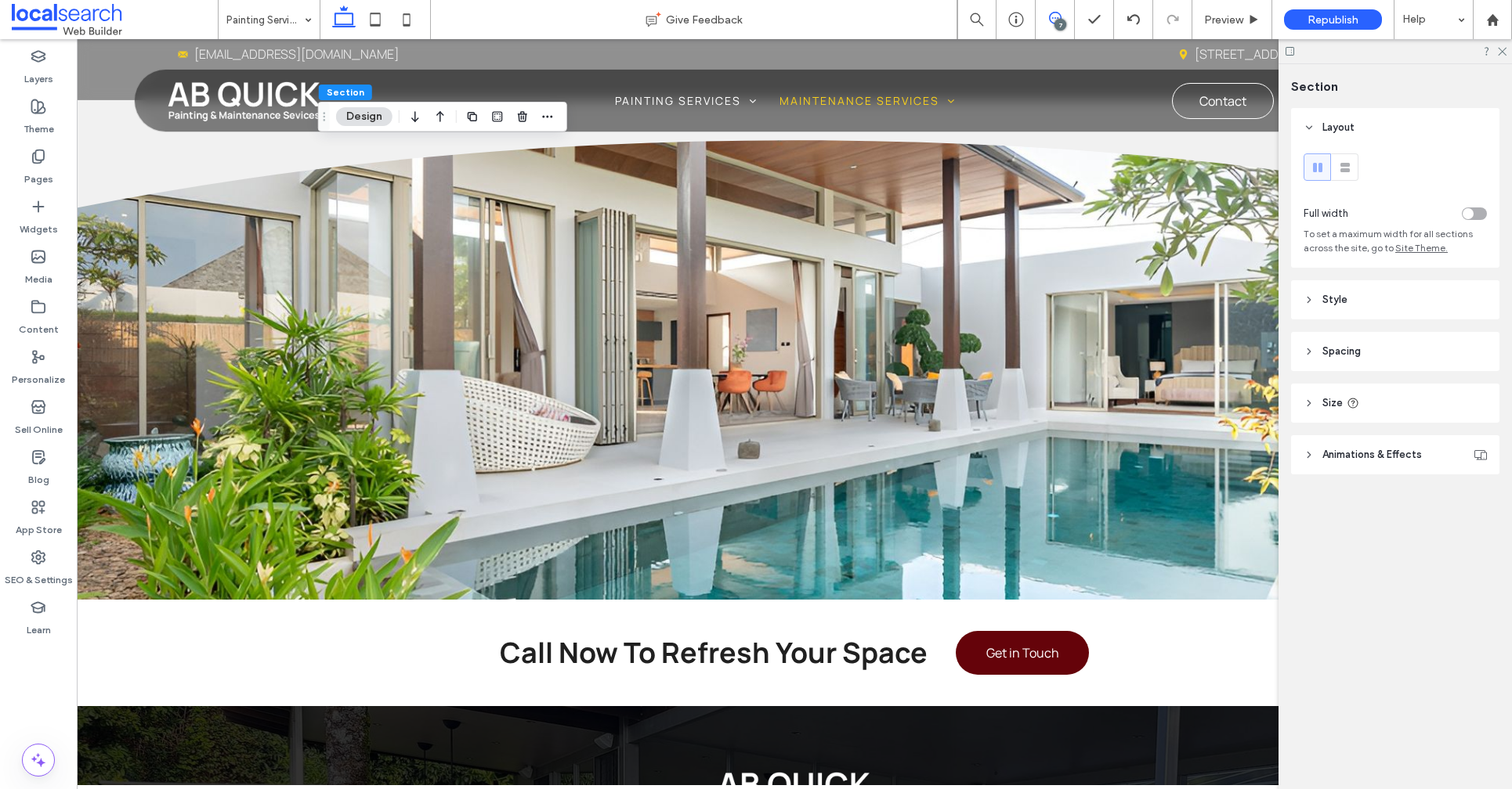
click at [1047, 21] on span at bounding box center [1055, 18] width 39 height 13
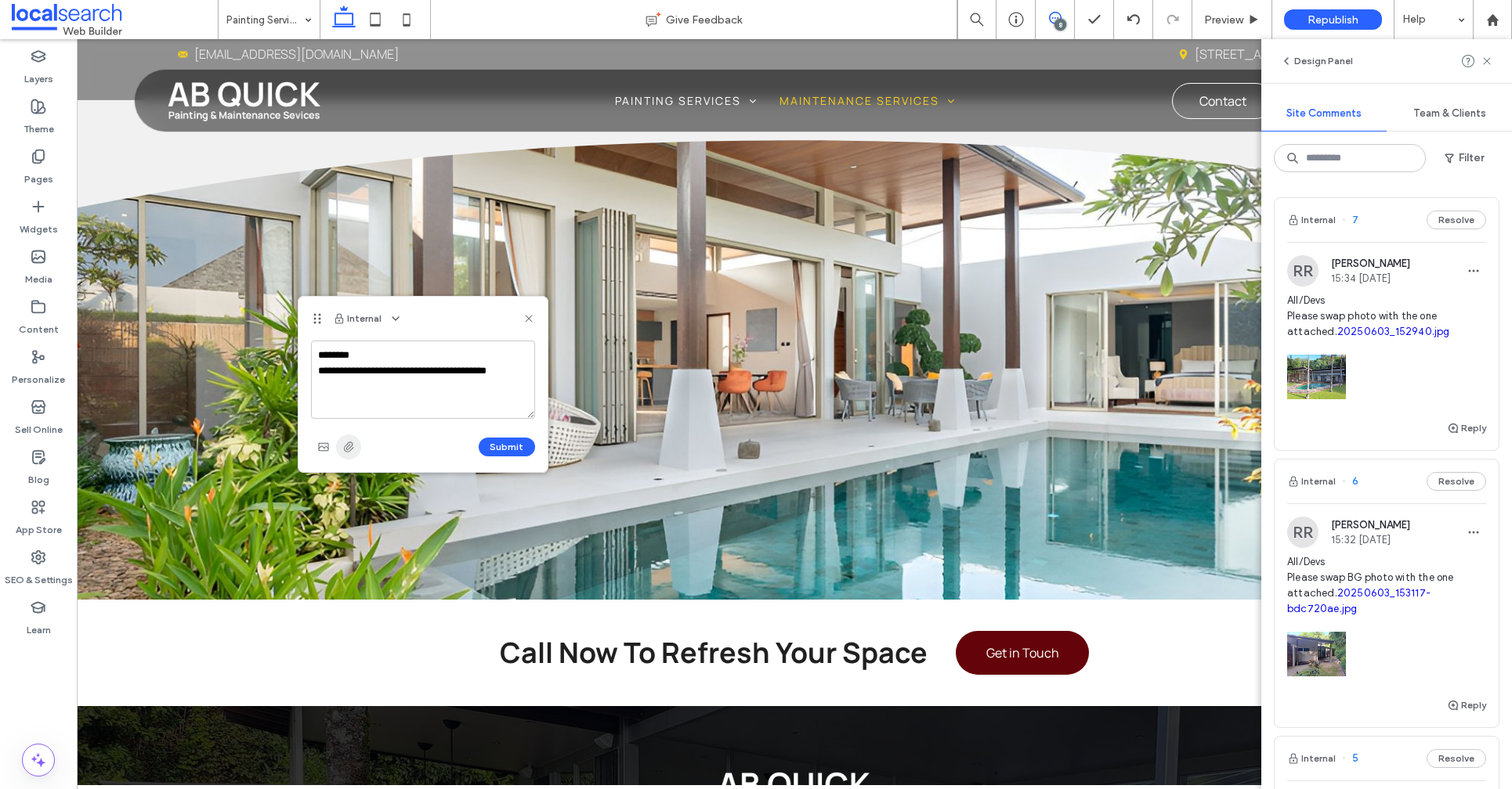
type textarea "**********"
click at [339, 454] on span "button" at bounding box center [348, 447] width 25 height 25
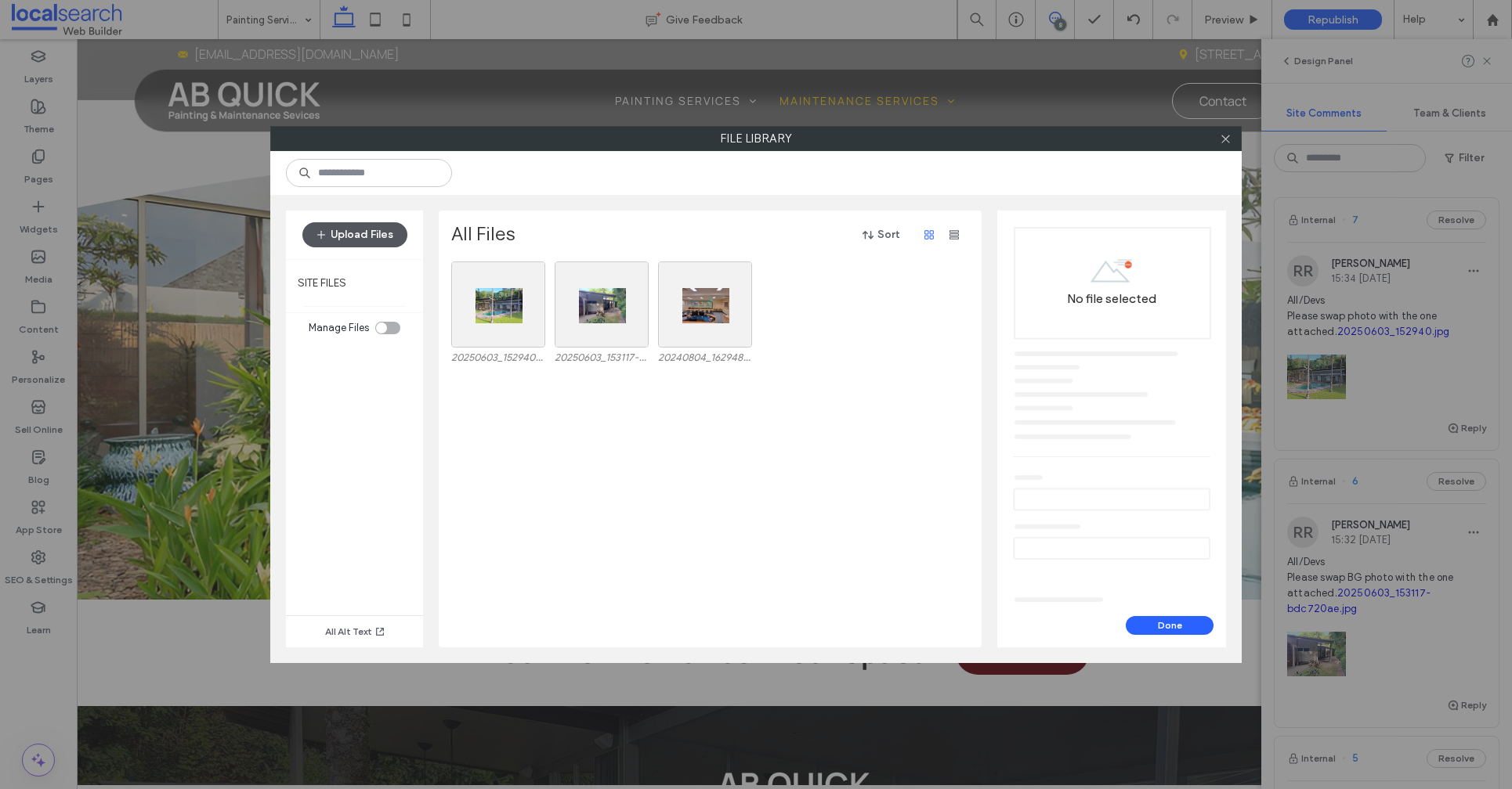
click at [340, 241] on button "Upload Files" at bounding box center [355, 234] width 105 height 25
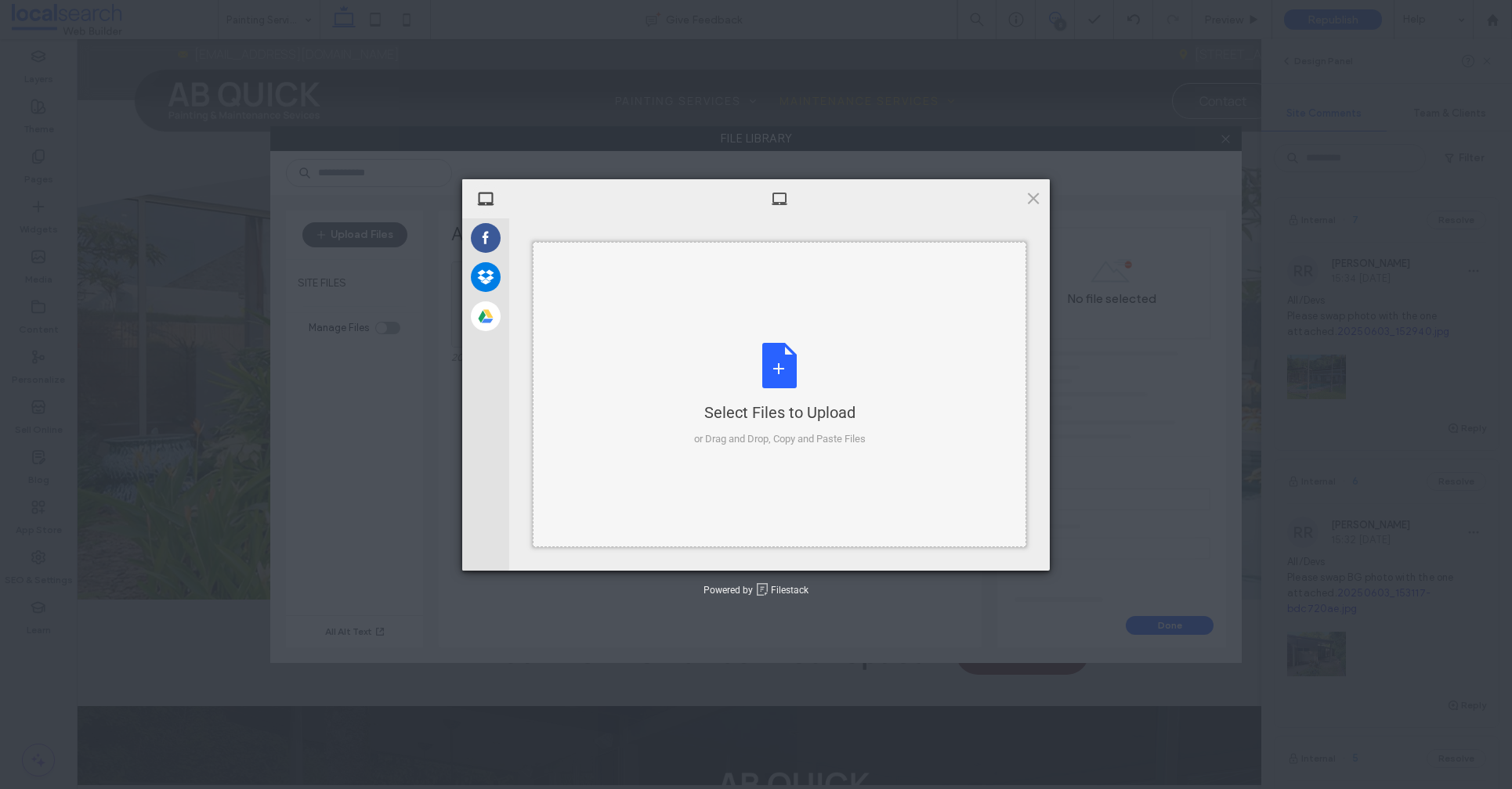
click at [775, 379] on div "Select Files to Upload or Drag and Drop, Copy and Paste Files" at bounding box center [780, 395] width 172 height 104
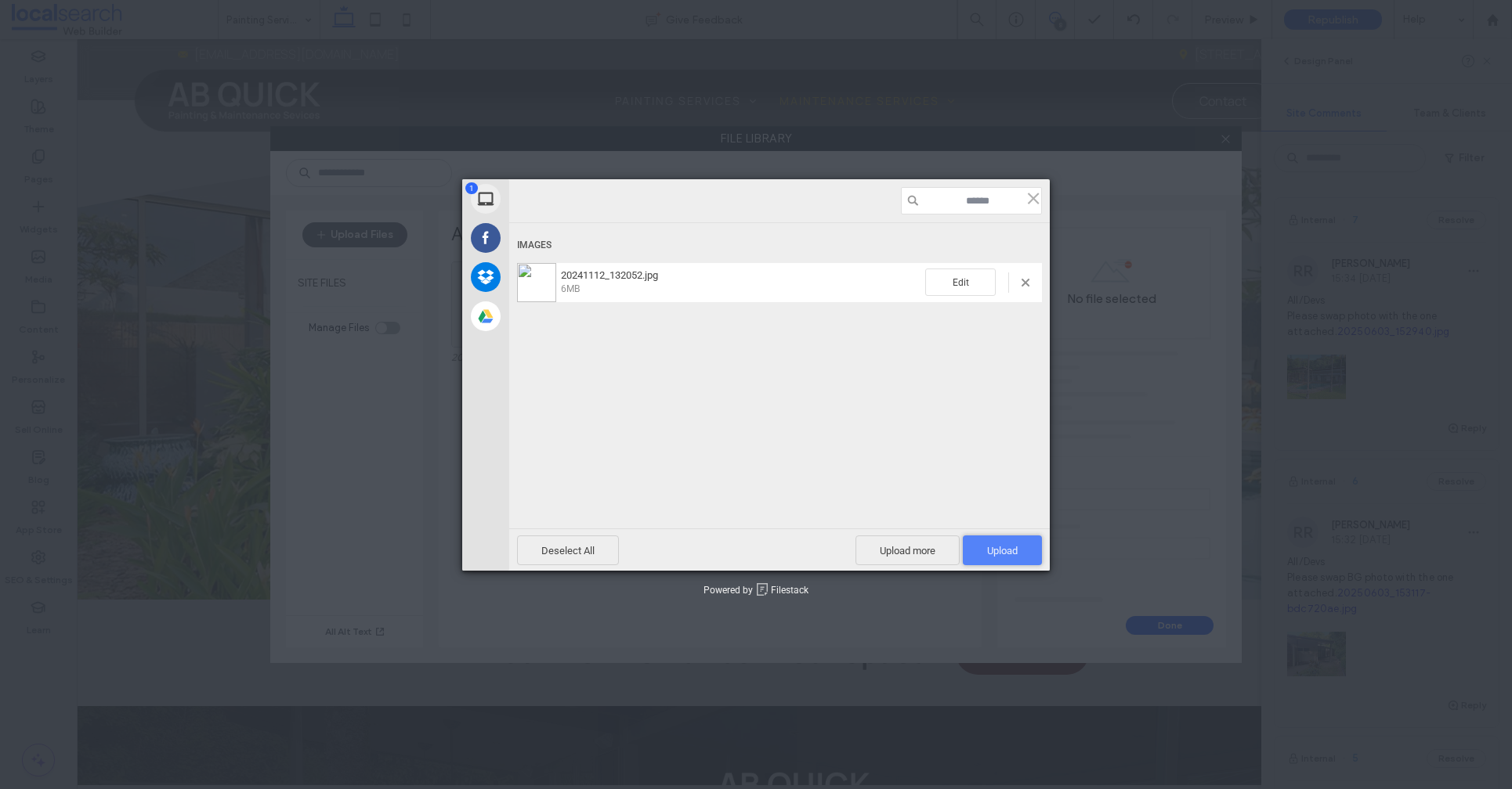
click at [1017, 549] on span "Upload 1" at bounding box center [1002, 550] width 79 height 30
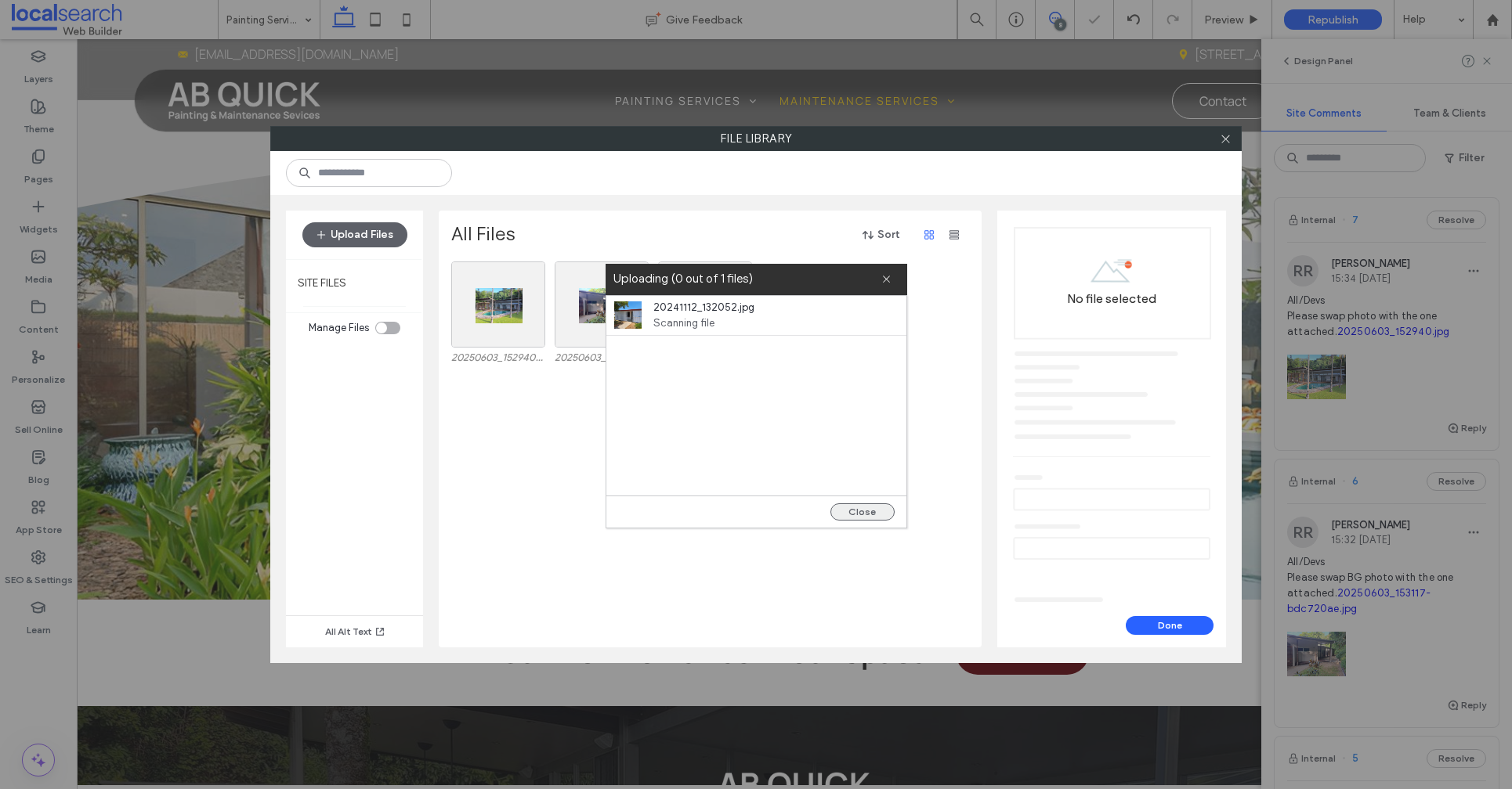
click at [868, 510] on button "Close" at bounding box center [862, 512] width 64 height 17
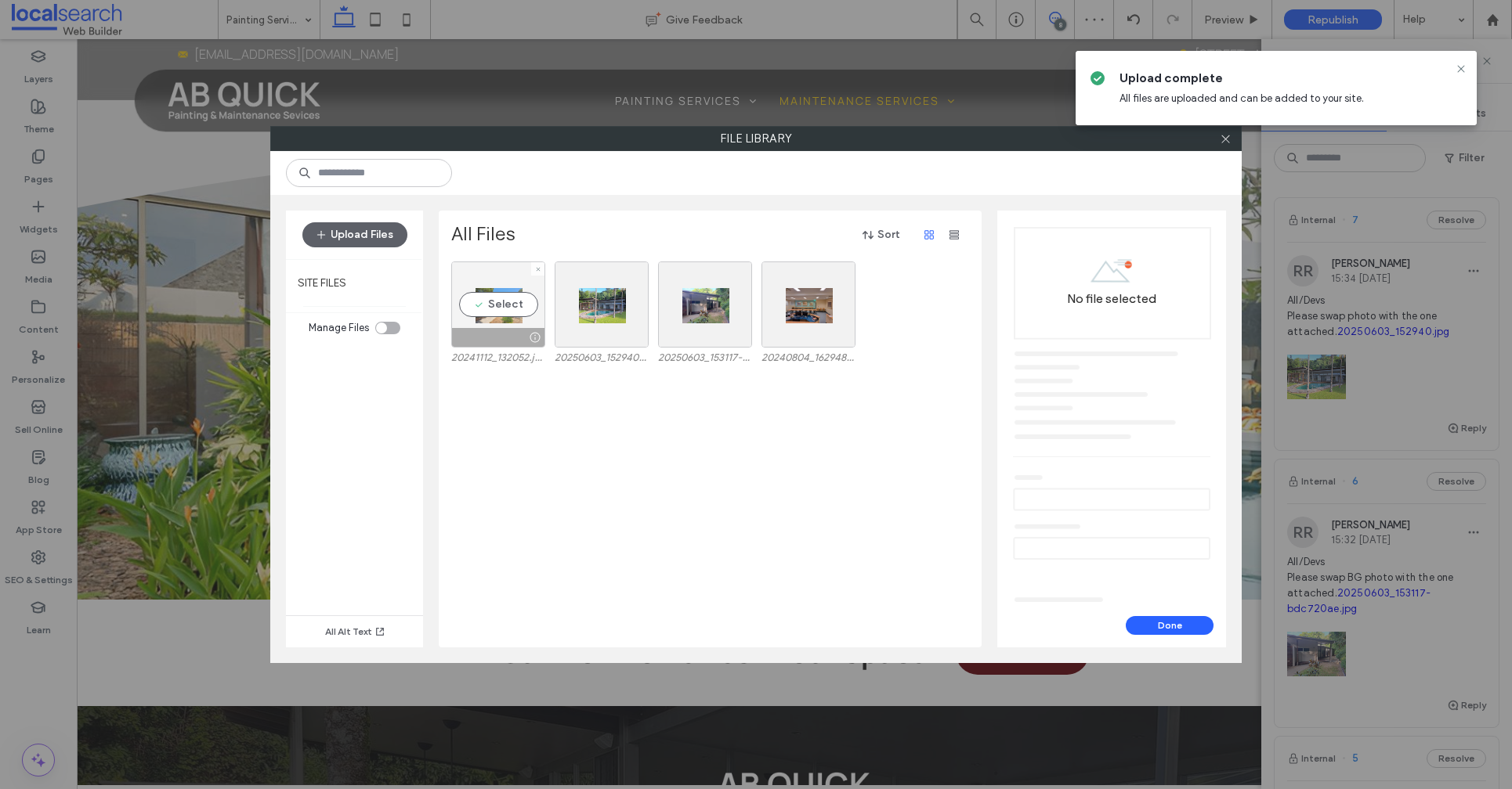
click at [477, 316] on div "Select" at bounding box center [497, 304] width 94 height 86
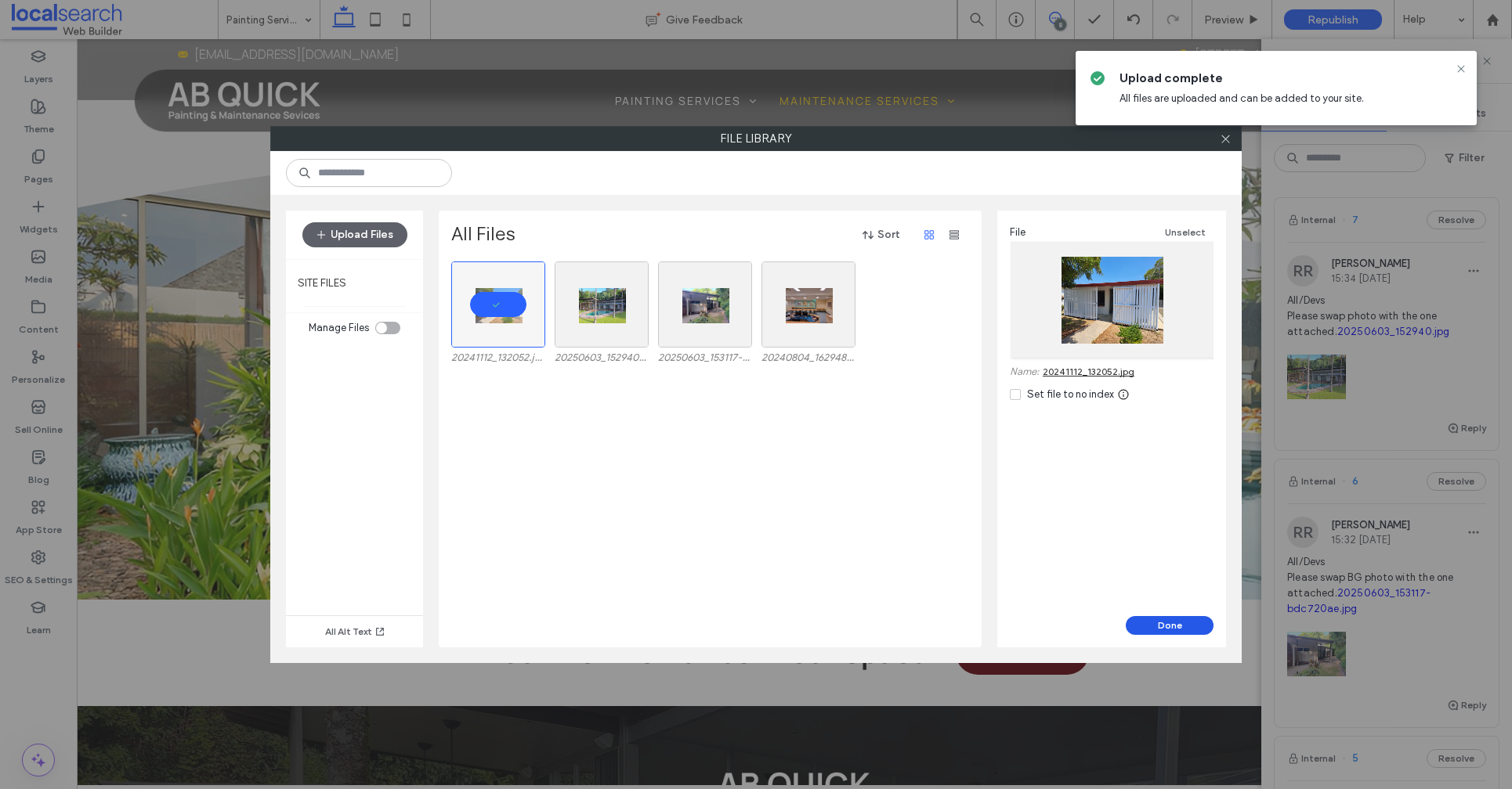
click at [1196, 615] on div "File Unselect Name: 20241112_132052.jpg Set file to no index" at bounding box center [1111, 414] width 229 height 406
click at [1194, 622] on button "Done" at bounding box center [1169, 625] width 87 height 18
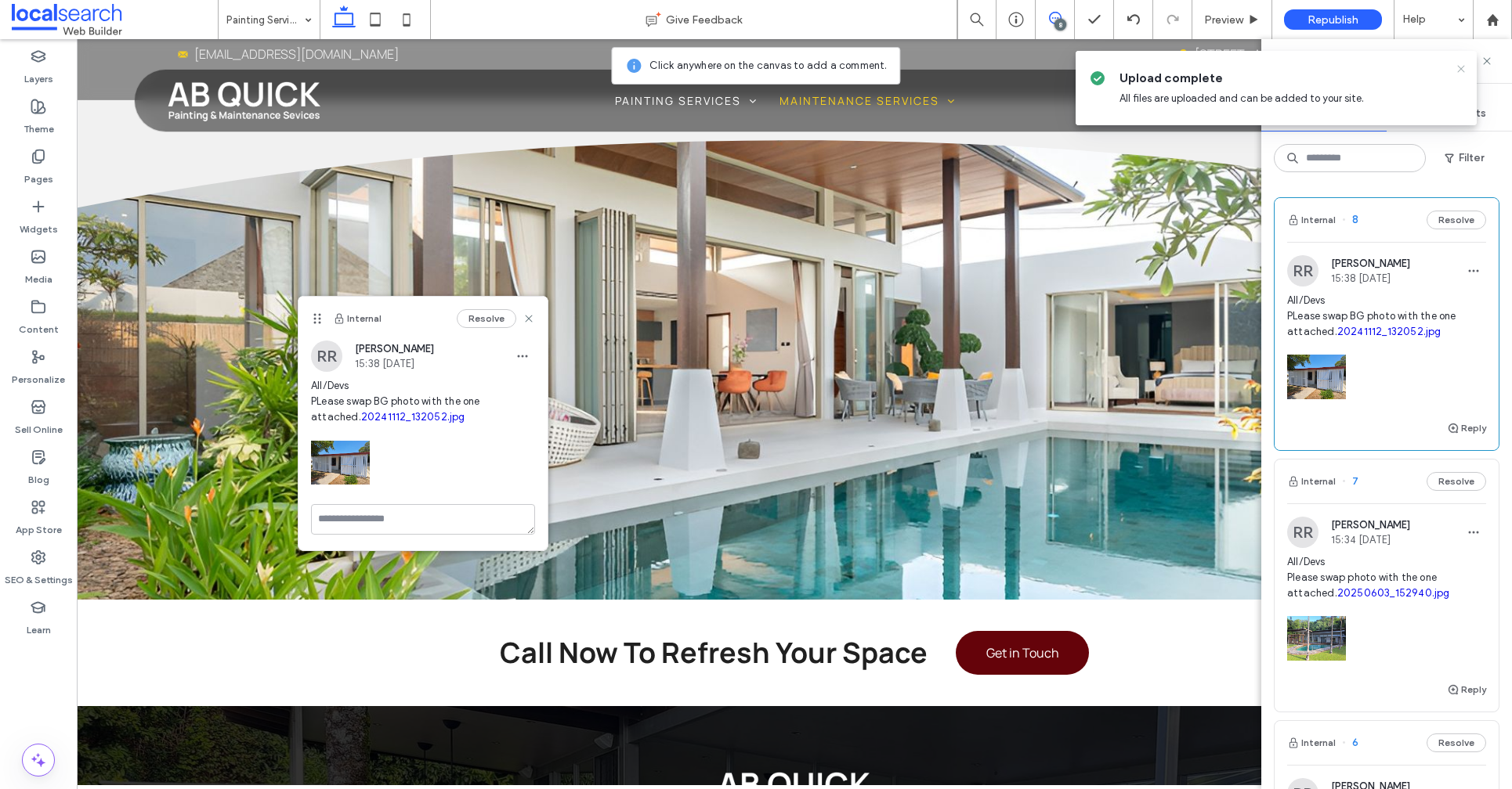
click at [1459, 70] on use at bounding box center [1460, 68] width 7 height 7
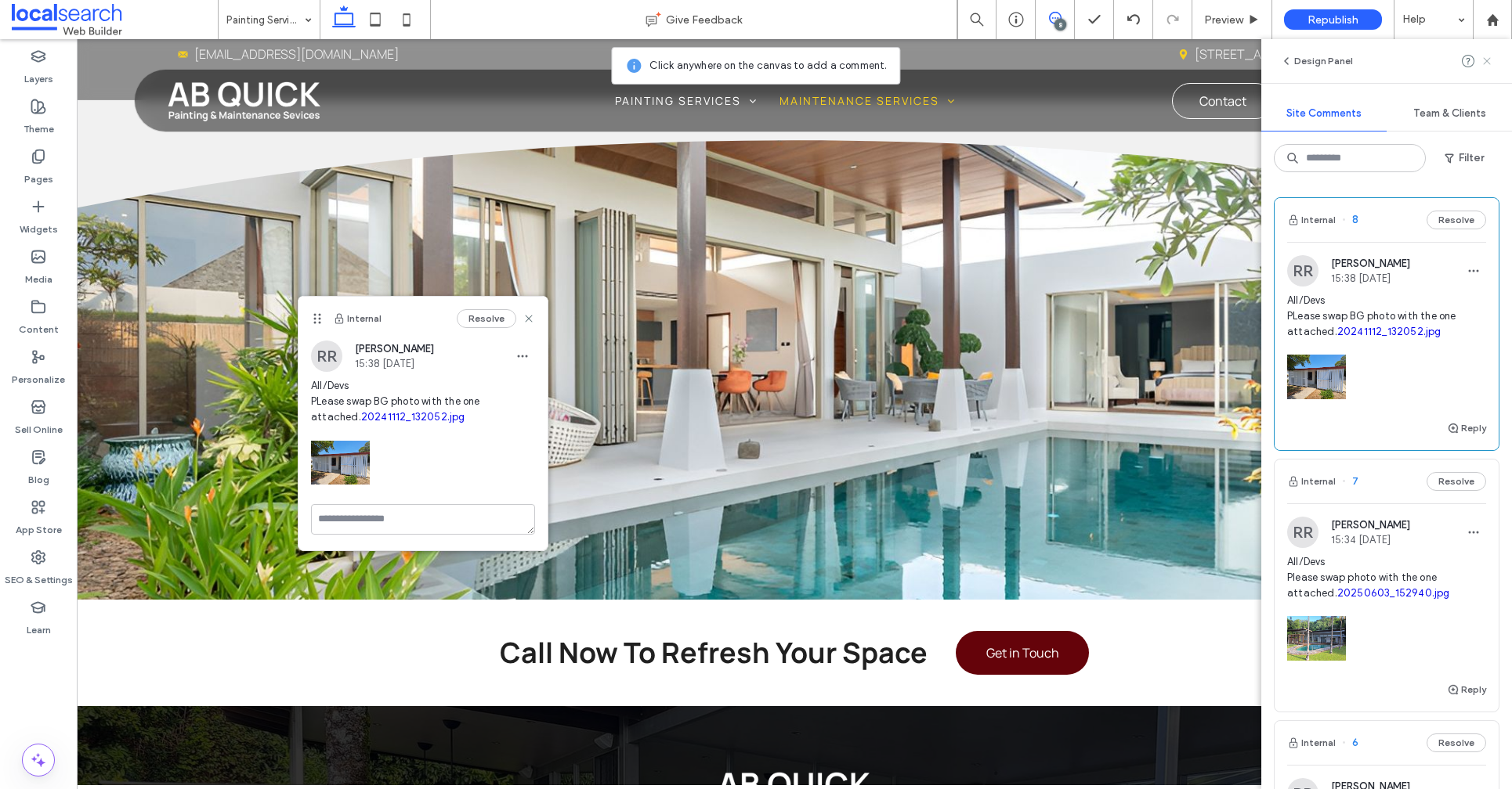
click at [1488, 59] on use at bounding box center [1486, 60] width 7 height 7
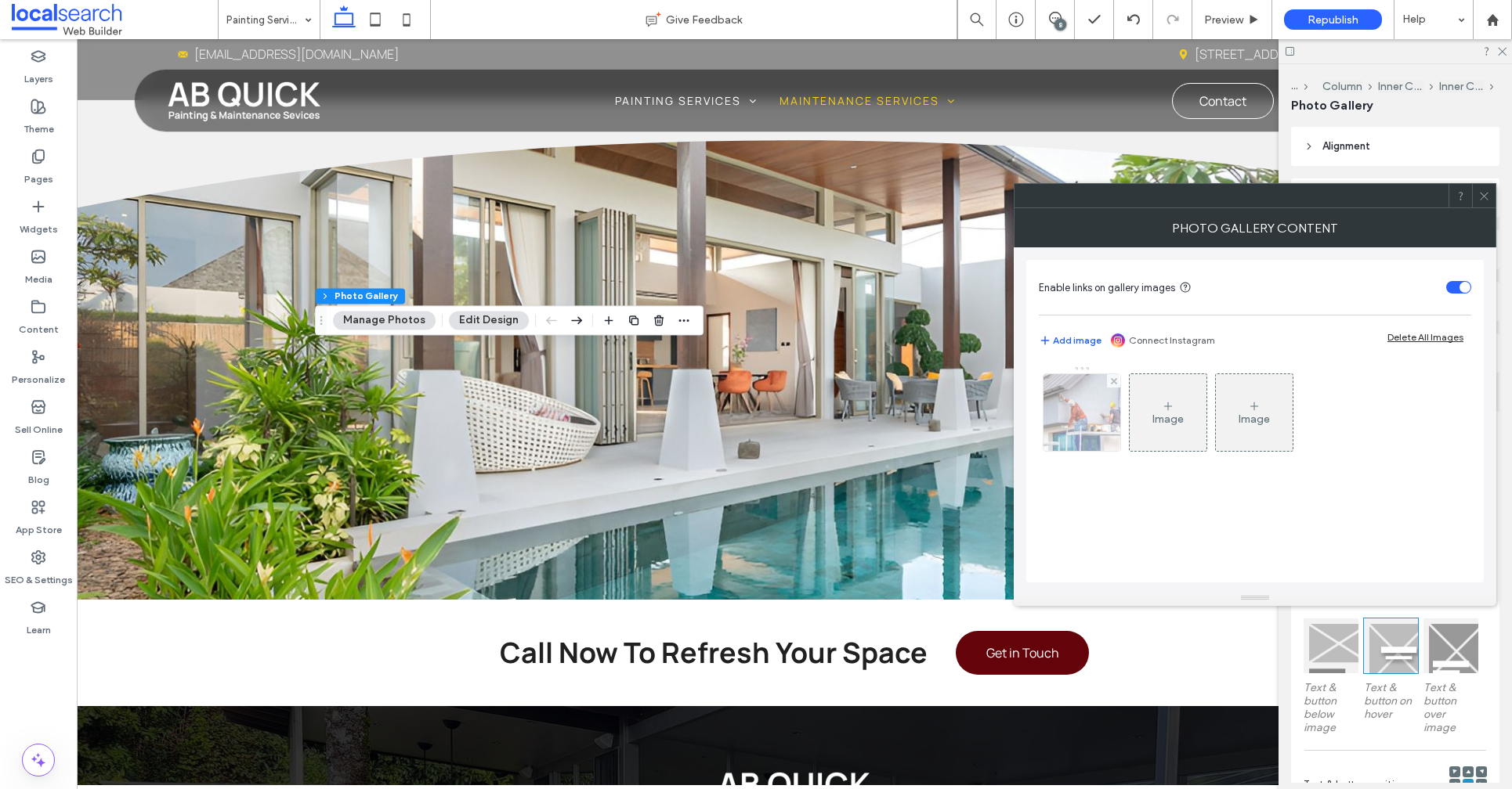
click at [1101, 417] on img at bounding box center [1081, 413] width 116 height 77
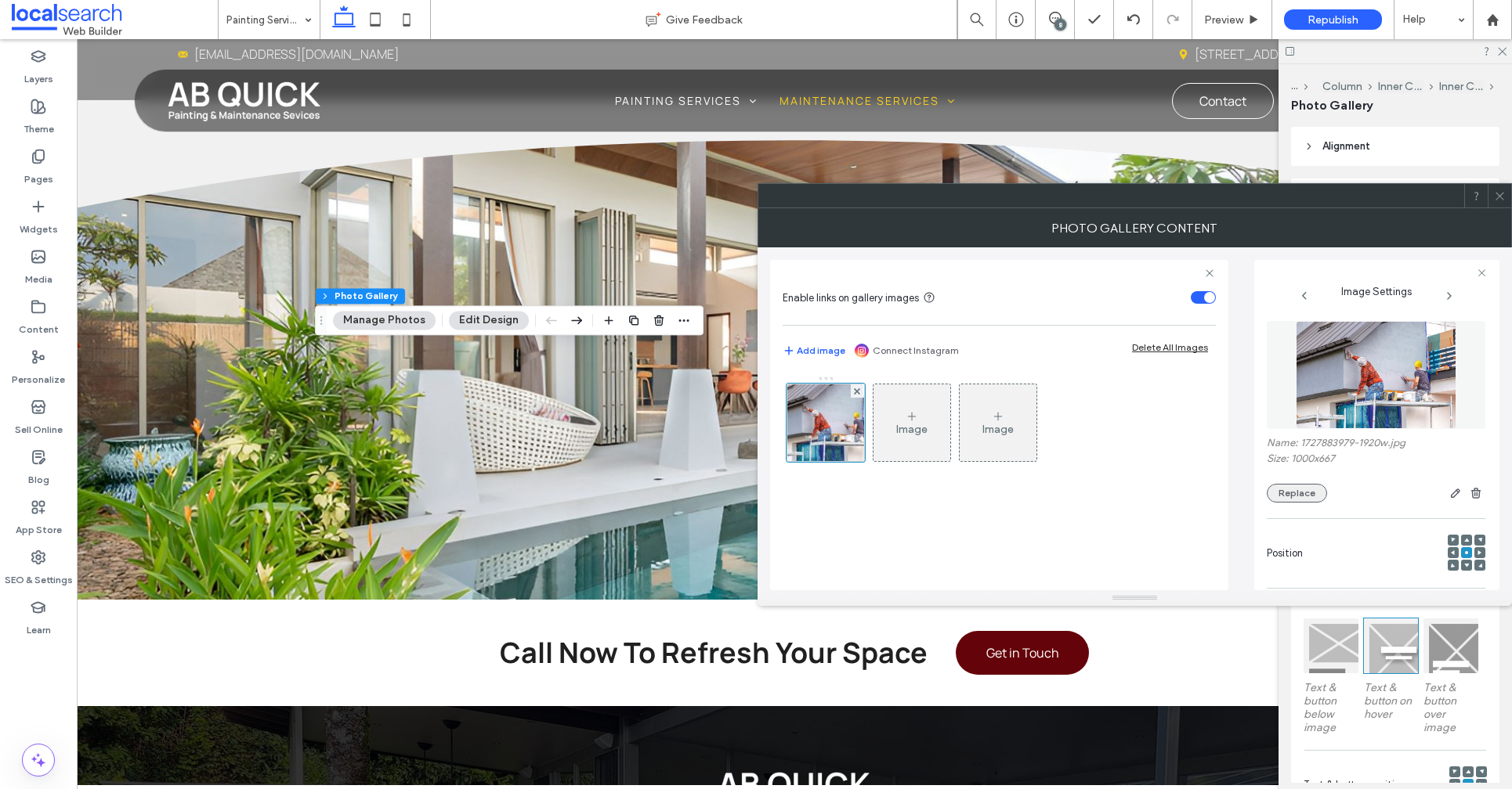
click at [1289, 492] on button "Replace" at bounding box center [1296, 492] width 60 height 18
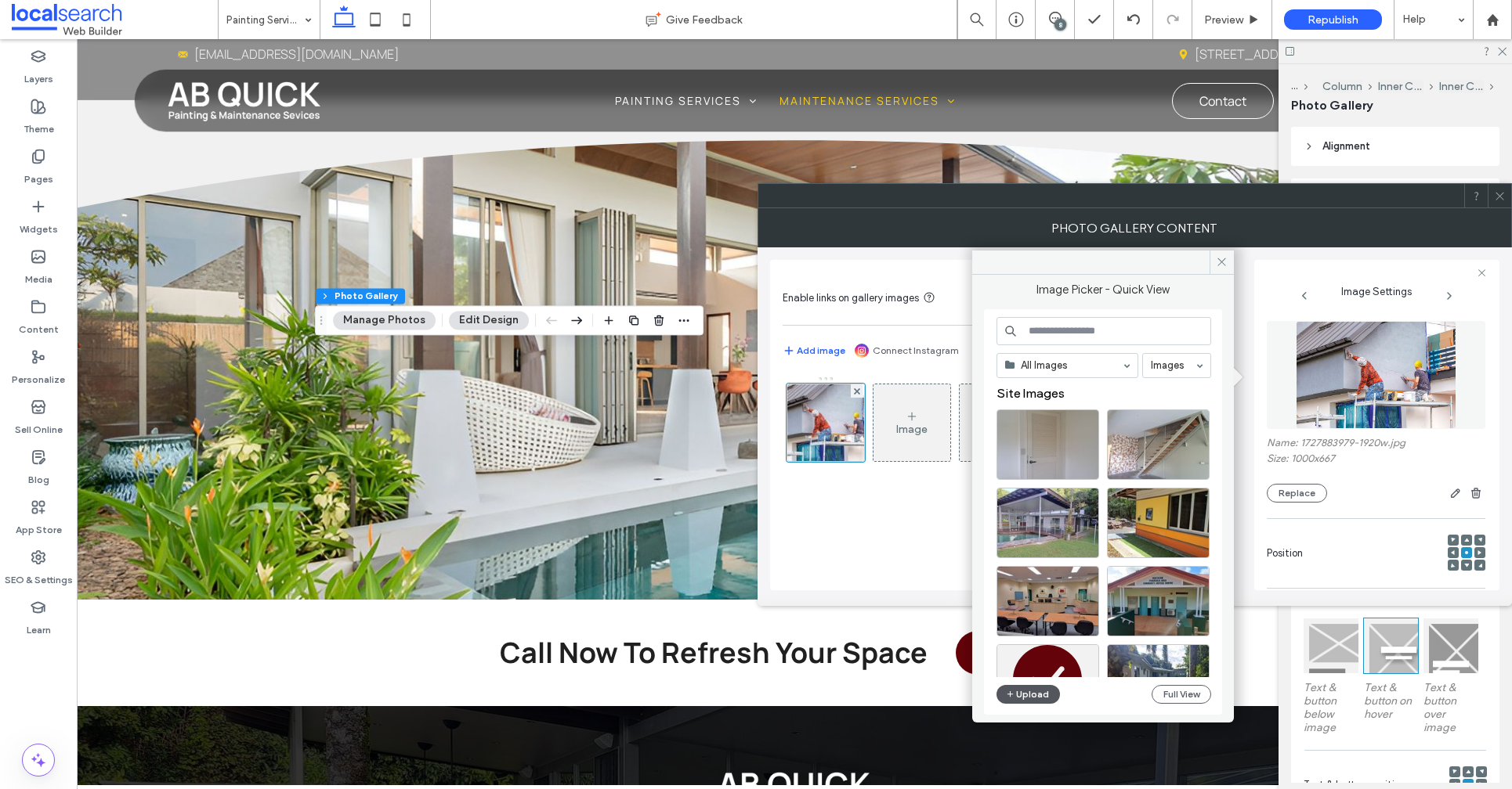
click at [1021, 698] on button "Upload" at bounding box center [1028, 694] width 64 height 18
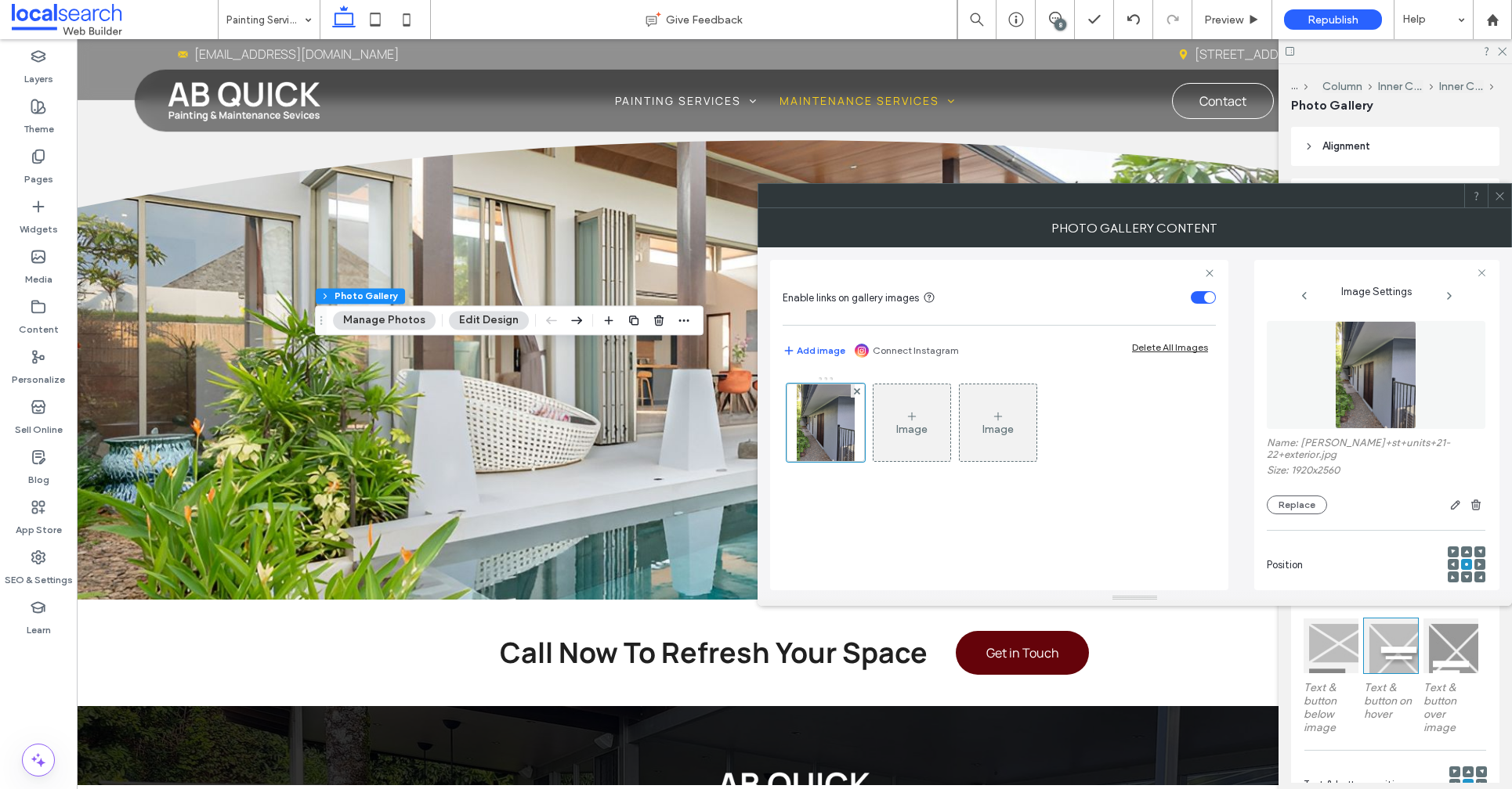
click at [1505, 194] on icon at bounding box center [1499, 196] width 12 height 12
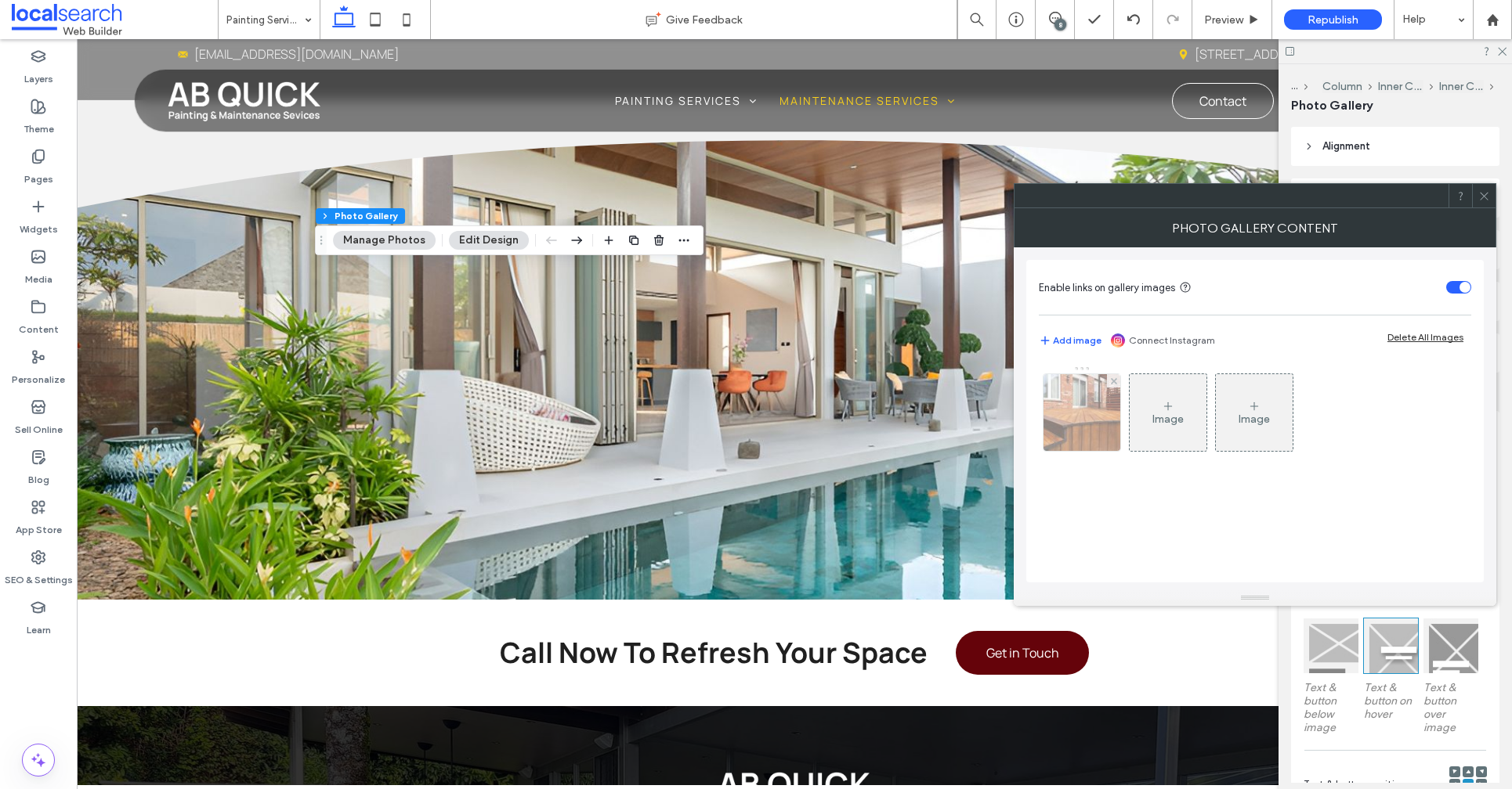
click at [1079, 419] on img at bounding box center [1081, 413] width 116 height 77
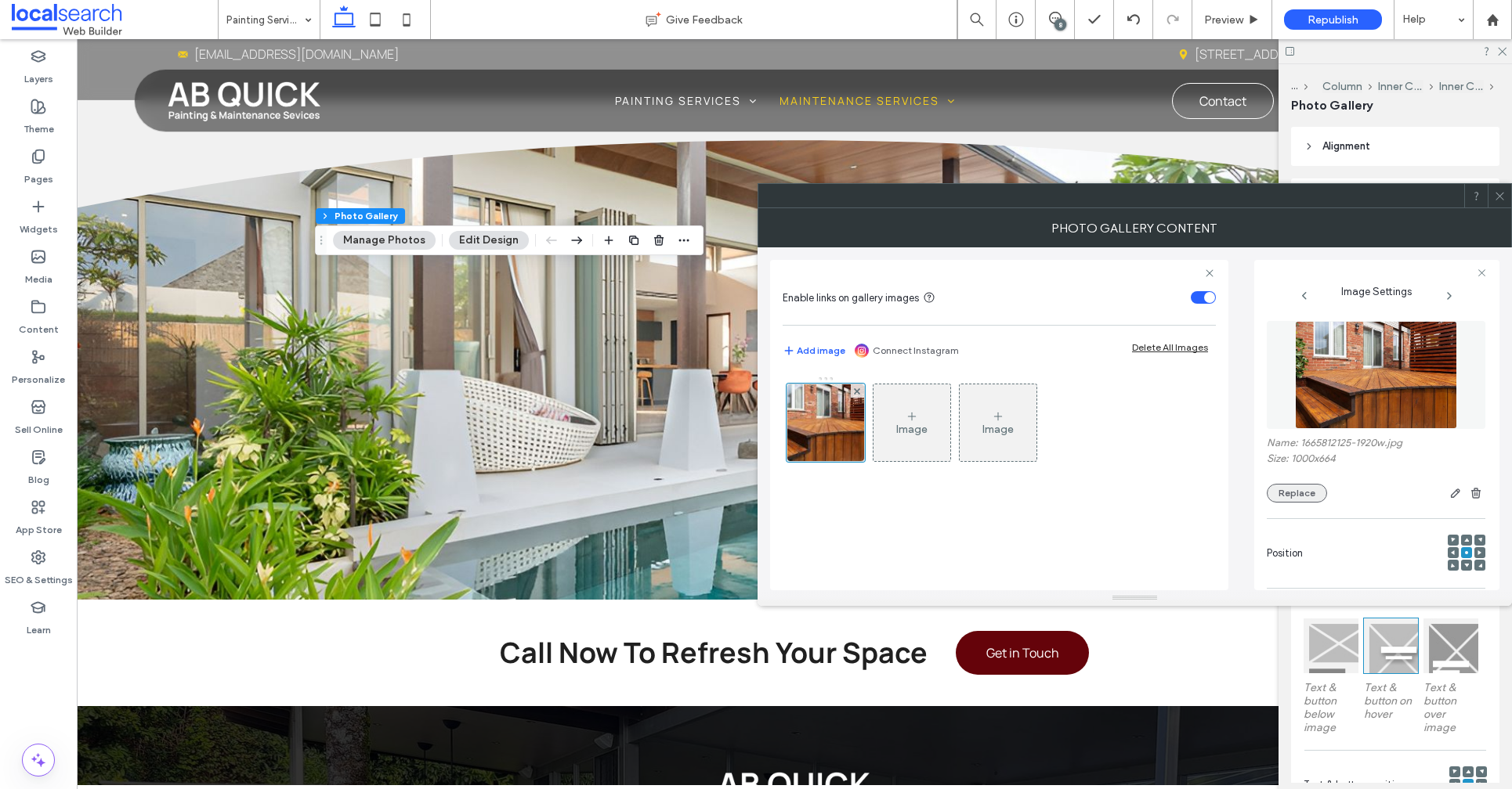
click at [1295, 496] on button "Replace" at bounding box center [1296, 492] width 60 height 18
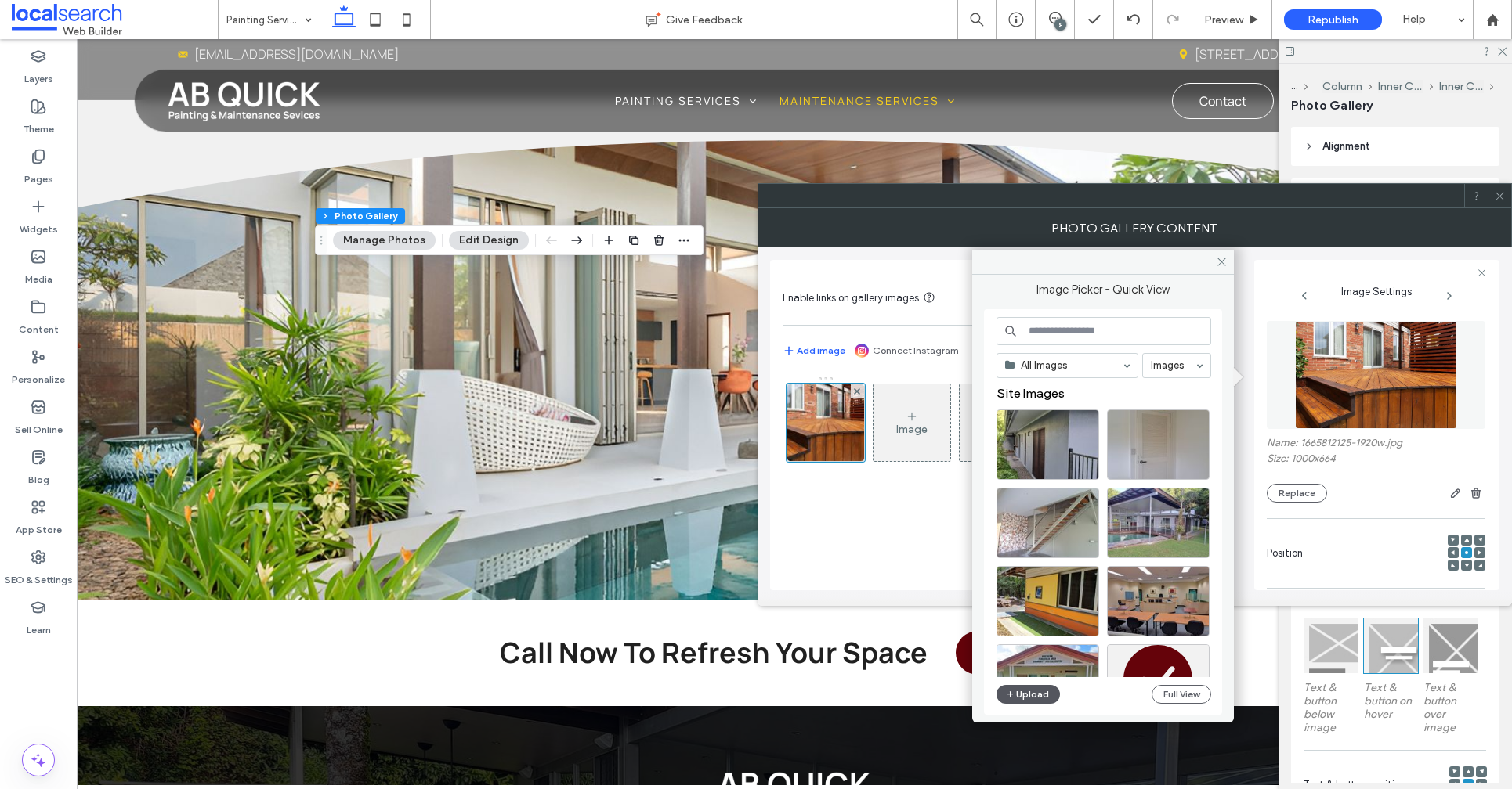
click at [1031, 688] on button "Upload" at bounding box center [1028, 694] width 64 height 18
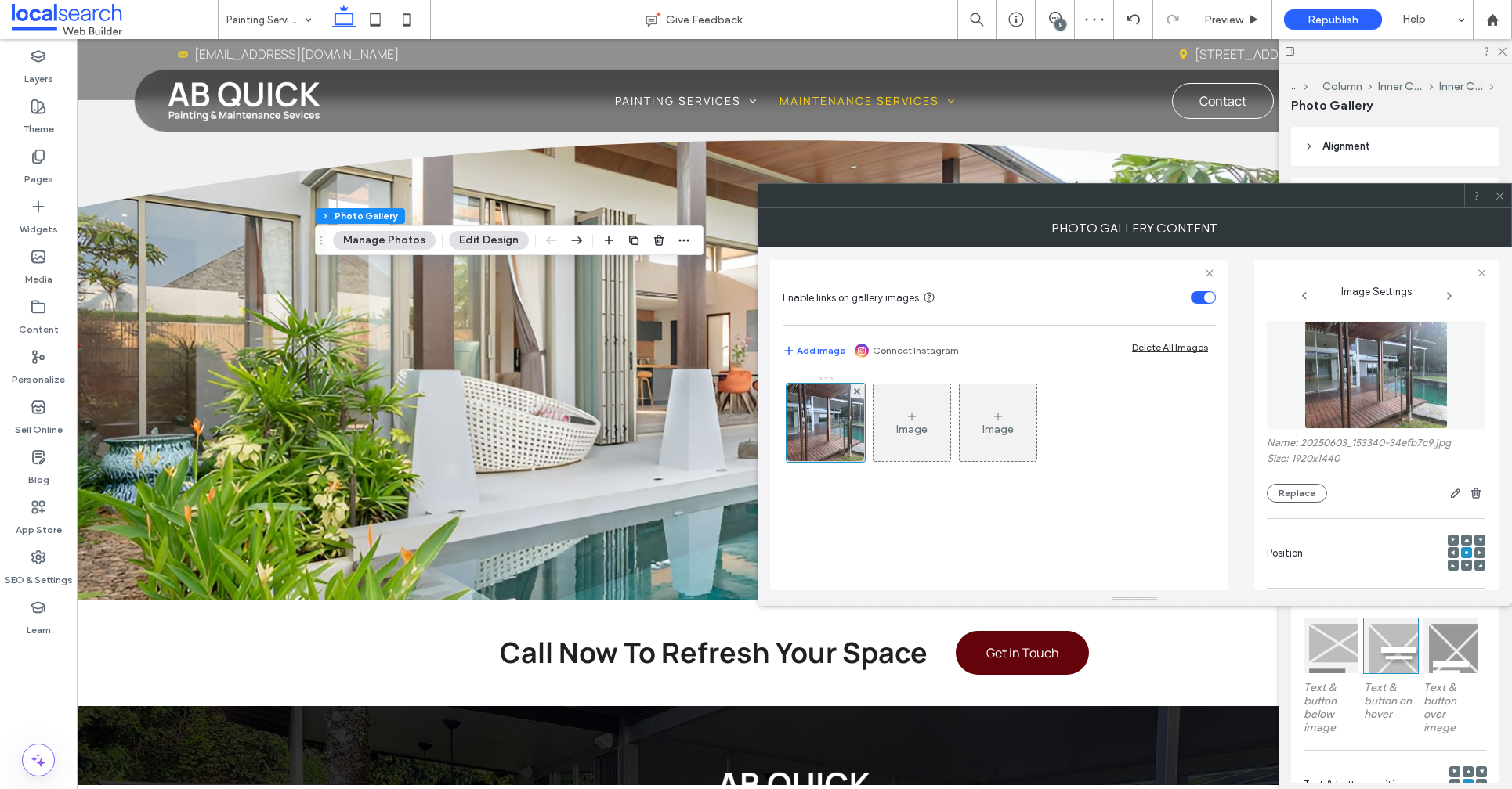
click at [1500, 195] on use at bounding box center [1499, 196] width 8 height 8
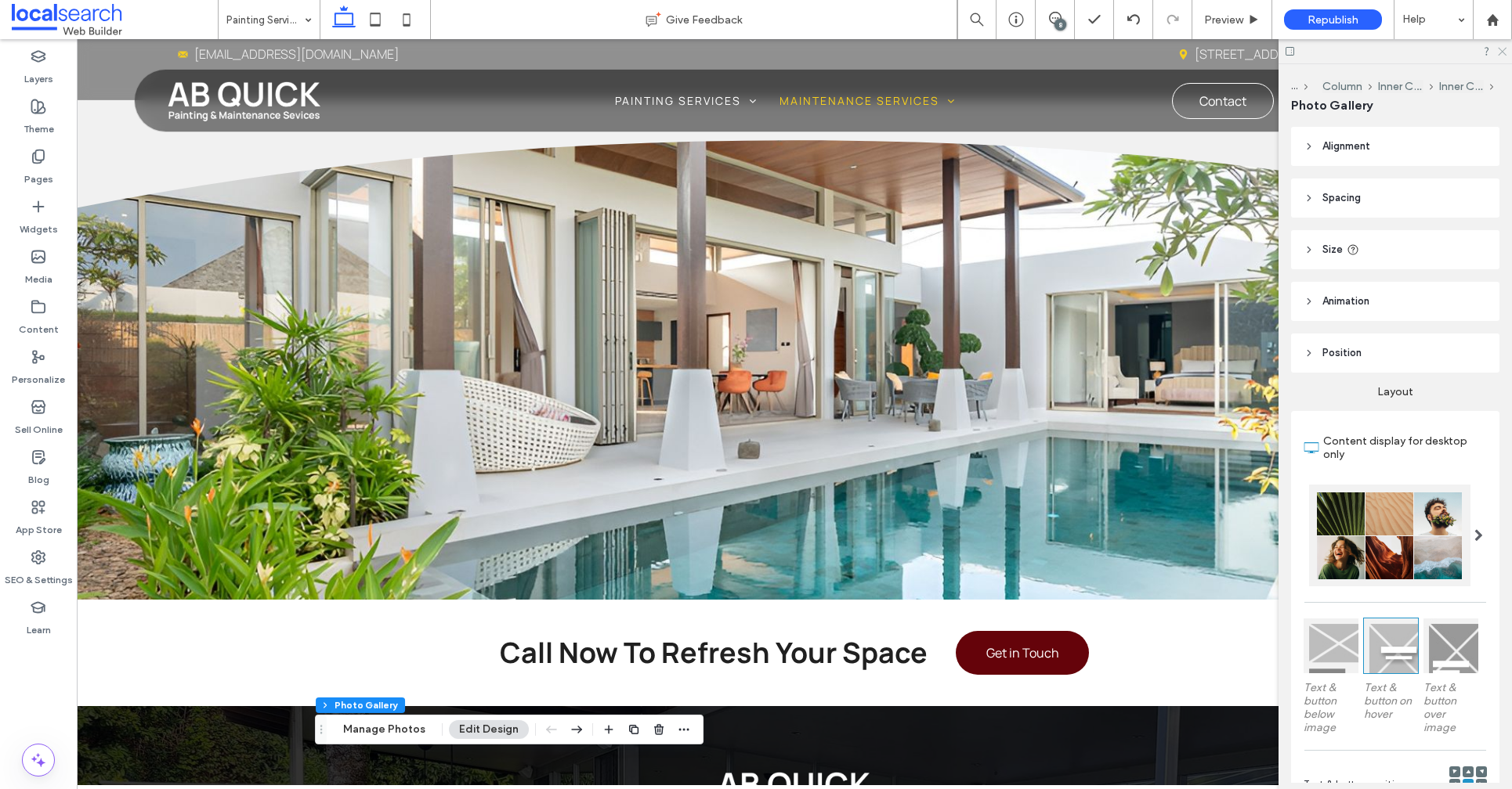
click at [1502, 55] on icon at bounding box center [1501, 51] width 10 height 10
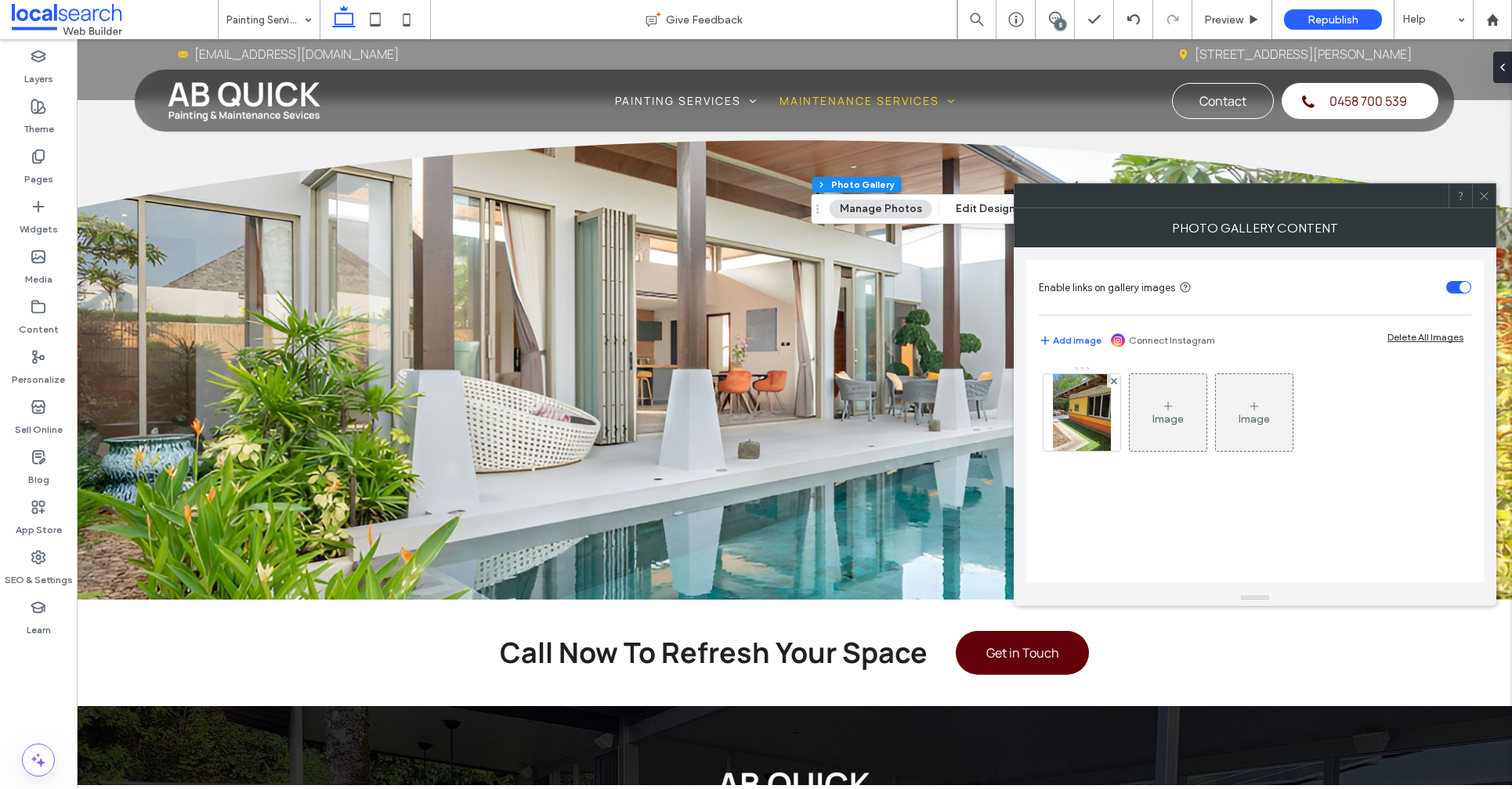
click at [1484, 194] on icon at bounding box center [1484, 196] width 12 height 12
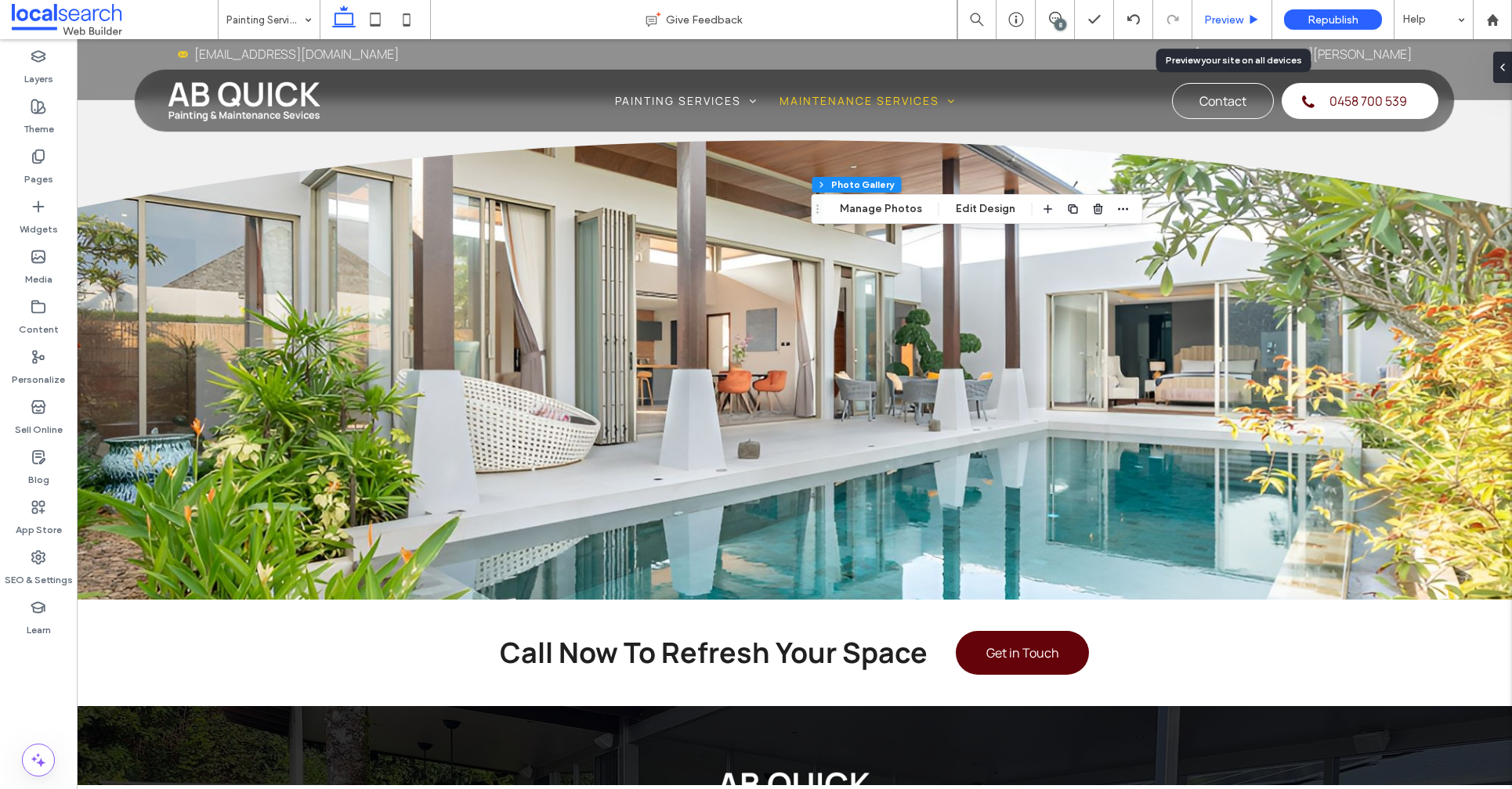
click at [1243, 16] on div "Preview" at bounding box center [1231, 20] width 79 height 14
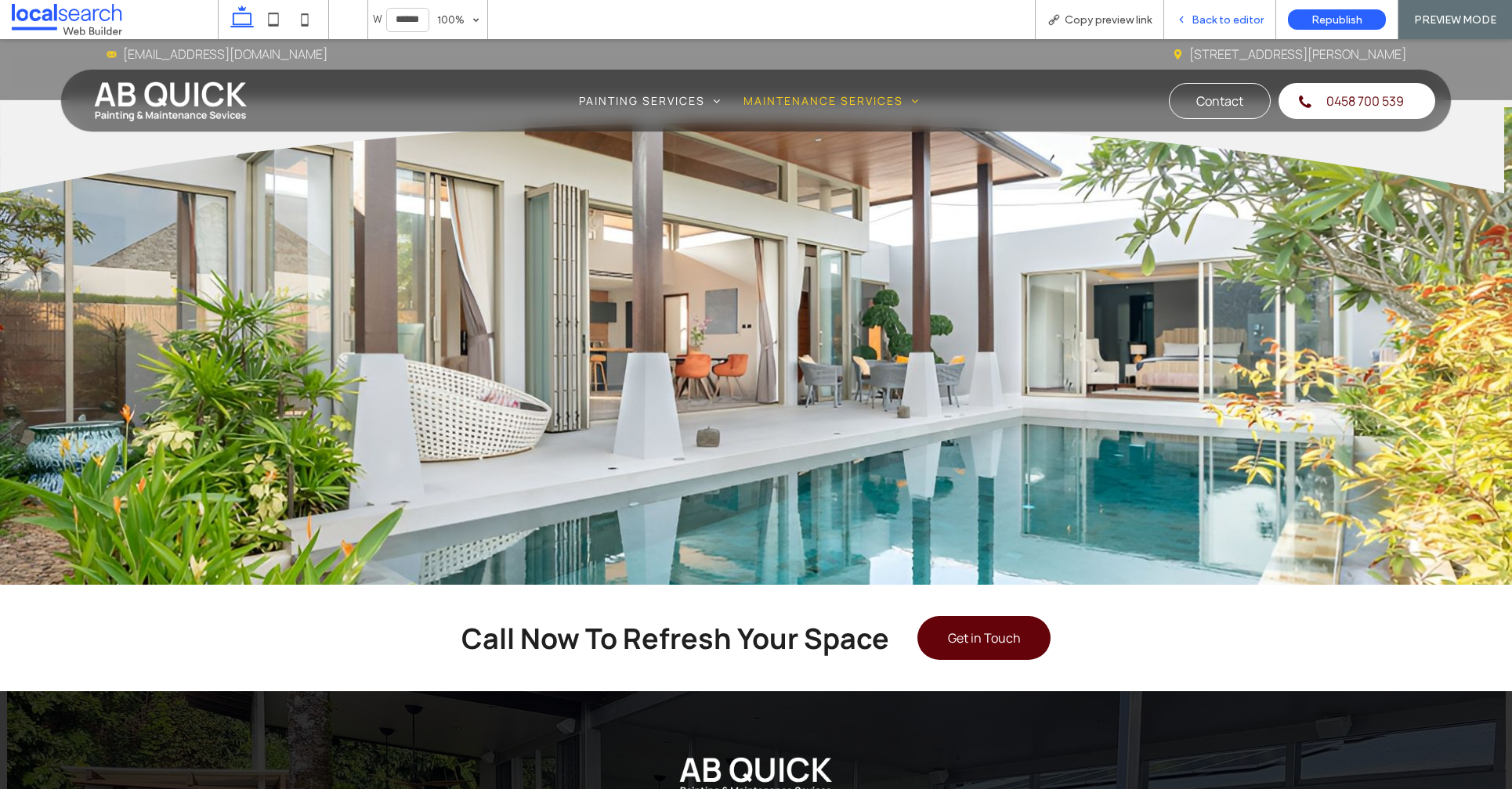
click at [1235, 19] on span "Back to editor" at bounding box center [1227, 20] width 72 height 14
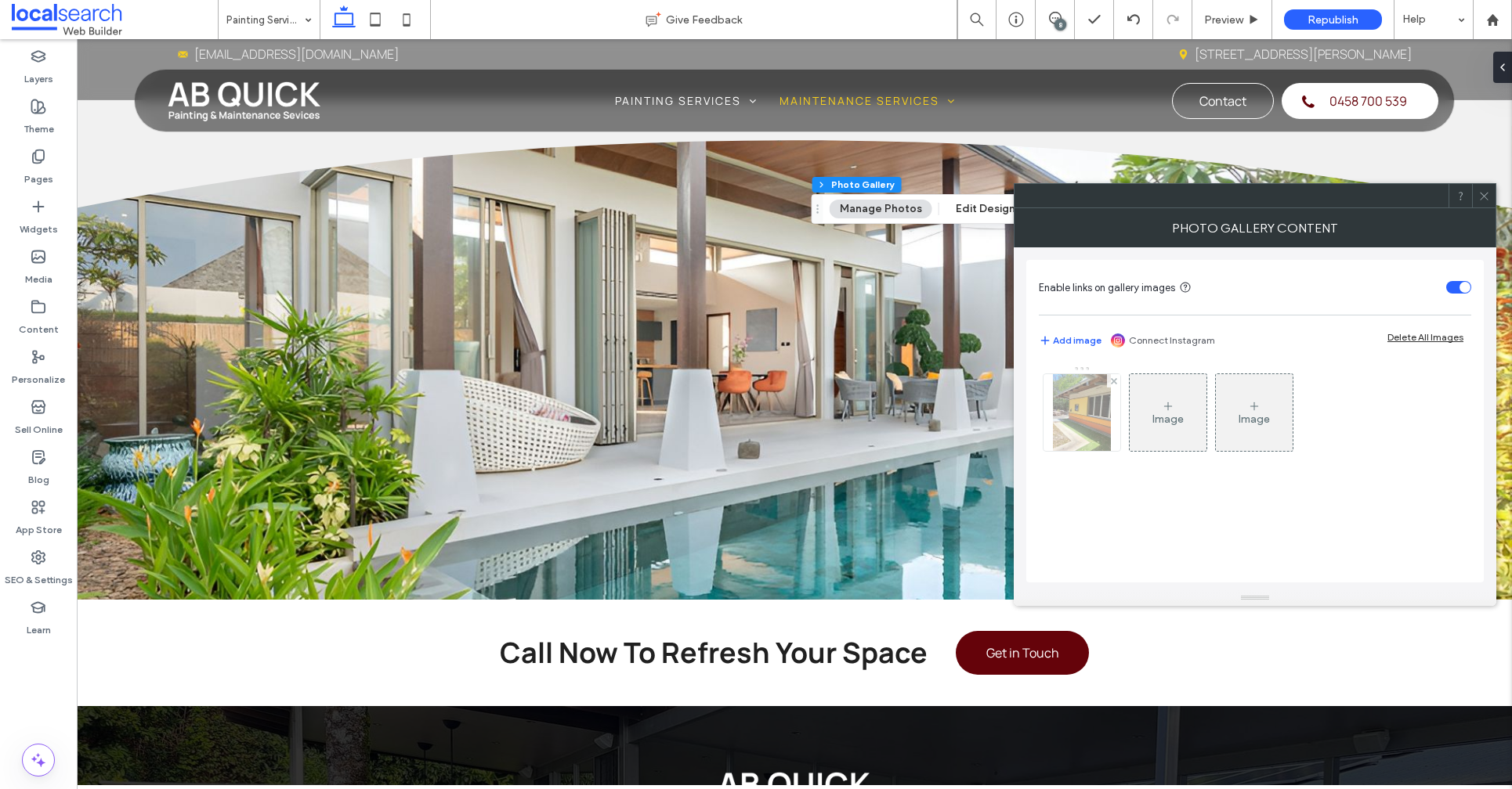
click at [1076, 430] on img at bounding box center [1081, 413] width 58 height 77
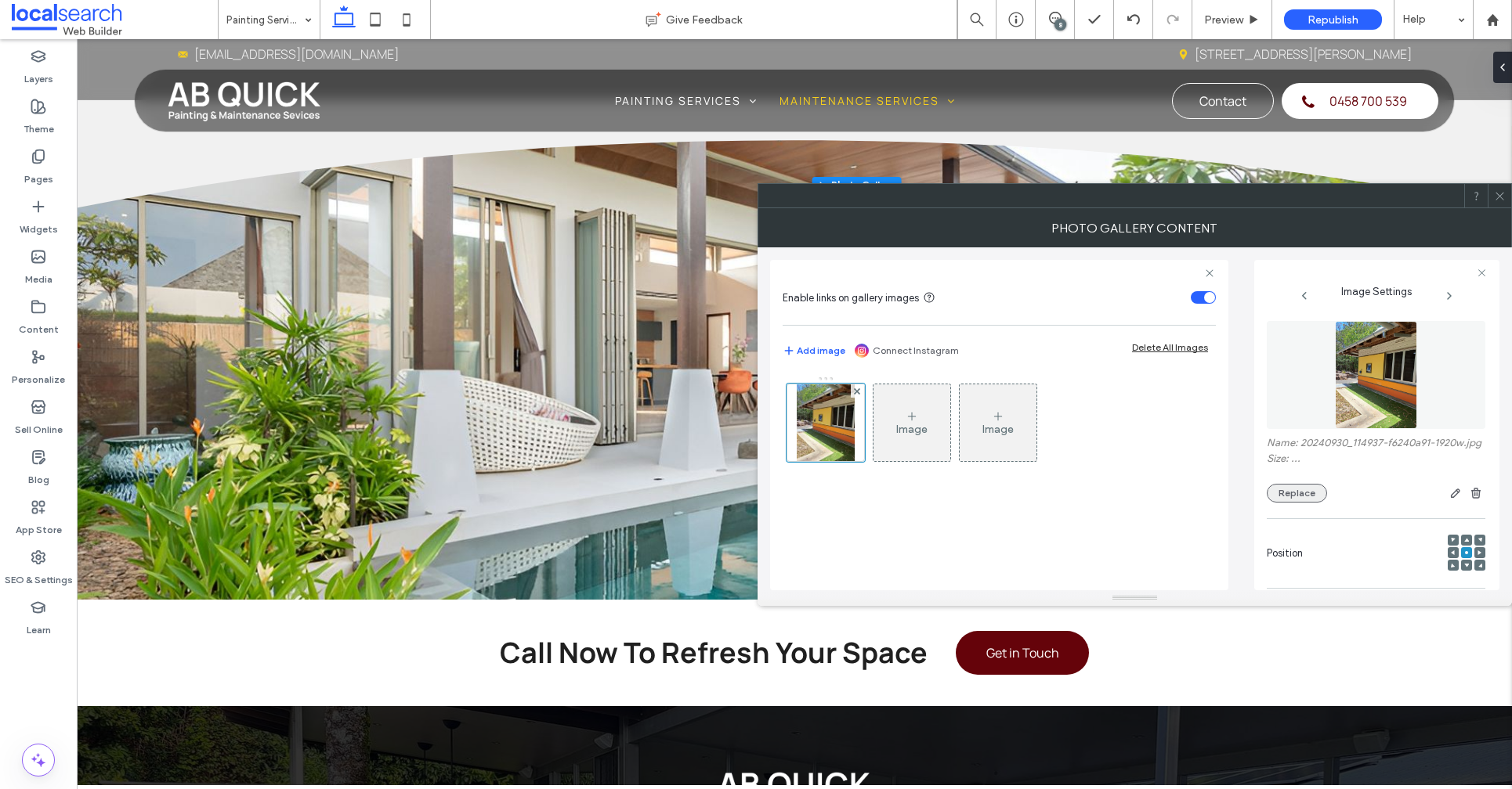
click at [1296, 503] on button "Replace" at bounding box center [1296, 492] width 60 height 18
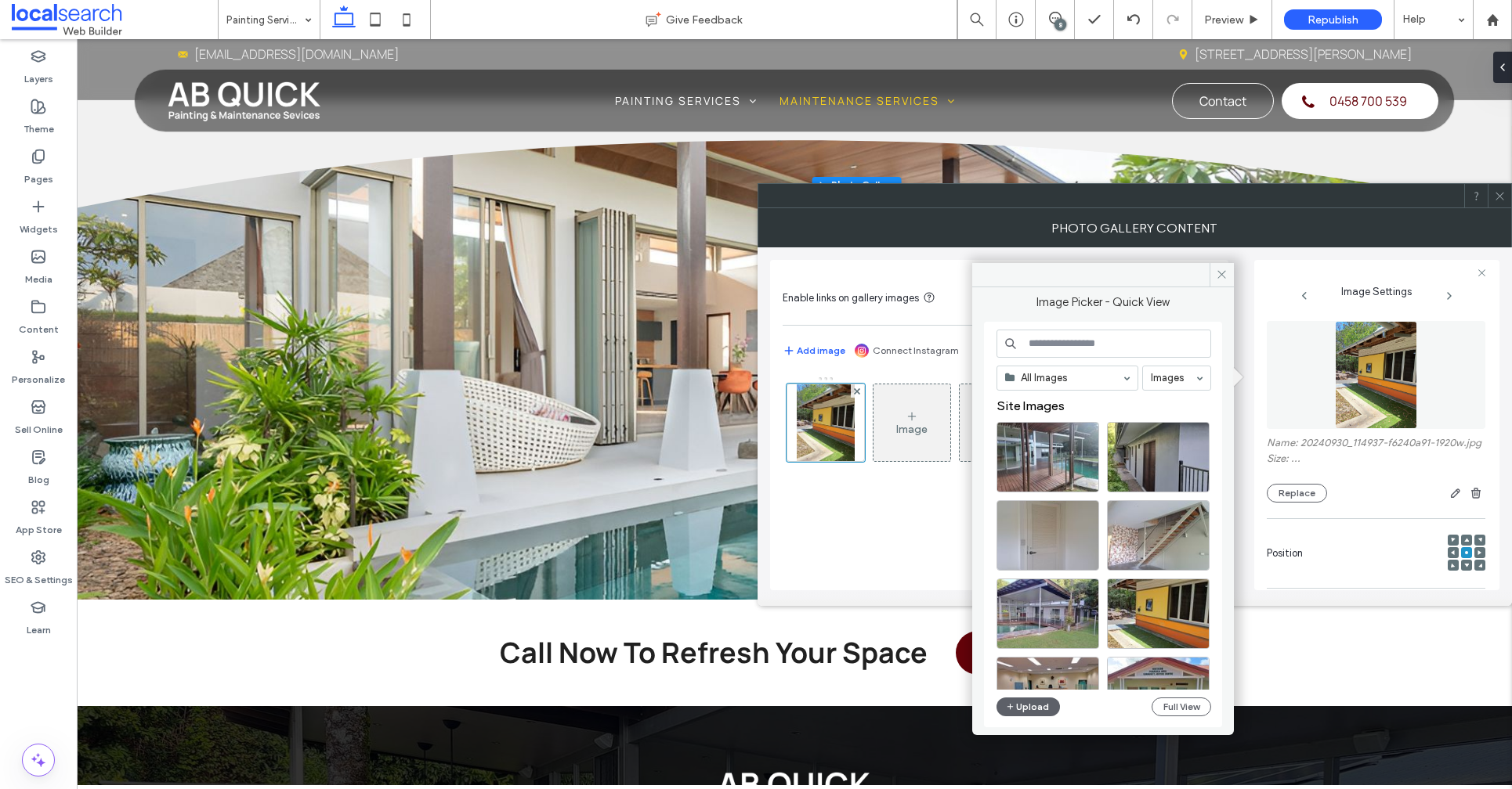
click at [1494, 197] on icon at bounding box center [1499, 196] width 12 height 12
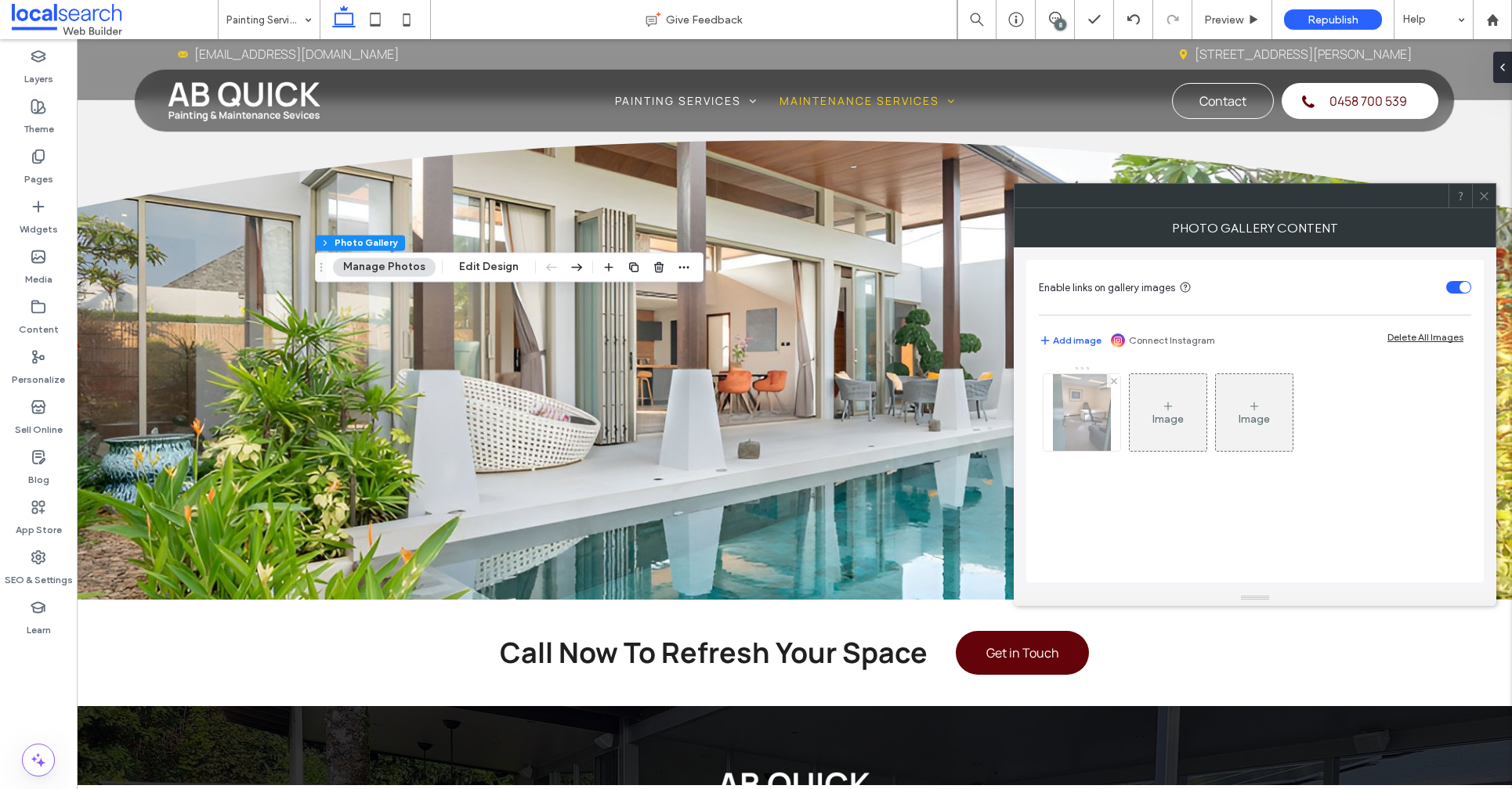
click at [1114, 402] on div at bounding box center [1082, 413] width 77 height 77
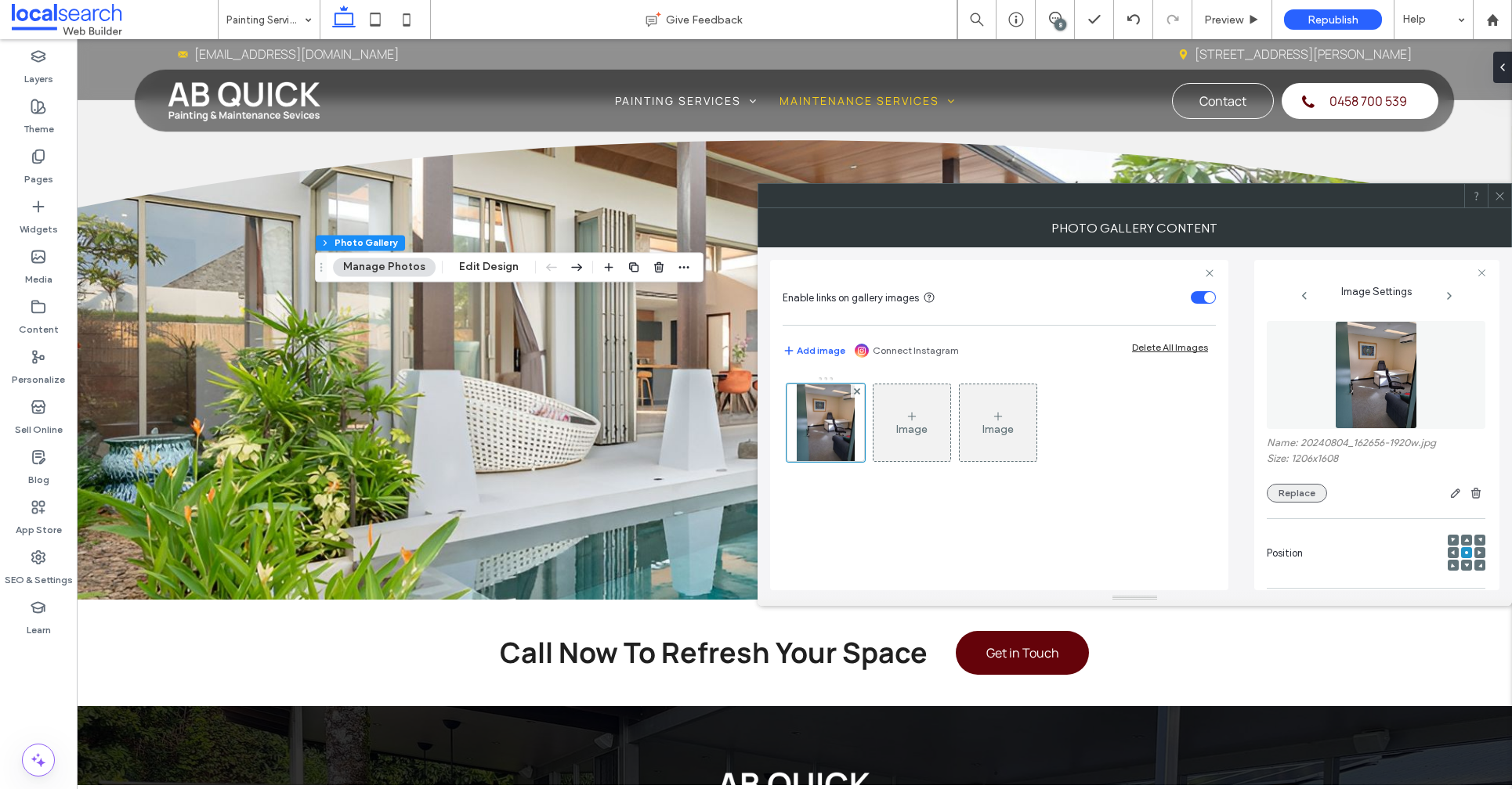
click at [1301, 500] on button "Replace" at bounding box center [1296, 492] width 60 height 18
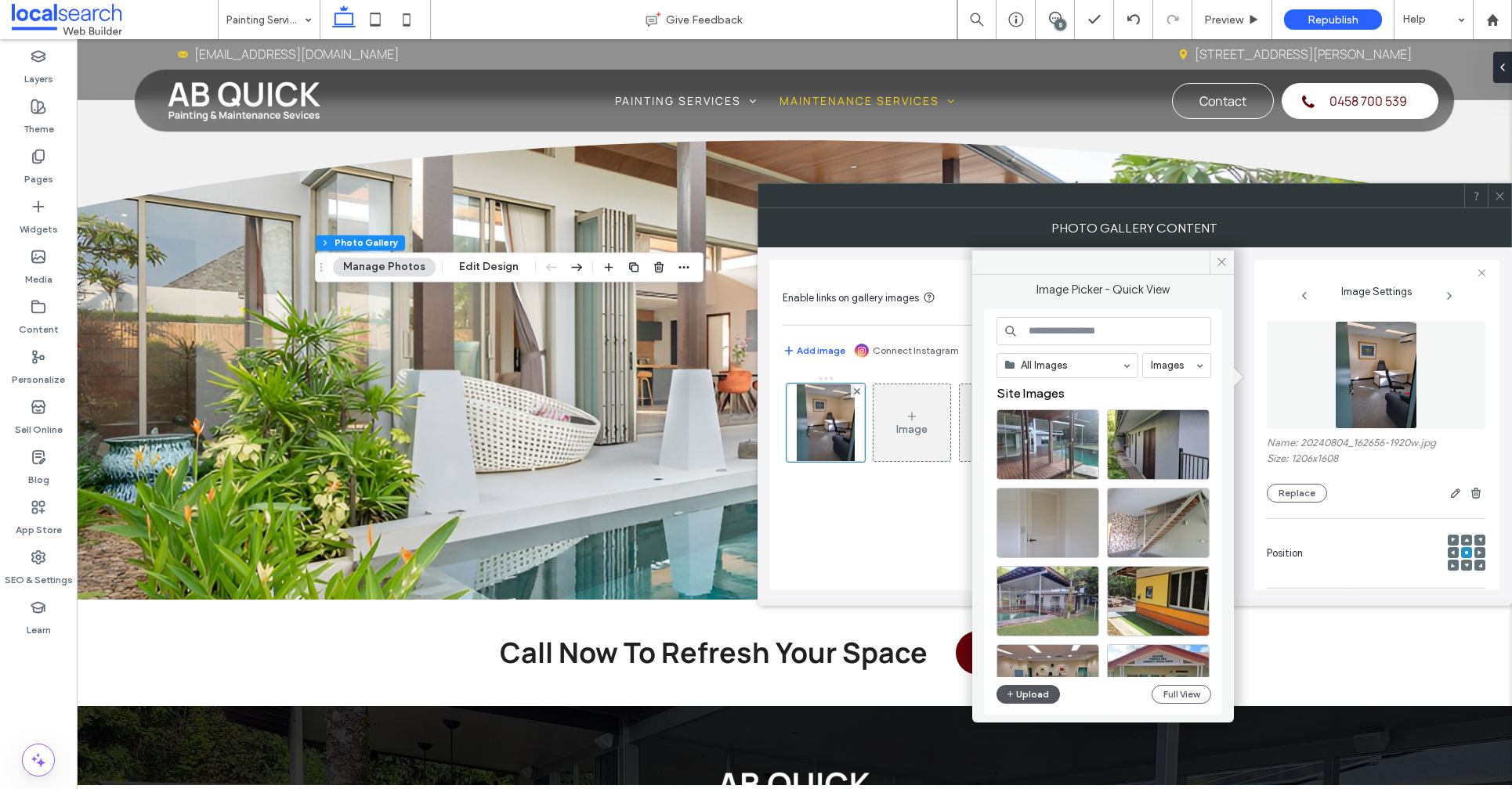
click at [1044, 699] on button "Upload" at bounding box center [1028, 694] width 64 height 18
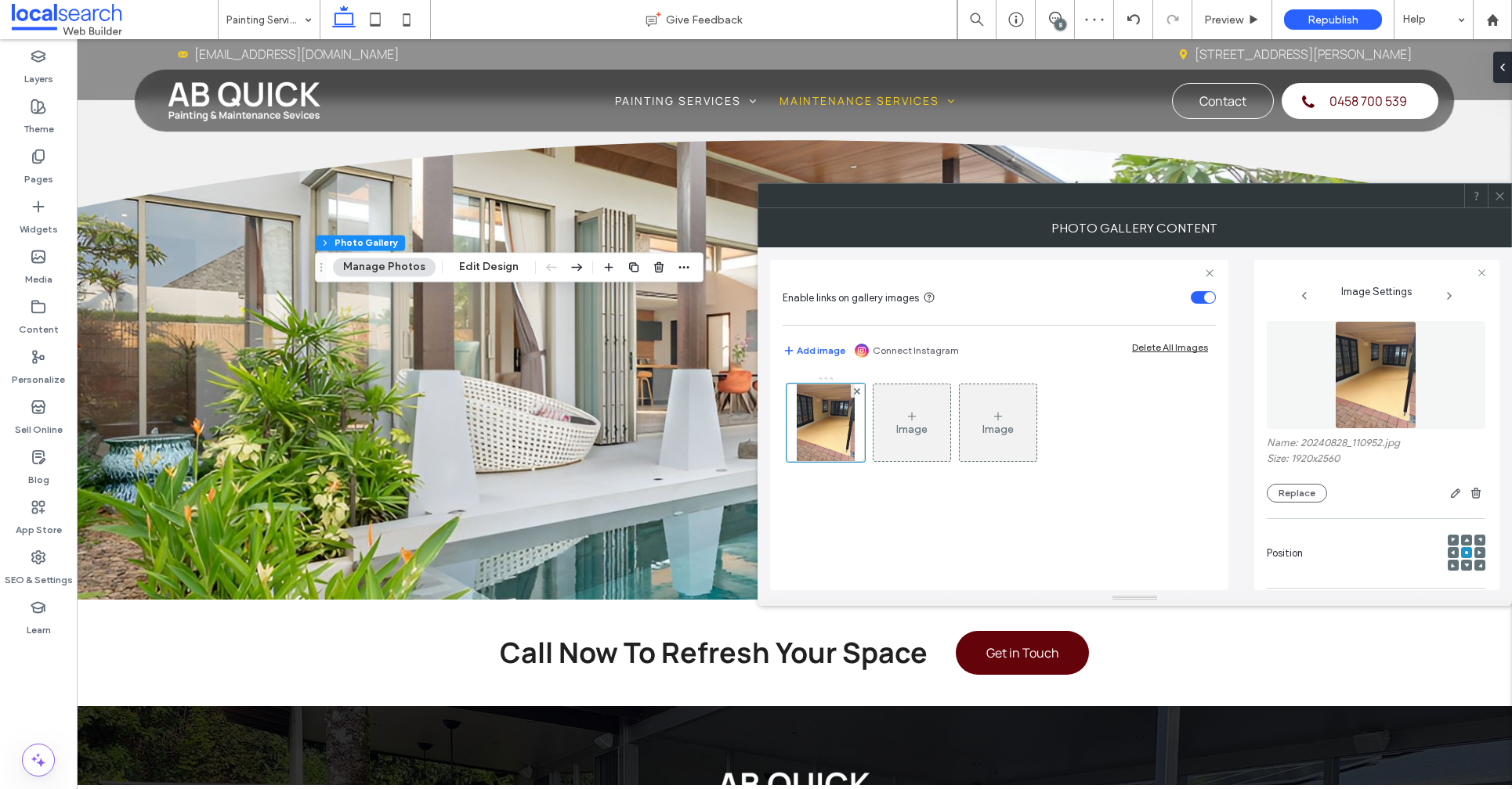
click at [1502, 204] on span at bounding box center [1499, 195] width 12 height 23
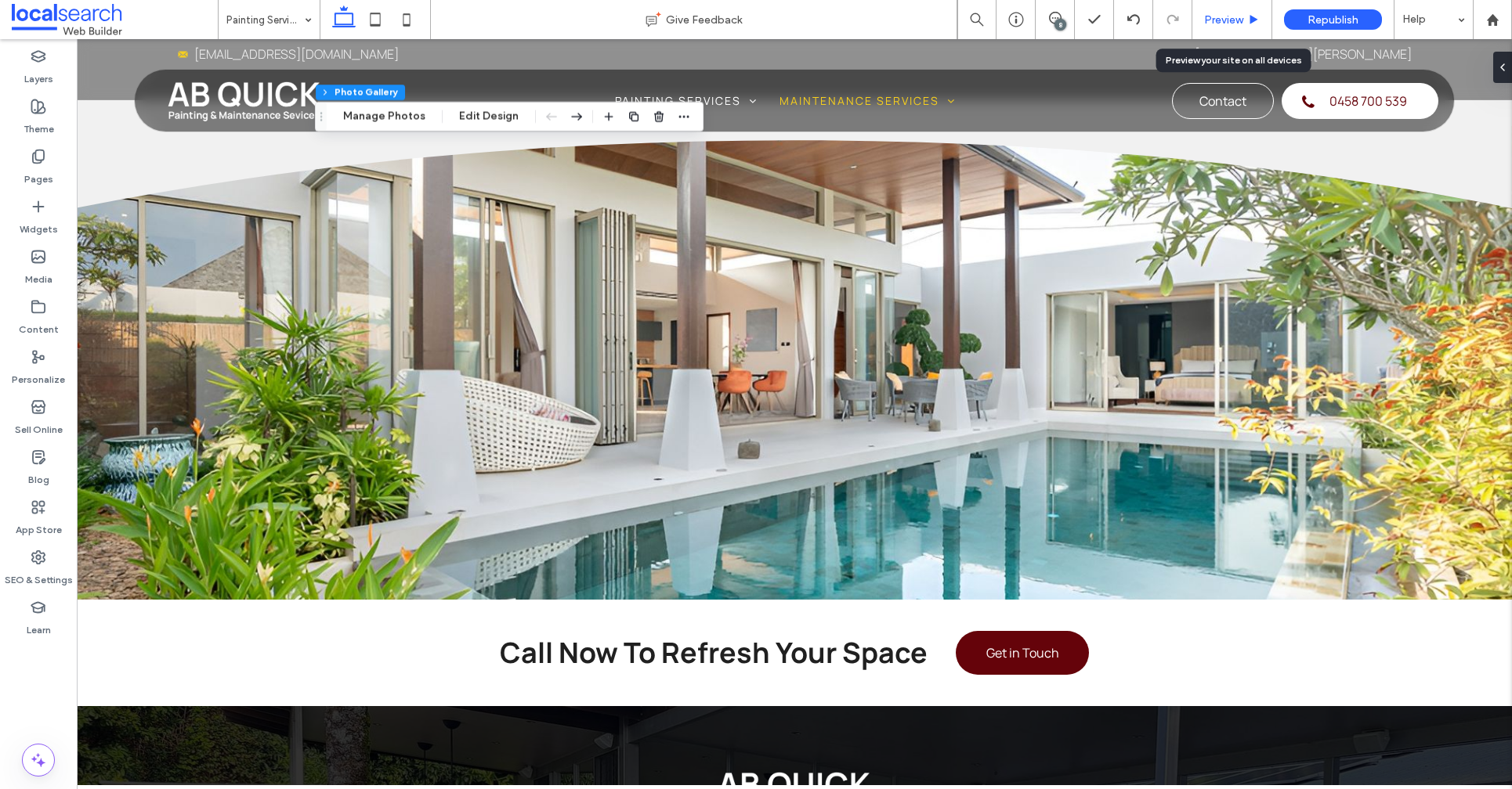
click at [1235, 8] on div "Preview" at bounding box center [1232, 19] width 80 height 39
click at [1218, 22] on span "Preview" at bounding box center [1223, 20] width 39 height 14
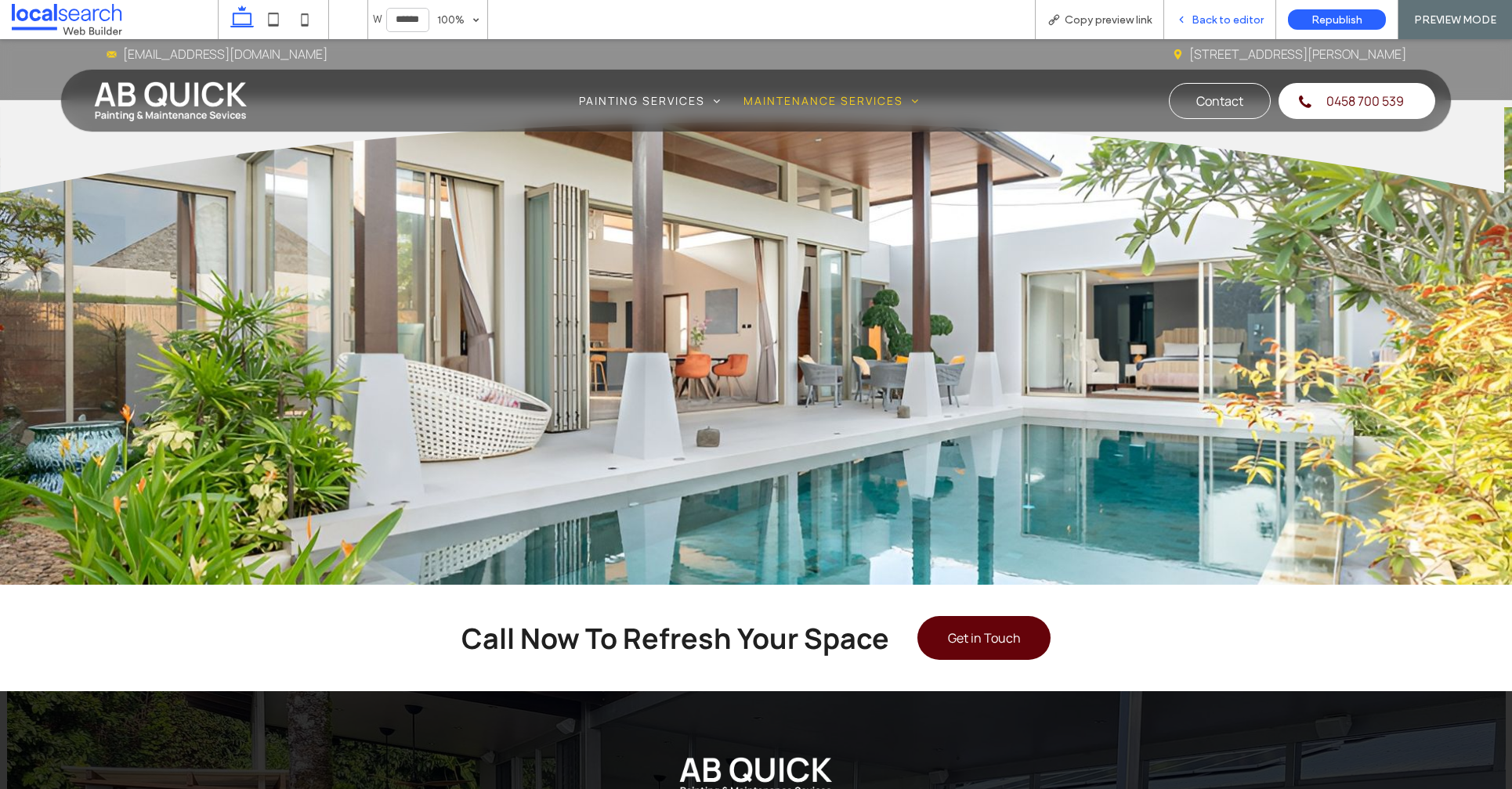
click at [1225, 22] on span "Back to editor" at bounding box center [1227, 20] width 72 height 14
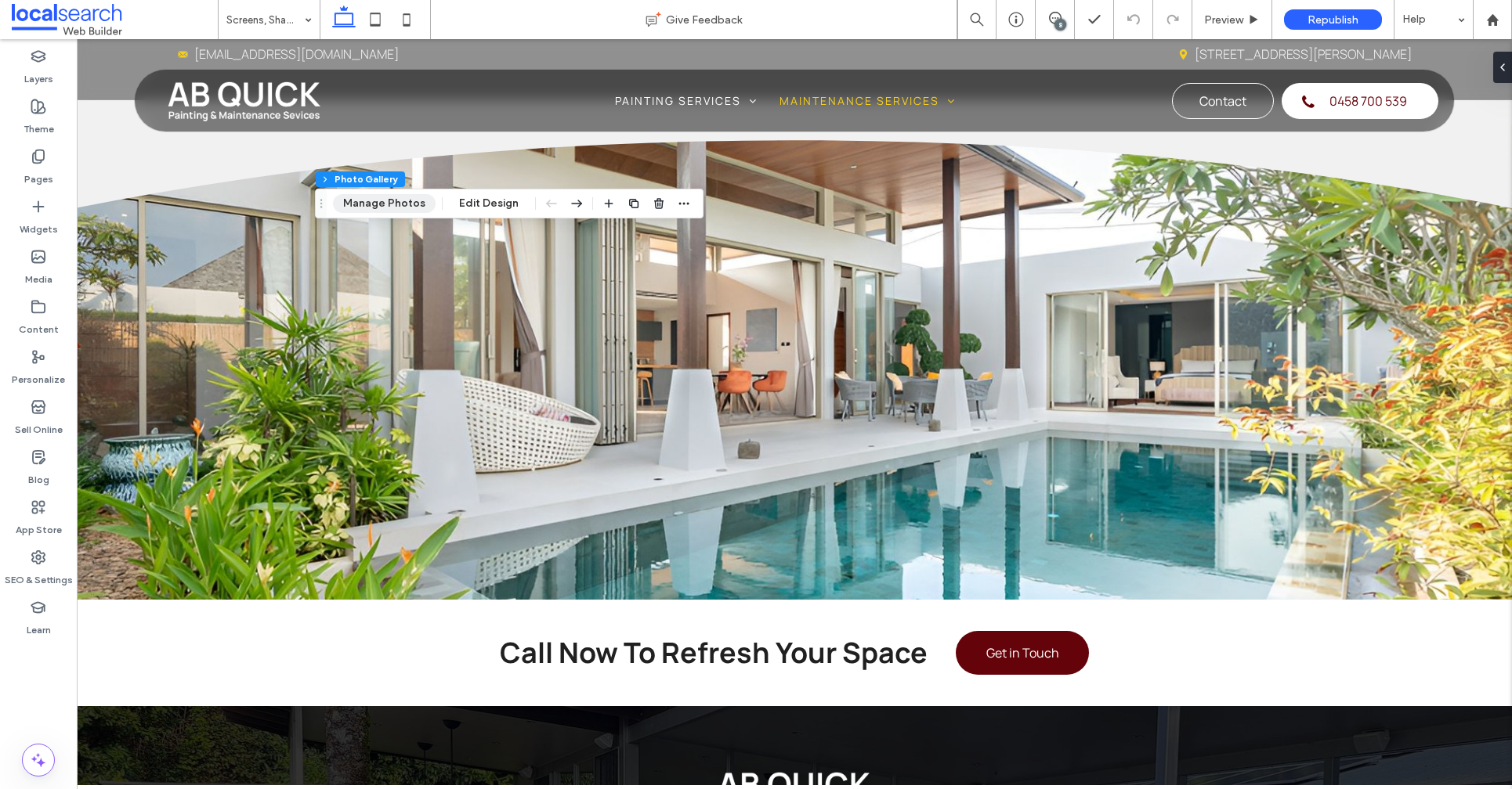
click at [371, 200] on button "Manage Photos" at bounding box center [384, 203] width 103 height 18
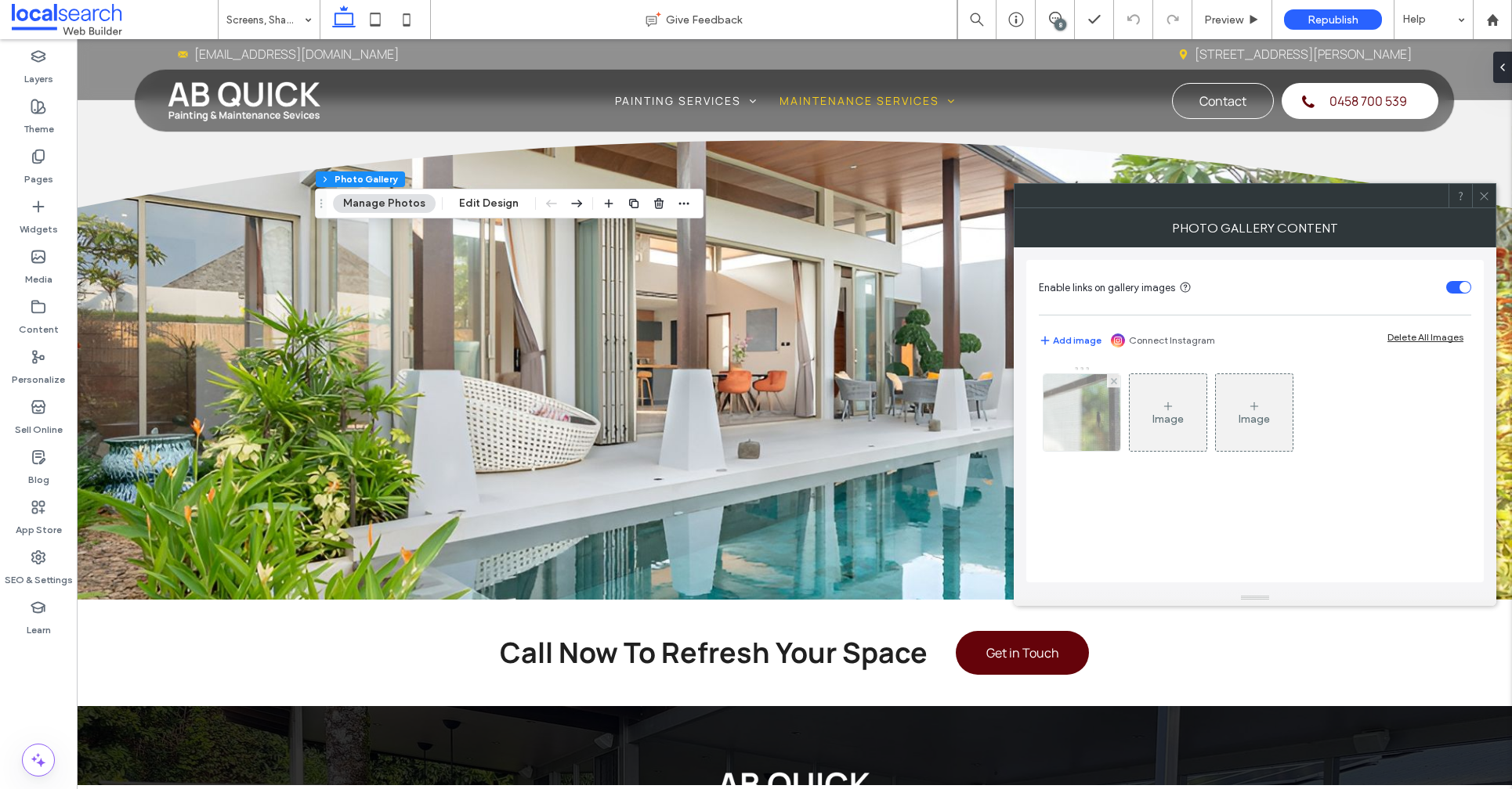
click at [1069, 411] on div at bounding box center [1082, 413] width 77 height 77
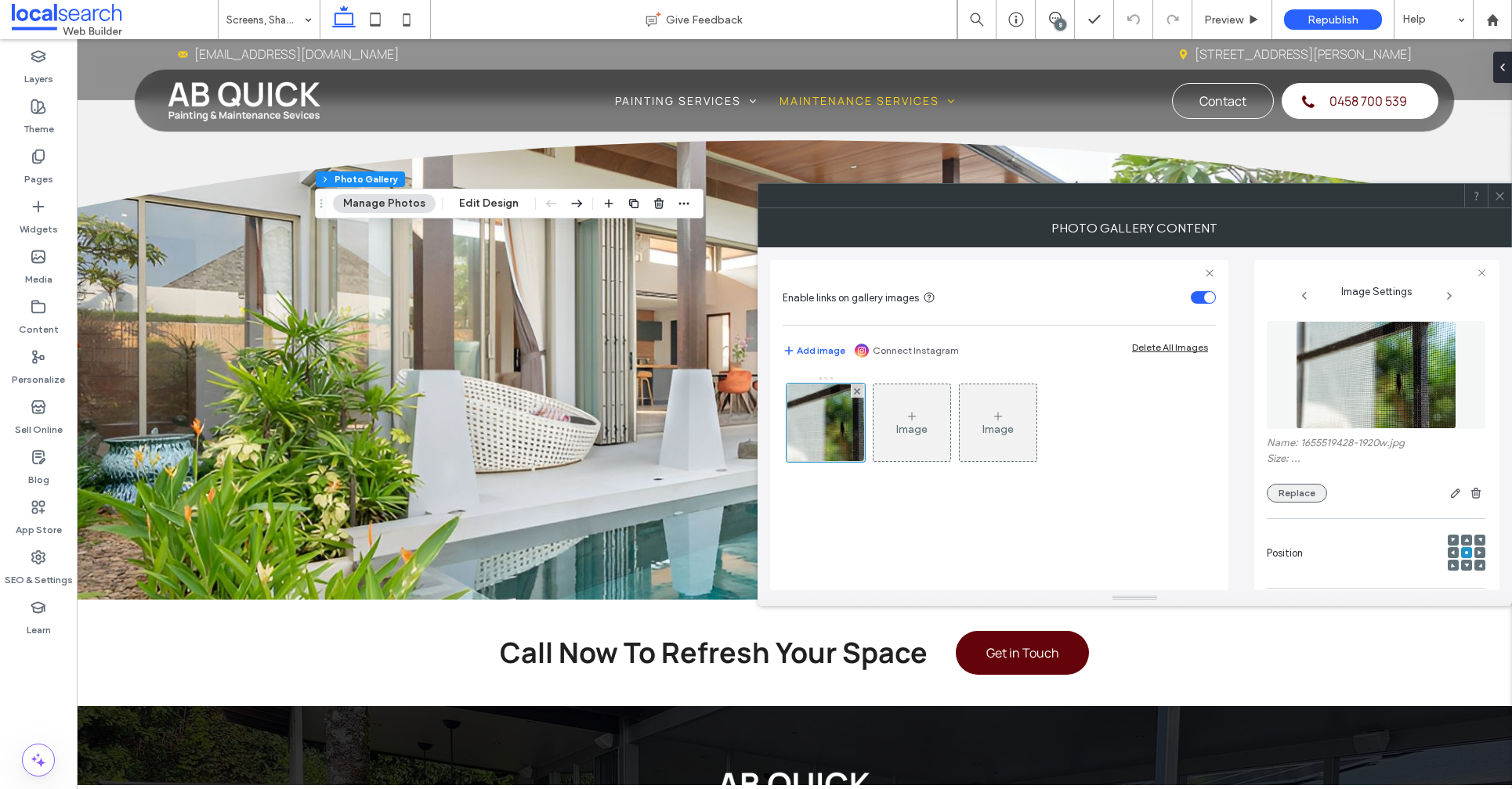
click at [1288, 494] on button "Replace" at bounding box center [1296, 492] width 60 height 18
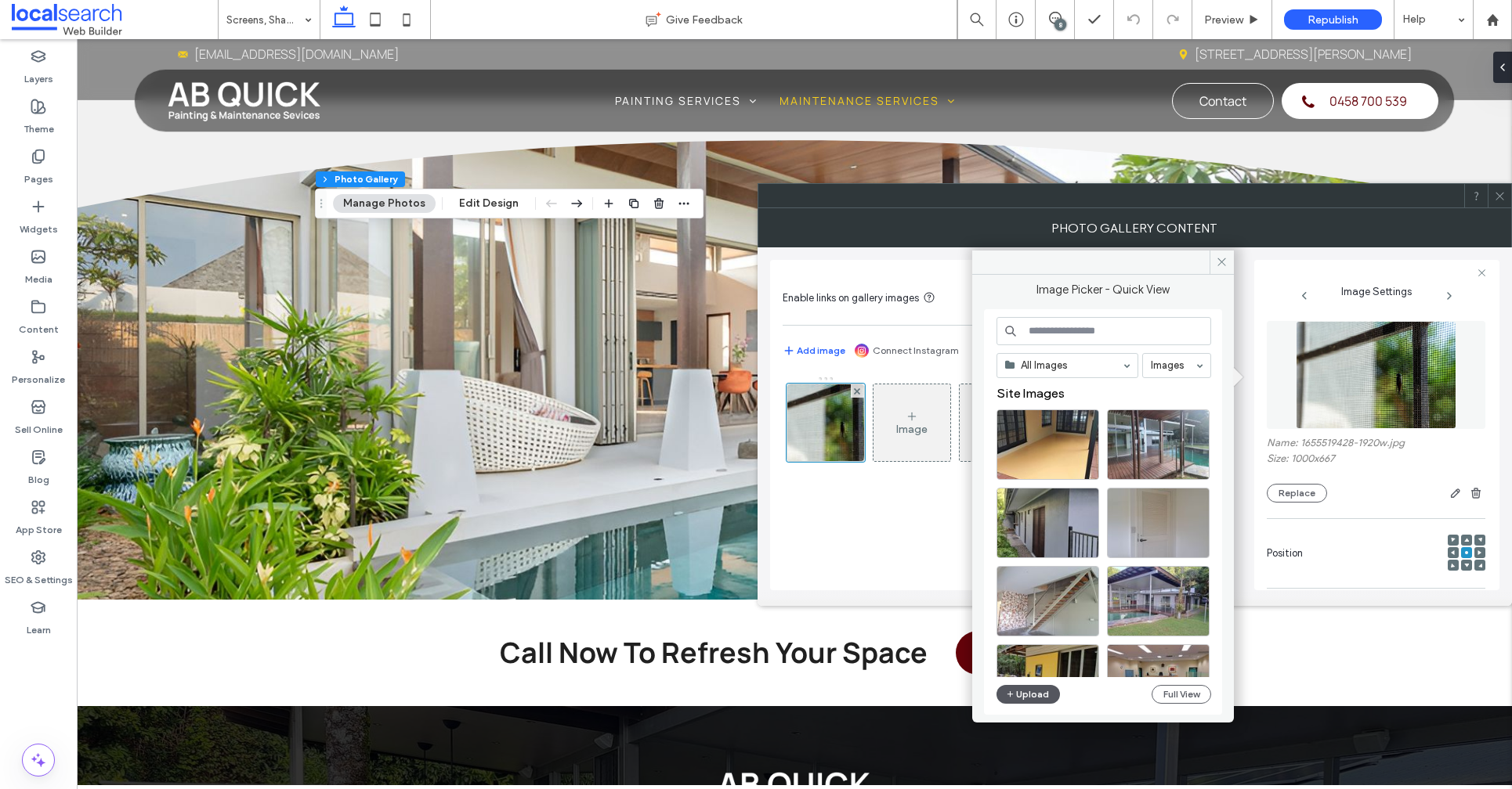
click at [1006, 694] on icon "button" at bounding box center [1011, 694] width 10 height 13
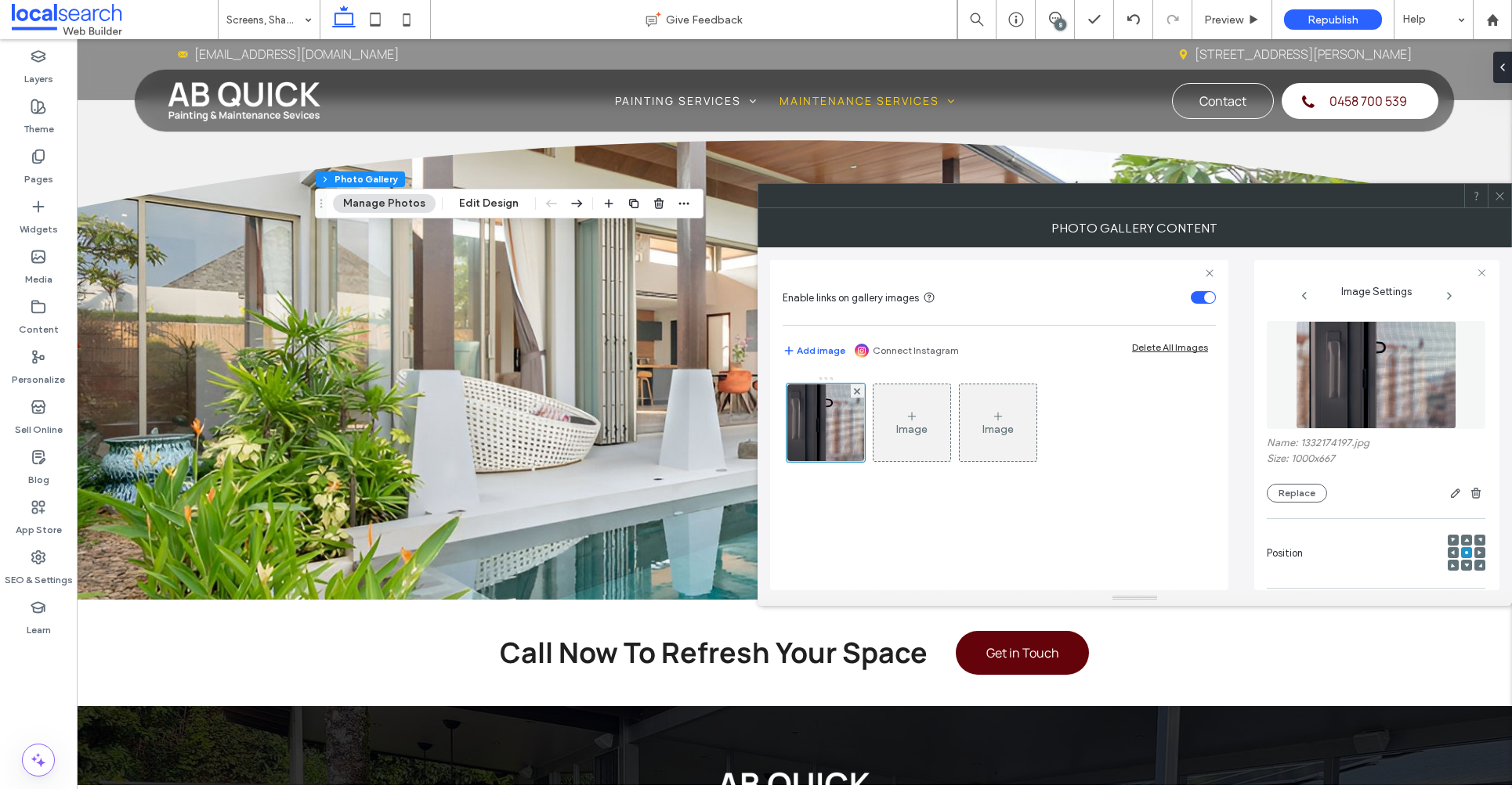
click at [1490, 193] on div at bounding box center [1498, 195] width 23 height 23
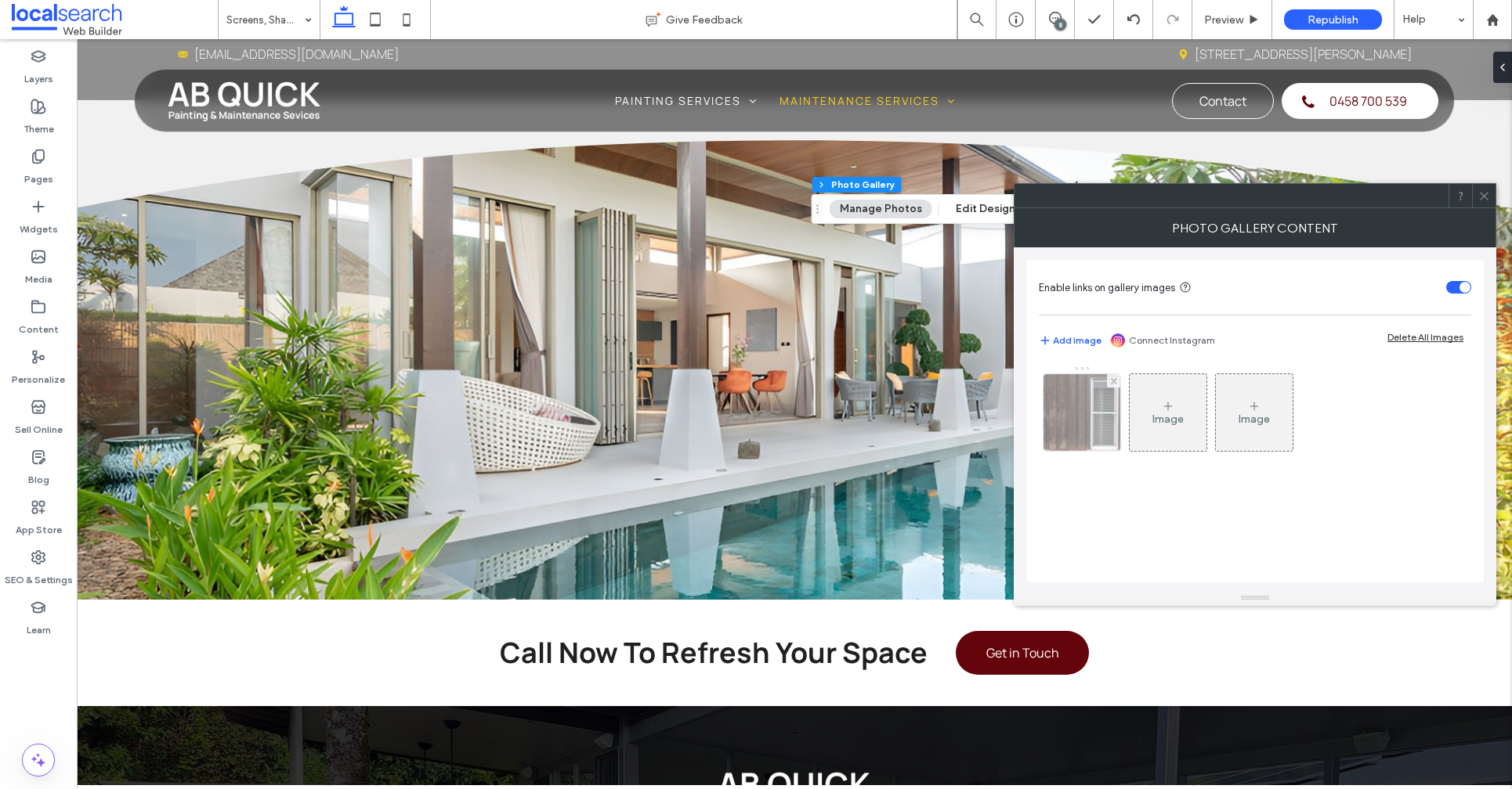
click at [1078, 438] on img at bounding box center [1081, 413] width 116 height 77
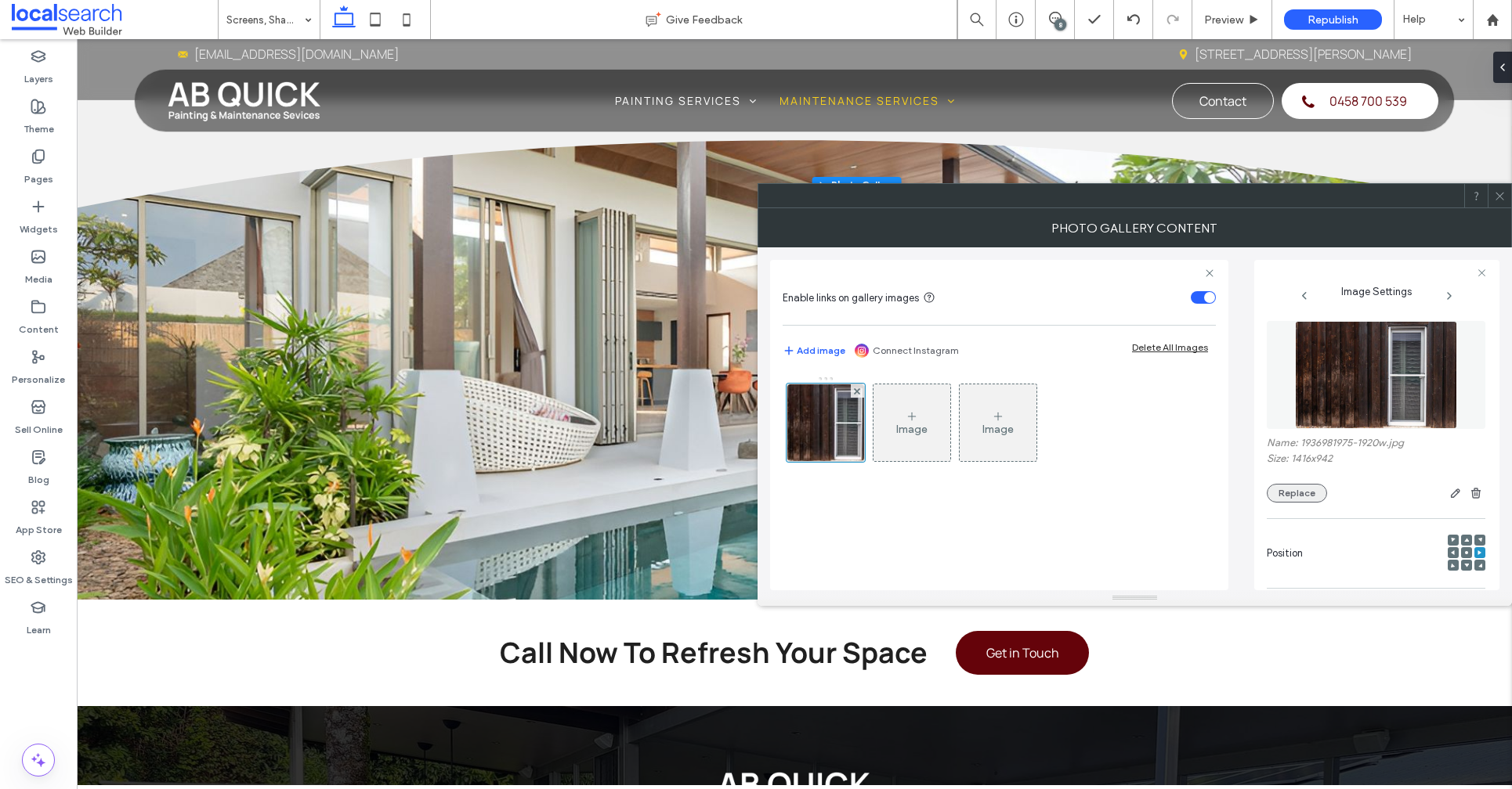
click at [1293, 496] on button "Replace" at bounding box center [1296, 492] width 60 height 18
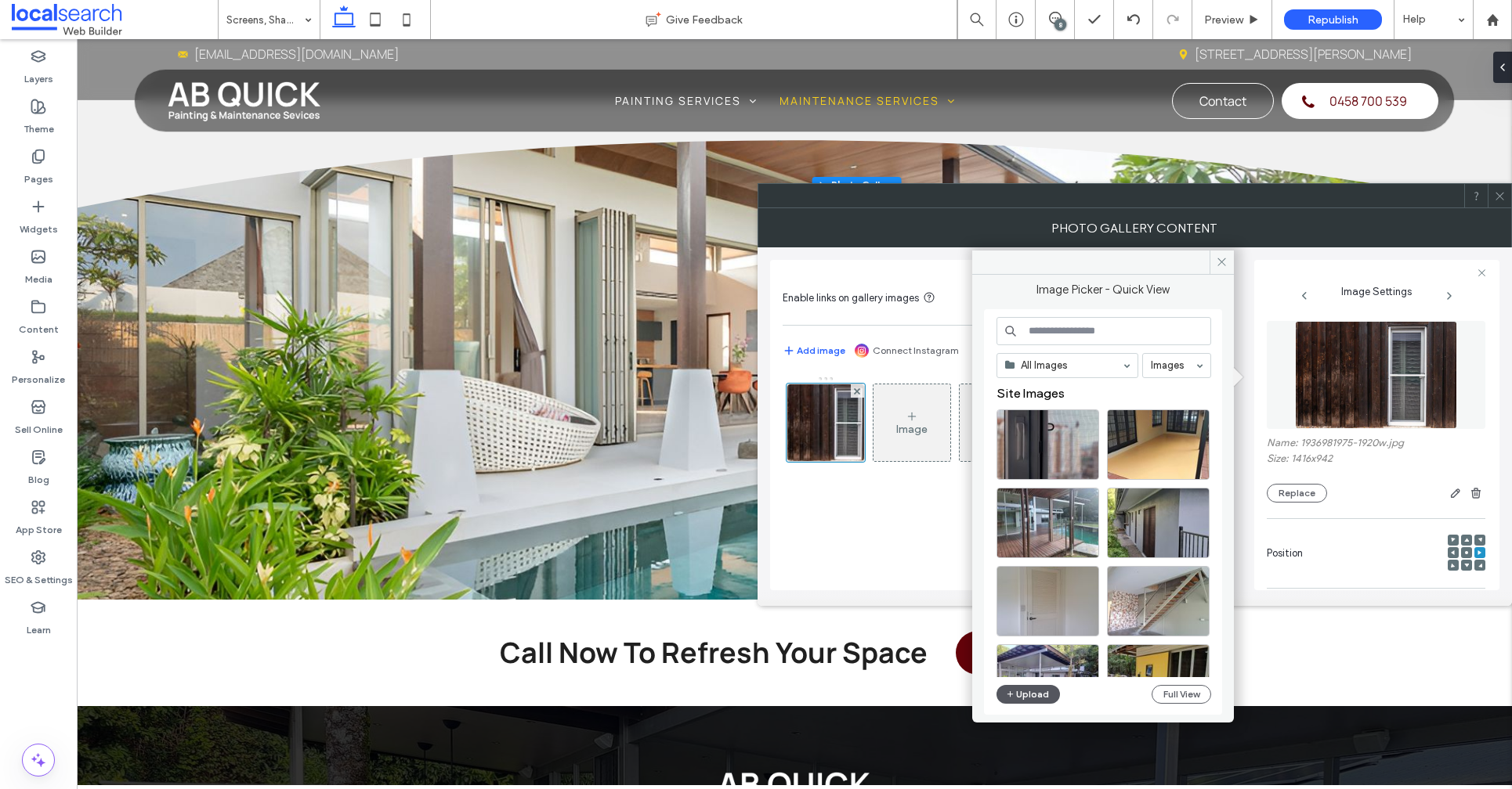
click at [1028, 698] on button "Upload" at bounding box center [1028, 694] width 64 height 18
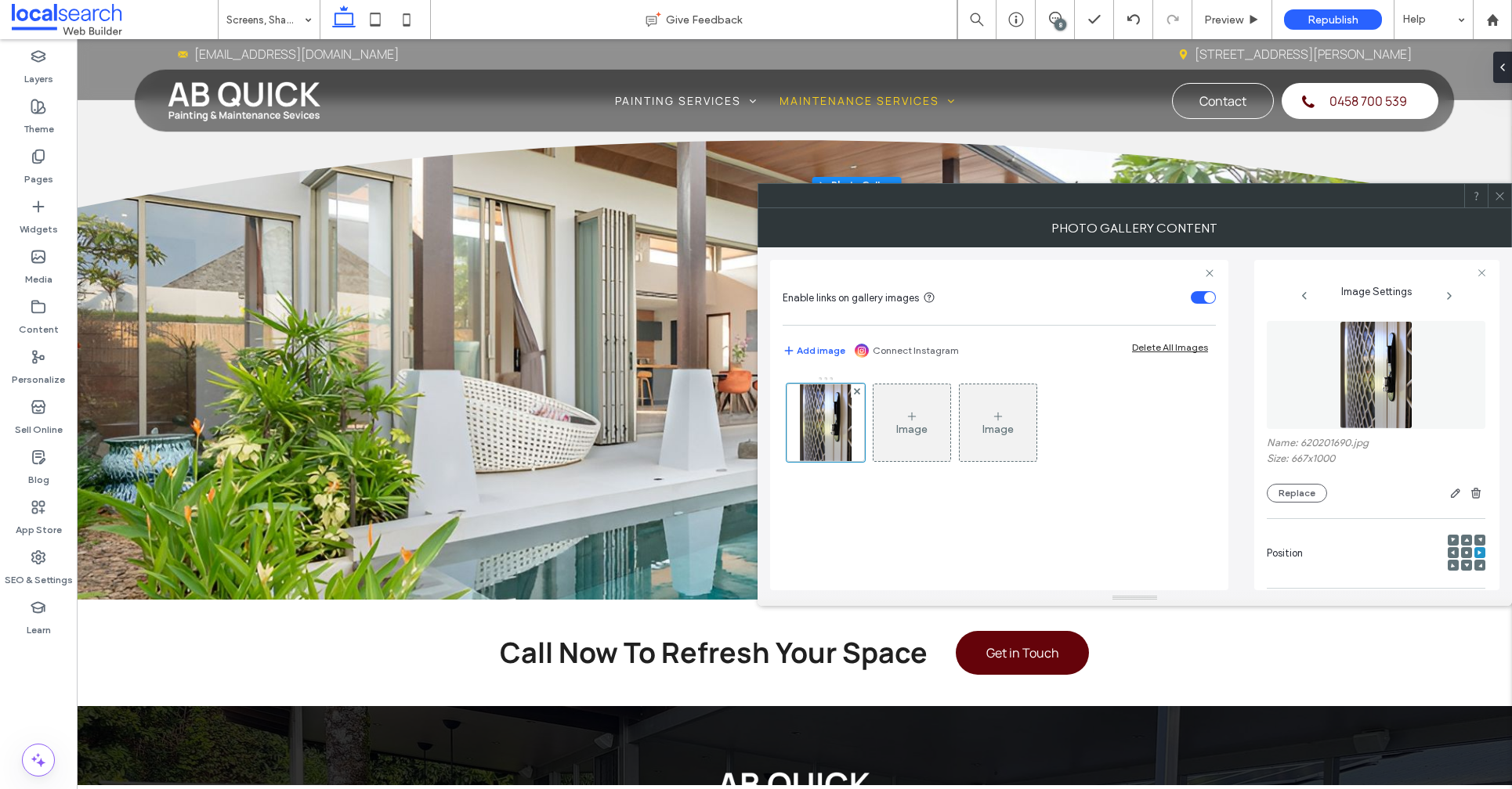
click at [1499, 204] on span at bounding box center [1499, 195] width 12 height 23
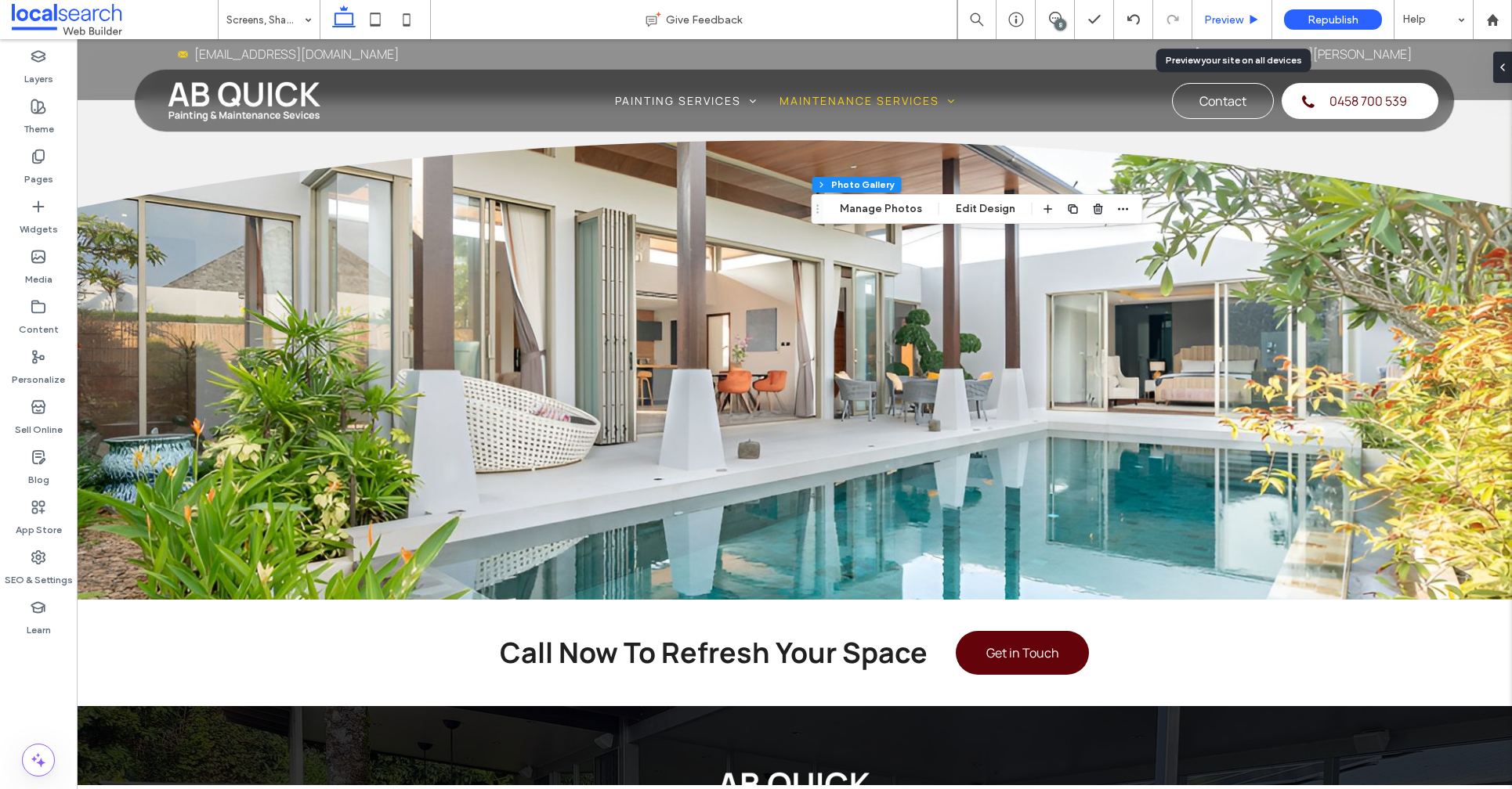
click at [1232, 23] on span "Preview" at bounding box center [1223, 20] width 39 height 14
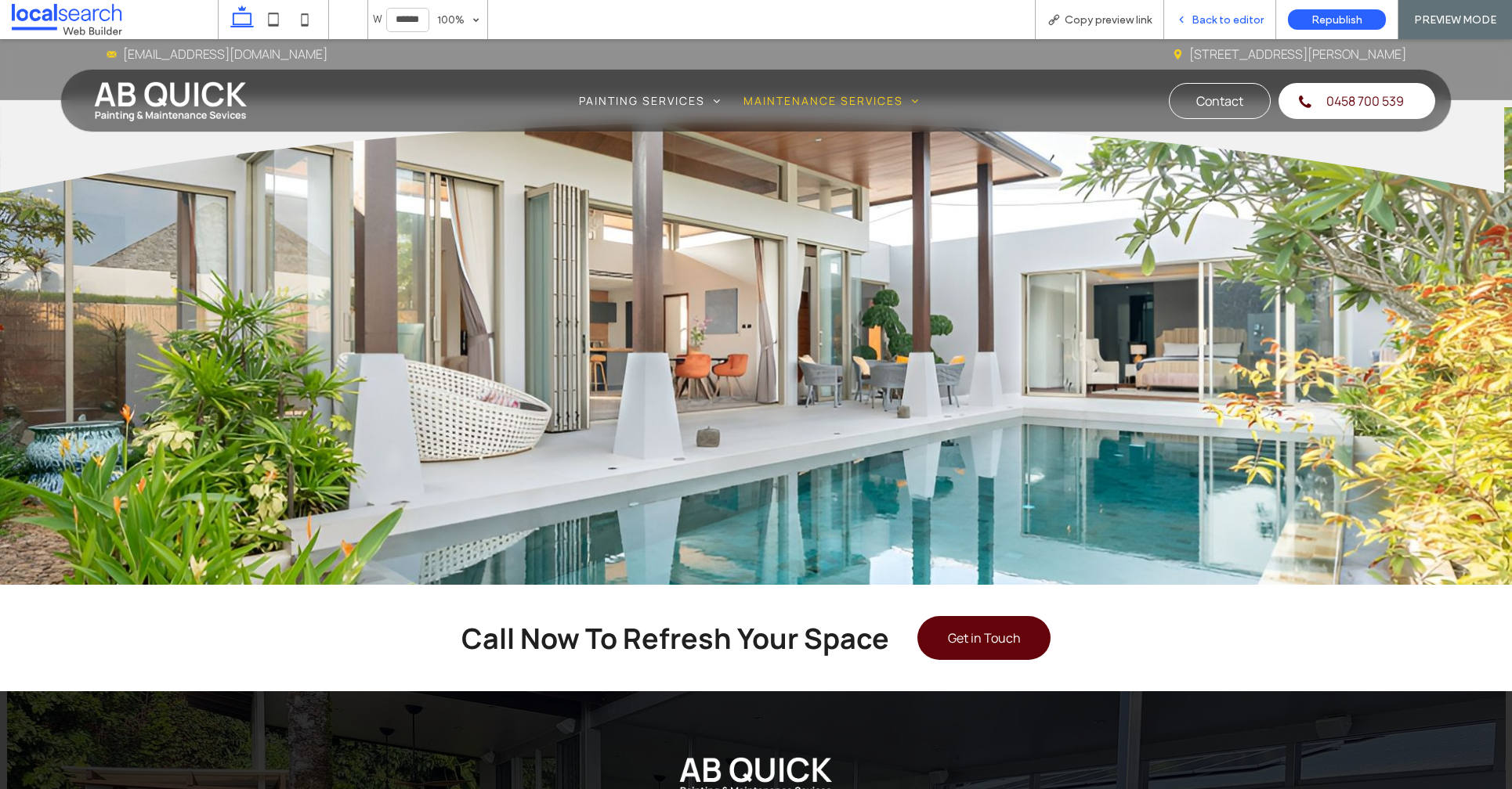
click at [1231, 26] on div "Back to editor" at bounding box center [1220, 19] width 112 height 39
click at [1230, 17] on span "Back to editor" at bounding box center [1227, 20] width 72 height 14
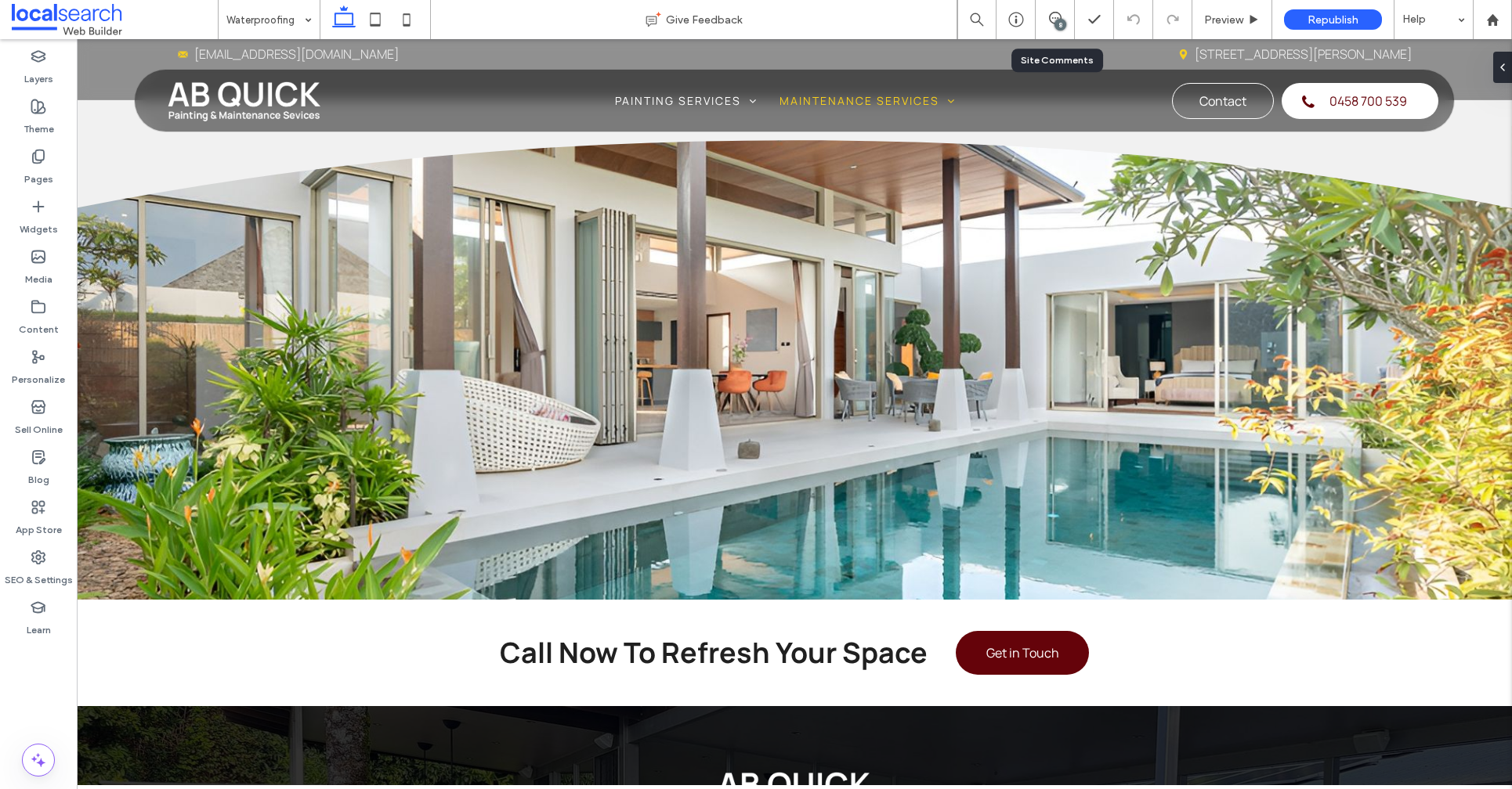
click at [1052, 27] on div "8" at bounding box center [1055, 19] width 39 height 39
click at [1054, 24] on div "8" at bounding box center [1060, 24] width 12 height 12
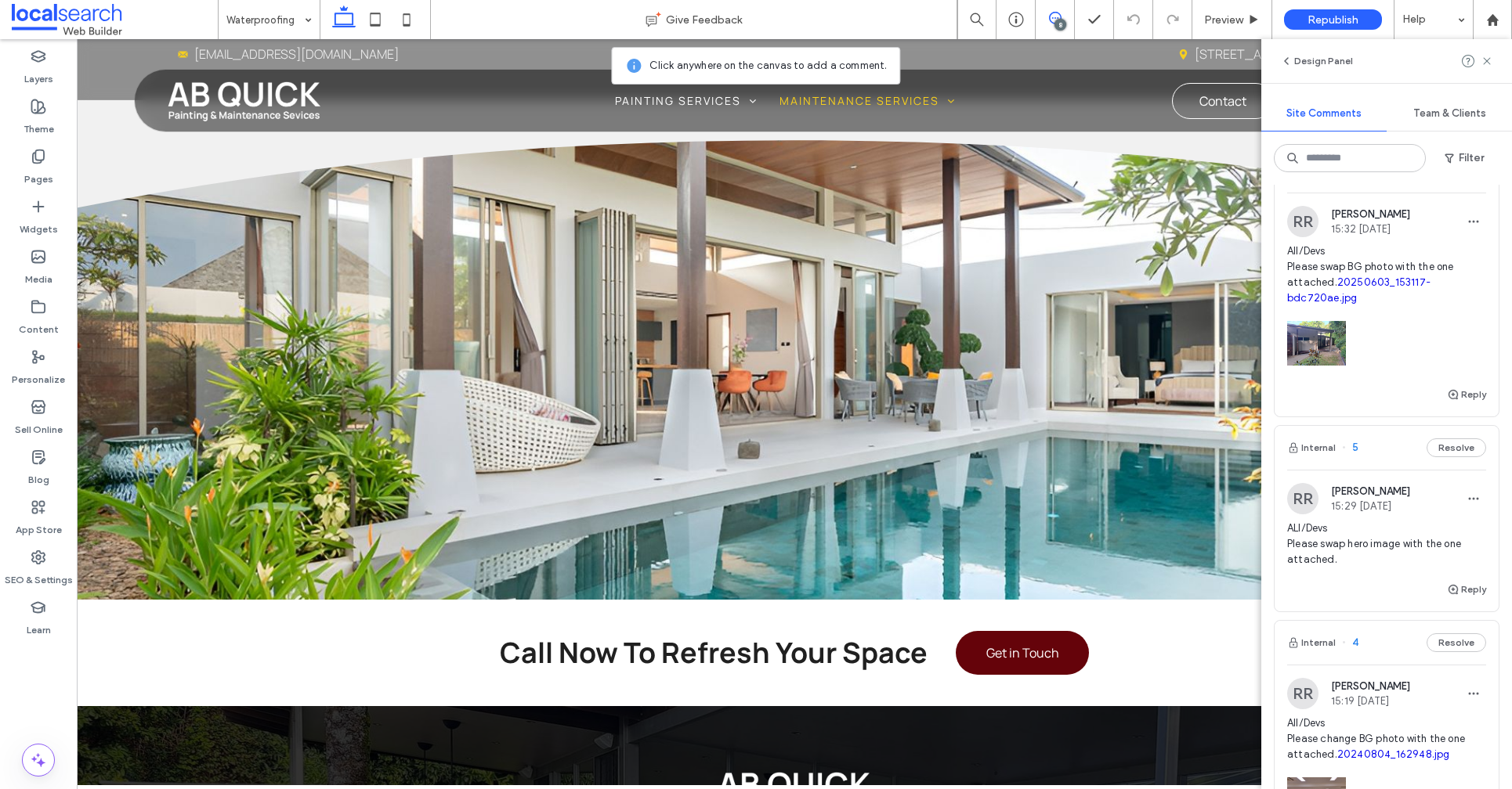
scroll to position [538, 0]
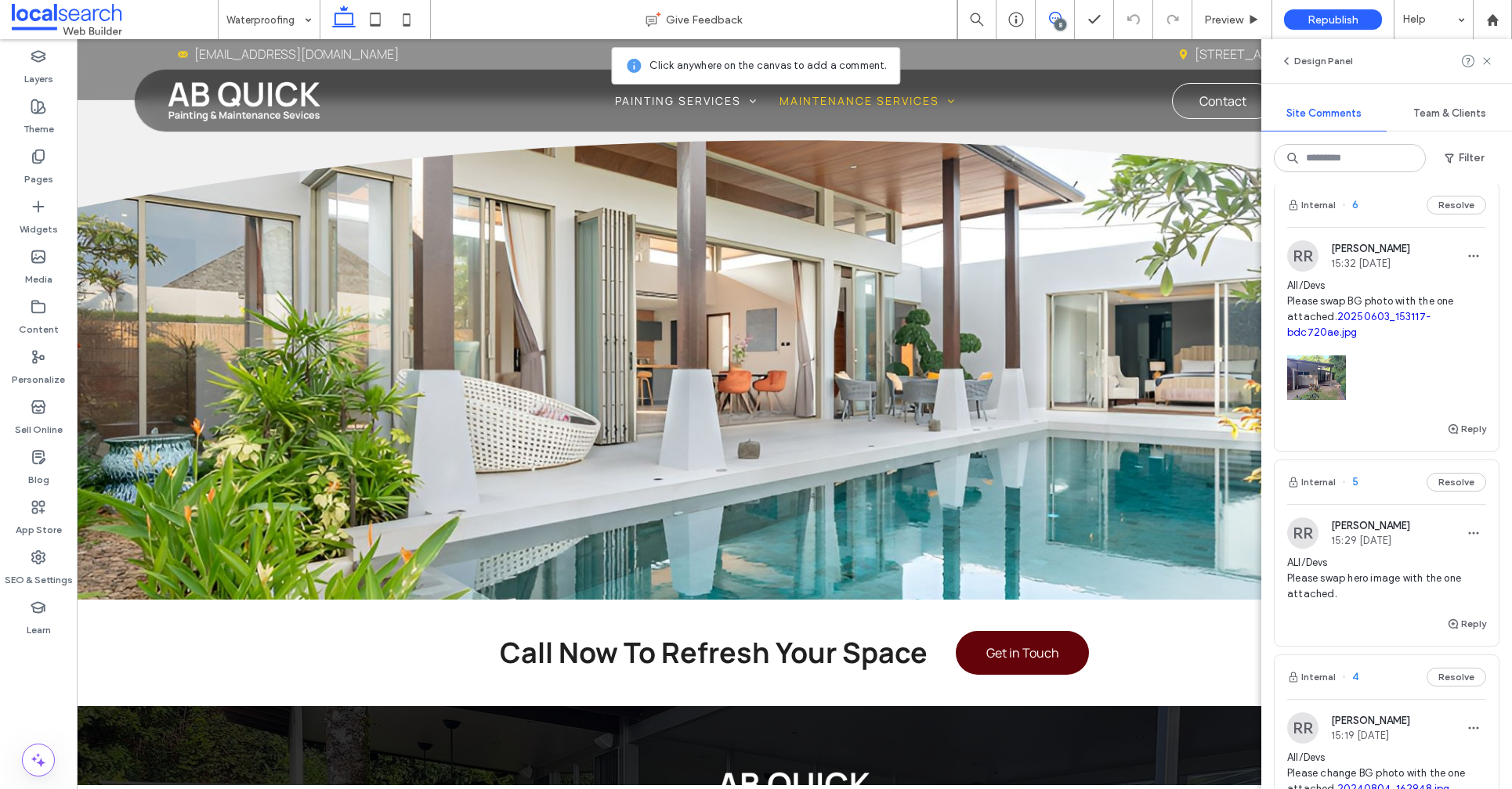
click at [1364, 582] on span "ALl/Devs Please swap hero image with the one attached." at bounding box center [1386, 578] width 199 height 47
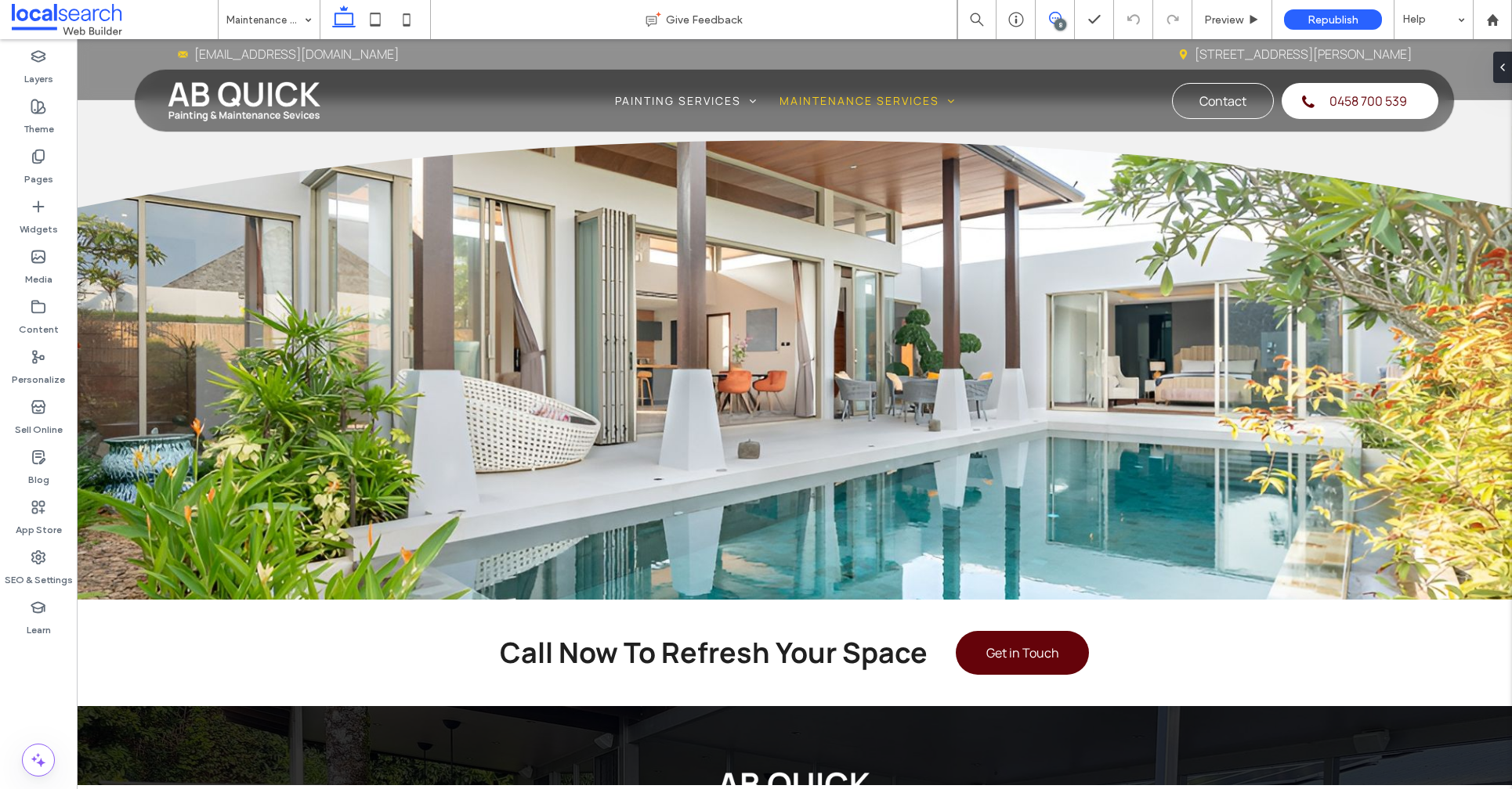
click at [1055, 18] on icon at bounding box center [1055, 18] width 13 height 13
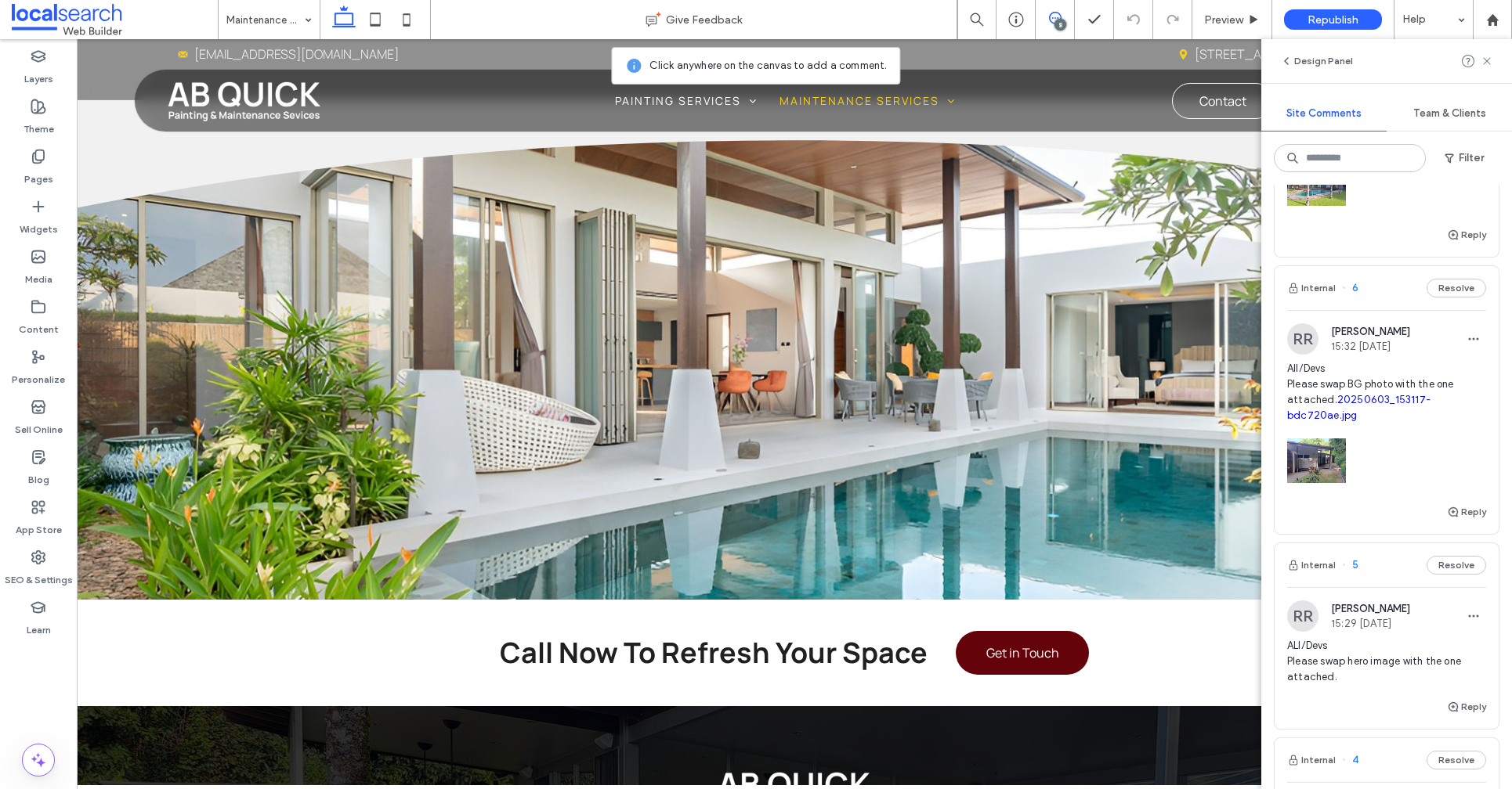
scroll to position [465, 0]
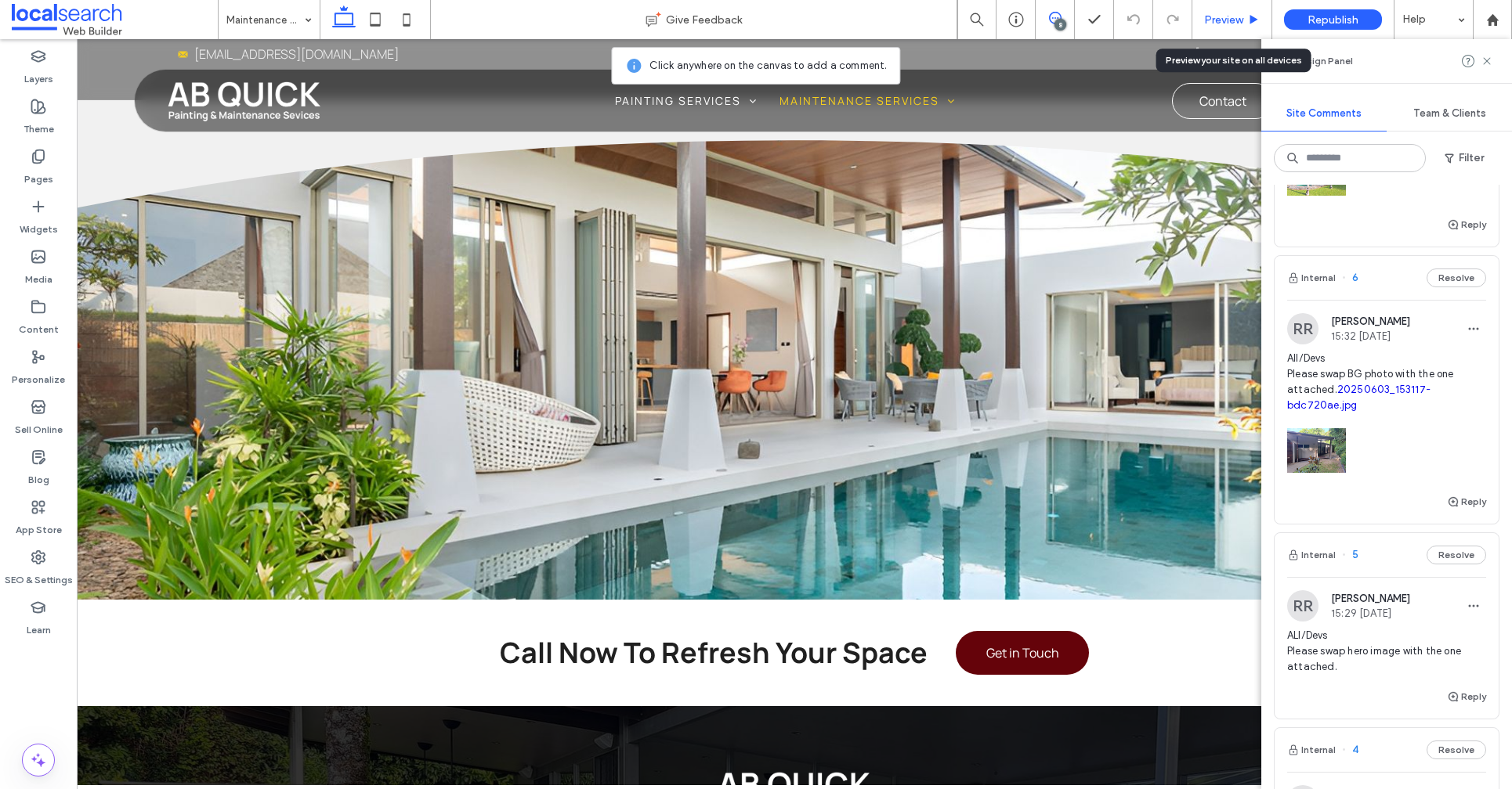
click at [1232, 19] on span "Preview" at bounding box center [1223, 20] width 39 height 14
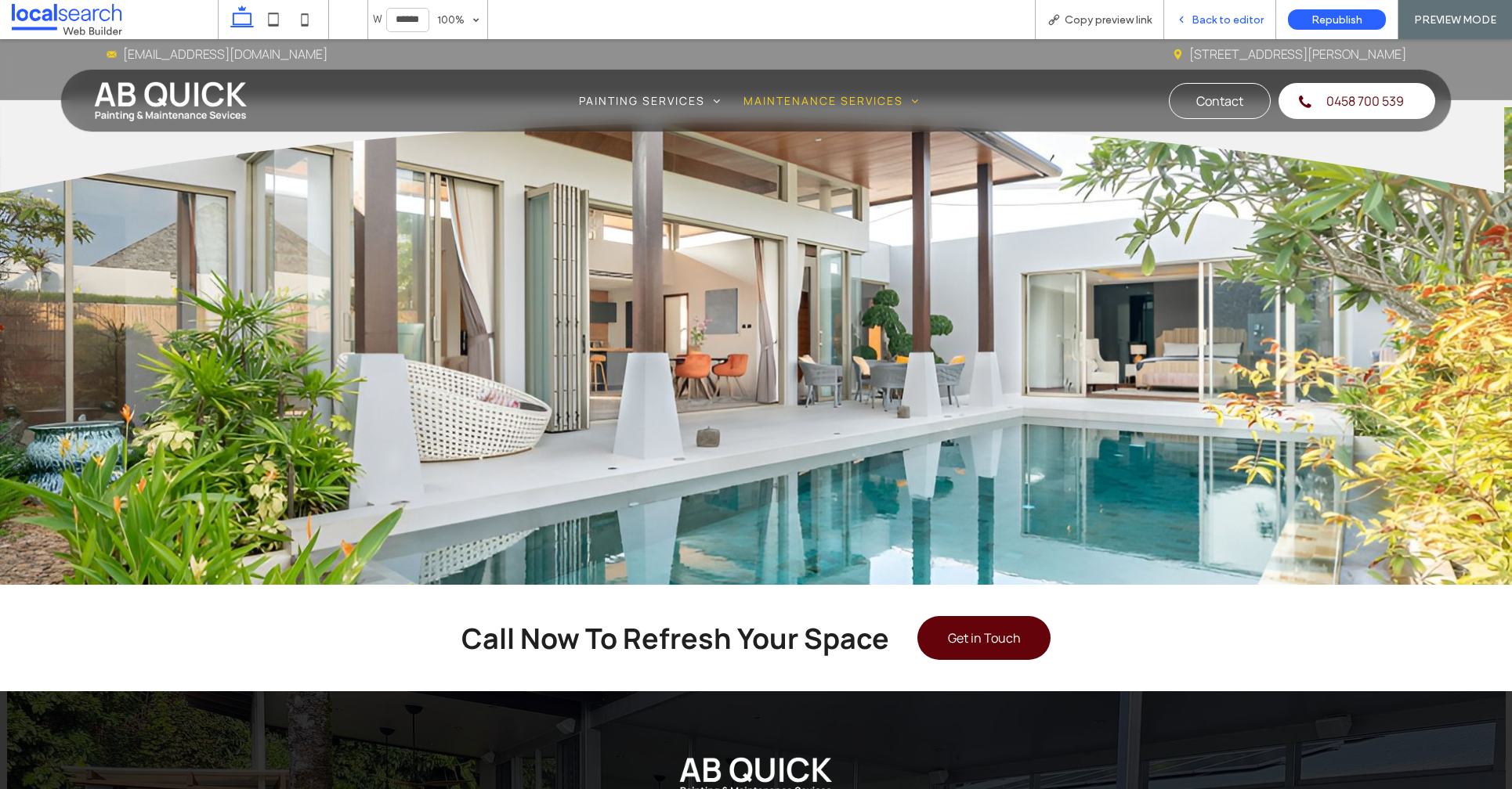
click at [1214, 24] on span "Back to editor" at bounding box center [1227, 20] width 72 height 14
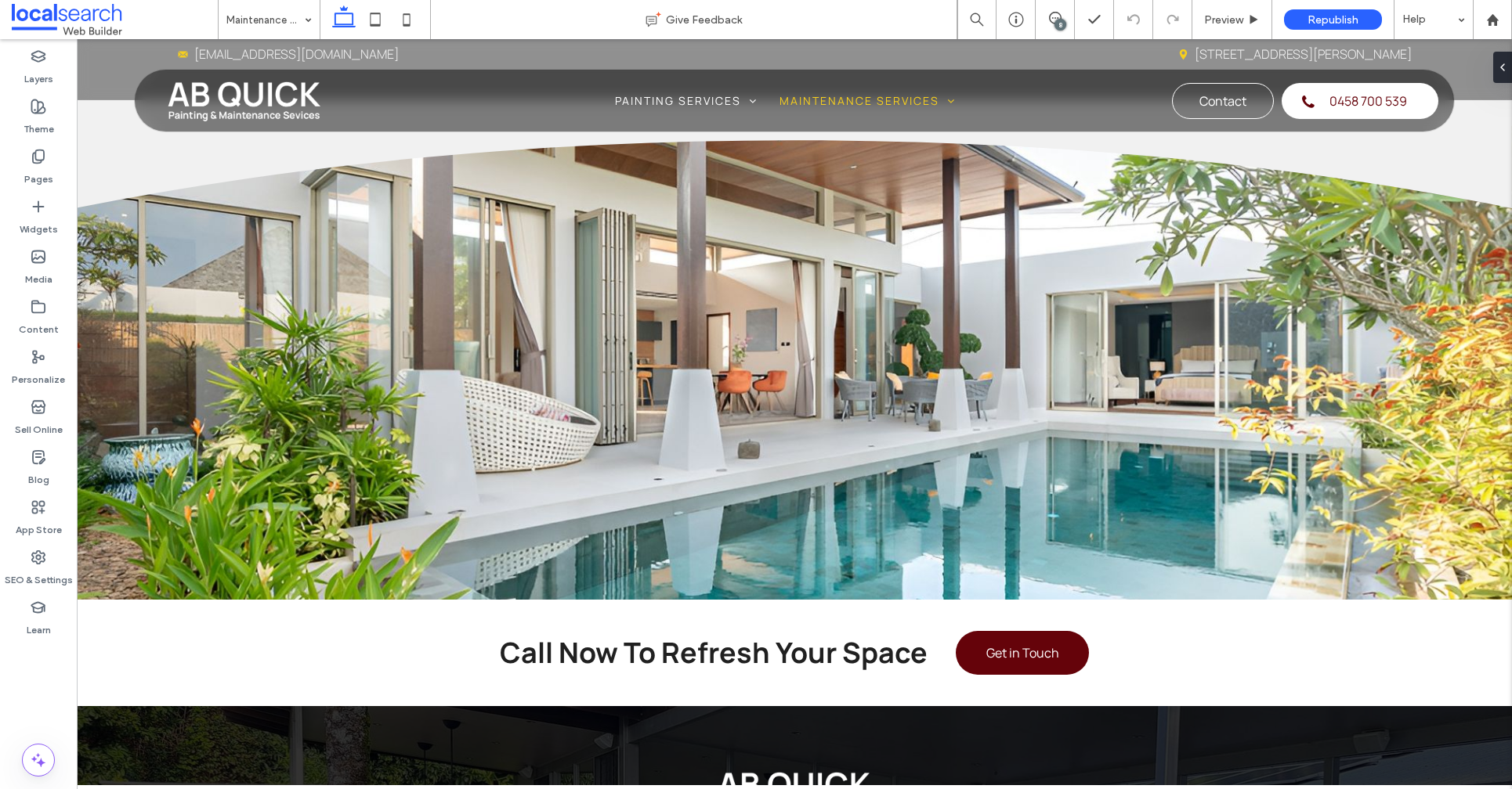
click at [1059, 26] on div "8" at bounding box center [1060, 24] width 12 height 12
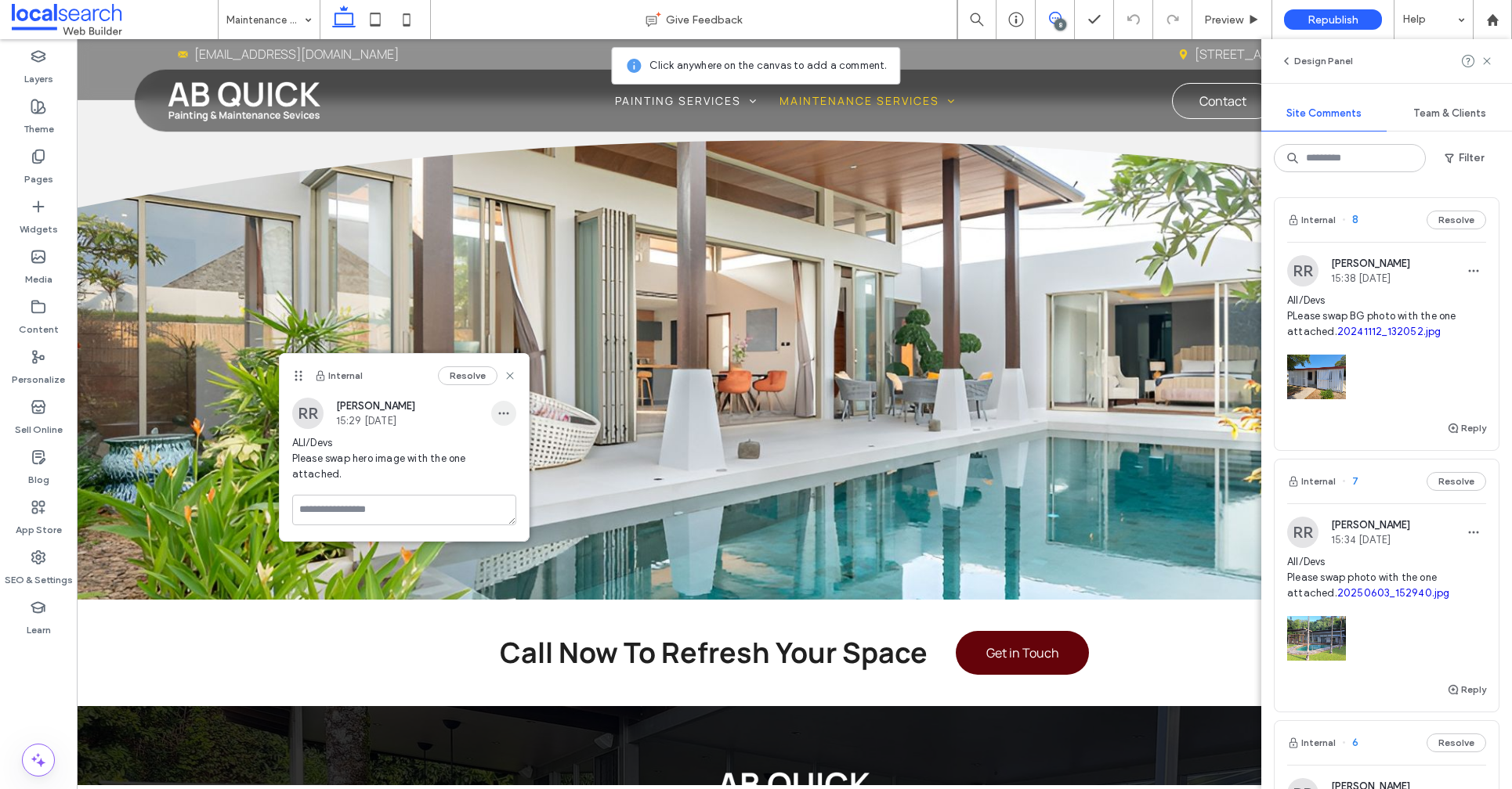
click at [501, 415] on icon "button" at bounding box center [504, 414] width 13 height 13
click at [514, 447] on span "Edit" at bounding box center [514, 455] width 20 height 16
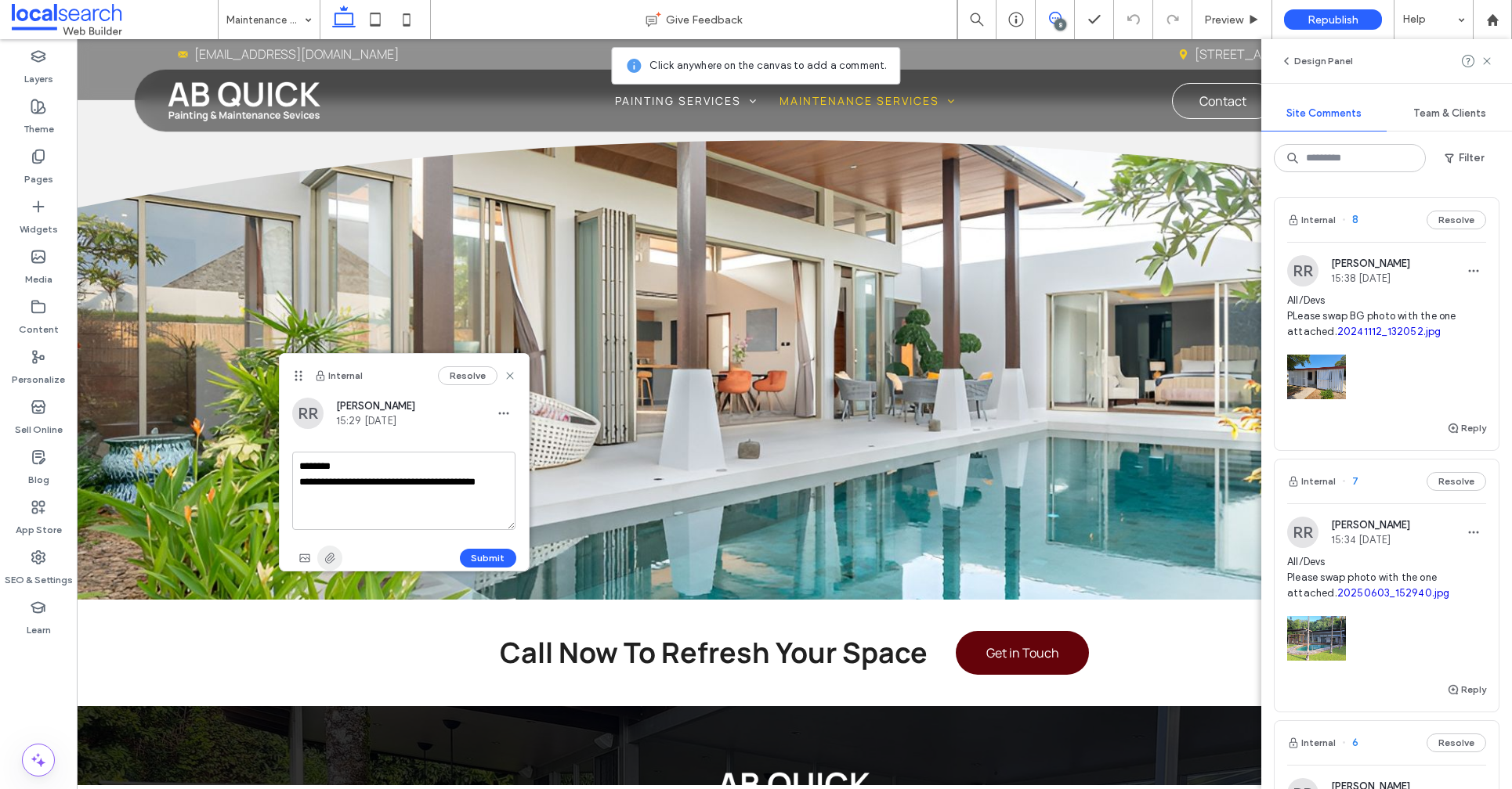
click at [324, 562] on icon "button" at bounding box center [330, 558] width 13 height 13
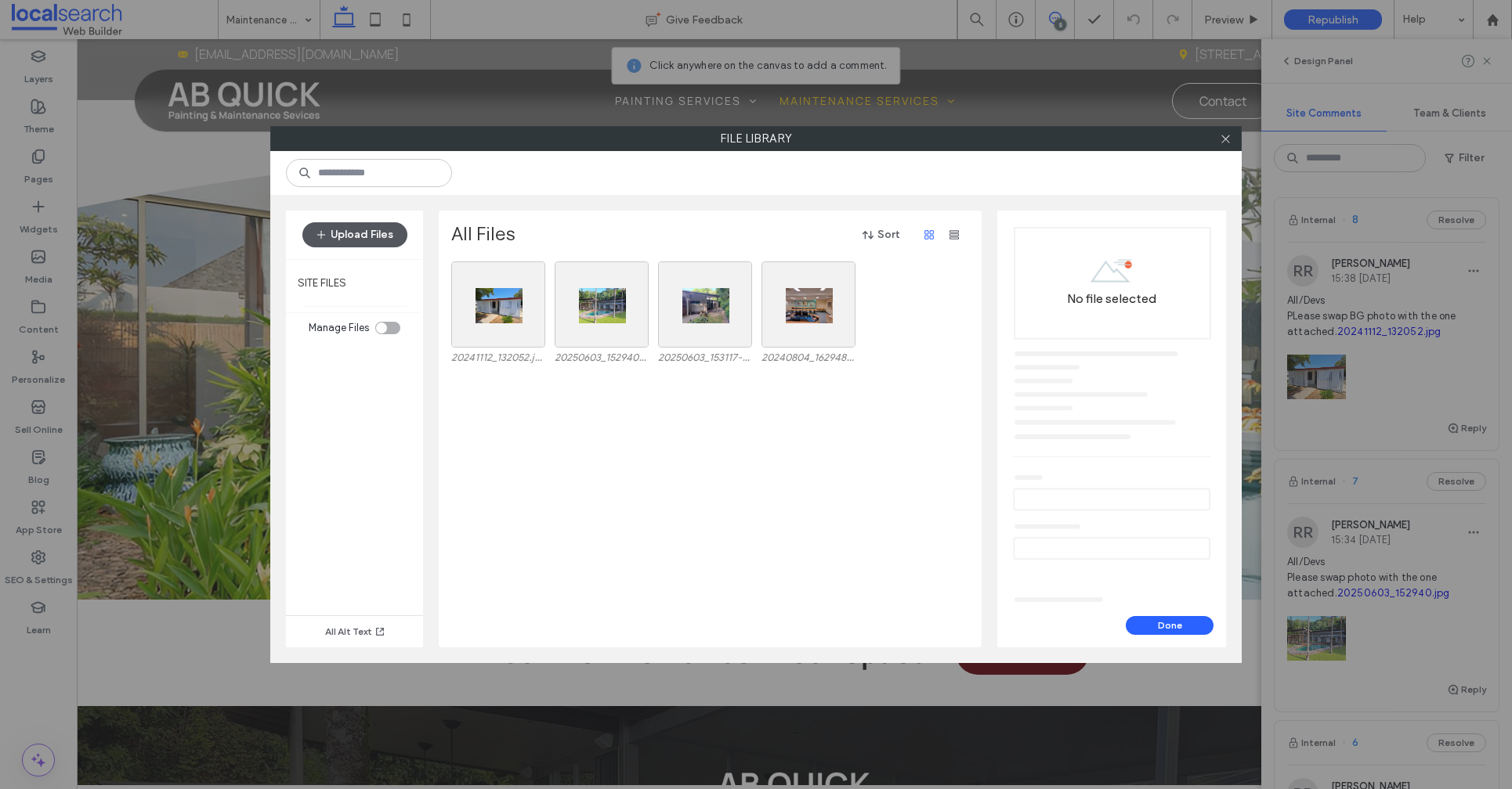
click at [355, 247] on div "Upload Files" at bounding box center [354, 235] width 137 height 49
click at [355, 241] on button "Upload Files" at bounding box center [355, 234] width 105 height 25
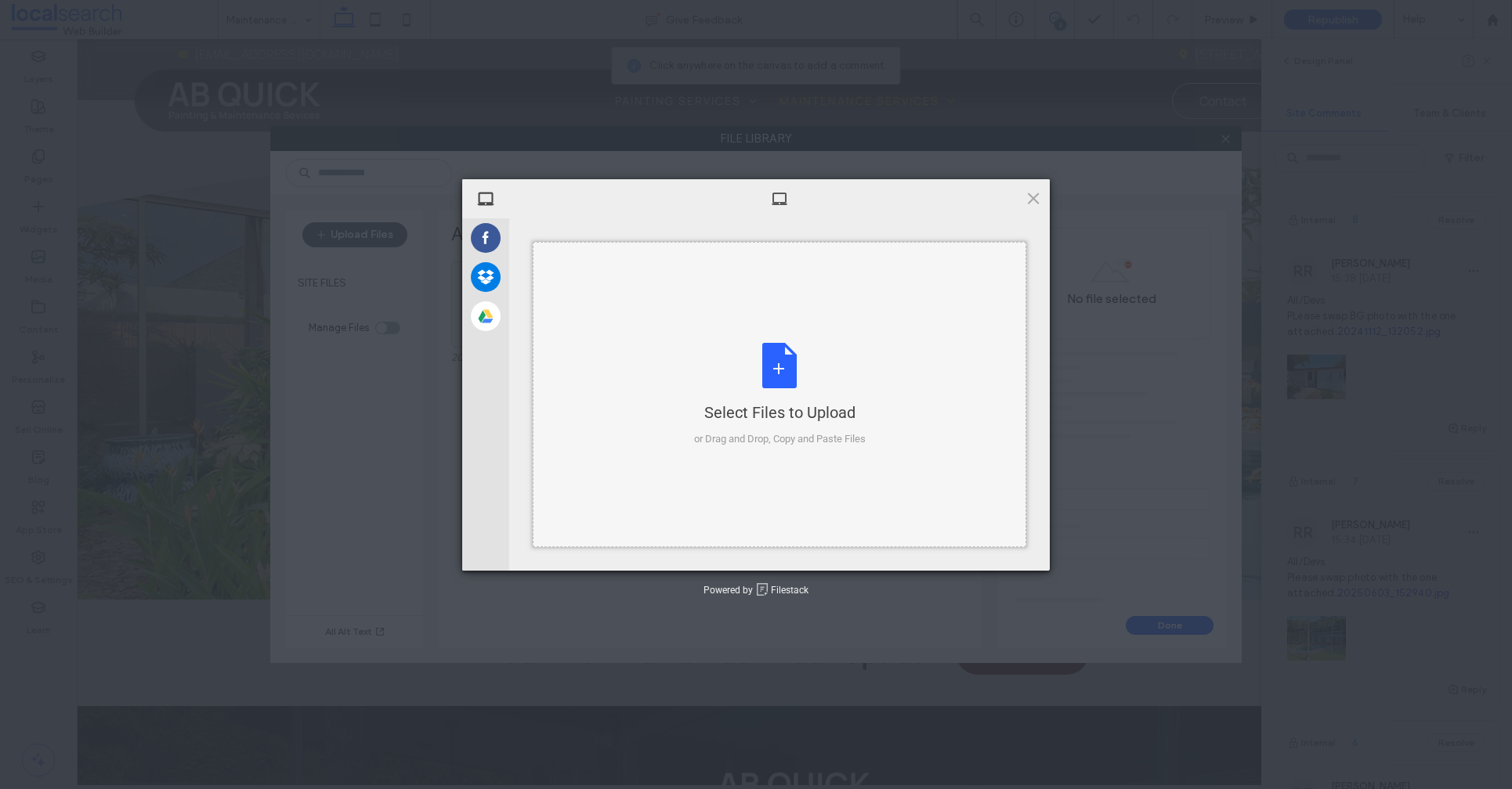
click at [780, 372] on div "Select Files to Upload or Drag and Drop, Copy and Paste Files" at bounding box center [780, 395] width 172 height 104
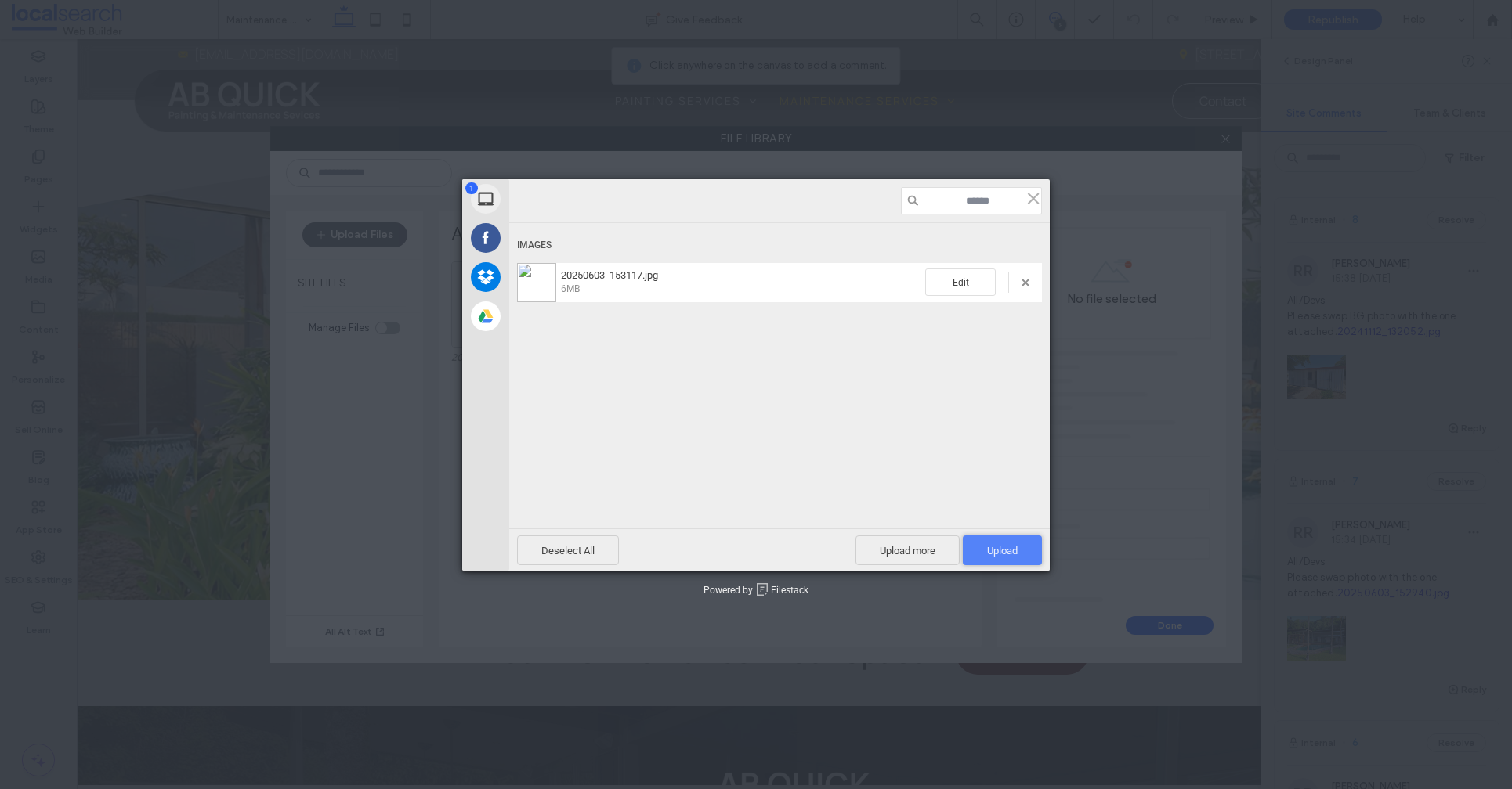
click at [998, 546] on span "Upload 1" at bounding box center [1002, 551] width 30 height 12
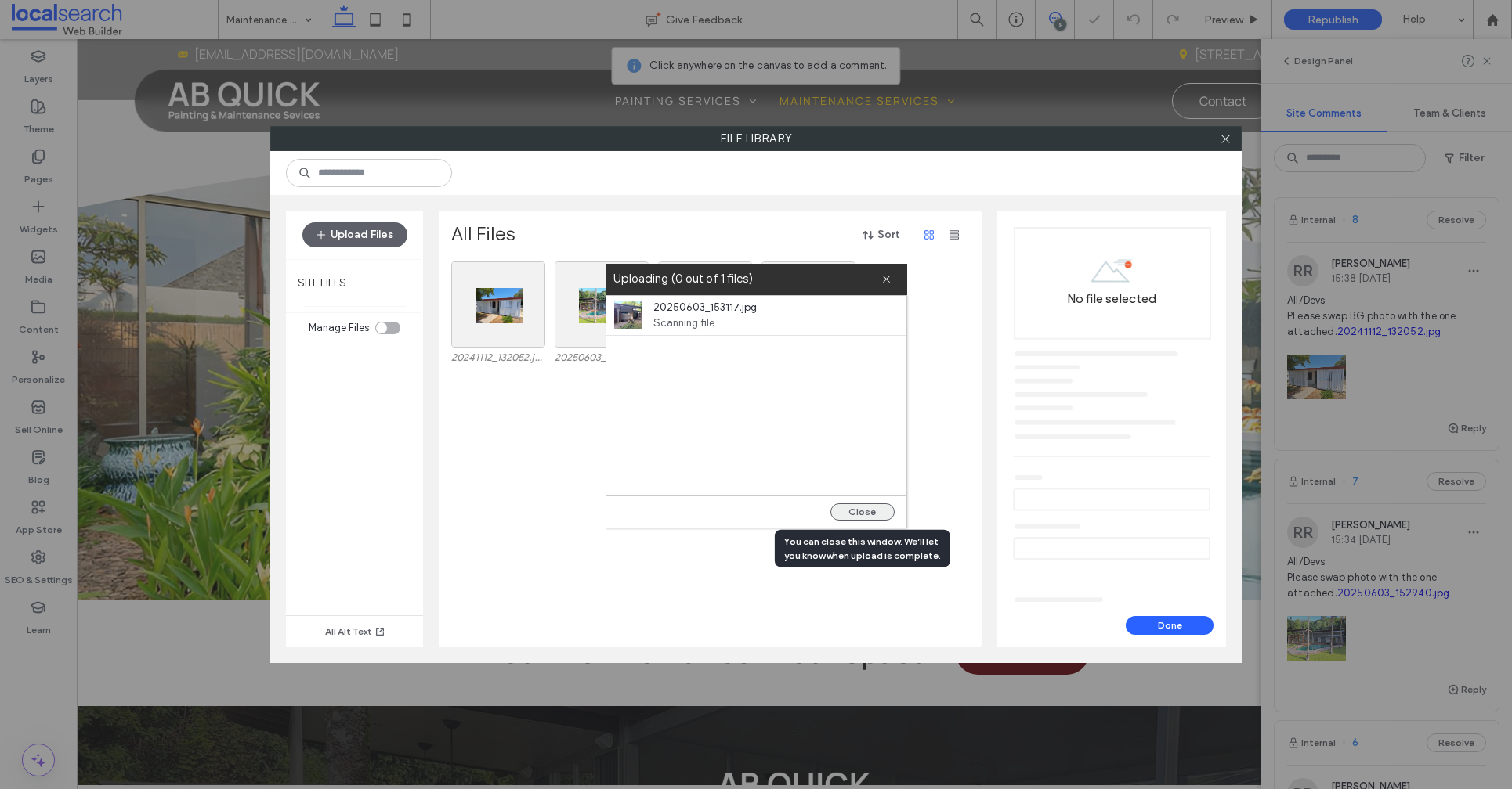
click at [857, 515] on button "Close" at bounding box center [862, 512] width 64 height 17
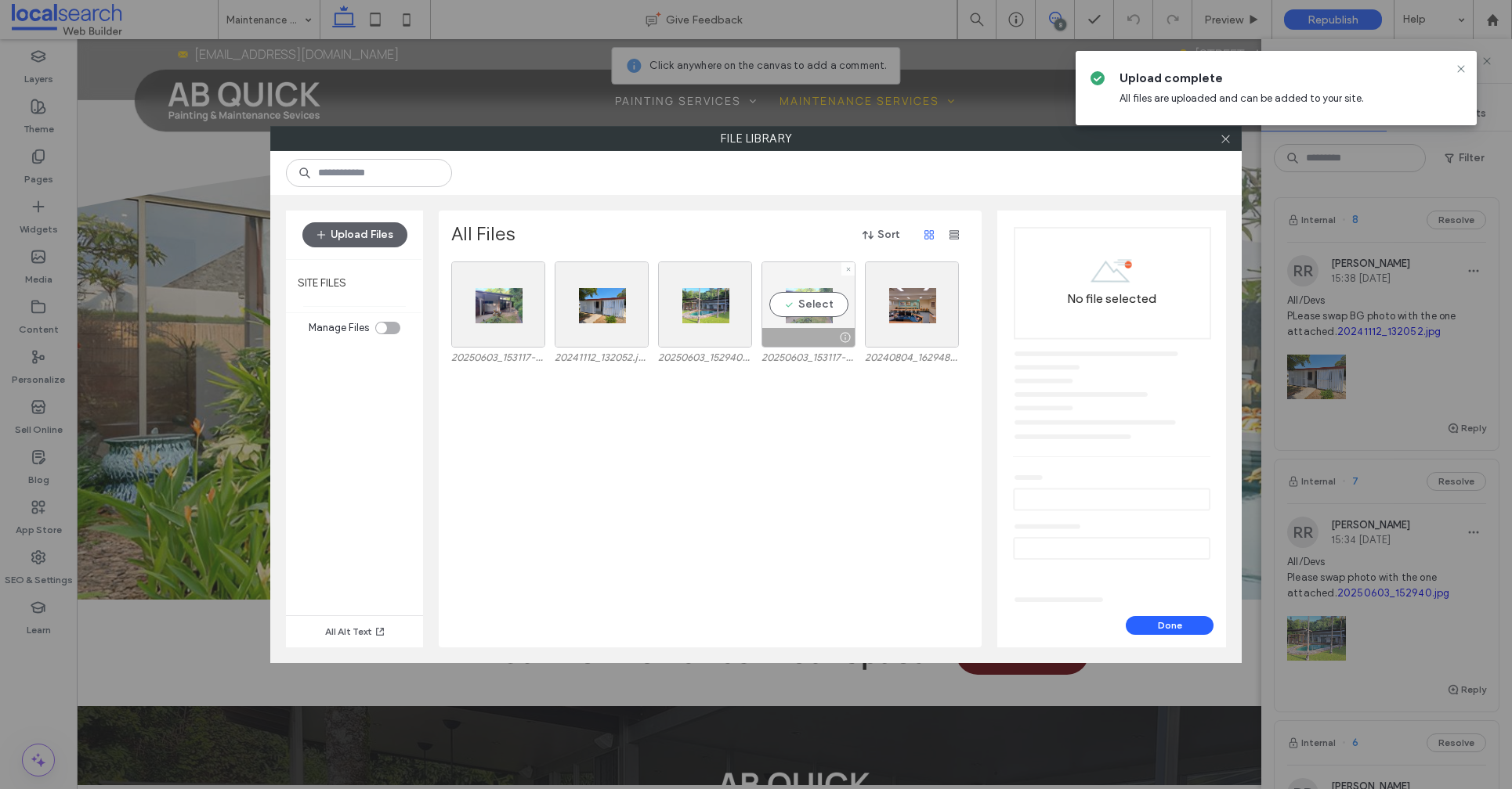
click at [809, 326] on div "Select" at bounding box center [808, 304] width 94 height 86
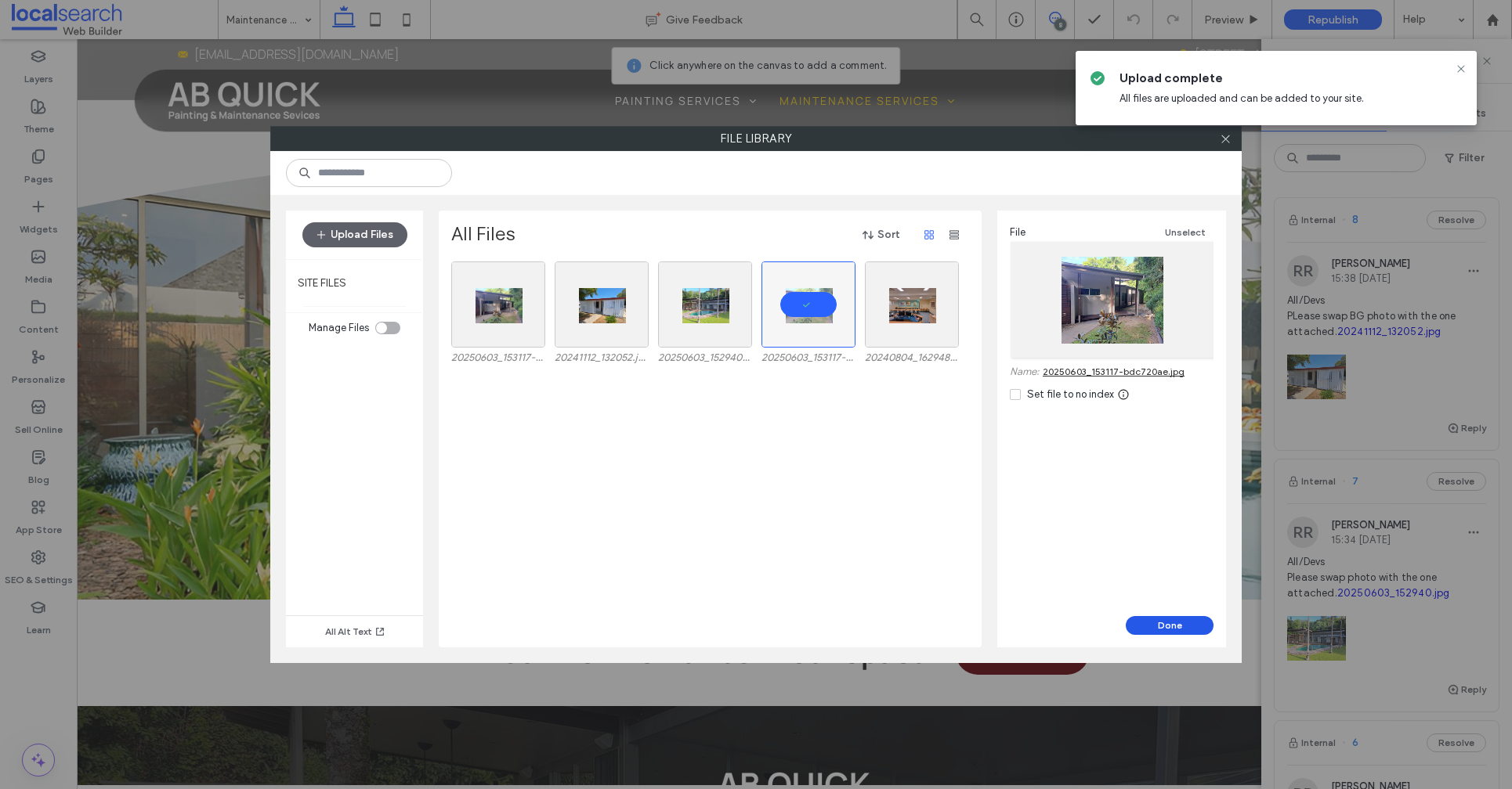
click at [1153, 631] on button "Done" at bounding box center [1169, 625] width 87 height 18
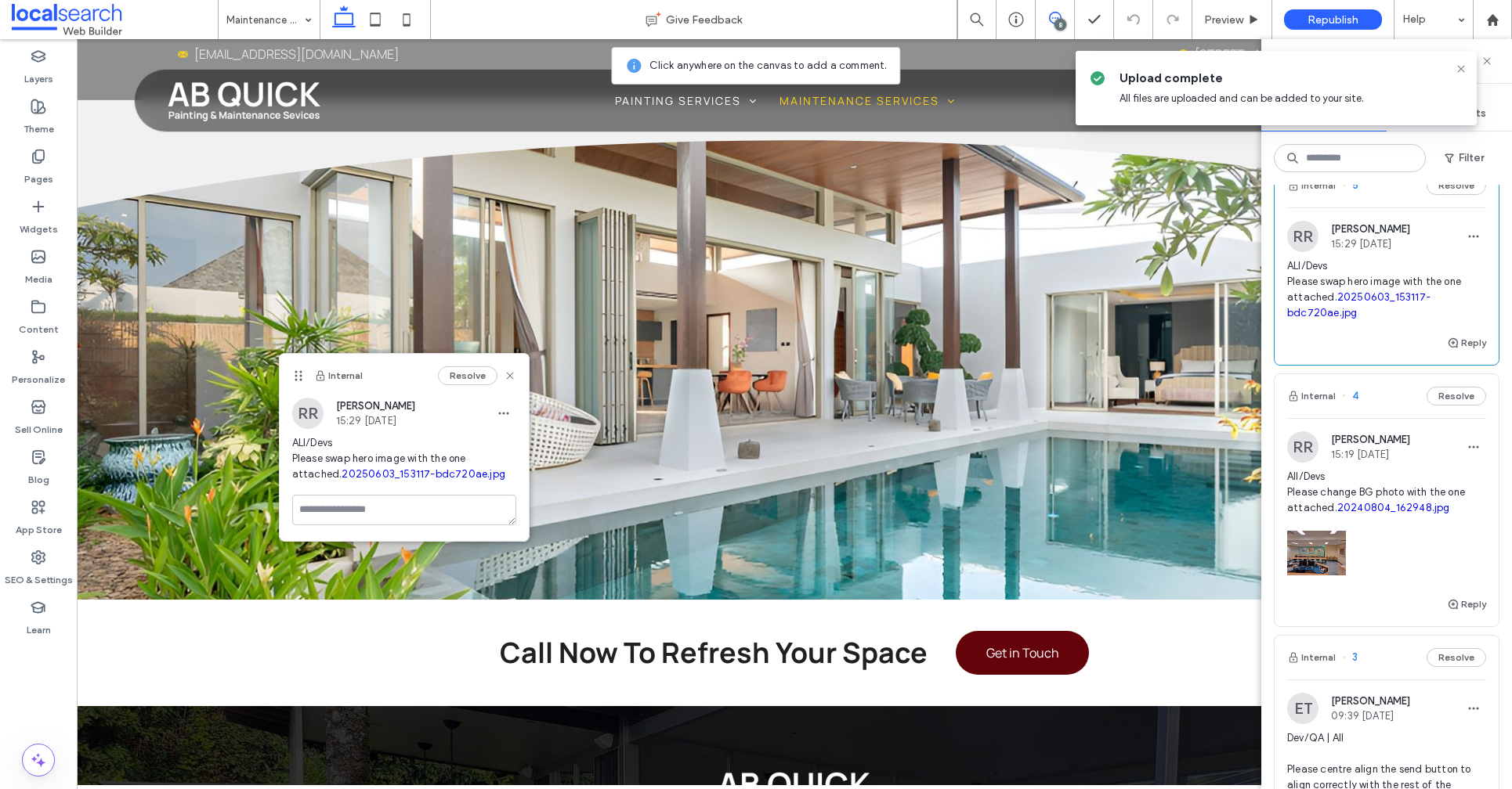
scroll to position [838, 0]
click at [506, 415] on icon "button" at bounding box center [504, 414] width 13 height 13
click at [540, 455] on div "Edit" at bounding box center [561, 454] width 140 height 30
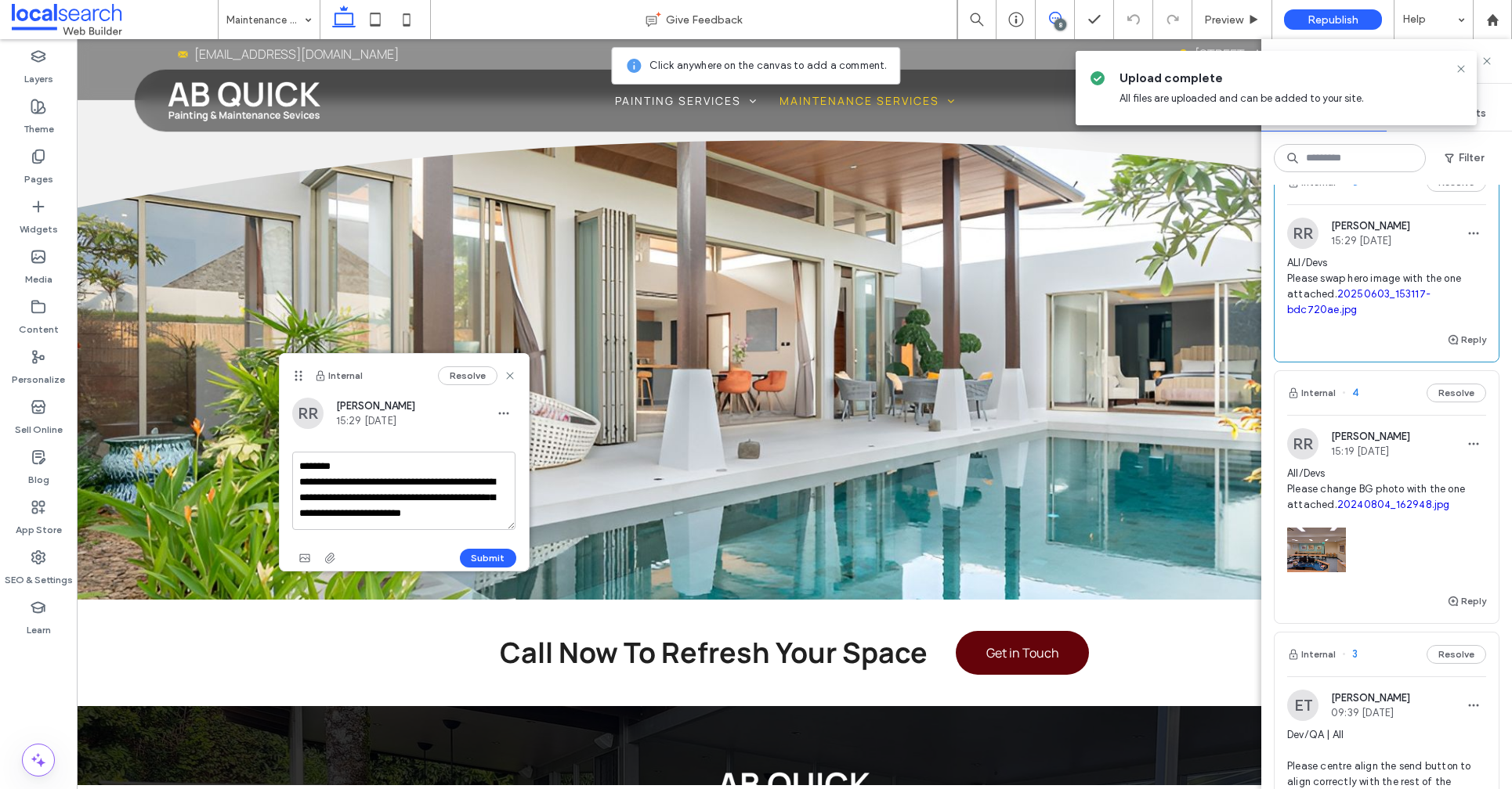
scroll to position [14, 0]
drag, startPoint x: 472, startPoint y: 520, endPoint x: 347, endPoint y: 488, distance: 129.0
click at [349, 487] on textarea "**********" at bounding box center [403, 491] width 224 height 79
type textarea "**********"
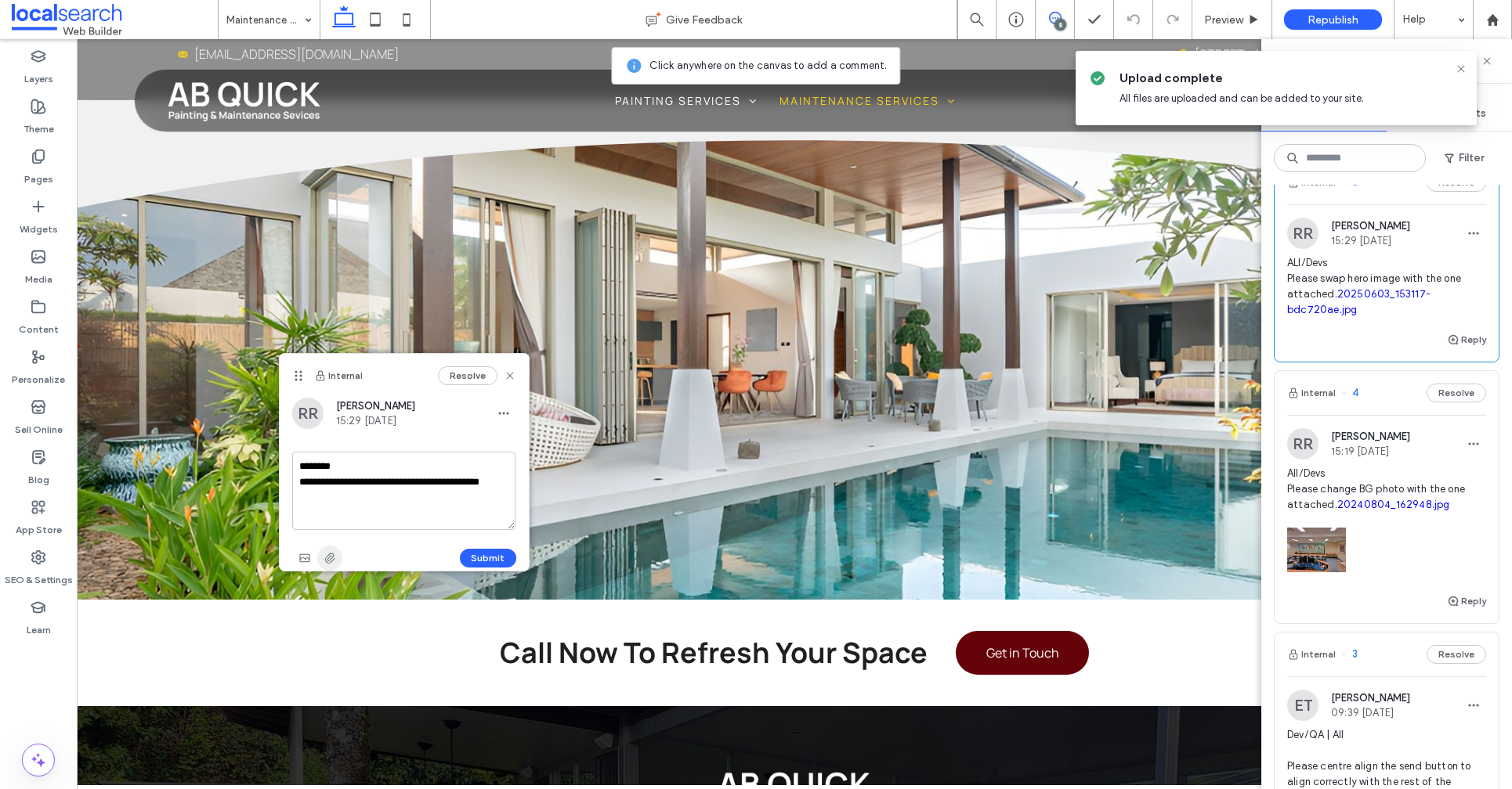
click at [326, 559] on icon "button" at bounding box center [330, 558] width 13 height 13
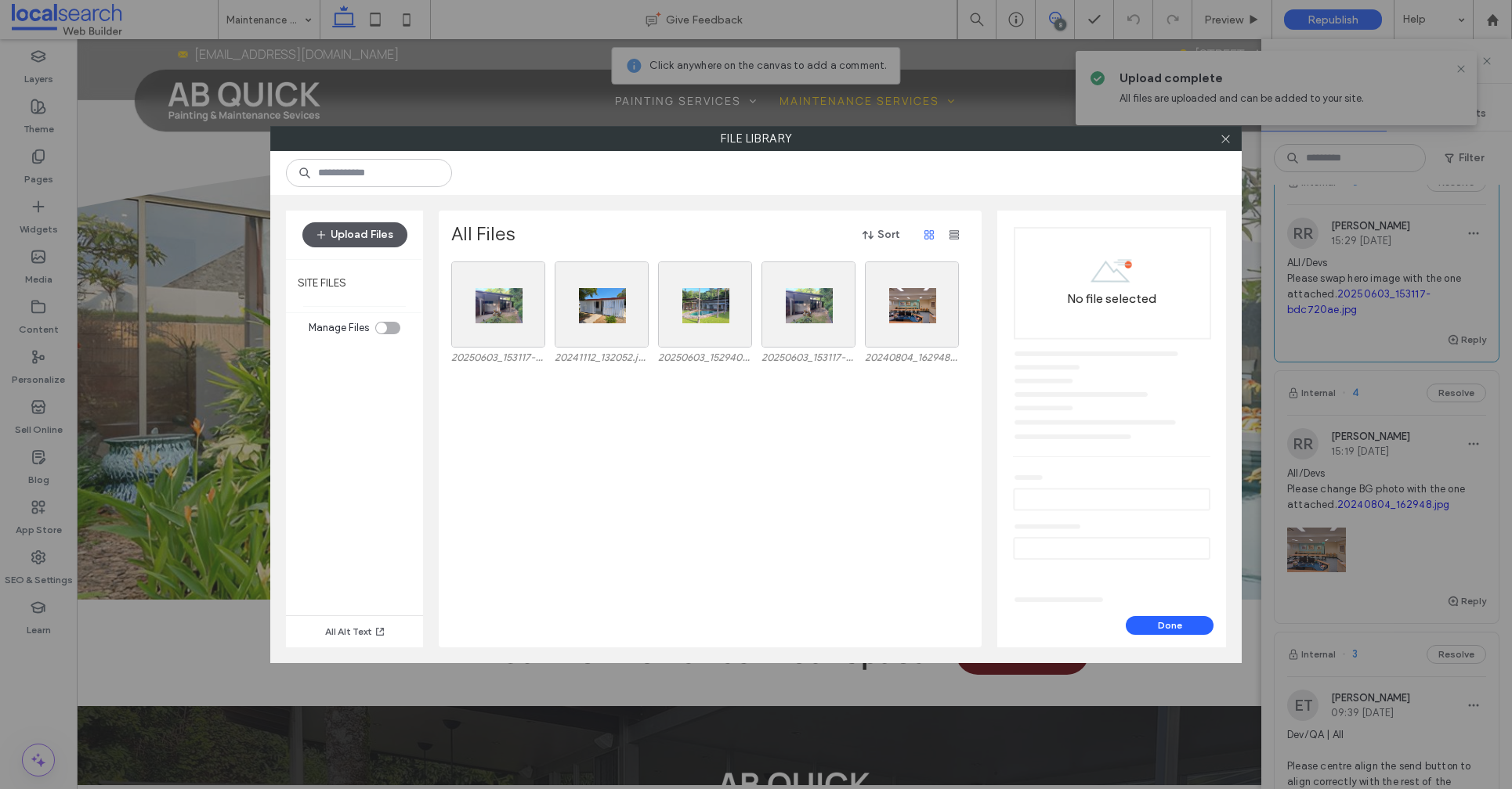
click at [359, 233] on button "Upload Files" at bounding box center [355, 234] width 105 height 25
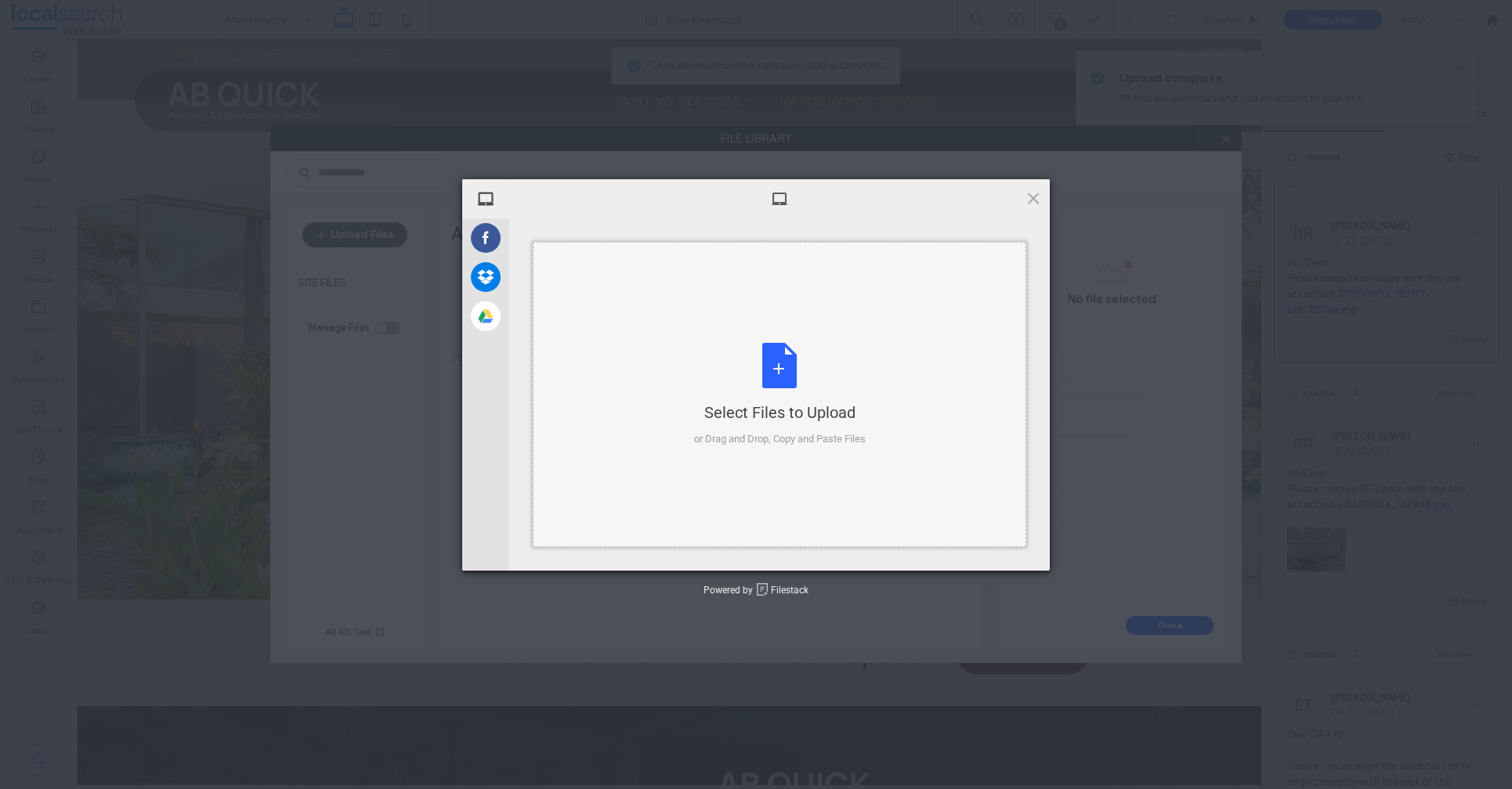
click at [773, 376] on div "Select Files to Upload or Drag and Drop, Copy and Paste Files" at bounding box center [780, 395] width 172 height 104
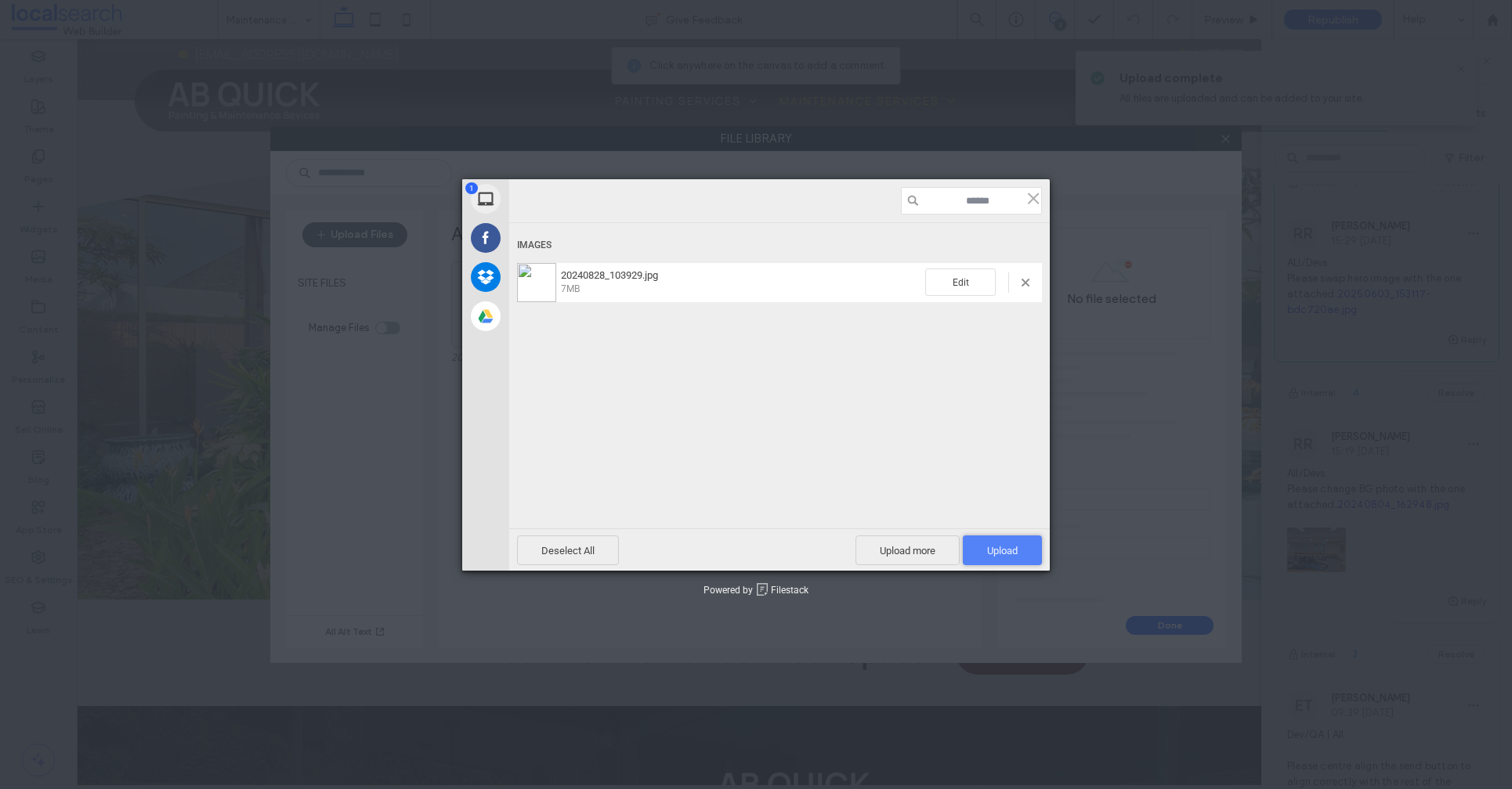
click at [1013, 554] on span "Upload 1" at bounding box center [1002, 551] width 30 height 12
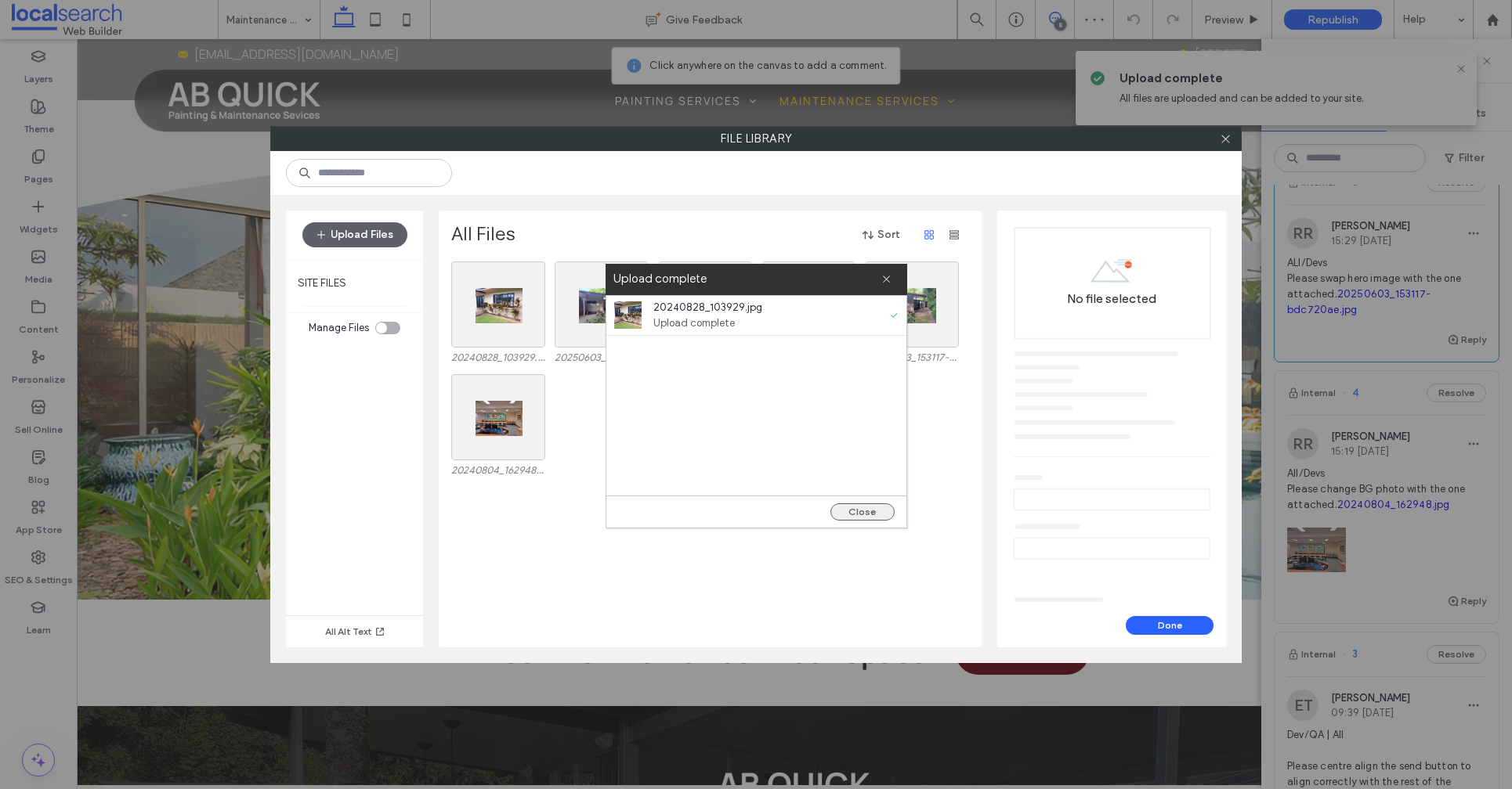
click at [866, 515] on button "Close" at bounding box center [862, 512] width 64 height 17
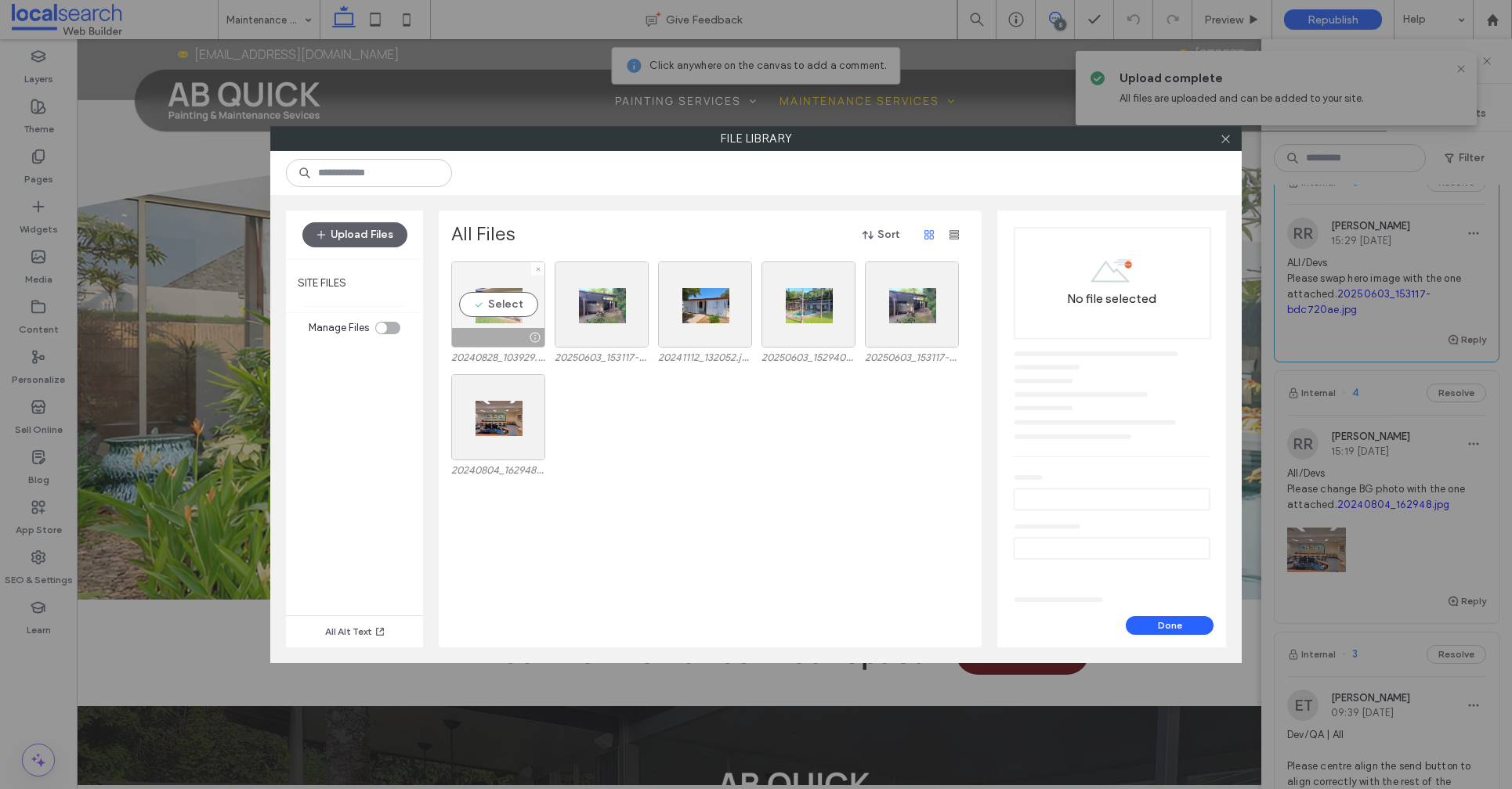
click at [501, 305] on div "Select" at bounding box center [497, 304] width 94 height 86
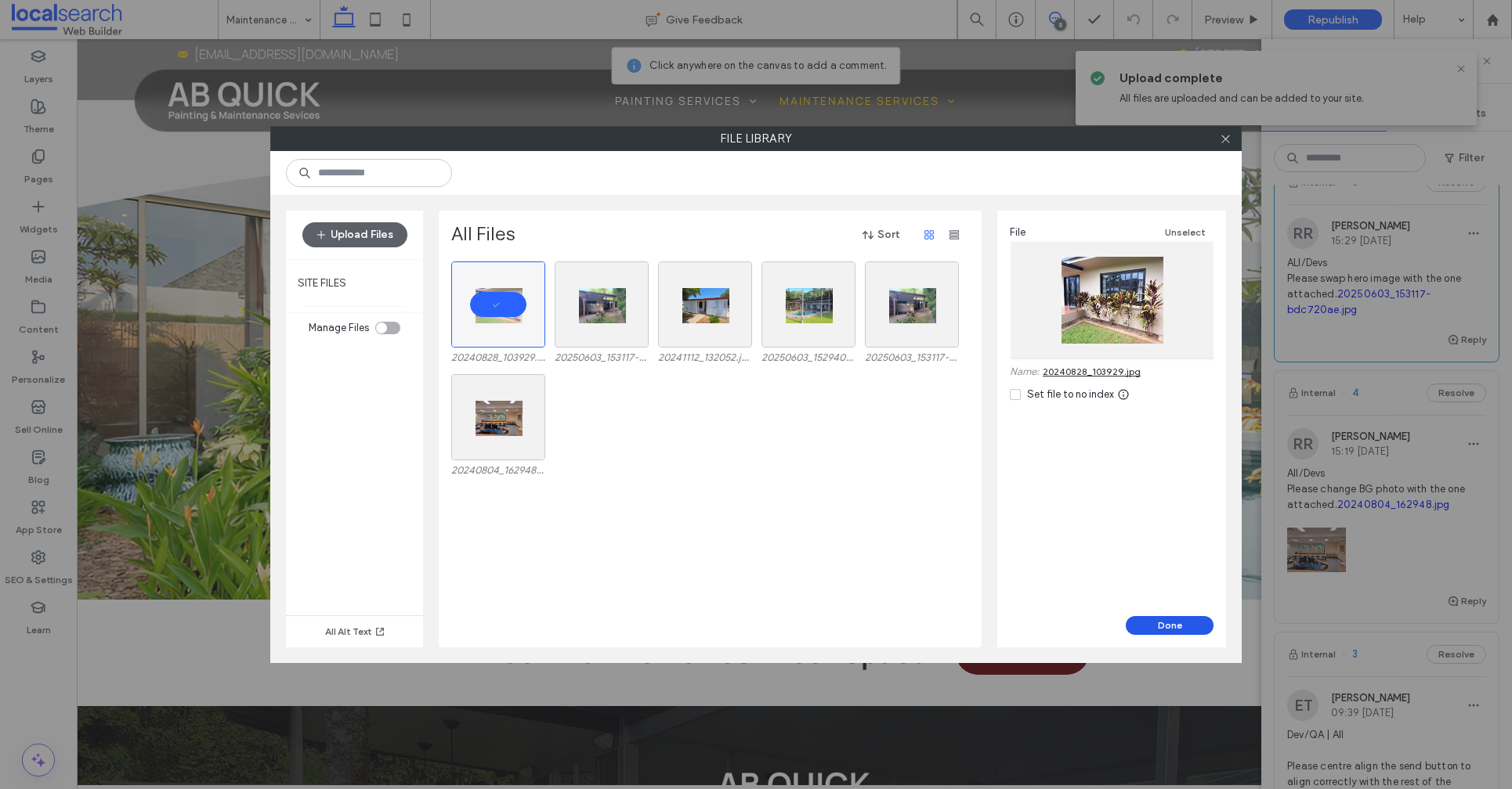
click at [1180, 625] on button "Done" at bounding box center [1169, 625] width 87 height 18
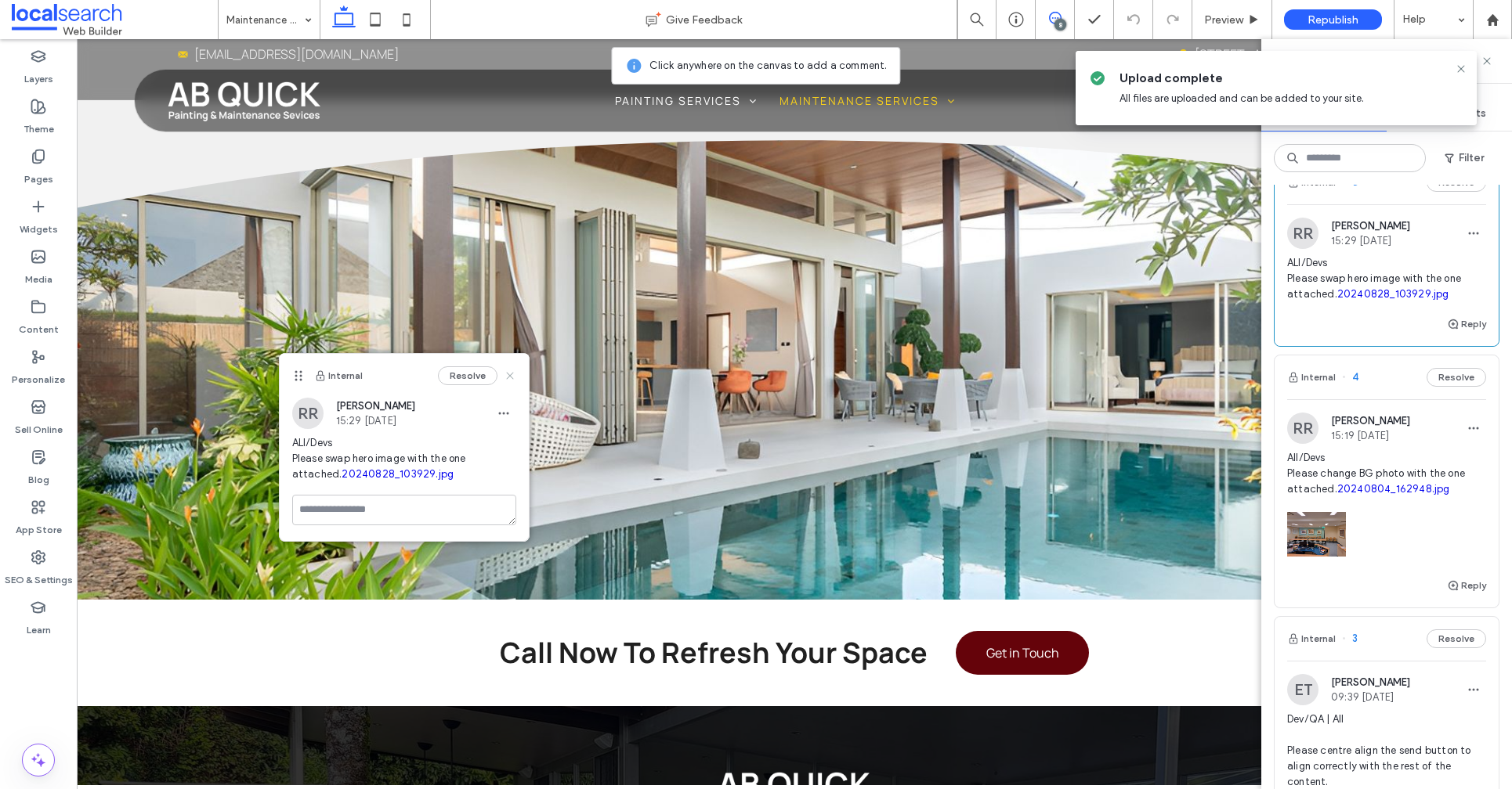
click at [509, 373] on icon at bounding box center [510, 376] width 13 height 13
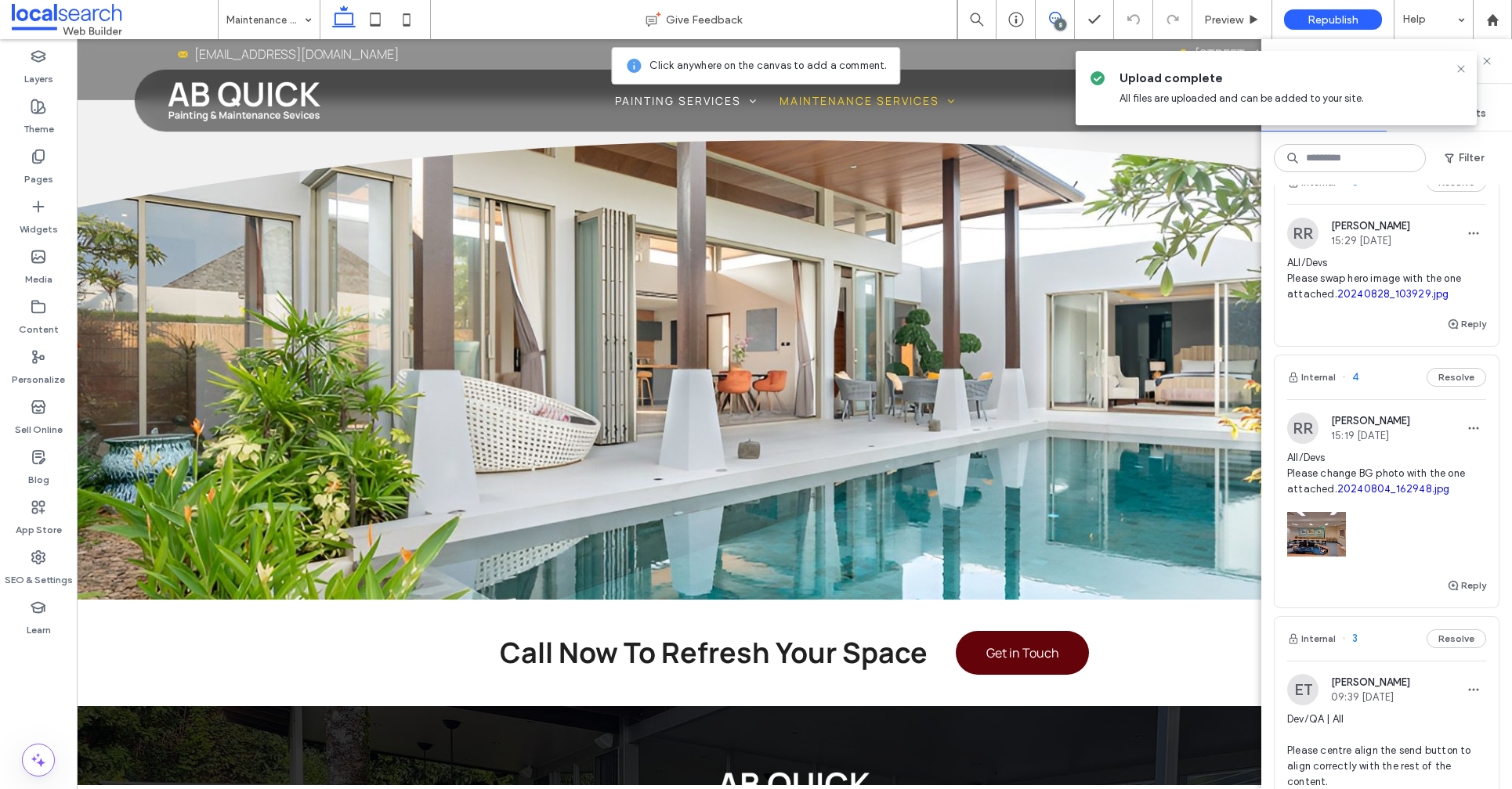
click at [1464, 71] on icon at bounding box center [1461, 69] width 13 height 13
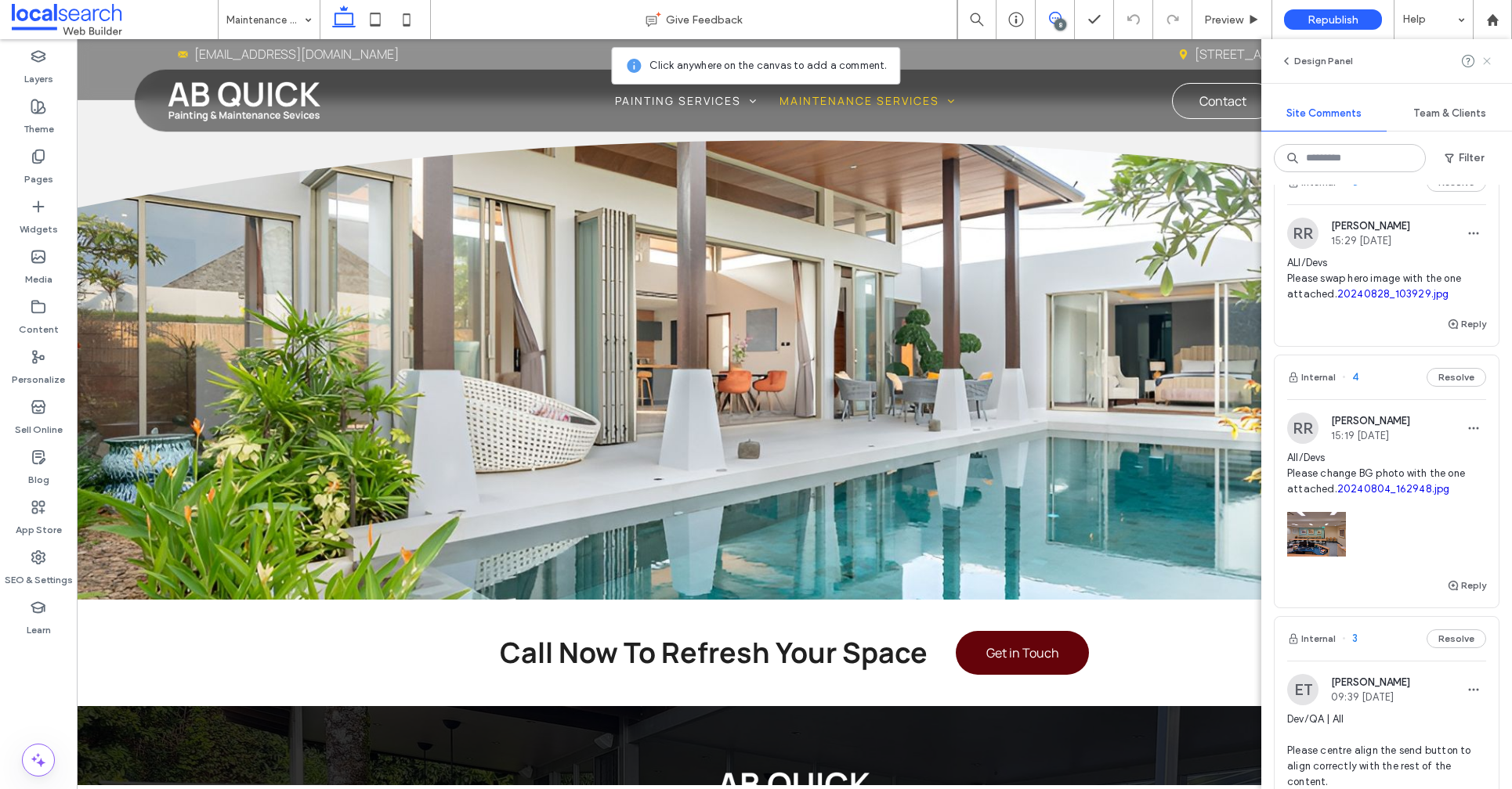
click at [1485, 62] on use at bounding box center [1486, 60] width 7 height 7
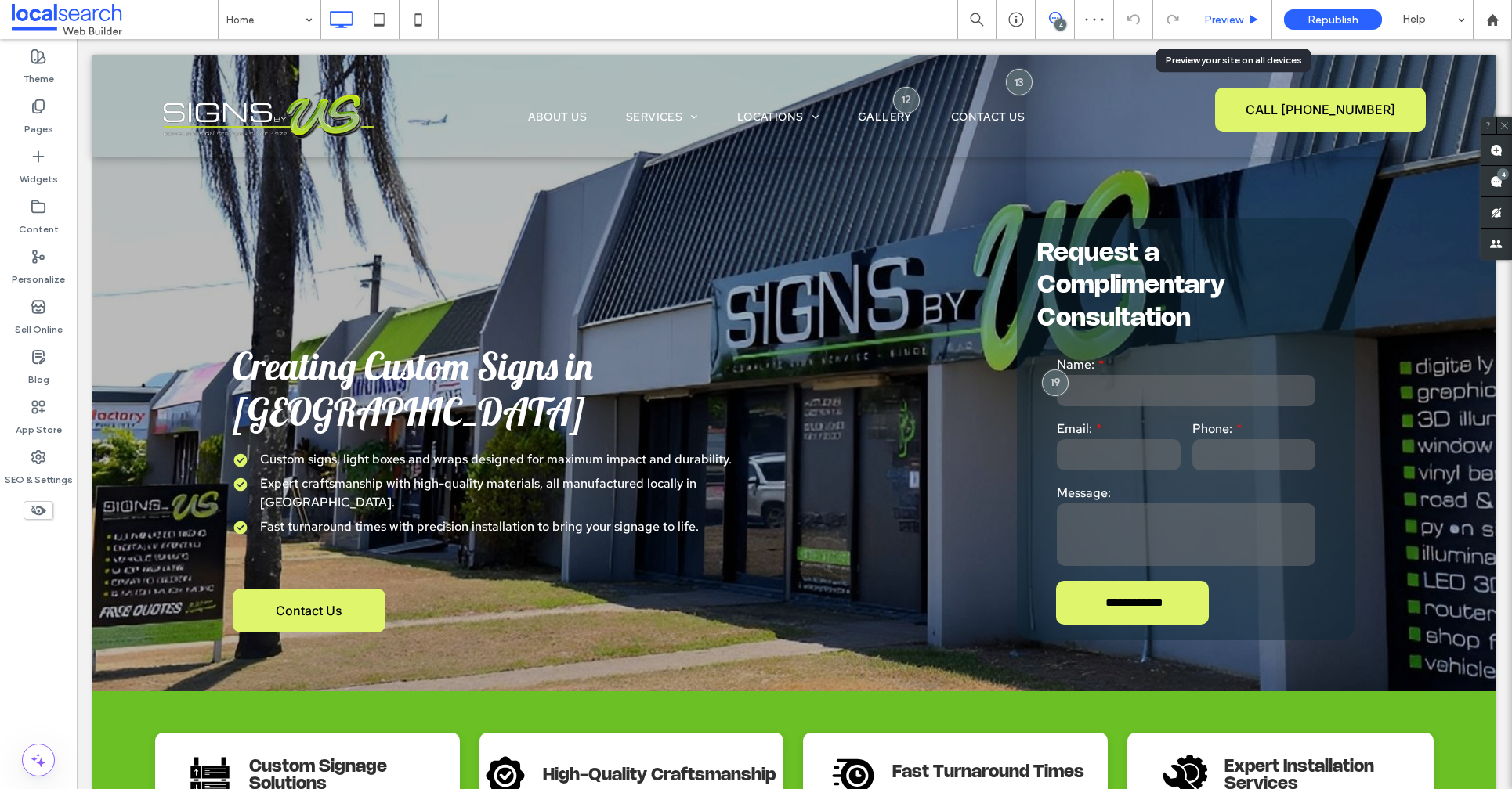
click at [1215, 17] on span "Preview" at bounding box center [1223, 20] width 39 height 14
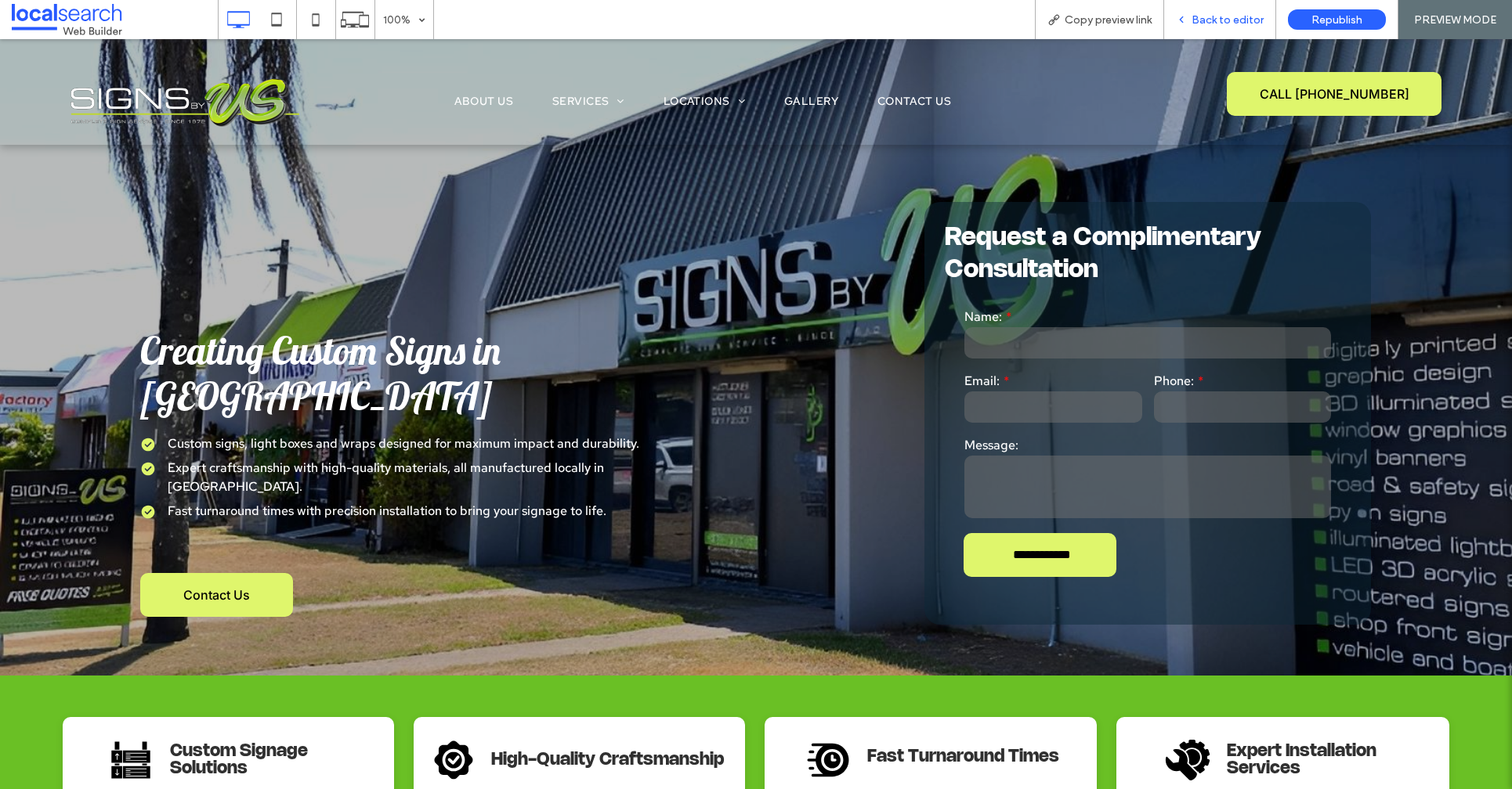
click at [1222, 29] on div "Back to editor" at bounding box center [1220, 19] width 112 height 39
click at [1236, 18] on span "Back to editor" at bounding box center [1227, 20] width 72 height 14
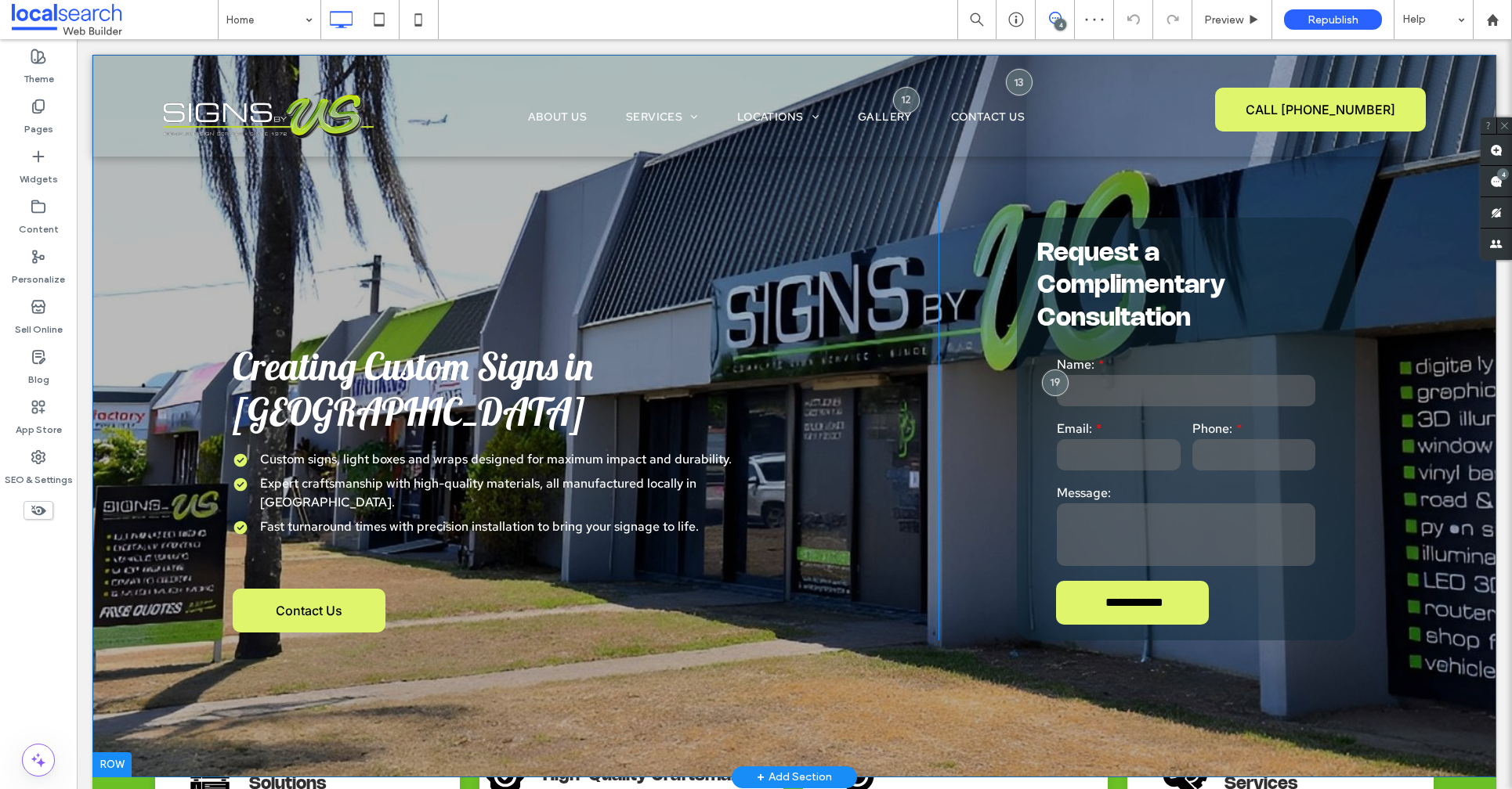
click at [1320, 215] on div "Creating Custom Signs in Cairns Custom signs, light boxes and wraps designed fo…" at bounding box center [794, 421] width 1279 height 439
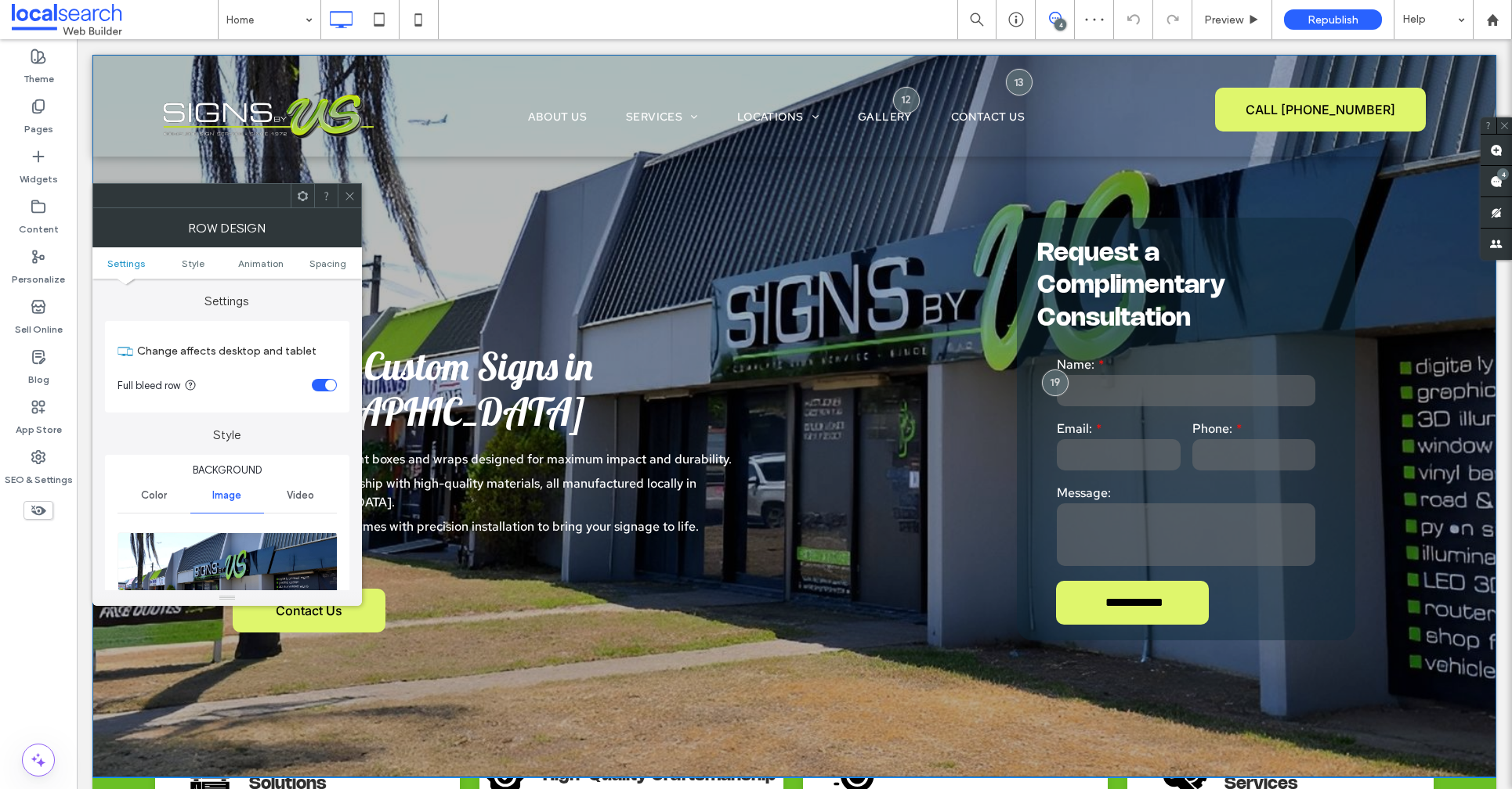
click at [1323, 235] on div "**********" at bounding box center [1186, 428] width 338 height 423
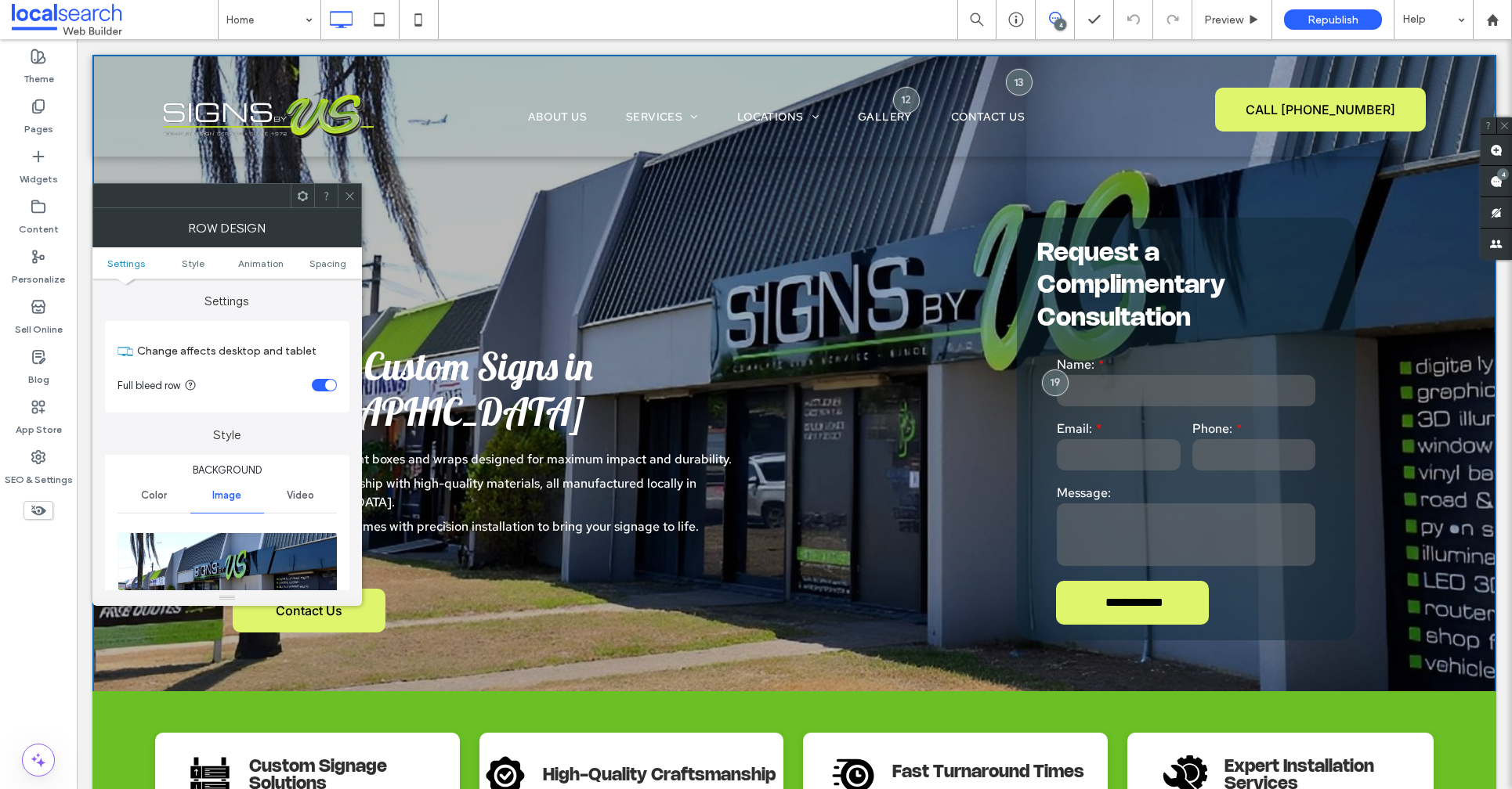
click at [347, 193] on icon at bounding box center [350, 196] width 12 height 12
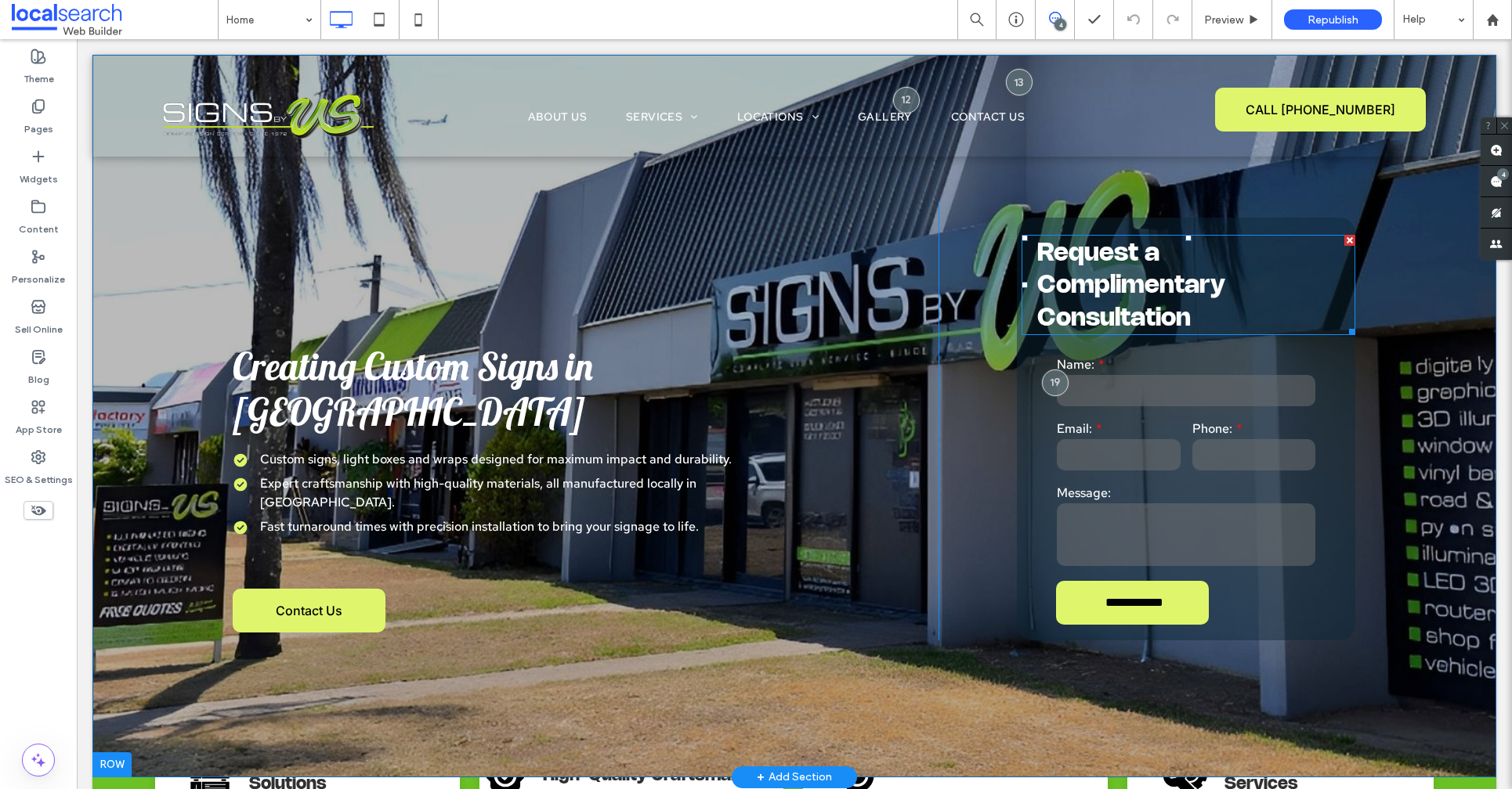
click at [1037, 257] on span "Request a Complimentary Consultation" at bounding box center [1131, 286] width 188 height 88
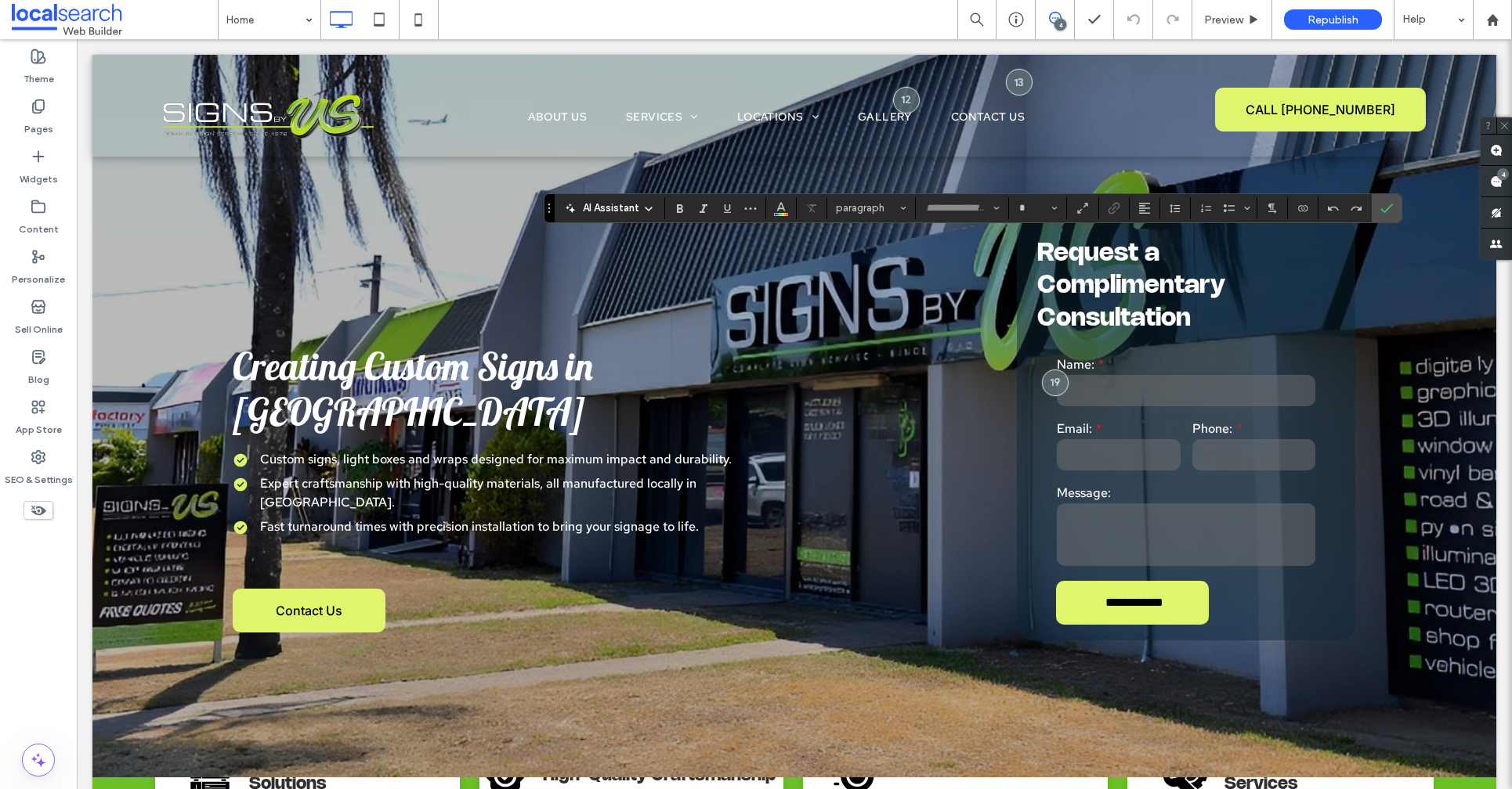
type input "**********"
type input "**"
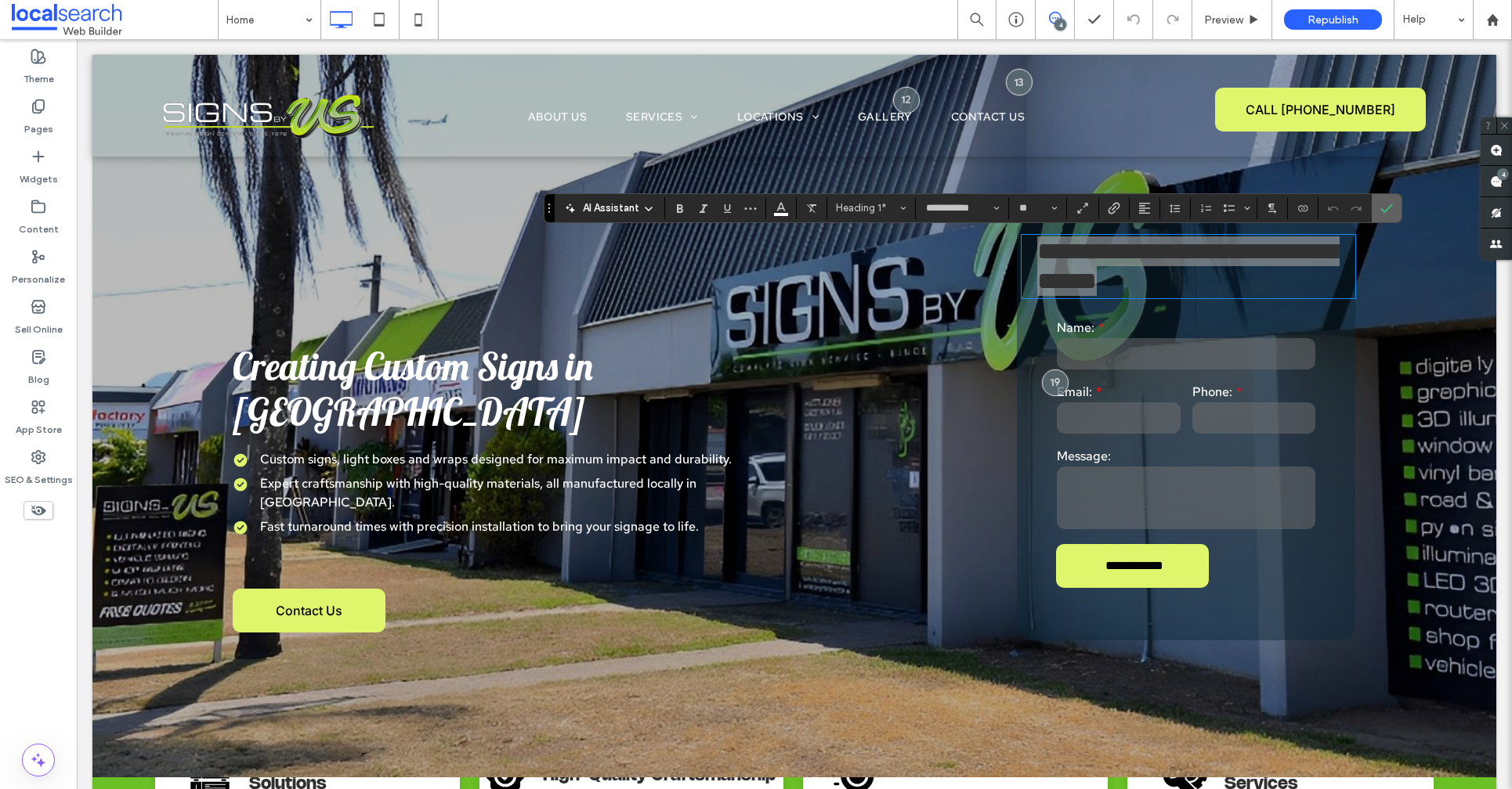
drag, startPoint x: 1386, startPoint y: 211, endPoint x: 1111, endPoint y: 231, distance: 275.7
click at [1386, 211] on use "Confirm" at bounding box center [1387, 208] width 13 height 10
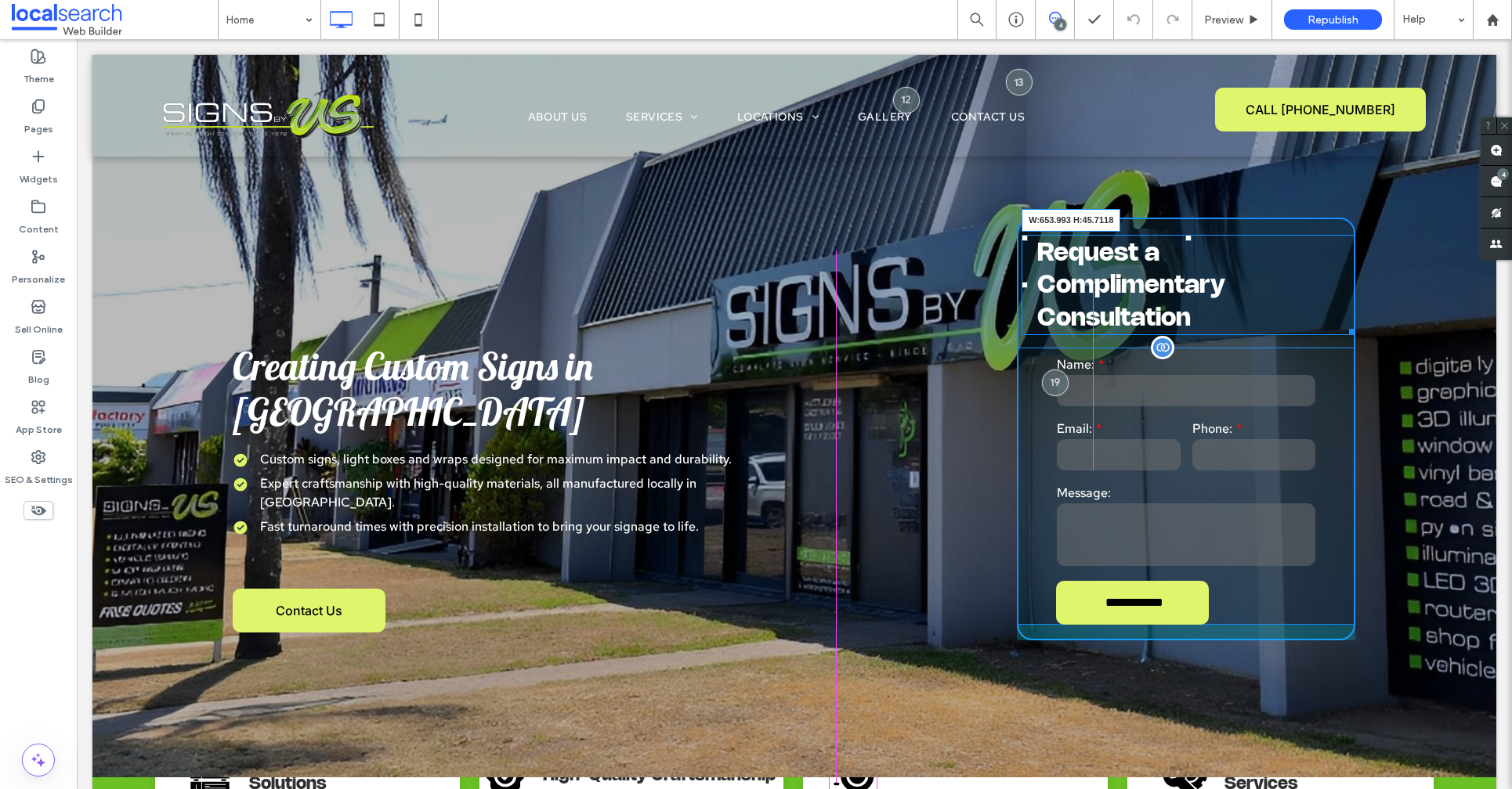
drag, startPoint x: 1196, startPoint y: 298, endPoint x: 1257, endPoint y: 289, distance: 61.7
click at [1257, 289] on div "**********" at bounding box center [1186, 428] width 338 height 423
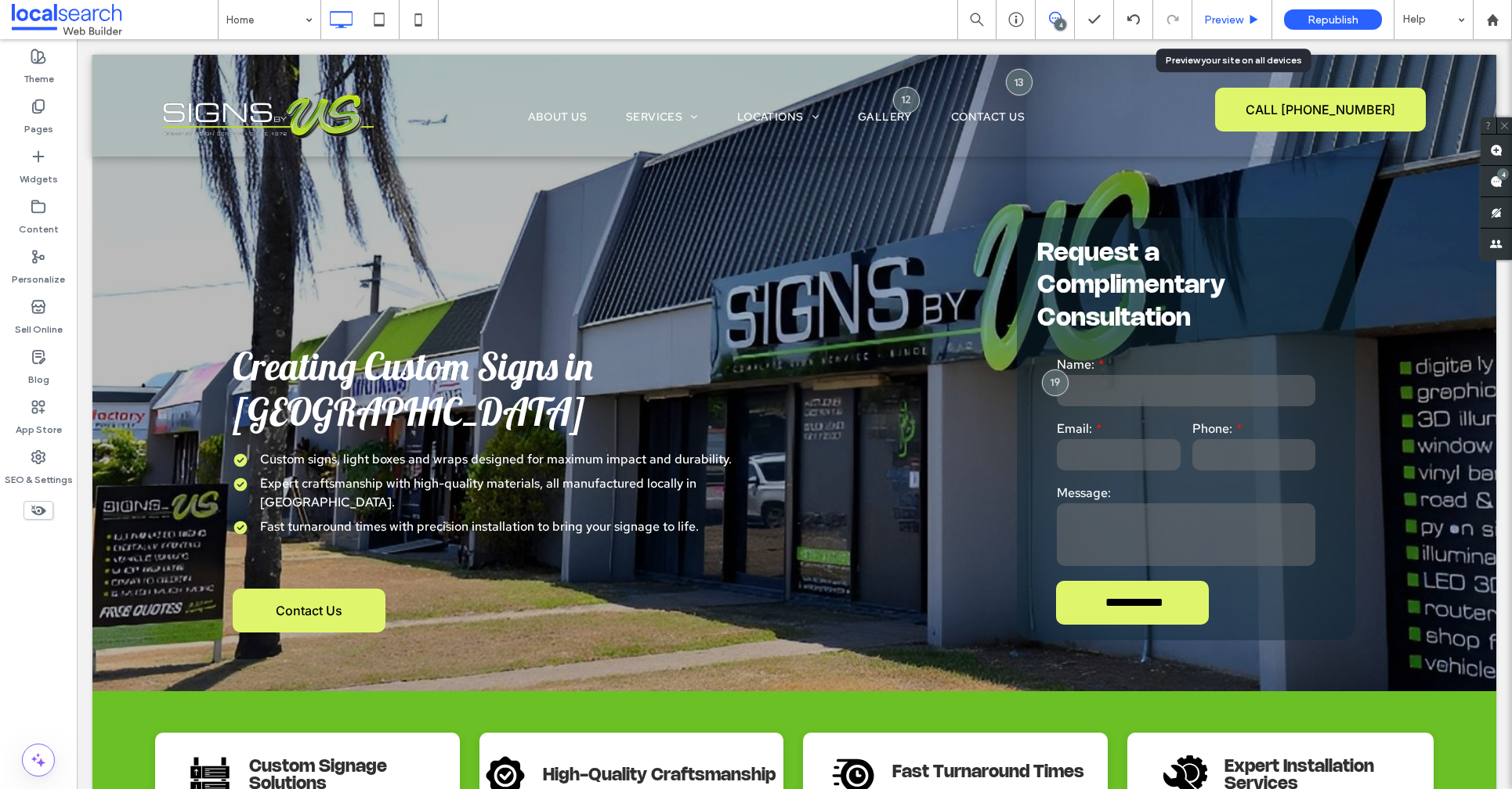
click at [1234, 10] on div "Preview" at bounding box center [1232, 19] width 80 height 39
click at [1234, 16] on span "Preview" at bounding box center [1223, 20] width 39 height 14
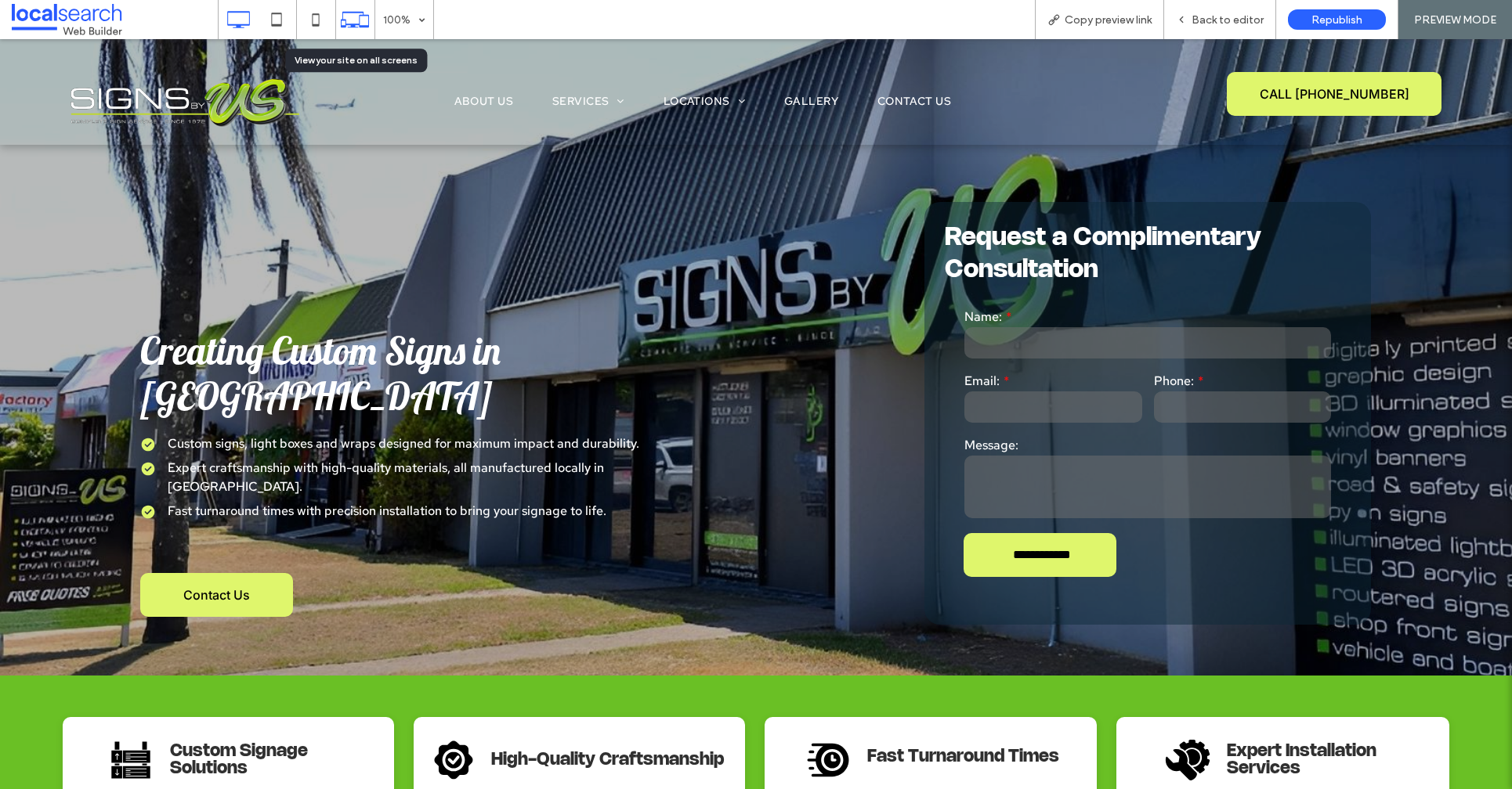
click at [362, 24] on icon at bounding box center [355, 19] width 30 height 30
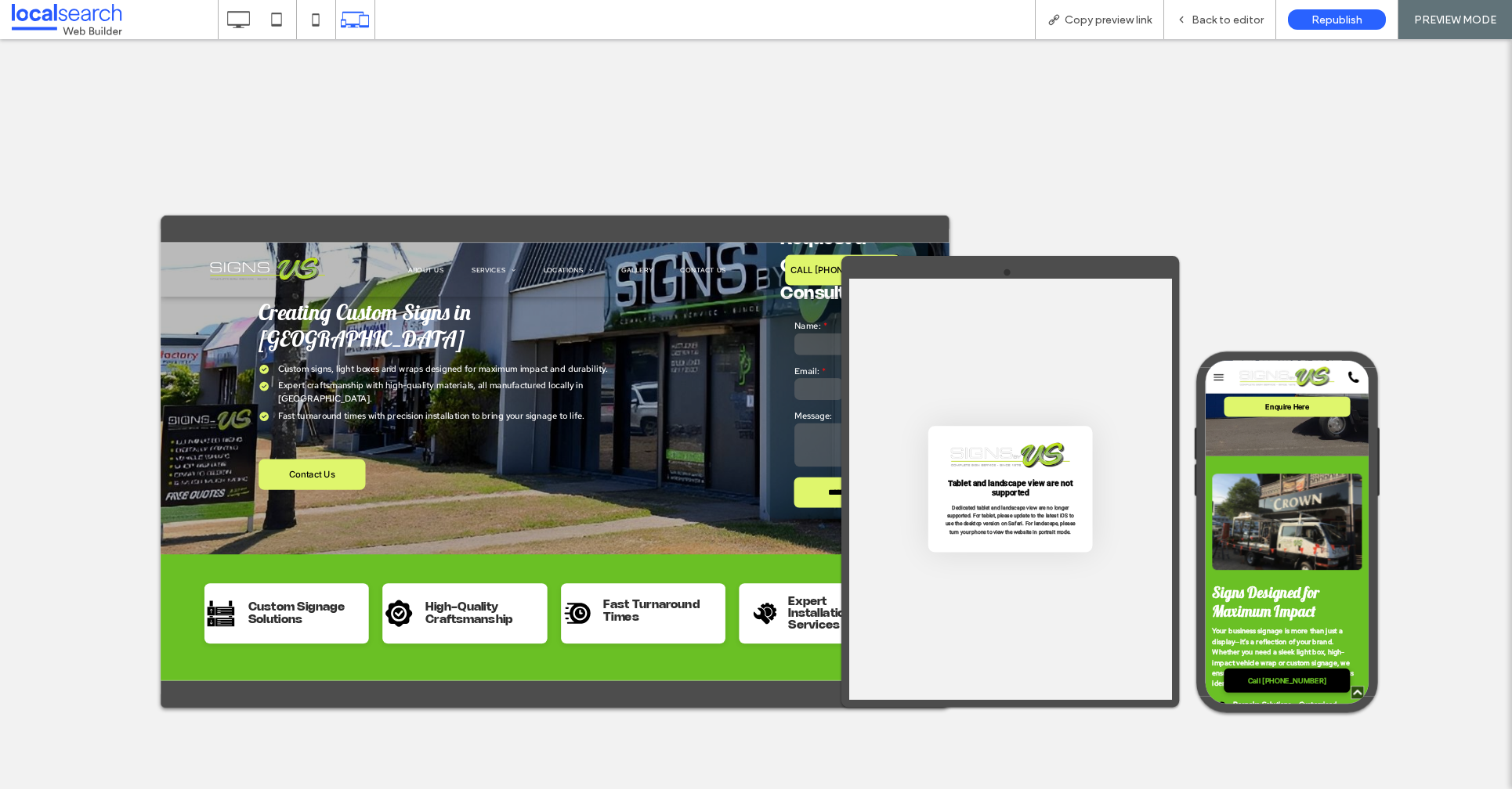
scroll to position [4057, 0]
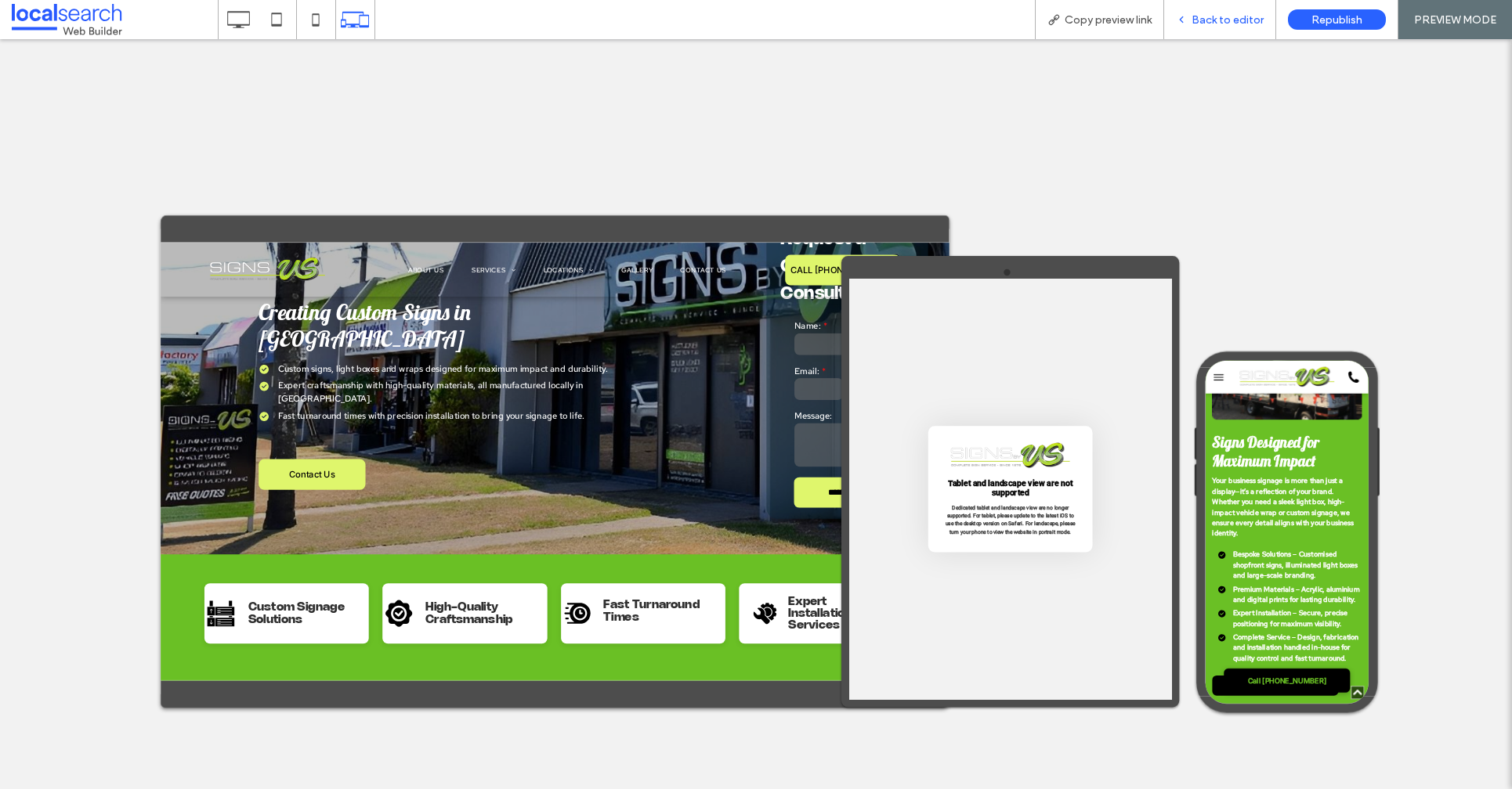
click at [1221, 15] on span "Back to editor" at bounding box center [1227, 20] width 72 height 14
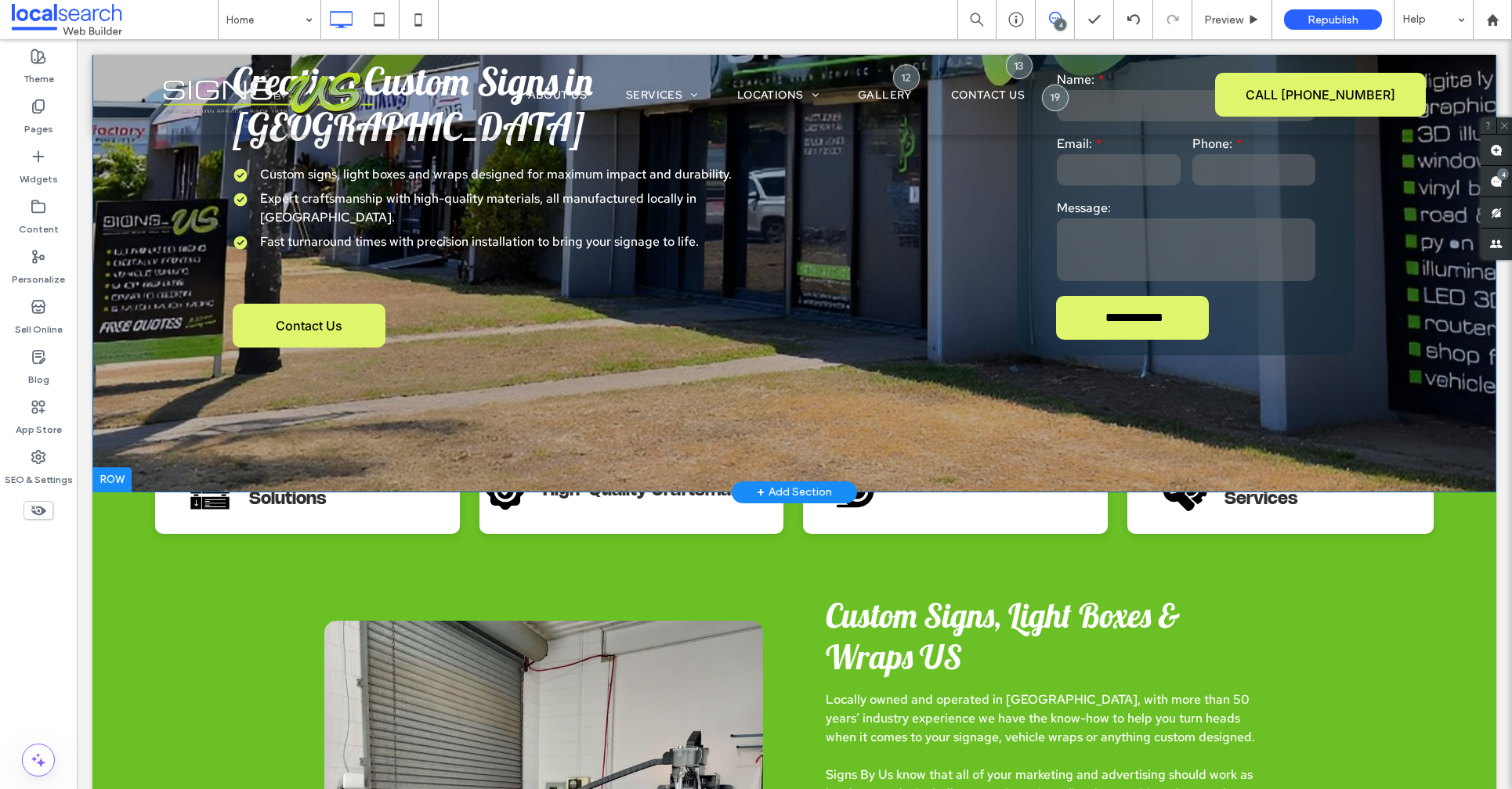
scroll to position [288, 0]
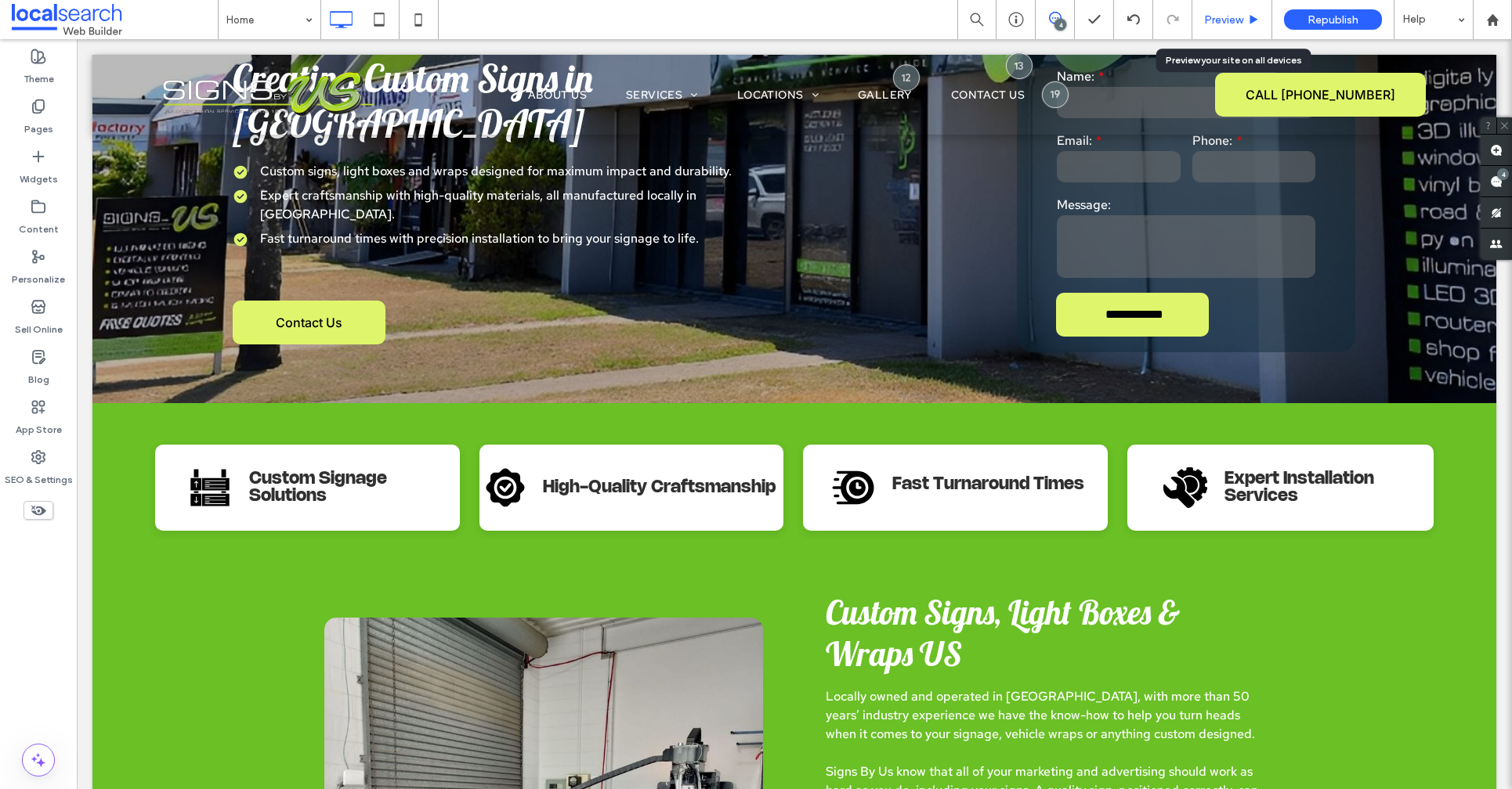
click at [1226, 24] on span "Preview" at bounding box center [1223, 20] width 39 height 14
